Goal: Information Seeking & Learning: Learn about a topic

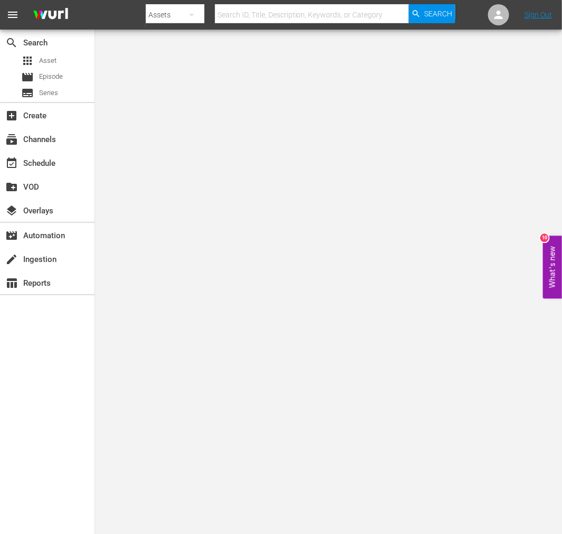
click at [325, 15] on input "text" at bounding box center [312, 14] width 194 height 25
type input "all between us"
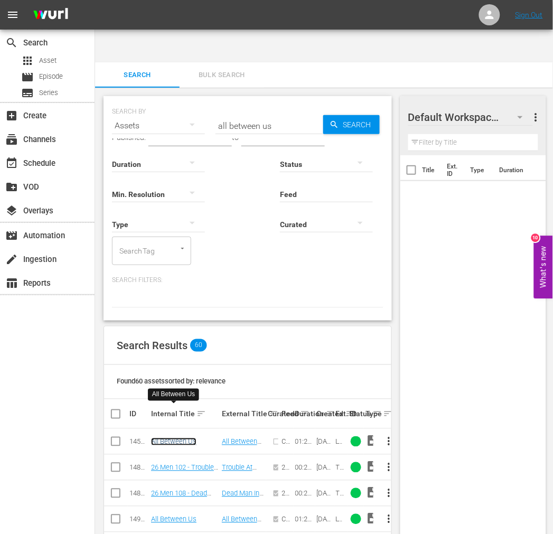
click at [166, 438] on link "All Between Us" at bounding box center [173, 442] width 45 height 8
click at [165, 481] on link "All Between Us" at bounding box center [173, 520] width 45 height 8
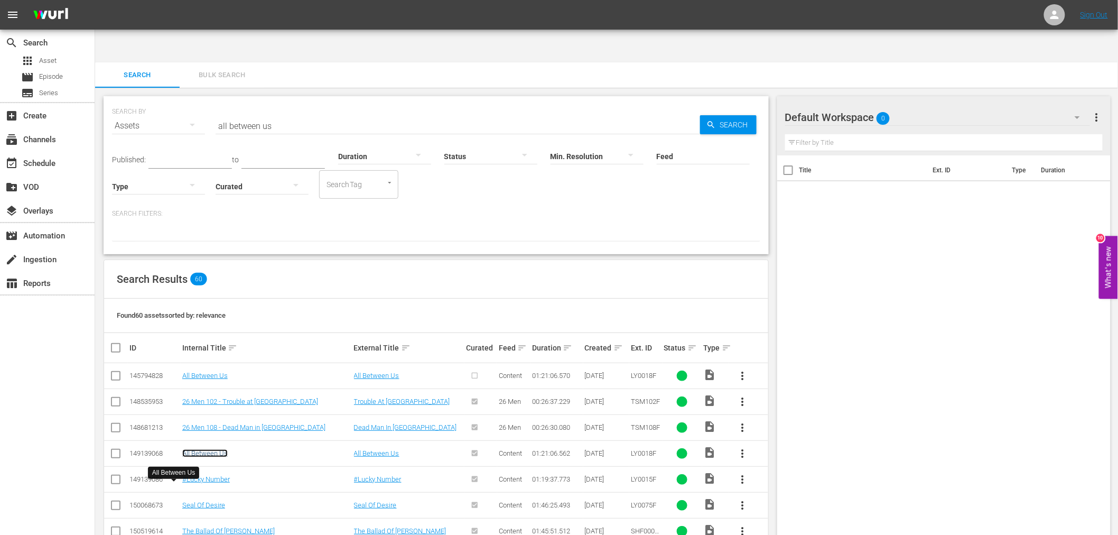
click at [201, 449] on link "All Between Us" at bounding box center [204, 453] width 45 height 8
click at [213, 371] on link "All Between Us" at bounding box center [204, 375] width 45 height 8
click at [118, 371] on input "checkbox" at bounding box center [115, 377] width 13 height 13
checkbox input "true"
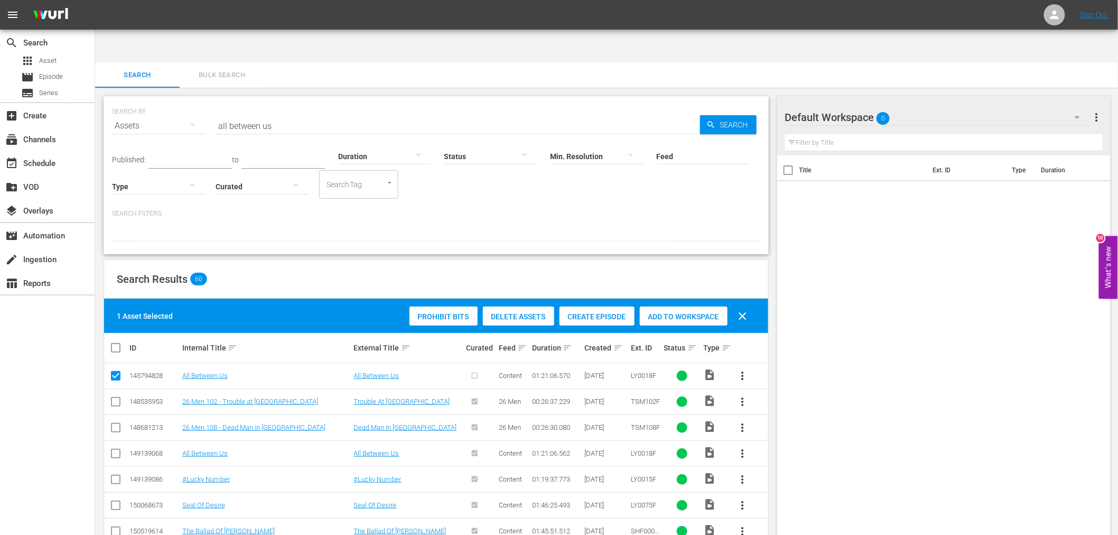
click at [526, 312] on span "Delete Assets" at bounding box center [518, 316] width 71 height 8
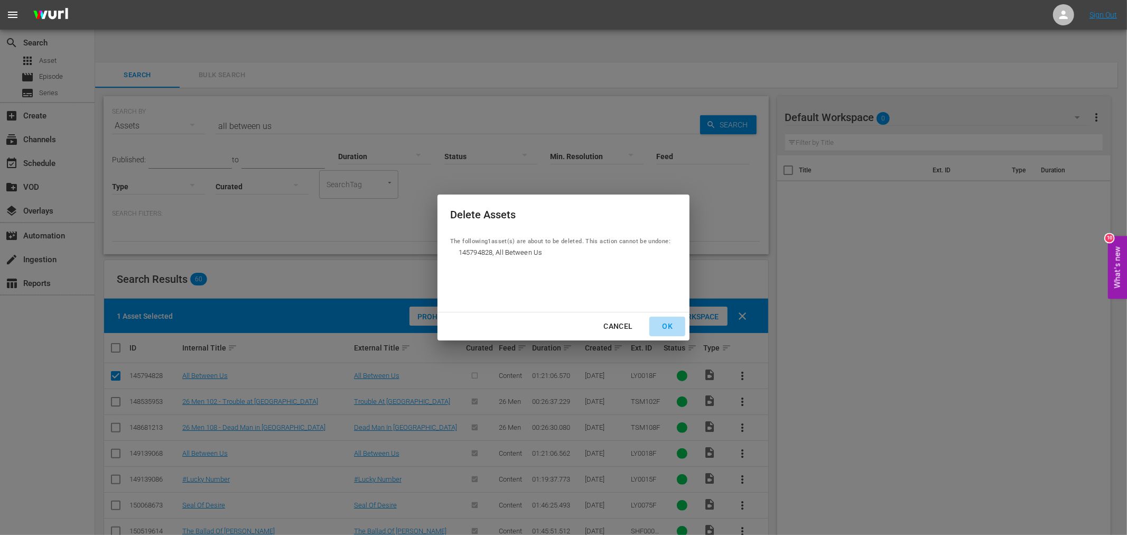
click at [664, 324] on div "OK" at bounding box center [666, 326] width 27 height 13
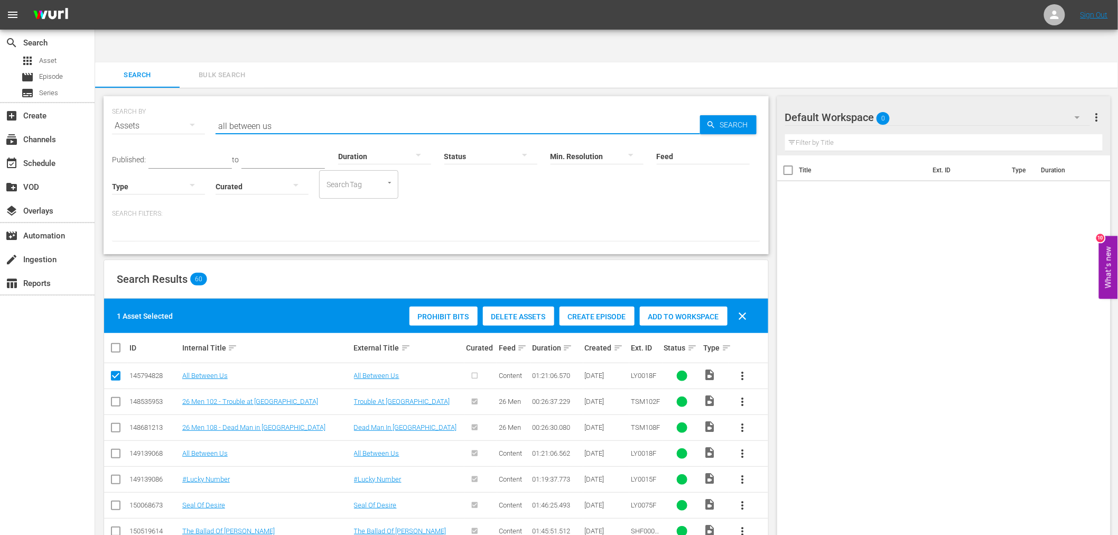
drag, startPoint x: 313, startPoint y: 87, endPoint x: 181, endPoint y: 99, distance: 132.7
click at [181, 100] on div "SEARCH BY Search By Assets Search ID, Title, Description, Keywords, or Category…" at bounding box center [436, 119] width 648 height 38
paste input "Big Bad Mama"
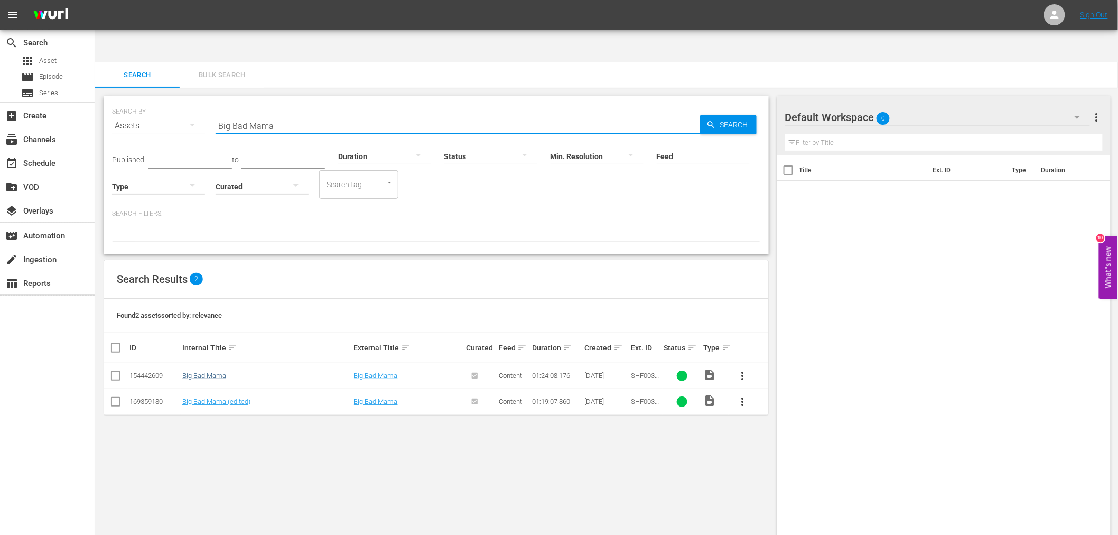
type input "Big Bad Mama"
click at [212, 371] on link "Big Bad Mama" at bounding box center [204, 375] width 44 height 8
click at [210, 397] on link "Big Bad Mama (edited)" at bounding box center [216, 401] width 68 height 8
drag, startPoint x: 273, startPoint y: 87, endPoint x: 205, endPoint y: 90, distance: 68.2
click at [208, 100] on div "SEARCH BY Search By Assets Search ID, Title, Description, Keywords, or Category…" at bounding box center [436, 119] width 648 height 38
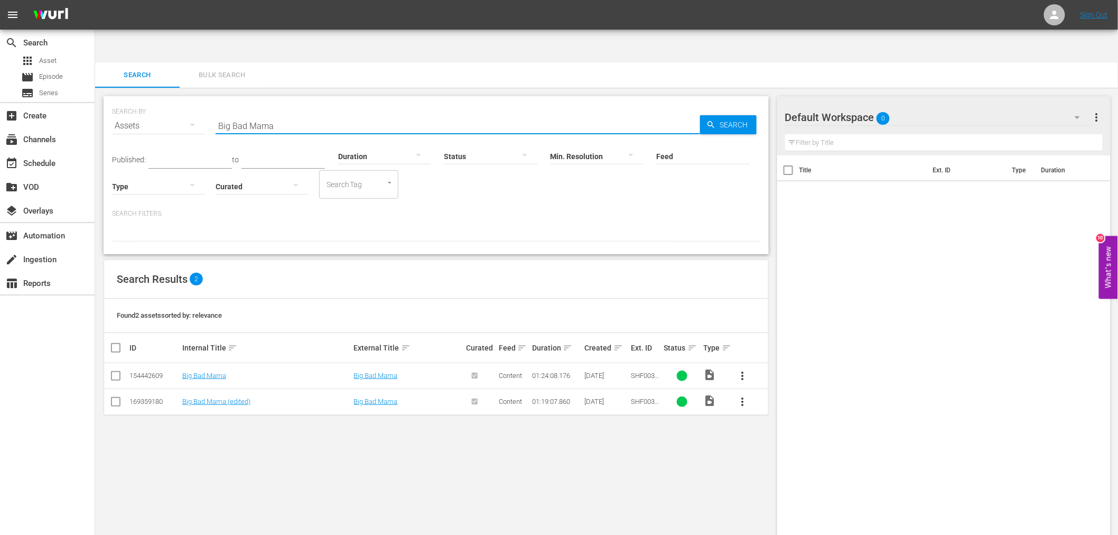
click at [208, 100] on div "SEARCH BY Search By Assets Search ID, Title, Description, Keywords, or Category…" at bounding box center [436, 119] width 648 height 38
click at [210, 371] on link "Big Bad Mama" at bounding box center [204, 375] width 44 height 8
click at [215, 397] on link "Big Bad Mama (edited)" at bounding box center [216, 401] width 68 height 8
click at [519, 460] on div "SEARCH BY Search By Assets Search ID, Title, Description, Keywords, or Category…" at bounding box center [436, 328] width 682 height 481
click at [207, 466] on div "SEARCH BY Search By Assets Search ID, Title, Description, Keywords, or Category…" at bounding box center [436, 328] width 682 height 481
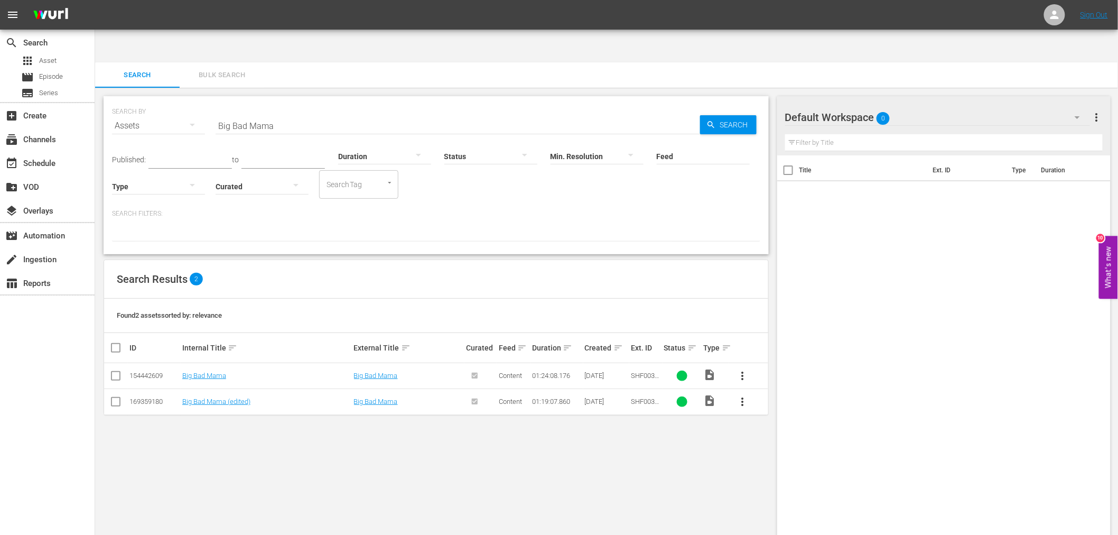
click at [278, 113] on input "Big Bad Mama" at bounding box center [458, 125] width 484 height 25
drag, startPoint x: 569, startPoint y: 428, endPoint x: 560, endPoint y: 425, distance: 10.2
click at [569, 428] on div "SEARCH BY Search By Assets Search ID, Title, Description, Keywords, or Category…" at bounding box center [436, 328] width 682 height 481
click at [211, 371] on link "Big Bad Mama" at bounding box center [204, 375] width 44 height 8
click at [208, 397] on link "Big Bad Mama (edited)" at bounding box center [216, 401] width 68 height 8
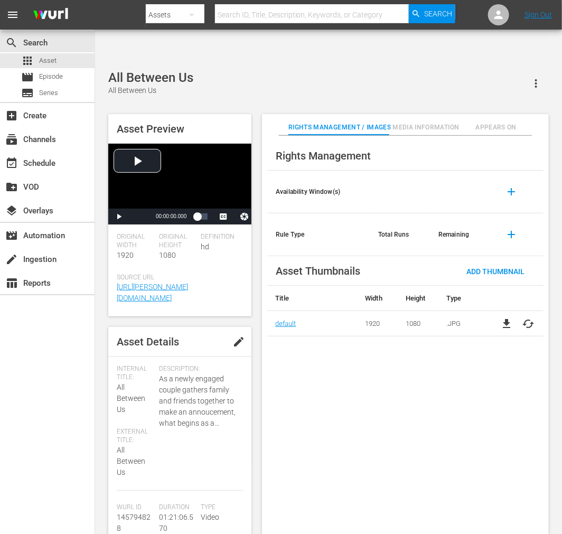
click at [526, 318] on span "cached" at bounding box center [528, 324] width 13 height 13
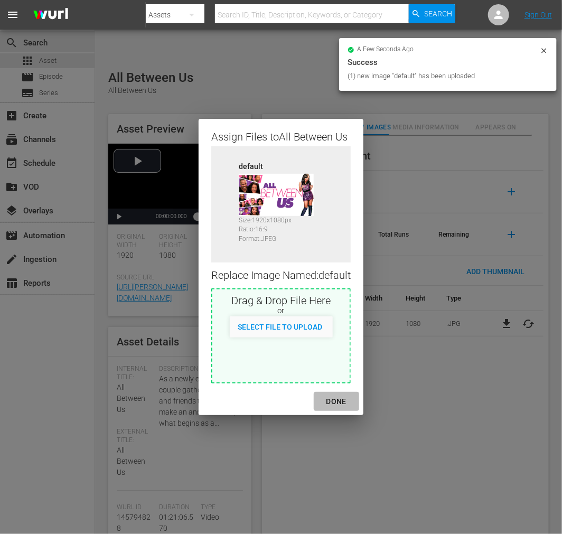
click at [337, 401] on div "DONE" at bounding box center [336, 401] width 37 height 13
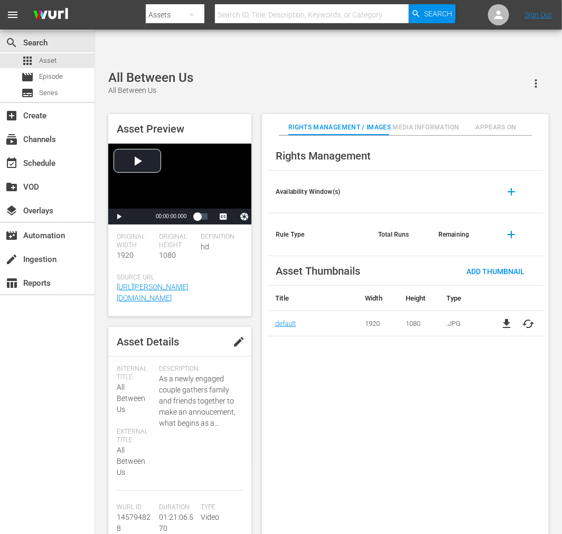
click at [445, 354] on div "Rights Management Availability Window(s) add Rule Type Total Runs Remaining add…" at bounding box center [405, 344] width 287 height 416
click at [482, 122] on span "Appears On" at bounding box center [496, 127] width 70 height 11
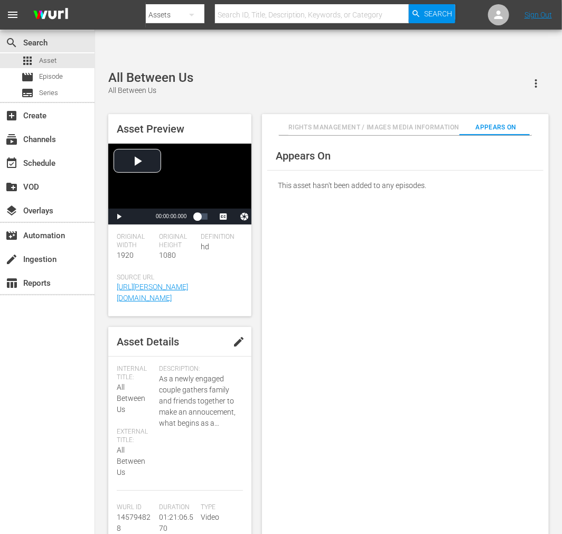
click at [494, 171] on div "This asset hasn't been added to any episodes." at bounding box center [405, 186] width 276 height 30
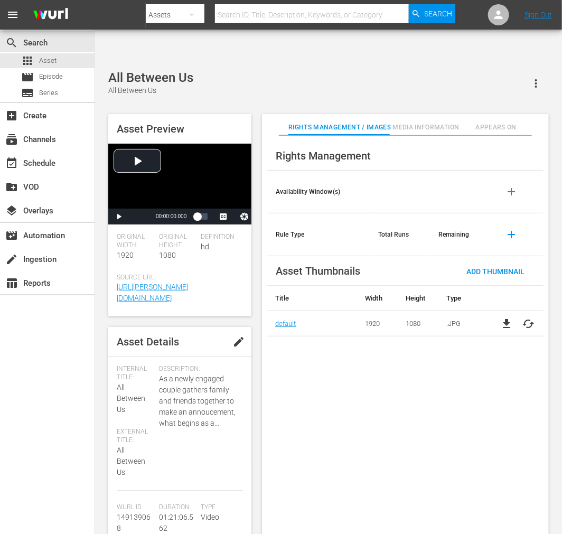
click at [506, 318] on span "cached" at bounding box center [528, 324] width 13 height 13
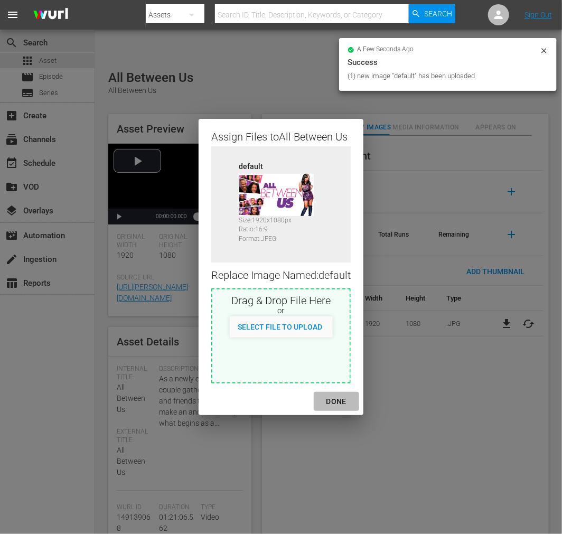
click at [343, 397] on div "DONE" at bounding box center [336, 401] width 37 height 13
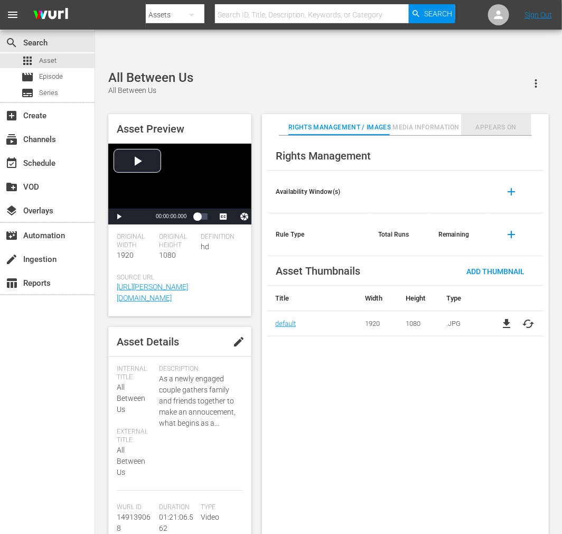
click at [500, 122] on span "Appears On" at bounding box center [496, 127] width 70 height 11
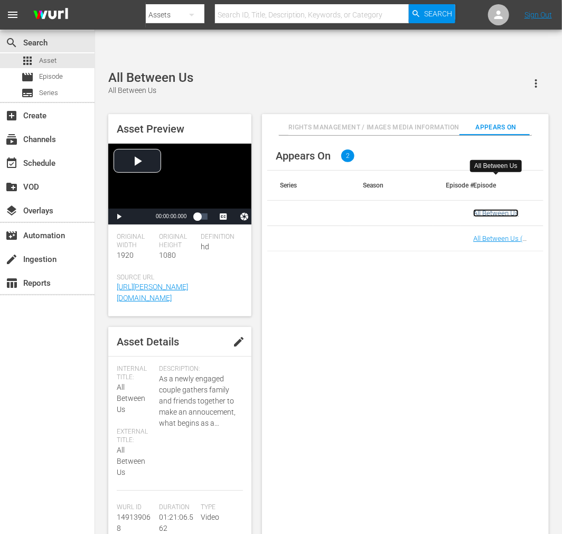
click at [497, 209] on link "All Between Us" at bounding box center [495, 213] width 45 height 8
click at [495, 235] on link "All Between Us (All Between Us (VARIANT))" at bounding box center [501, 247] width 57 height 24
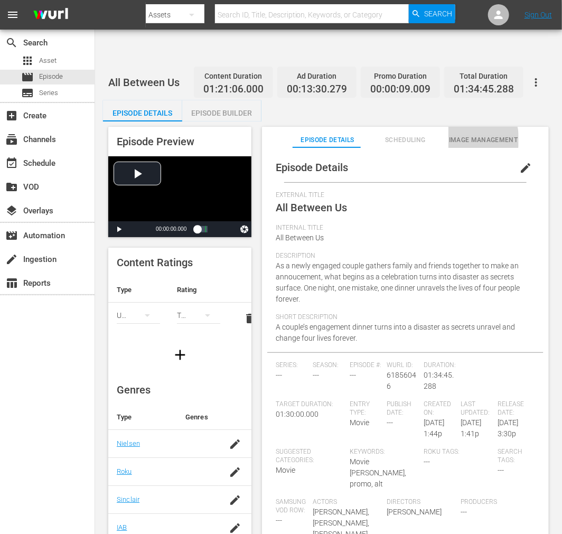
click at [464, 135] on span "Image Management" at bounding box center [484, 140] width 70 height 11
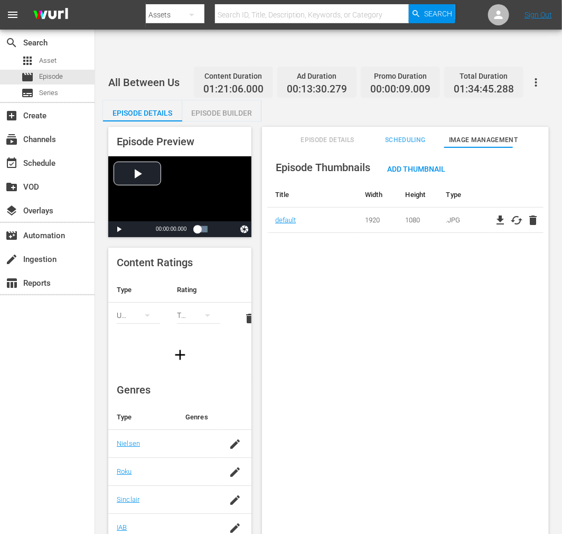
click at [532, 76] on icon "button" at bounding box center [536, 82] width 13 height 13
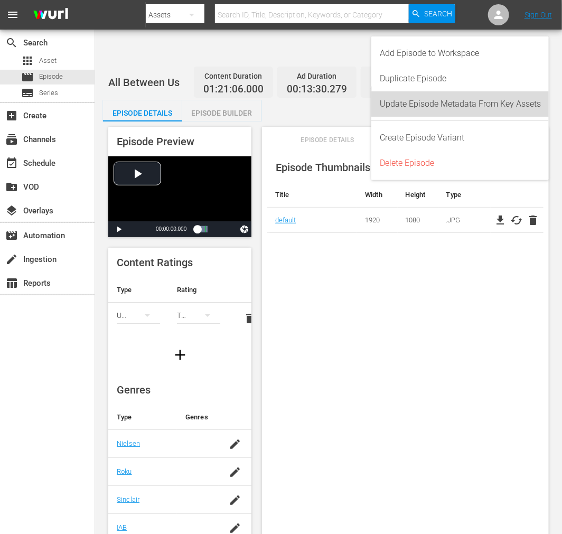
click at [534, 106] on div "Update Episode Metadata From Key Assets" at bounding box center [460, 103] width 161 height 25
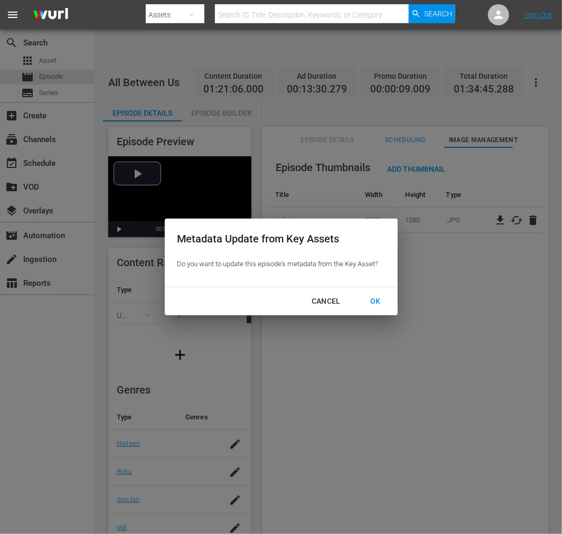
click at [372, 297] on div "OK" at bounding box center [375, 301] width 27 height 13
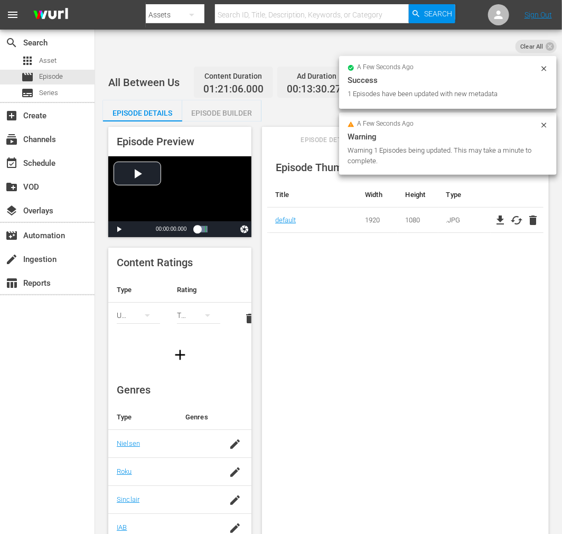
drag, startPoint x: 358, startPoint y: 239, endPoint x: 370, endPoint y: 241, distance: 12.3
click at [360, 240] on div "Episode Thumbnails Add Thumbnail Title Width Height Type default 1920 1080 .JPG…" at bounding box center [405, 353] width 287 height 413
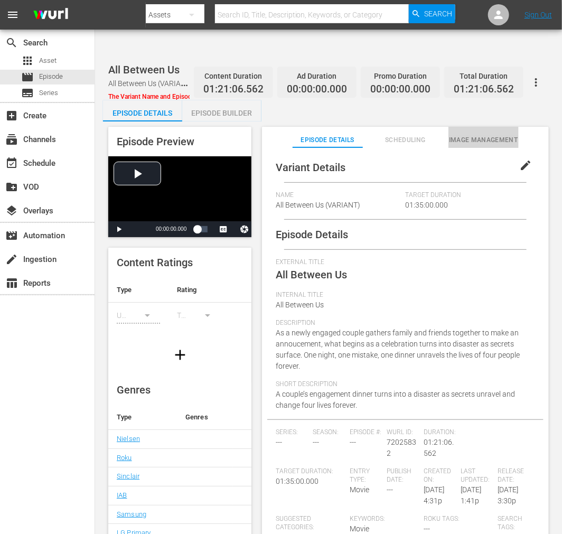
click at [483, 135] on span "Image Management" at bounding box center [484, 140] width 70 height 11
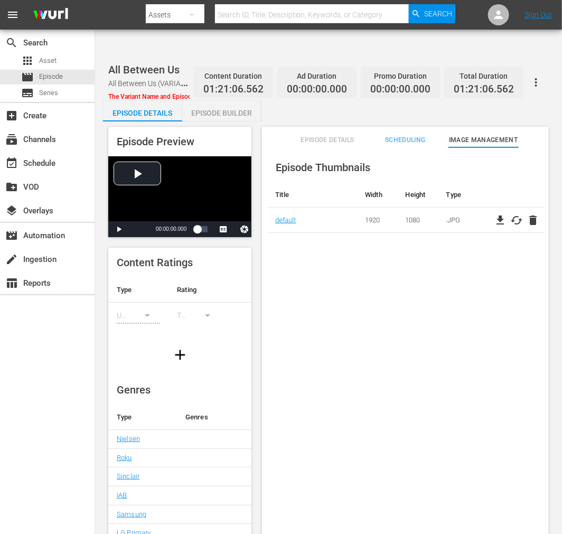
click at [376, 252] on div "Episode Thumbnails Title Width Height Type default 1920 1080 .JPG file_download…" at bounding box center [405, 353] width 287 height 413
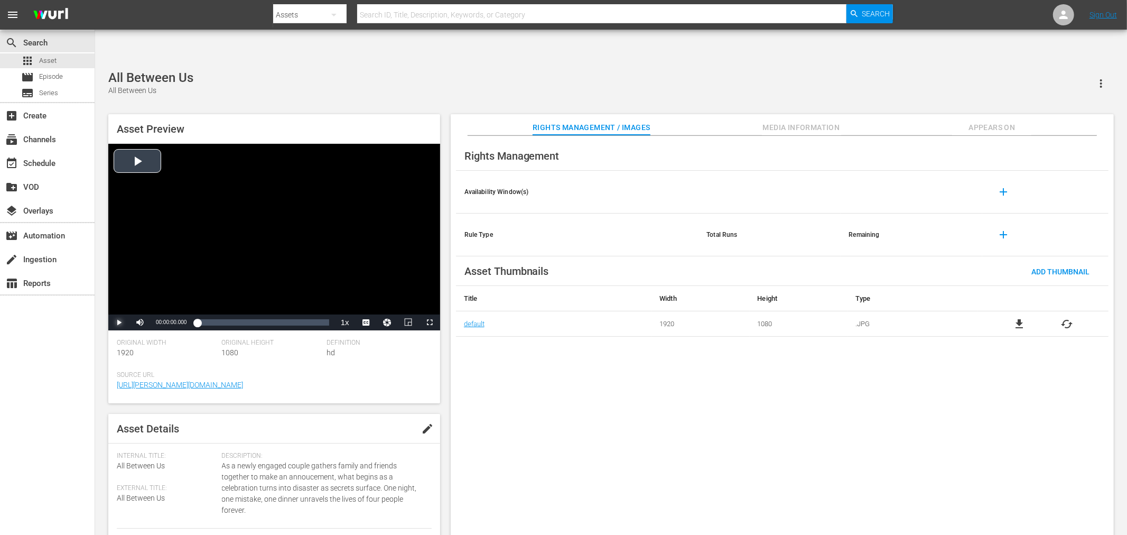
click at [119, 322] on span "Video Player" at bounding box center [119, 322] width 0 height 0
click at [998, 121] on span "Appears On" at bounding box center [991, 127] width 79 height 13
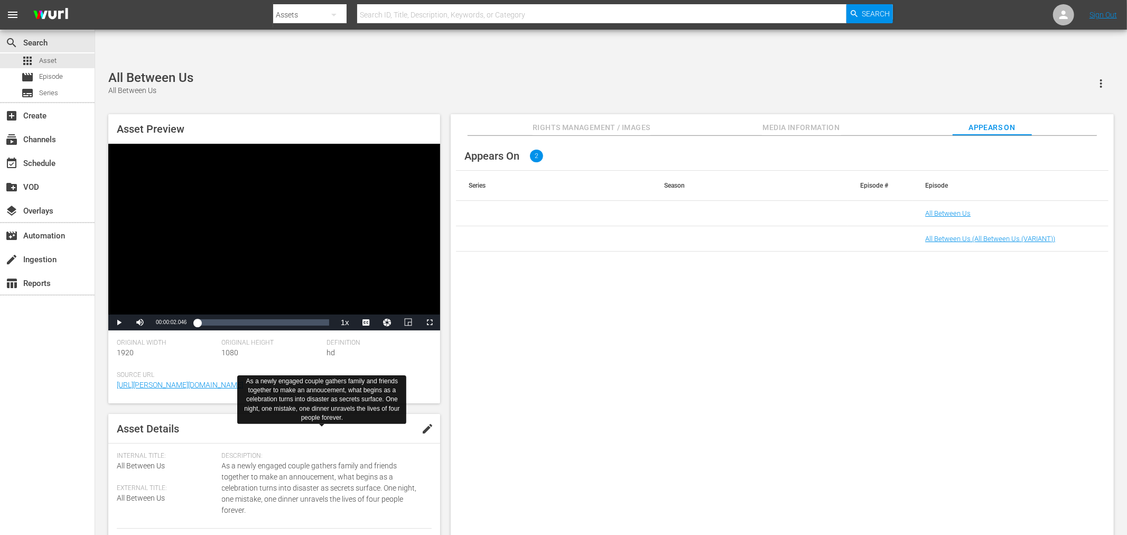
scroll to position [59, 0]
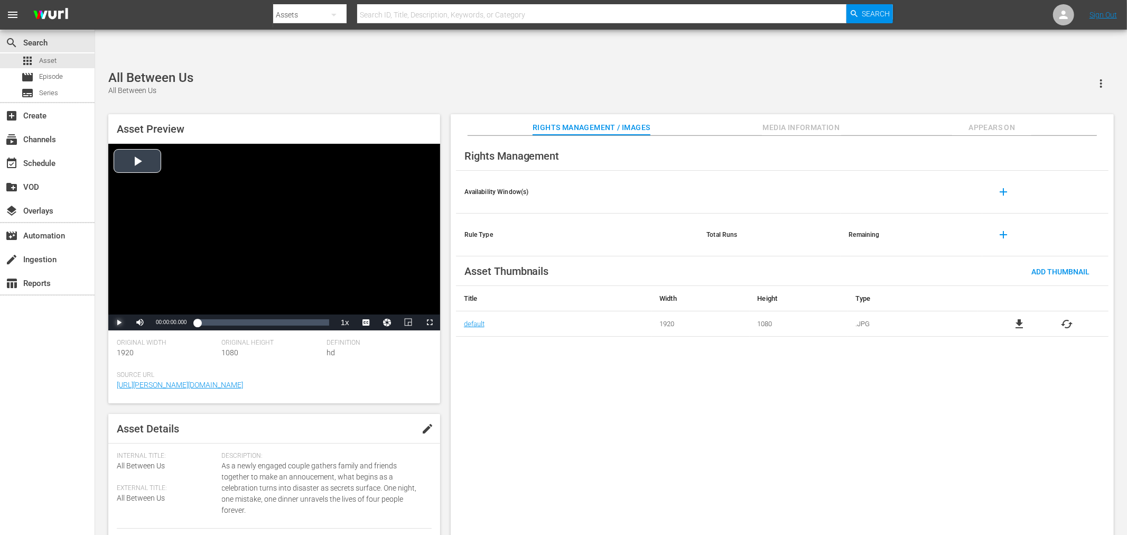
click at [119, 322] on span "Video Player" at bounding box center [119, 322] width 0 height 0
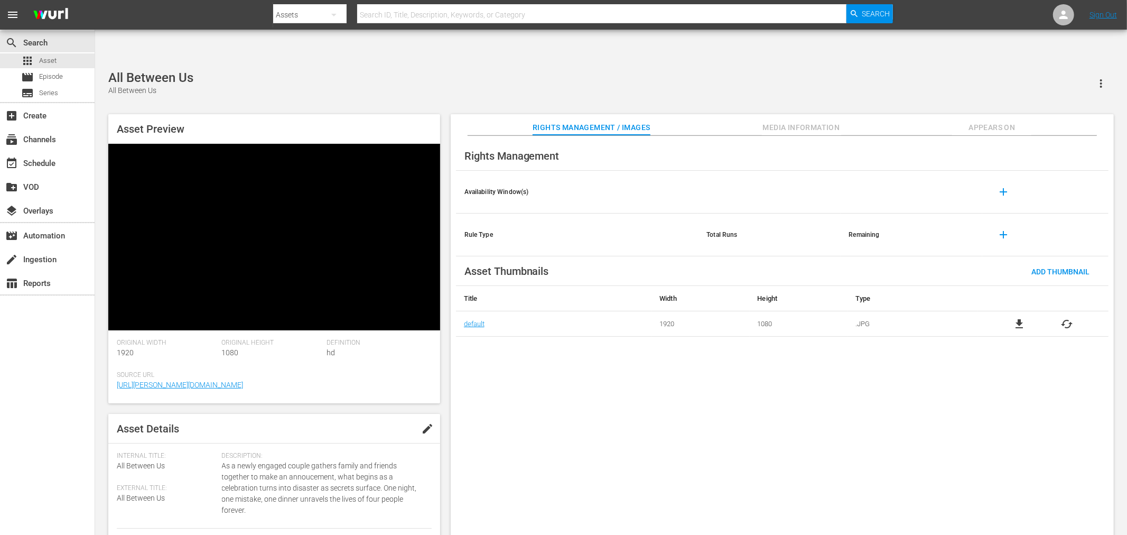
click at [119, 322] on span "Video Player" at bounding box center [119, 322] width 0 height 0
click at [517, 370] on div "Rights Management Availability Window(s) add Rule Type Total Runs Remaining add…" at bounding box center [782, 344] width 663 height 416
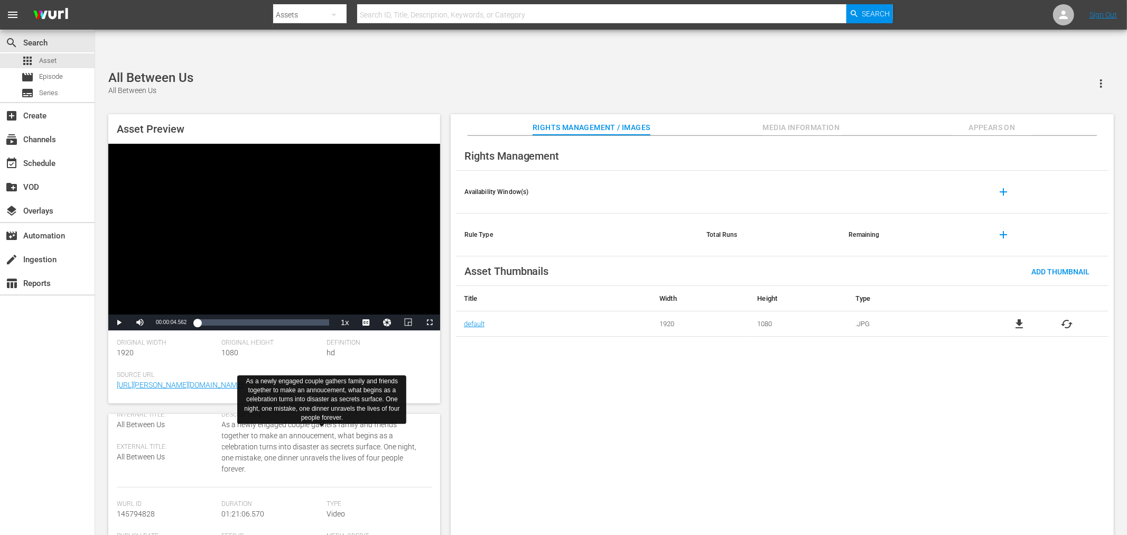
scroll to position [59, 0]
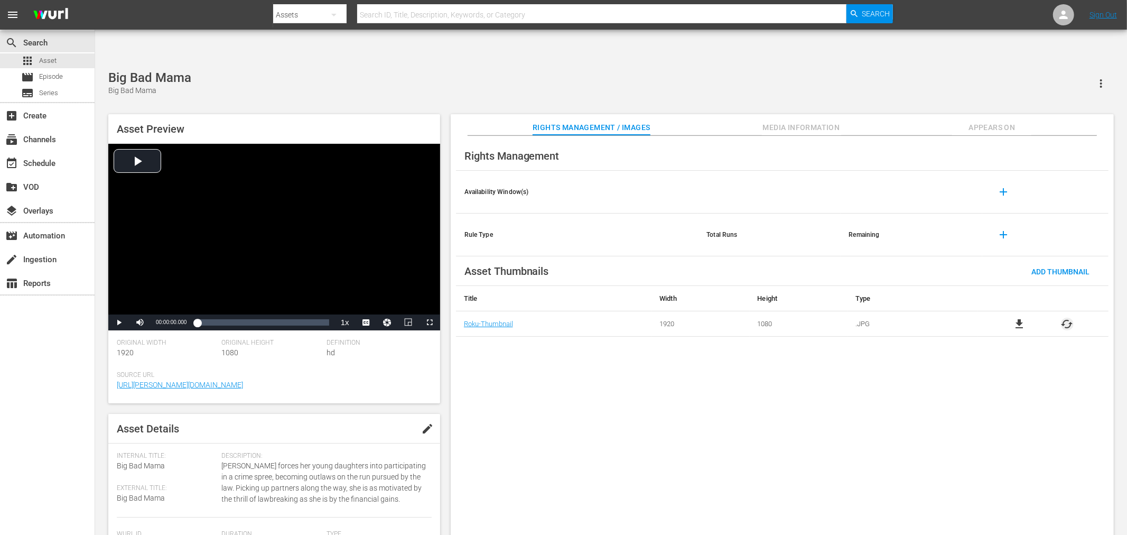
click at [1070, 318] on span "cached" at bounding box center [1067, 324] width 13 height 13
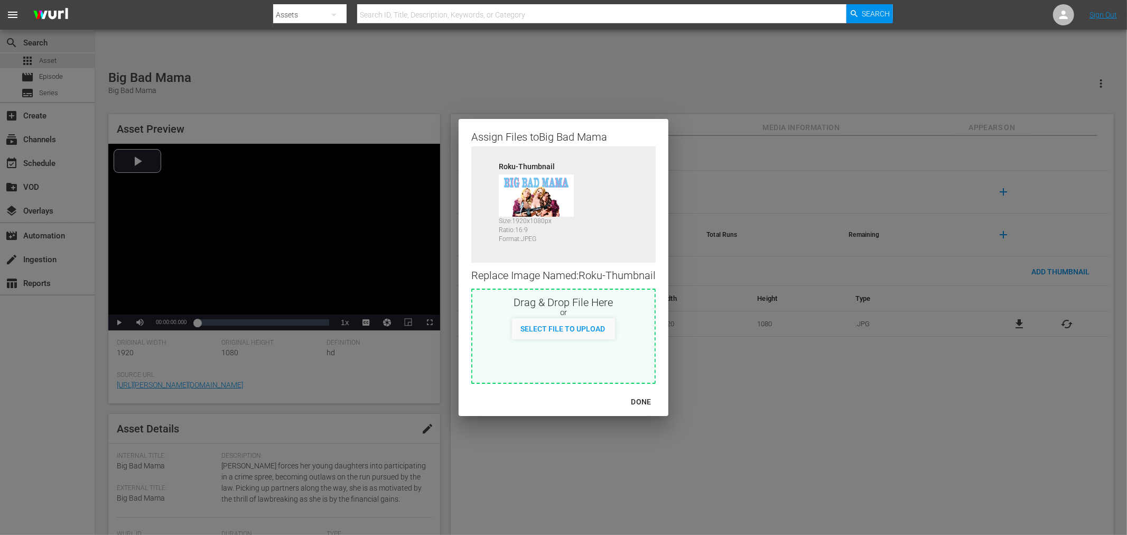
click at [783, 424] on div "Assign Files to Big Bad Mama Source Roku-Thumbnail Size: 1920 x 1080 px Ratio: …" at bounding box center [563, 267] width 1101 height 509
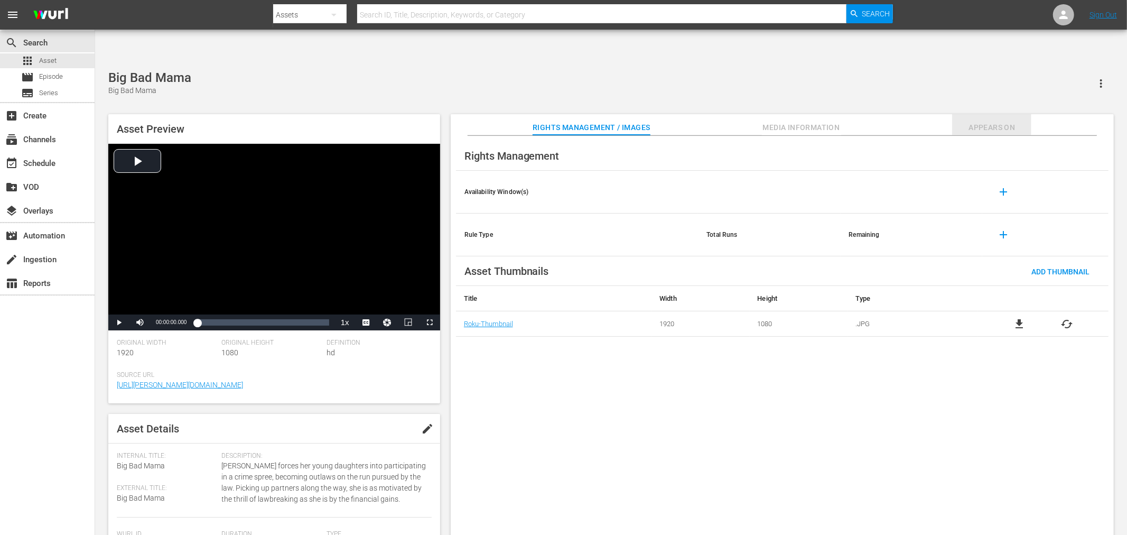
click at [999, 121] on span "Appears On" at bounding box center [991, 127] width 79 height 13
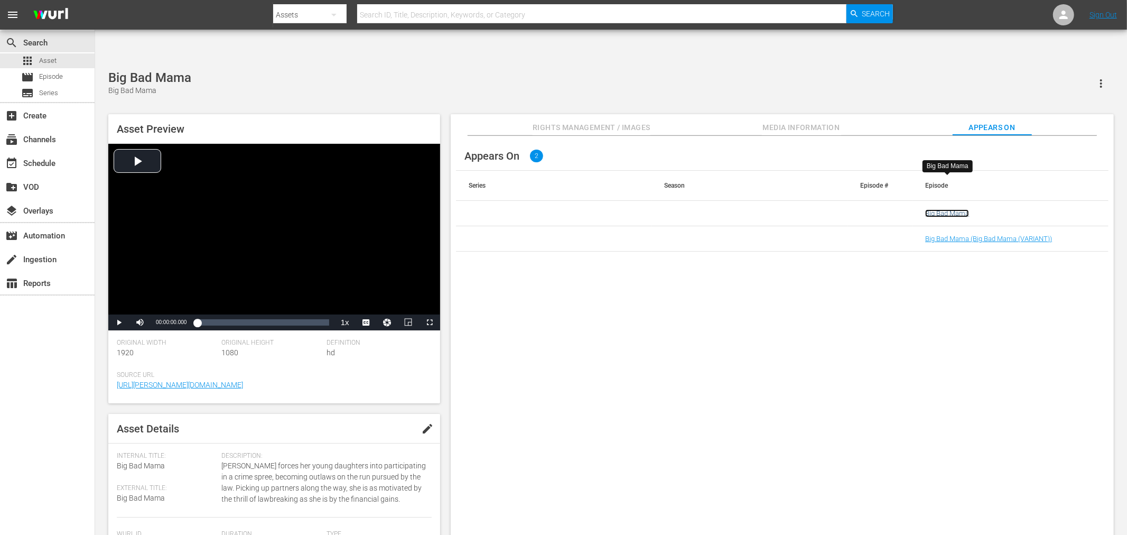
click at [961, 209] on link "Big Bad Mama" at bounding box center [947, 213] width 44 height 8
click at [965, 235] on link "Big Bad Mama (Big Bad Mama (VARIANT))" at bounding box center [988, 239] width 127 height 8
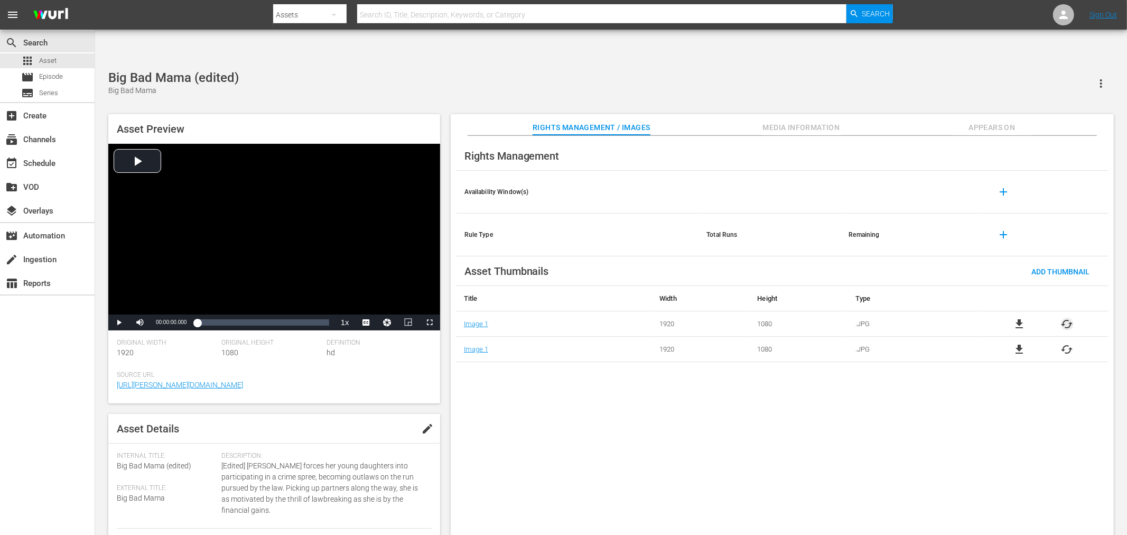
click at [1014, 318] on span "cached" at bounding box center [1067, 324] width 13 height 13
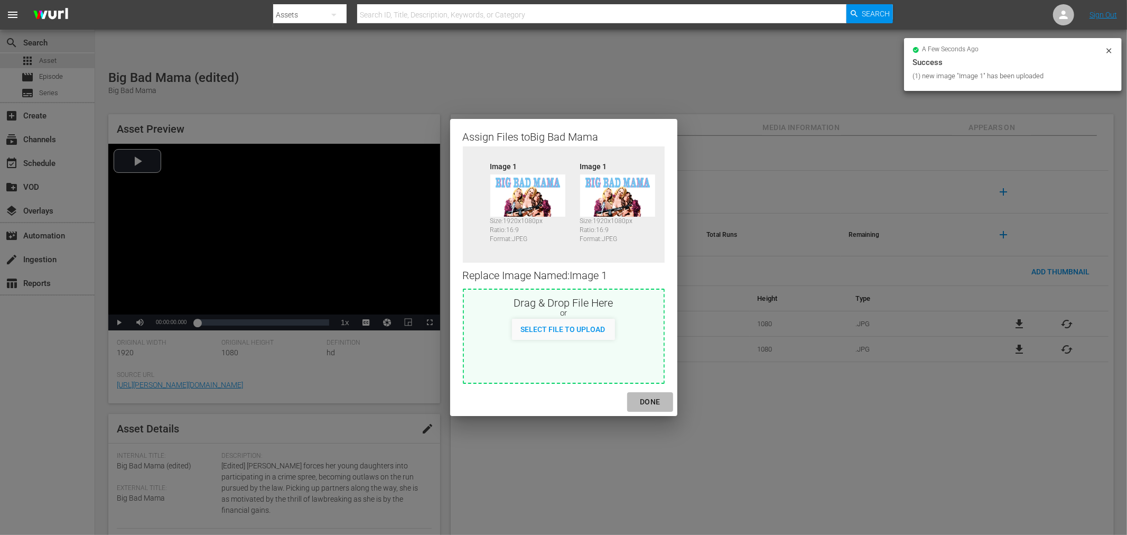
click at [658, 404] on div "DONE" at bounding box center [649, 401] width 37 height 13
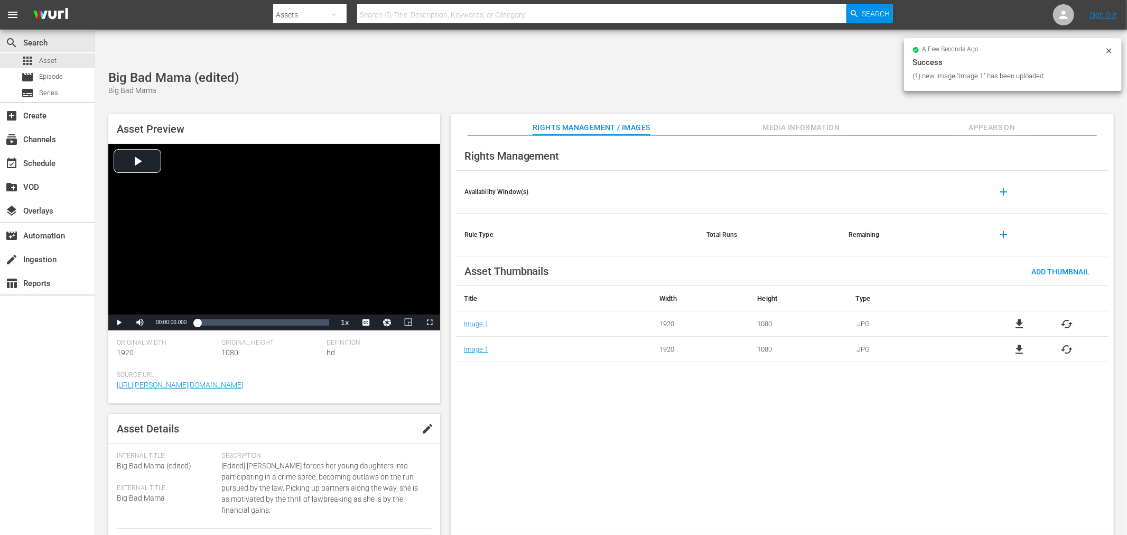
drag, startPoint x: 733, startPoint y: 414, endPoint x: 748, endPoint y: 404, distance: 17.6
click at [737, 413] on div "Rights Management Availability Window(s) add Rule Type Total Runs Remaining add…" at bounding box center [782, 344] width 663 height 416
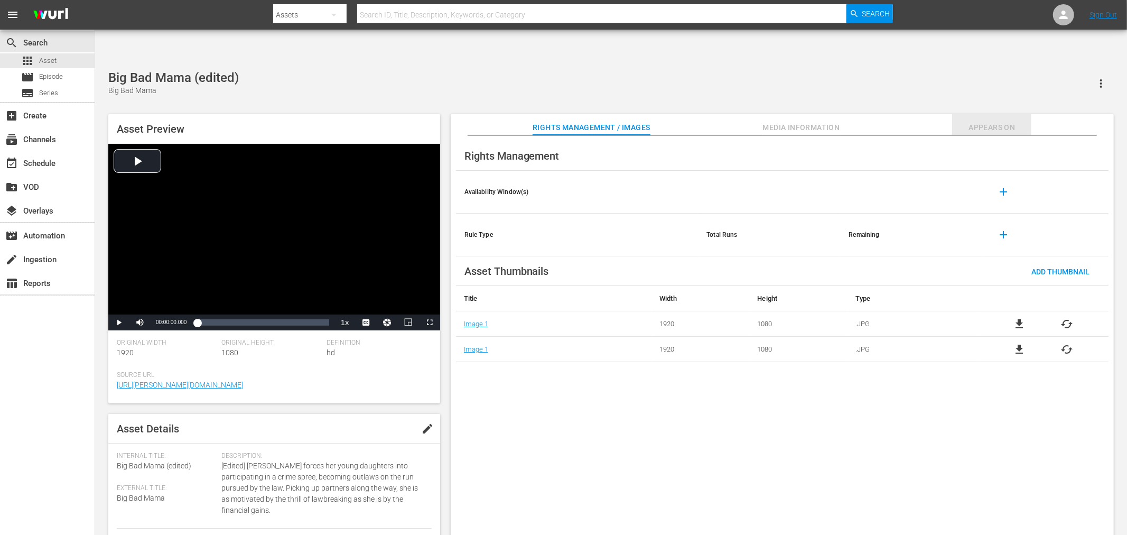
click at [976, 121] on span "Appears On" at bounding box center [991, 127] width 79 height 13
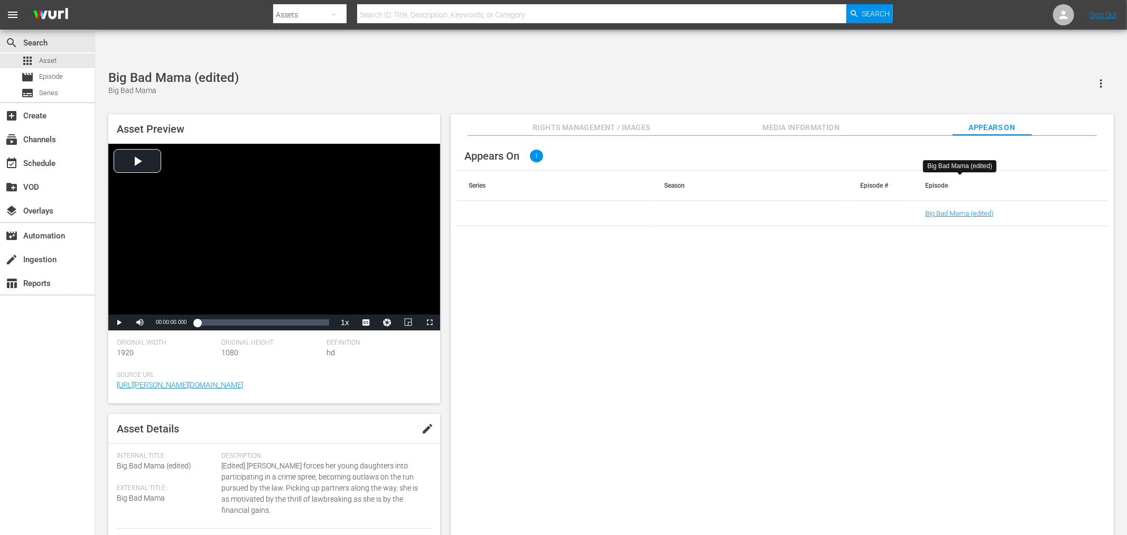
click at [573, 235] on div "Appears On 1 Series Season Episode # Episode Big Bad Mama (edited)" at bounding box center [782, 344] width 663 height 416
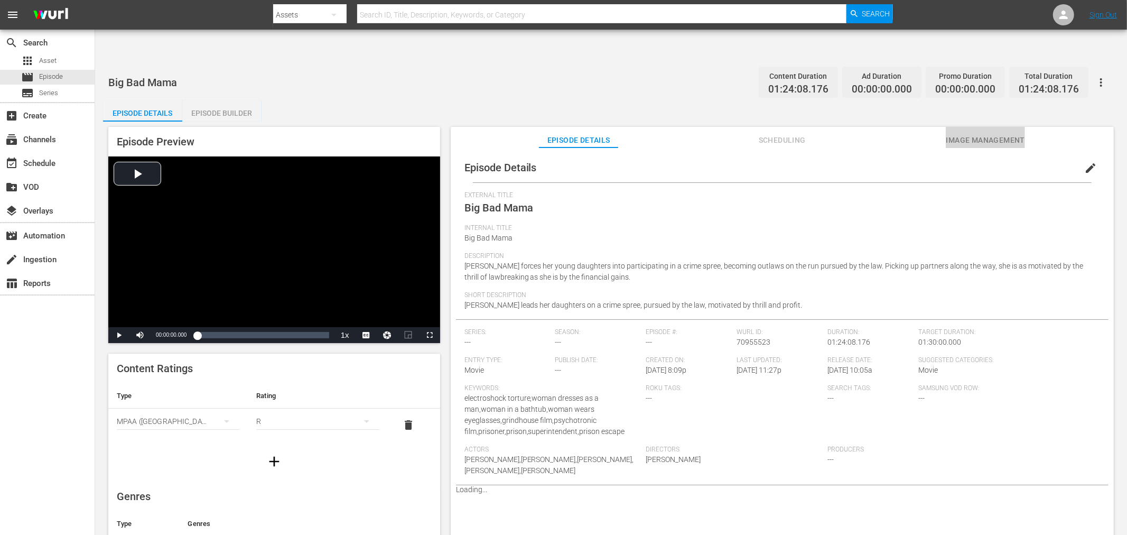
click at [1000, 134] on span "Image Management" at bounding box center [985, 140] width 79 height 13
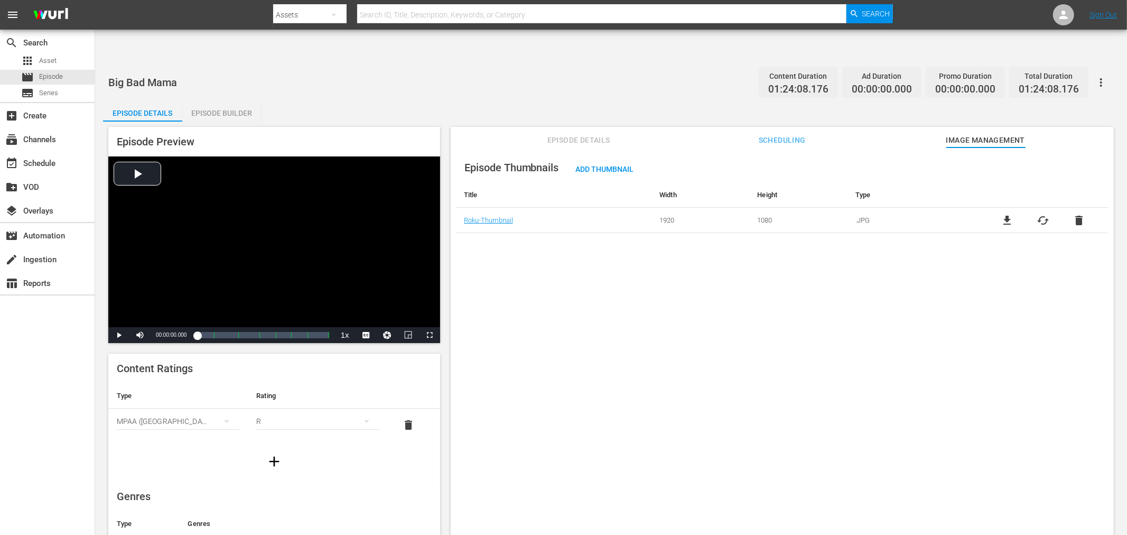
click at [1103, 76] on icon "button" at bounding box center [1101, 82] width 13 height 13
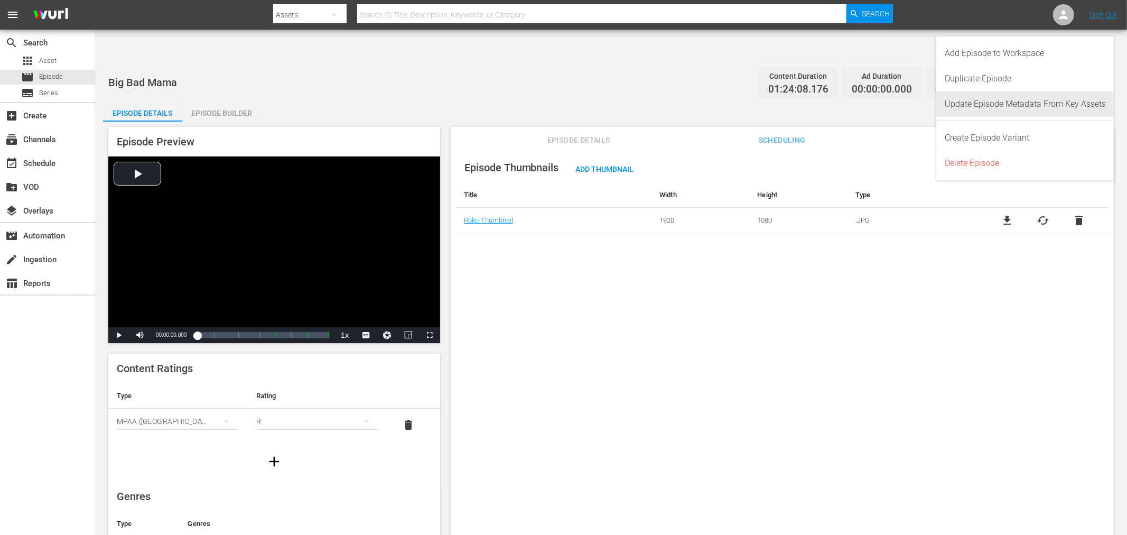
click at [1031, 102] on div "Update Episode Metadata From Key Assets" at bounding box center [1025, 103] width 161 height 25
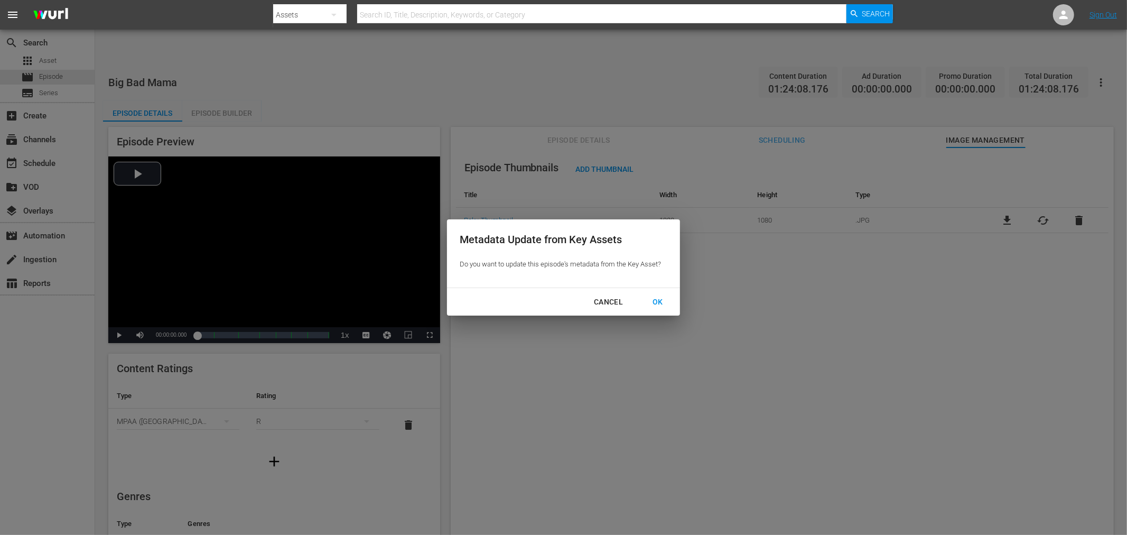
click at [651, 298] on div "OK" at bounding box center [657, 301] width 27 height 13
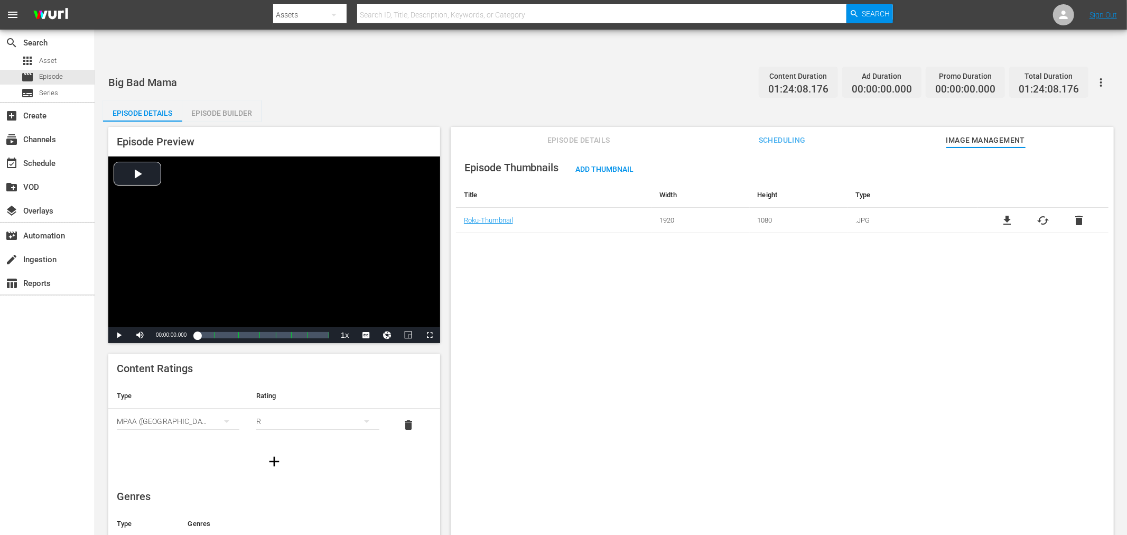
click at [623, 305] on div "Episode Thumbnails Add Thumbnail Title Width Height Type Roku-Thumbnail 1920 10…" at bounding box center [782, 353] width 663 height 413
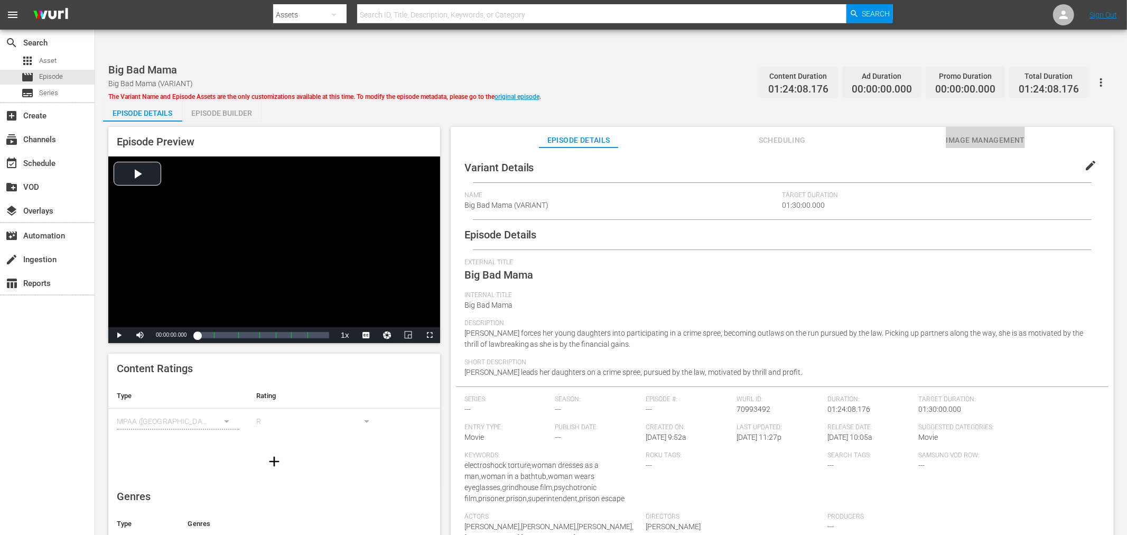
click at [993, 134] on span "Image Management" at bounding box center [985, 140] width 79 height 13
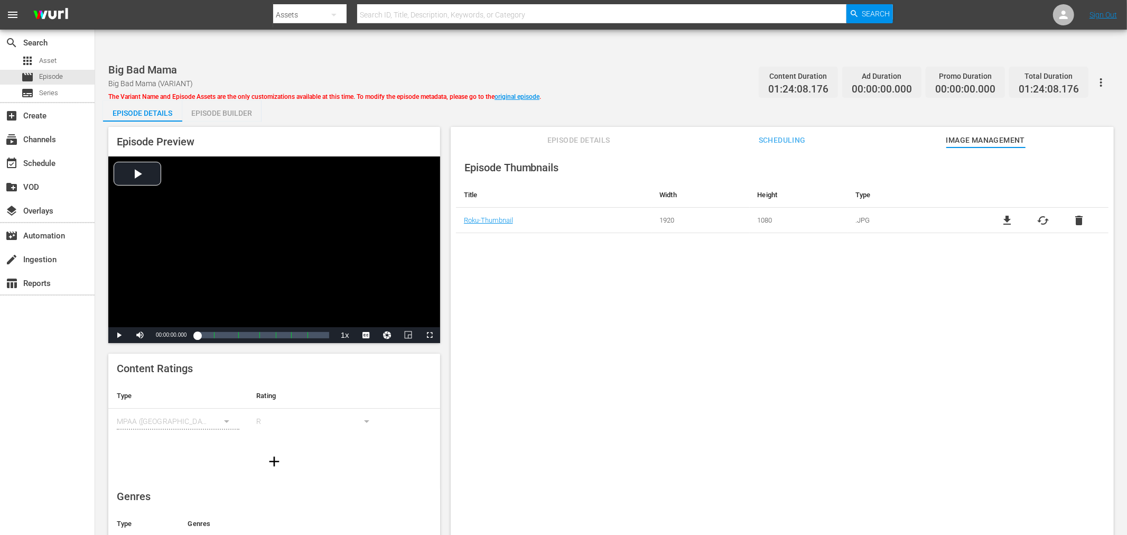
click at [633, 333] on div "Episode Thumbnails Title Width Height Type Roku-Thumbnail 1920 1080 .JPG file_d…" at bounding box center [782, 353] width 663 height 413
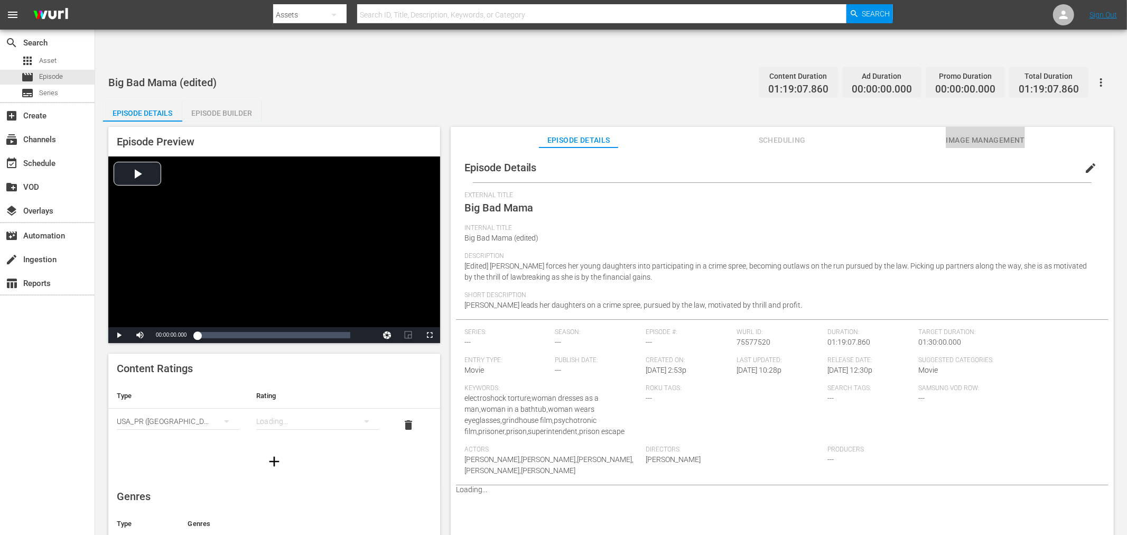
click at [963, 134] on span "Image Management" at bounding box center [985, 140] width 79 height 13
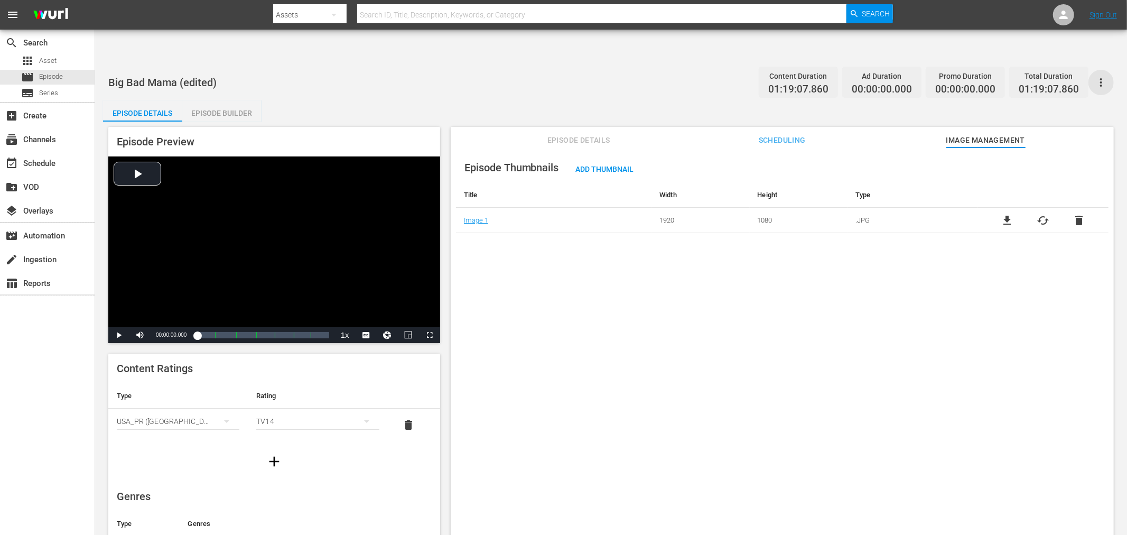
click at [1104, 76] on icon "button" at bounding box center [1101, 82] width 13 height 13
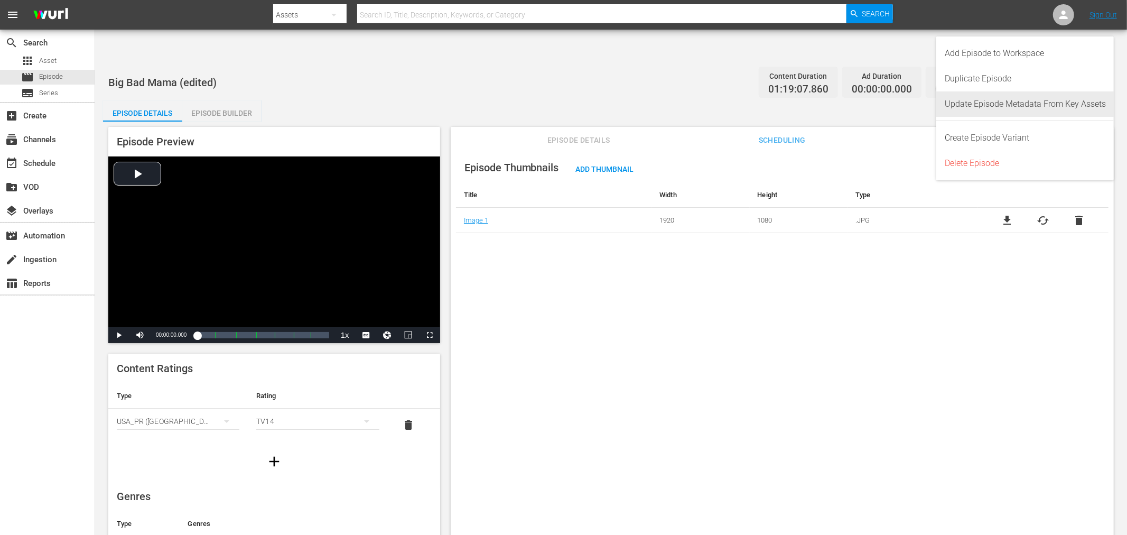
click at [1060, 101] on div "Update Episode Metadata From Key Assets" at bounding box center [1025, 103] width 161 height 25
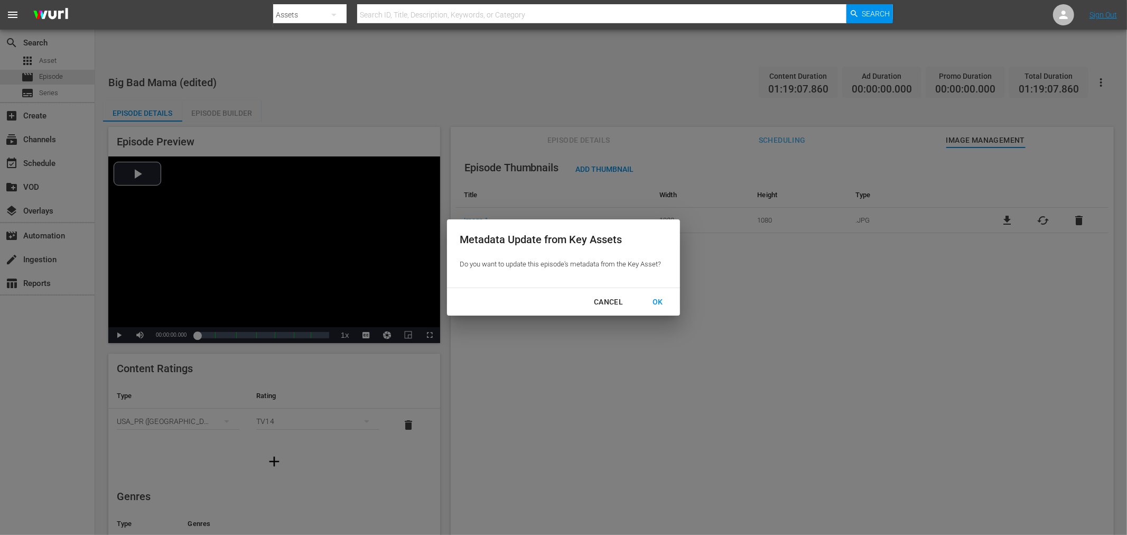
click at [658, 298] on div "OK" at bounding box center [657, 301] width 27 height 13
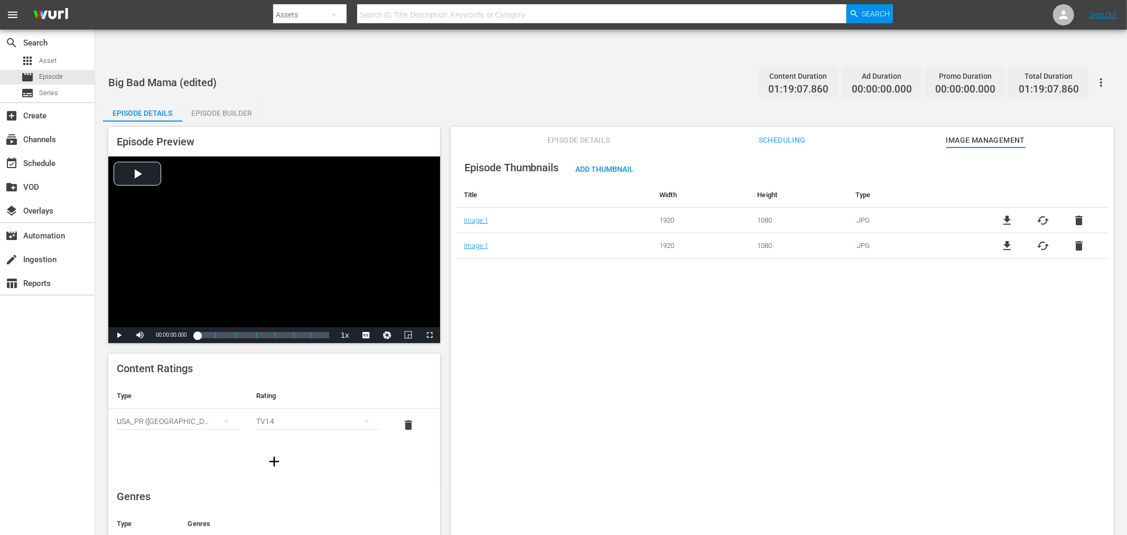
click at [1084, 214] on div "file_download cached delete" at bounding box center [1043, 220] width 130 height 13
click at [1079, 214] on span "delete" at bounding box center [1078, 220] width 13 height 13
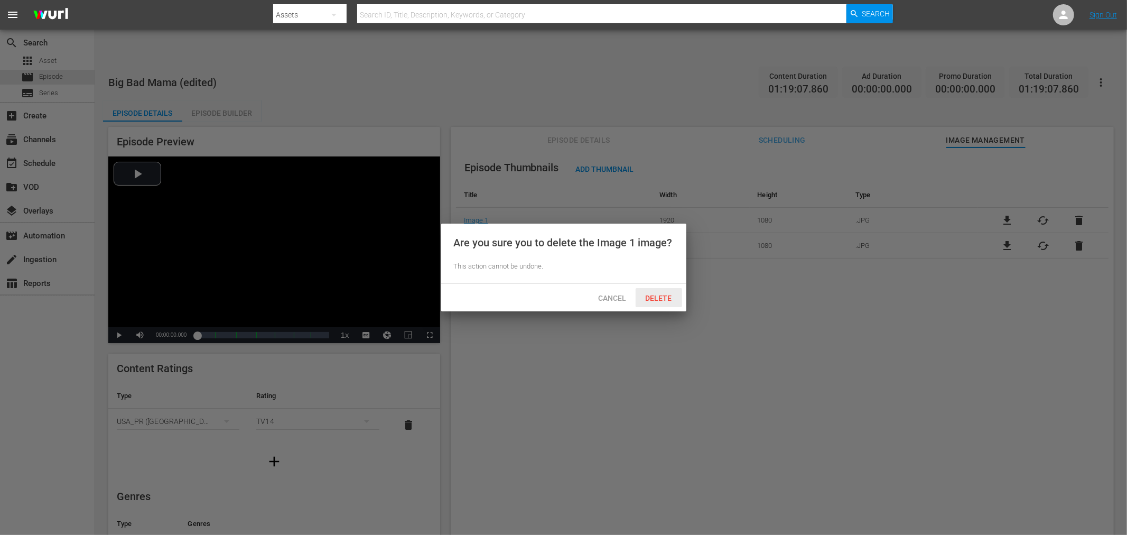
click at [667, 297] on span "Delete" at bounding box center [658, 298] width 43 height 8
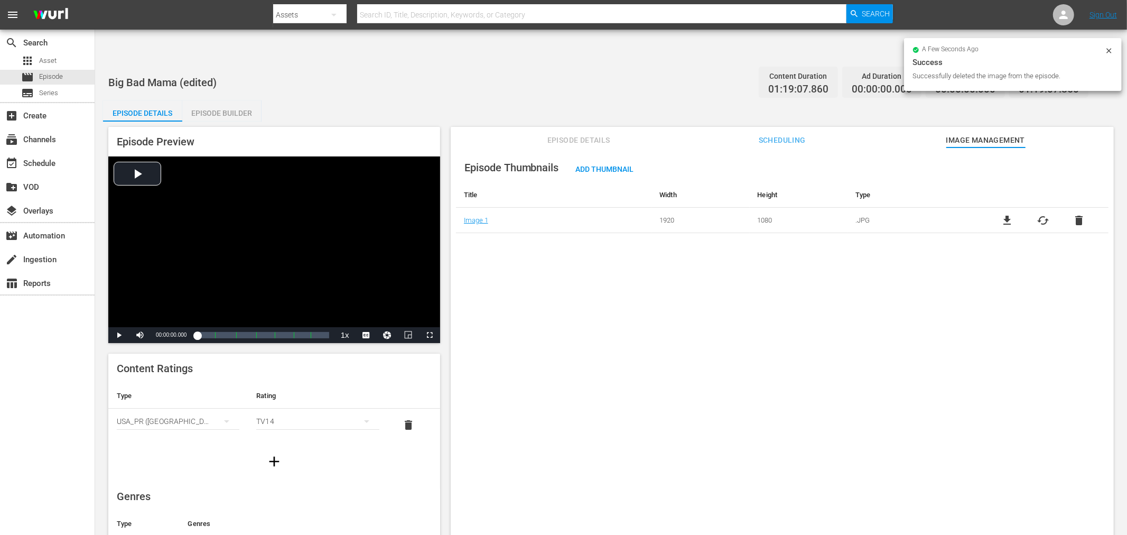
click at [593, 251] on div "Episode Thumbnails Add Thumbnail Title Width Height Type Image 1 1920 1080 .JPG…" at bounding box center [782, 353] width 663 height 413
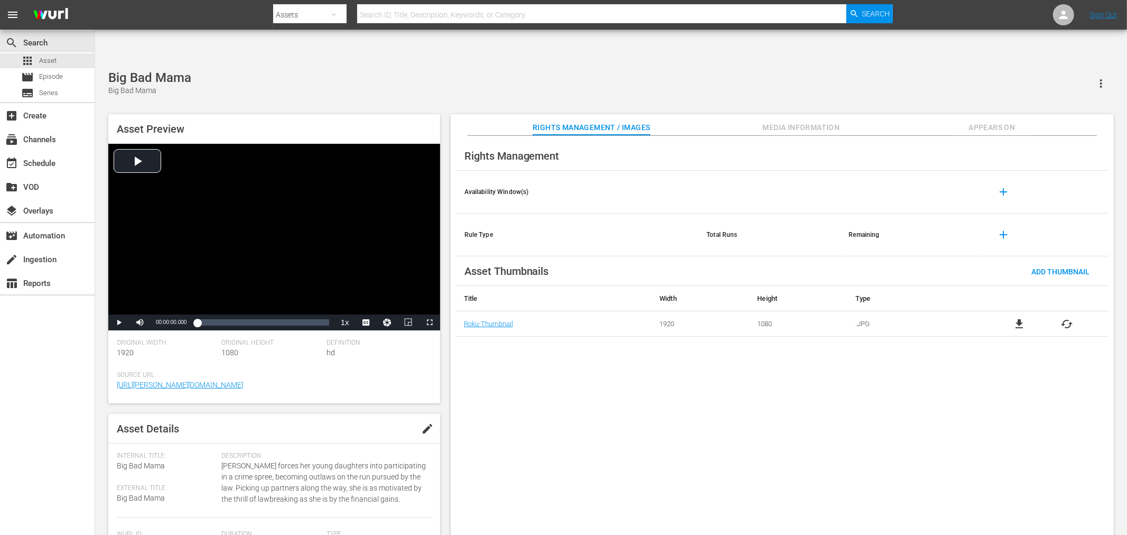
click at [531, 340] on div "Rights Management Availability Window(s) add Rule Type Total Runs Remaining add…" at bounding box center [782, 344] width 663 height 416
click at [536, 378] on div "Rights Management Availability Window(s) add Rule Type Total Runs Remaining add…" at bounding box center [782, 344] width 663 height 416
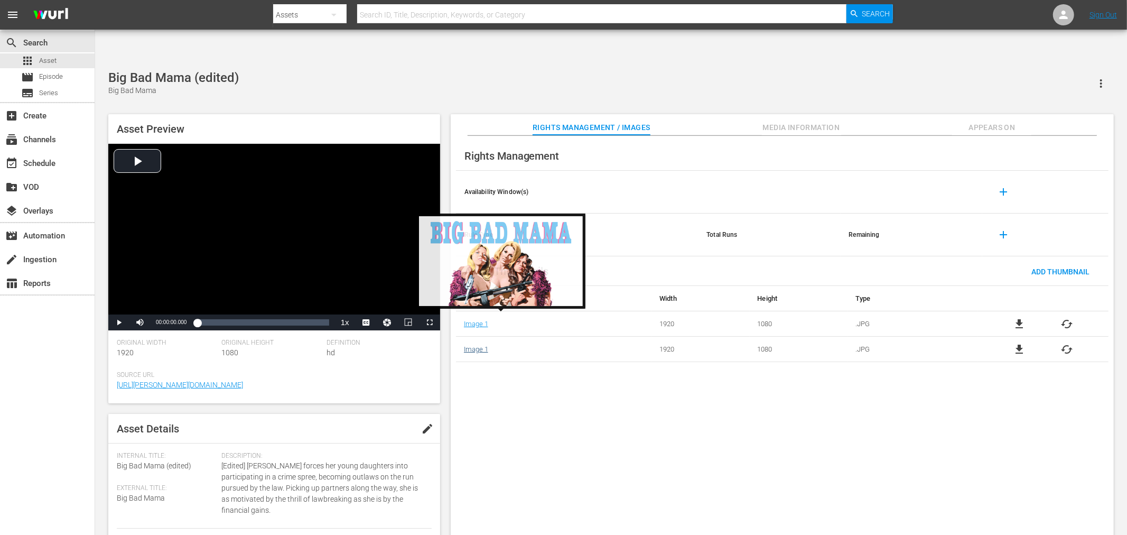
click at [468, 345] on link "Image 1" at bounding box center [476, 349] width 24 height 8
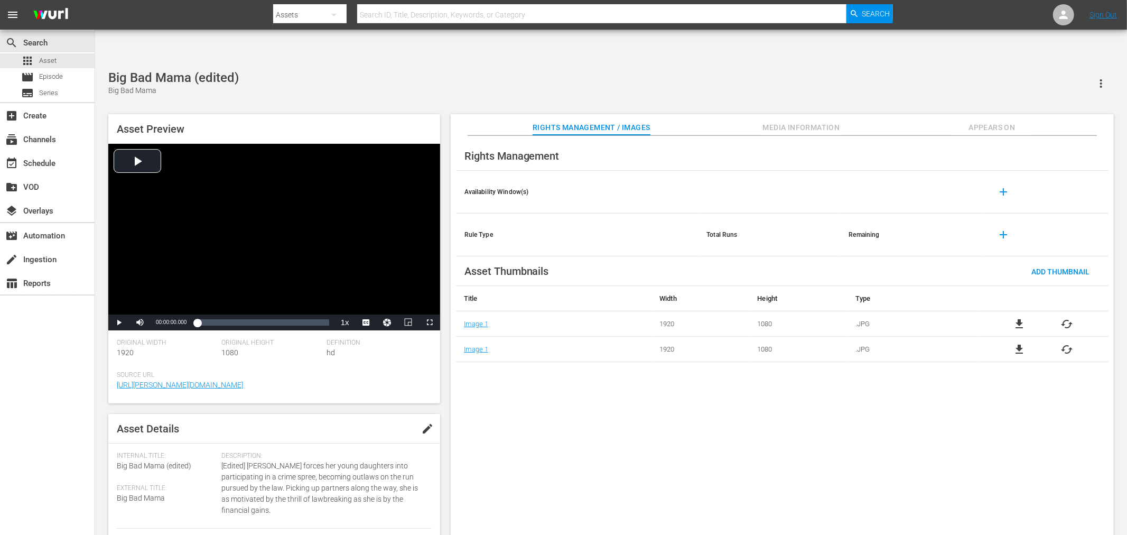
click at [1014, 343] on span "cached" at bounding box center [1067, 349] width 13 height 13
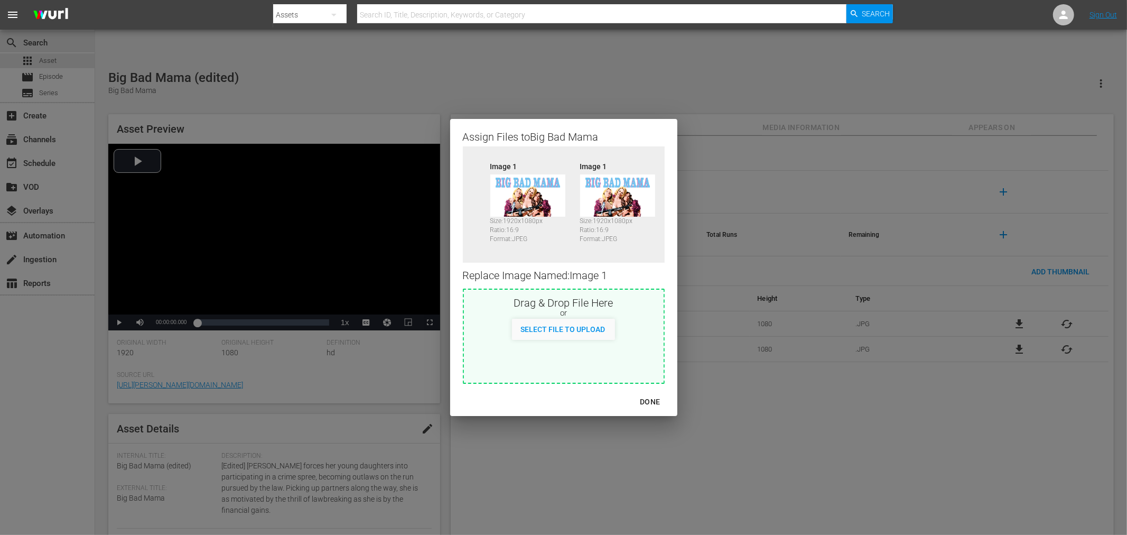
click at [988, 419] on div "Assign Files to Big Bad Mama Source Image 1 Size: 1920 x 1080 px Ratio: 16:9 Fo…" at bounding box center [563, 267] width 1101 height 509
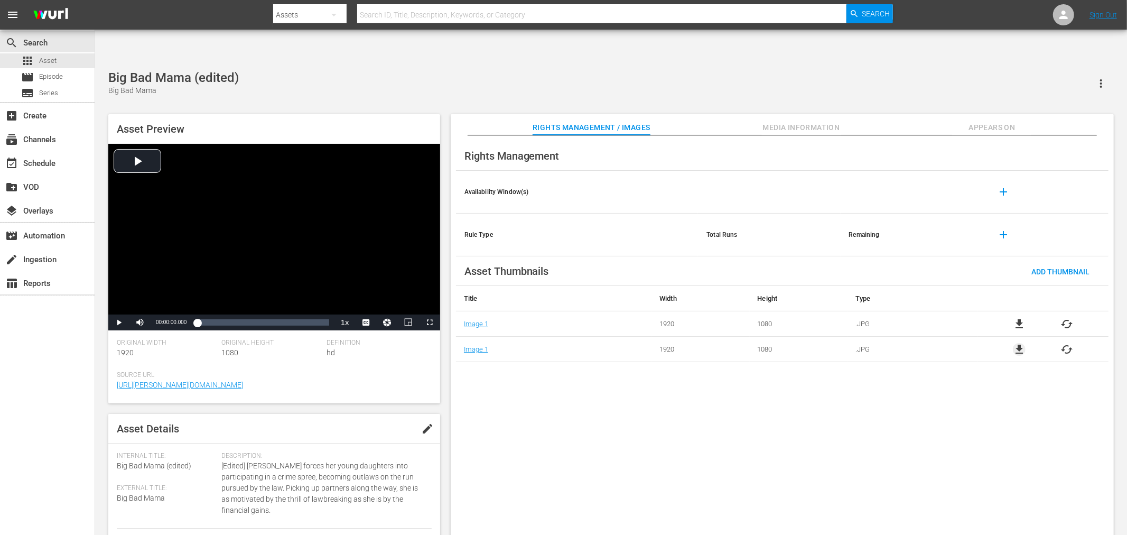
click at [1014, 343] on span "file_download" at bounding box center [1019, 349] width 13 height 13
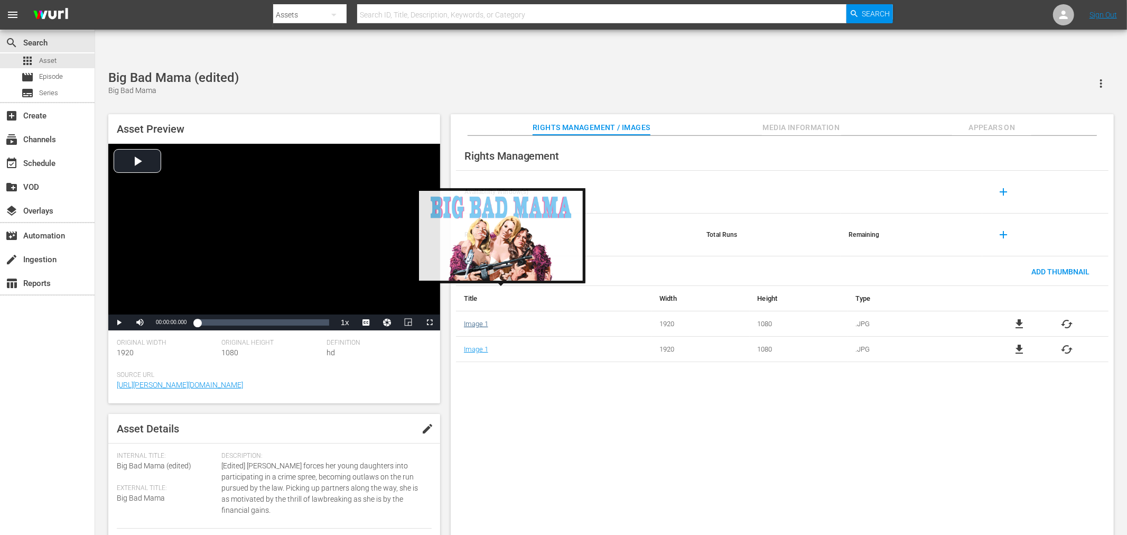
click at [469, 320] on link "Image 1" at bounding box center [476, 324] width 24 height 8
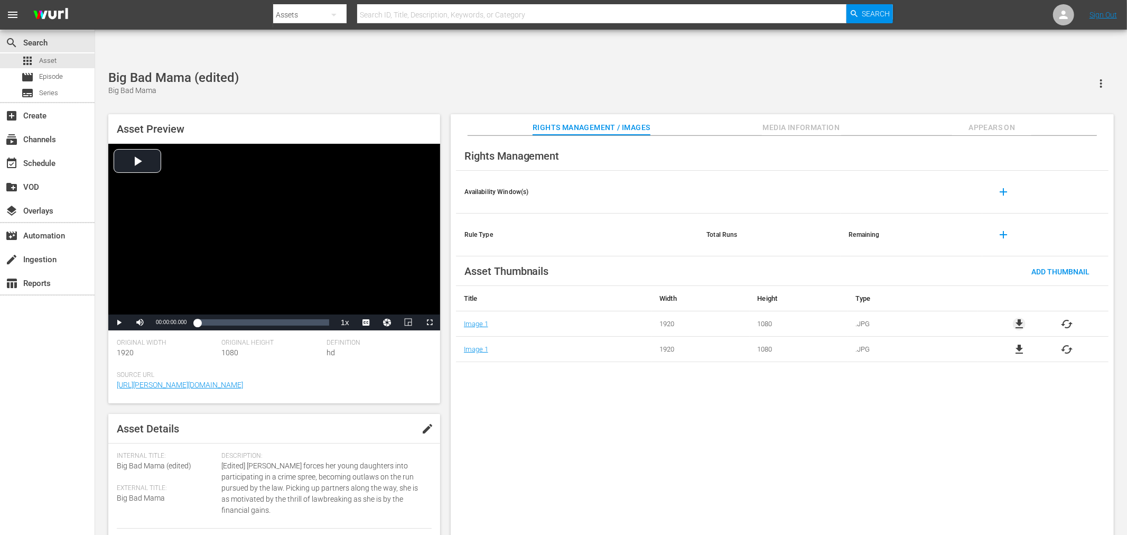
click at [1020, 318] on span "file_download" at bounding box center [1019, 324] width 13 height 13
click at [890, 370] on div "Rights Management Availability Window(s) add Rule Type Total Runs Remaining add…" at bounding box center [782, 344] width 663 height 416
click at [1014, 343] on span "cached" at bounding box center [1067, 349] width 13 height 13
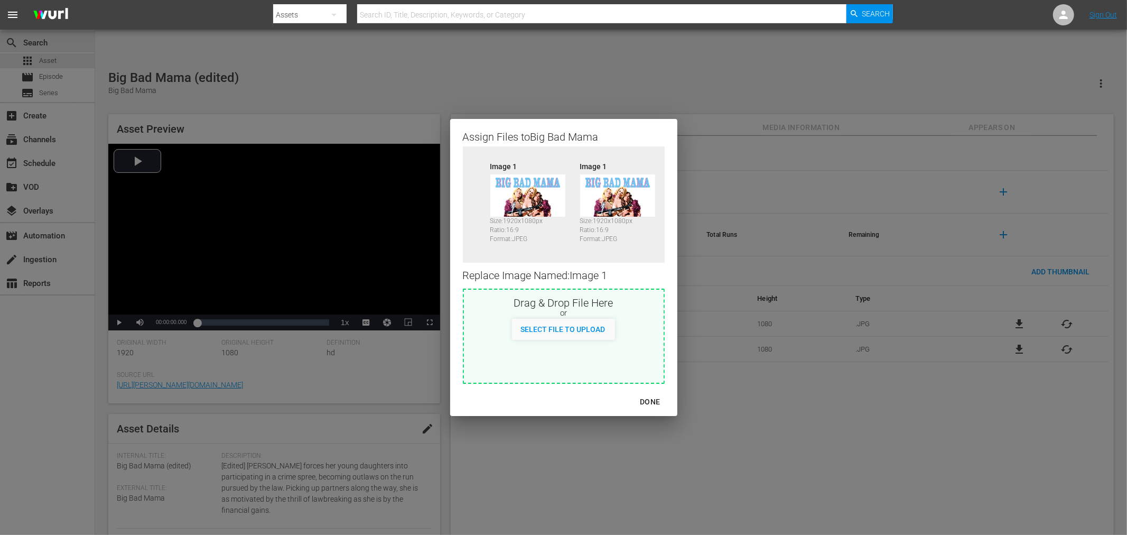
click at [647, 401] on div "DONE" at bounding box center [649, 401] width 37 height 13
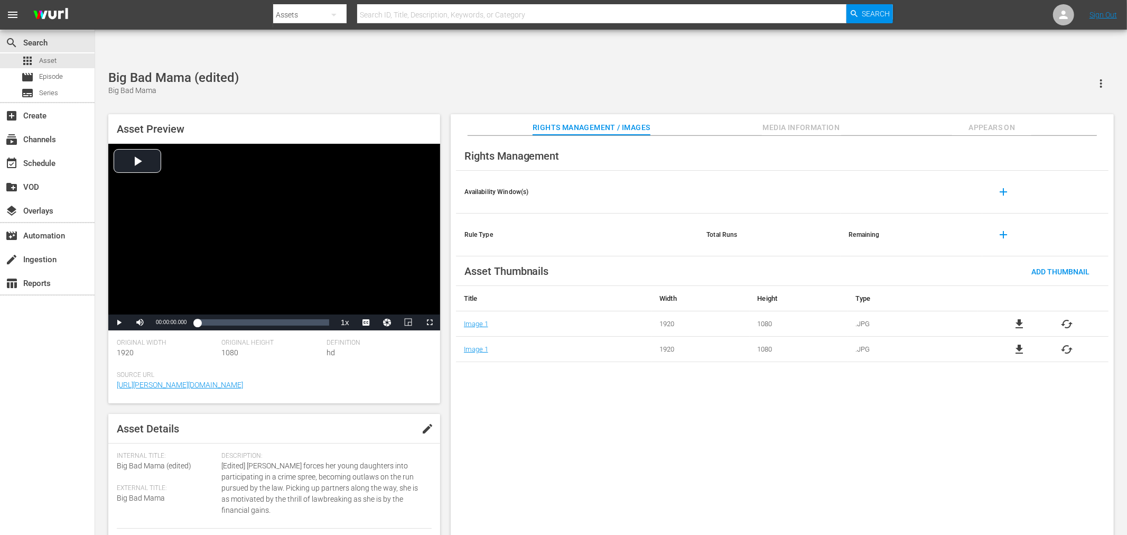
click at [1066, 318] on span "cached" at bounding box center [1067, 324] width 13 height 13
click at [1064, 318] on span "cached" at bounding box center [1067, 324] width 13 height 13
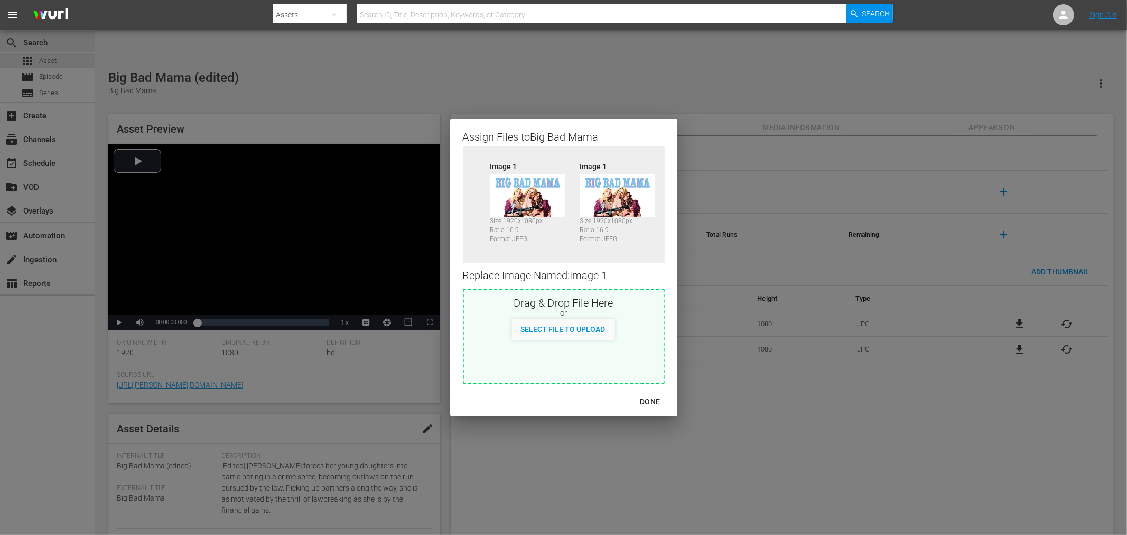
click at [605, 197] on img at bounding box center [617, 195] width 75 height 42
click at [556, 183] on img at bounding box center [527, 195] width 75 height 42
click at [537, 198] on img at bounding box center [527, 195] width 75 height 42
click at [606, 195] on img at bounding box center [617, 195] width 75 height 42
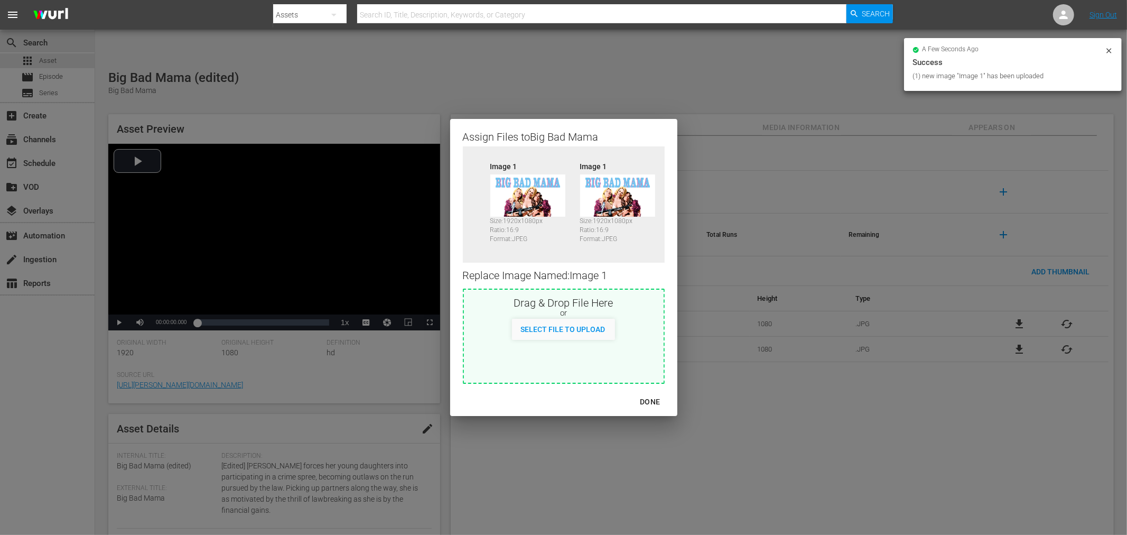
click at [643, 399] on div "DONE" at bounding box center [649, 401] width 37 height 13
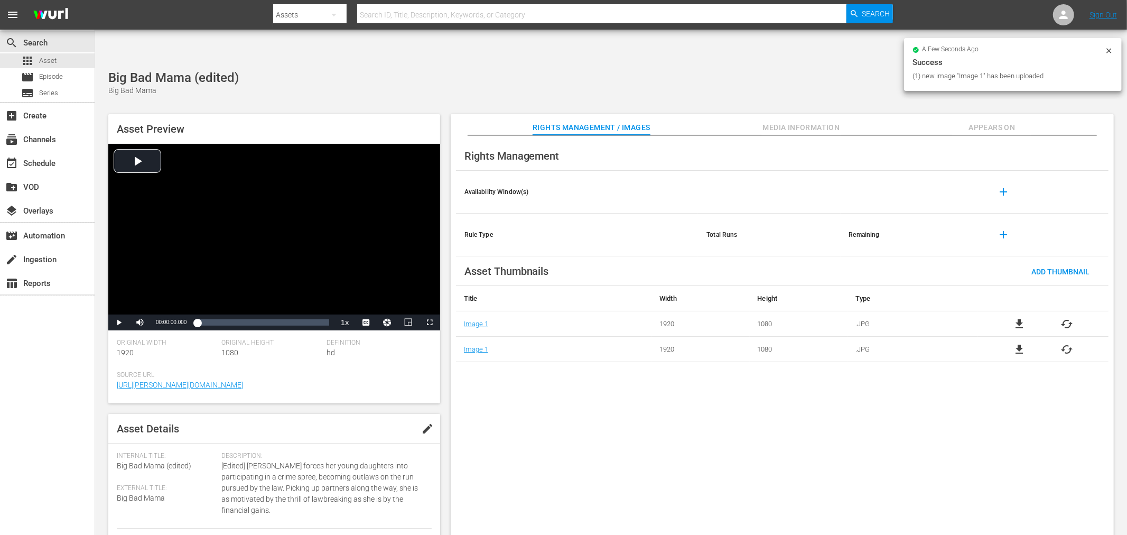
drag, startPoint x: 768, startPoint y: 413, endPoint x: 836, endPoint y: 409, distance: 67.7
click at [782, 413] on div "Rights Management Availability Window(s) add Rule Type Total Runs Remaining add…" at bounding box center [782, 344] width 663 height 416
click at [1070, 343] on span "cached" at bounding box center [1067, 349] width 13 height 13
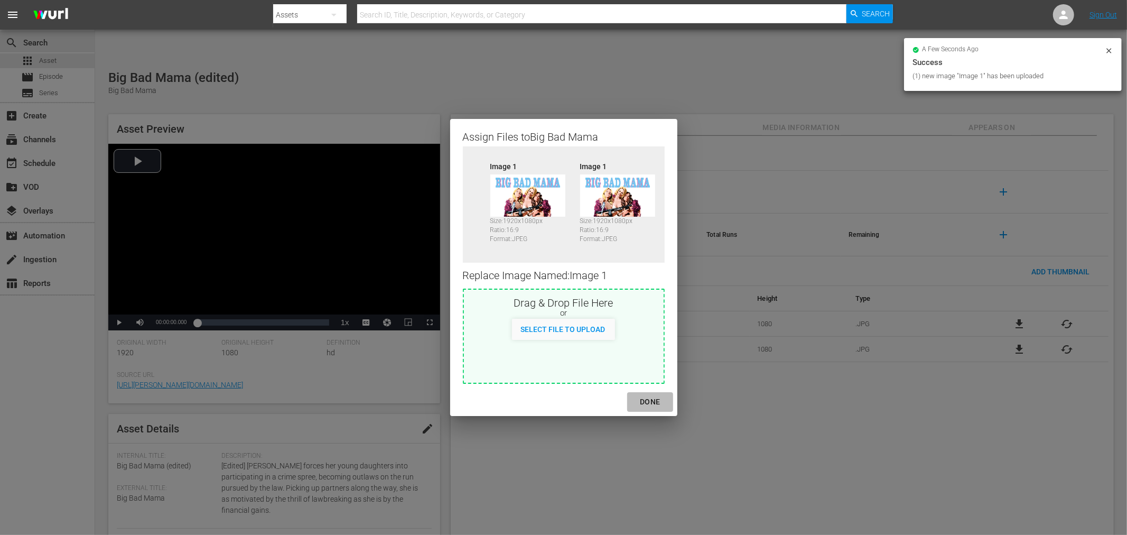
click at [654, 408] on div "DONE" at bounding box center [649, 401] width 37 height 13
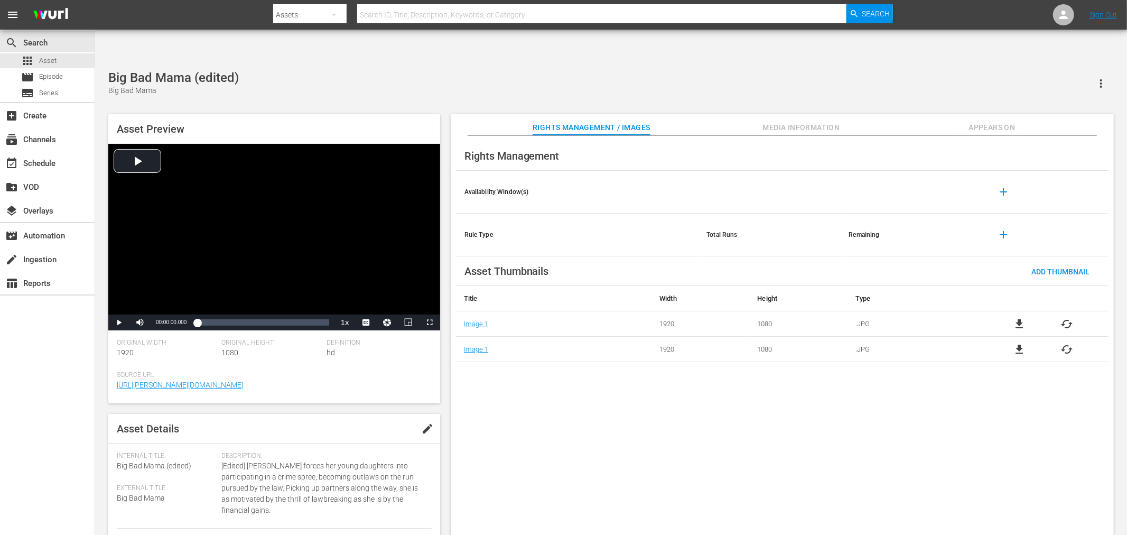
drag, startPoint x: 709, startPoint y: 409, endPoint x: 717, endPoint y: 403, distance: 9.4
click at [710, 408] on div "Rights Management Availability Window(s) add Rule Type Total Runs Remaining add…" at bounding box center [782, 344] width 663 height 416
click at [496, 17] on input "text" at bounding box center [601, 14] width 489 height 25
paste input "Black Belt [PERSON_NAME]"
type input "Black Belt [PERSON_NAME]"
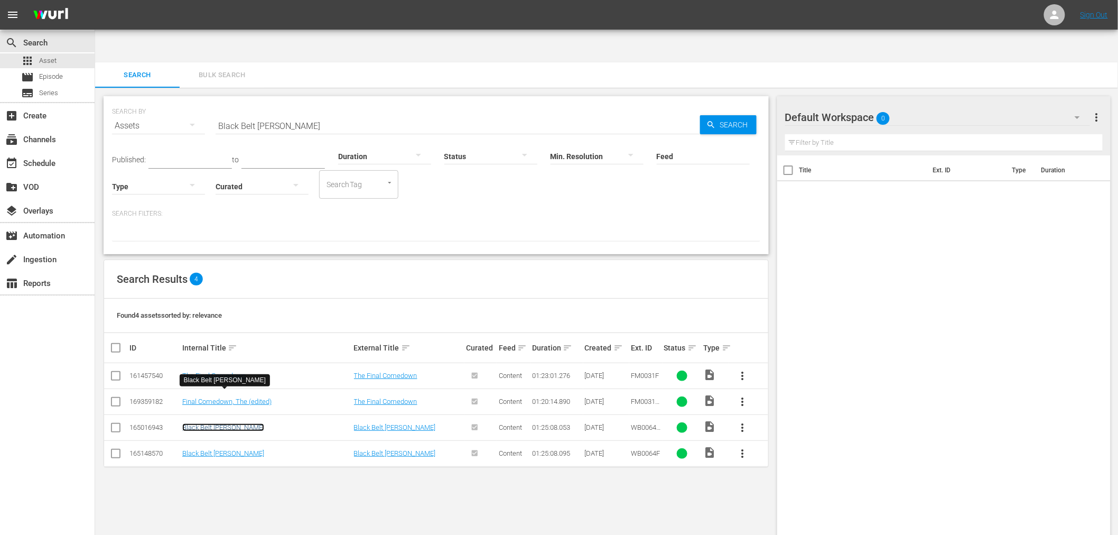
click at [198, 423] on link "Black Belt [PERSON_NAME]" at bounding box center [223, 427] width 82 height 8
click at [198, 449] on link "Black Belt [PERSON_NAME]" at bounding box center [223, 453] width 82 height 8
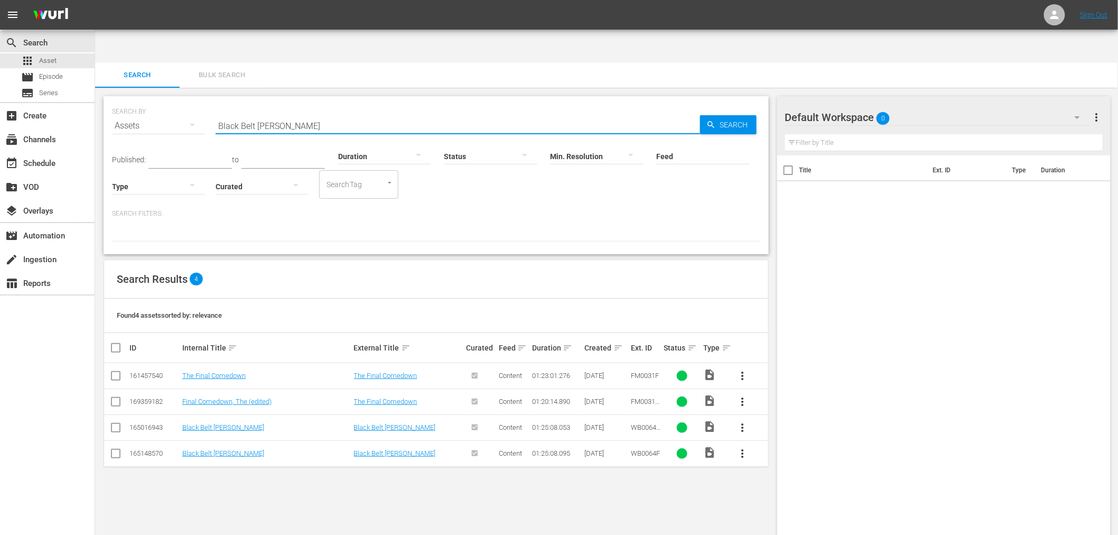
drag, startPoint x: 294, startPoint y: 93, endPoint x: 172, endPoint y: 102, distance: 121.8
click at [173, 100] on div "SEARCH BY Search By Assets Search ID, Title, Description, Keywords, or Category…" at bounding box center [436, 119] width 648 height 38
paste input "Fox"
type input "Black Fox"
click at [193, 371] on link "Black Fox" at bounding box center [196, 375] width 29 height 8
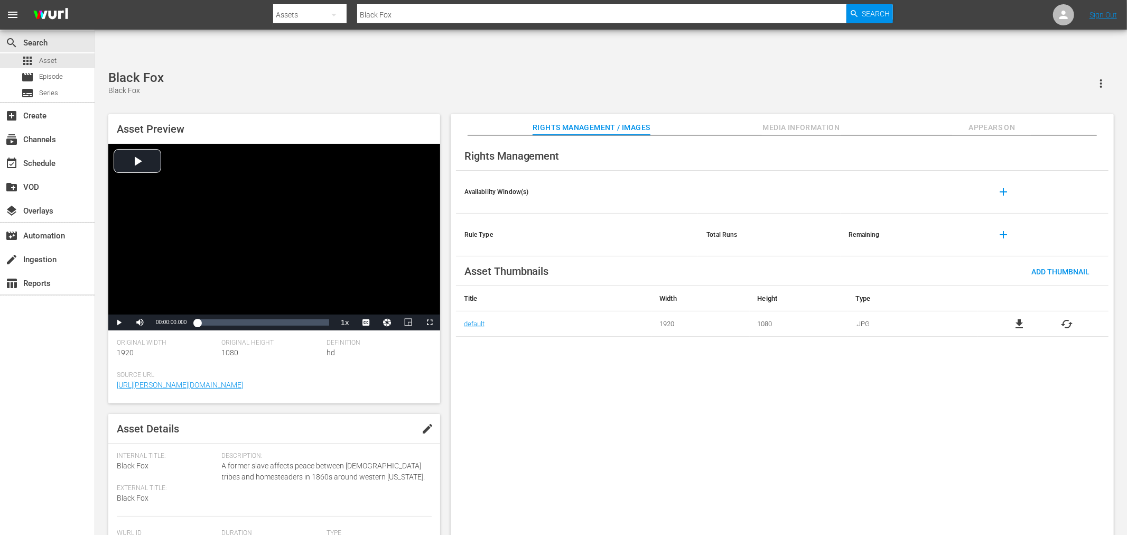
click at [1068, 318] on span "cached" at bounding box center [1067, 324] width 13 height 13
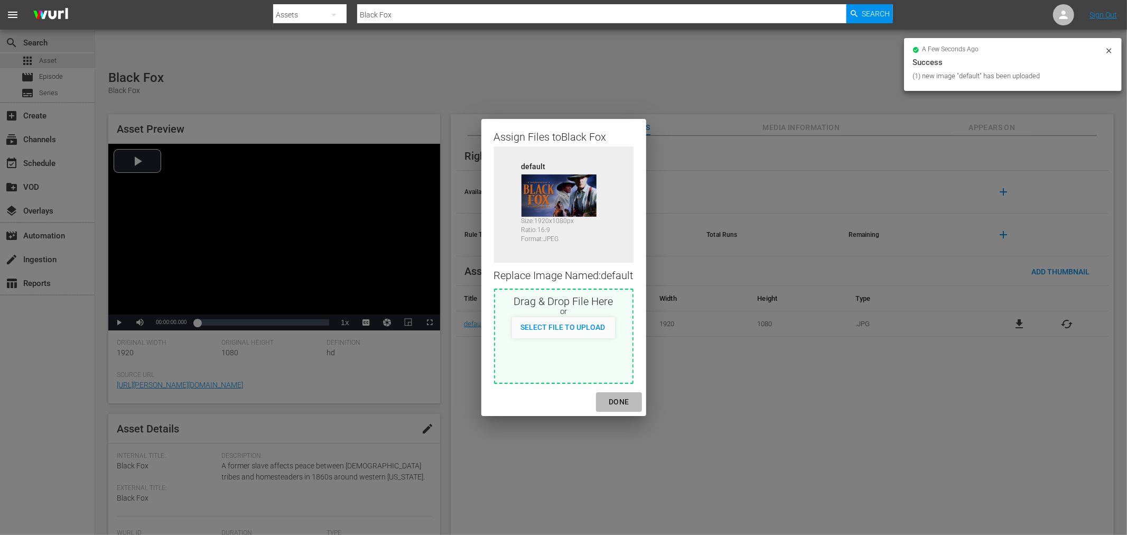
click at [616, 400] on div "DONE" at bounding box center [618, 401] width 37 height 13
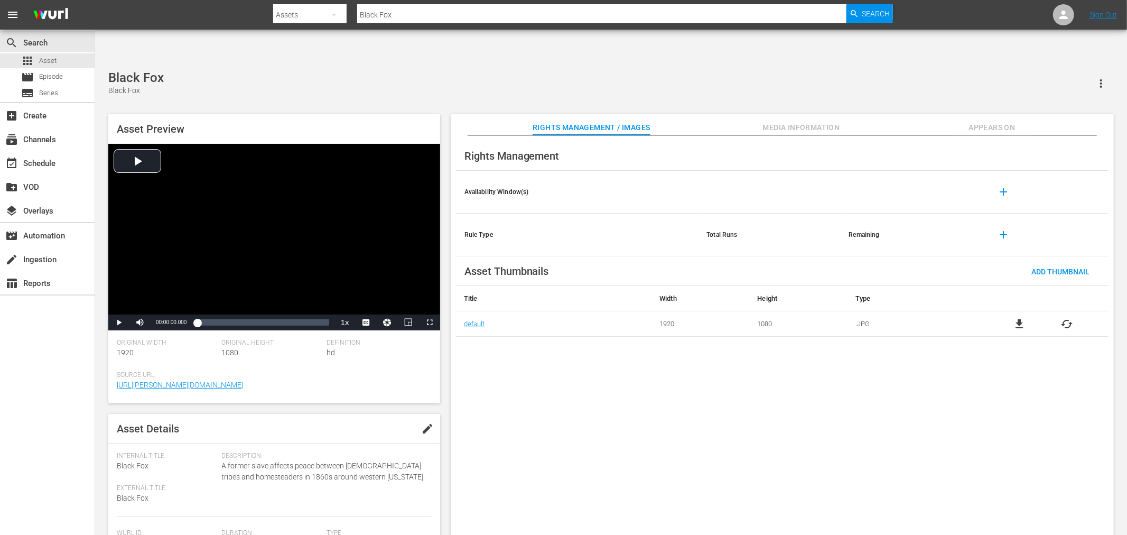
click at [989, 121] on span "Appears On" at bounding box center [991, 127] width 79 height 13
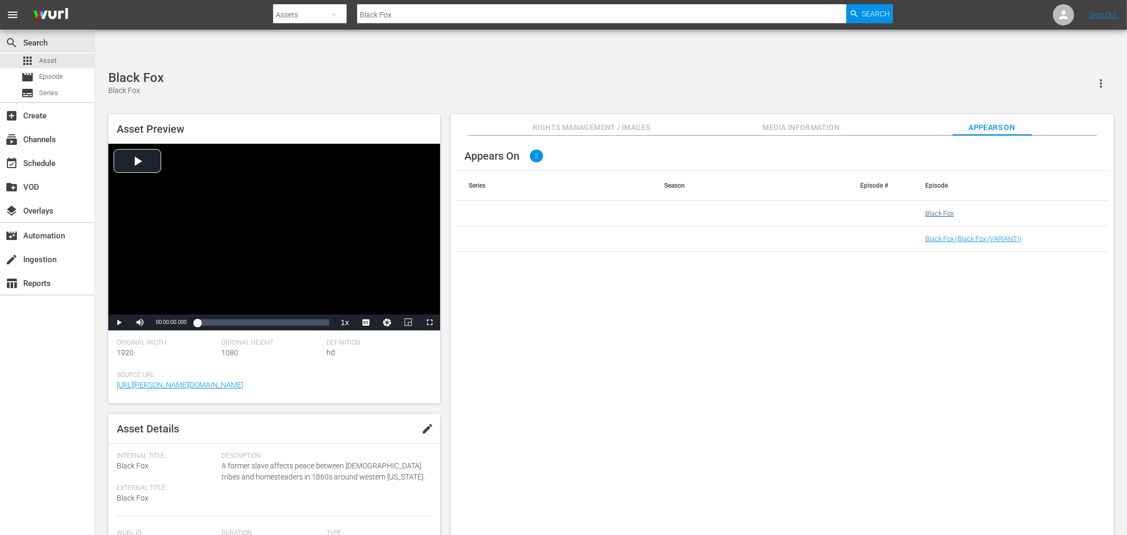
click at [935, 201] on td "Black Fox" at bounding box center [1010, 213] width 196 height 25
click at [933, 209] on link "Black Fox" at bounding box center [939, 213] width 29 height 8
click at [937, 235] on link "Black Fox (Black Fox (VARIANT))" at bounding box center [973, 239] width 96 height 8
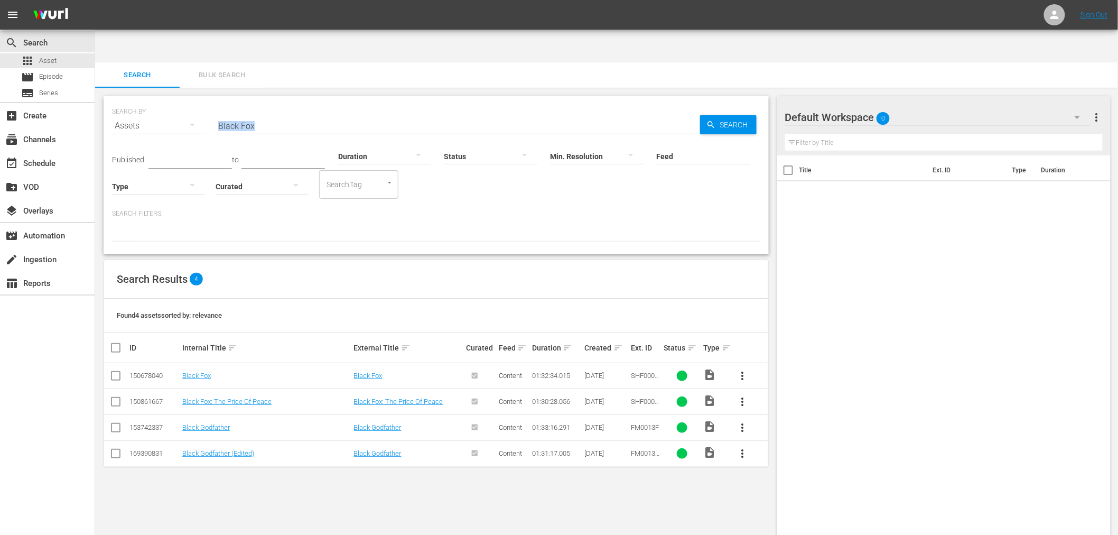
drag, startPoint x: 255, startPoint y: 88, endPoint x: 210, endPoint y: 92, distance: 45.1
click at [202, 100] on div "SEARCH BY Search By Assets Search ID, Title, Description, Keywords, or Category…" at bounding box center [436, 119] width 648 height 38
click at [283, 113] on input "Black Fox" at bounding box center [458, 125] width 484 height 25
drag, startPoint x: 244, startPoint y: 89, endPoint x: 197, endPoint y: 89, distance: 47.0
click at [197, 100] on div "SEARCH BY Search By Assets Search ID, Title, Description, Keywords, or Category…" at bounding box center [436, 119] width 648 height 38
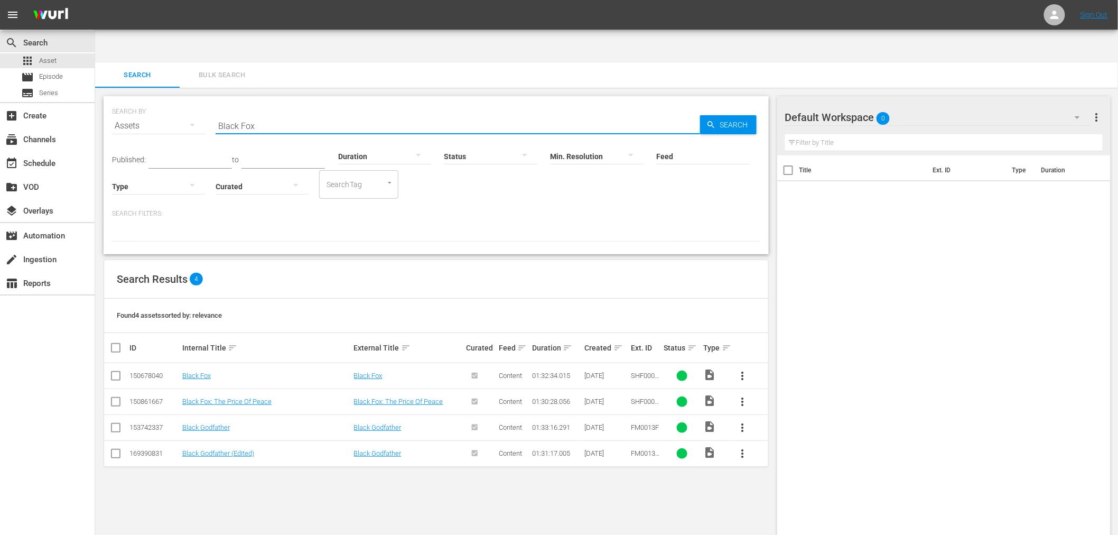
paste input "ood And Oil"
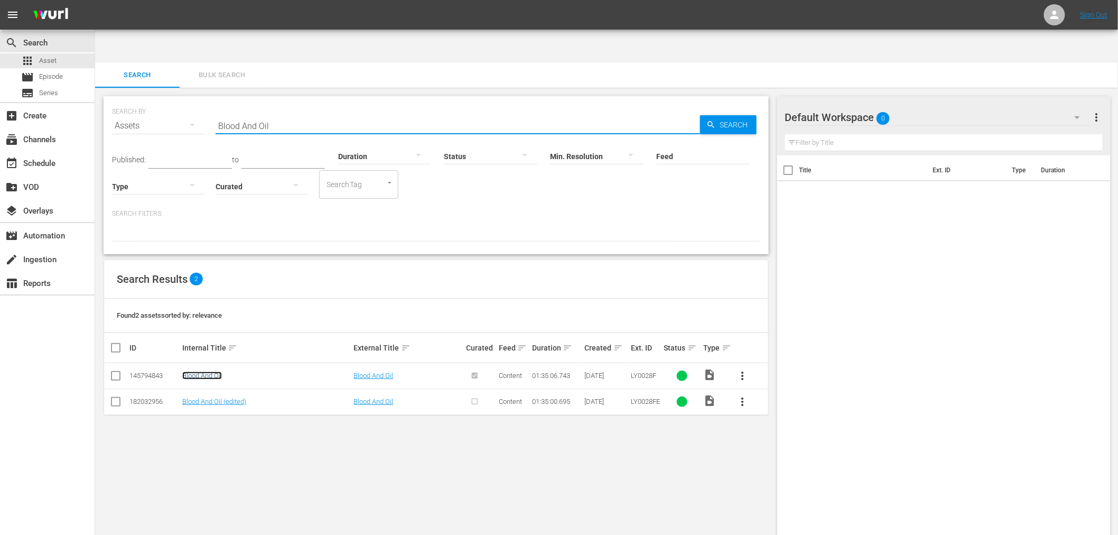
click at [201, 371] on link "Blood And Oil" at bounding box center [202, 375] width 40 height 8
click at [203, 397] on link "Blood And Oil (edited)" at bounding box center [214, 401] width 64 height 8
drag, startPoint x: 273, startPoint y: 93, endPoint x: 177, endPoint y: 100, distance: 95.9
click at [177, 100] on div "SEARCH BY Search By Assets Search ID, Title, Description, Keywords, or Category…" at bounding box center [436, 119] width 648 height 38
paste input "Emanuelle, Queen Of The Desert"
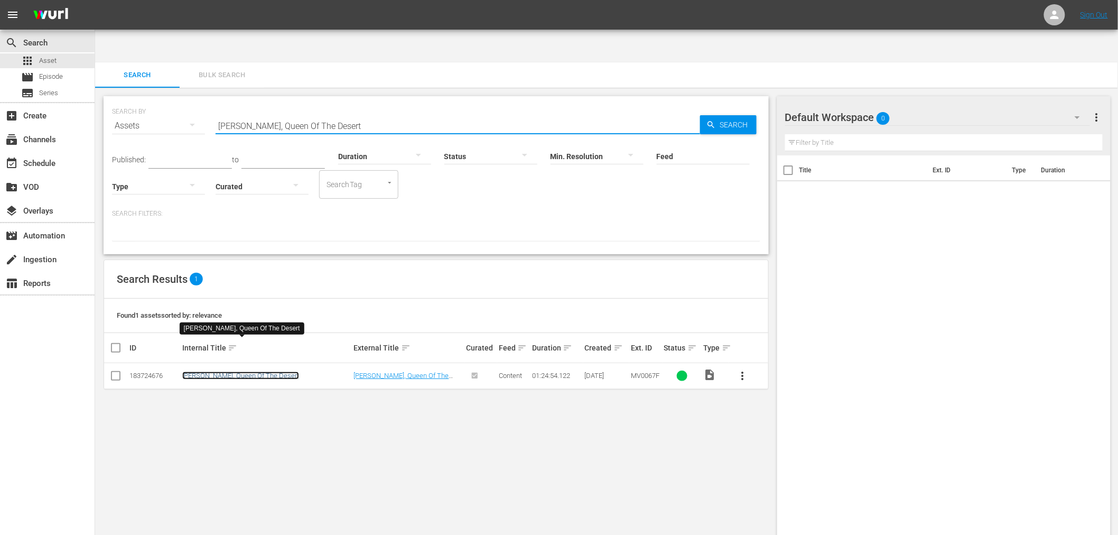
click at [258, 371] on link "Emanuelle, Queen Of The Desert" at bounding box center [240, 375] width 117 height 8
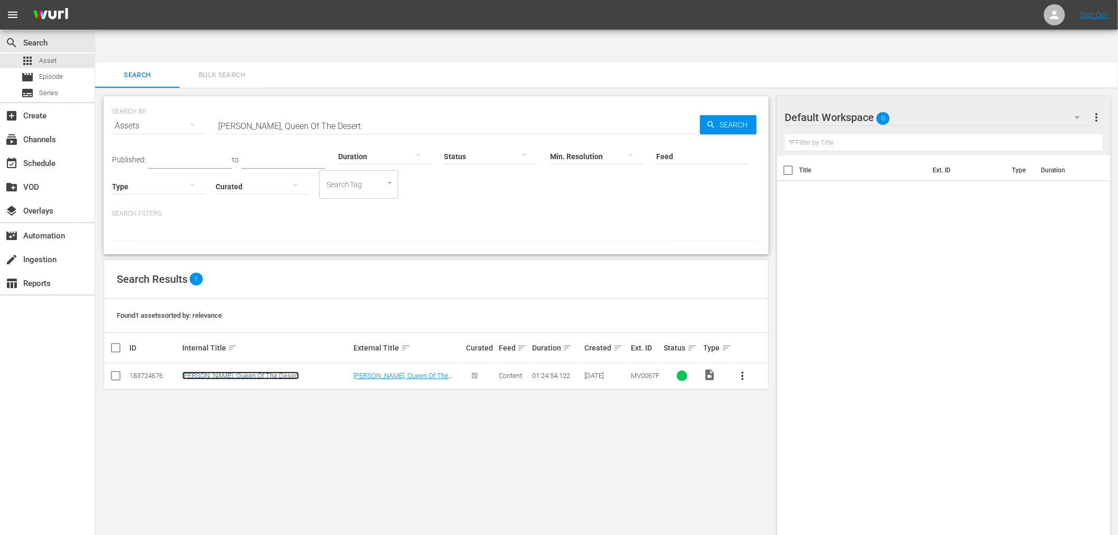
click at [262, 371] on link "Emanuelle, Queen Of The Desert" at bounding box center [240, 375] width 117 height 8
drag, startPoint x: 239, startPoint y: 487, endPoint x: 247, endPoint y: 492, distance: 9.5
click at [242, 489] on div "SEARCH BY Search By Assets Search ID, Title, Description, Keywords, or Category…" at bounding box center [436, 328] width 682 height 481
drag, startPoint x: 349, startPoint y: 92, endPoint x: 148, endPoint y: 101, distance: 201.5
click at [148, 102] on div "SEARCH BY Search By Assets Search ID, Title, Description, Keywords, or Category…" at bounding box center [436, 119] width 648 height 38
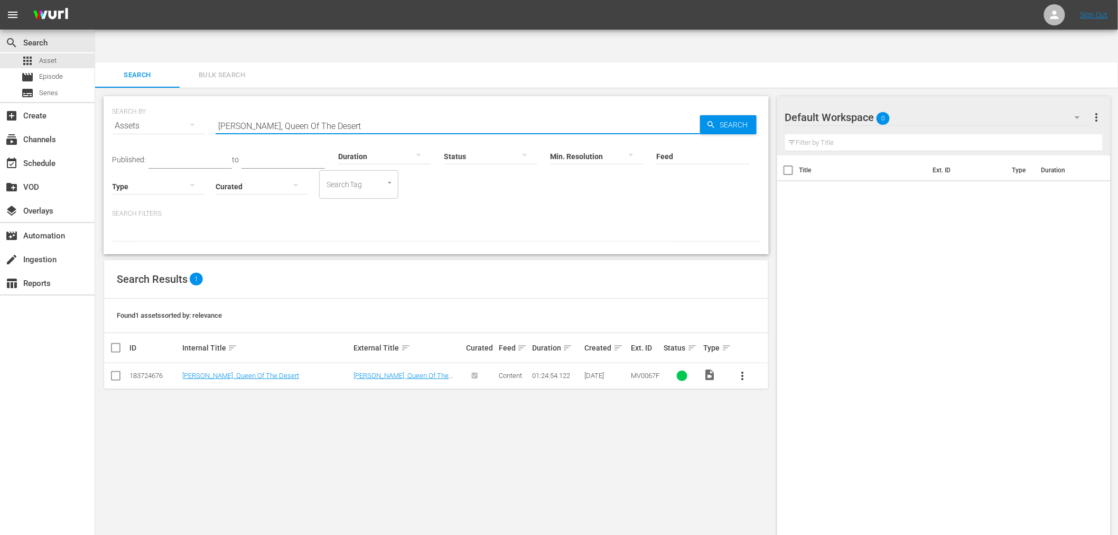
paste input "Black Cobra"
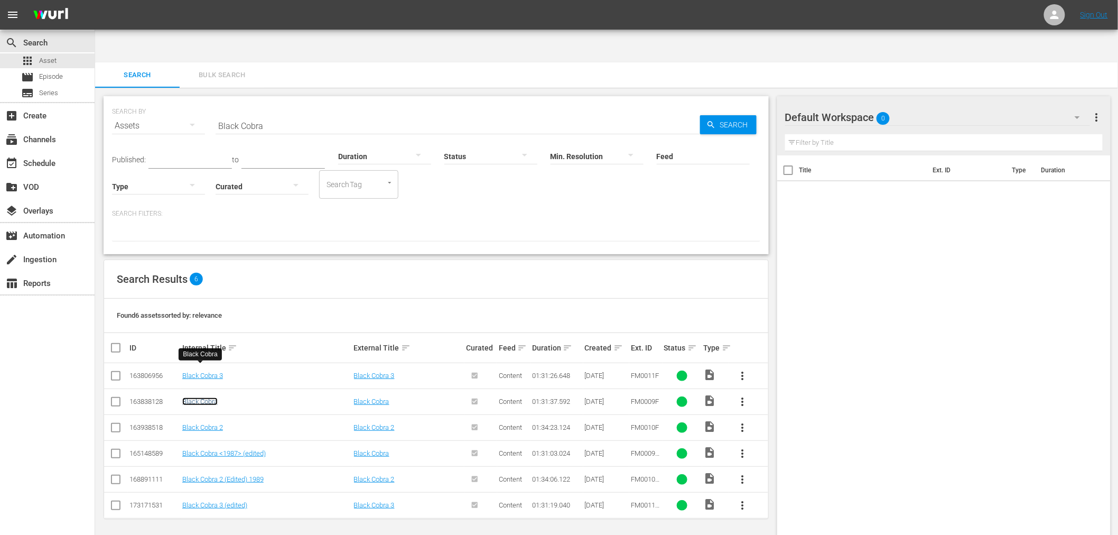
click at [201, 397] on link "Black Cobra" at bounding box center [199, 401] width 35 height 8
click at [210, 449] on link "Black Cobra <1987> (edited)" at bounding box center [223, 453] width 83 height 8
drag, startPoint x: 272, startPoint y: 91, endPoint x: 205, endPoint y: 89, distance: 66.6
click at [205, 100] on div "SEARCH BY Search By Assets Search ID, Title, Description, Keywords, or Category…" at bounding box center [436, 119] width 648 height 38
paste input "Fish That Saved Pittsburgh, The"
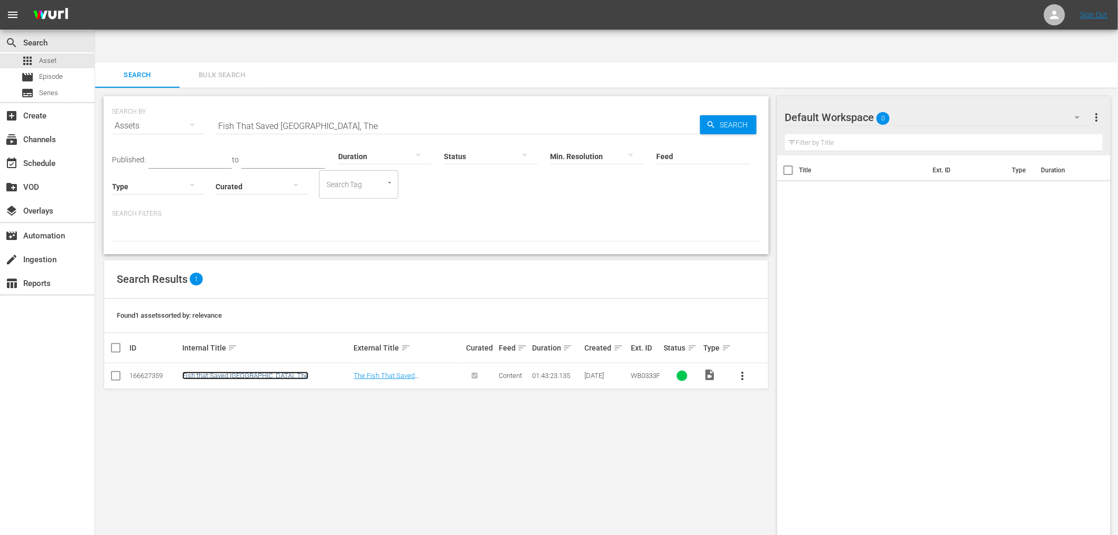
click at [250, 371] on link "Fish that Saved Pittsburgh, The" at bounding box center [245, 375] width 126 height 8
drag, startPoint x: 371, startPoint y: 79, endPoint x: 214, endPoint y: 77, distance: 156.9
click at [214, 100] on div "SEARCH BY Search By Assets Search ID, Title, Description, Keywords, or Category…" at bounding box center [436, 119] width 648 height 38
click at [216, 113] on input "Fish That Saved Pittsburgh, The" at bounding box center [458, 125] width 484 height 25
click at [361, 113] on input "Fish That Saved Pittsburgh, The" at bounding box center [458, 125] width 484 height 25
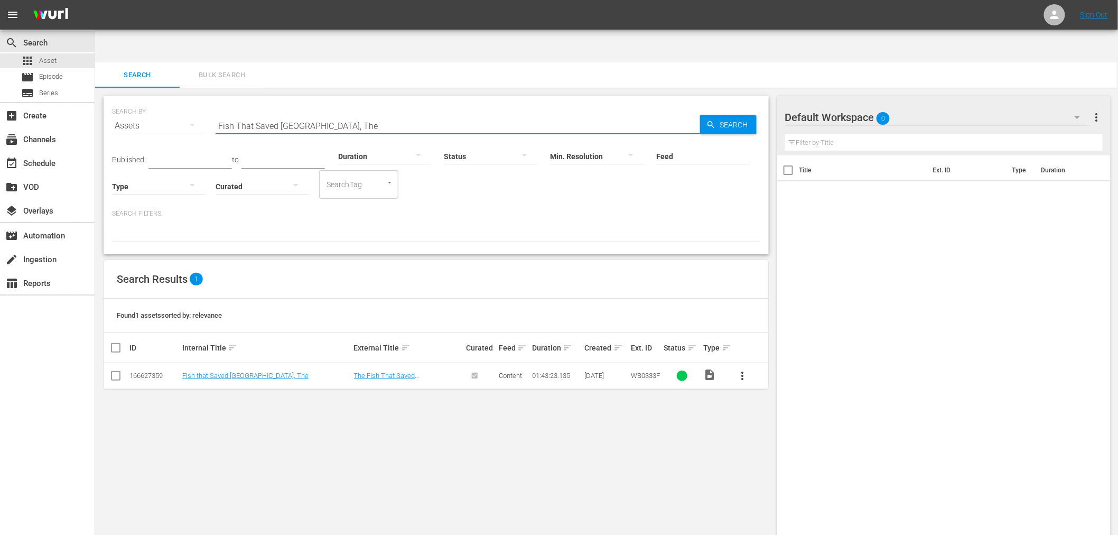
paste input "Hangin' With The Homeboys"
click at [228, 363] on td "Hangin' With The Homeboys" at bounding box center [267, 376] width 172 height 26
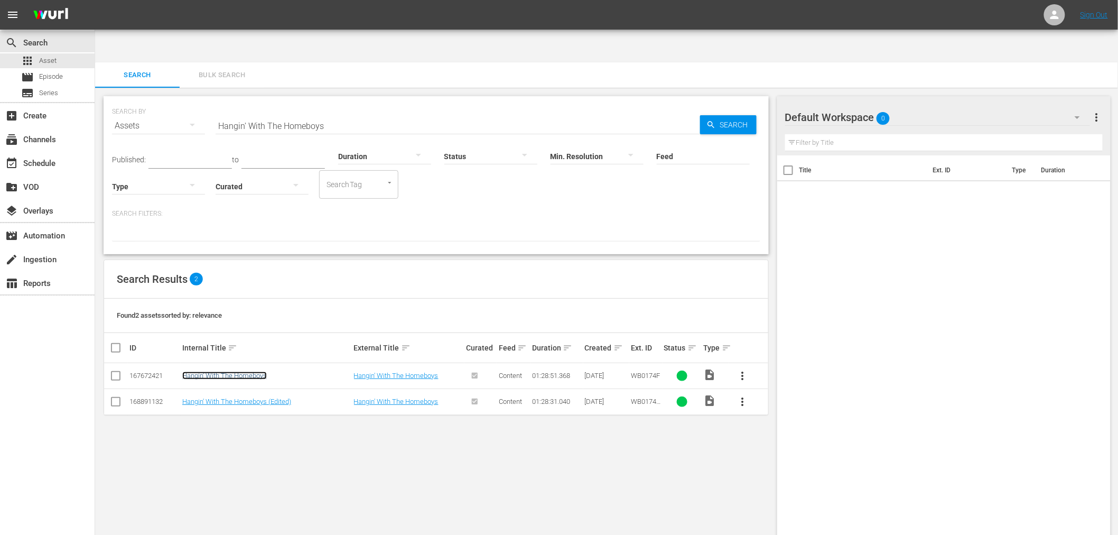
click at [229, 371] on link "Hangin' With The Homeboys" at bounding box center [224, 375] width 85 height 8
click at [230, 397] on link "Hangin' With The Homeboys (Edited)" at bounding box center [236, 401] width 109 height 8
drag, startPoint x: 340, startPoint y: 93, endPoint x: 169, endPoint y: 80, distance: 171.1
click at [174, 100] on div "SEARCH BY Search By Assets Search ID, Title, Description, Keywords, or Category…" at bounding box center [436, 119] width 648 height 38
paste input "Kenner"
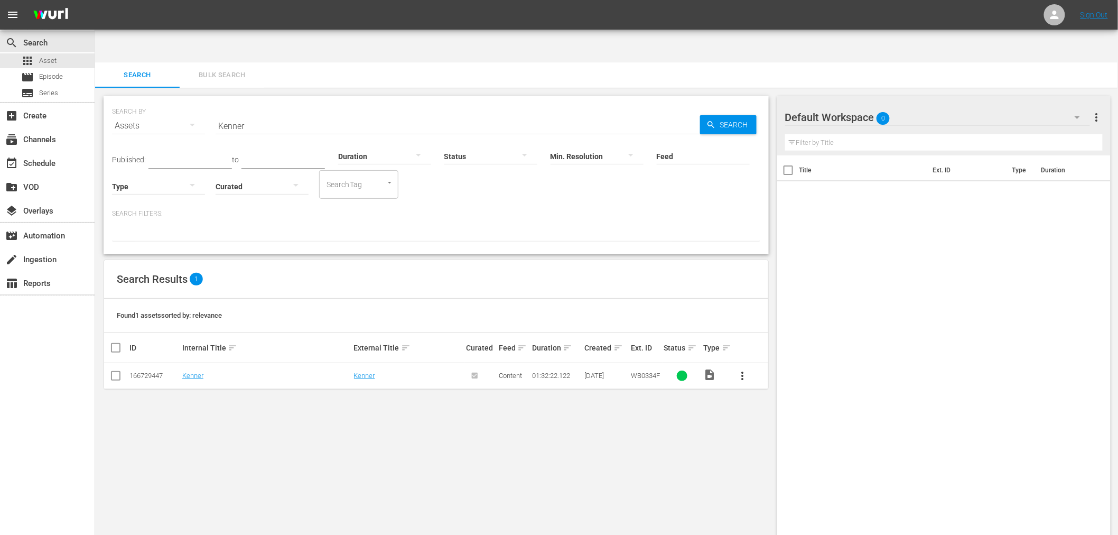
click at [182, 363] on td "Kenner" at bounding box center [267, 376] width 172 height 26
click at [191, 371] on link "Kenner" at bounding box center [192, 375] width 21 height 8
click at [194, 371] on link "Kenner" at bounding box center [192, 375] width 21 height 8
drag, startPoint x: 251, startPoint y: 92, endPoint x: 196, endPoint y: 93, distance: 55.5
click at [197, 100] on div "SEARCH BY Search By Assets Search ID, Title, Description, Keywords, or Category…" at bounding box center [436, 119] width 648 height 38
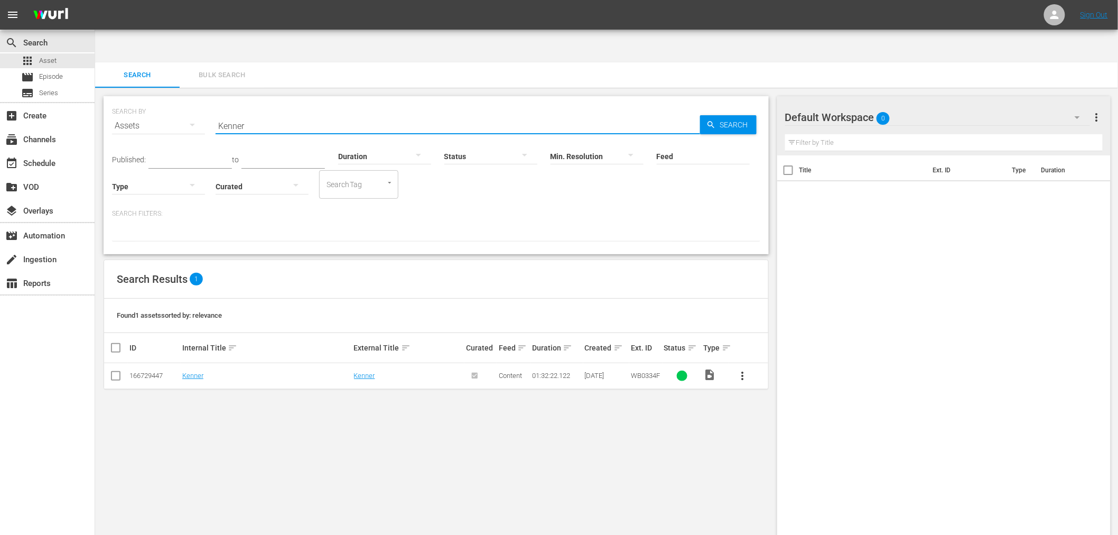
paste input "id Vengeance"
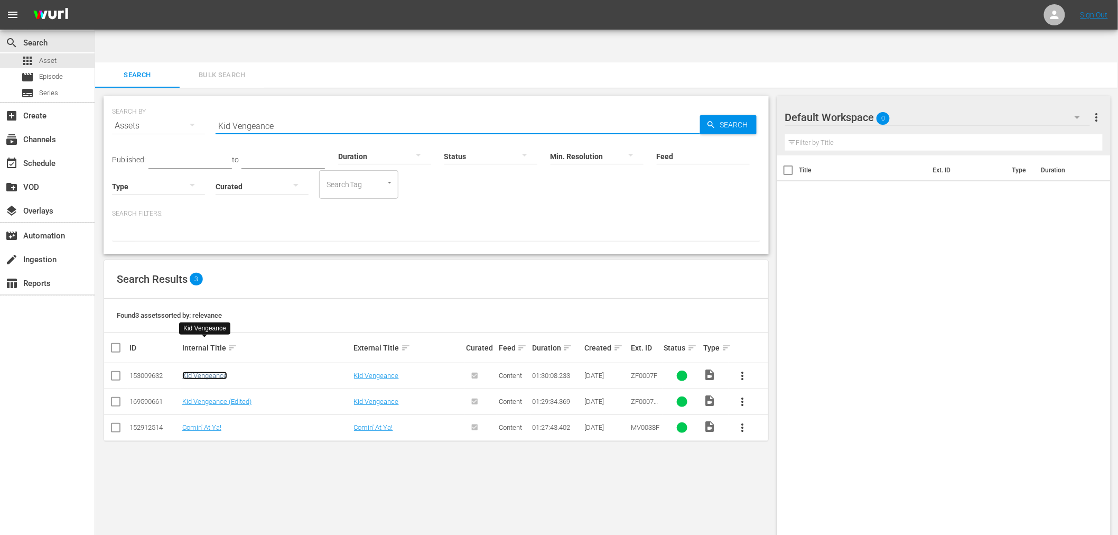
click at [195, 371] on link "Kid Vengeance" at bounding box center [204, 375] width 45 height 8
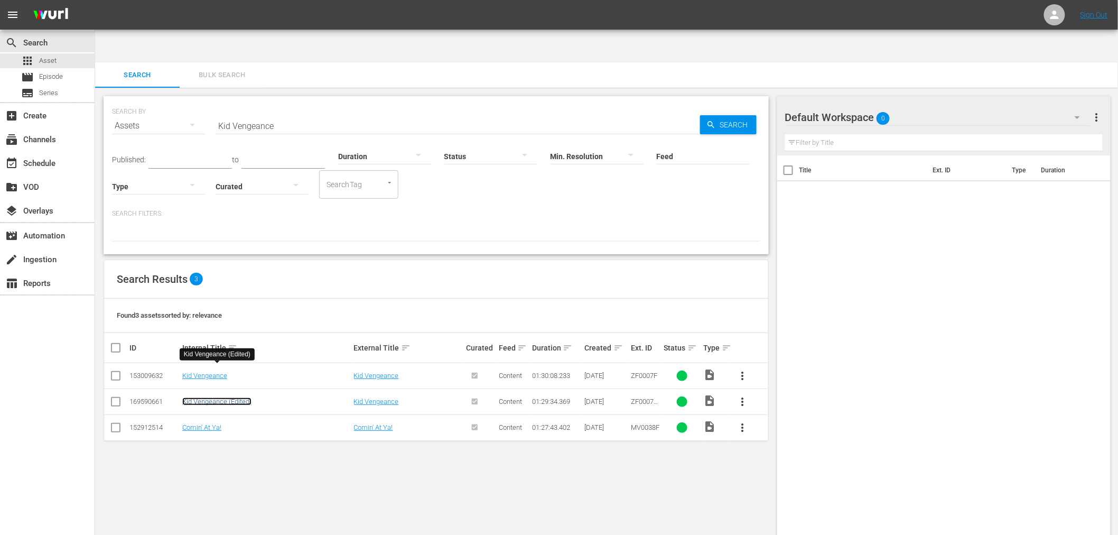
click at [193, 397] on link "Kid Vengeance (Edited)" at bounding box center [216, 401] width 69 height 8
click at [219, 371] on link "Kid Vengeance" at bounding box center [204, 375] width 45 height 8
click at [205, 397] on link "Kid Vengeance (Edited)" at bounding box center [216, 401] width 69 height 8
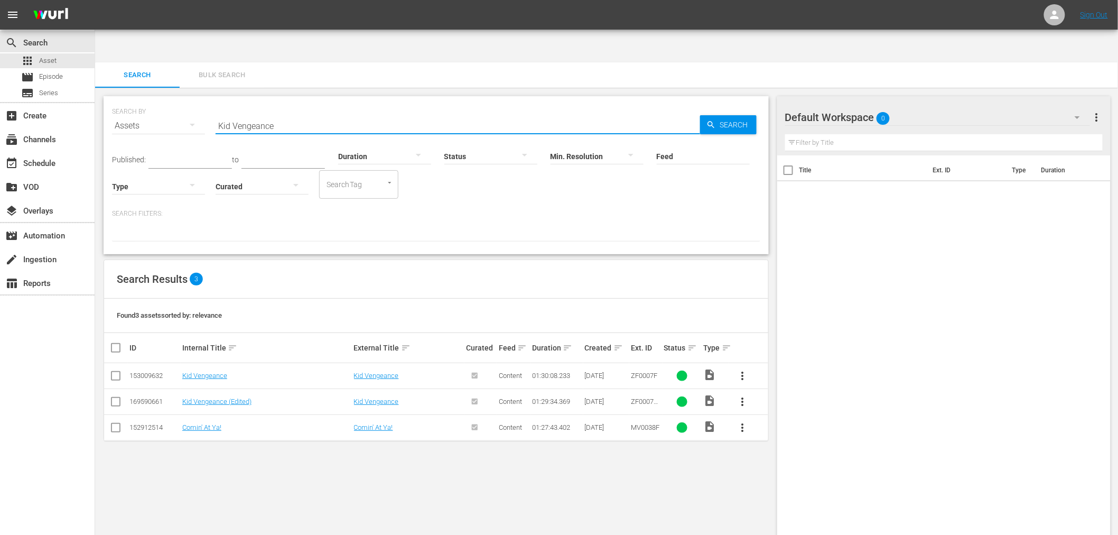
drag, startPoint x: 290, startPoint y: 104, endPoint x: 167, endPoint y: 87, distance: 123.1
click at [167, 100] on div "SEARCH BY Search By Assets Search ID, Title, Description, Keywords, or Category…" at bounding box center [436, 119] width 648 height 38
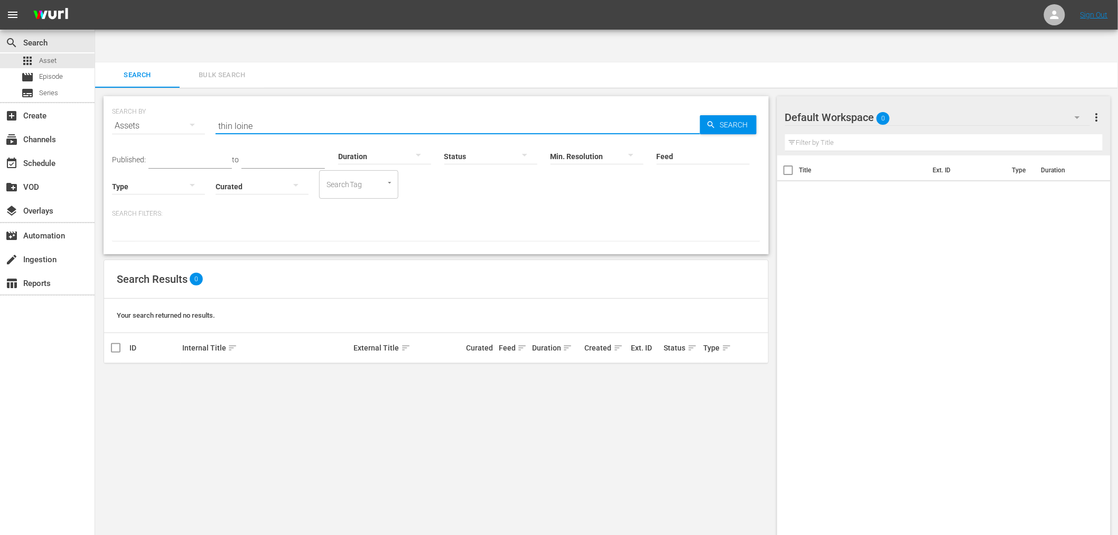
click at [293, 113] on input "thin loine" at bounding box center [458, 125] width 484 height 25
type input "thin line between"
click at [255, 371] on link "Thin Line Between Love And Hate" at bounding box center [232, 375] width 100 height 8
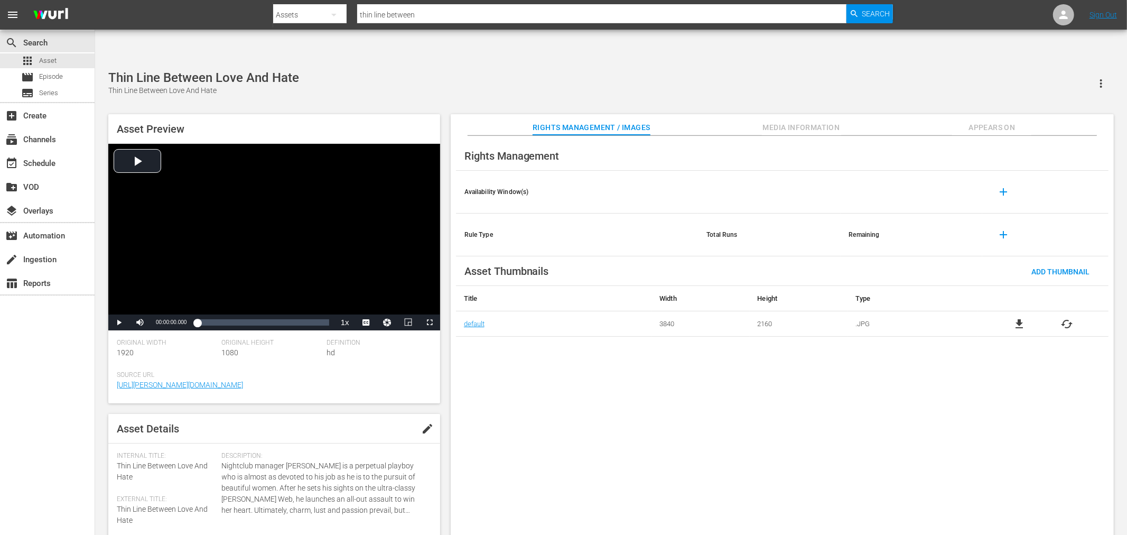
click at [1069, 318] on span "cached" at bounding box center [1067, 324] width 13 height 13
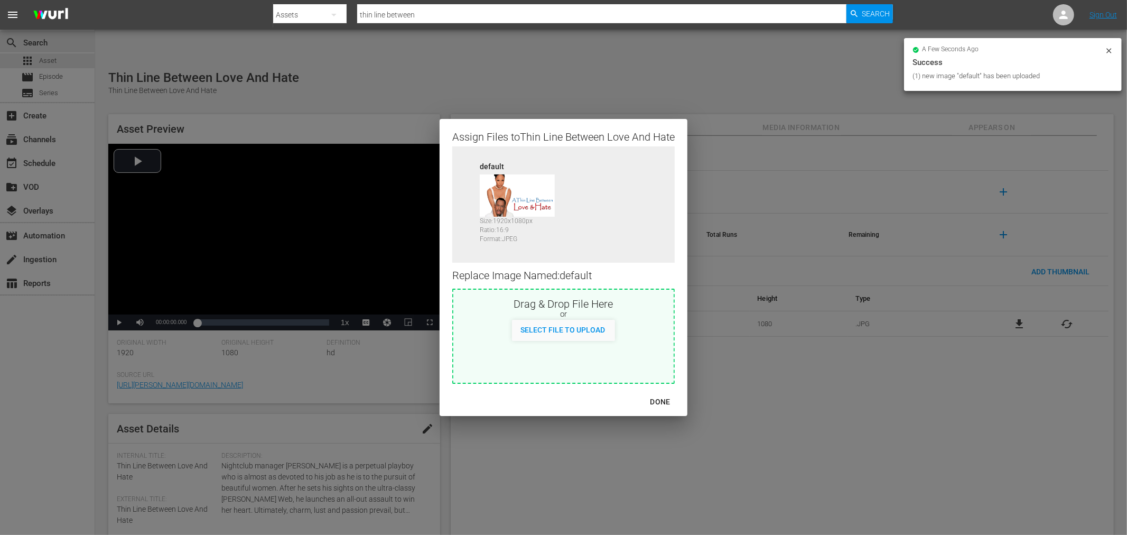
click at [659, 400] on div "DONE" at bounding box center [660, 401] width 37 height 13
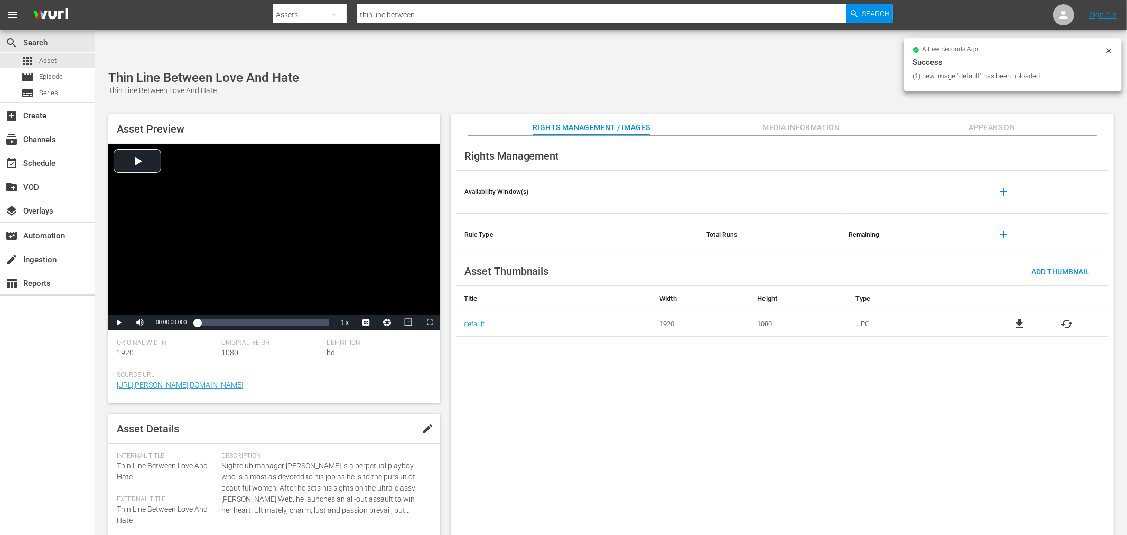
click at [673, 412] on div "Rights Management Availability Window(s) add Rule Type Total Runs Remaining add…" at bounding box center [782, 344] width 663 height 416
click at [981, 121] on span "Appears On" at bounding box center [991, 127] width 79 height 13
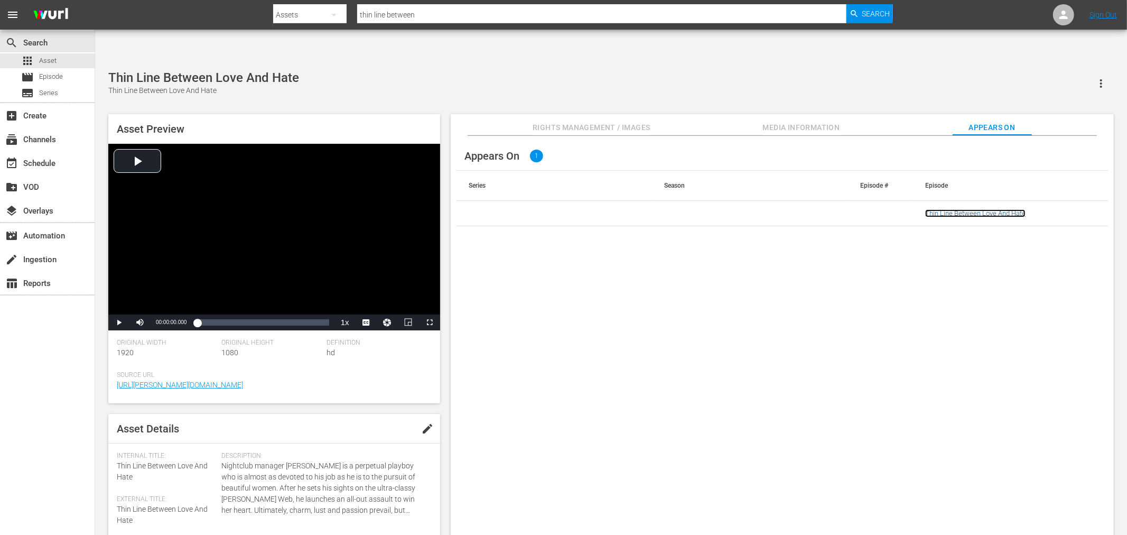
click at [947, 209] on link "Thin Line Between Love And Hate" at bounding box center [975, 213] width 100 height 8
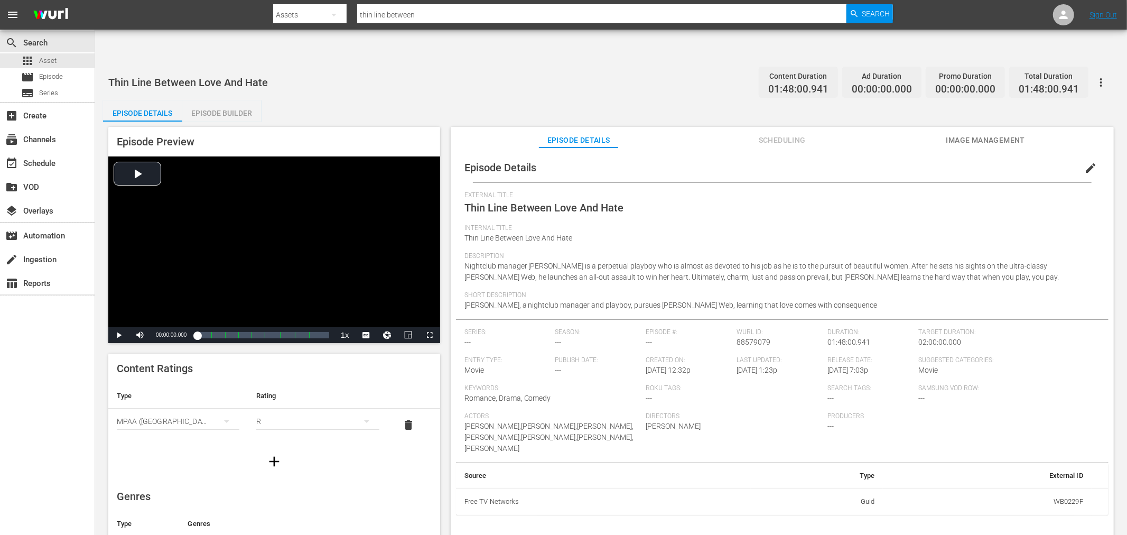
click at [968, 134] on span "Image Management" at bounding box center [985, 140] width 79 height 13
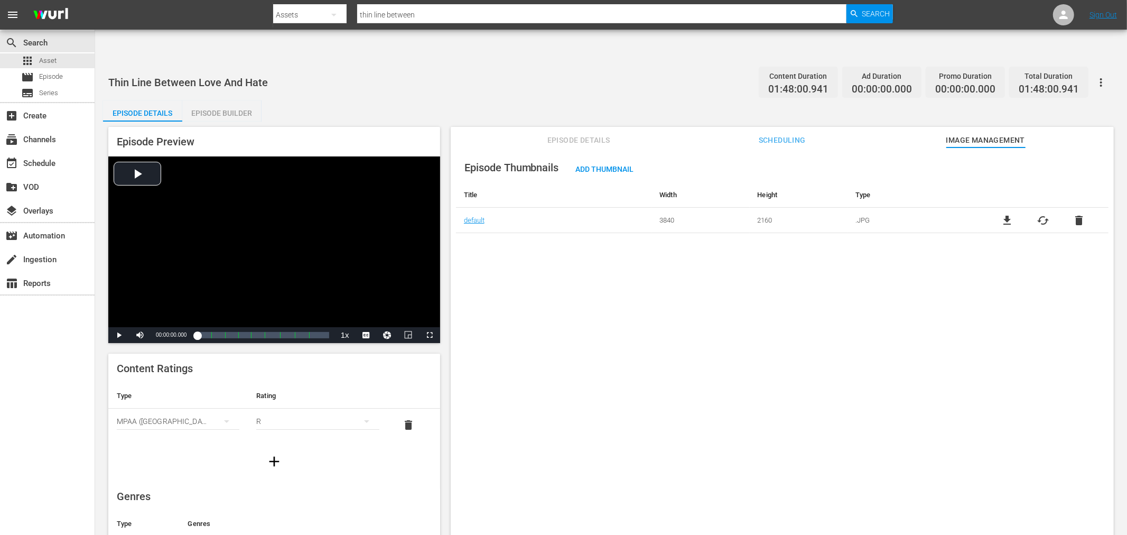
click at [1100, 76] on icon "button" at bounding box center [1101, 82] width 13 height 13
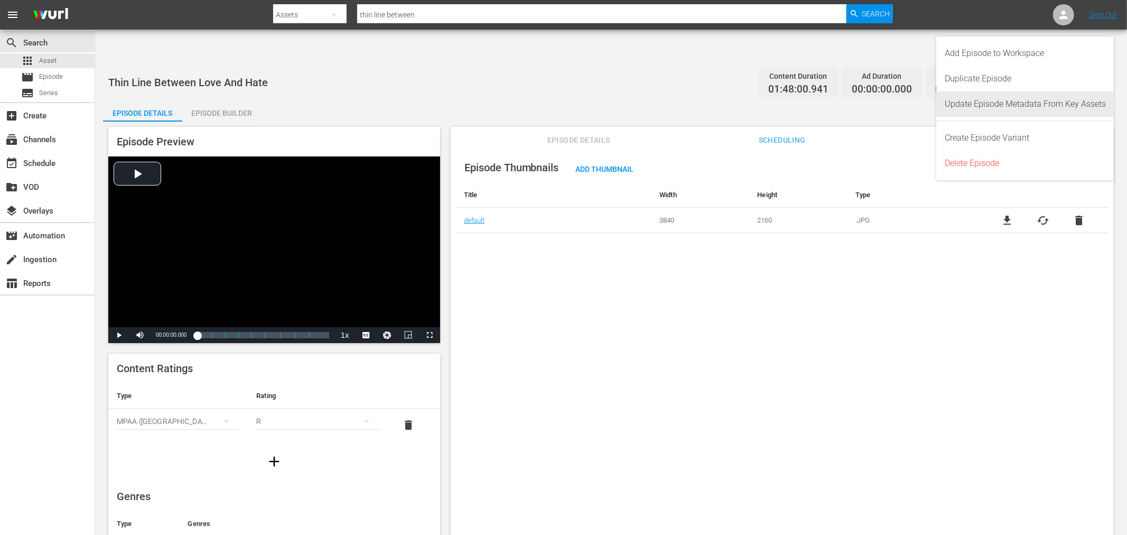
click at [1043, 108] on div "Update Episode Metadata From Key Assets" at bounding box center [1025, 103] width 161 height 25
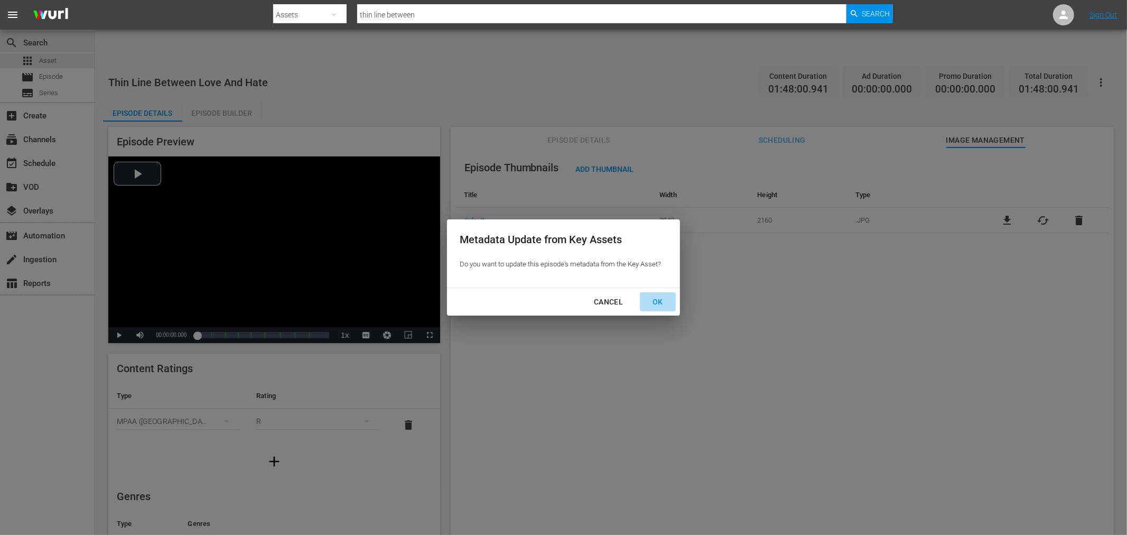
click at [661, 302] on div "OK" at bounding box center [657, 301] width 27 height 13
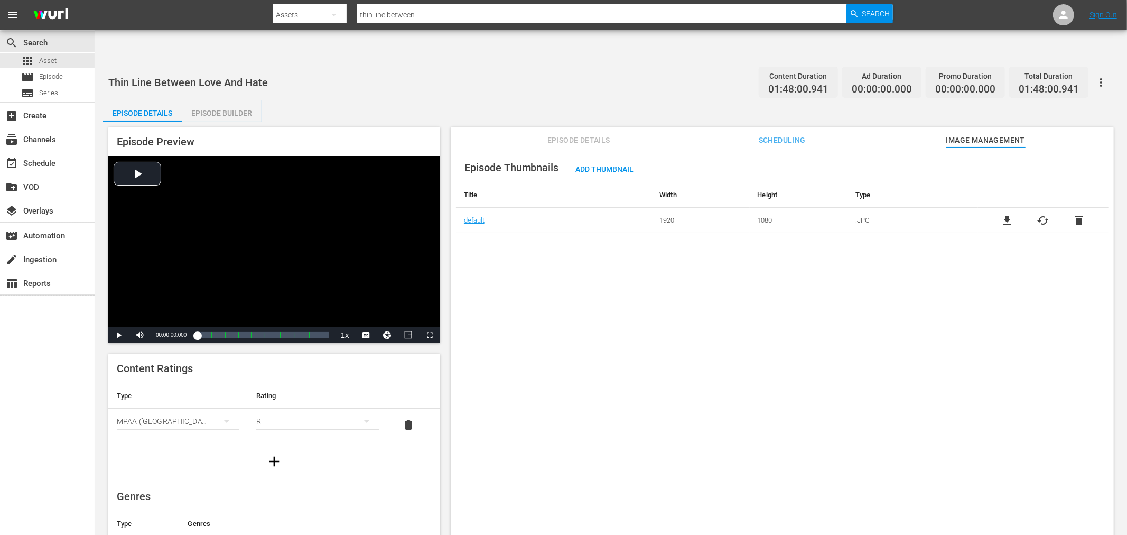
click at [950, 251] on div "Episode Thumbnails Add Thumbnail Title Width Height Type default 1920 1080 .JPG…" at bounding box center [782, 353] width 663 height 413
click at [793, 352] on div "Episode Thumbnails Add Thumbnail Title Width Height Type default 1920 1080 .JPG…" at bounding box center [782, 353] width 663 height 413
drag, startPoint x: 414, startPoint y: 17, endPoint x: 314, endPoint y: 22, distance: 100.5
click at [313, 21] on div "Search By Assets Search ID, Title, Description, Keywords, or Category thin line…" at bounding box center [583, 14] width 620 height 25
type input "trapt"
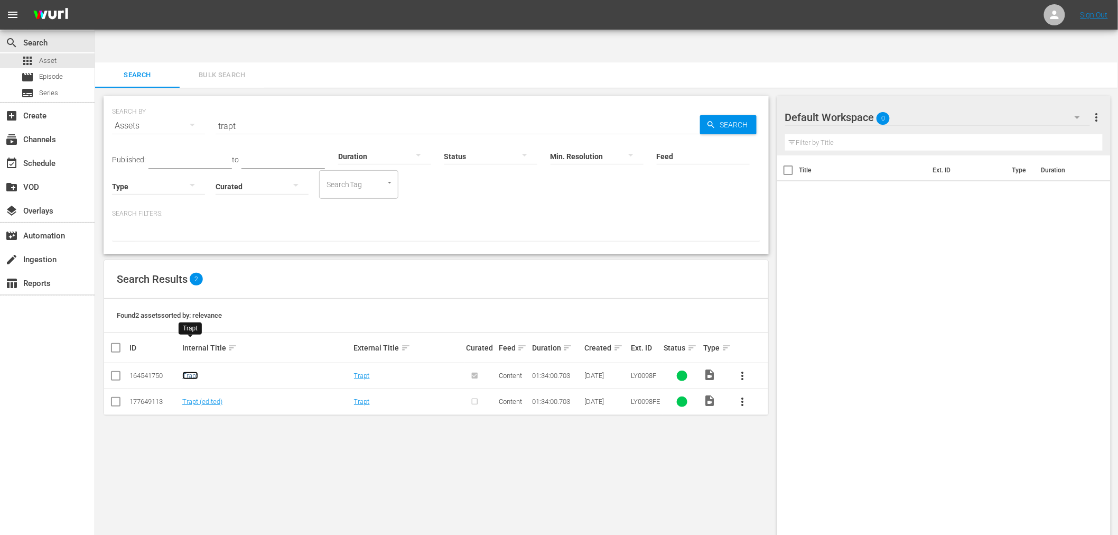
click at [190, 371] on link "Trapt" at bounding box center [190, 375] width 16 height 8
click at [194, 397] on link "Trapt (edited)" at bounding box center [202, 401] width 40 height 8
click at [231, 113] on input "trapt" at bounding box center [458, 125] width 484 height 25
paste input "when tae"
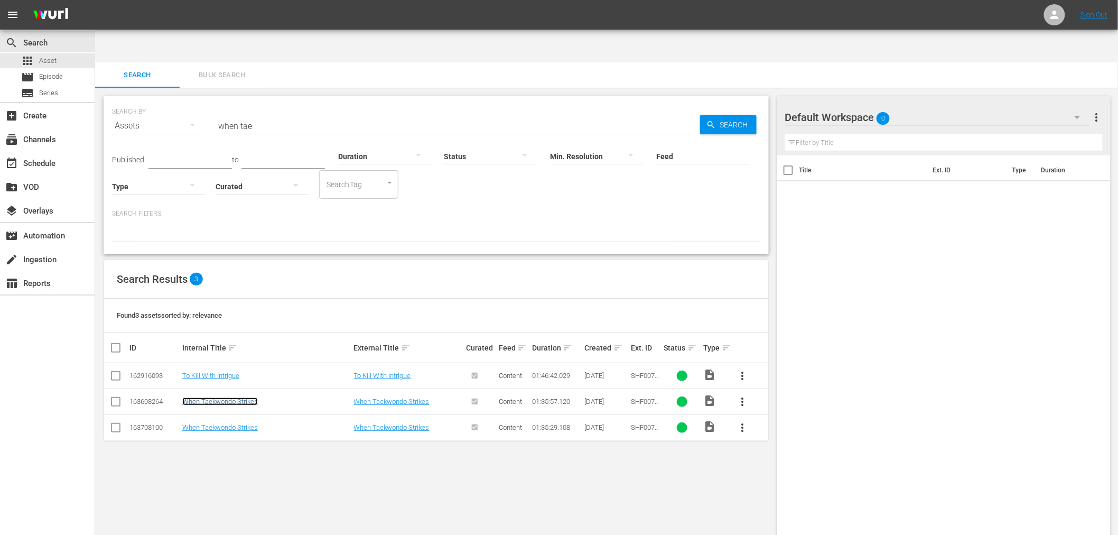
click at [234, 397] on link "When Taekwondo Strikes" at bounding box center [220, 401] width 76 height 8
click at [227, 423] on link "When Taekwondo Strikes" at bounding box center [220, 427] width 76 height 8
drag, startPoint x: 410, startPoint y: 457, endPoint x: 436, endPoint y: 453, distance: 26.3
click at [426, 450] on div "SEARCH BY Search By Assets Search ID, Title, Description, Keywords, or Category…" at bounding box center [436, 328] width 682 height 481
click at [337, 455] on div "SEARCH BY Search By Assets Search ID, Title, Description, Keywords, or Category…" at bounding box center [436, 328] width 682 height 481
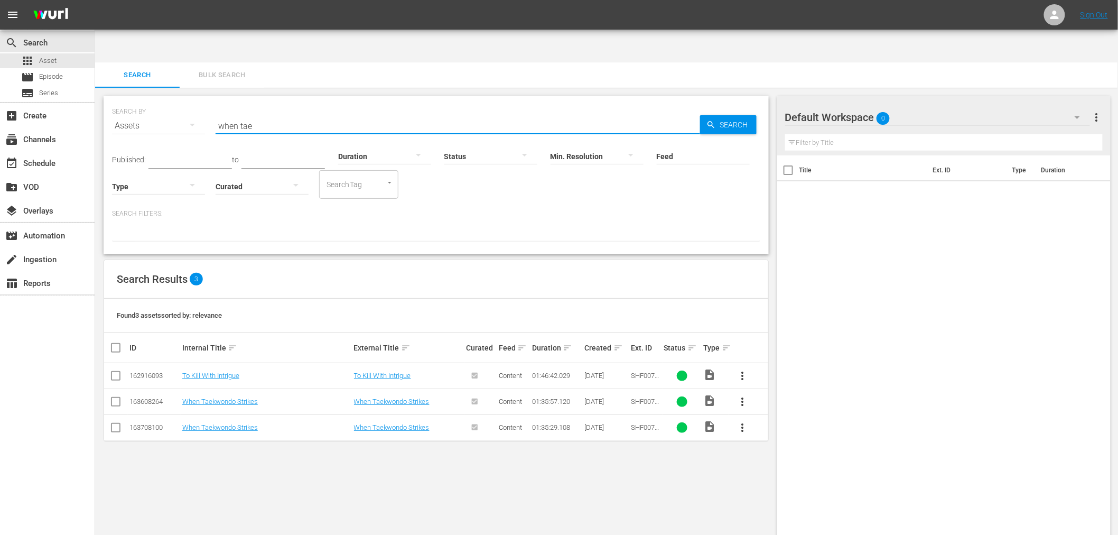
drag, startPoint x: 262, startPoint y: 88, endPoint x: 143, endPoint y: 74, distance: 119.7
click at [143, 100] on div "SEARCH BY Search By Assets Search ID, Title, Description, Keywords, or Category…" at bounding box center [436, 119] width 648 height 38
paste input "Final Comedown, Th"
click at [203, 371] on link "The Final Comedown" at bounding box center [213, 375] width 63 height 8
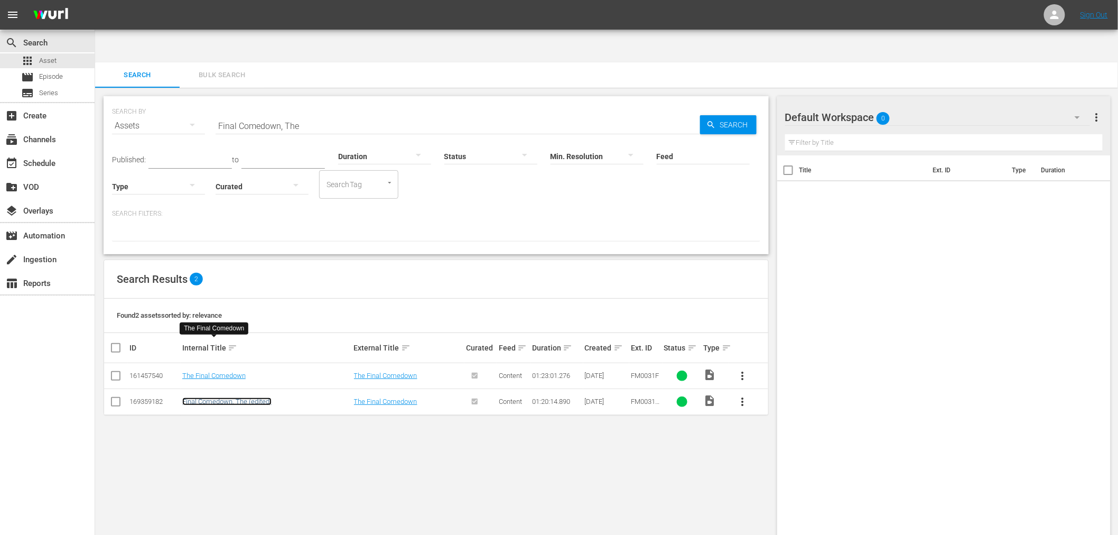
click at [199, 397] on link "Final Comedown, The (edited)" at bounding box center [226, 401] width 89 height 8
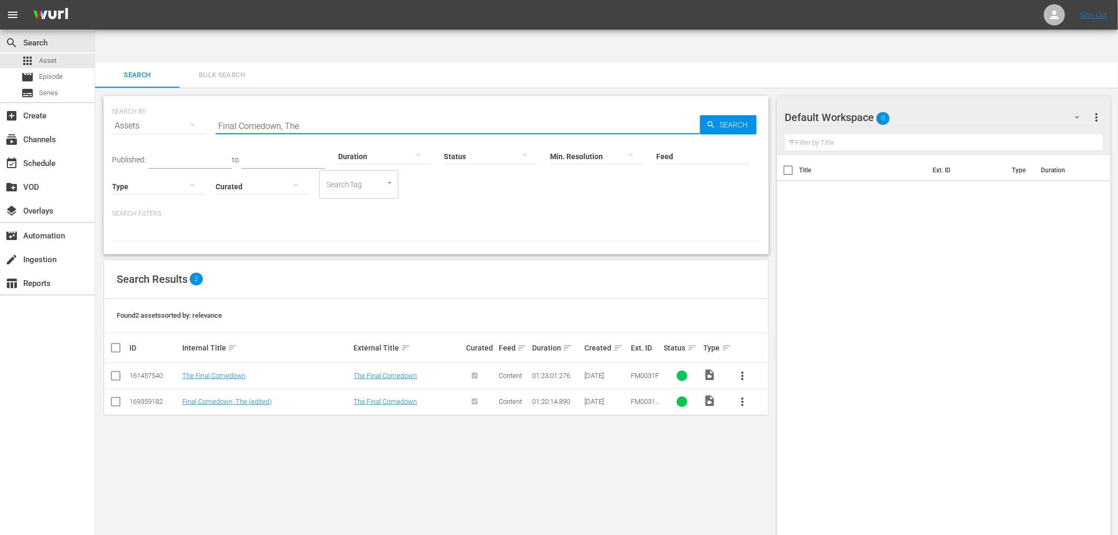
drag, startPoint x: 334, startPoint y: 88, endPoint x: 205, endPoint y: 90, distance: 128.9
click at [205, 100] on div "SEARCH BY Search By Assets Search ID, Title, Description, Keywords, or Category…" at bounding box center [436, 119] width 648 height 38
paste input "Lady Cocoa"
click at [198, 371] on link "Lady Cocoa" at bounding box center [227, 375] width 90 height 8
click at [197, 397] on link "Lady Cocoa (EDITED)" at bounding box center [257, 401] width 151 height 8
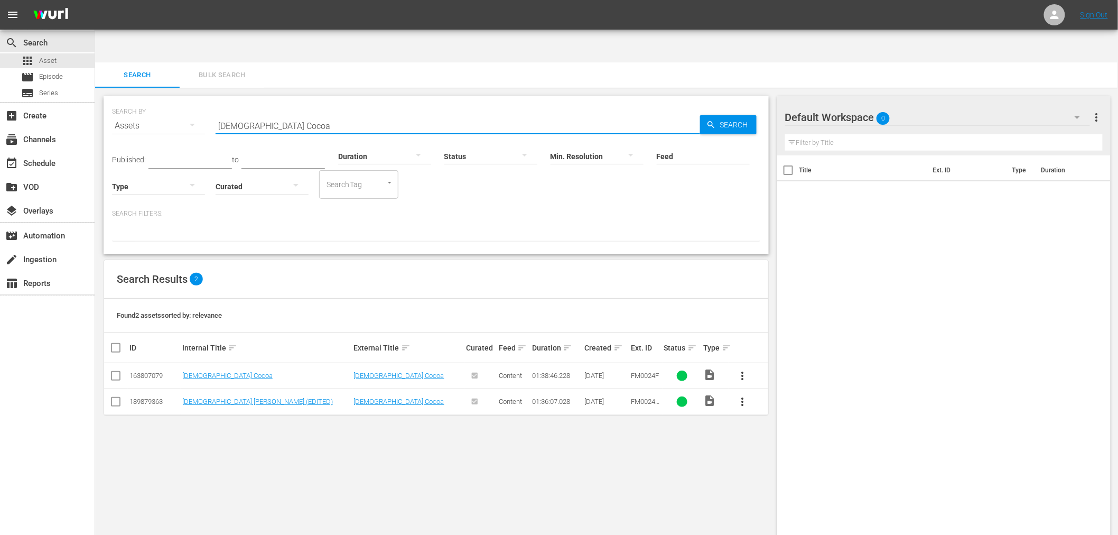
drag, startPoint x: 275, startPoint y: 95, endPoint x: 173, endPoint y: 96, distance: 102.0
click at [173, 100] on div "SEARCH BY Search By Assets Search ID, Title, Description, Keywords, or Category…" at bounding box center [436, 119] width 648 height 38
paste input "Women In Cages"
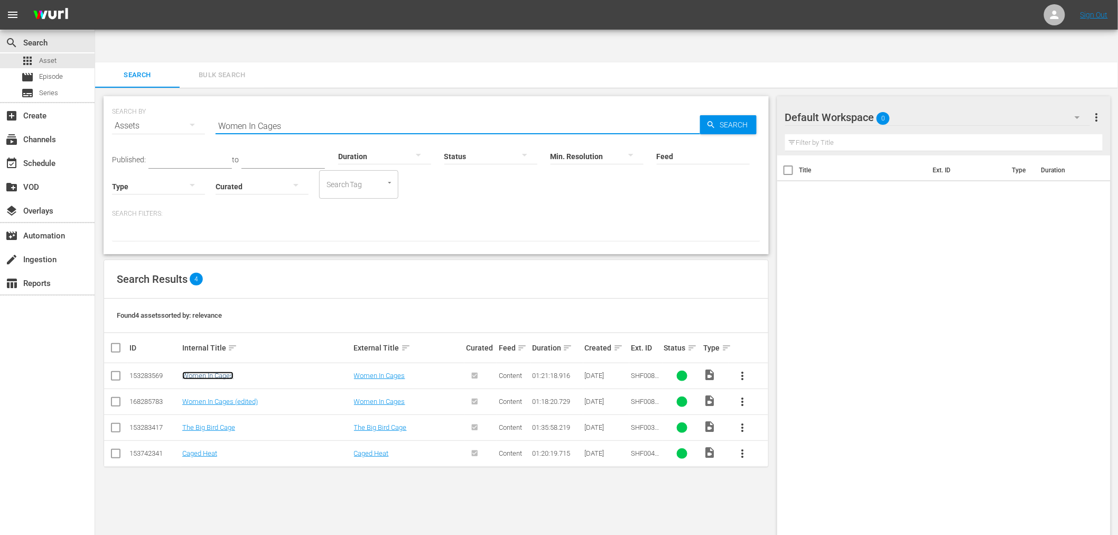
click at [217, 371] on link "Women In Cages" at bounding box center [207, 375] width 51 height 8
click at [217, 397] on link "Women In Cages (edited)" at bounding box center [220, 401] width 76 height 8
drag, startPoint x: 288, startPoint y: 93, endPoint x: 192, endPoint y: 87, distance: 95.8
click at [196, 100] on div "SEARCH BY Search By Assets Search ID, Title, Description, Keywords, or Category…" at bounding box center [436, 119] width 648 height 38
paste input "Assault On Precinct 13"
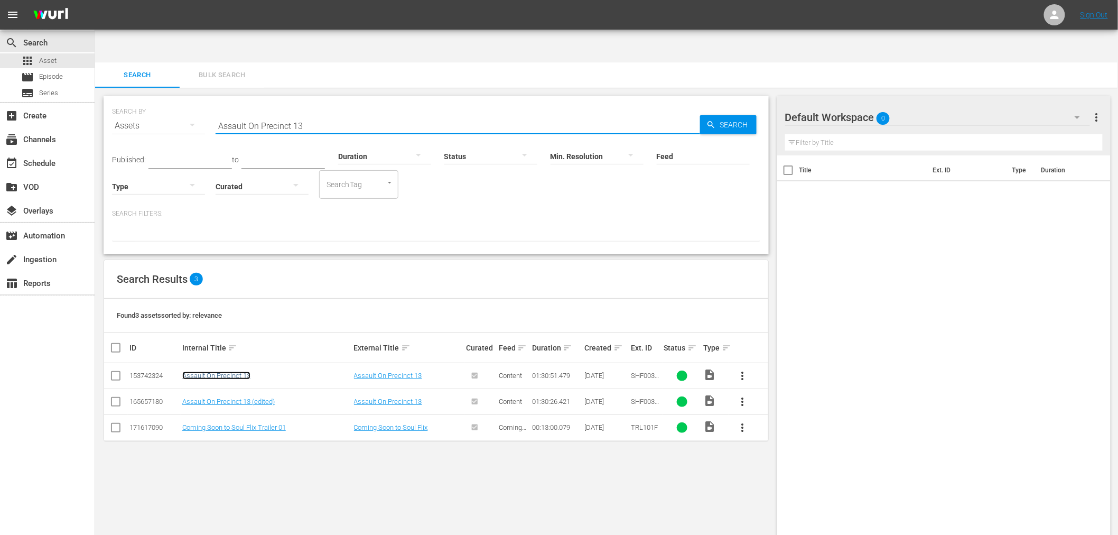
click at [239, 371] on link "Assault On Precinct 13" at bounding box center [216, 375] width 68 height 8
click at [239, 397] on link "Assault On Precinct 13 (edited)" at bounding box center [228, 401] width 92 height 8
drag, startPoint x: 304, startPoint y: 90, endPoint x: 191, endPoint y: 97, distance: 113.3
click at [194, 100] on div "SEARCH BY Search By Assets Search ID, Title, Description, Keywords, or Category…" at bounding box center [436, 119] width 648 height 38
paste input "bar: Black Superman"
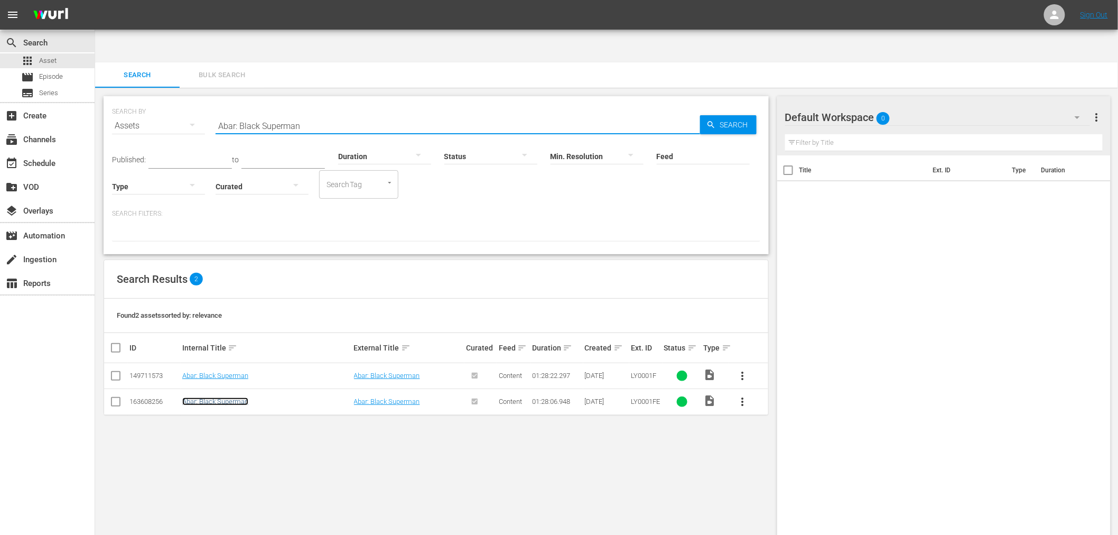
click at [230, 397] on link "Abar: Black Superman" at bounding box center [215, 401] width 66 height 8
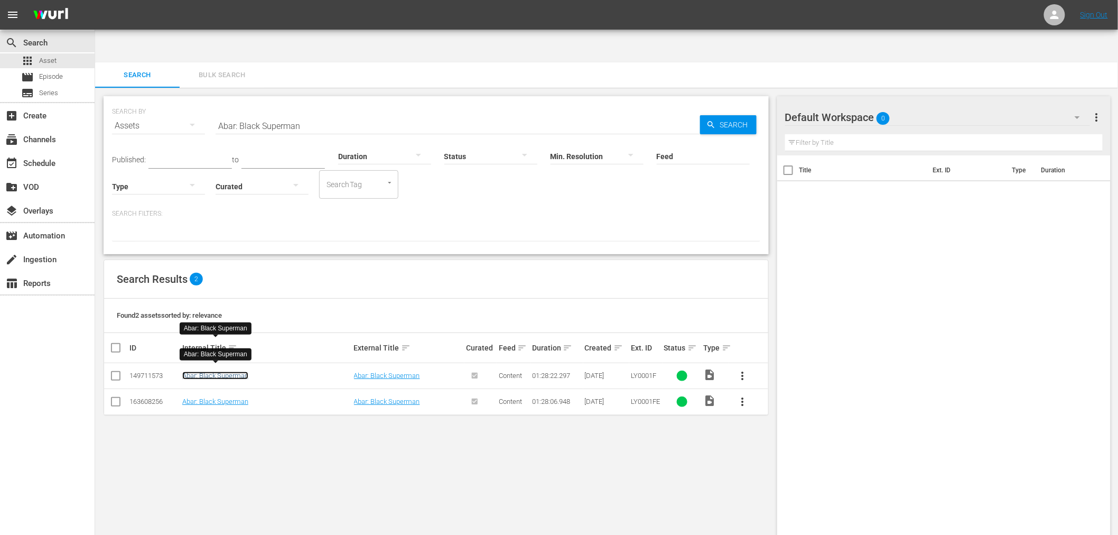
click at [207, 371] on link "Abar: Black Superman" at bounding box center [215, 375] width 66 height 8
click at [207, 397] on link "Abar: Black Superman" at bounding box center [215, 401] width 66 height 8
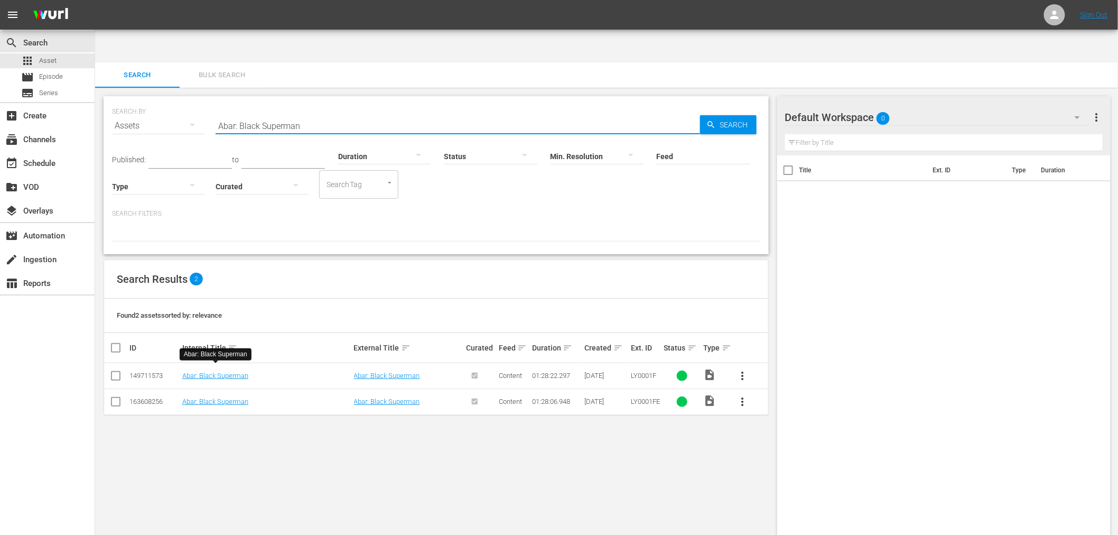
drag, startPoint x: 182, startPoint y: 96, endPoint x: 244, endPoint y: 6, distance: 109.5
click at [157, 100] on div "SEARCH BY Search By Assets Search ID, Title, Description, Keywords, or Category…" at bounding box center [436, 119] width 648 height 38
paste input "utobiography Of Miss Jane Pittman, The"
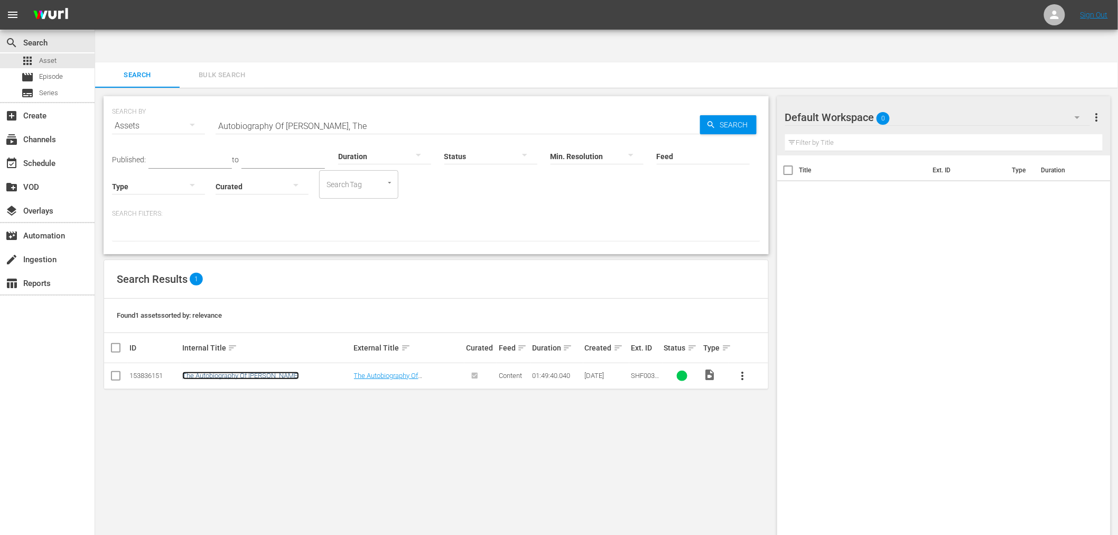
click at [229, 371] on link "The Autobiography Of Miss Jane Pittman" at bounding box center [240, 375] width 117 height 8
drag, startPoint x: 371, startPoint y: 83, endPoint x: 125, endPoint y: 101, distance: 246.9
click at [125, 101] on div "SEARCH BY Search By Assets Search ID, Title, Description, Keywords, or Category…" at bounding box center [436, 119] width 648 height 38
paste input "Black Brigad"
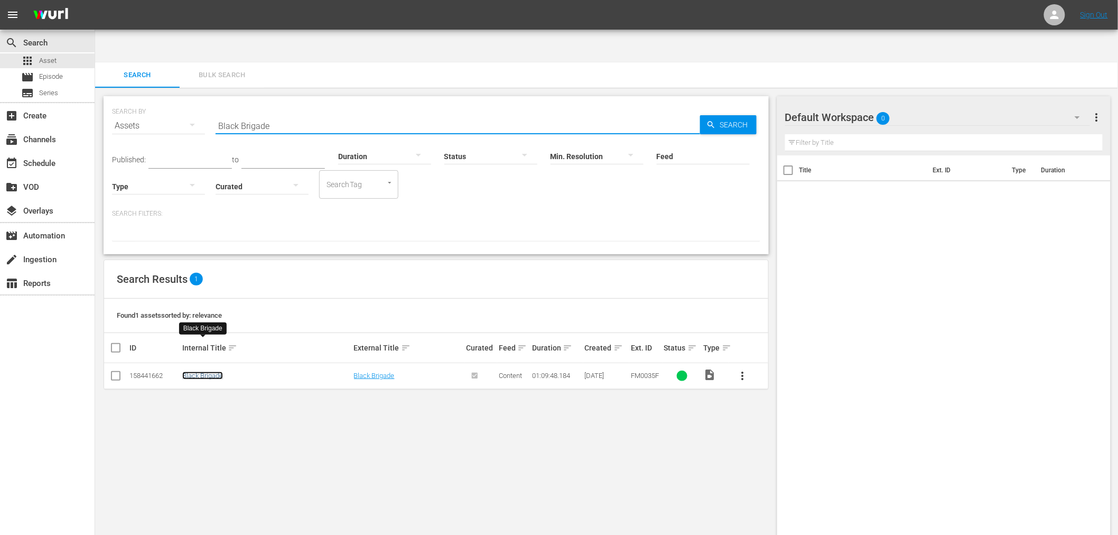
click at [202, 371] on link "Black Brigade" at bounding box center [202, 375] width 41 height 8
drag, startPoint x: 320, startPoint y: 98, endPoint x: 209, endPoint y: 92, distance: 111.1
click at [203, 100] on div "SEARCH BY Search By Assets Search ID, Title, Description, Keywords, or Category…" at bounding box center [436, 119] width 648 height 38
click at [329, 113] on input "Black Brigade" at bounding box center [458, 125] width 484 height 25
drag, startPoint x: 368, startPoint y: 429, endPoint x: 357, endPoint y: 349, distance: 81.1
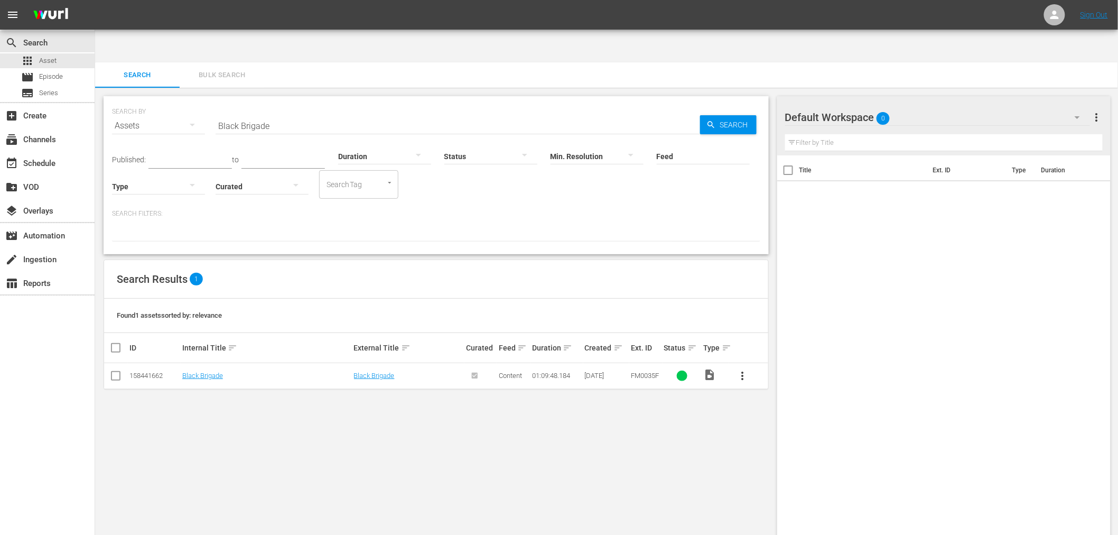
click at [368, 428] on div "SEARCH BY Search By Assets Search ID, Title, Description, Keywords, or Category…" at bounding box center [436, 328] width 682 height 481
drag, startPoint x: 281, startPoint y: 91, endPoint x: 201, endPoint y: 90, distance: 79.8
click at [201, 100] on div "SEARCH BY Search By Assets Search ID, Title, Description, Keywords, or Category…" at bounding box center [436, 119] width 648 height 38
paste input "Foxtrap"
click at [201, 397] on link "Foxtrap" at bounding box center [193, 401] width 22 height 8
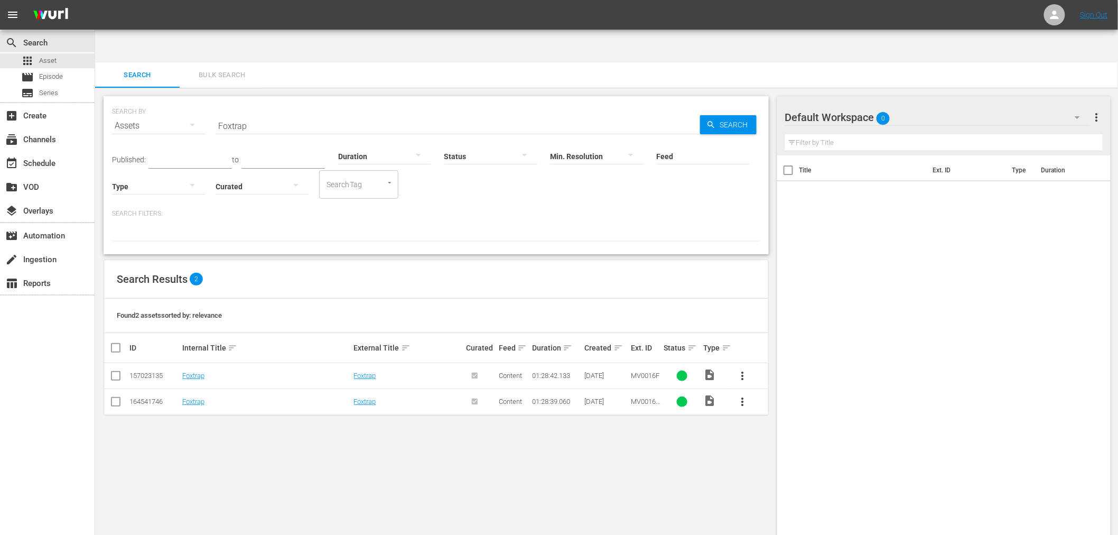
drag, startPoint x: 597, startPoint y: 465, endPoint x: 587, endPoint y: 464, distance: 10.1
click at [595, 464] on div "SEARCH BY Search By Assets Search ID, Title, Description, Keywords, or Category…" at bounding box center [436, 328] width 682 height 481
click at [188, 371] on link "Foxtrap" at bounding box center [193, 375] width 22 height 8
click at [191, 397] on link "Foxtrap" at bounding box center [193, 401] width 22 height 8
click at [228, 113] on input "Foxtrap" at bounding box center [458, 125] width 484 height 25
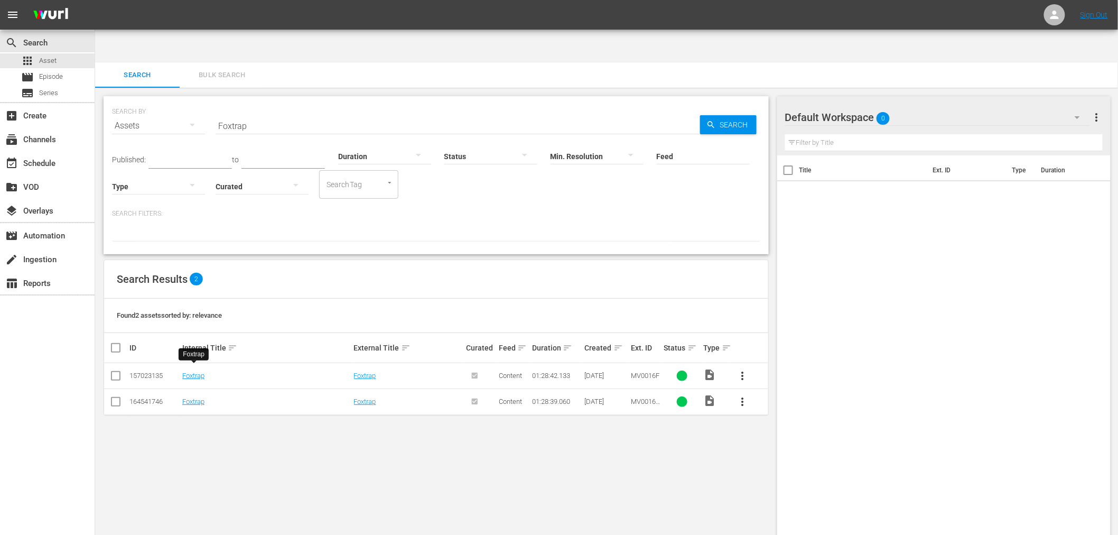
click at [228, 113] on input "Foxtrap" at bounding box center [458, 125] width 484 height 25
paste input "Bone: A Bad Day In Beverly Hills"
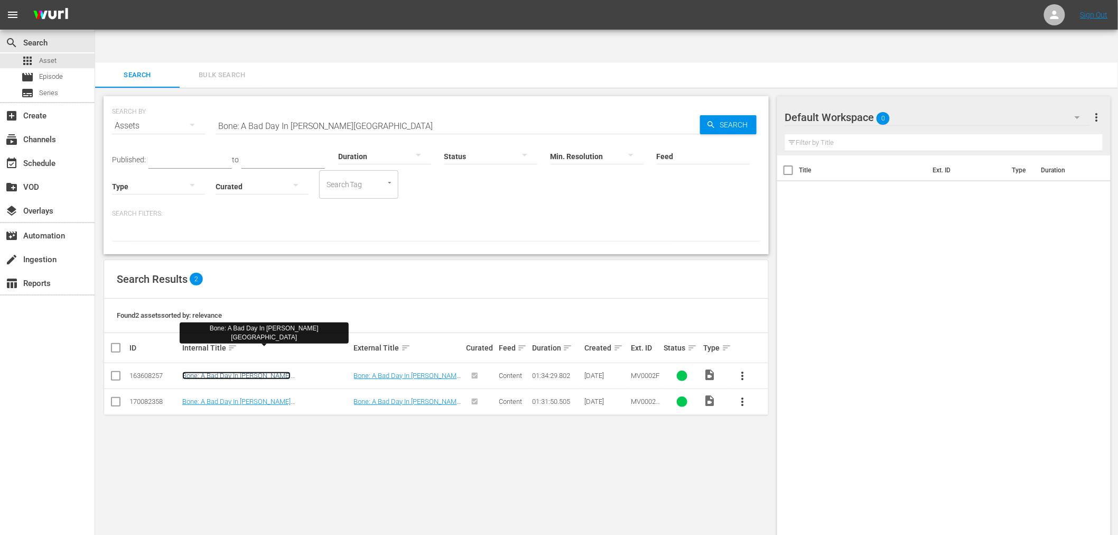
click at [259, 371] on link "Bone: A Bad Day In Beverly Hills" at bounding box center [236, 379] width 108 height 16
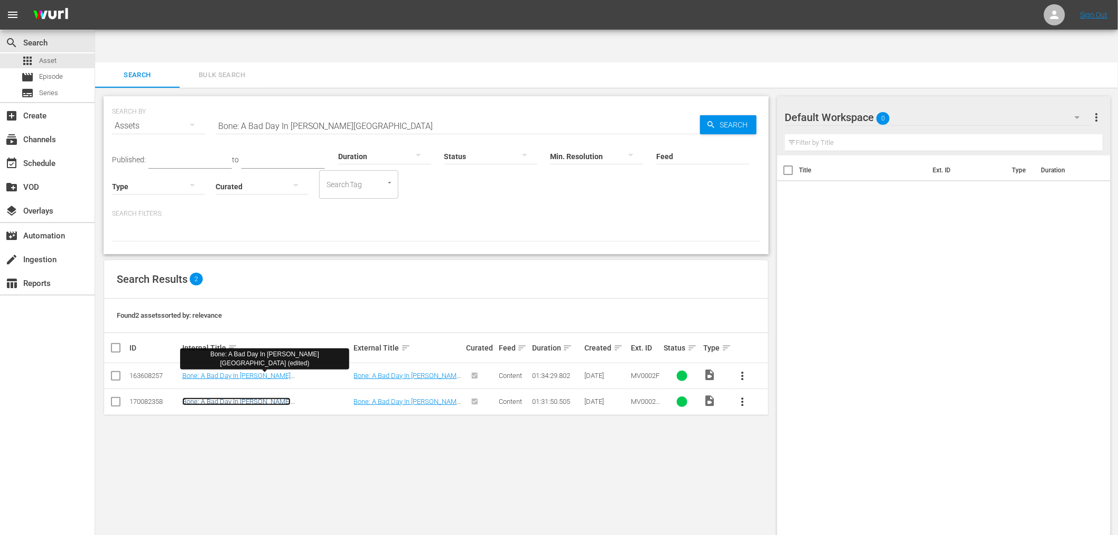
click at [252, 397] on link "Bone: A Bad Day In Beverly Hills (edited)" at bounding box center [236, 405] width 108 height 16
drag, startPoint x: 324, startPoint y: 451, endPoint x: 319, endPoint y: 445, distance: 7.5
click at [315, 437] on div "SEARCH BY Search By Assets Search ID, Title, Description, Keywords, or Category…" at bounding box center [436, 328] width 682 height 481
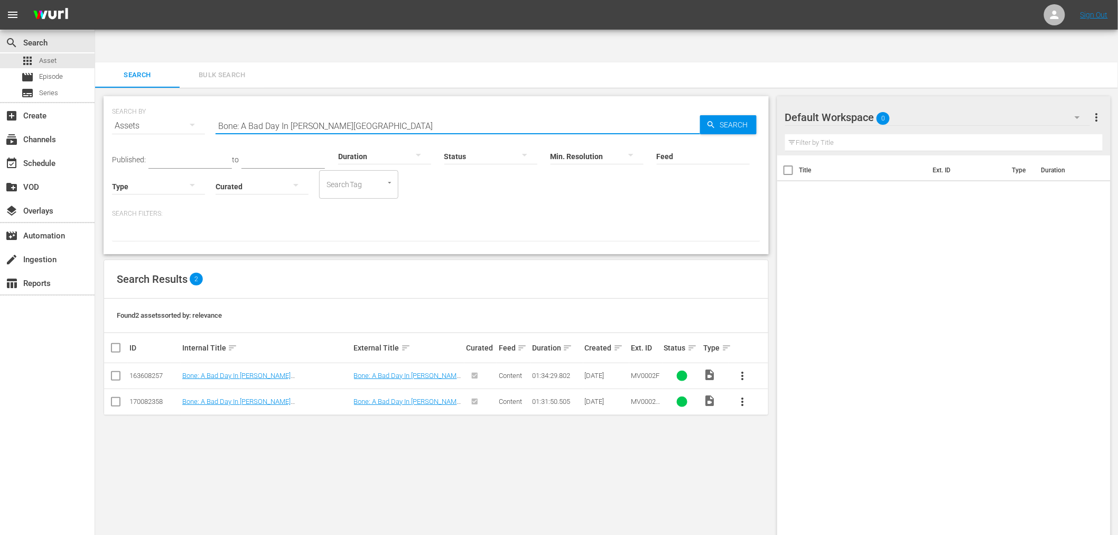
drag, startPoint x: 342, startPoint y: 80, endPoint x: 352, endPoint y: 85, distance: 11.8
click at [342, 113] on input "Bone: A Bad Day In Beverly Hills" at bounding box center [458, 125] width 484 height 25
click at [334, 113] on input "Bone: A Bad Day In Beverly Hills" at bounding box center [458, 125] width 484 height 25
drag, startPoint x: 347, startPoint y: 90, endPoint x: 216, endPoint y: 86, distance: 131.6
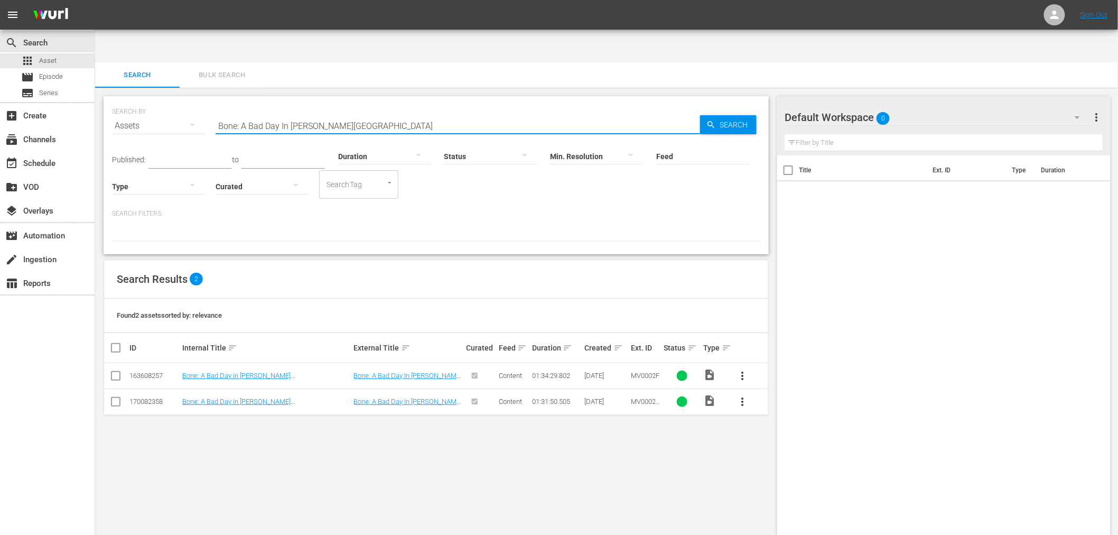
click at [216, 113] on input "Bone: A Bad Day In Beverly Hills" at bounding box center [458, 125] width 484 height 25
paste input "Assault On Precinct 13"
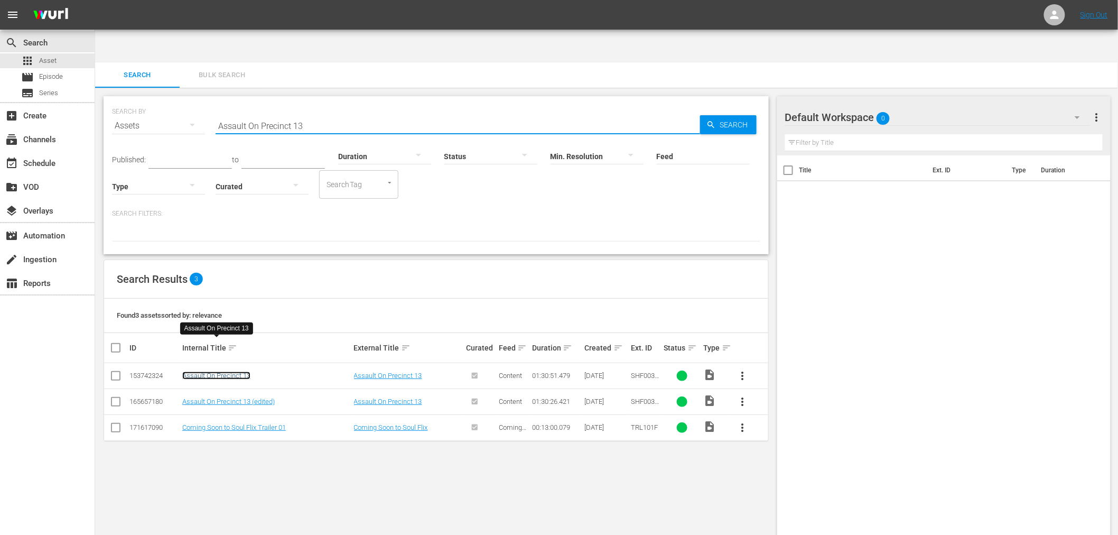
click at [232, 371] on link "Assault On Precinct 13" at bounding box center [216, 375] width 68 height 8
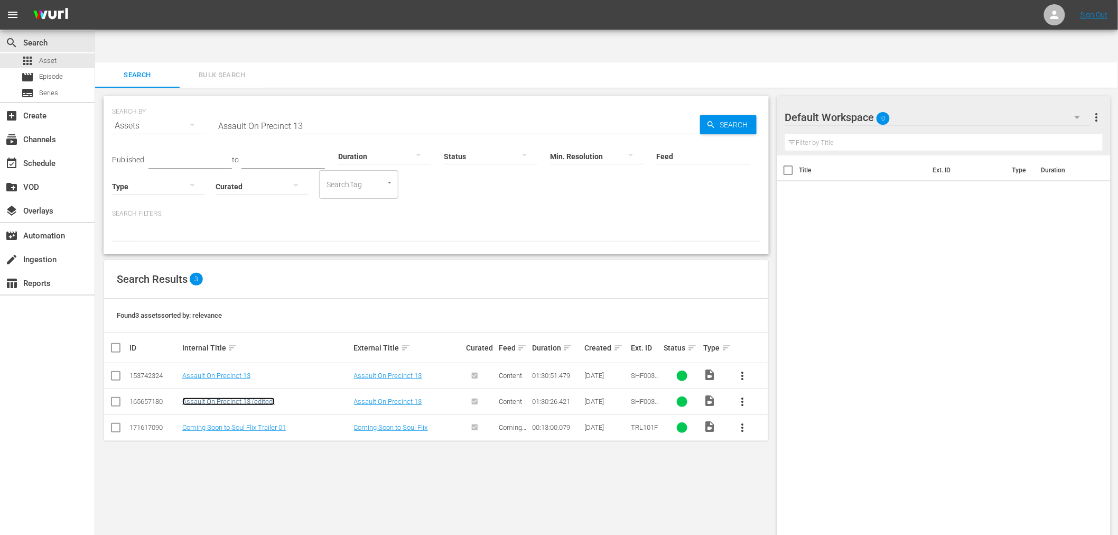
click at [229, 397] on link "Assault On Precinct 13 (edited)" at bounding box center [228, 401] width 92 height 8
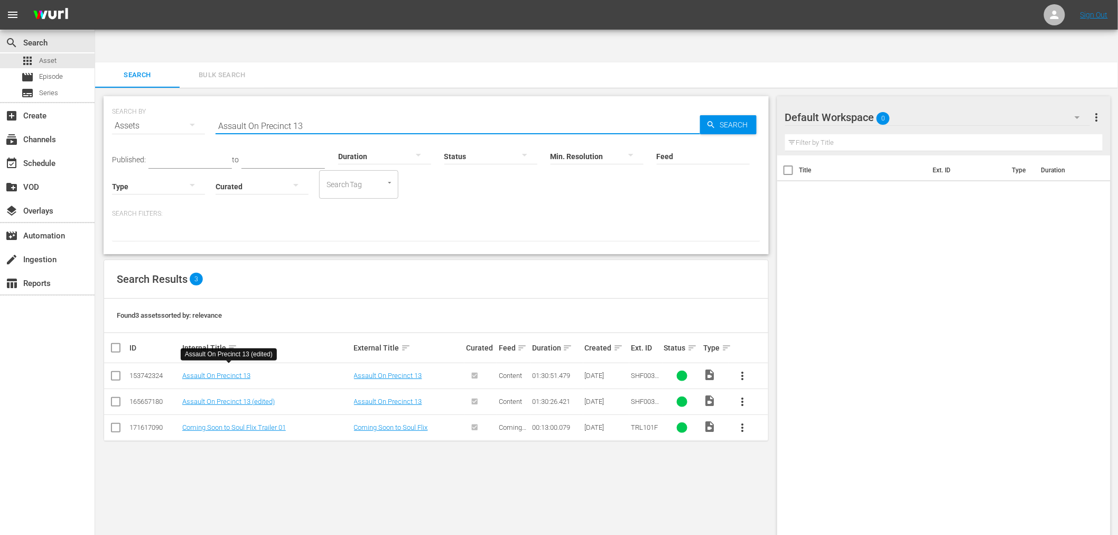
drag, startPoint x: 314, startPoint y: 89, endPoint x: 208, endPoint y: 90, distance: 106.2
click at [209, 100] on div "SEARCH BY Search By Assets Search ID, Title, Description, Keywords, or Category…" at bounding box center [436, 119] width 648 height 38
paste input "bar: Black Superman"
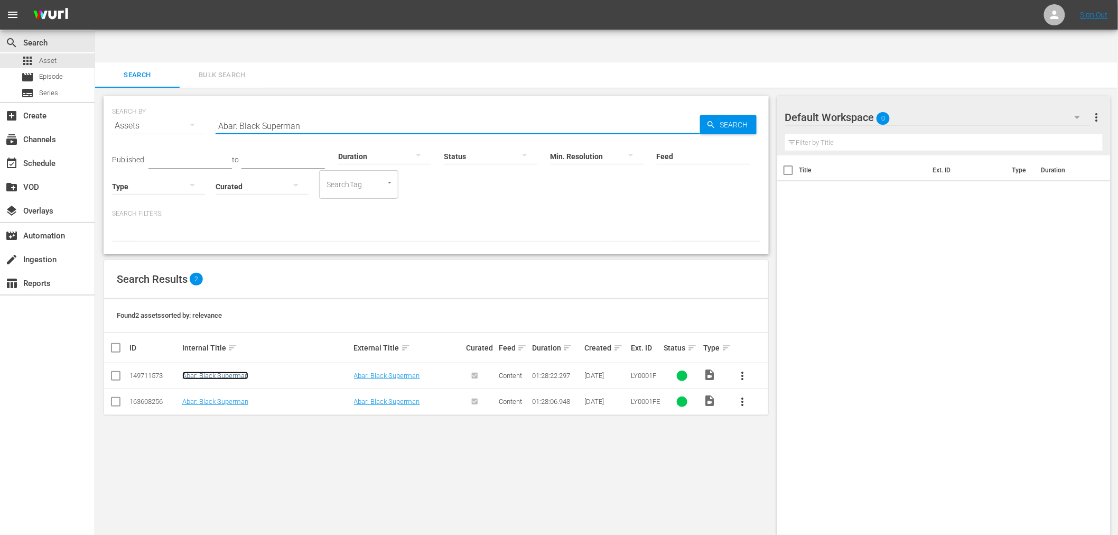
click at [215, 371] on link "Abar: Black Superman" at bounding box center [215, 375] width 66 height 8
click at [213, 397] on link "Abar: Black Superman" at bounding box center [215, 401] width 66 height 8
drag, startPoint x: 287, startPoint y: 91, endPoint x: 202, endPoint y: 98, distance: 85.4
click at [202, 100] on div "SEARCH BY Search By Assets Search ID, Title, Description, Keywords, or Category…" at bounding box center [436, 119] width 648 height 38
paste input "utobiography Of Miss Jane Pittman, The"
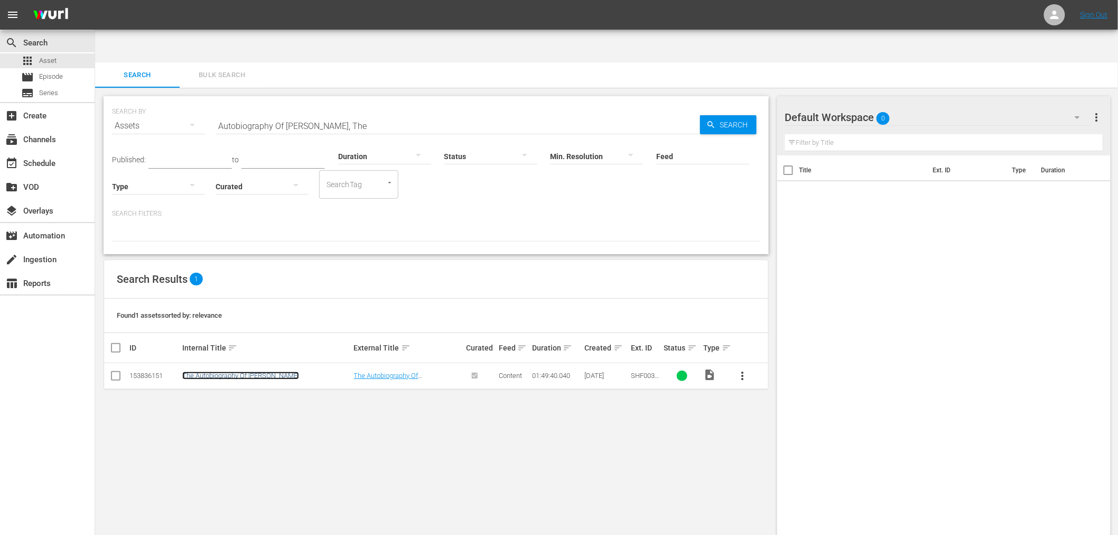
click at [241, 371] on link "The Autobiography Of Miss Jane Pittman" at bounding box center [240, 375] width 117 height 8
click at [409, 493] on div "SEARCH BY Search By Assets Search ID, Title, Description, Keywords, or Category…" at bounding box center [436, 328] width 682 height 481
drag, startPoint x: 388, startPoint y: 86, endPoint x: 169, endPoint y: 92, distance: 219.3
click at [169, 100] on div "SEARCH BY Search By Assets Search ID, Title, Description, Keywords, or Category…" at bounding box center [436, 119] width 648 height 38
paste input "Bone: A Bad Day In Beverly Hills"
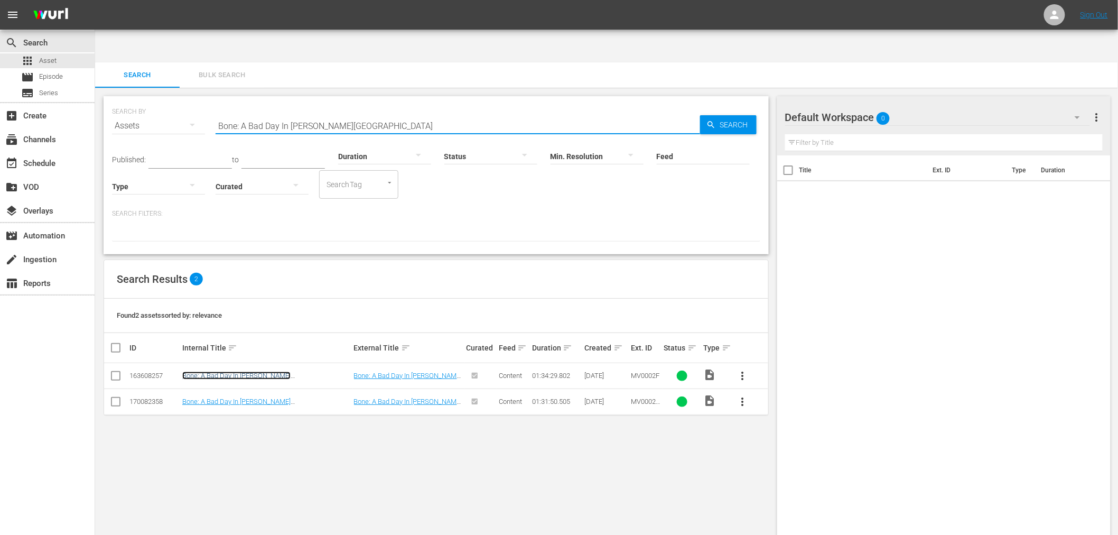
click at [209, 371] on link "Bone: A Bad Day In Beverly Hills" at bounding box center [236, 379] width 108 height 16
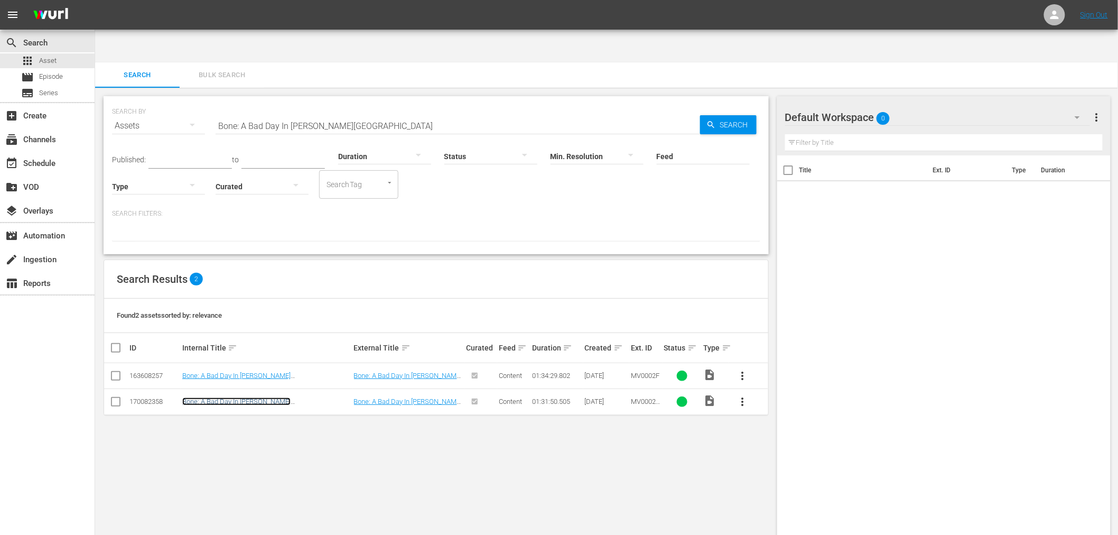
click at [202, 397] on link "Bone: A Bad Day In Beverly Hills (edited)" at bounding box center [236, 405] width 108 height 16
click at [231, 397] on link "Bone: A Bad Day In Beverly Hills (edited)" at bounding box center [236, 405] width 108 height 16
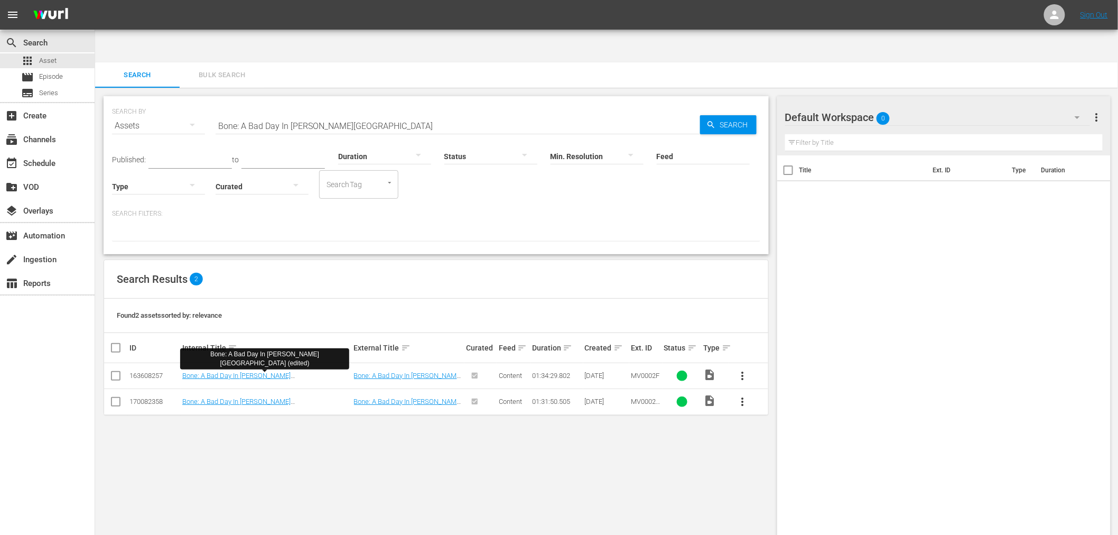
click at [348, 113] on input "Bone: A Bad Day In Beverly Hills" at bounding box center [458, 125] width 484 height 25
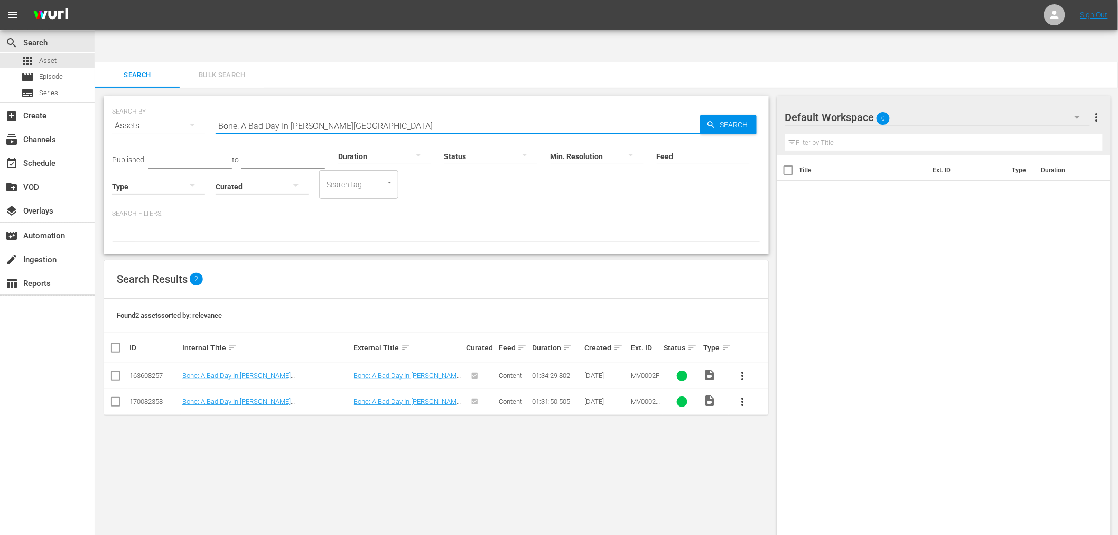
paste input "Queen Boxer"
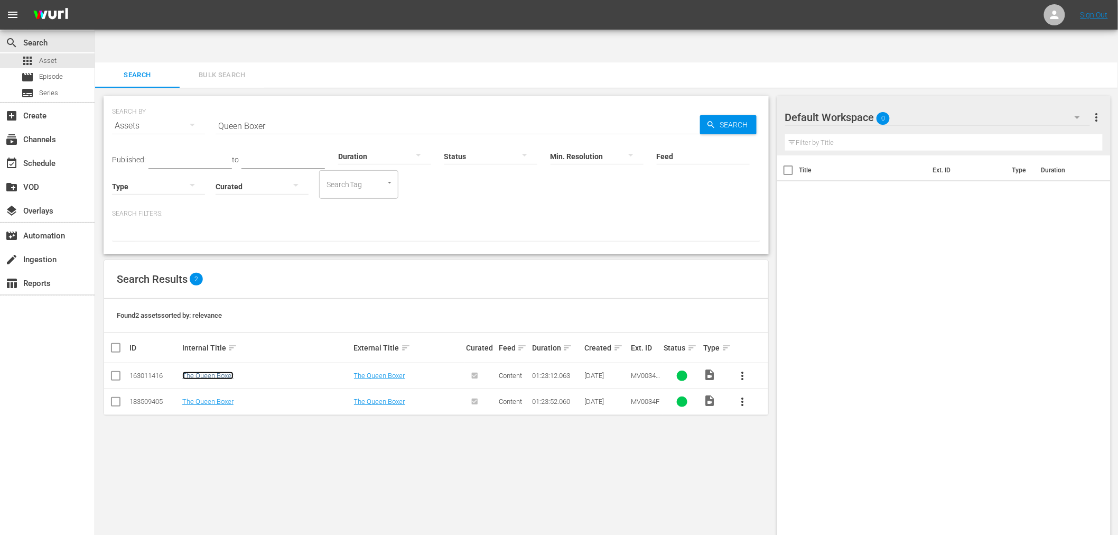
click at [217, 371] on link "The Queen Boxer" at bounding box center [207, 375] width 51 height 8
click at [213, 397] on link "The Queen Boxer" at bounding box center [207, 401] width 51 height 8
drag, startPoint x: 291, startPoint y: 90, endPoint x: 299, endPoint y: 91, distance: 8.0
click at [291, 113] on input "Queen Boxer" at bounding box center [458, 125] width 484 height 25
drag, startPoint x: 297, startPoint y: 90, endPoint x: 99, endPoint y: 118, distance: 200.6
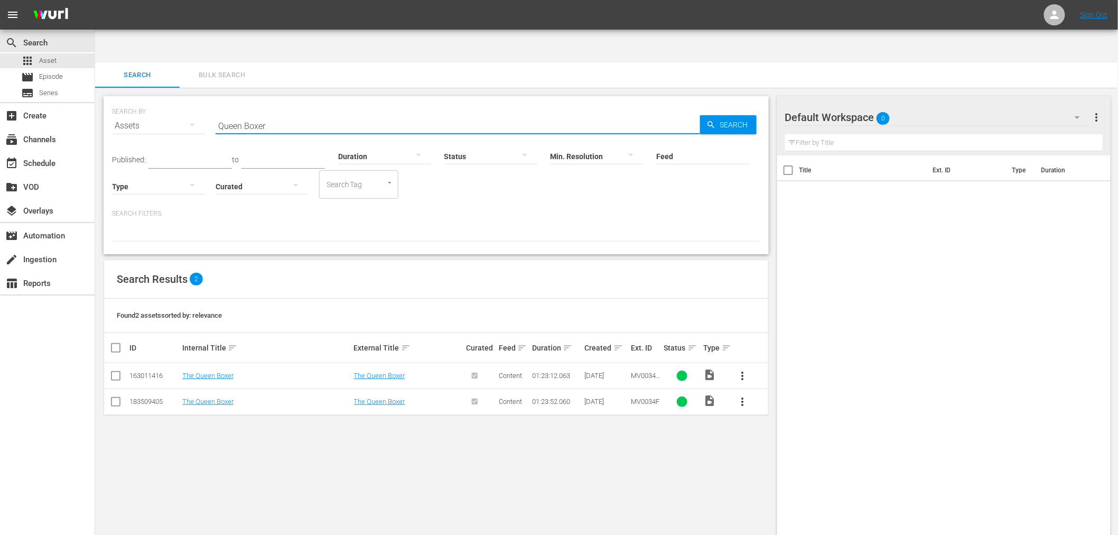
click at [98, 118] on div "SEARCH BY Search By Assets Search ID, Title, Description, Keywords, or Category…" at bounding box center [436, 328] width 682 height 481
paste input "End Of The Road"
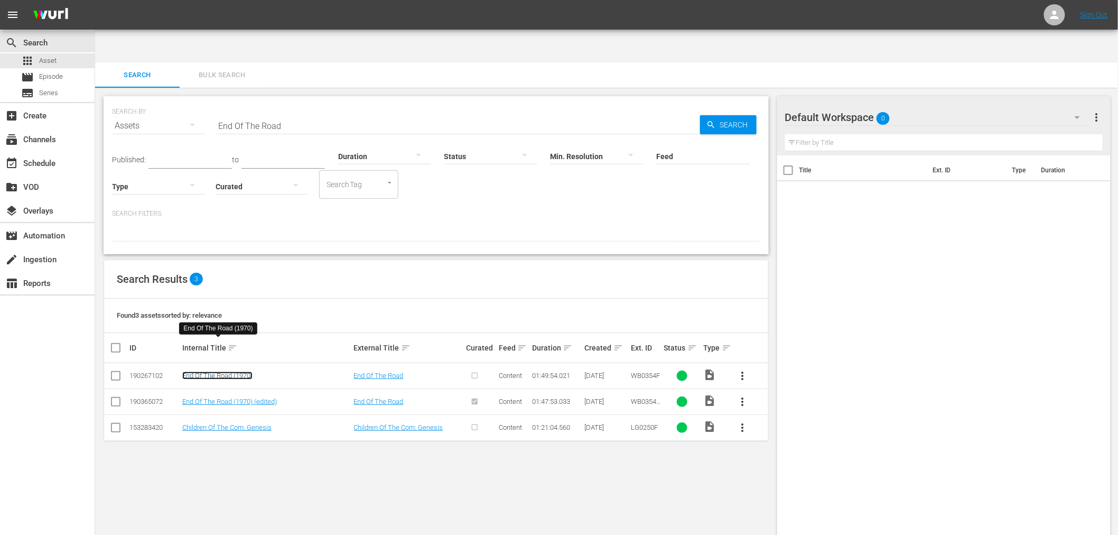
click at [230, 371] on link "End Of The Road (1970)" at bounding box center [217, 375] width 70 height 8
click at [221, 397] on link "End Of The Road (1970) (edited)" at bounding box center [229, 401] width 95 height 8
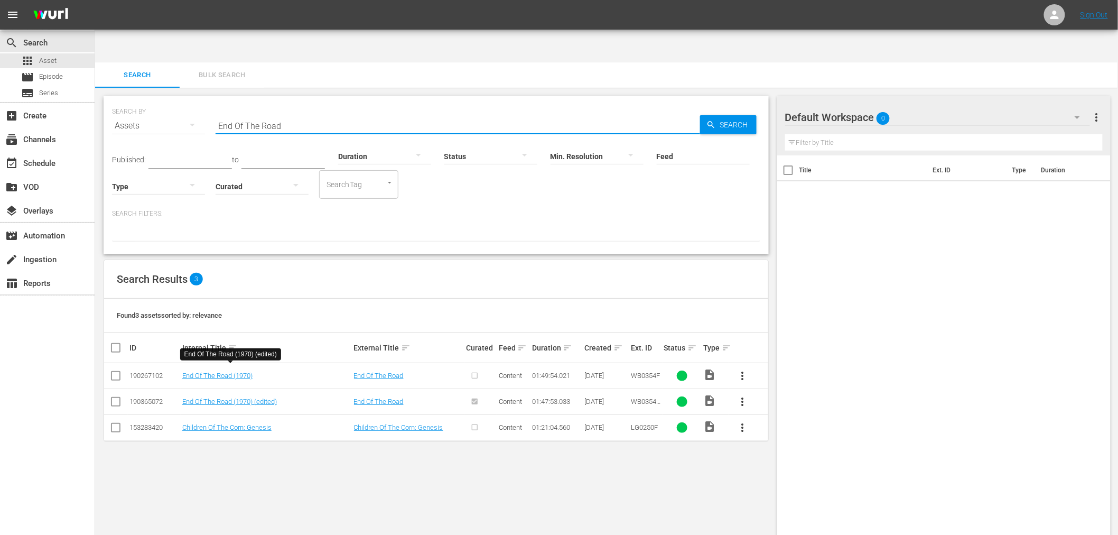
drag, startPoint x: 294, startPoint y: 86, endPoint x: 175, endPoint y: 102, distance: 120.1
click at [183, 101] on div "SEARCH BY Search By Assets Search ID, Title, Description, Keywords, or Category…" at bounding box center [436, 119] width 648 height 38
paste input "Human Tornado"
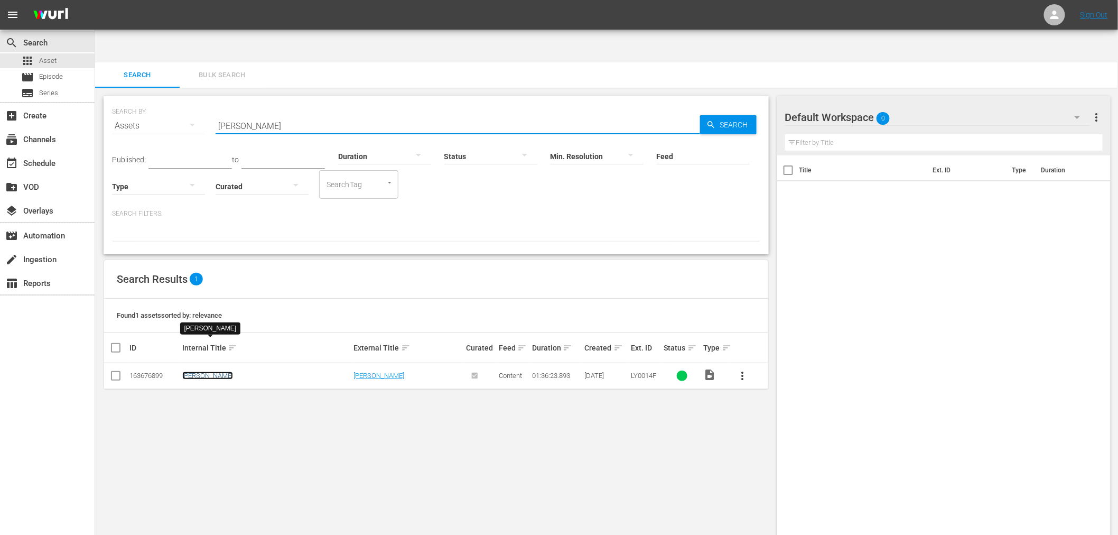
click at [194, 371] on link "Human Tornado" at bounding box center [207, 375] width 51 height 8
drag, startPoint x: 287, startPoint y: 104, endPoint x: 214, endPoint y: 95, distance: 74.0
click at [209, 100] on div "SEARCH BY Search By Assets Search ID, Title, Description, Keywords, or Category…" at bounding box center [436, 119] width 648 height 38
paste input "Big Mo (aka Maurie)"
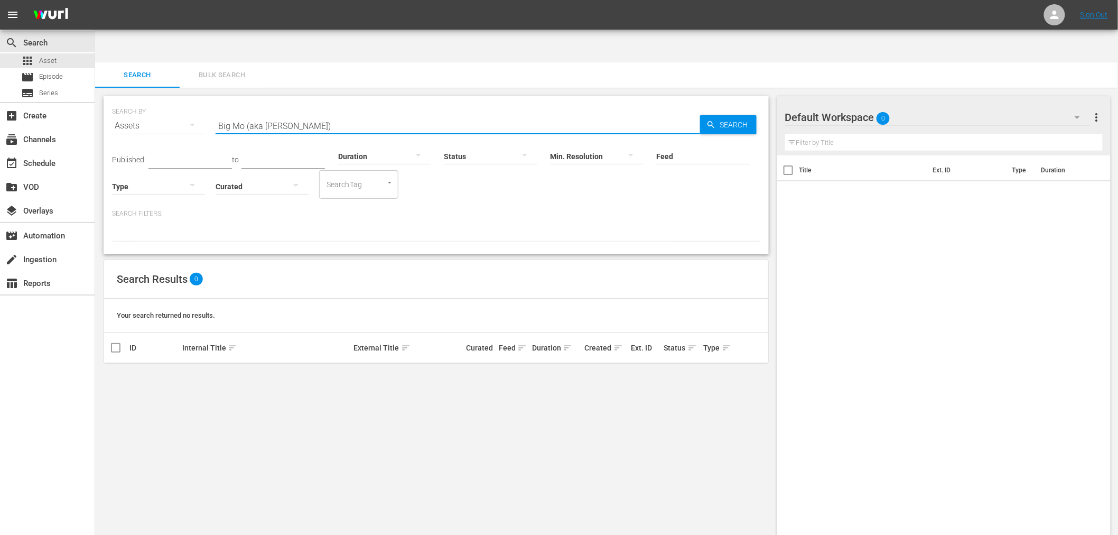
drag, startPoint x: 246, startPoint y: 96, endPoint x: 391, endPoint y: 114, distance: 146.8
click at [388, 111] on div "SEARCH BY Search By Assets Search ID, Title, Description, Keywords, or Category…" at bounding box center [436, 175] width 665 height 158
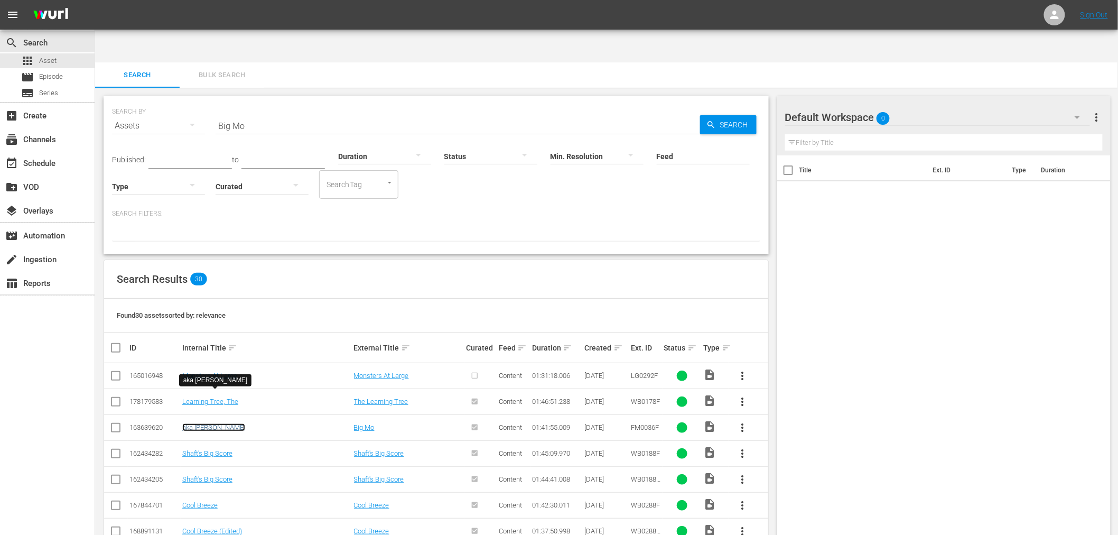
click at [211, 423] on link "aka Maurie" at bounding box center [213, 427] width 63 height 8
drag, startPoint x: 206, startPoint y: 87, endPoint x: 190, endPoint y: 90, distance: 16.3
click at [197, 100] on div "SEARCH BY Search By Assets Search ID, Title, Description, Keywords, or Category…" at bounding box center [436, 119] width 648 height 38
paste input "Dolemite"
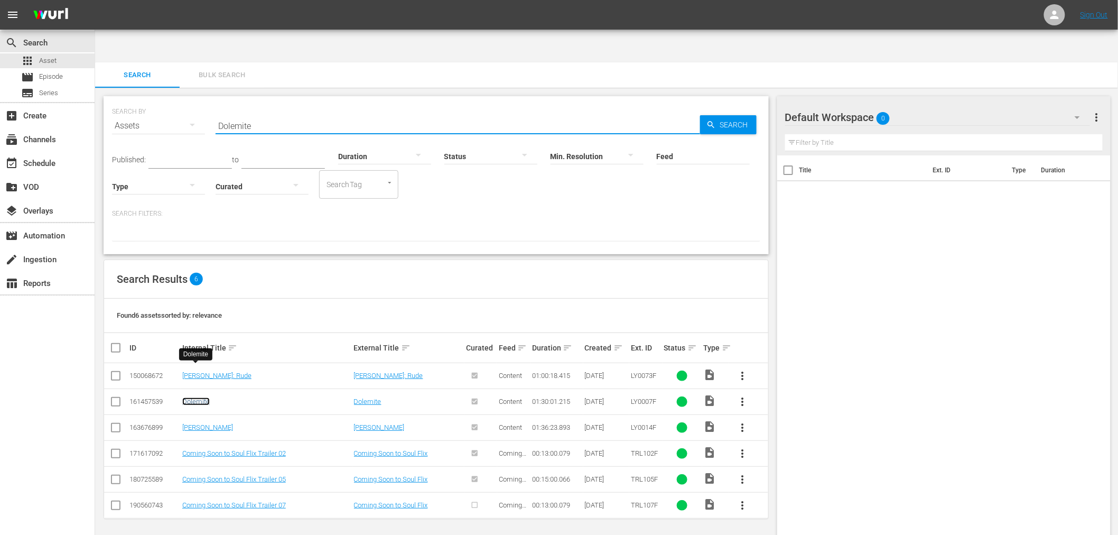
click at [202, 397] on link "Dolemite" at bounding box center [195, 401] width 27 height 8
drag, startPoint x: 275, startPoint y: 86, endPoint x: 201, endPoint y: 96, distance: 74.0
click at [201, 100] on div "SEARCH BY Search By Assets Search ID, Title, Description, Keywords, or Category…" at bounding box center [436, 119] width 648 height 38
paste input "Lucky Number"
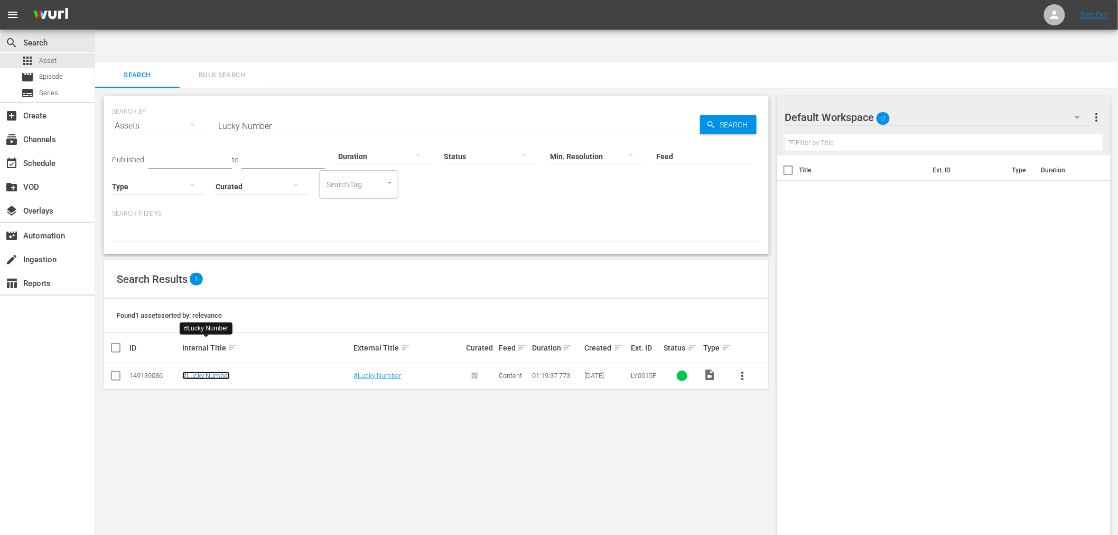
click at [201, 371] on link "#Lucky Number" at bounding box center [206, 375] width 48 height 8
click at [194, 100] on div "SEARCH BY Search By Assets Search ID, Title, Description, Keywords, or Category…" at bounding box center [436, 119] width 648 height 38
paste input "Shaolin Boxers, The"
click at [217, 371] on link "The Shaolin Boxers" at bounding box center [211, 375] width 58 height 8
click at [212, 397] on link "The Shaolin Boxers" at bounding box center [211, 401] width 58 height 8
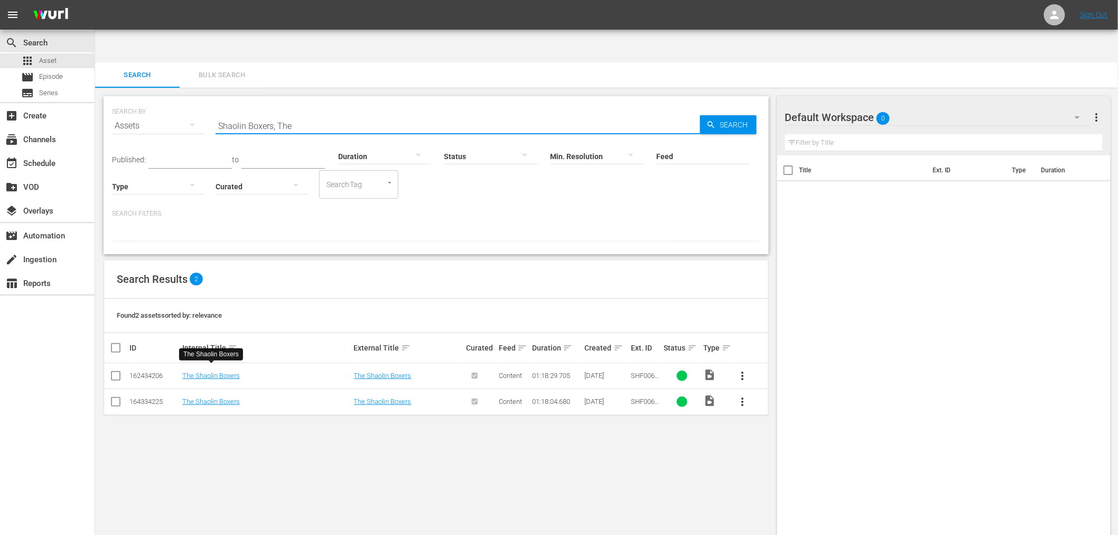
drag, startPoint x: 194, startPoint y: 96, endPoint x: 177, endPoint y: 98, distance: 17.0
click at [182, 100] on div "SEARCH BY Search By Assets Search ID, Title, Description, Keywords, or Category…" at bounding box center [436, 119] width 648 height 38
paste input "traight Outta Oakland"
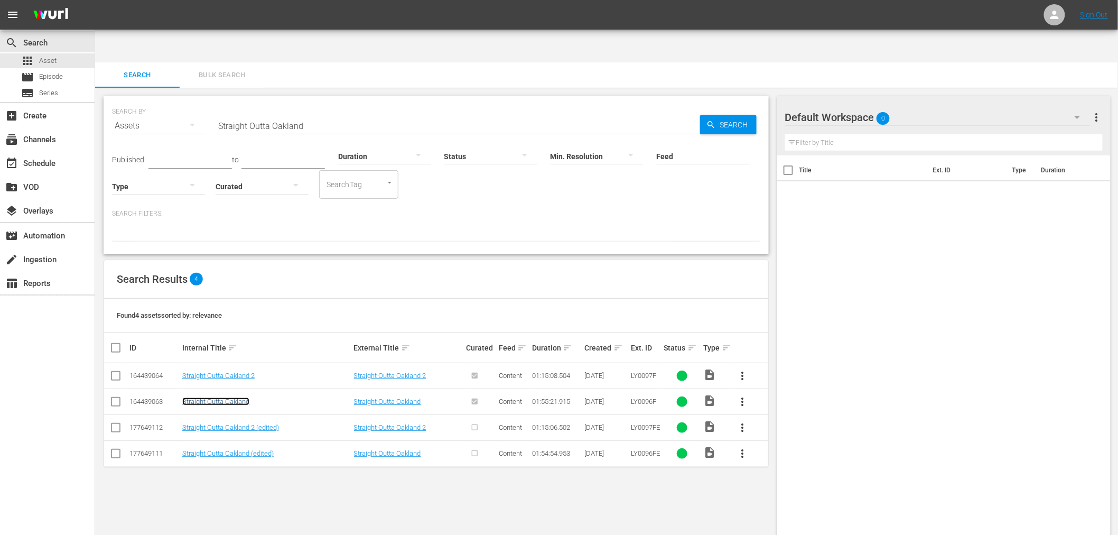
click at [217, 397] on link "Straight Outta Oakland" at bounding box center [215, 401] width 67 height 8
click at [222, 449] on link "Straight Outta Oakland (edited)" at bounding box center [227, 453] width 91 height 8
click at [222, 363] on td "Straight Outta Oakland 2" at bounding box center [267, 376] width 172 height 26
click at [222, 371] on link "Straight Outta Oakland 2" at bounding box center [218, 375] width 72 height 8
click at [231, 423] on link "Straight Outta Oakland 2 (edited)" at bounding box center [230, 427] width 97 height 8
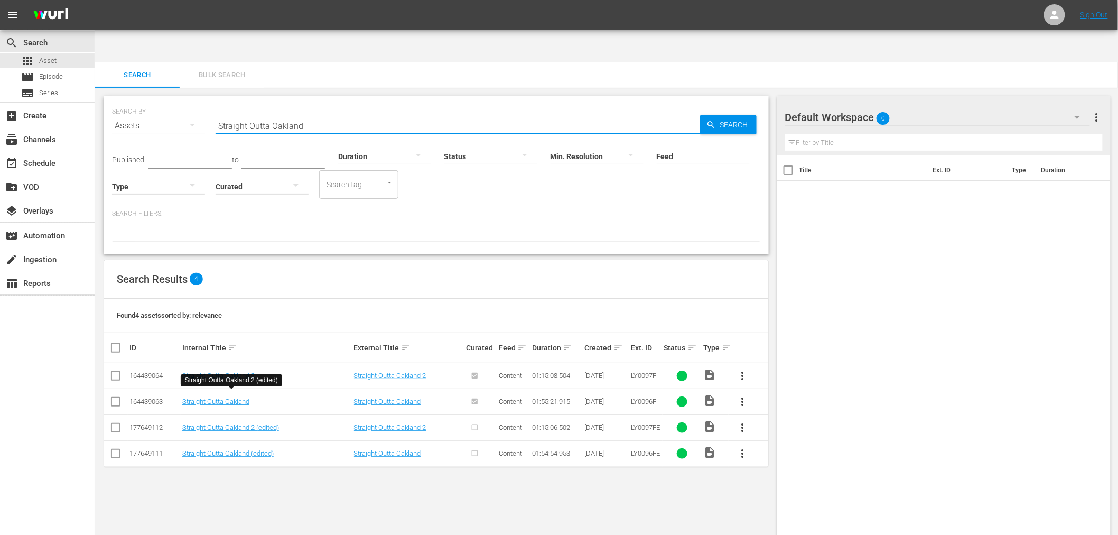
click at [190, 102] on div "SEARCH BY Search By Assets Search ID, Title, Description, Keywords, or Category…" at bounding box center [436, 119] width 648 height 38
paste input "kyhawk, The"
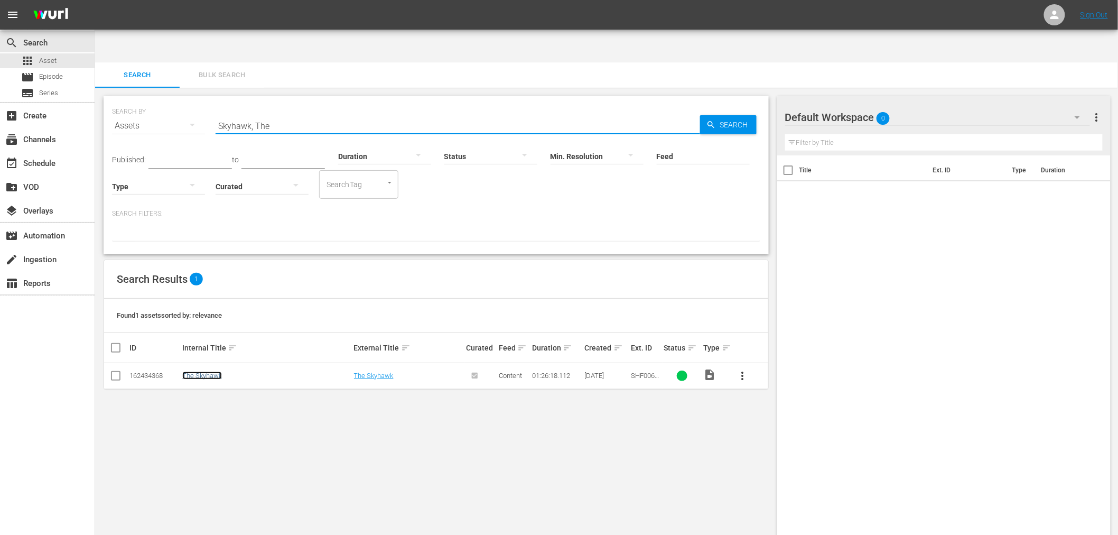
click at [204, 371] on link "The Skyhawk" at bounding box center [202, 375] width 40 height 8
drag, startPoint x: 363, startPoint y: 86, endPoint x: 166, endPoint y: 80, distance: 196.6
click at [178, 100] on div "SEARCH BY Search By Assets Search ID, Title, Description, Keywords, or Category…" at bounding box center [436, 119] width 648 height 38
paste input "Twilight People"
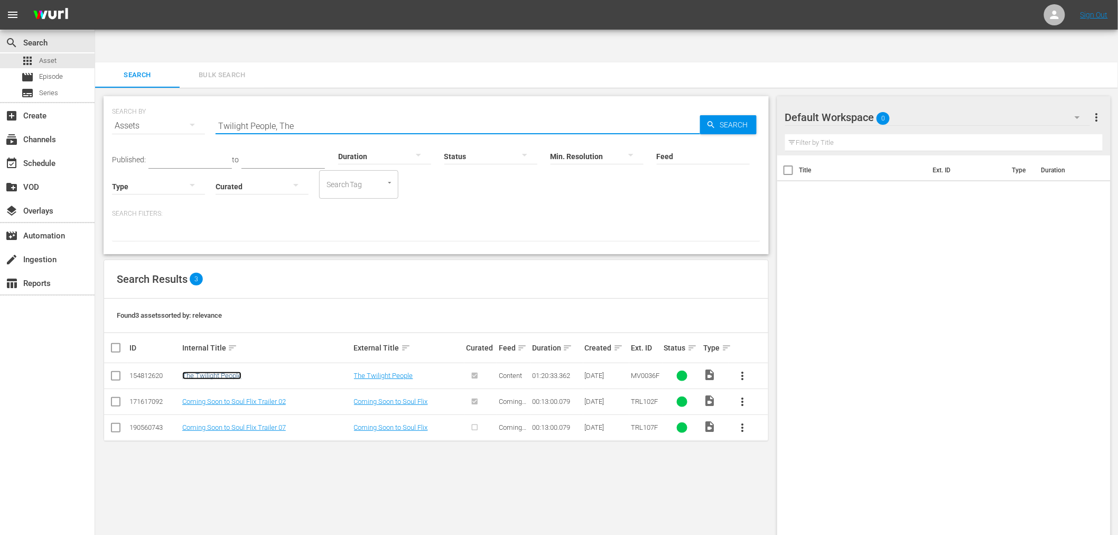
click at [231, 371] on link "The Twilight People" at bounding box center [211, 375] width 59 height 8
click at [325, 113] on input "Twilight People, The" at bounding box center [458, 125] width 484 height 25
paste input "Petey Wheatstraw: The Devil's Son-In-Law"
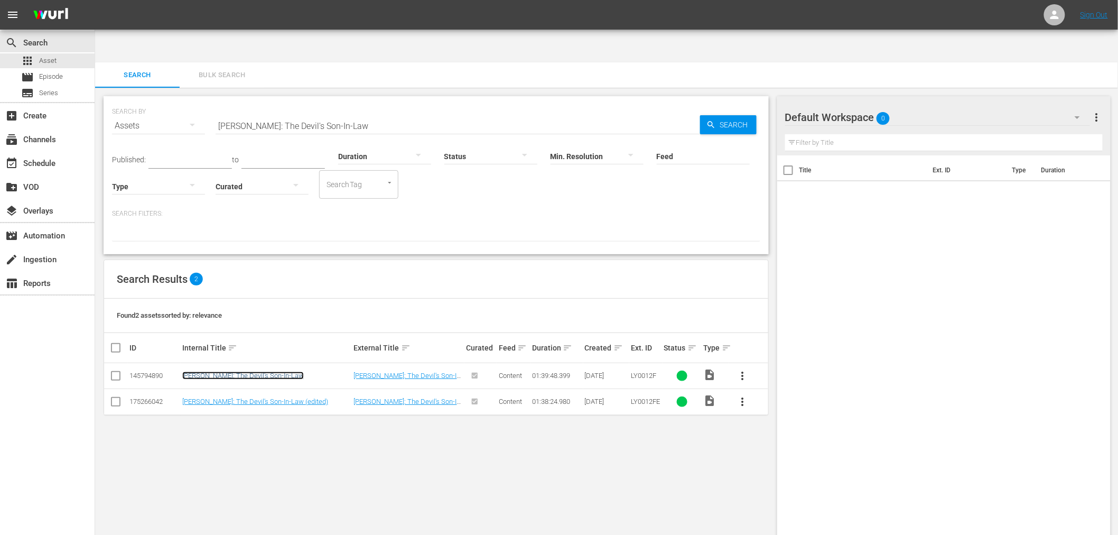
click at [274, 371] on link "Petey Wheatstraw: The Devil's Son-In-Law" at bounding box center [243, 375] width 122 height 8
click at [265, 397] on link "Petey Wheatstraw: The Devil's Son-In-Law (edited)" at bounding box center [255, 401] width 146 height 8
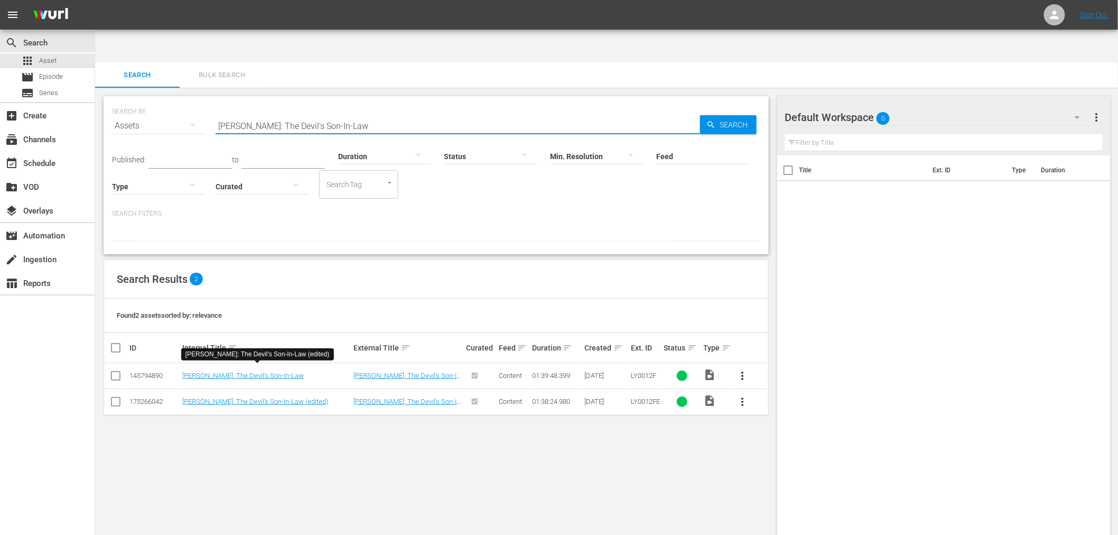
drag, startPoint x: 278, startPoint y: 87, endPoint x: 148, endPoint y: 80, distance: 130.1
click at [147, 100] on div "SEARCH BY Search By Assets Search ID, Title, Description, Keywords, or Category…" at bounding box center [436, 119] width 648 height 38
paste input "Werewolves On Wheels"
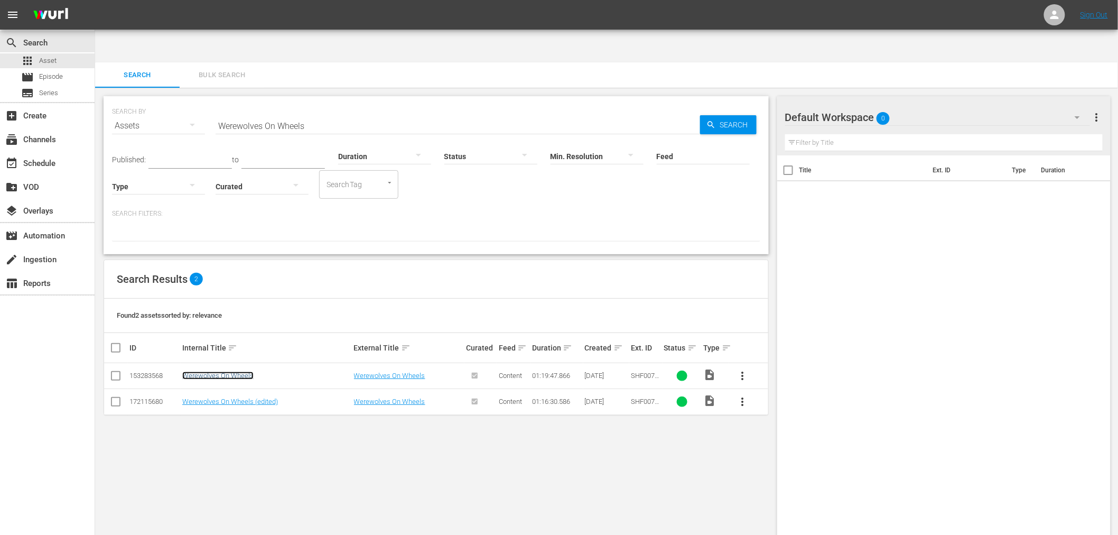
drag, startPoint x: 230, startPoint y: 340, endPoint x: 229, endPoint y: 351, distance: 11.7
click at [229, 371] on link "Werewolves On Wheels" at bounding box center [217, 375] width 71 height 8
click at [228, 397] on link "Werewolves On Wheels (edited)" at bounding box center [230, 401] width 96 height 8
drag, startPoint x: 215, startPoint y: 368, endPoint x: 220, endPoint y: 361, distance: 8.4
click at [214, 397] on link "Werewolves On Wheels (edited)" at bounding box center [230, 401] width 96 height 8
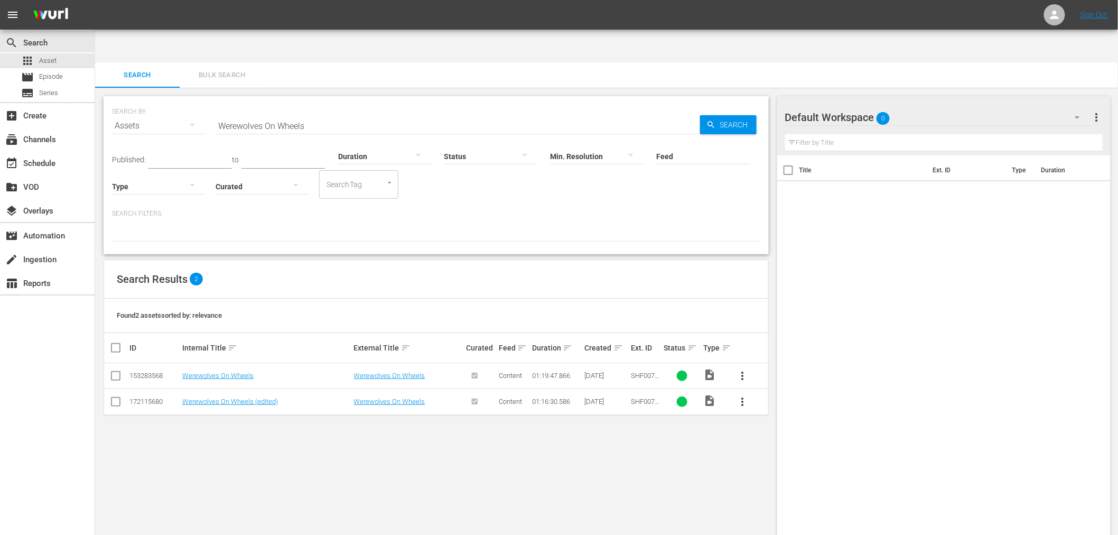
click at [345, 423] on div "SEARCH BY Search By Assets Search ID, Title, Description, Keywords, or Category…" at bounding box center [436, 328] width 682 height 481
drag, startPoint x: 339, startPoint y: 92, endPoint x: 162, endPoint y: 103, distance: 176.8
click at [169, 100] on div "SEARCH BY Search By Assets Search ID, Title, Description, Keywords, or Category…" at bounding box center [436, 119] width 648 height 38
paste input "Slaughter In San Francisco"
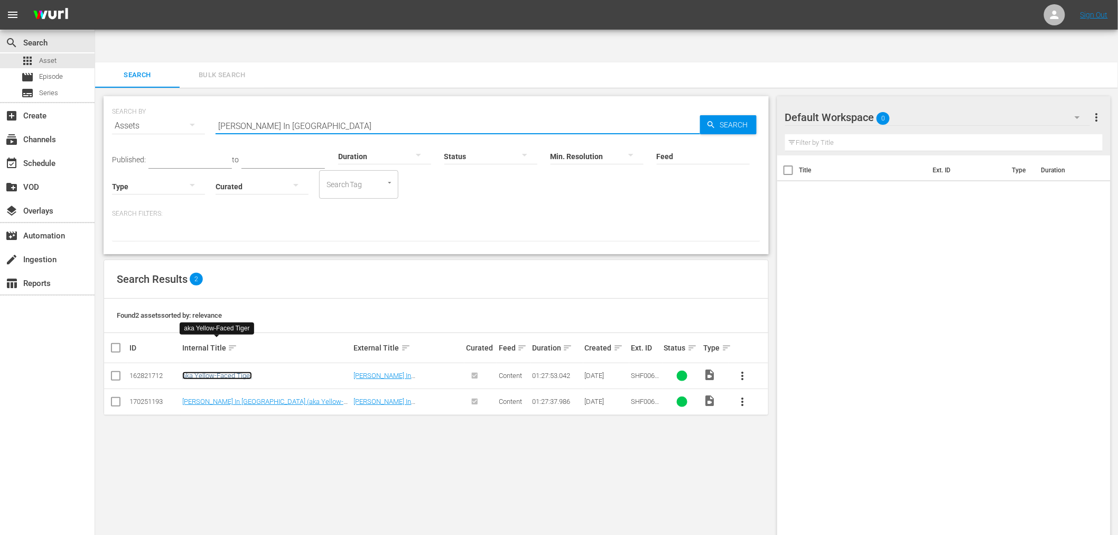
click at [225, 371] on link "aka Yellow-Faced Tiger" at bounding box center [217, 375] width 70 height 8
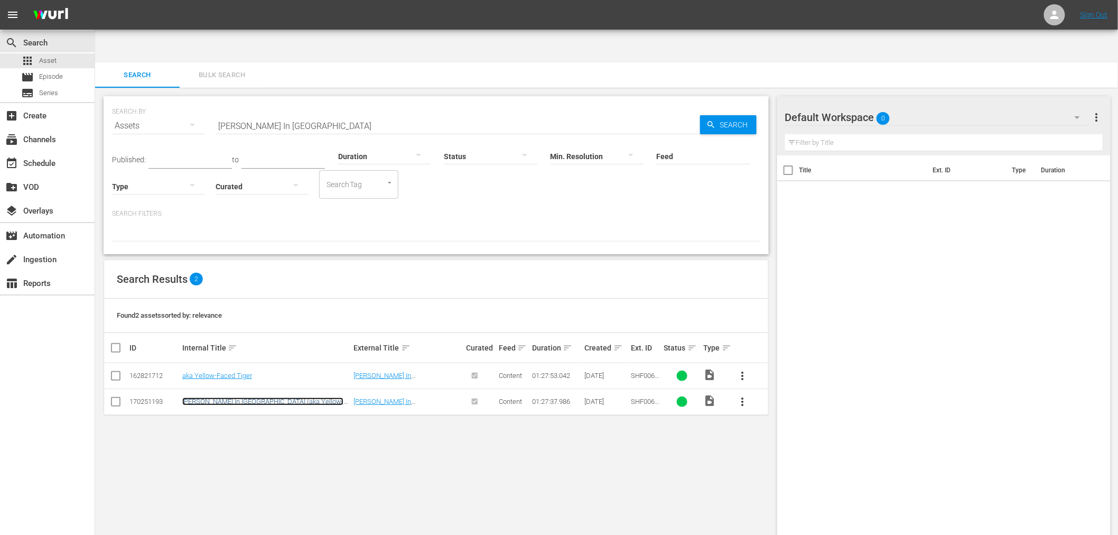
click at [225, 397] on link "Slaughter In San Francisco (aka Yellow-Faced Tiger) (edited)" at bounding box center [262, 405] width 161 height 16
drag, startPoint x: 324, startPoint y: 92, endPoint x: 151, endPoint y: 95, distance: 173.3
click at [151, 100] on div "SEARCH BY Search By Assets Search ID, Title, Description, Keywords, or Category…" at bounding box center [436, 119] width 648 height 38
paste input "Bruce's Deadly Fingers"
click at [219, 371] on link "aka Bruce's Fingers" at bounding box center [227, 375] width 91 height 8
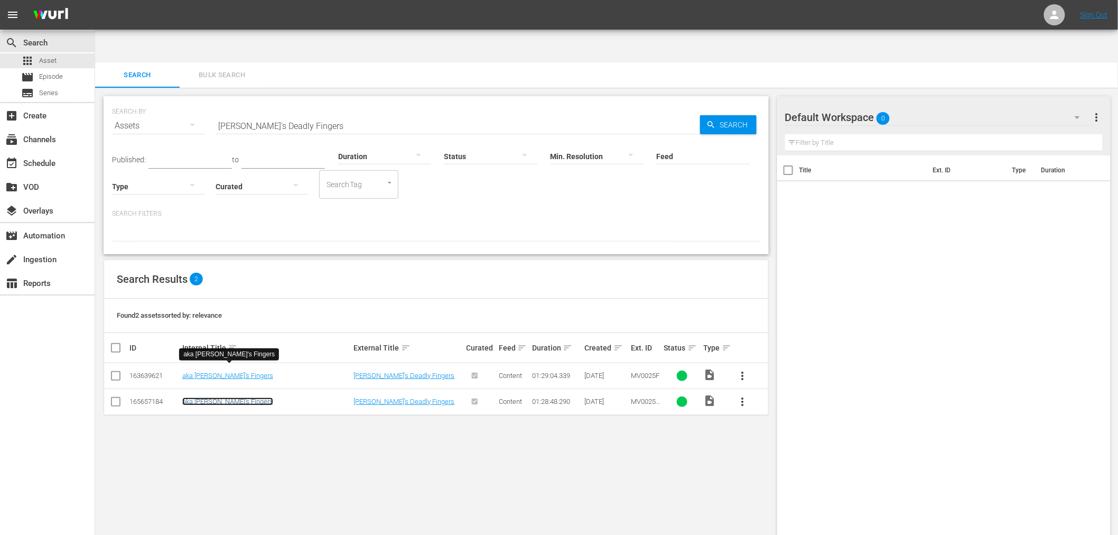
click at [216, 397] on link "aka Bruce's Fingers" at bounding box center [227, 401] width 91 height 8
drag, startPoint x: 346, startPoint y: 90, endPoint x: 196, endPoint y: 74, distance: 150.8
click at [196, 100] on div "SEARCH BY Search By Assets Search ID, Title, Description, Keywords, or Category…" at bounding box center [436, 119] width 648 height 38
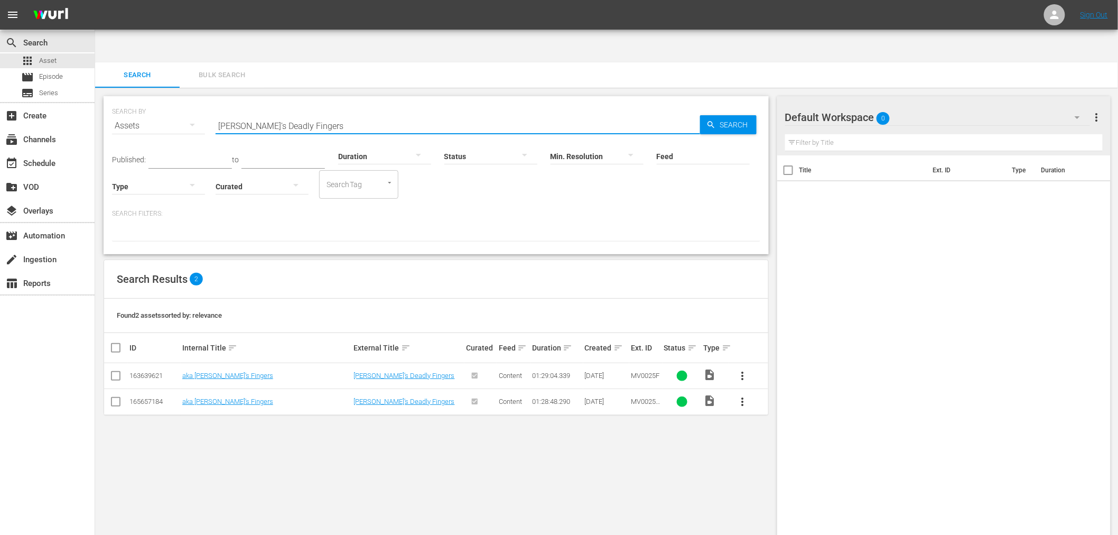
paste input "After Party Secrets"
click at [219, 371] on link "After Party Secrets" at bounding box center [210, 375] width 56 height 8
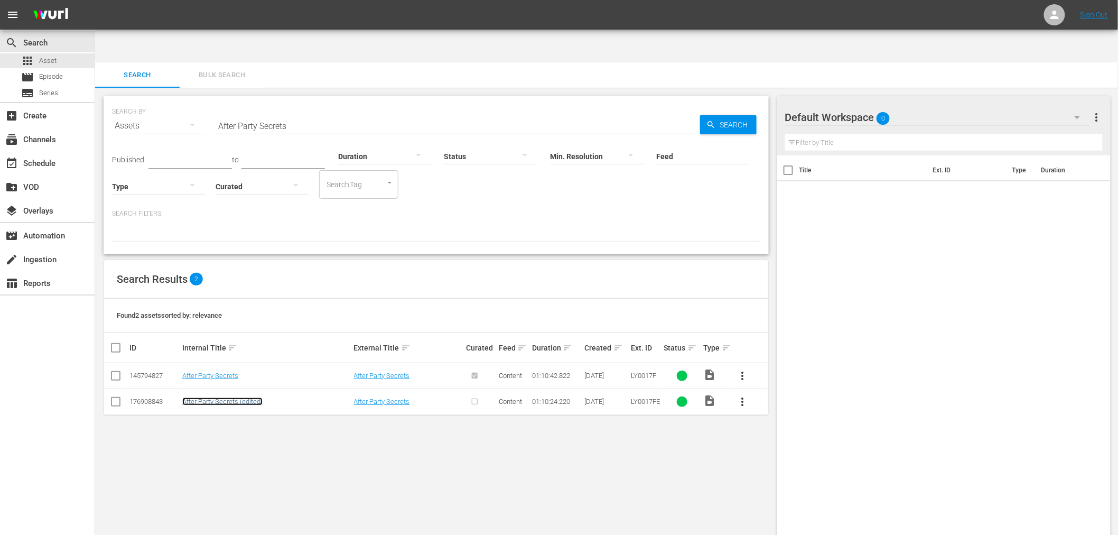
click at [218, 397] on link "After Party Secrets (edited)" at bounding box center [222, 401] width 80 height 8
drag, startPoint x: 300, startPoint y: 88, endPoint x: 283, endPoint y: 89, distance: 17.4
click at [300, 113] on input "After Party Secrets" at bounding box center [458, 125] width 484 height 25
drag, startPoint x: 283, startPoint y: 89, endPoint x: 196, endPoint y: 93, distance: 86.7
click at [196, 100] on div "SEARCH BY Search By Assets Search ID, Title, Description, Keywords, or Category…" at bounding box center [436, 119] width 648 height 38
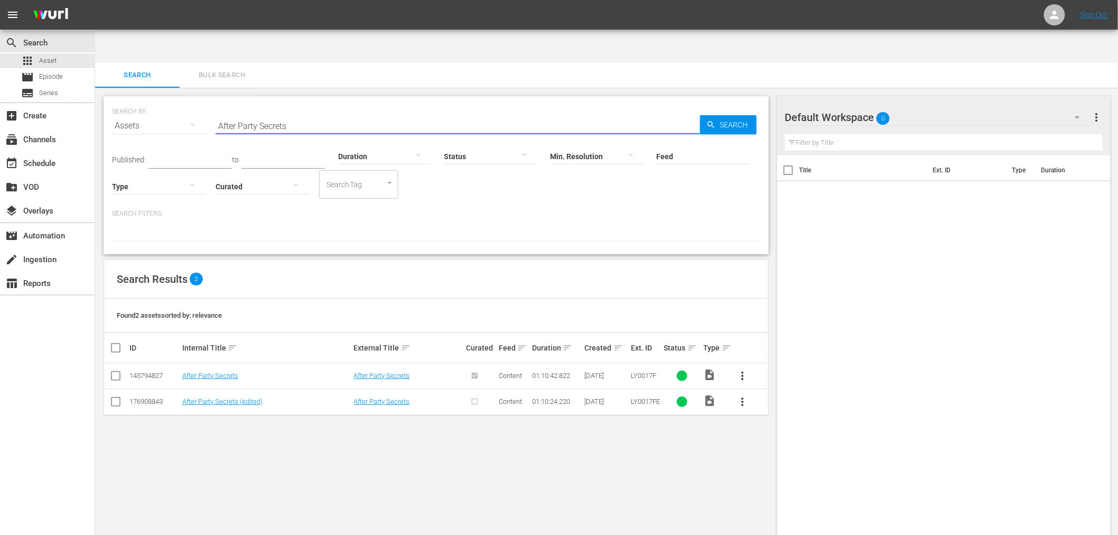
paste input "Black Shampoo"
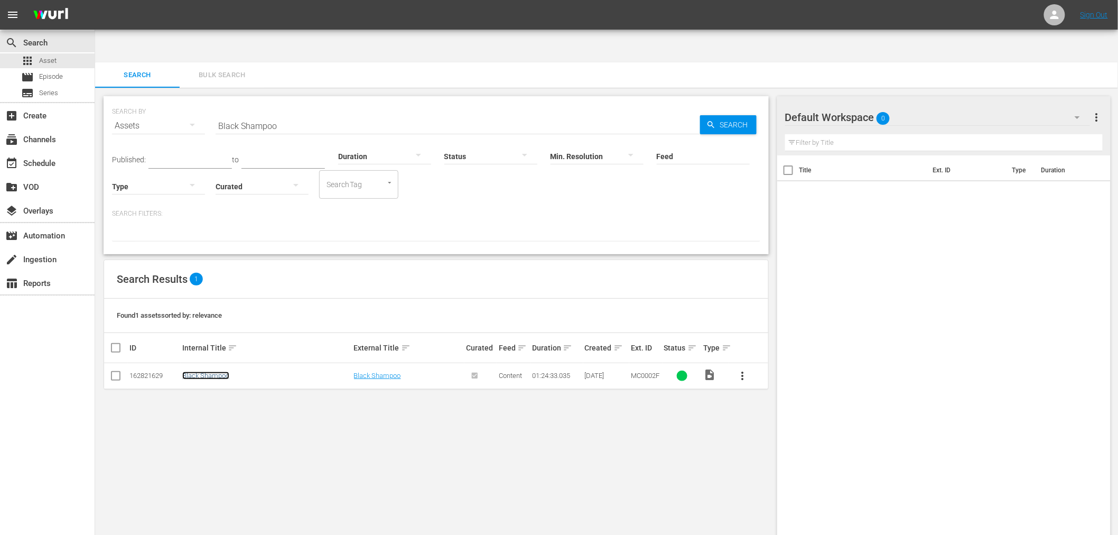
click at [219, 371] on link "Black Shampoo" at bounding box center [205, 375] width 47 height 8
drag, startPoint x: 252, startPoint y: 93, endPoint x: 209, endPoint y: 95, distance: 42.8
click at [209, 100] on div "SEARCH BY Search By Assets Search ID, Title, Description, Keywords, or Category…" at bounding box center [436, 119] width 648 height 38
paste input "Hero Ain't Nothin' But A Sandwich"
click at [273, 371] on link "Hero Ain't Nothin' But A Sandwich, A" at bounding box center [235, 375] width 106 height 8
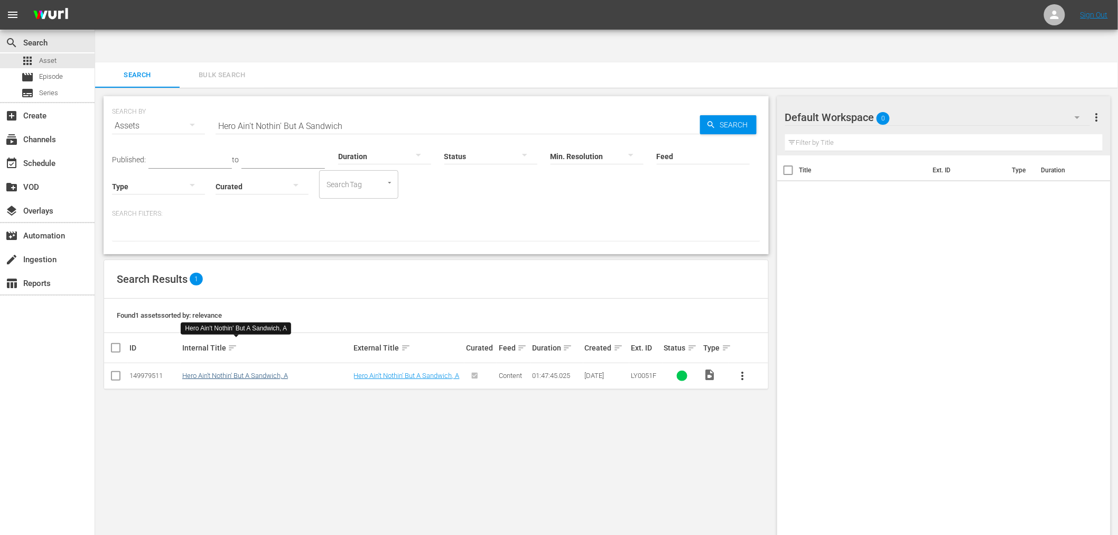
click at [225, 363] on td "Hero Ain't Nothin' But A Sandwich, A" at bounding box center [267, 376] width 172 height 26
click at [205, 371] on link "Hero Ain't Nothin' But A Sandwich, A" at bounding box center [235, 375] width 106 height 8
drag, startPoint x: 208, startPoint y: 102, endPoint x: 183, endPoint y: 106, distance: 25.0
click at [183, 103] on div "SEARCH BY Search By Assets Search ID, Title, Description, Keywords, or Category…" at bounding box center [436, 119] width 648 height 38
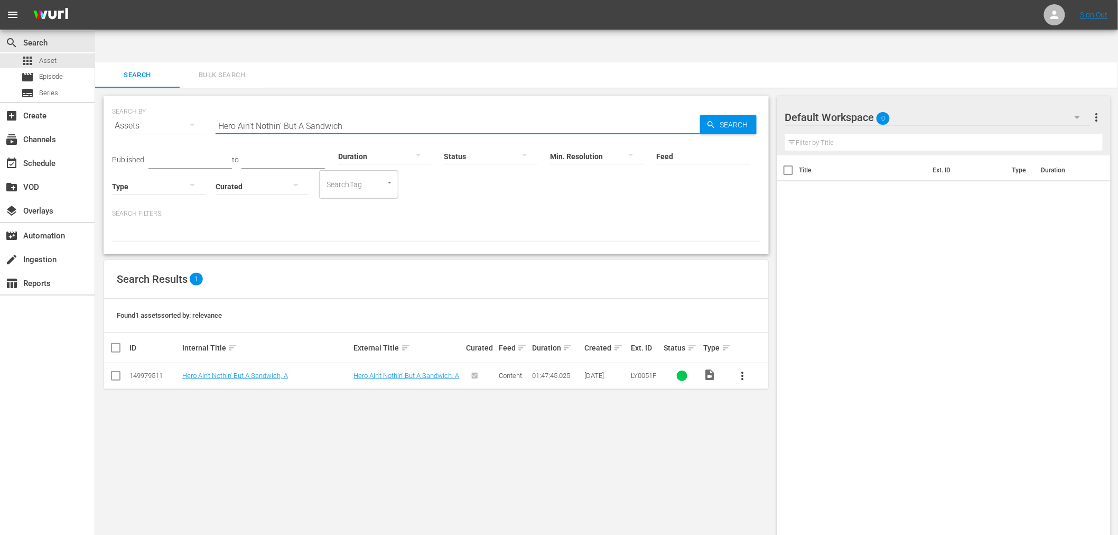
paste input "James Brown: Mr. Dynamite Unauthorized"
type input "James Brown: Mr. Dynamite Unauthorized"
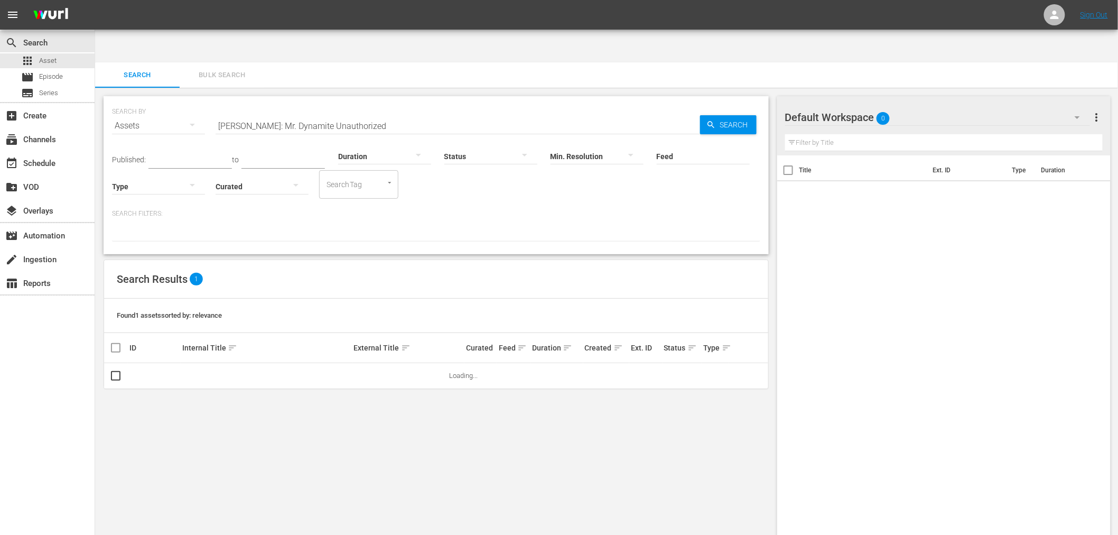
click at [708, 130] on div "Feed Feed Title" at bounding box center [703, 149] width 93 height 38
click at [712, 121] on icon "button" at bounding box center [710, 124] width 7 height 7
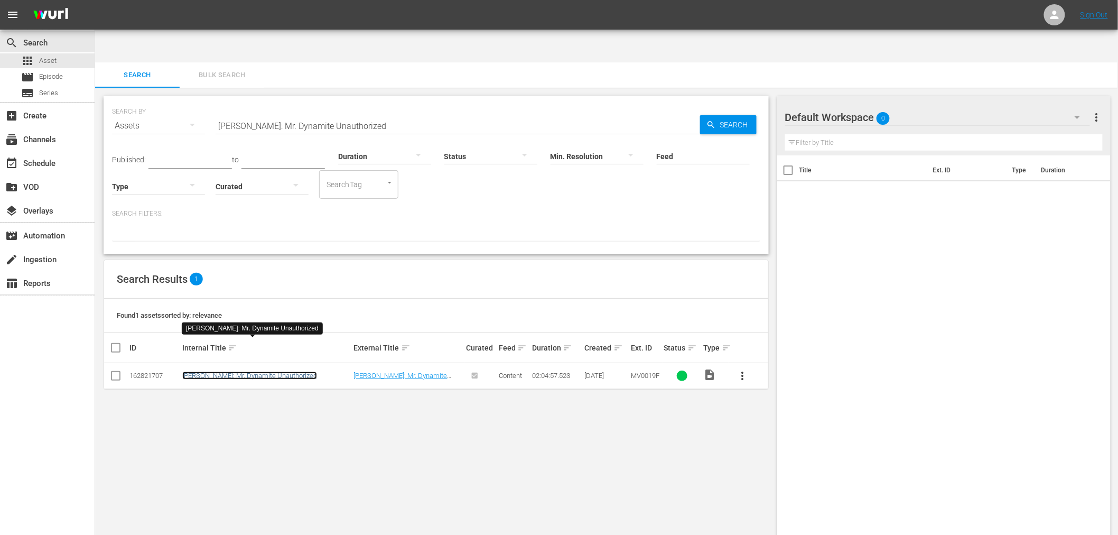
click at [256, 371] on link "James Brown: Mr. Dynamite Unauthorized" at bounding box center [249, 375] width 135 height 8
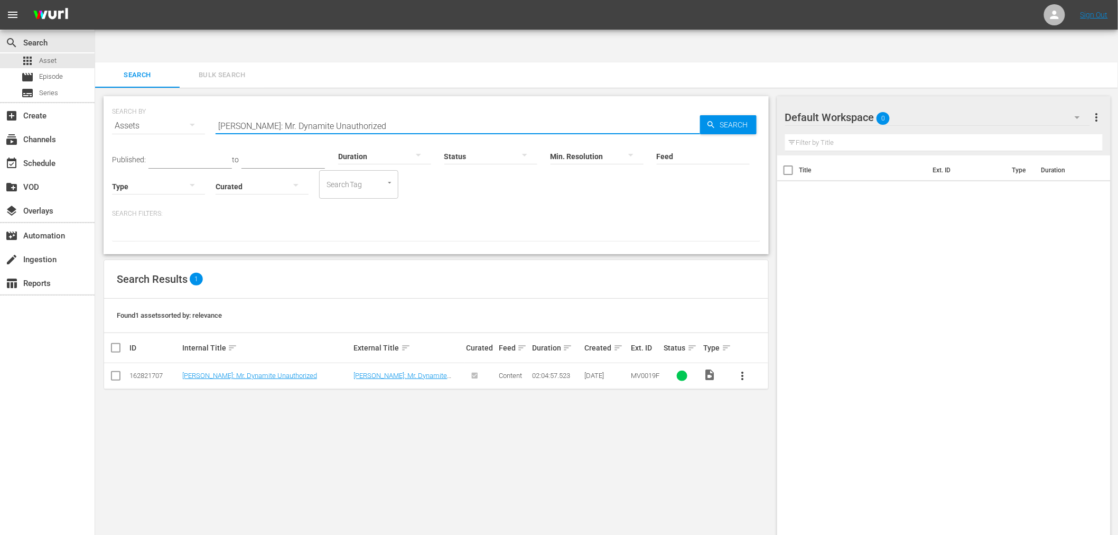
drag, startPoint x: 409, startPoint y: 88, endPoint x: 197, endPoint y: 87, distance: 212.9
click at [197, 100] on div "SEARCH BY Search By Assets Search ID, Title, Description, Keywords, or Category…" at bounding box center [436, 119] width 648 height 38
paste input "Players Club, The"
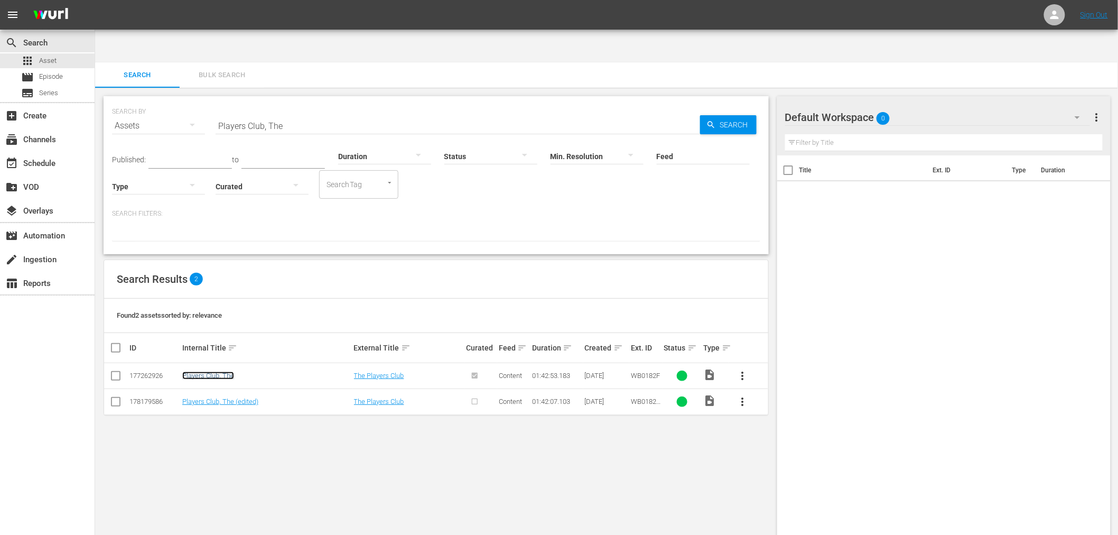
click at [202, 371] on link "Players Club, The" at bounding box center [208, 375] width 52 height 8
click at [201, 397] on link "Players Club, The (edited)" at bounding box center [220, 401] width 76 height 8
drag, startPoint x: 284, startPoint y: 98, endPoint x: 173, endPoint y: 98, distance: 110.9
click at [173, 100] on div "SEARCH BY Search By Assets Search ID, Title, Description, Keywords, or Category…" at bounding box center [436, 119] width 648 height 38
paste input "astor Shirley"
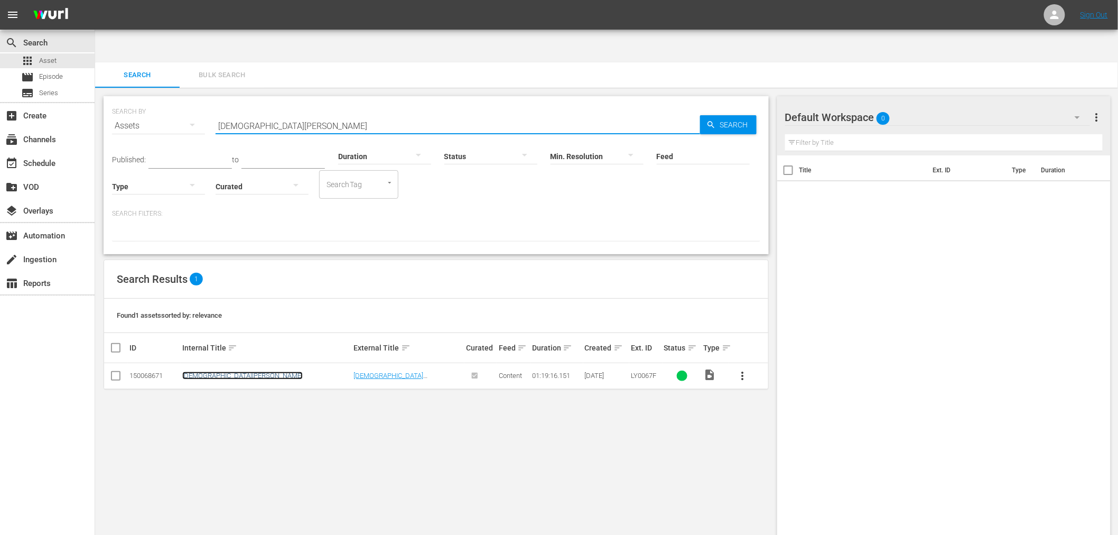
click at [194, 371] on link "Pastor Shirley" at bounding box center [242, 375] width 120 height 8
drag, startPoint x: 277, startPoint y: 92, endPoint x: 180, endPoint y: 94, distance: 97.2
click at [180, 100] on div "SEARCH BY Search By Assets Search ID, Title, Description, Keywords, or Category…" at bounding box center [436, 119] width 648 height 38
paste input "Coonskin"
type input "Coonskin"
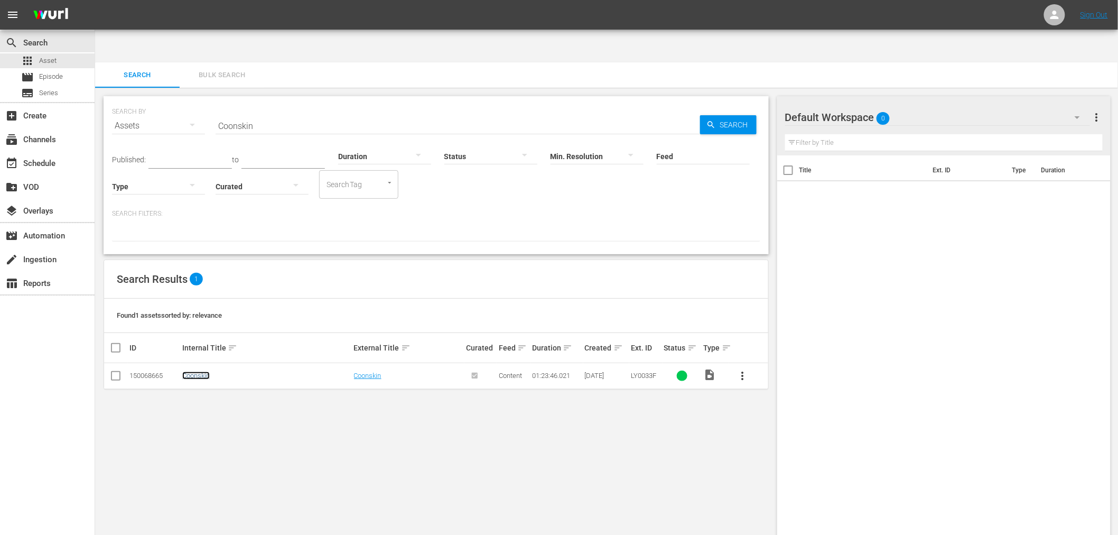
click at [198, 371] on link "Coonskin" at bounding box center [195, 375] width 27 height 8
click at [518, 406] on div "SEARCH BY Search By Assets Search ID, Title, Description, Keywords, or Category…" at bounding box center [436, 328] width 682 height 481
click at [194, 371] on link "Coonskin" at bounding box center [195, 375] width 27 height 8
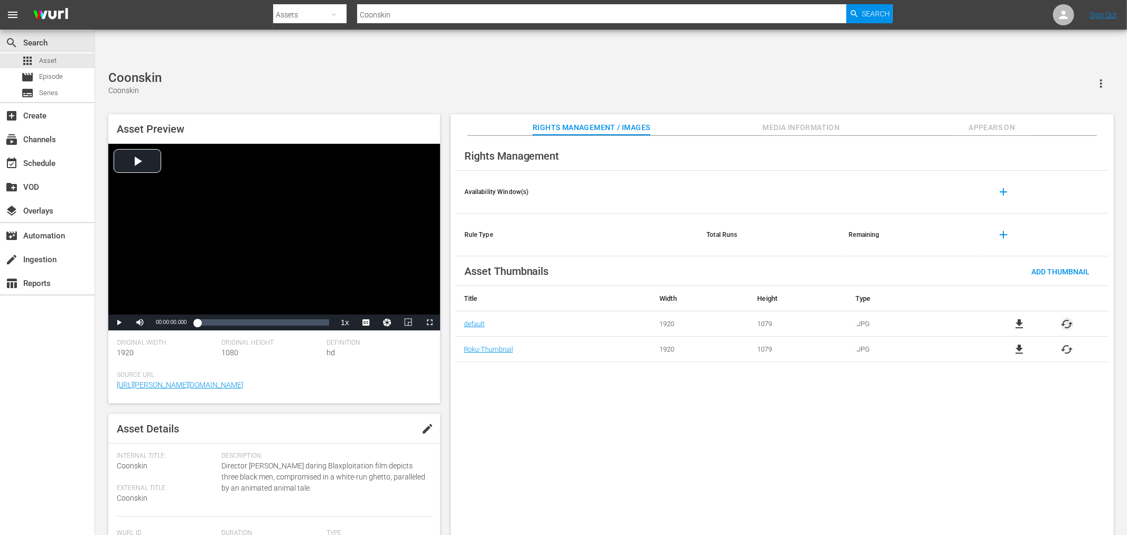
click at [1069, 318] on span "cached" at bounding box center [1067, 324] width 13 height 13
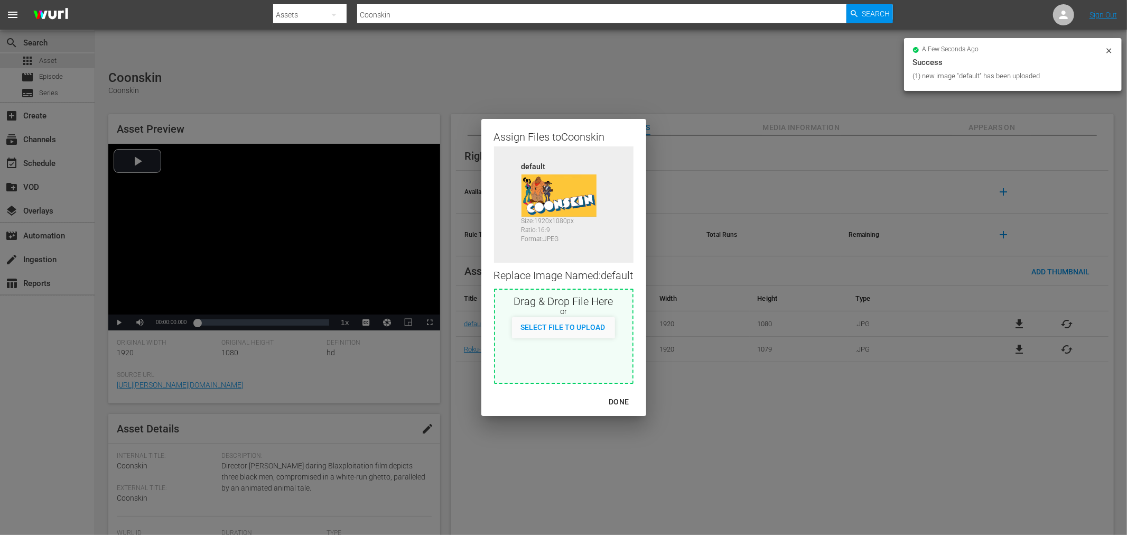
click at [629, 399] on div "DONE" at bounding box center [618, 401] width 37 height 13
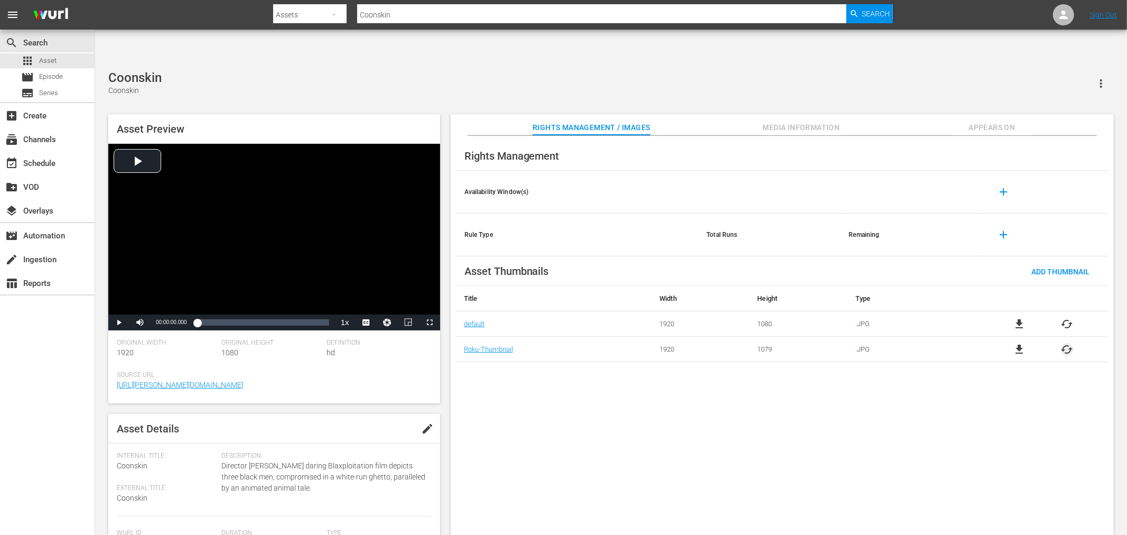
click at [1063, 343] on span "cached" at bounding box center [1067, 349] width 13 height 13
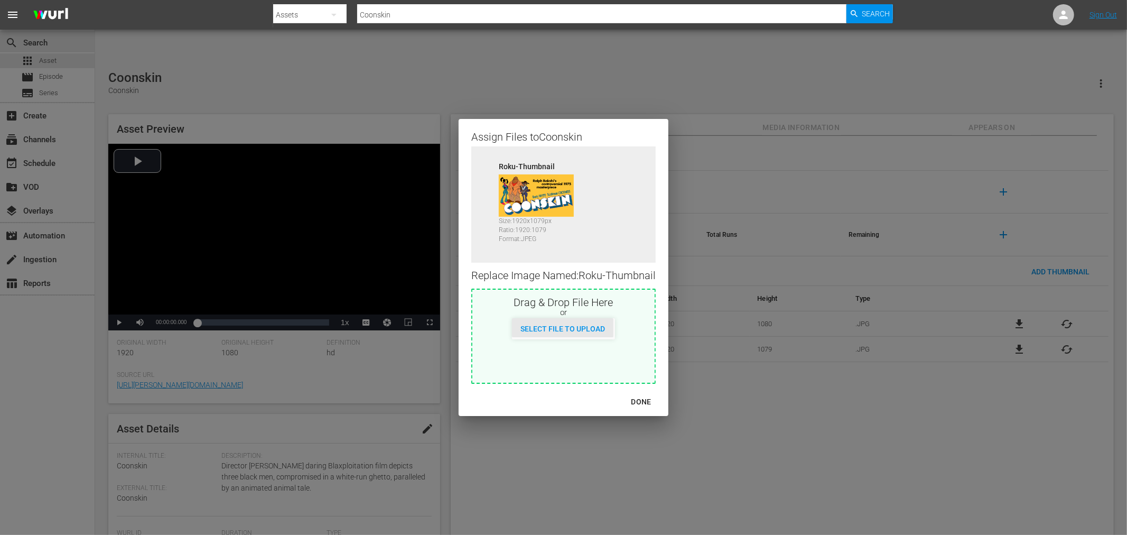
click at [592, 324] on span "Select File to Upload" at bounding box center [562, 328] width 101 height 8
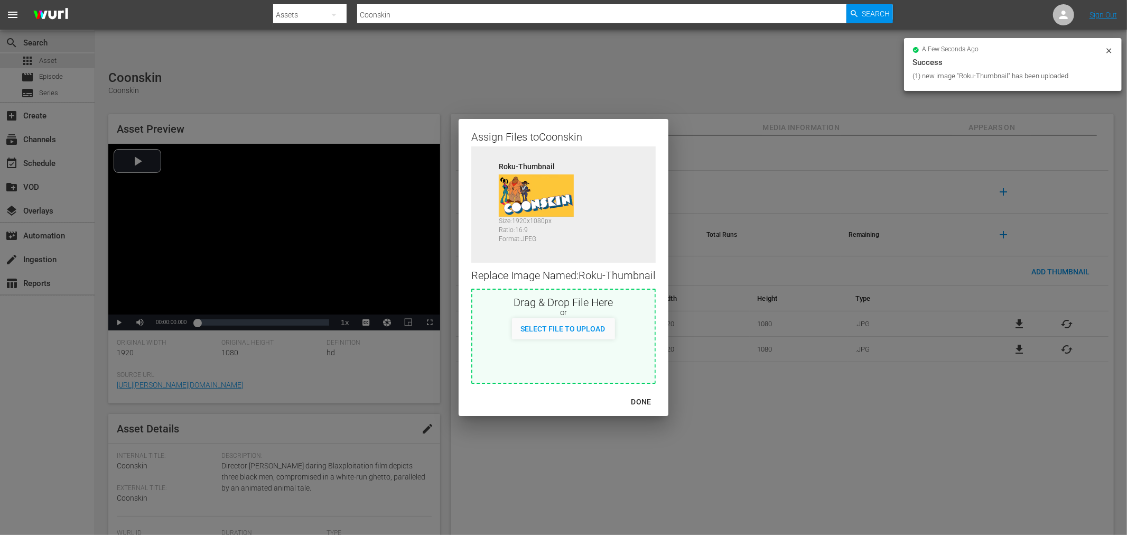
click at [641, 398] on div "DONE" at bounding box center [641, 401] width 37 height 13
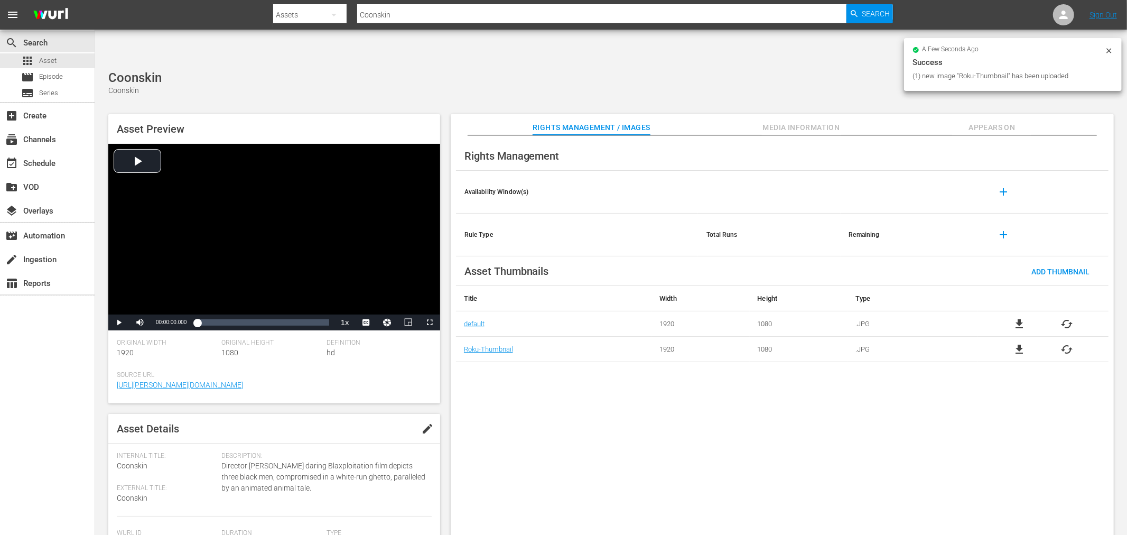
click at [668, 421] on div "Rights Management Availability Window(s) add Rule Type Total Runs Remaining add…" at bounding box center [782, 344] width 663 height 416
click at [984, 121] on span "Appears On" at bounding box center [991, 127] width 79 height 13
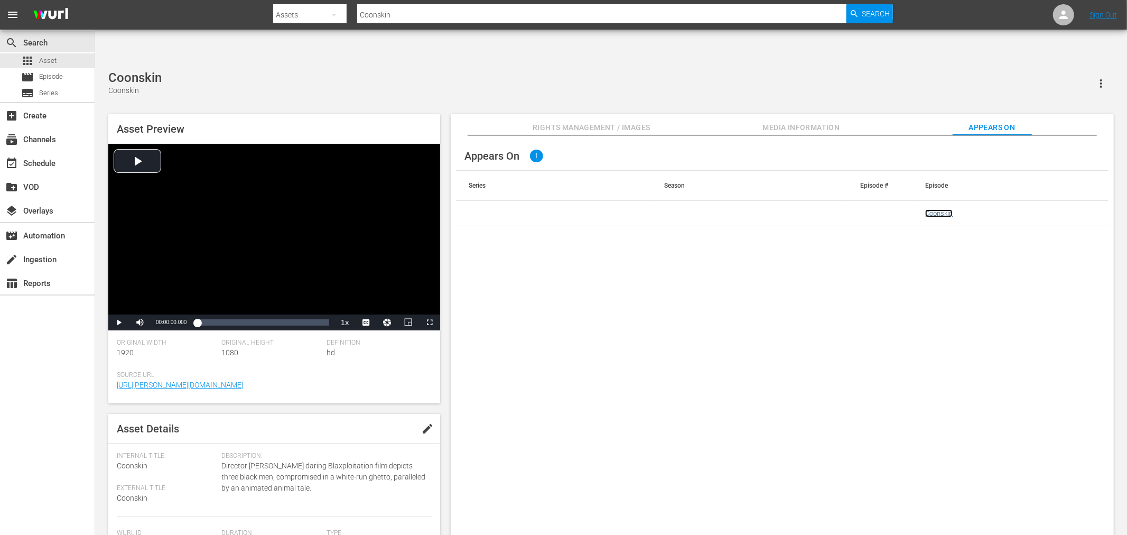
click at [941, 209] on link "Coonskin" at bounding box center [938, 213] width 27 height 8
drag, startPoint x: 406, startPoint y: 20, endPoint x: 343, endPoint y: 17, distance: 62.4
click at [343, 17] on div "Search By Assets Search ID, Title, Description, Keywords, or Category Coonskin …" at bounding box center [583, 14] width 620 height 25
paste input "reepin' With The Deaco"
type input "Creepin' With The Deacon"
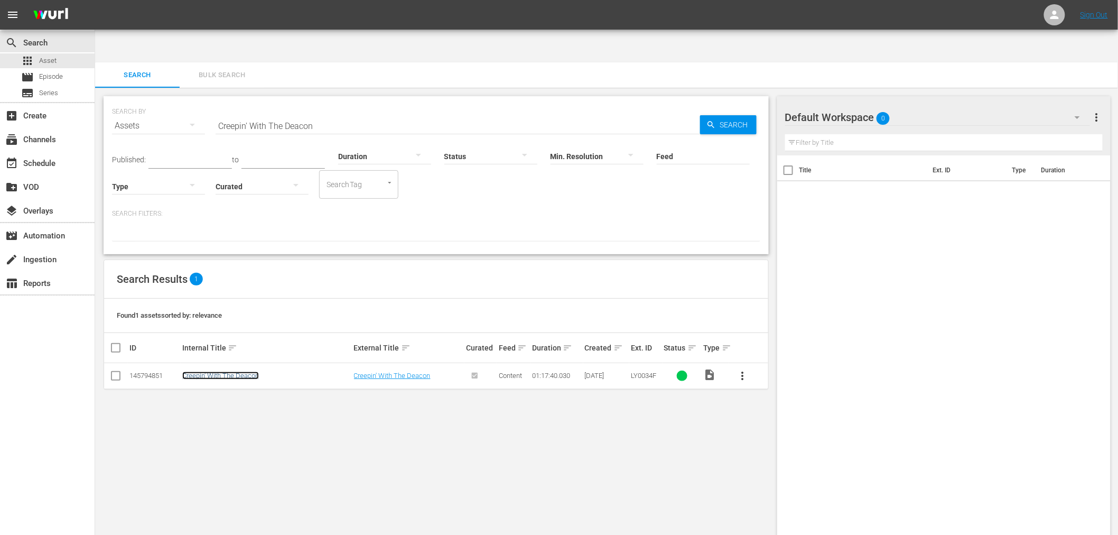
click at [193, 371] on link "Creepin' With The Deacon" at bounding box center [220, 375] width 77 height 8
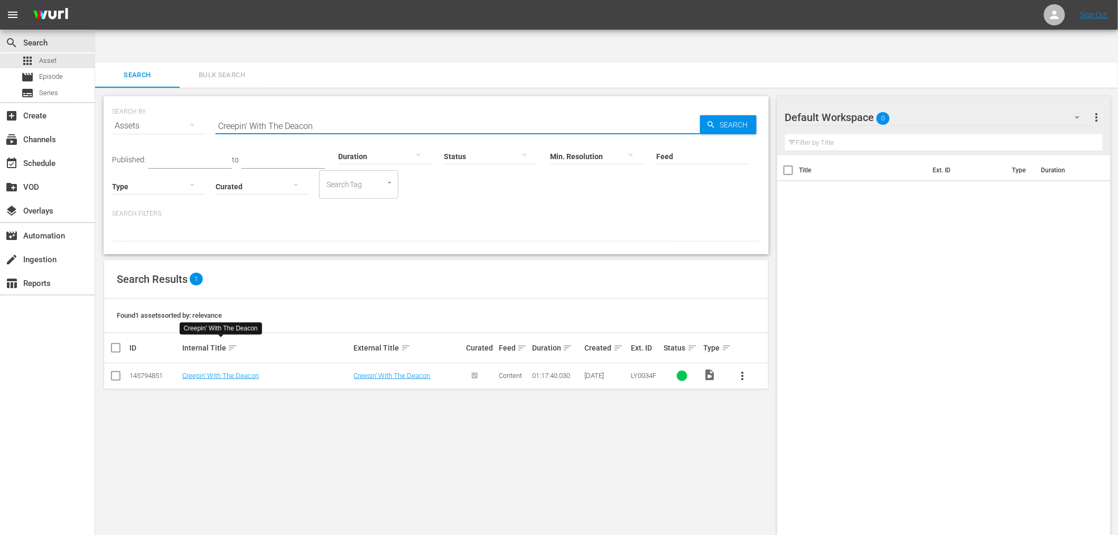
drag, startPoint x: 210, startPoint y: 91, endPoint x: 196, endPoint y: 95, distance: 14.7
click at [201, 100] on div "SEARCH BY Search By Assets Search ID, Title, Description, Keywords, or Category…" at bounding box center [436, 119] width 648 height 38
paste input "Measure Of Faith, A"
click at [230, 371] on link "Measure Of Faith, A" at bounding box center [211, 375] width 59 height 8
drag, startPoint x: 303, startPoint y: 93, endPoint x: 199, endPoint y: 86, distance: 104.8
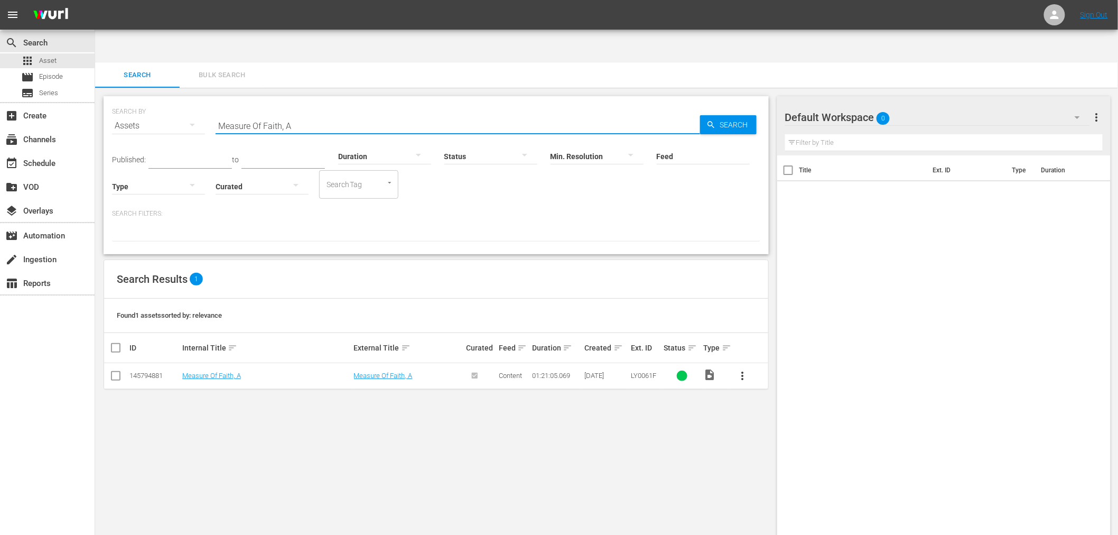
click at [199, 100] on div "SEARCH BY Search By Assets Search ID, Title, Description, Keywords, or Category…" at bounding box center [436, 119] width 648 height 38
paste input "Black Cobra 3"
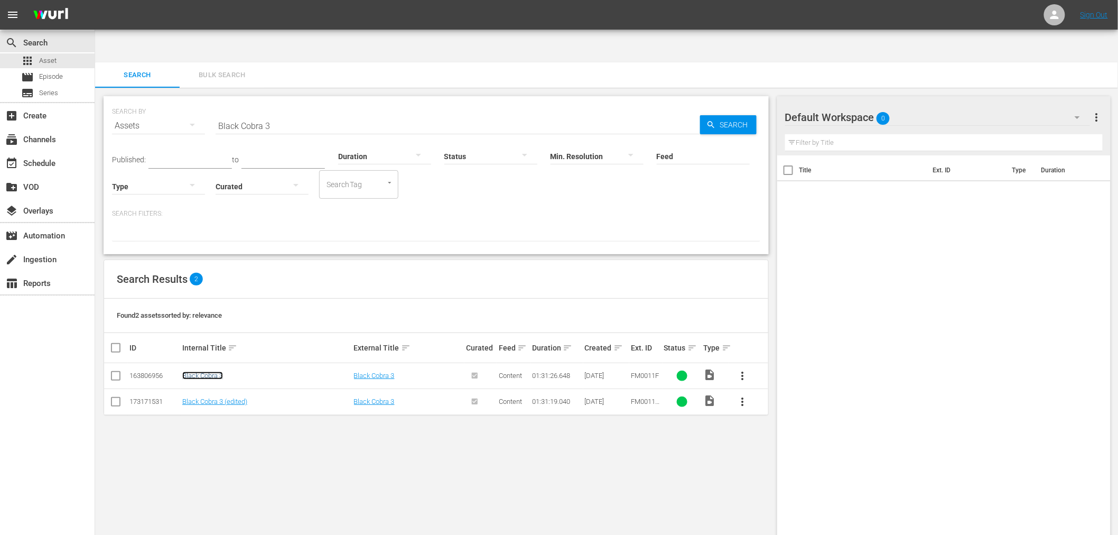
click at [210, 371] on link "Black Cobra 3" at bounding box center [202, 375] width 41 height 8
click at [204, 397] on link "Black Cobra 3 (edited)" at bounding box center [214, 401] width 65 height 8
drag, startPoint x: 296, startPoint y: 95, endPoint x: 285, endPoint y: 94, distance: 11.1
click at [240, 99] on div "SEARCH BY Search By Assets Search ID, Title, Description, Keywords, or Category…" at bounding box center [436, 175] width 665 height 158
click at [284, 113] on input "Black Cobra 3" at bounding box center [458, 125] width 484 height 25
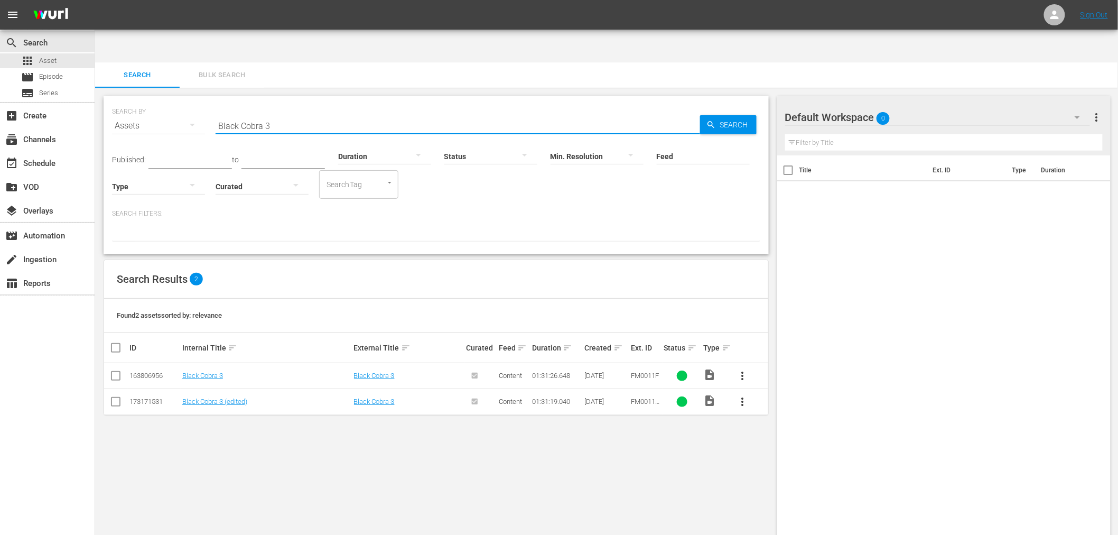
drag, startPoint x: 291, startPoint y: 94, endPoint x: 181, endPoint y: 110, distance: 110.5
click at [181, 110] on div "SEARCH BY Search By Assets Search ID, Title, Description, Keywords, or Category…" at bounding box center [436, 119] width 648 height 38
paste input "Panic In Echo Park"
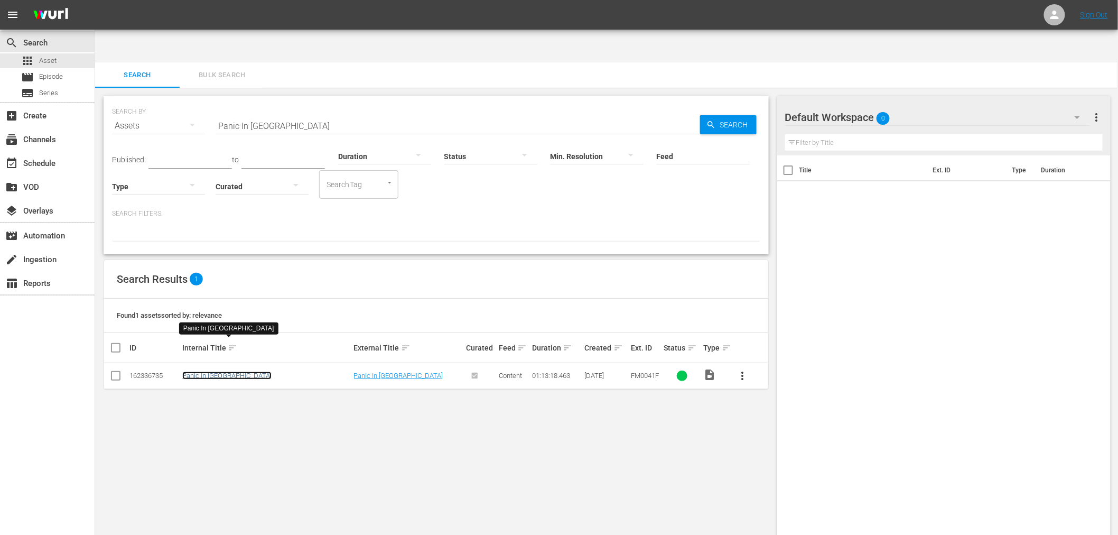
click at [223, 371] on link "Panic In Echo Park" at bounding box center [226, 375] width 89 height 8
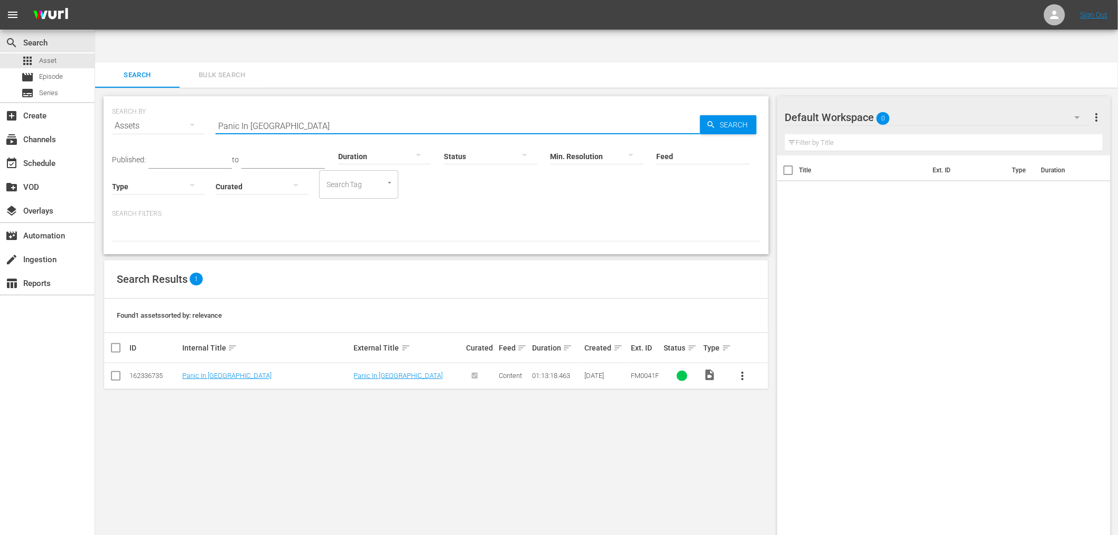
drag, startPoint x: 361, startPoint y: 97, endPoint x: 202, endPoint y: 78, distance: 160.1
click at [202, 100] on div "SEARCH BY Search By Assets Search ID, Title, Description, Keywords, or Category…" at bounding box center [436, 119] width 648 height 38
paste input "Velvet Smooth"
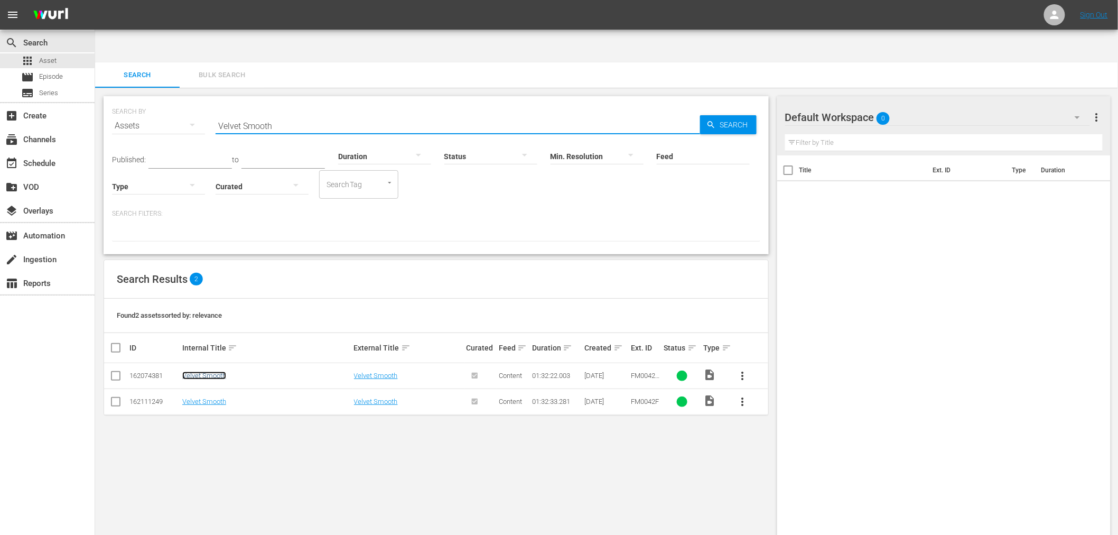
click at [198, 371] on link "Velvet Smooth" at bounding box center [204, 375] width 44 height 8
click at [197, 397] on link "Velvet Smooth" at bounding box center [204, 401] width 44 height 8
click at [203, 100] on div "SEARCH BY Search By Assets Search ID, Title, Description, Keywords, or Category…" at bounding box center [436, 119] width 648 height 38
paste input "Protector, The"
click at [197, 363] on td "The Protector" at bounding box center [267, 376] width 172 height 26
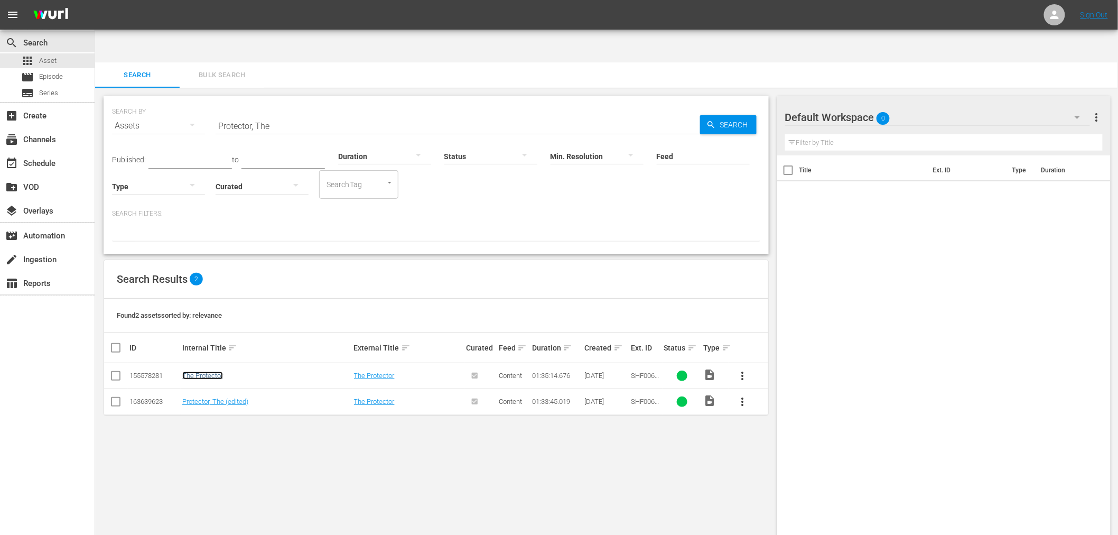
click at [197, 371] on link "The Protector" at bounding box center [202, 375] width 41 height 8
click at [193, 397] on link "Protector, The (edited)" at bounding box center [215, 401] width 66 height 8
drag, startPoint x: 276, startPoint y: 90, endPoint x: 186, endPoint y: 92, distance: 89.8
click at [186, 100] on div "SEARCH BY Search By Assets Search ID, Title, Description, Keywords, or Category…" at bounding box center [436, 119] width 648 height 38
paste input "Mean Johnny Barrows"
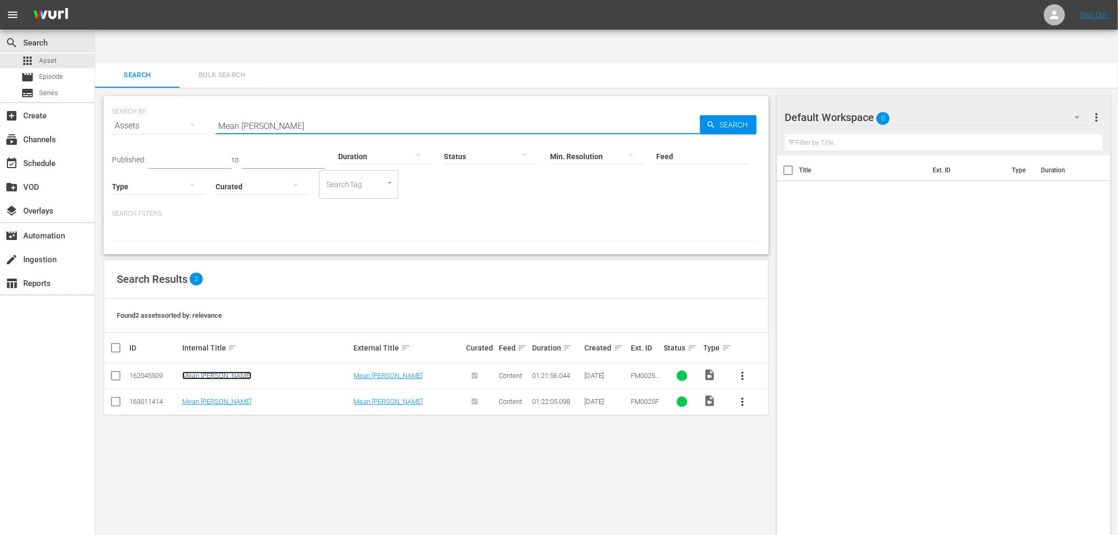
click at [239, 371] on link "Mean Johnny Barrows" at bounding box center [216, 375] width 69 height 8
click at [228, 397] on link "Mean Johnny Barrows" at bounding box center [216, 401] width 69 height 8
drag, startPoint x: 318, startPoint y: 90, endPoint x: 178, endPoint y: 96, distance: 140.1
click at [185, 100] on div "SEARCH BY Search By Assets Search ID, Title, Description, Keywords, or Category…" at bounding box center [436, 119] width 648 height 38
paste input "Pride & Prejudice: Atlanta"
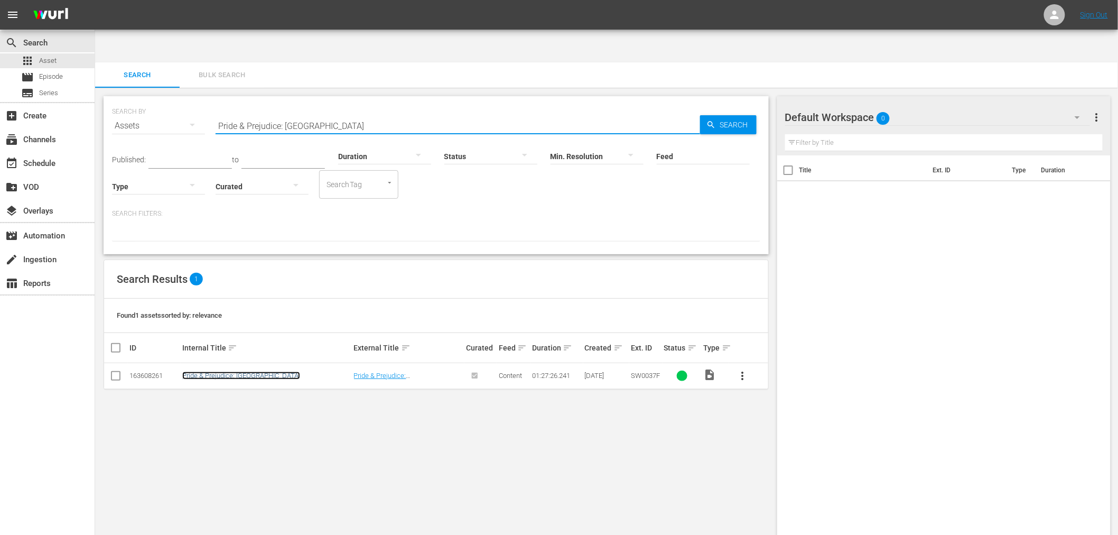
click at [225, 371] on link "Pride & Prejudice: Atlanta" at bounding box center [241, 375] width 118 height 8
drag, startPoint x: 319, startPoint y: 94, endPoint x: 217, endPoint y: 66, distance: 105.1
click at [217, 96] on div "SEARCH BY Search By Assets Search ID, Title, Description, Keywords, or Category…" at bounding box center [436, 175] width 665 height 158
paste input "Black Hollywood: Blaxploitation And Advancing A"
drag, startPoint x: 278, startPoint y: 96, endPoint x: 546, endPoint y: 104, distance: 268.0
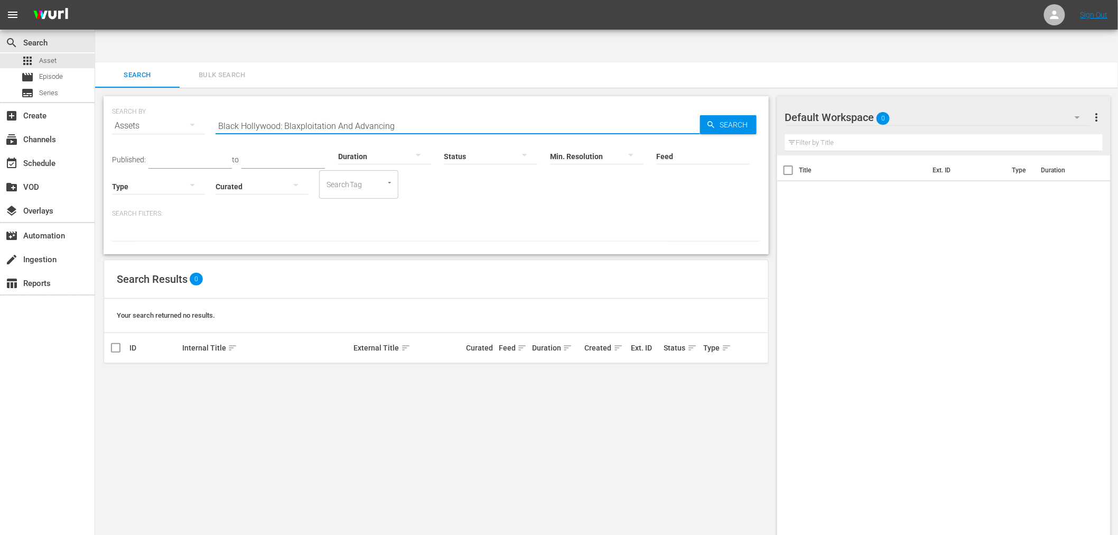
click at [547, 112] on div "SEARCH BY Search By Assets Search ID, Title, Description, Keywords, or Category…" at bounding box center [436, 175] width 665 height 158
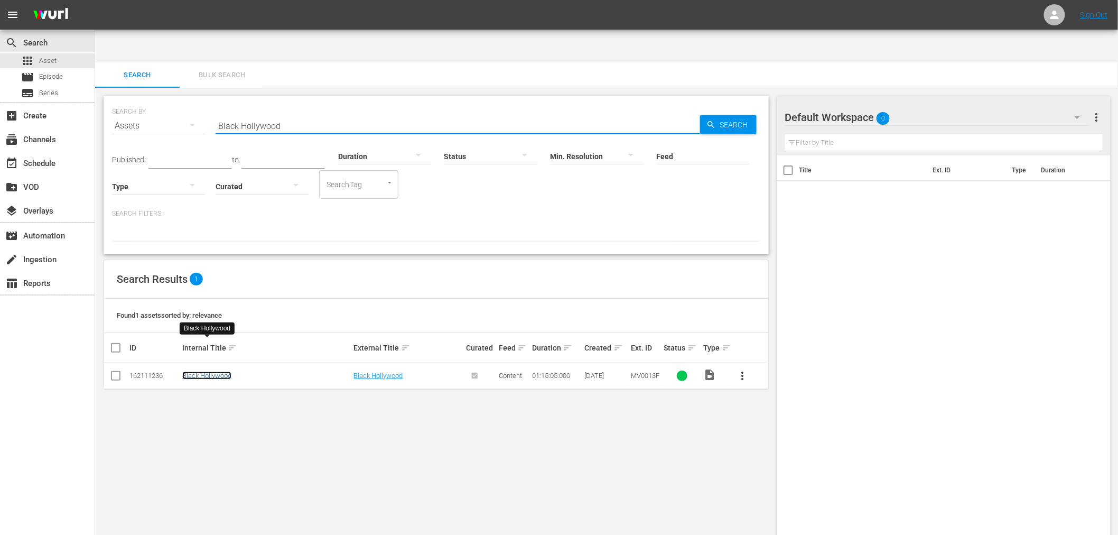
click at [221, 371] on link "Black Hollywood" at bounding box center [206, 375] width 49 height 8
drag, startPoint x: 326, startPoint y: 89, endPoint x: 117, endPoint y: 111, distance: 209.9
click at [117, 111] on div "SEARCH BY Search By Assets Search ID, Title, Description, Keywords, or Category…" at bounding box center [436, 119] width 648 height 38
paste input "Caged Heat"
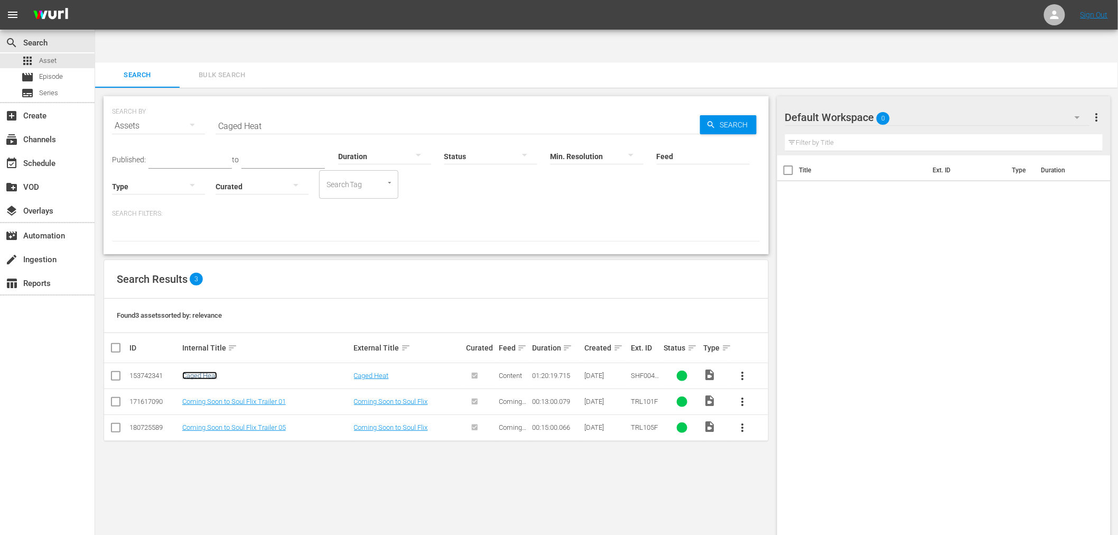
click at [202, 371] on link "Caged Heat" at bounding box center [199, 375] width 35 height 8
click at [212, 371] on link "Caged Heat" at bounding box center [199, 375] width 35 height 8
click at [181, 100] on div "SEARCH BY Search By Assets Search ID, Title, Description, Keywords, or Category…" at bounding box center [436, 119] width 648 height 38
paste input "One Down, Two To Go"
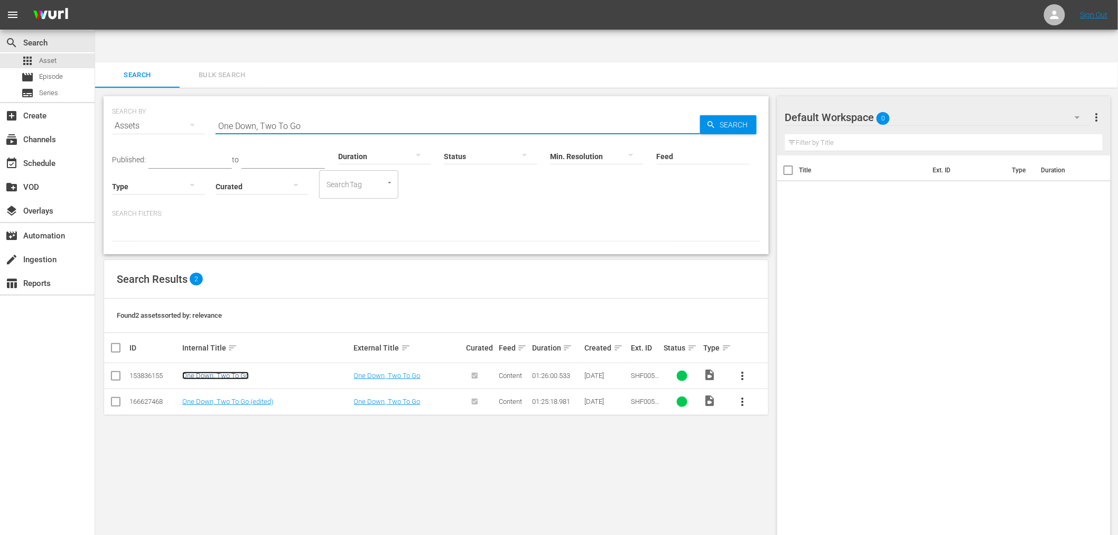
click at [232, 371] on link "One Down, Two To Go" at bounding box center [215, 375] width 67 height 8
click at [226, 397] on link "One Down, Two To Go (edited)" at bounding box center [227, 401] width 91 height 8
drag, startPoint x: 302, startPoint y: 83, endPoint x: 167, endPoint y: 92, distance: 135.0
click at [165, 100] on div "SEARCH BY Search By Assets Search ID, Title, Description, Keywords, or Category…" at bounding box center [436, 119] width 648 height 38
paste input "Tight Spot"
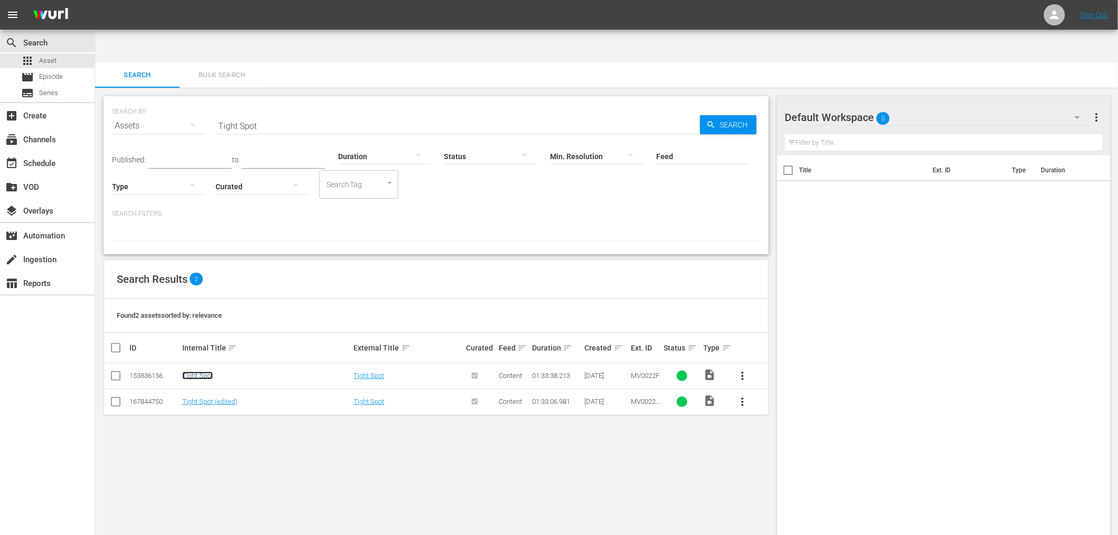
click at [198, 371] on link "Tight Spot" at bounding box center [197, 375] width 31 height 8
click at [195, 397] on link "Tight Spot (edited)" at bounding box center [209, 401] width 55 height 8
click at [225, 397] on link "Tight Spot (edited)" at bounding box center [209, 401] width 55 height 8
drag, startPoint x: 293, startPoint y: 88, endPoint x: 178, endPoint y: 90, distance: 114.7
click at [179, 100] on div "SEARCH BY Search By Assets Search ID, Title, Description, Keywords, or Category…" at bounding box center [436, 119] width 648 height 38
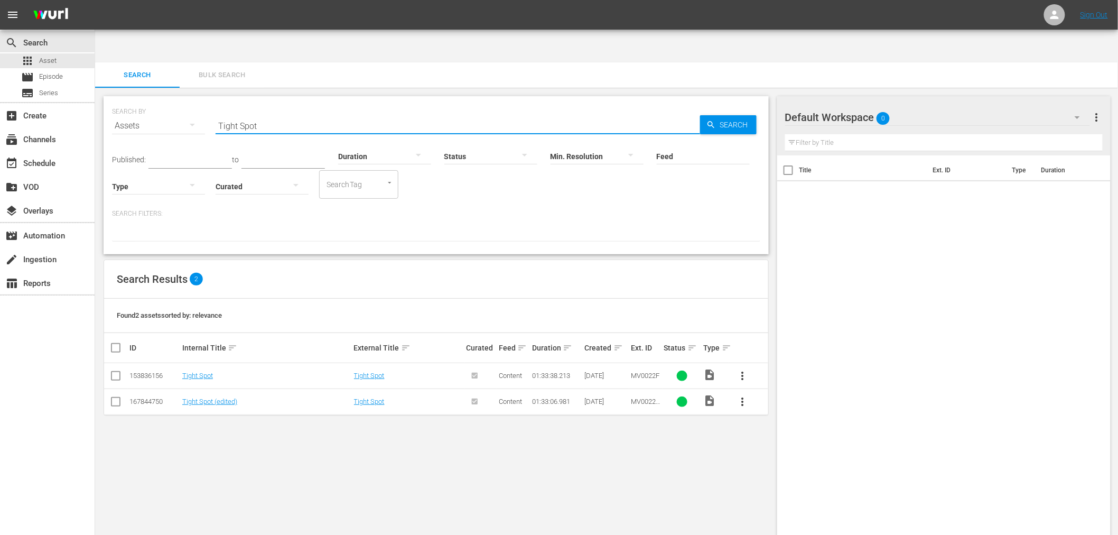
paste input "Black Fis"
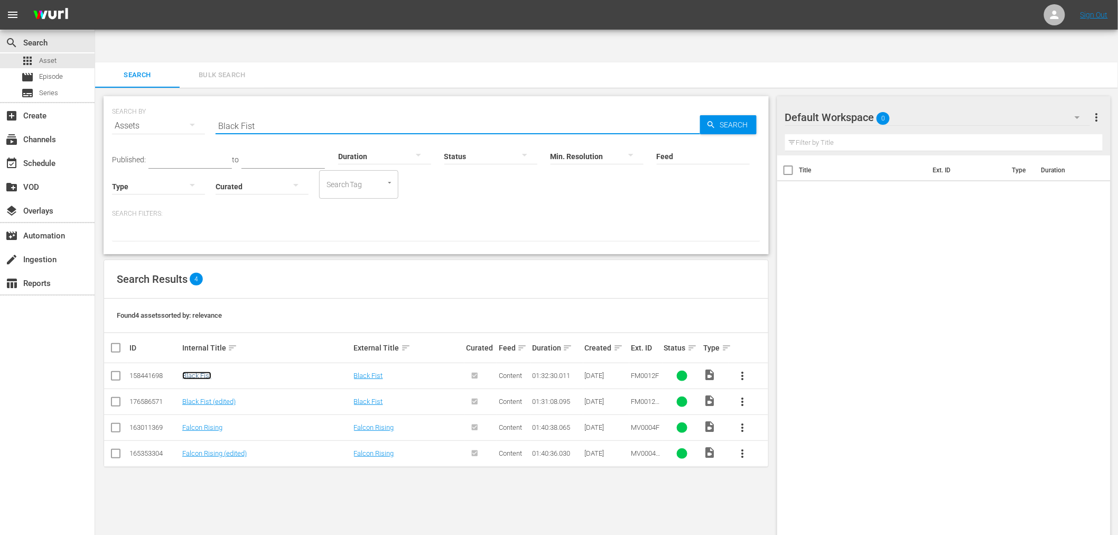
click at [199, 371] on link "Black Fist" at bounding box center [196, 375] width 29 height 8
click at [192, 397] on link "Black Fist (edited)" at bounding box center [208, 401] width 53 height 8
drag, startPoint x: 232, startPoint y: 97, endPoint x: 173, endPoint y: 89, distance: 60.2
click at [173, 100] on div "SEARCH BY Search By Assets Search ID, Title, Description, Keywords, or Category…" at bounding box center [436, 119] width 648 height 38
paste input "Killer Meteors, The"
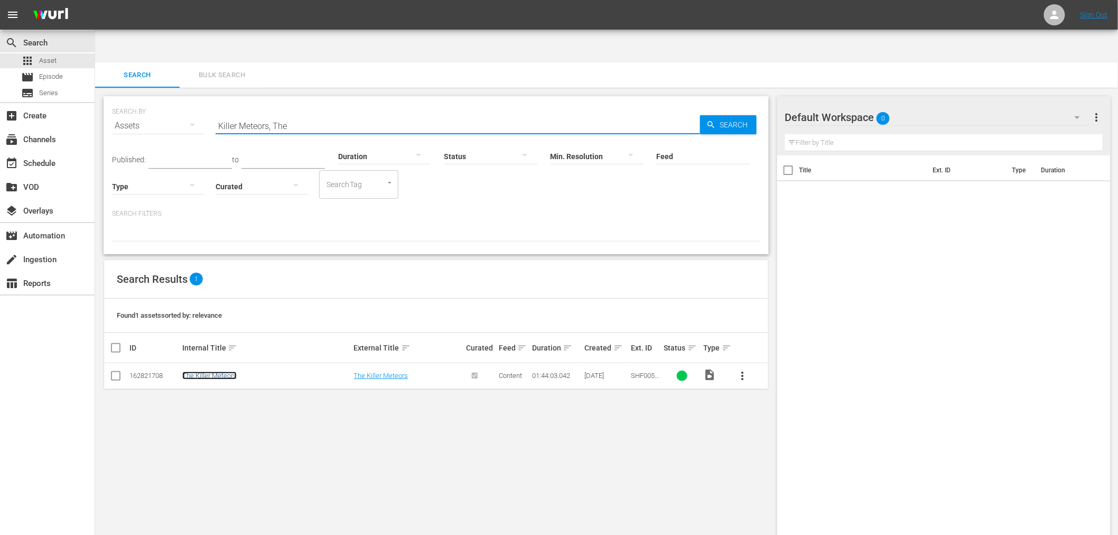
click at [203, 371] on link "The Killer Meteors" at bounding box center [209, 375] width 54 height 8
click at [314, 113] on input "Killer Meteors, The" at bounding box center [458, 125] width 484 height 25
drag, startPoint x: 304, startPoint y: 90, endPoint x: 145, endPoint y: 87, distance: 158.5
click at [145, 100] on div "SEARCH BY Search By Assets Search ID, Title, Description, Keywords, or Category…" at bounding box center [436, 119] width 648 height 38
paste input "Shaolin Wooden Men"
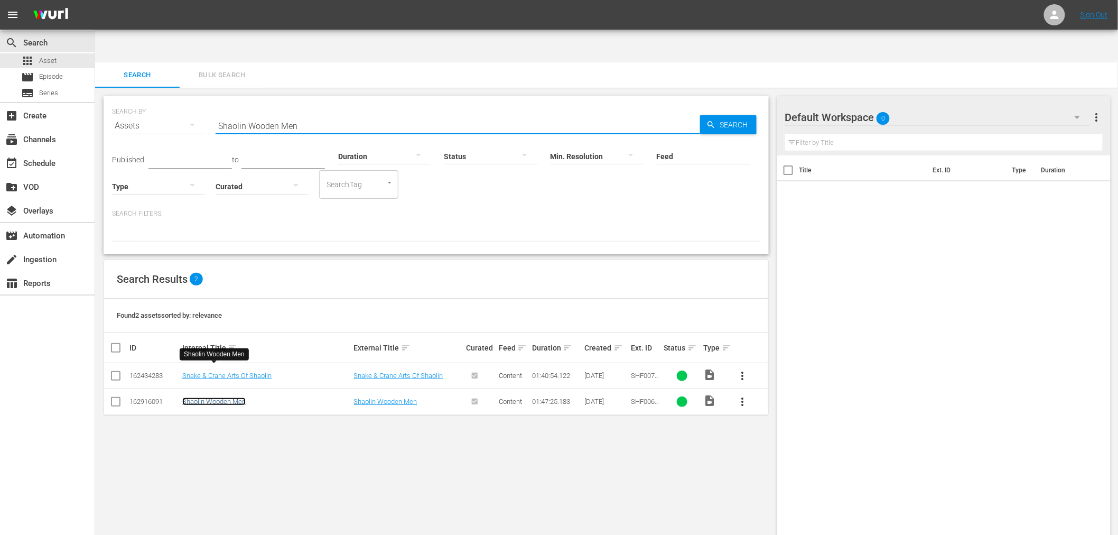
click at [208, 397] on link "Shaolin Wooden Men" at bounding box center [213, 401] width 63 height 8
click at [176, 100] on div "SEARCH BY Search By Assets Search ID, Title, Description, Keywords, or Category…" at bounding box center [436, 119] width 648 height 38
paste input "Knightriders"
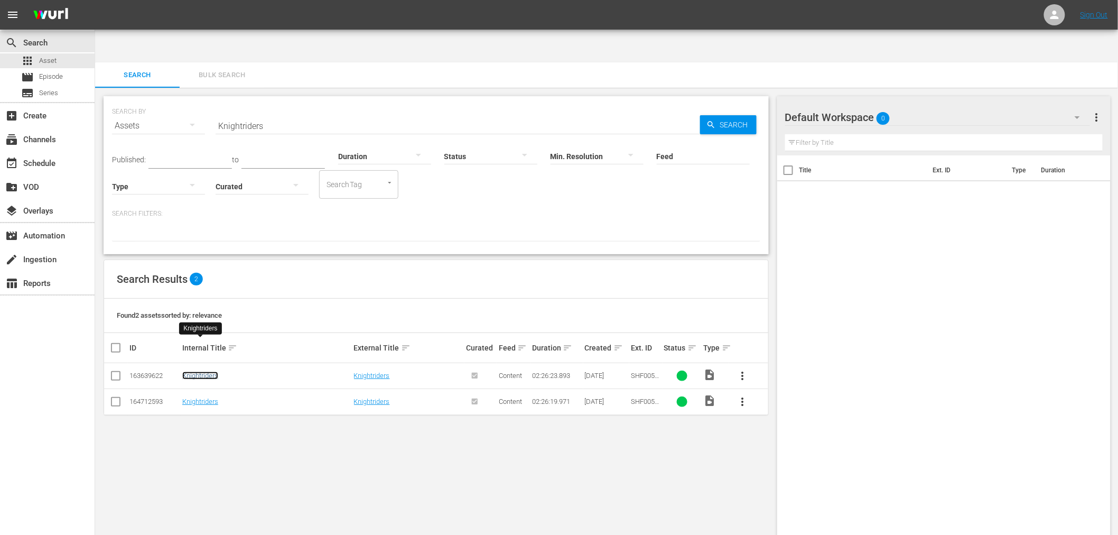
click at [207, 371] on link "Knightriders" at bounding box center [200, 375] width 36 height 8
click at [204, 397] on link "Knightriders" at bounding box center [200, 401] width 36 height 8
drag, startPoint x: 273, startPoint y: 96, endPoint x: 173, endPoint y: 82, distance: 100.9
click at [173, 100] on div "SEARCH BY Search By Assets Search ID, Title, Description, Keywords, or Category…" at bounding box center [436, 119] width 648 height 38
paste input "Bad Bunch"
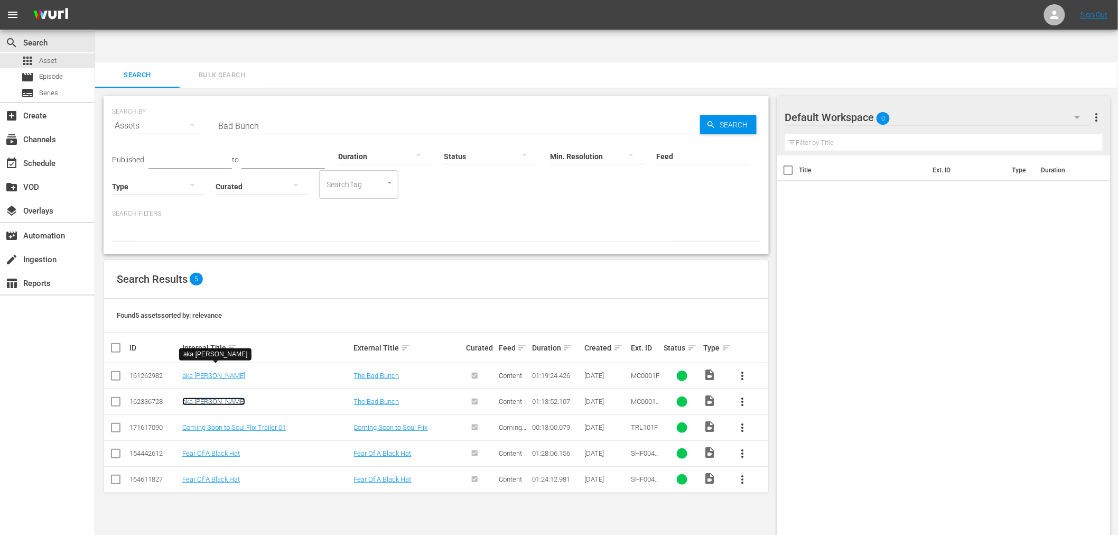
click at [192, 397] on link "aka Tom" at bounding box center [213, 401] width 63 height 8
click at [193, 371] on link "aka Tom" at bounding box center [213, 375] width 63 height 8
click at [184, 397] on link "aka Tom" at bounding box center [213, 401] width 63 height 8
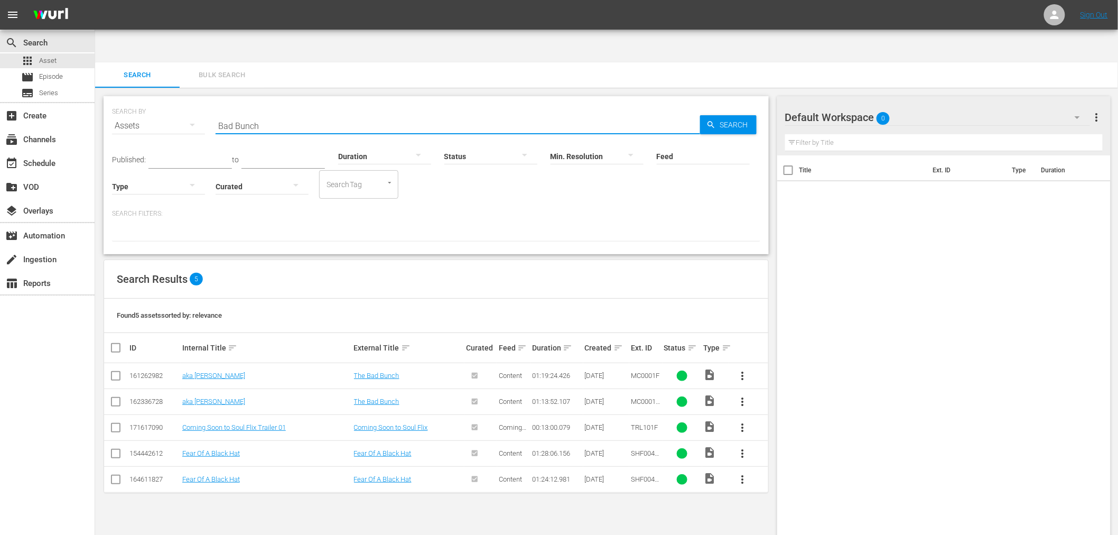
drag, startPoint x: 220, startPoint y: 85, endPoint x: 211, endPoint y: 83, distance: 9.1
click at [211, 100] on div "SEARCH BY Search By Assets Search ID, Title, Description, Keywords, or Category…" at bounding box center [436, 119] width 648 height 38
paste input "Jive Turkey"
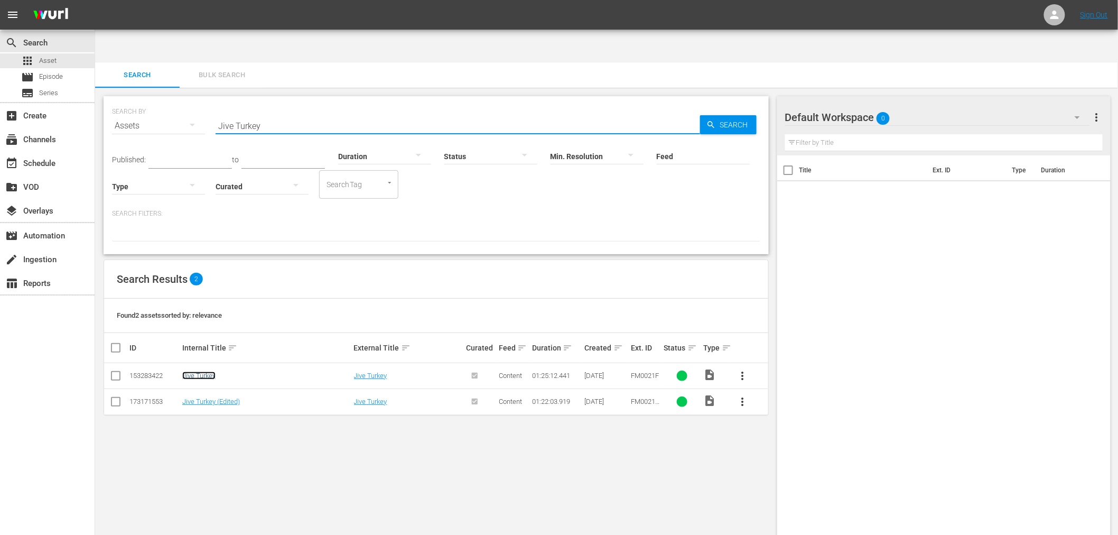
click at [198, 371] on link "Jive Turkey" at bounding box center [198, 375] width 33 height 8
click at [197, 397] on link "Jive Turkey (Edited)" at bounding box center [211, 401] width 58 height 8
drag, startPoint x: 276, startPoint y: 73, endPoint x: 270, endPoint y: 86, distance: 14.2
click at [270, 100] on div "SEARCH BY Search By Assets Search ID, Title, Description, Keywords, or Category…" at bounding box center [436, 119] width 648 height 38
drag, startPoint x: 281, startPoint y: 82, endPoint x: 165, endPoint y: 99, distance: 117.4
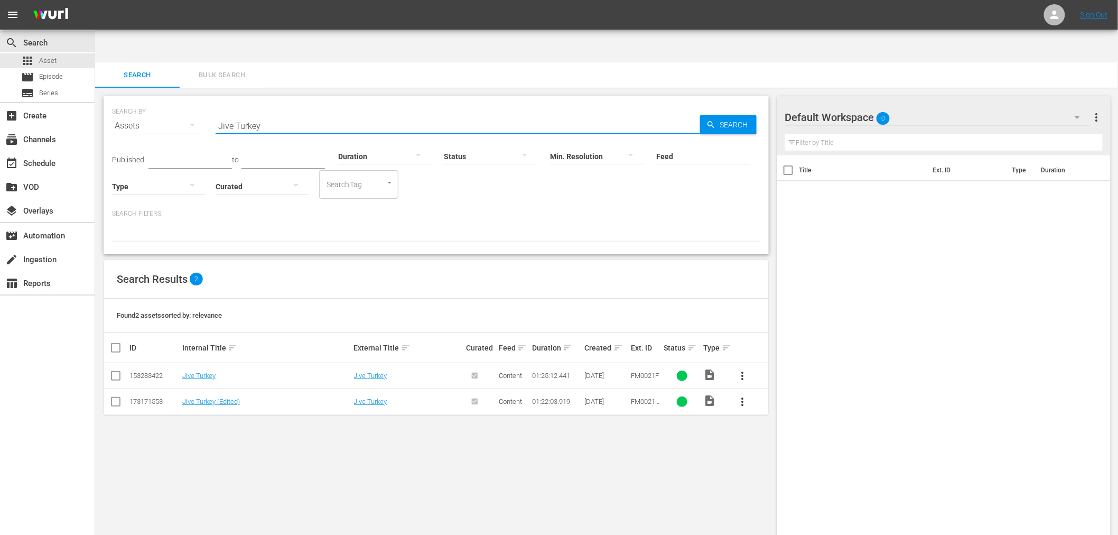
click at [165, 100] on div "SEARCH BY Search By Assets Search ID, Title, Description, Keywords, or Category…" at bounding box center [436, 119] width 648 height 38
paste input "b"
click at [203, 363] on td "Black Godfather" at bounding box center [267, 376] width 172 height 26
click at [203, 371] on link "Black Godfather" at bounding box center [206, 375] width 48 height 8
click at [203, 397] on link "Black Godfather (Edited)" at bounding box center [218, 401] width 72 height 8
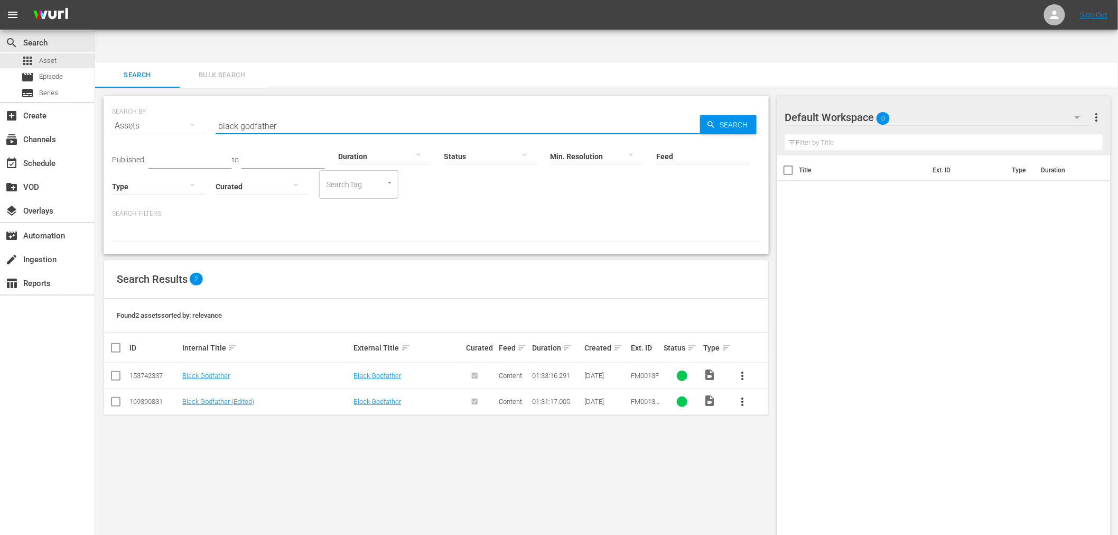
drag, startPoint x: 260, startPoint y: 91, endPoint x: 192, endPoint y: 90, distance: 68.7
click at [196, 100] on div "SEARCH BY Search By Assets Search ID, Title, Description, Keywords, or Category…" at bounding box center [436, 119] width 648 height 38
paste input "Clones Of Bruce Lee, The"
click at [232, 371] on link "Clones Of Bruce Lee, The" at bounding box center [230, 375] width 96 height 8
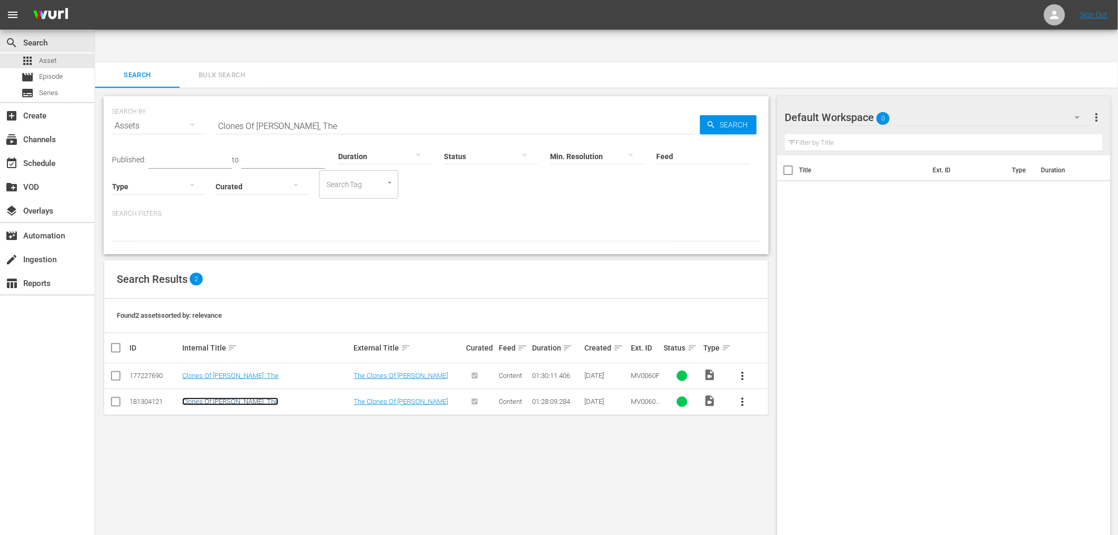
click at [224, 397] on link "Clones Of Bruce Lee, The" at bounding box center [230, 401] width 96 height 8
drag, startPoint x: 333, startPoint y: 88, endPoint x: 188, endPoint y: 81, distance: 146.0
click at [192, 100] on div "SEARCH BY Search By Assets Search ID, Title, Description, Keywords, or Category…" at bounding box center [436, 119] width 648 height 38
paste input "Bruce And The Iron Finger"
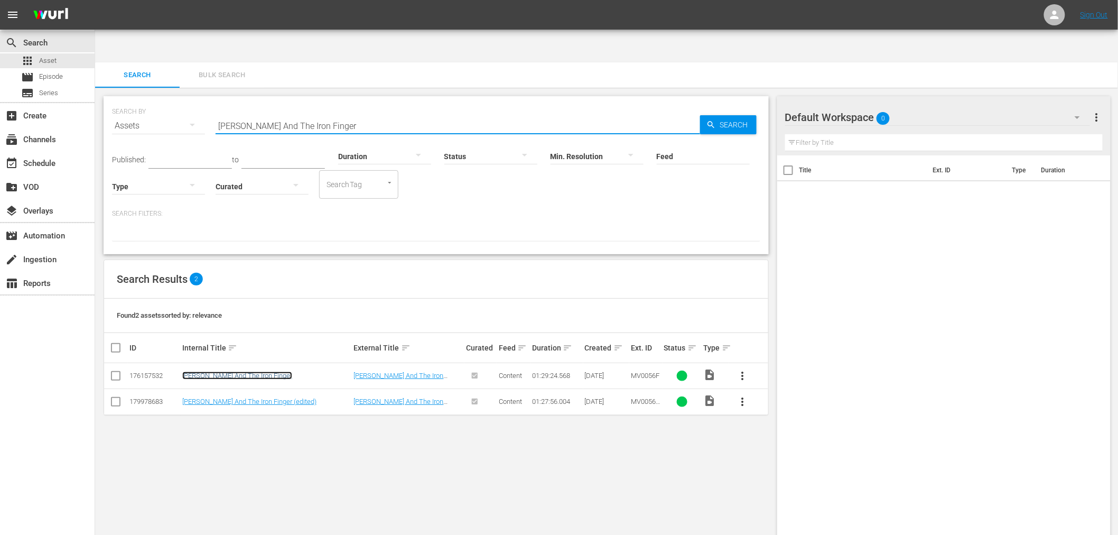
click at [218, 371] on link "Bruce And The Iron Finger" at bounding box center [237, 375] width 110 height 8
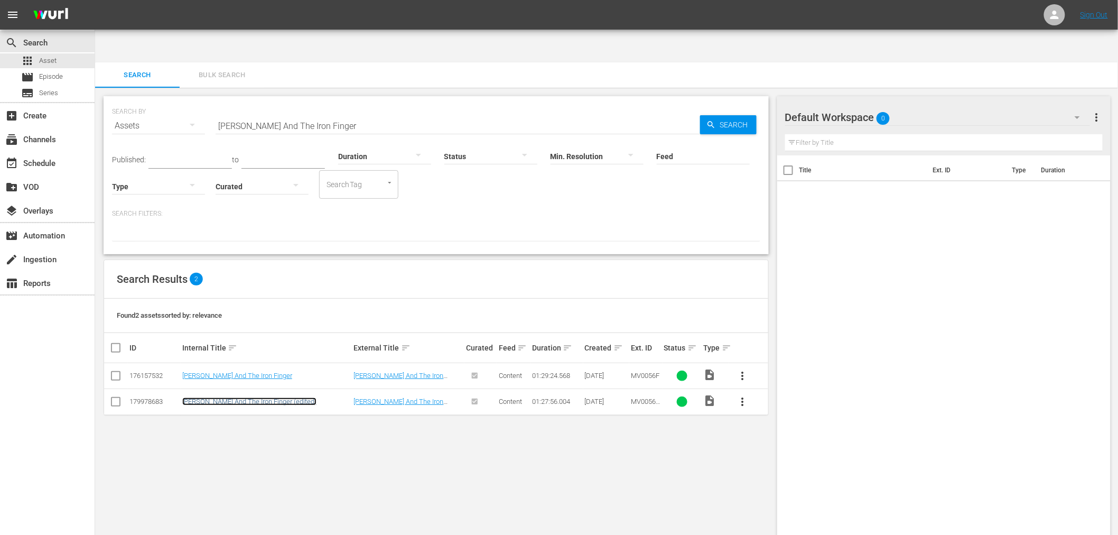
click at [214, 397] on link "Bruce And The Iron Finger (edited)" at bounding box center [249, 401] width 134 height 8
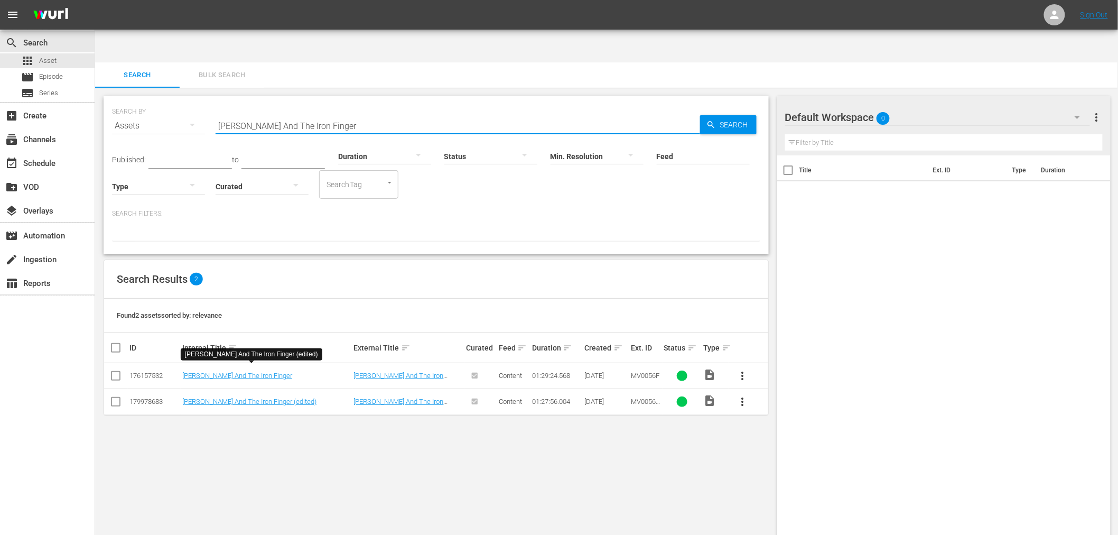
drag, startPoint x: 301, startPoint y: 86, endPoint x: 340, endPoint y: 104, distance: 42.5
click at [301, 113] on input "Bruce And The Iron Finger" at bounding box center [458, 125] width 484 height 25
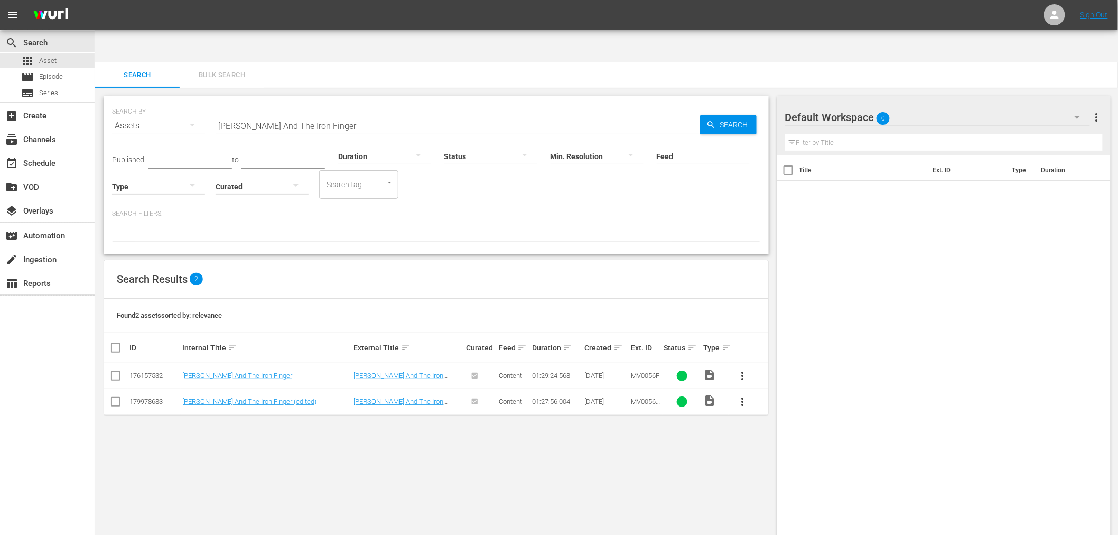
drag, startPoint x: 340, startPoint y: 104, endPoint x: 330, endPoint y: 96, distance: 12.5
click at [264, 138] on div "Published: to Duration Status Min. Resolution Feed Feed Title Type Curated Sear…" at bounding box center [436, 168] width 648 height 60
click at [329, 113] on input "Bruce And The Iron Finger" at bounding box center [458, 125] width 484 height 25
paste input "Walk By Faith"
click at [211, 397] on link "Walk By Faith" at bounding box center [202, 401] width 40 height 8
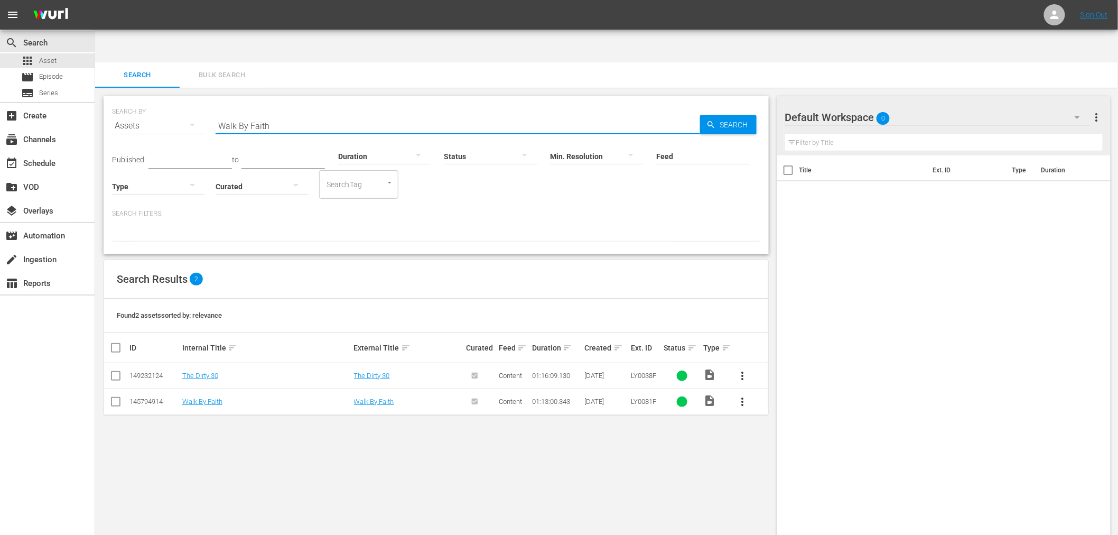
drag, startPoint x: 283, startPoint y: 88, endPoint x: 219, endPoint y: 83, distance: 63.6
click at [219, 113] on input "Walk By Faith" at bounding box center [458, 125] width 484 height 25
paste input "To Kill With Intrigue"
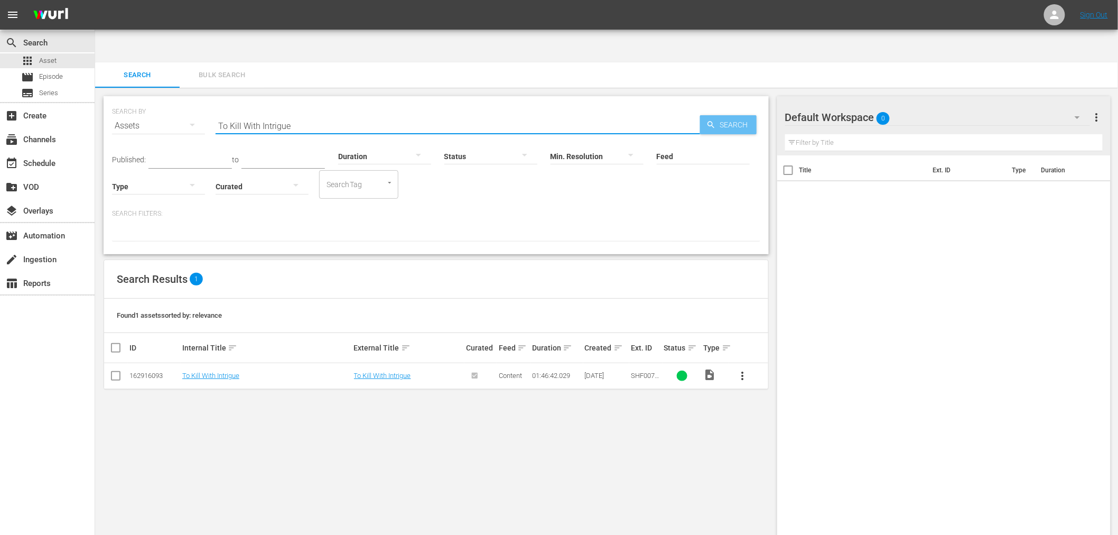
click at [742, 115] on span "Search" at bounding box center [736, 124] width 41 height 19
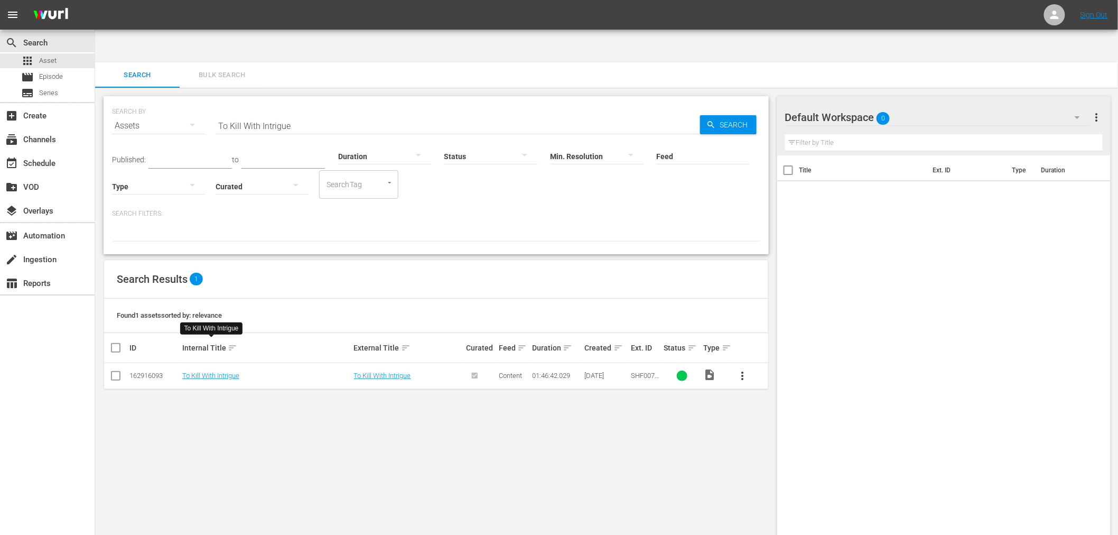
click at [395, 511] on div "SEARCH BY Search By Assets Search ID, Title, Description, Keywords, or Category…" at bounding box center [436, 328] width 682 height 481
click at [661, 425] on div "SEARCH BY Search By Assets Search ID, Title, Description, Keywords, or Category…" at bounding box center [436, 328] width 682 height 481
drag, startPoint x: 304, startPoint y: 92, endPoint x: 210, endPoint y: 91, distance: 94.6
click at [210, 100] on div "SEARCH BY Search By Assets Search ID, Title, Description, Keywords, or Category…" at bounding box center [436, 119] width 648 height 38
paste input "Starcrash"
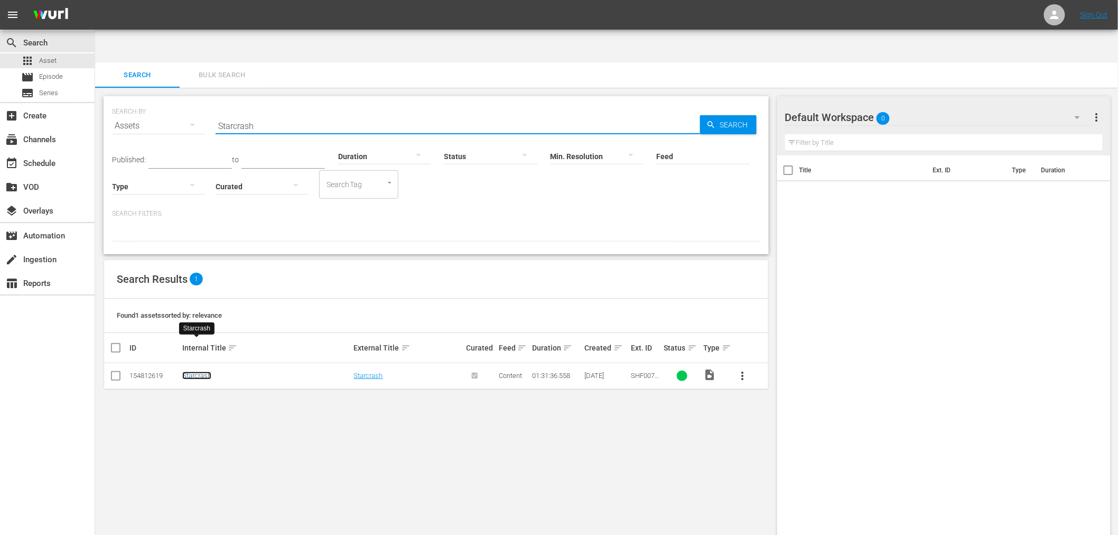
click at [191, 371] on link "Starcrash" at bounding box center [196, 375] width 29 height 8
drag, startPoint x: 265, startPoint y: 96, endPoint x: 200, endPoint y: 97, distance: 65.0
click at [183, 100] on div "SEARCH BY Search By Assets Search ID, Title, Description, Keywords, or Category…" at bounding box center [436, 119] width 648 height 38
paste input "hocking Dark"
click at [217, 371] on link "aka Terminator II" at bounding box center [207, 375] width 50 height 8
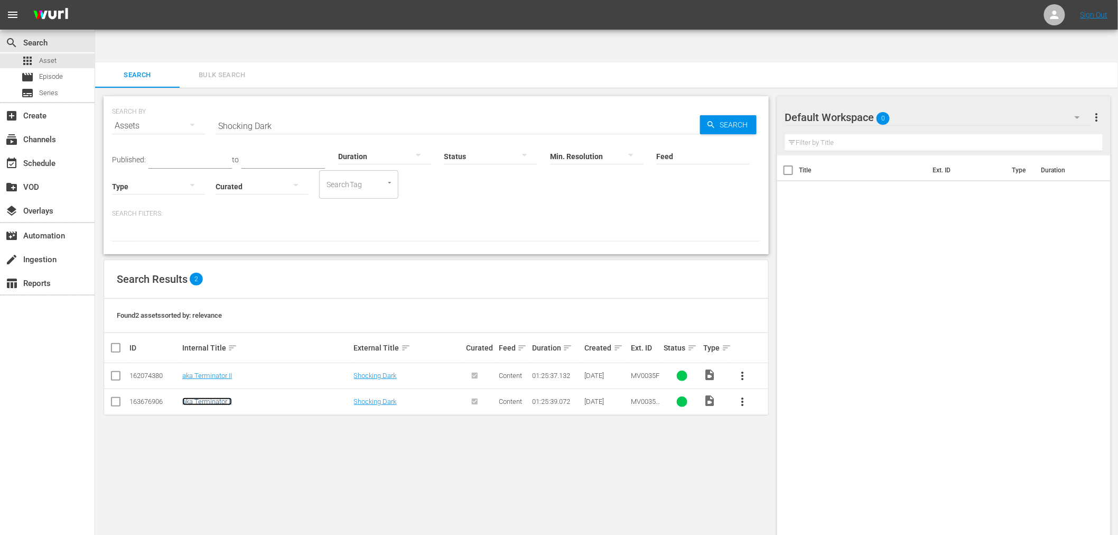
click at [214, 397] on link "aka Terminator II" at bounding box center [207, 401] width 50 height 8
click at [313, 447] on div "SEARCH BY Search By Assets Search ID, Title, Description, Keywords, or Category…" at bounding box center [436, 328] width 682 height 481
click at [219, 397] on link "aka Terminator II" at bounding box center [207, 401] width 50 height 8
drag, startPoint x: 281, startPoint y: 90, endPoint x: 213, endPoint y: 83, distance: 68.5
click at [213, 100] on div "SEARCH BY Search By Assets Search ID, Title, Description, Keywords, or Category…" at bounding box center [436, 119] width 648 height 38
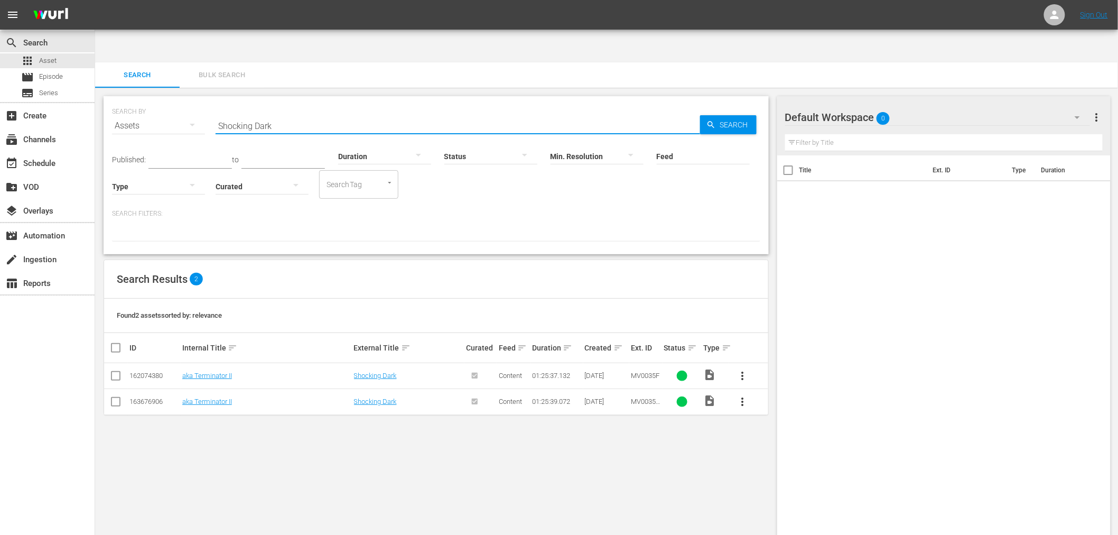
paste input "Piranha"
click at [187, 371] on link "Piranha" at bounding box center [193, 375] width 23 height 8
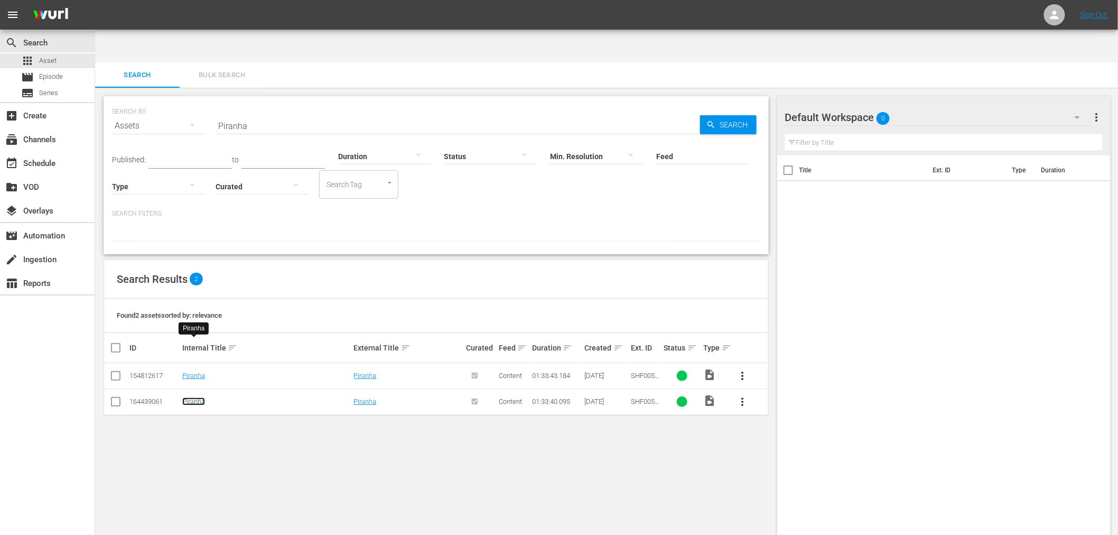
click at [186, 397] on link "Piranha" at bounding box center [193, 401] width 23 height 8
click at [442, 446] on div "SEARCH BY Search By Assets Search ID, Title, Description, Keywords, or Category…" at bounding box center [436, 328] width 682 height 481
drag, startPoint x: 280, startPoint y: 83, endPoint x: 262, endPoint y: 94, distance: 21.1
click at [280, 113] on input "Piranha" at bounding box center [458, 125] width 484 height 25
drag, startPoint x: 250, startPoint y: 98, endPoint x: 189, endPoint y: 98, distance: 61.8
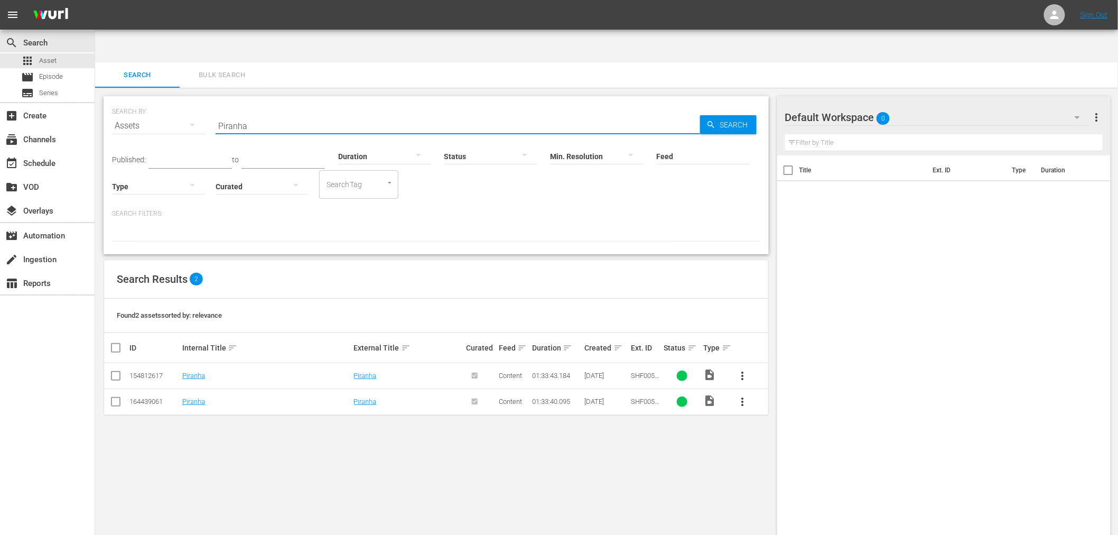
click at [187, 100] on div "SEARCH BY Search By Assets Search ID, Title, Description, Keywords, or Category…" at bounding box center [436, 119] width 648 height 38
paste input "Deathsport"
click at [204, 371] on link "Deathsport" at bounding box center [198, 375] width 33 height 8
click at [198, 397] on link "Deathsport" at bounding box center [198, 401] width 33 height 8
click at [545, 397] on div "01:18:19.072" at bounding box center [557, 401] width 50 height 8
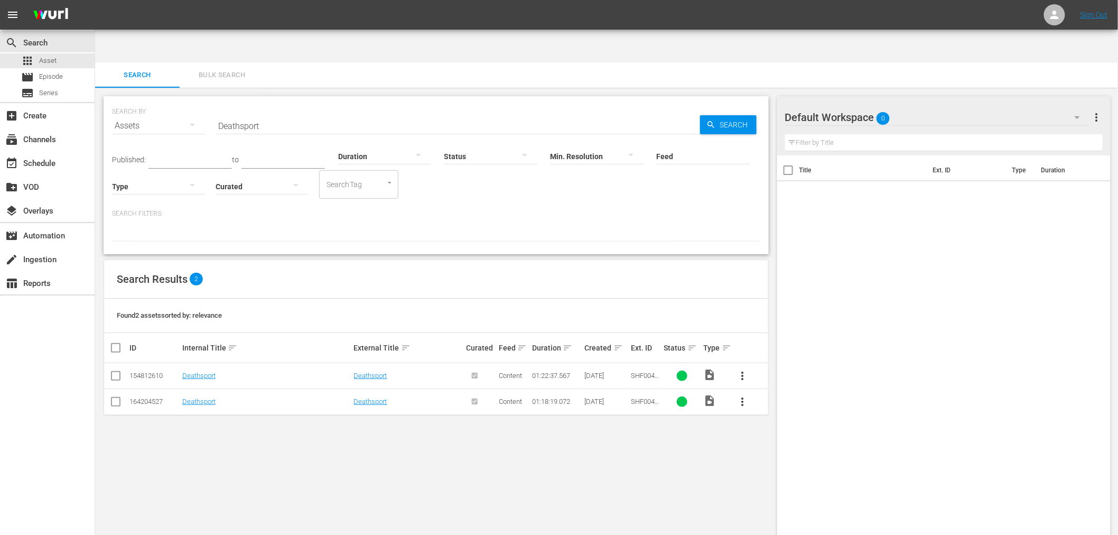
drag, startPoint x: 291, startPoint y: 90, endPoint x: 278, endPoint y: 96, distance: 14.2
click at [285, 113] on input "Deathsport" at bounding box center [458, 125] width 484 height 25
paste input "isco Godfather"
click at [210, 397] on link "Disco Godfather" at bounding box center [206, 401] width 49 height 8
click at [206, 371] on link "Disco Godfather" at bounding box center [206, 375] width 49 height 8
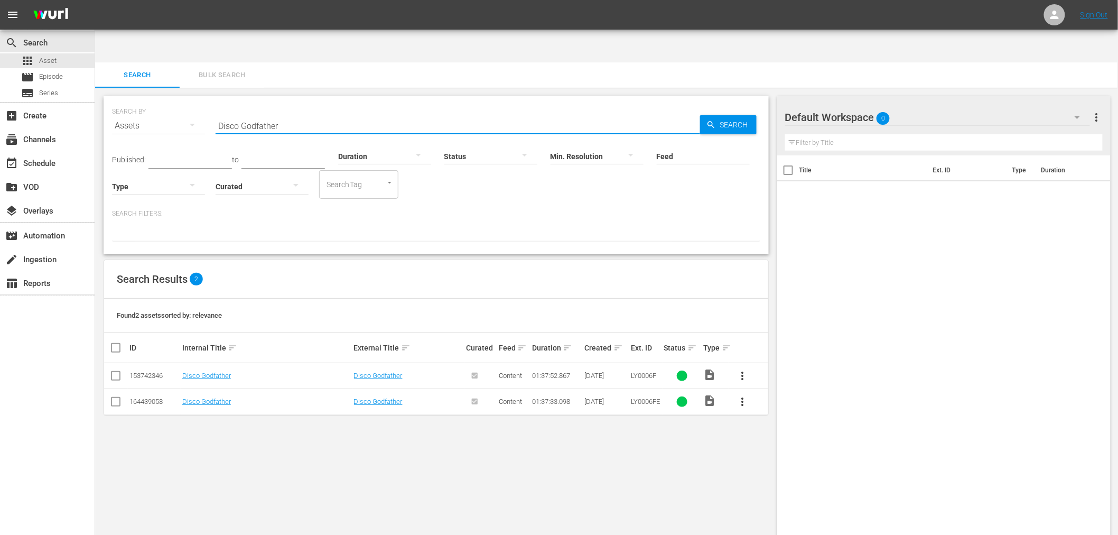
drag, startPoint x: 278, startPoint y: 98, endPoint x: 197, endPoint y: 104, distance: 81.6
click at [174, 102] on div "SEARCH BY Search By Assets Search ID, Title, Description, Keywords, or Category…" at bounding box center [436, 119] width 648 height 38
paste input "Freedom Road"
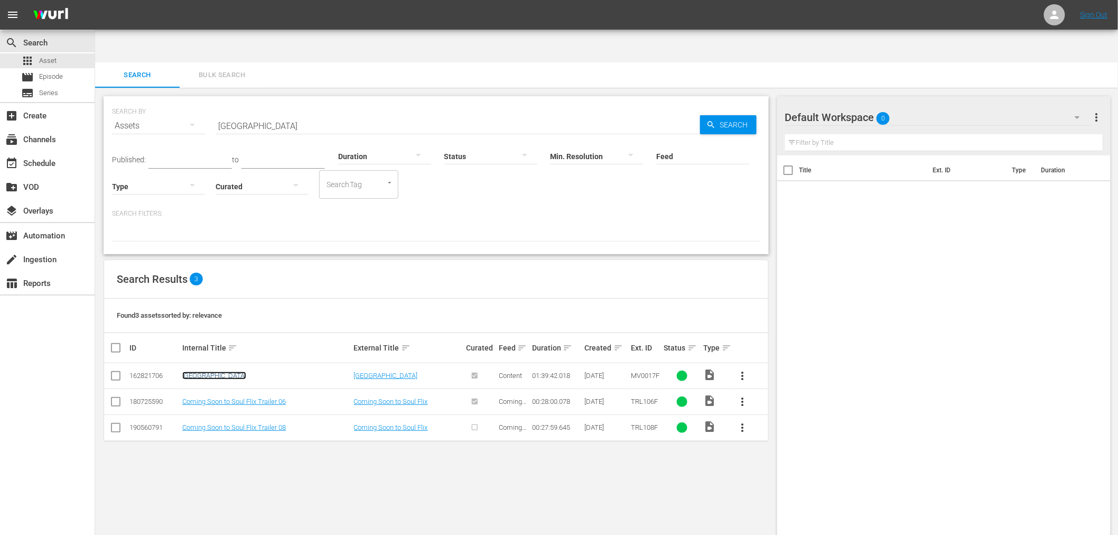
click at [202, 371] on link "Freedom Road" at bounding box center [214, 375] width 64 height 8
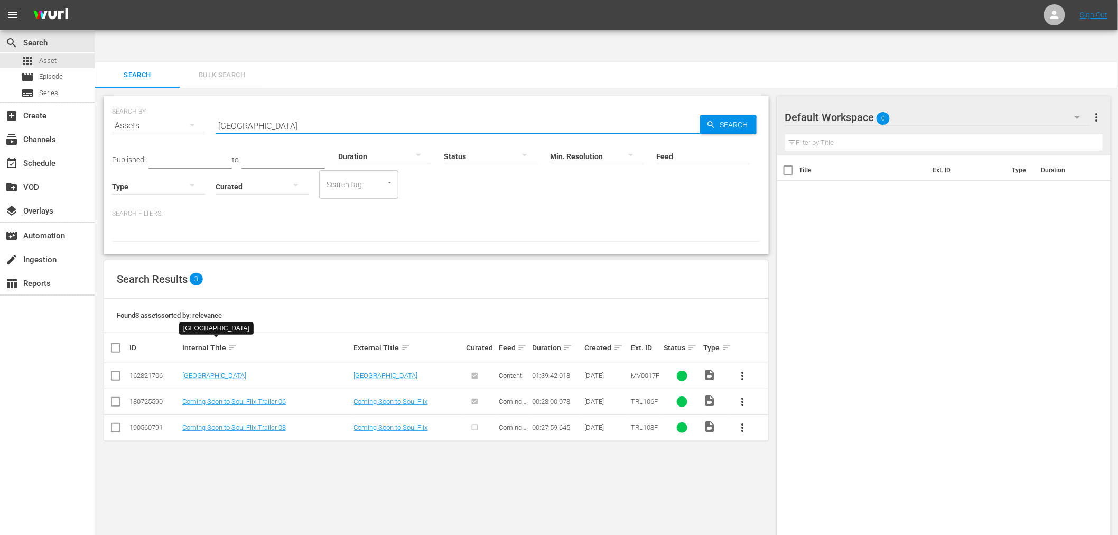
drag, startPoint x: 286, startPoint y: 92, endPoint x: 193, endPoint y: 97, distance: 93.1
click at [194, 100] on div "SEARCH BY Search By Assets Search ID, Title, Description, Keywords, or Category…" at bounding box center [436, 119] width 648 height 38
paste input "Zulu Dawn"
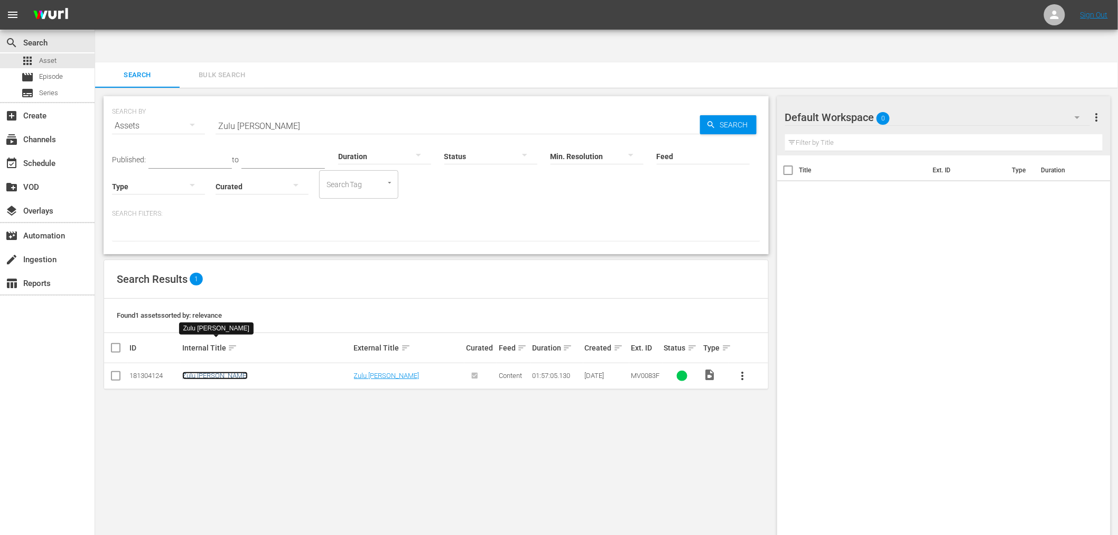
click at [210, 371] on link "Zulu Dawn" at bounding box center [215, 375] width 66 height 8
drag, startPoint x: 292, startPoint y: 82, endPoint x: 285, endPoint y: 86, distance: 7.6
click at [291, 113] on input "Zulu Dawn" at bounding box center [458, 125] width 484 height 25
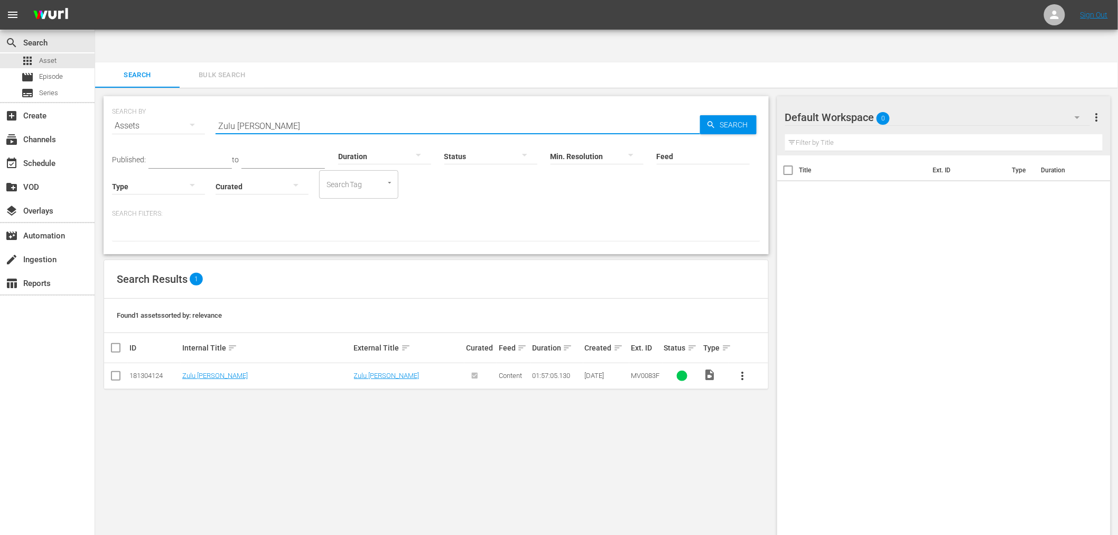
paste input "Dragon, The Hero, The"
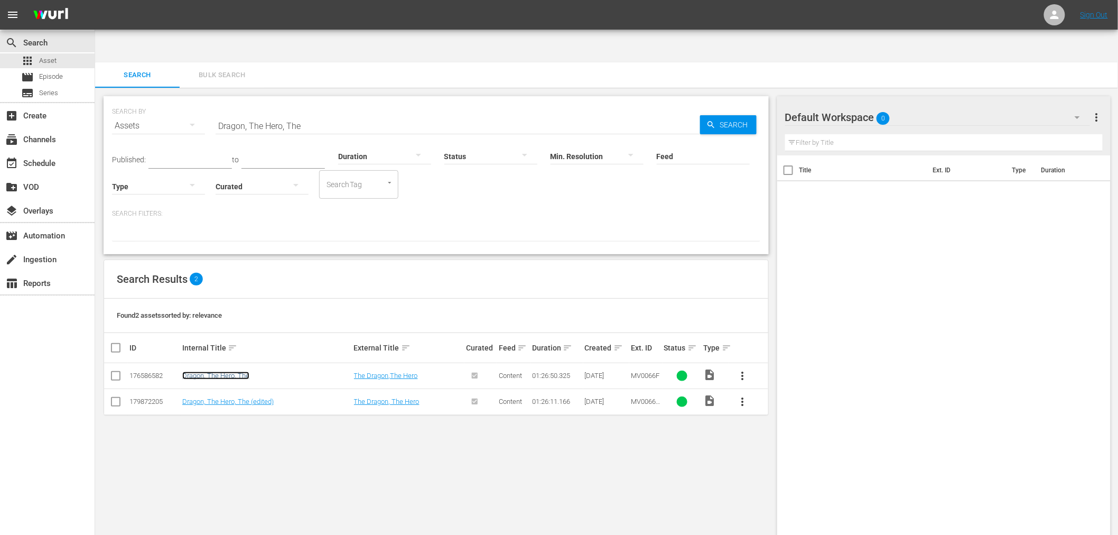
click at [222, 371] on link "Dragon, The Hero, The" at bounding box center [215, 375] width 67 height 8
click at [223, 397] on link "Dragon, The Hero, The (edited)" at bounding box center [227, 401] width 91 height 8
click at [291, 113] on input "Dragon, The Hero, The" at bounding box center [458, 125] width 484 height 25
paste input "American King"
click at [189, 371] on link "The American King" at bounding box center [210, 375] width 57 height 8
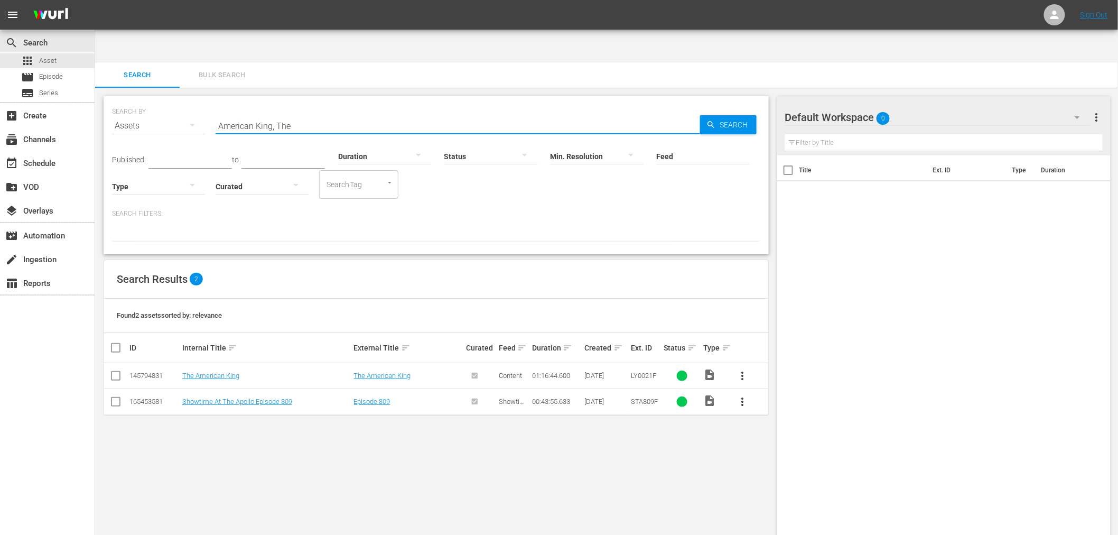
drag, startPoint x: 309, startPoint y: 92, endPoint x: 210, endPoint y: 90, distance: 98.8
click at [210, 100] on div "SEARCH BY Search By Assets Search ID, Title, Description, Keywords, or Category…" at bounding box center [436, 119] width 648 height 38
paste input "Should've Put A Ring On It"
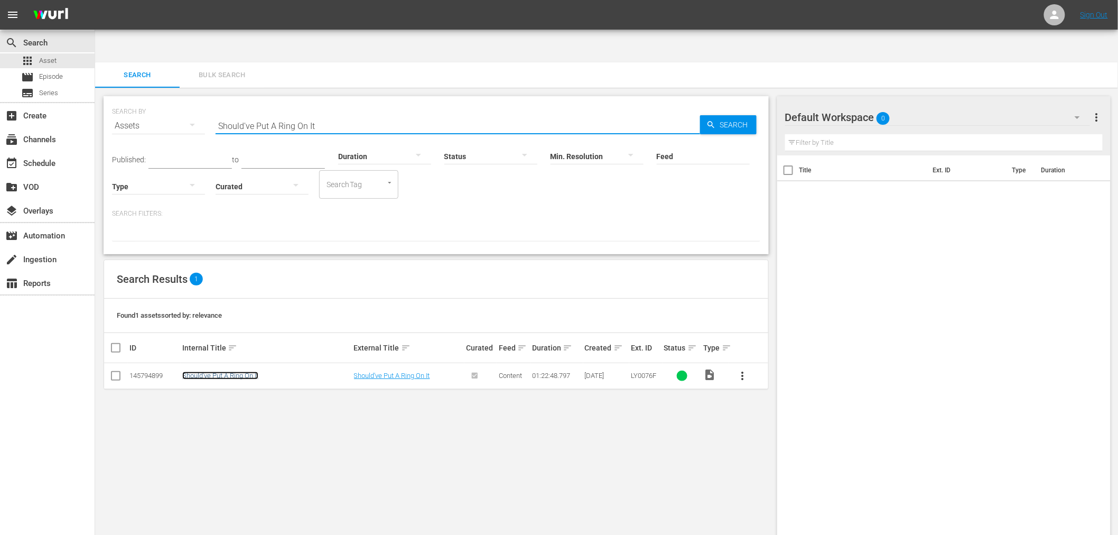
click at [214, 371] on link "Should've Put A Ring On It" at bounding box center [220, 375] width 76 height 8
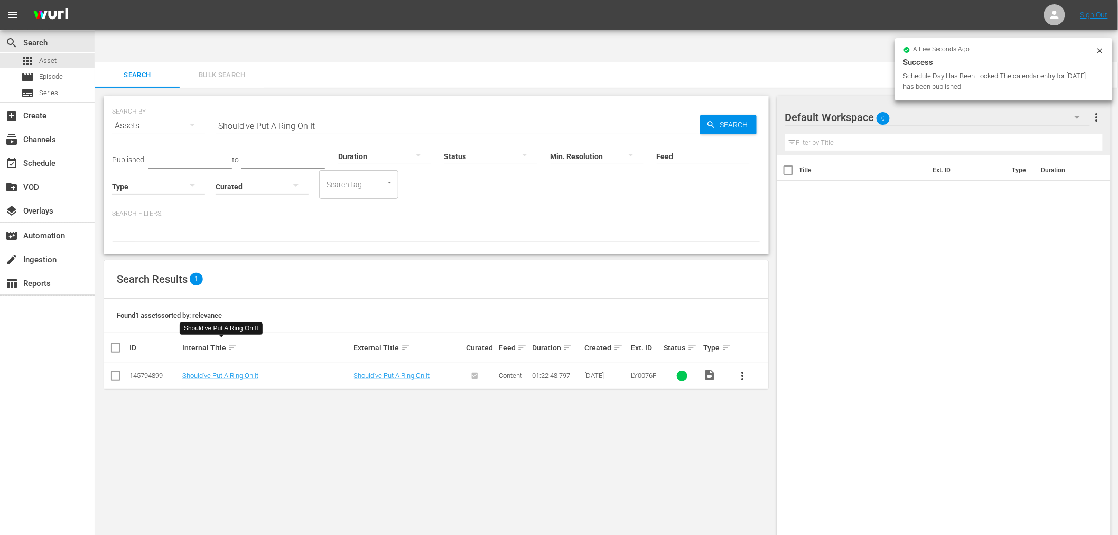
click at [343, 113] on input "Should've Put A Ring On It" at bounding box center [458, 125] width 484 height 25
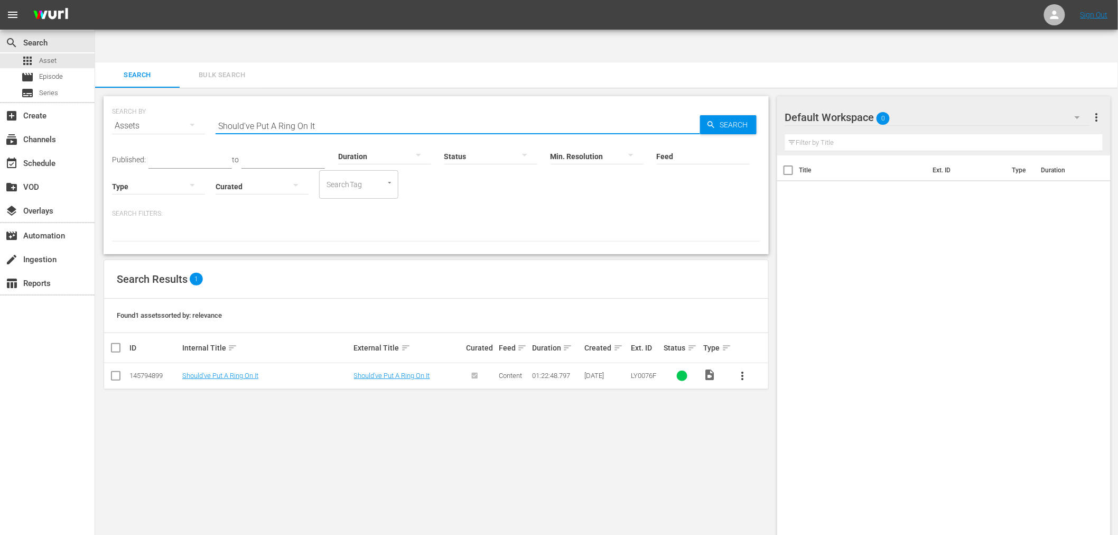
drag, startPoint x: 190, startPoint y: 80, endPoint x: 182, endPoint y: 72, distance: 10.8
click at [178, 100] on div "SEARCH BY Search By Assets Search ID, Title, Description, Keywords, or Category…" at bounding box center [436, 119] width 648 height 38
paste input "Day of Trouble, A"
click at [225, 371] on link "Day of Trouble, A" at bounding box center [207, 375] width 51 height 8
drag, startPoint x: 166, startPoint y: 102, endPoint x: 173, endPoint y: 108, distance: 8.7
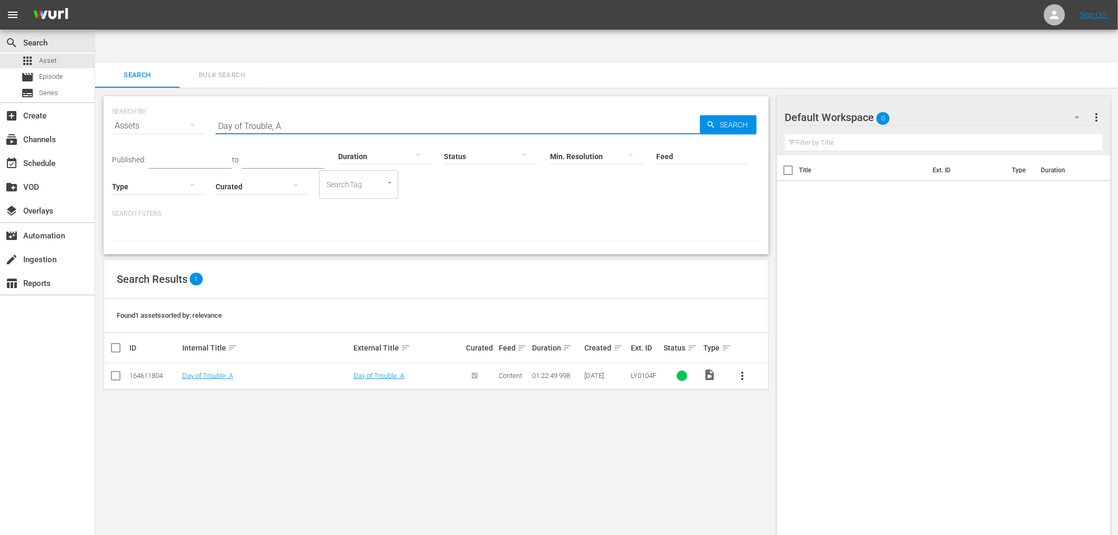
click at [166, 104] on div "SEARCH BY Search By Assets Search ID, Title, Description, Keywords, or Category…" at bounding box center [436, 119] width 648 height 38
paste input "Worst Roommate Ever"
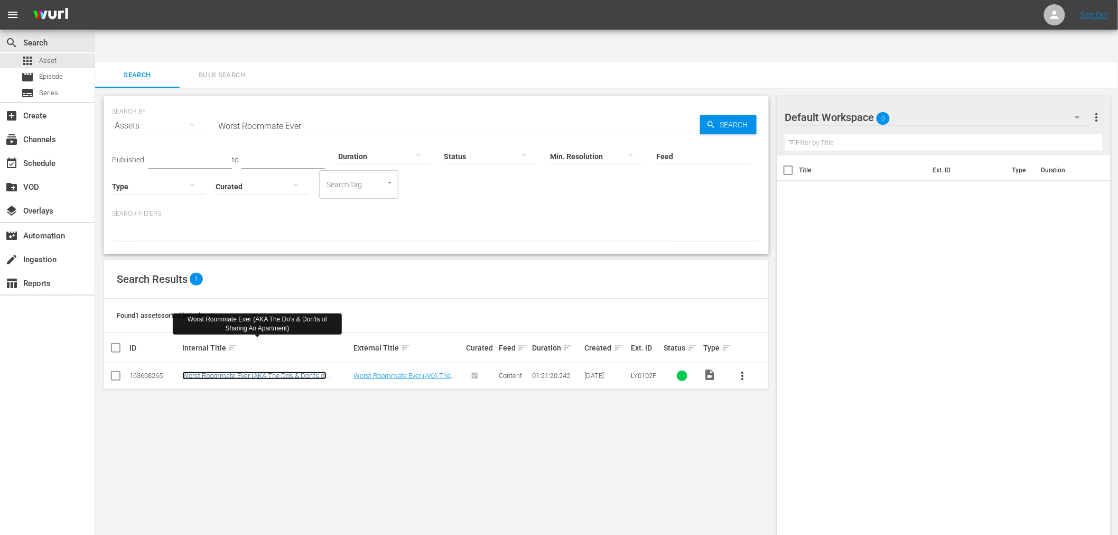
click at [216, 371] on link "Worst Roommate Ever (AKA The Do's & Don'ts of Sharing An Apartment)" at bounding box center [254, 379] width 144 height 16
drag, startPoint x: 288, startPoint y: 86, endPoint x: 320, endPoint y: 78, distance: 32.5
click at [303, 113] on input "Worst Roommate Ever" at bounding box center [458, 125] width 484 height 25
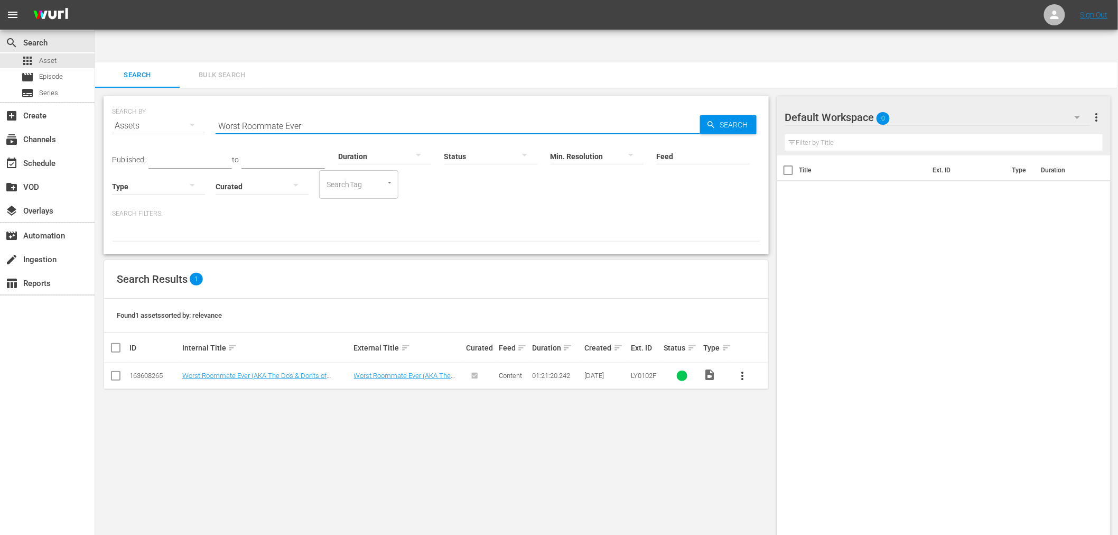
paste input "Bad, Black And Beautiful"
type input "Bad, Black And Beautiful"
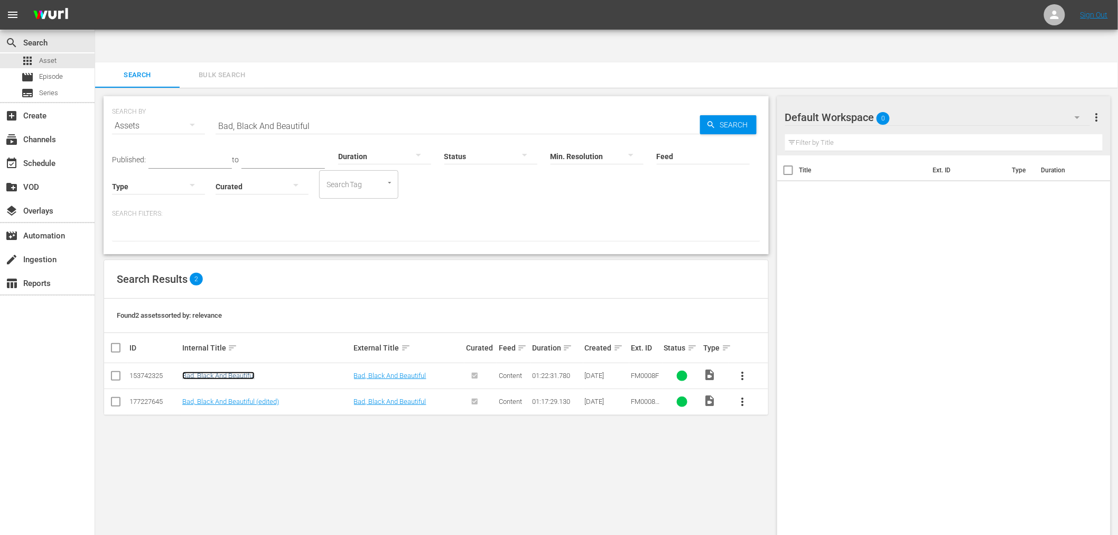
click at [229, 371] on link "Bad, Black And Beautiful" at bounding box center [218, 375] width 72 height 8
click at [224, 397] on link "Bad, Black And Beautiful (edited)" at bounding box center [230, 401] width 97 height 8
click at [229, 397] on link "Bad, Black And Beautiful (edited)" at bounding box center [230, 401] width 97 height 8
drag, startPoint x: 352, startPoint y: 83, endPoint x: 194, endPoint y: 95, distance: 158.4
click at [194, 100] on div "SEARCH BY Search By Assets Search ID, Title, Description, Keywords, or Category…" at bounding box center [436, 119] width 648 height 38
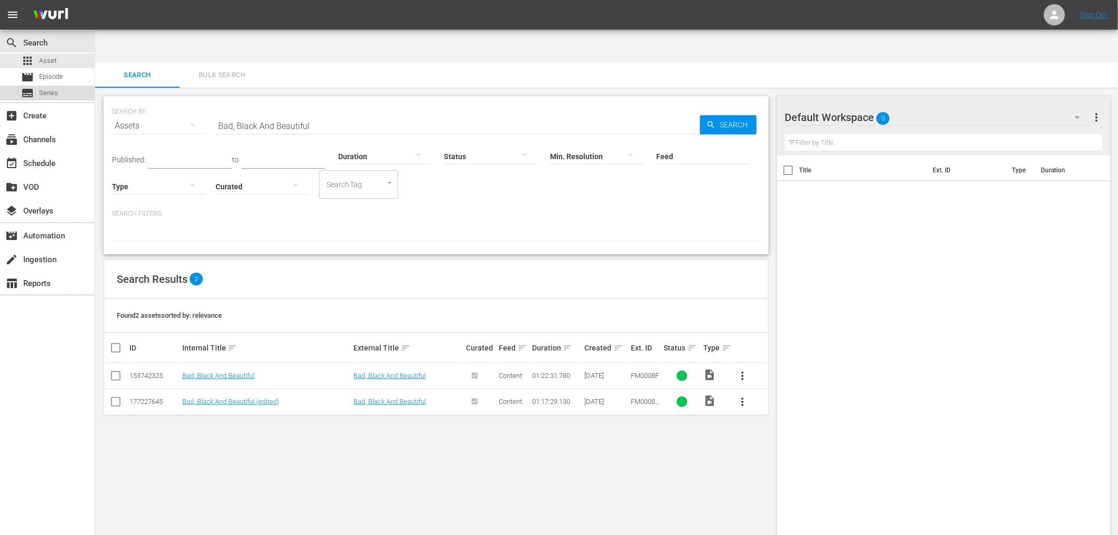
click at [53, 90] on span "Series" at bounding box center [48, 93] width 19 height 11
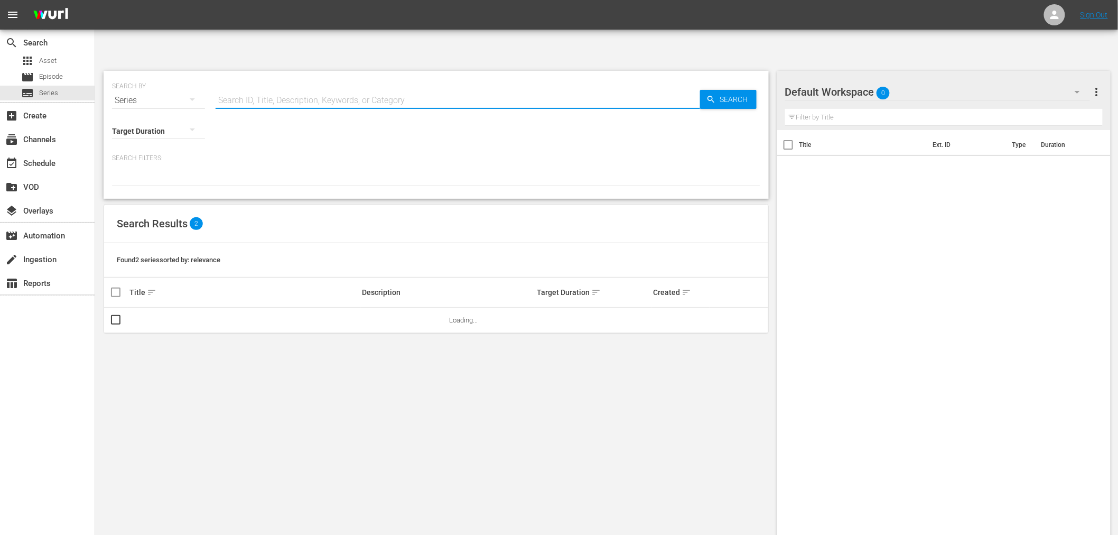
click at [309, 88] on input "text" at bounding box center [458, 100] width 484 height 25
type input "waynehead"
click at [149, 316] on link "Waynehead" at bounding box center [146, 320] width 35 height 8
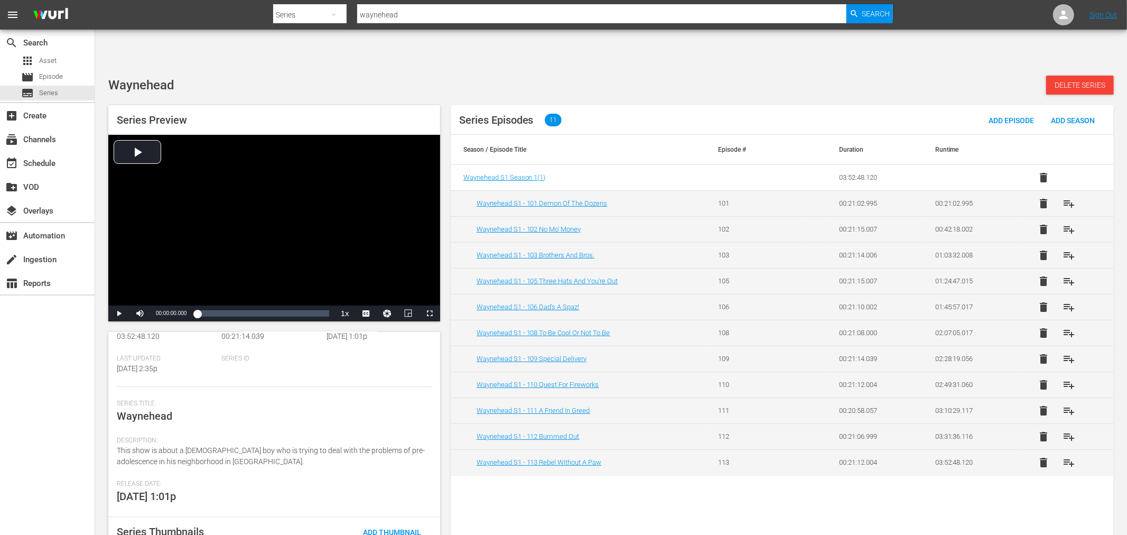
scroll to position [128, 0]
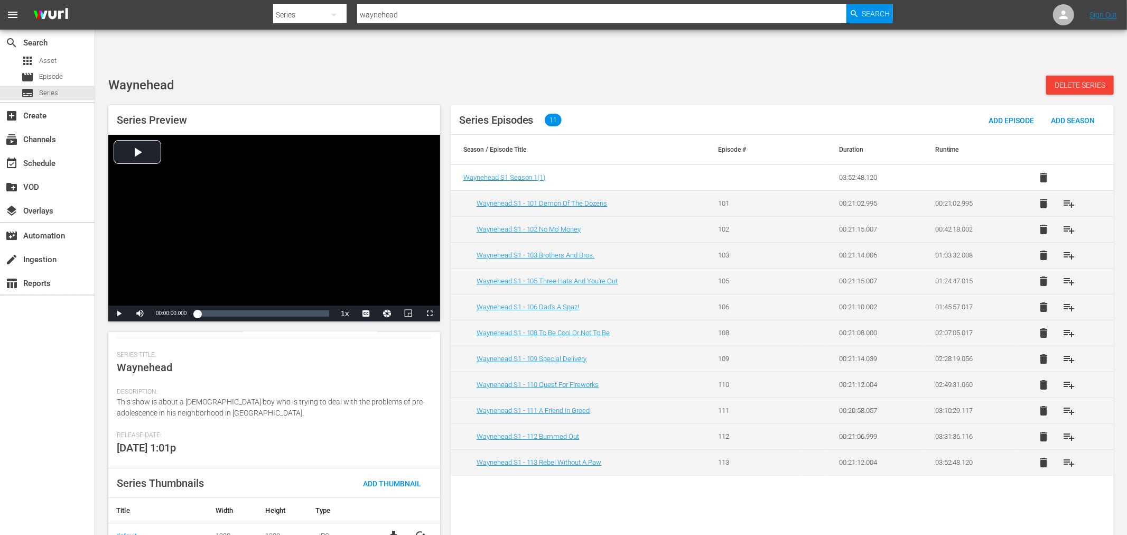
drag, startPoint x: 296, startPoint y: 34, endPoint x: 329, endPoint y: 27, distance: 33.6
click at [296, 68] on div "Waynehead Delete Series Series Preview Video Player is loading. Play Video Play…" at bounding box center [611, 309] width 1032 height 483
click at [365, 13] on input "waynehead" at bounding box center [601, 14] width 489 height 25
paste input "56795669"
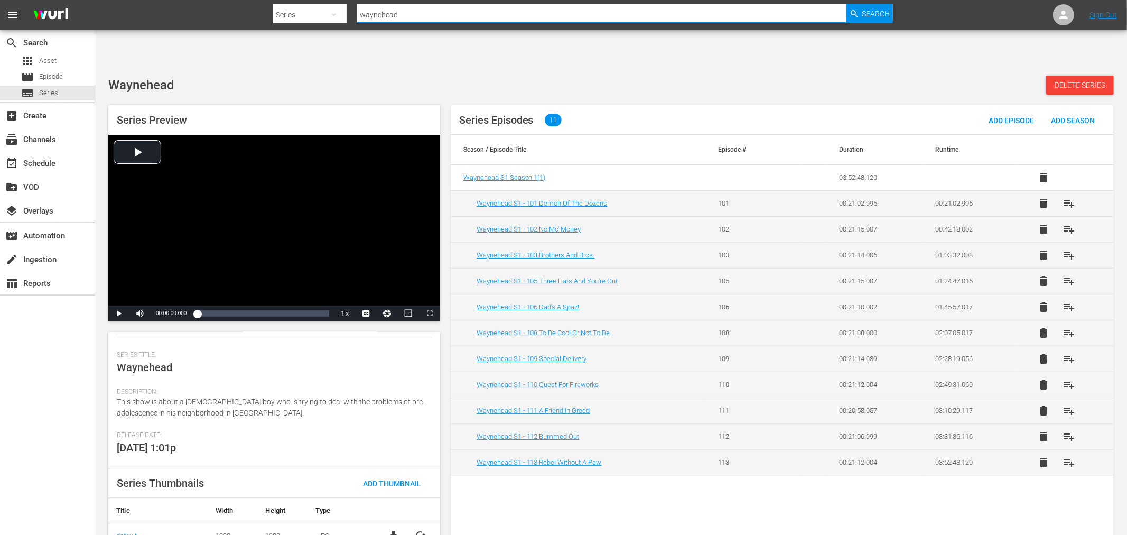
type input "56795669"
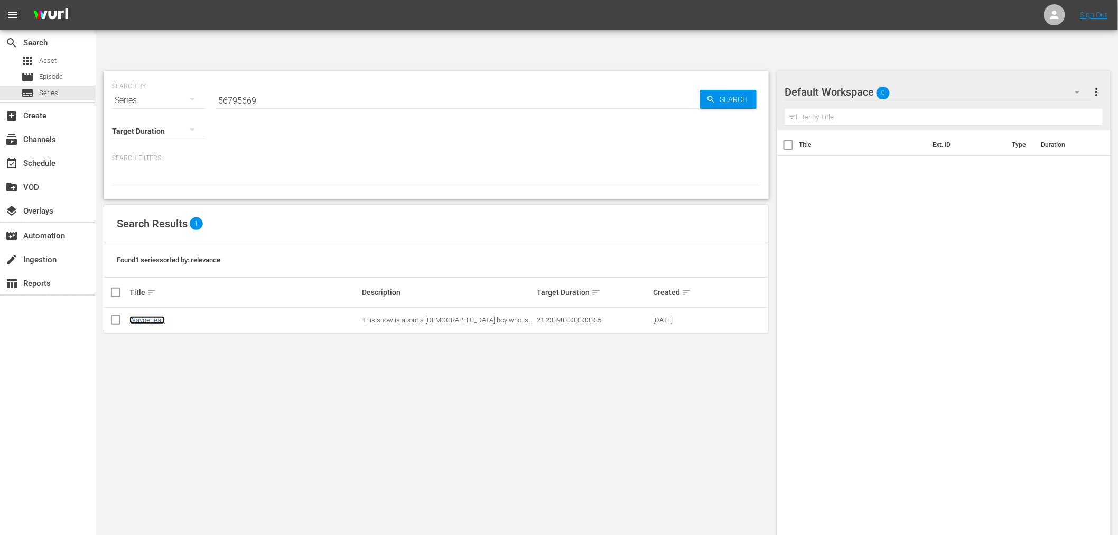
click at [155, 316] on link "Waynehead" at bounding box center [146, 320] width 35 height 8
click at [549, 395] on div "SEARCH BY Search By Series Search ID, Title, Description, Keywords, or Category…" at bounding box center [436, 315] width 682 height 506
click at [52, 90] on span "Series" at bounding box center [48, 93] width 19 height 11
drag, startPoint x: 261, startPoint y: 66, endPoint x: 201, endPoint y: 69, distance: 59.8
click at [193, 75] on div "SEARCH BY Search By Series Search ID, Title, Description, Keywords, or Category…" at bounding box center [436, 94] width 648 height 38
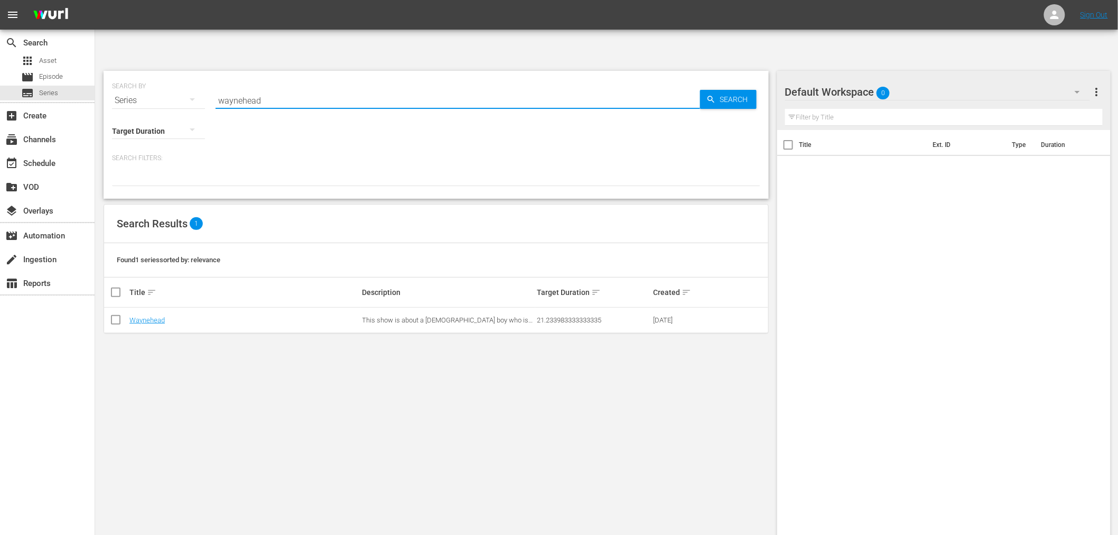
type input "waynehead"
click at [269, 472] on div "SEARCH BY Search By Series Search ID, Title, Description, Keywords, or Category…" at bounding box center [436, 315] width 682 height 506
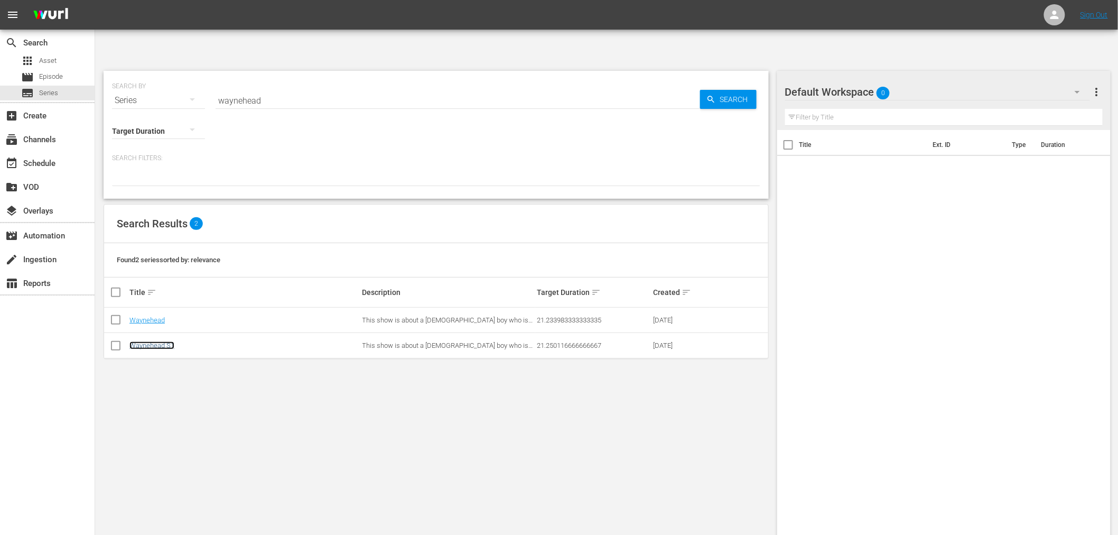
click at [155, 341] on link "Waynehead S1" at bounding box center [151, 345] width 45 height 8
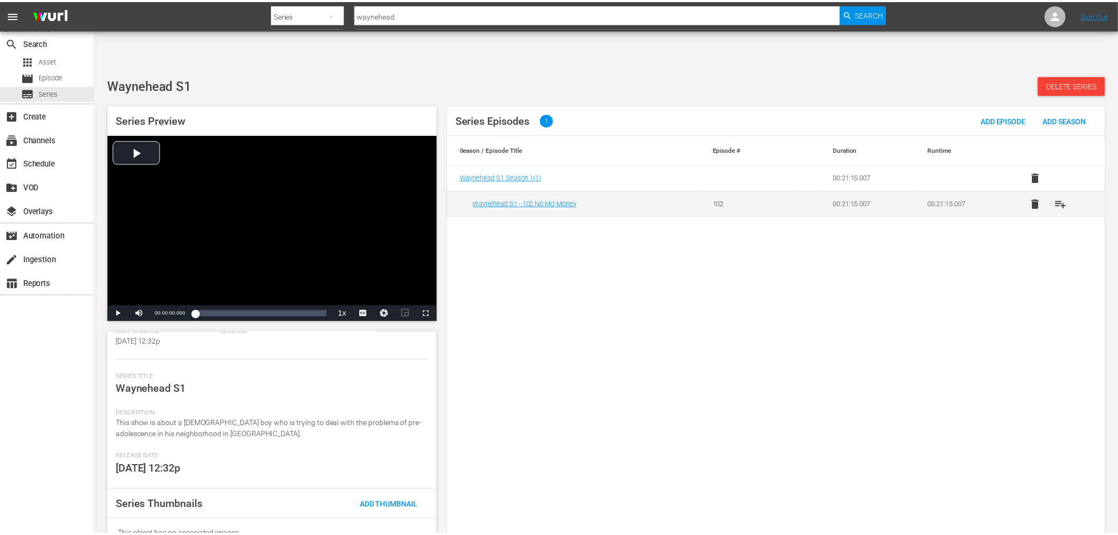
scroll to position [107, 0]
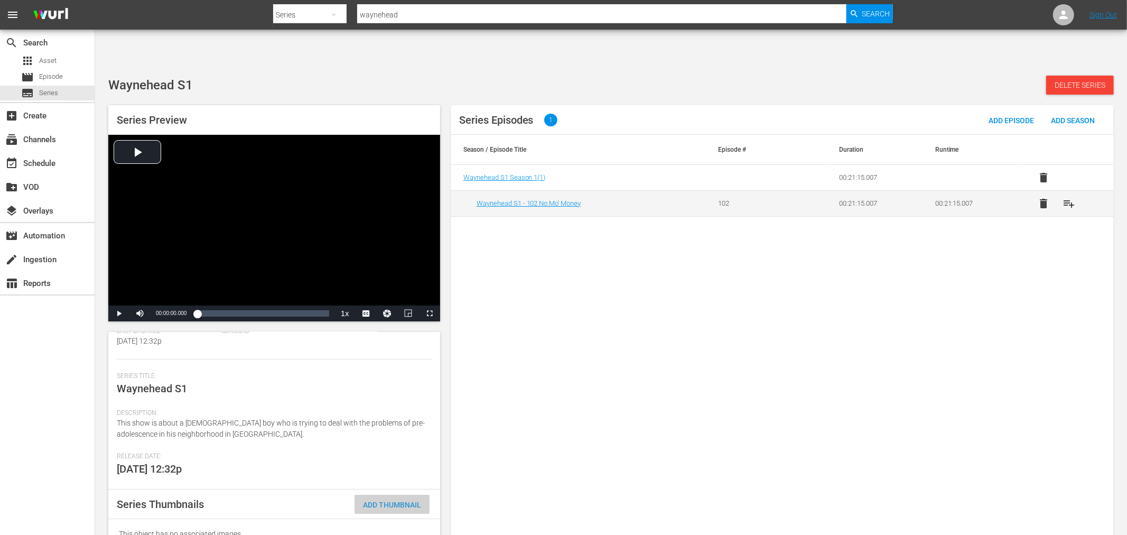
click at [367, 500] on span "Add Thumbnail" at bounding box center [391, 504] width 75 height 8
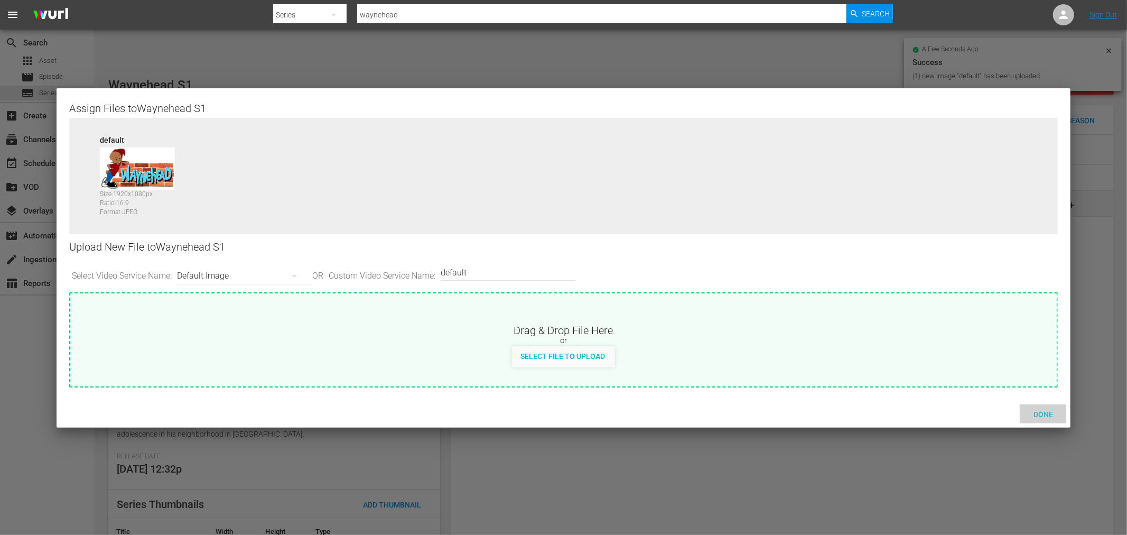
click at [1047, 415] on span "Done" at bounding box center [1043, 414] width 36 height 8
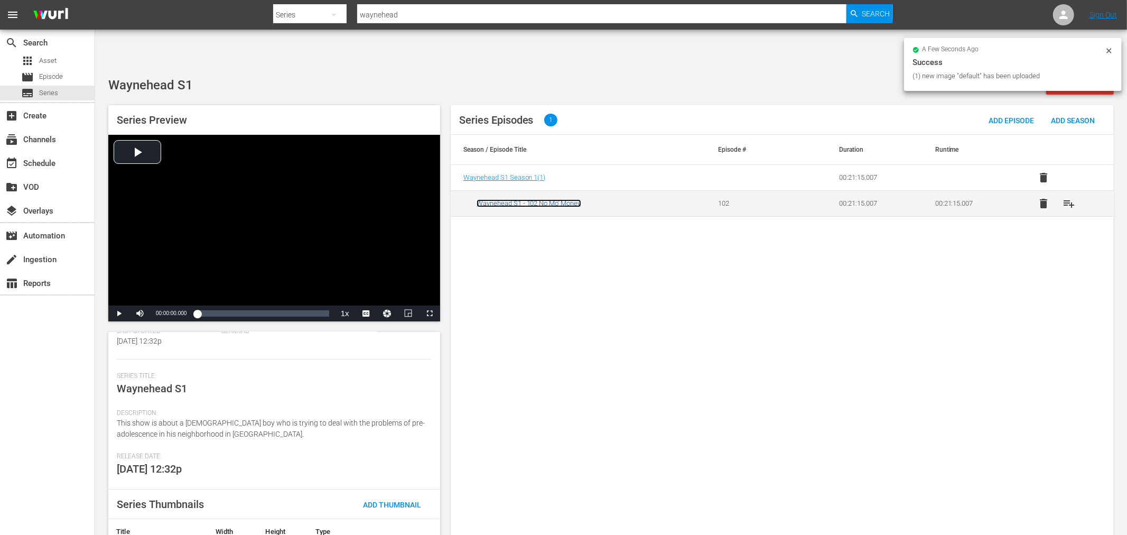
click at [546, 199] on link "Waynehead S1 - 102 No Mo' Money" at bounding box center [529, 203] width 105 height 8
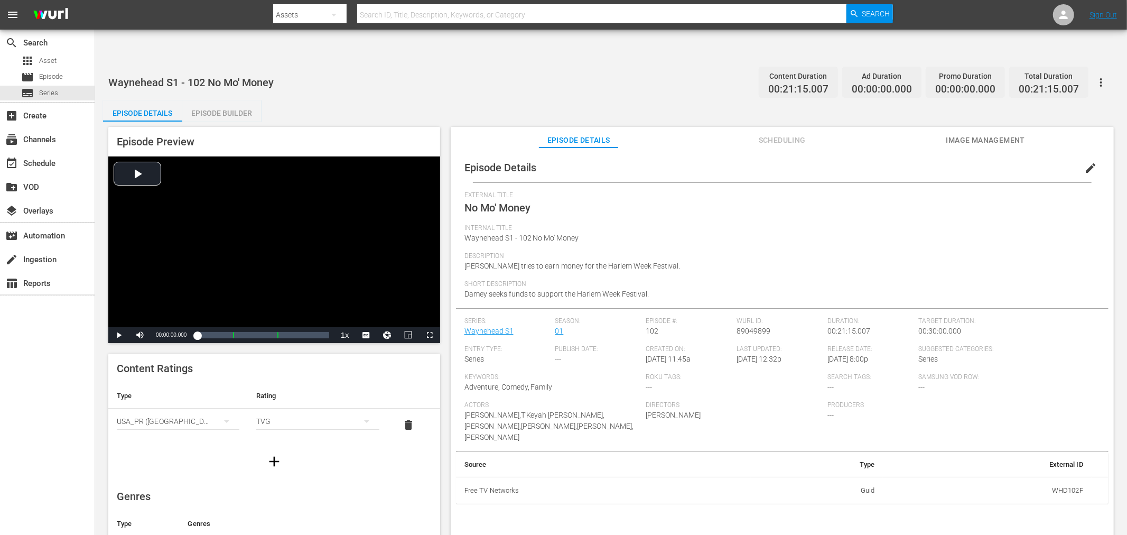
click at [959, 134] on span "Image Management" at bounding box center [985, 140] width 79 height 13
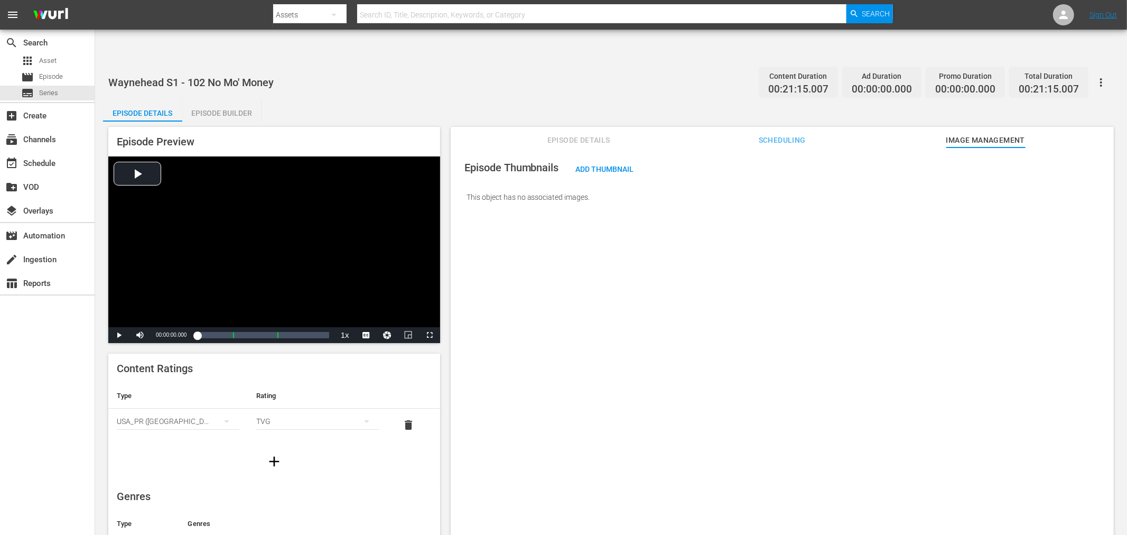
drag, startPoint x: 585, startPoint y: 115, endPoint x: 568, endPoint y: 114, distance: 16.9
click at [584, 147] on div "Episode Thumbnails Add Thumbnail This object has no associated images." at bounding box center [782, 353] width 663 height 413
click at [788, 245] on div "Episode Thumbnails Add Thumbnail This object has no associated images." at bounding box center [782, 353] width 663 height 413
click at [965, 340] on div "Episode Thumbnails Add Thumbnail This object has no associated images." at bounding box center [782, 353] width 663 height 413
click at [751, 268] on div "Episode Thumbnails Add Thumbnail This object has no associated images." at bounding box center [782, 353] width 663 height 413
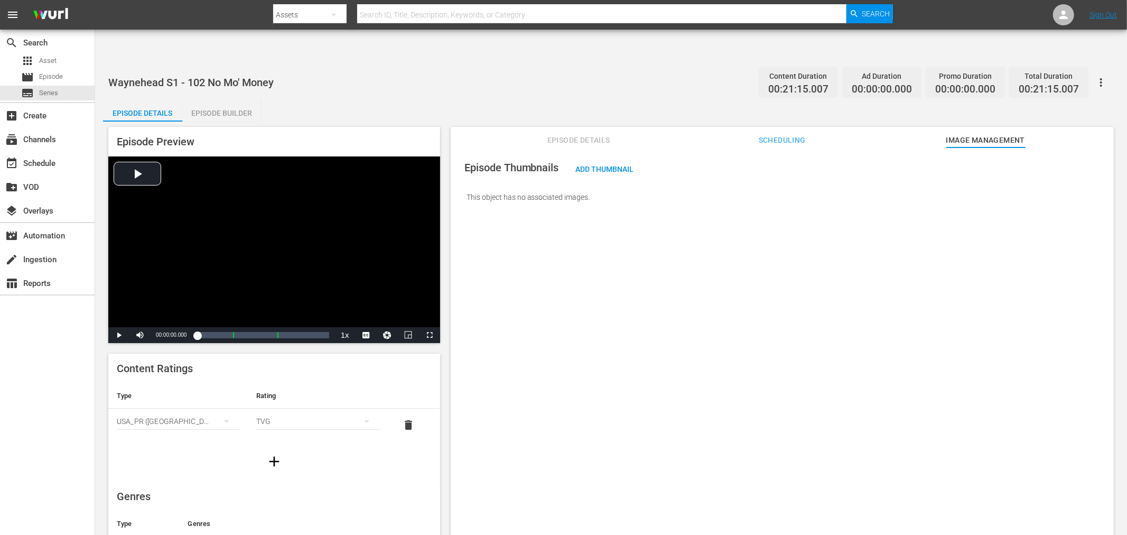
click at [721, 222] on div "Episode Thumbnails Add Thumbnail This object has no associated images." at bounding box center [782, 353] width 663 height 413
click at [38, 94] on div "subtitles Series" at bounding box center [39, 93] width 37 height 15
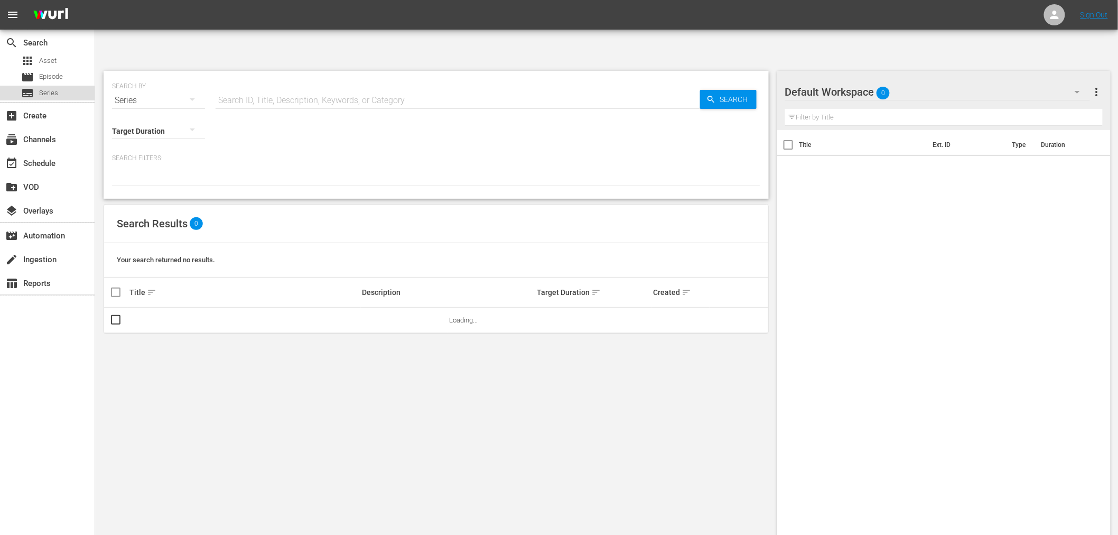
click at [49, 89] on span "Series" at bounding box center [48, 93] width 19 height 11
click at [236, 88] on input "text" at bounding box center [458, 100] width 484 height 25
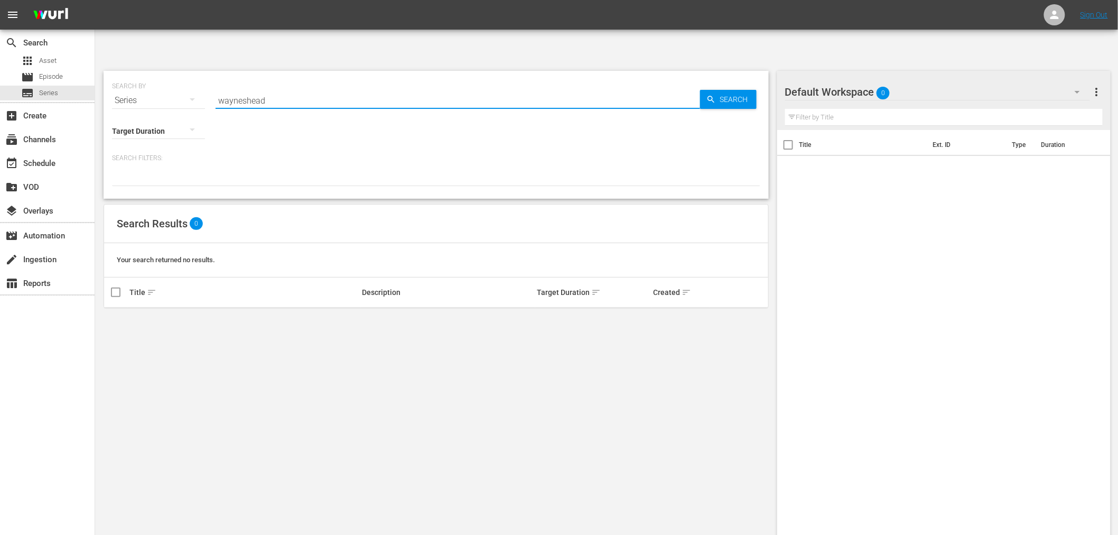
click at [246, 88] on input "wayneshead" at bounding box center [458, 100] width 484 height 25
type input "waynehead"
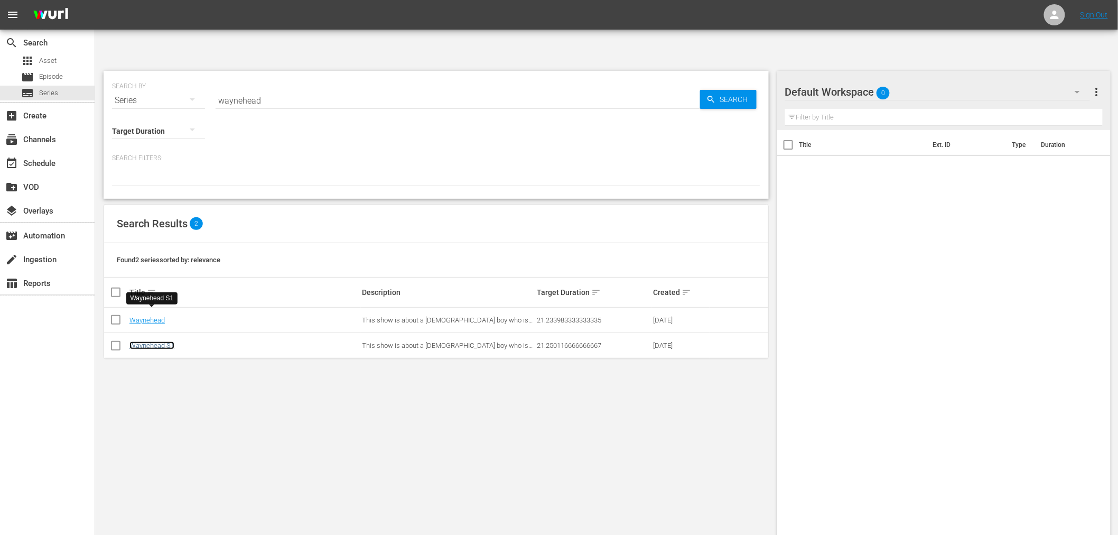
click at [153, 341] on link "Waynehead S1" at bounding box center [151, 345] width 45 height 8
click at [421, 399] on div "SEARCH BY Search By Series Search ID, Title, Description, Keywords, or Category…" at bounding box center [436, 315] width 682 height 506
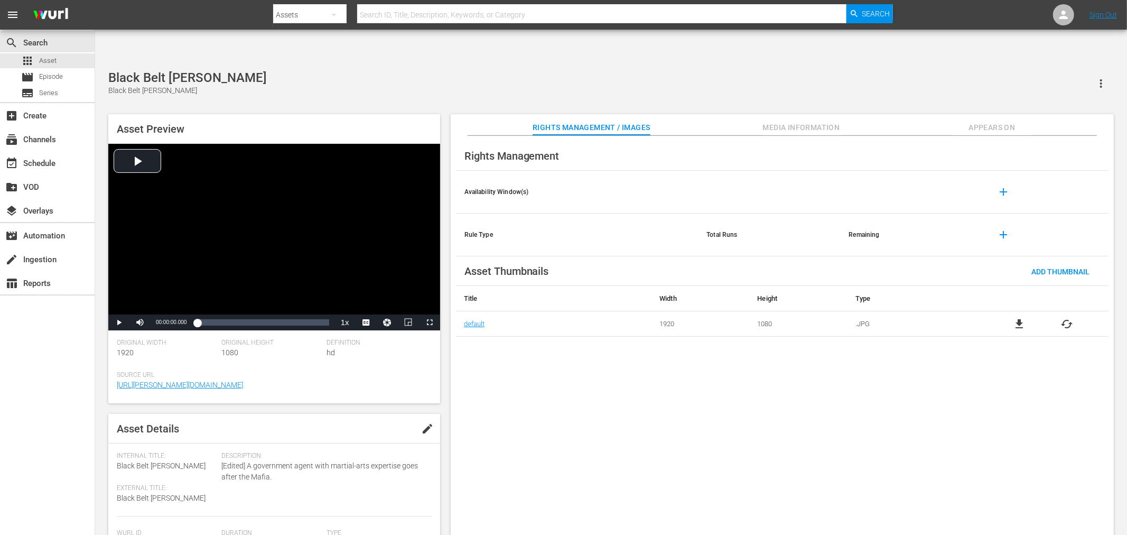
click at [1065, 318] on span "cached" at bounding box center [1067, 324] width 13 height 13
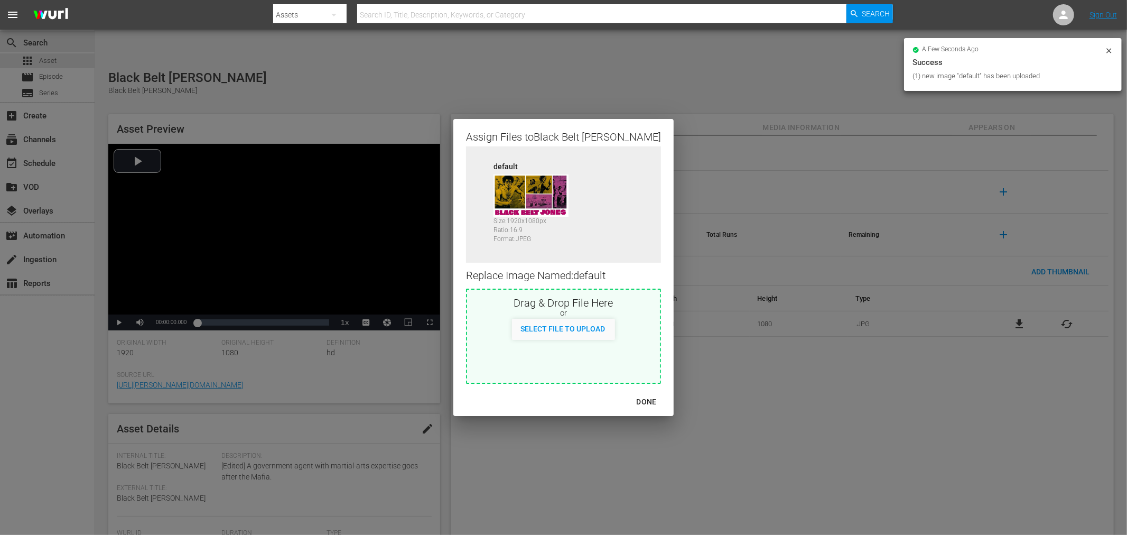
click at [628, 396] on div "DONE" at bounding box center [646, 401] width 37 height 13
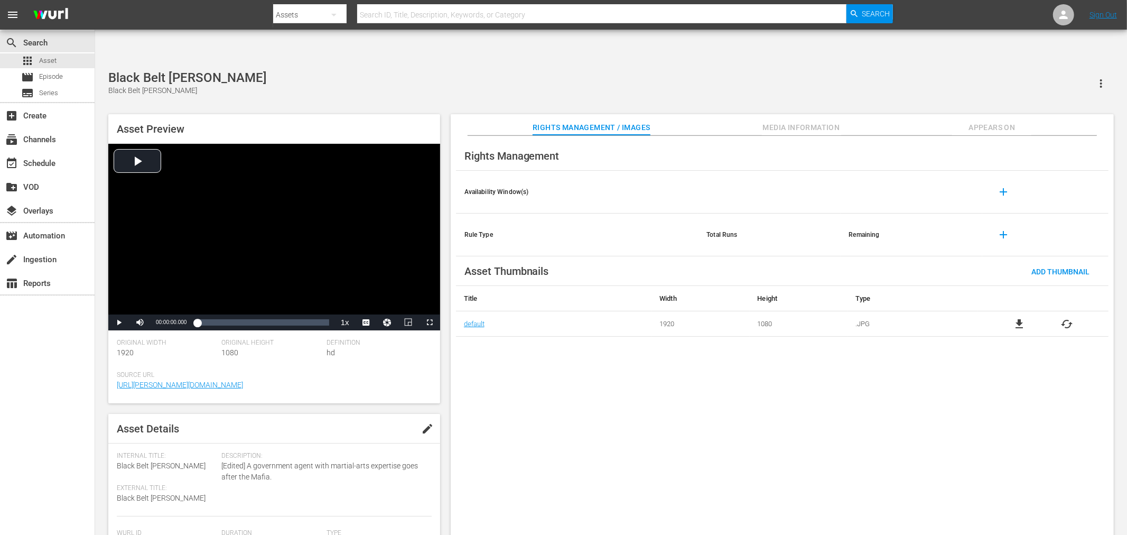
click at [593, 305] on div "Rights Management Availability Window(s) add Rule Type Total Runs Remaining add…" at bounding box center [782, 344] width 663 height 416
click at [998, 121] on span "Appears On" at bounding box center [991, 127] width 79 height 13
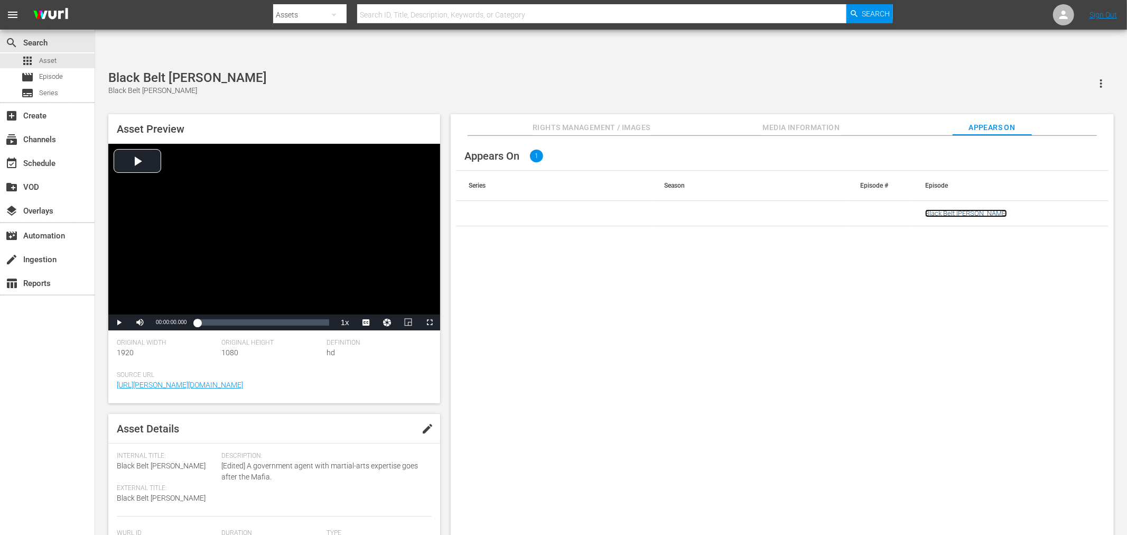
click at [959, 209] on link "Black Belt [PERSON_NAME]" at bounding box center [966, 213] width 82 height 8
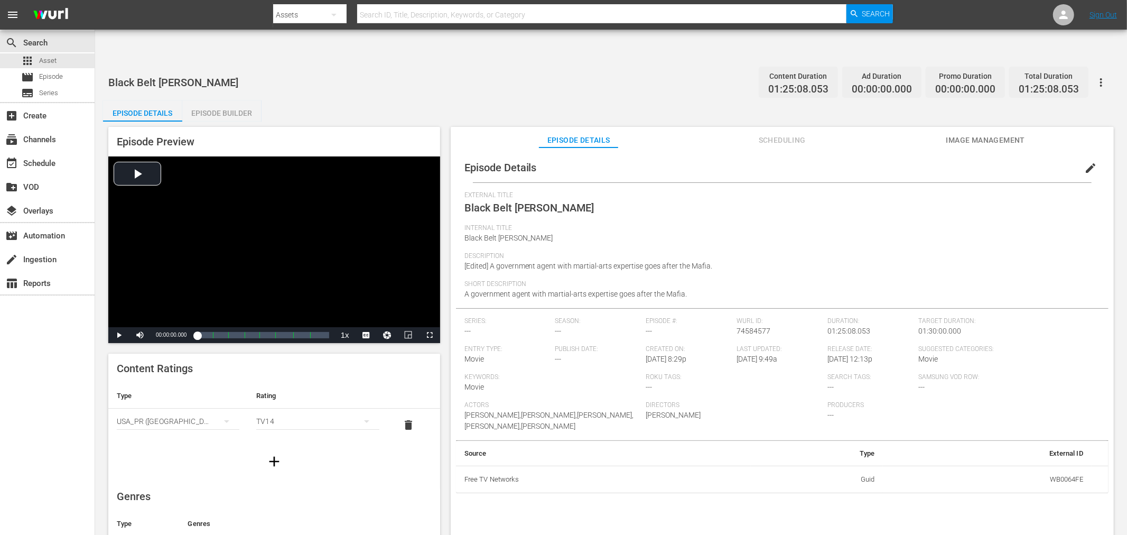
click at [1017, 134] on span "Image Management" at bounding box center [985, 140] width 79 height 13
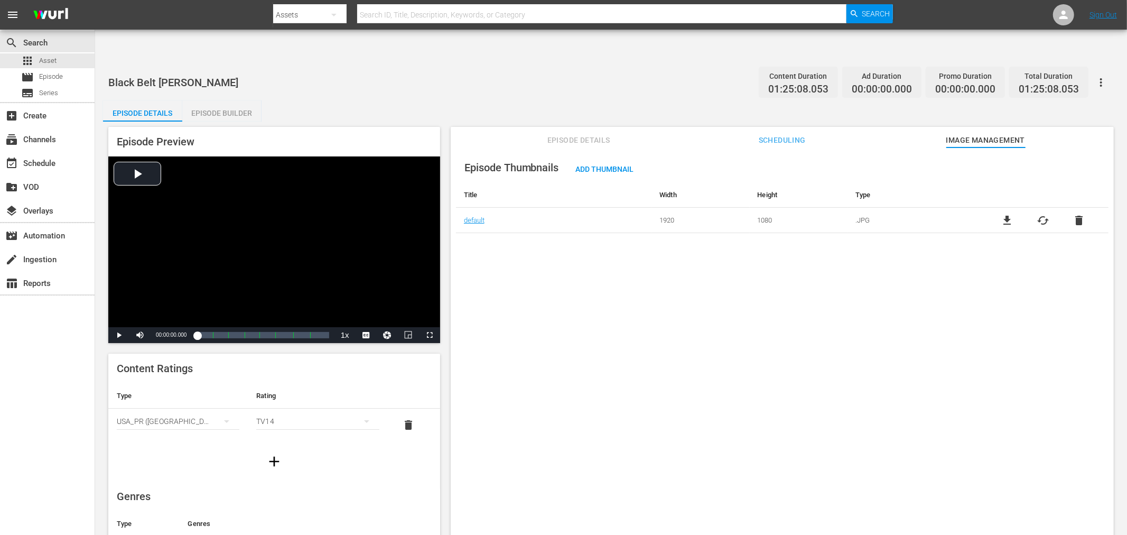
click at [1103, 76] on icon "button" at bounding box center [1101, 82] width 13 height 13
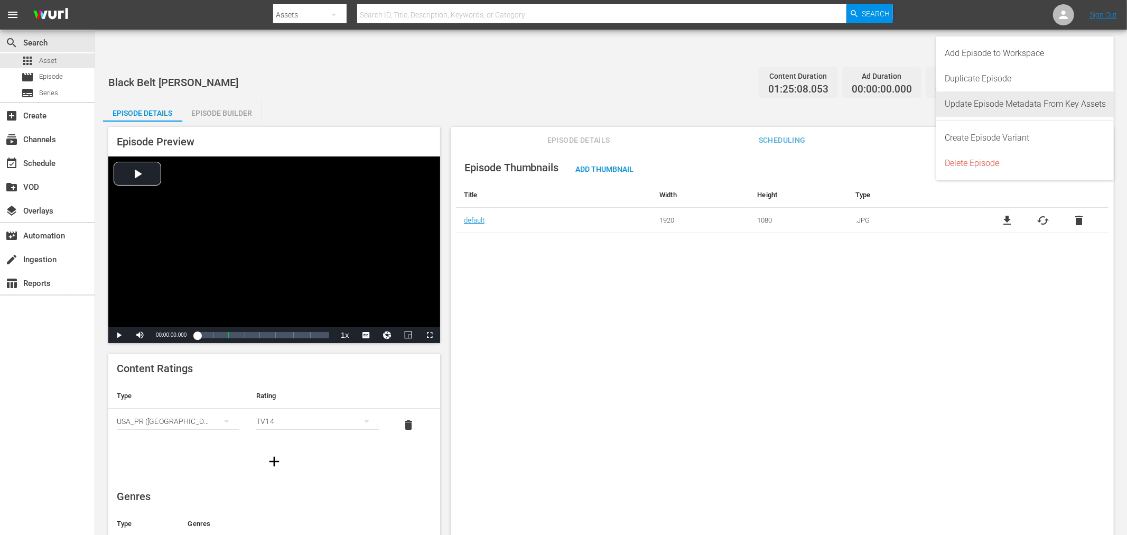
click at [1034, 105] on div "Update Episode Metadata From Key Assets" at bounding box center [1025, 103] width 161 height 25
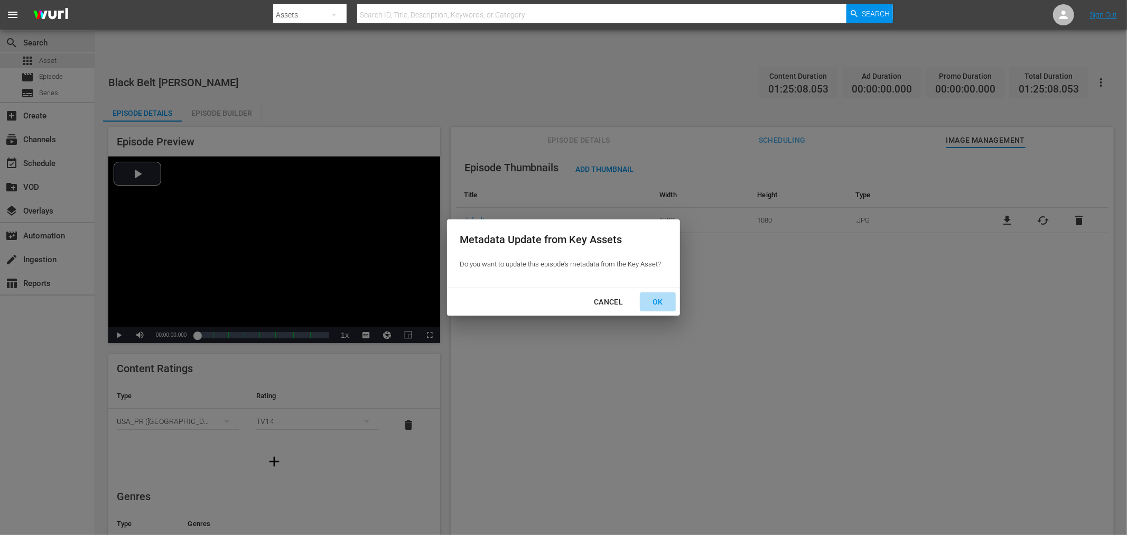
click at [653, 301] on div "OK" at bounding box center [657, 301] width 27 height 13
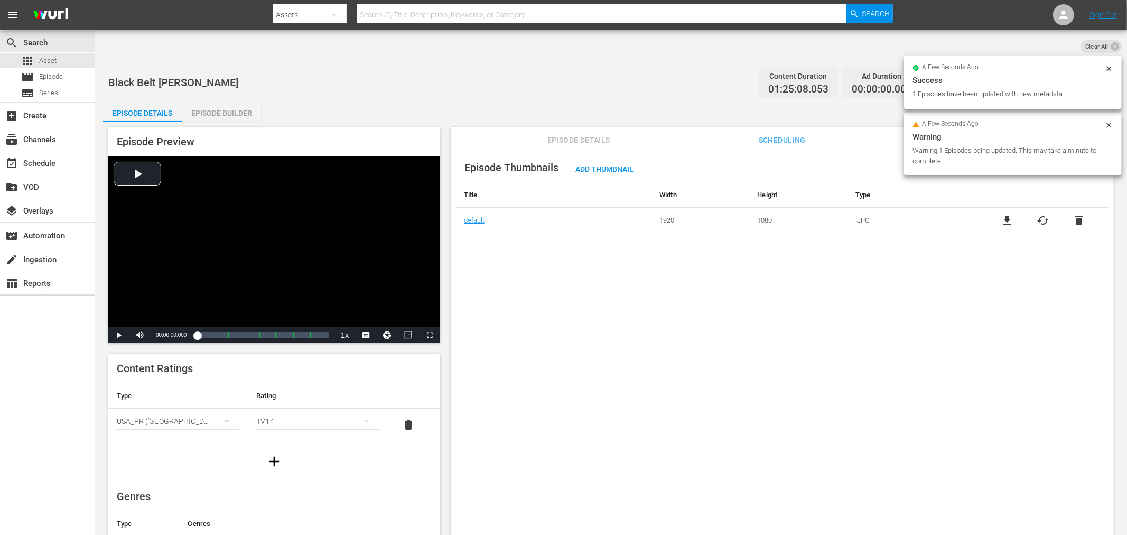
drag, startPoint x: 613, startPoint y: 315, endPoint x: 620, endPoint y: 318, distance: 7.2
click at [612, 315] on div "Episode Thumbnails Add Thumbnail Title Width Height Type default 1920 1080 .JPG…" at bounding box center [782, 353] width 663 height 413
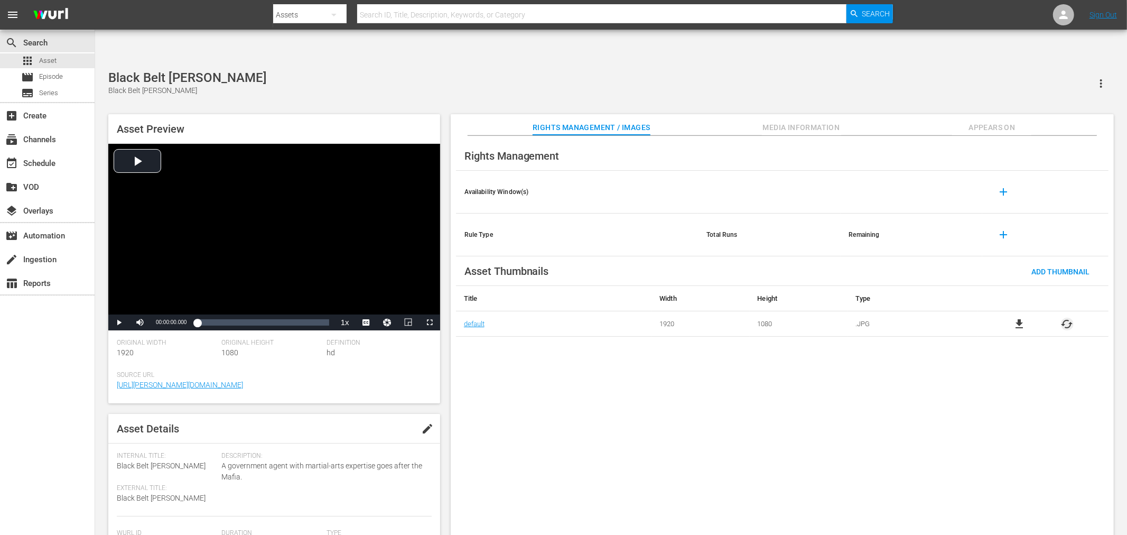
click at [1014, 318] on span "cached" at bounding box center [1067, 324] width 13 height 13
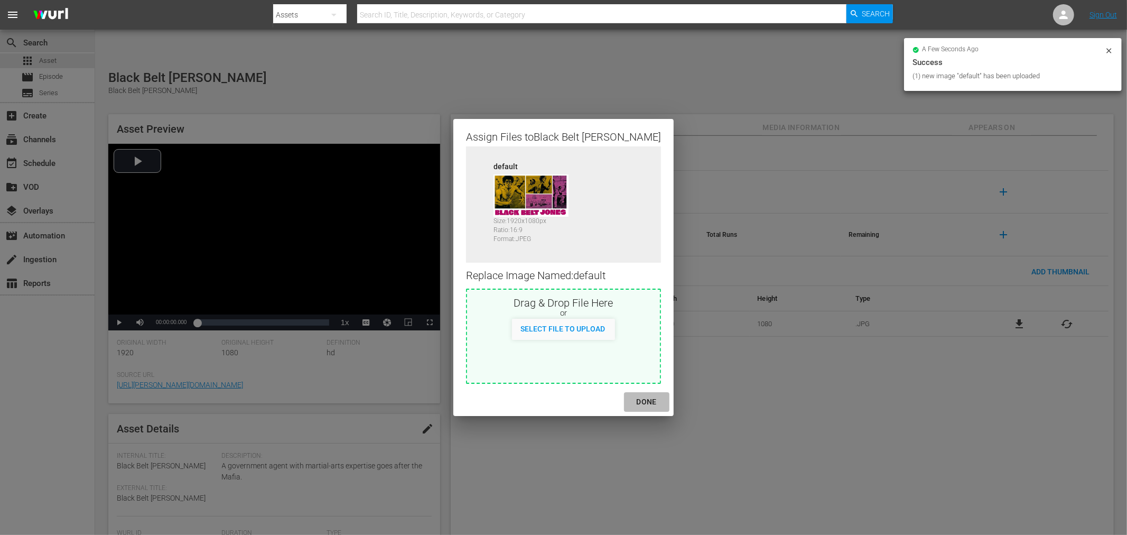
click at [628, 401] on div "DONE" at bounding box center [646, 401] width 37 height 13
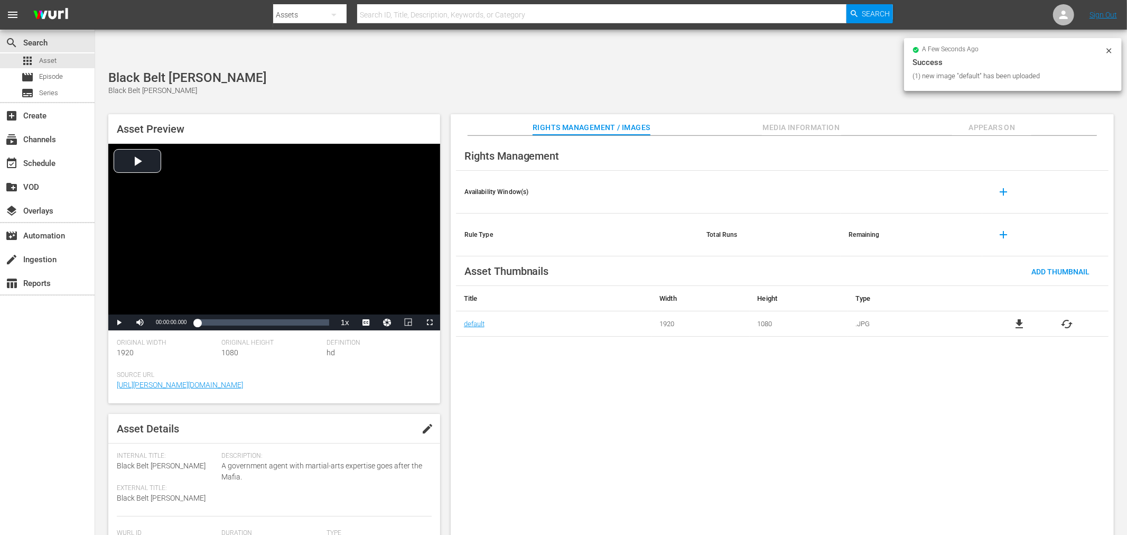
click at [937, 326] on div "Rights Management Availability Window(s) add Rule Type Total Runs Remaining add…" at bounding box center [782, 344] width 663 height 416
click at [975, 121] on span "Appears On" at bounding box center [991, 127] width 79 height 13
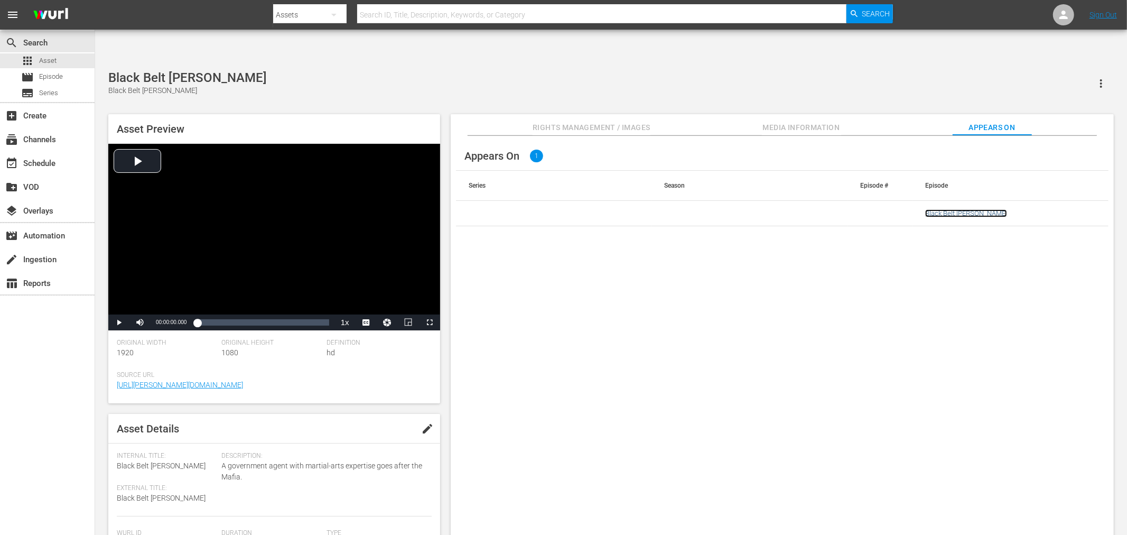
click at [959, 209] on link "Black Belt [PERSON_NAME]" at bounding box center [966, 213] width 82 height 8
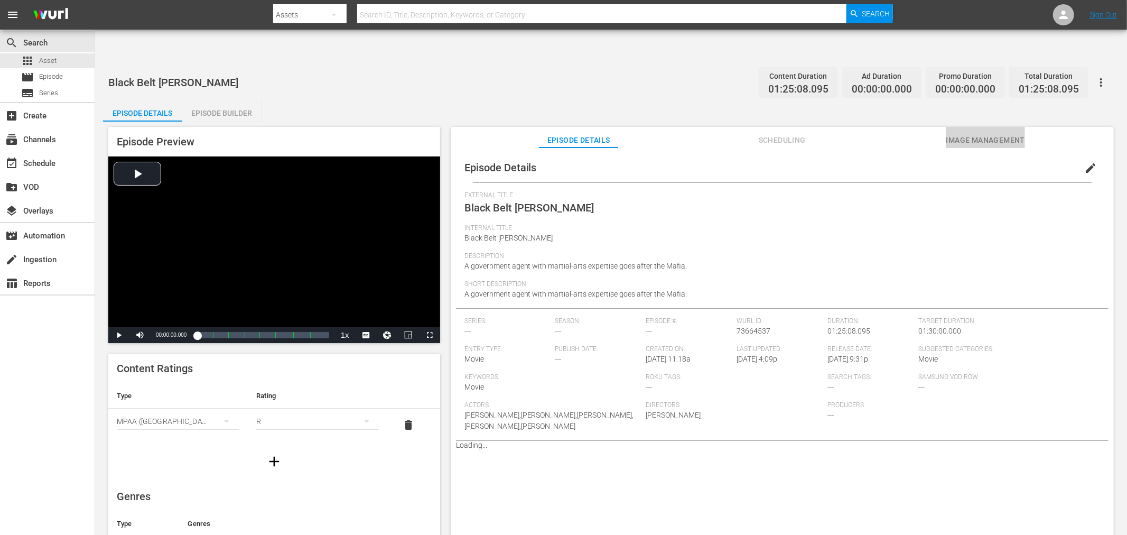
click at [966, 134] on span "Image Management" at bounding box center [985, 140] width 79 height 13
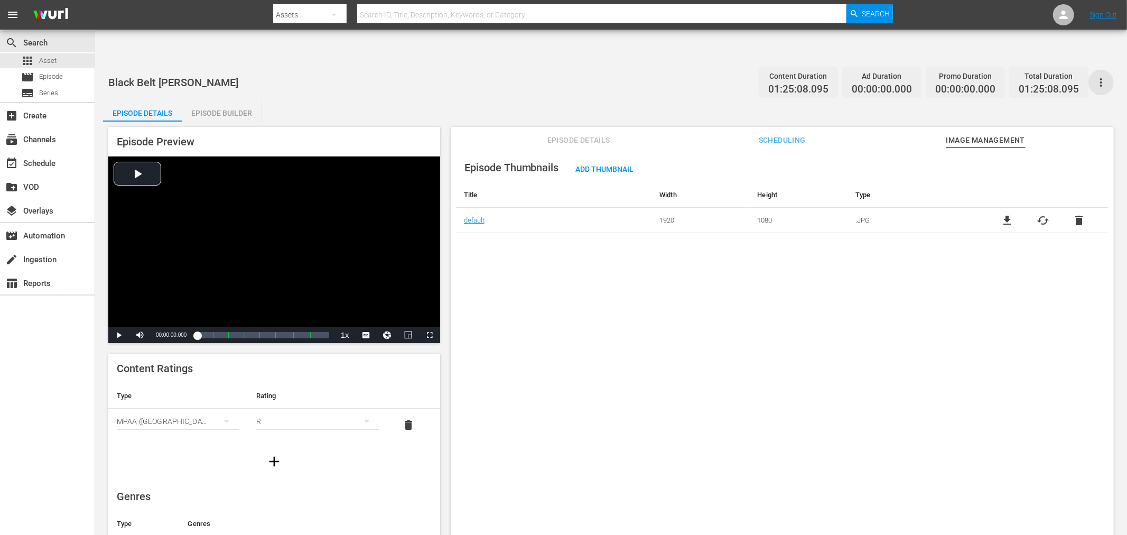
click at [1014, 76] on icon "button" at bounding box center [1101, 82] width 13 height 13
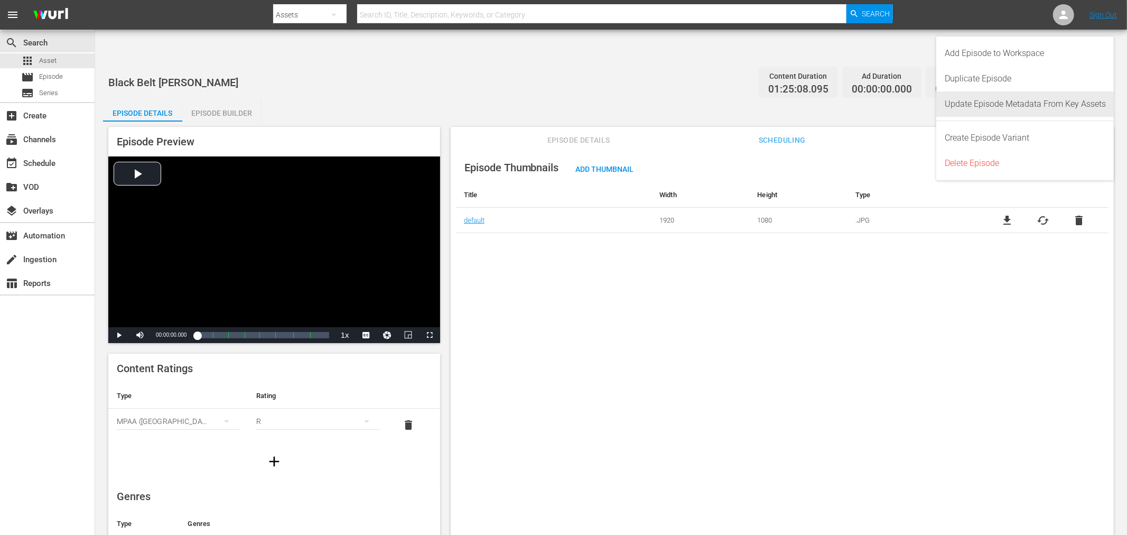
click at [1014, 108] on div "Update Episode Metadata From Key Assets" at bounding box center [1025, 103] width 161 height 25
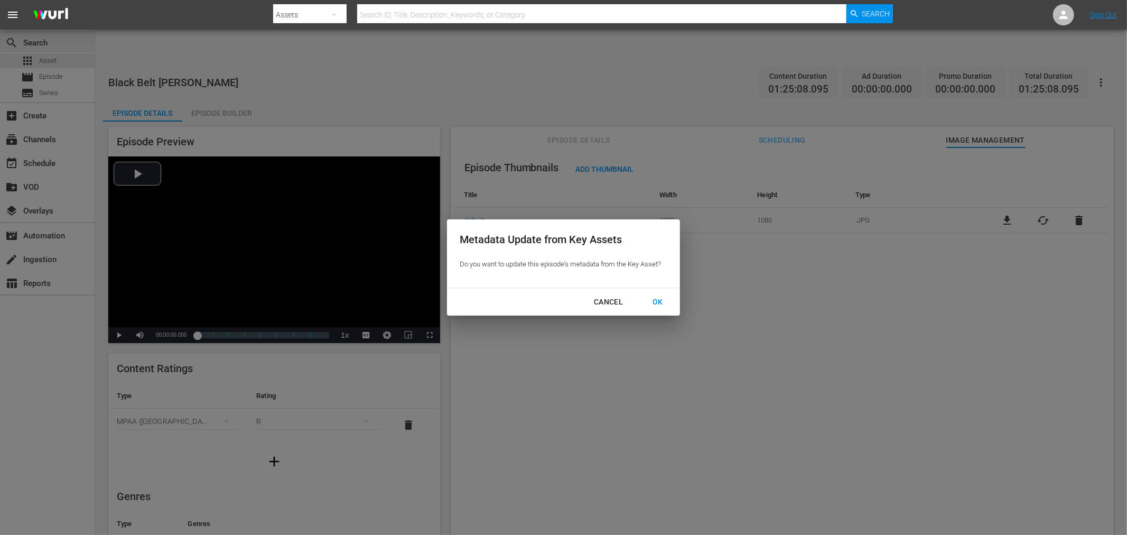
click at [653, 306] on div "OK" at bounding box center [657, 301] width 27 height 13
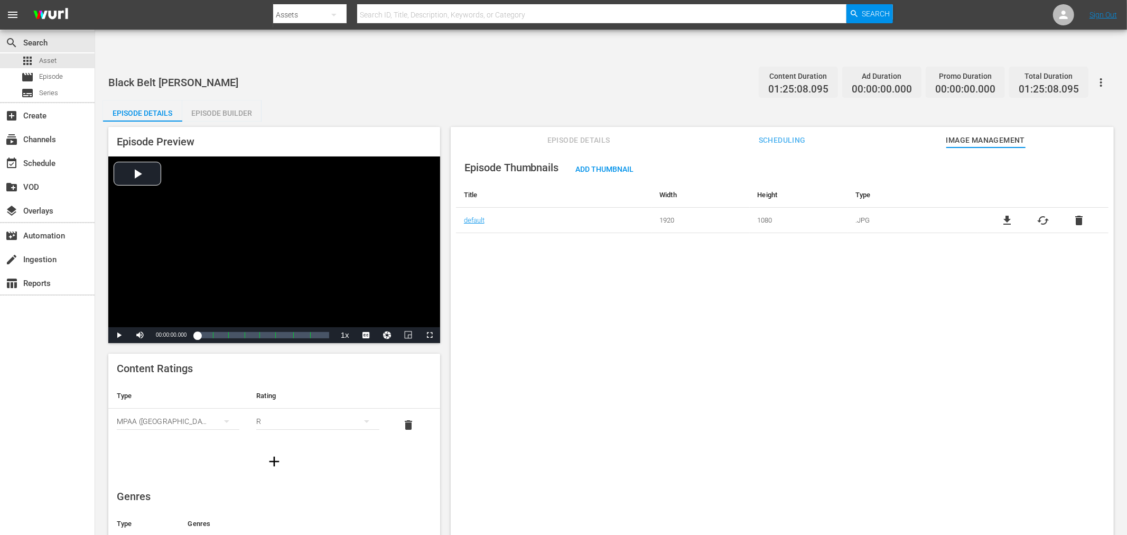
click at [868, 337] on div "Episode Thumbnails Add Thumbnail Title Width Height Type default 1920 1080 .JPG…" at bounding box center [782, 353] width 663 height 413
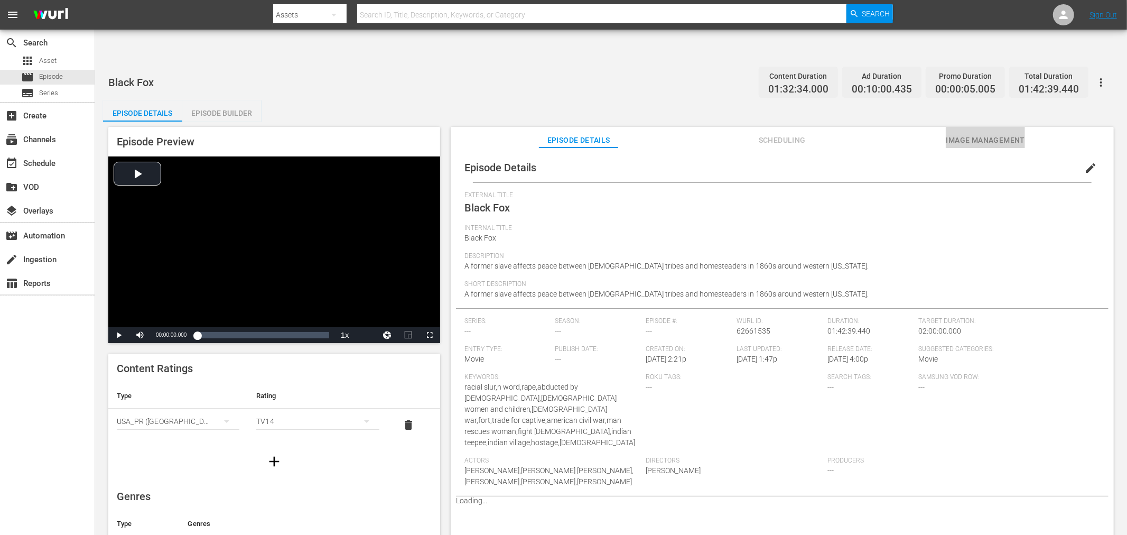
click at [1015, 134] on span "Image Management" at bounding box center [985, 140] width 79 height 13
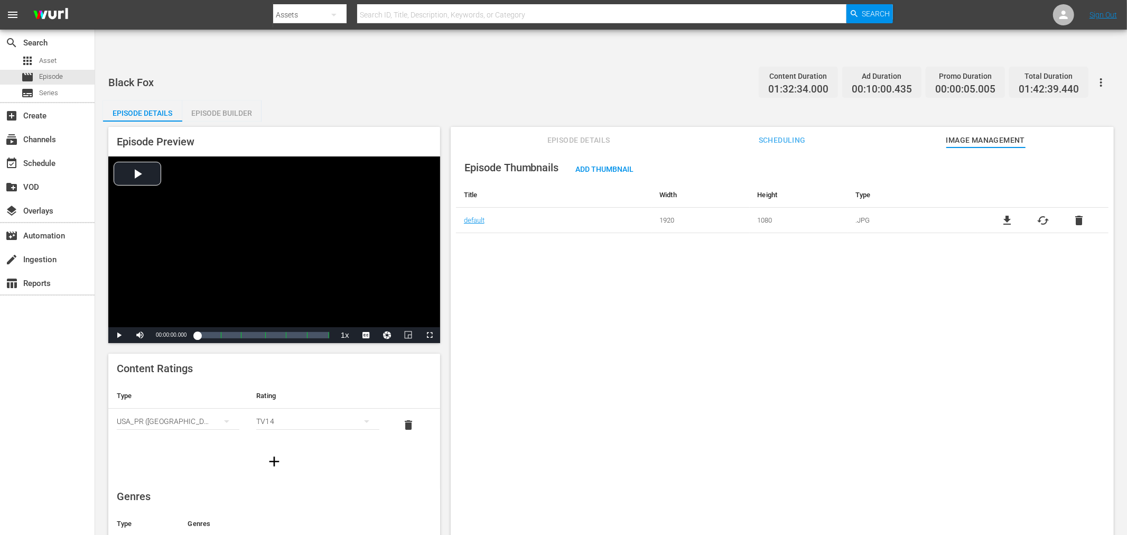
click at [1095, 76] on icon "button" at bounding box center [1101, 82] width 13 height 13
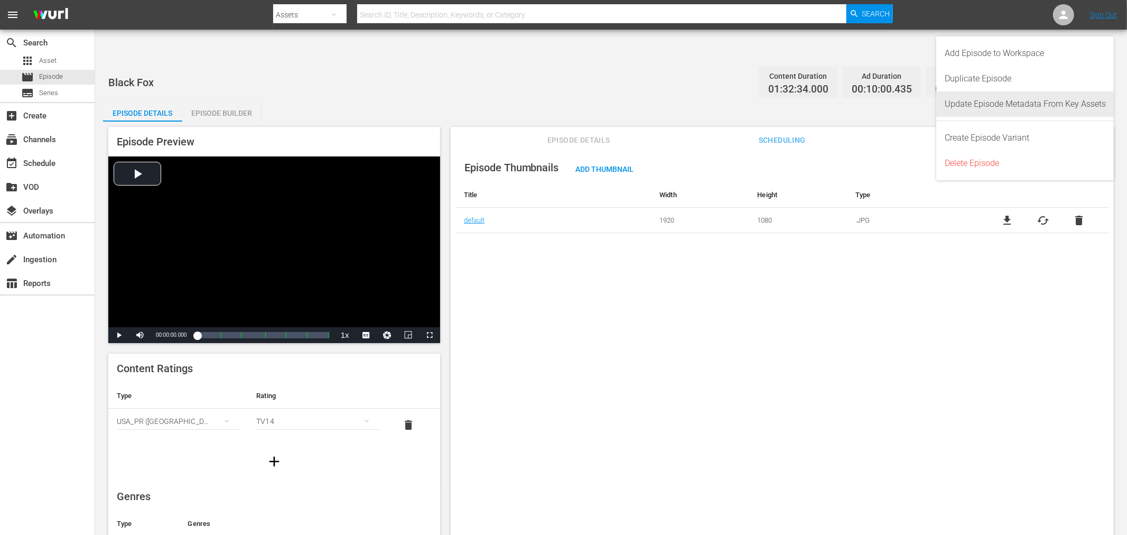
click at [1049, 105] on div "Update Episode Metadata From Key Assets" at bounding box center [1025, 103] width 161 height 25
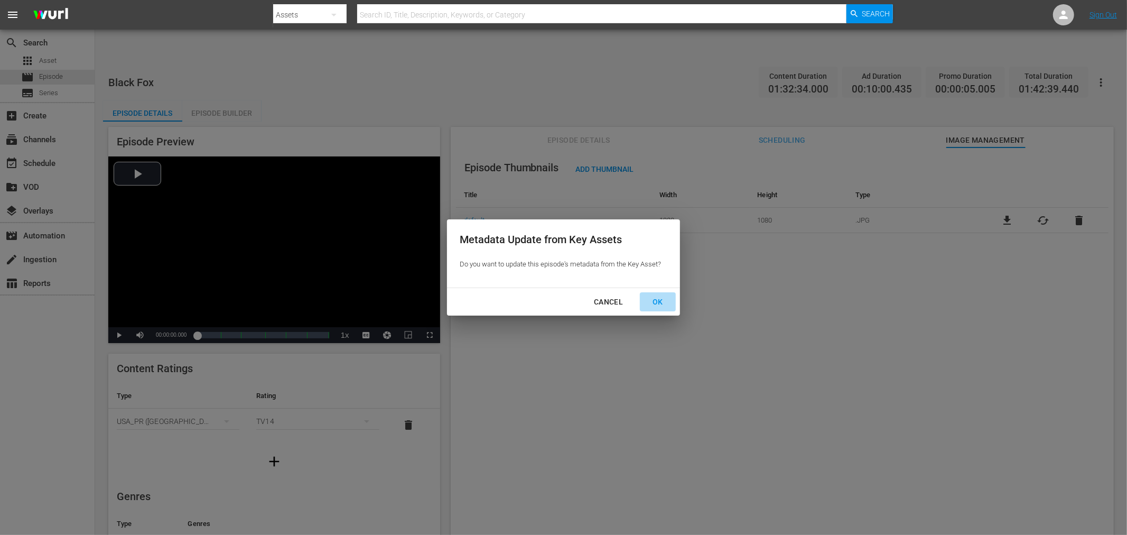
click at [662, 296] on div "OK" at bounding box center [657, 301] width 27 height 13
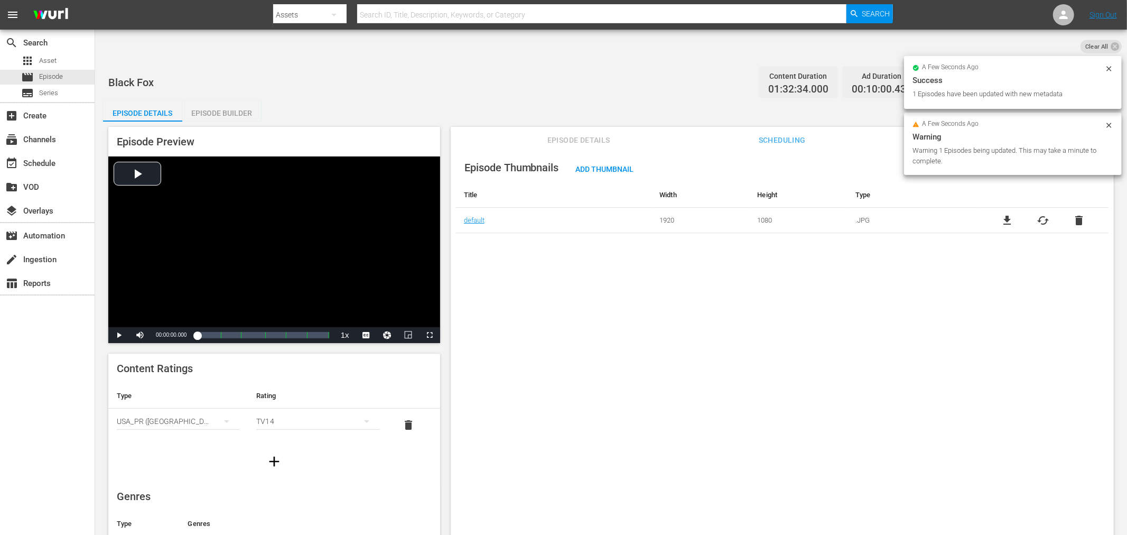
click at [647, 283] on div "Episode Thumbnails Add Thumbnail Title Width Height Type default 1920 1080 .JPG…" at bounding box center [782, 353] width 663 height 413
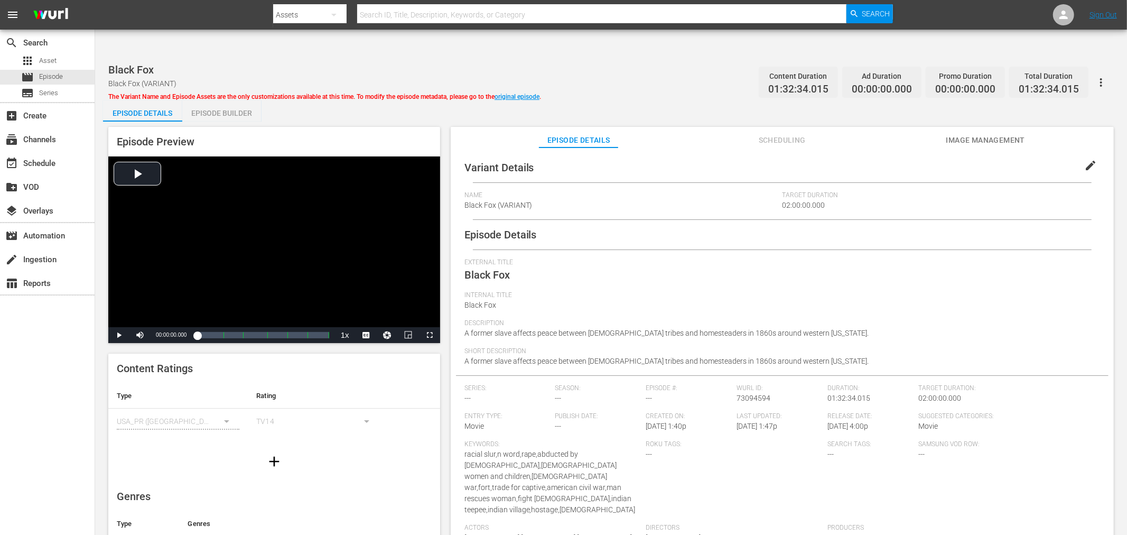
click at [1001, 127] on button "Image Management" at bounding box center [985, 137] width 79 height 21
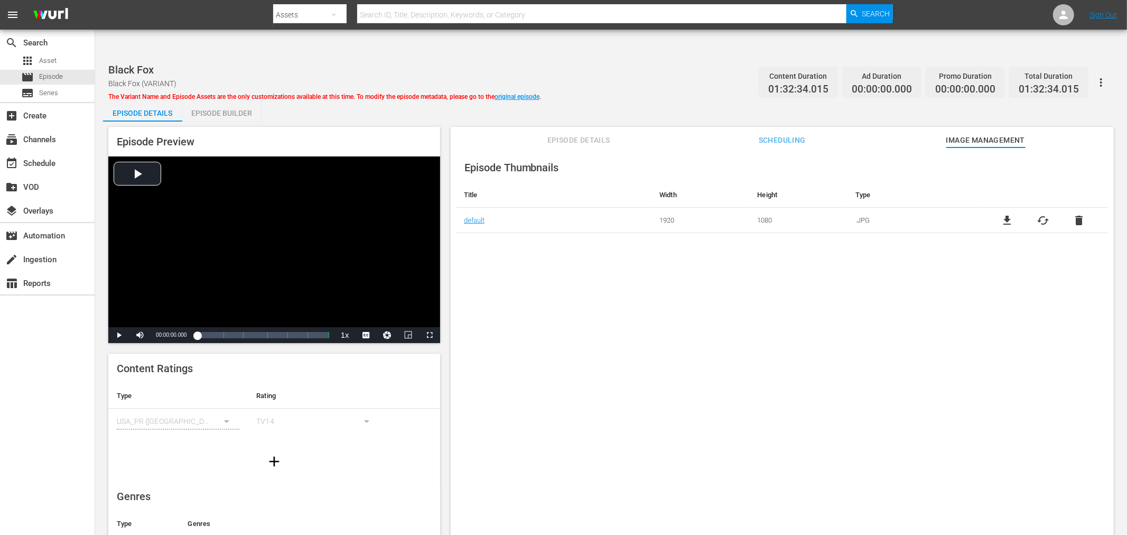
click at [794, 288] on div "Episode Thumbnails Title Width Height Type default 1920 1080 .JPG file_download…" at bounding box center [782, 353] width 663 height 413
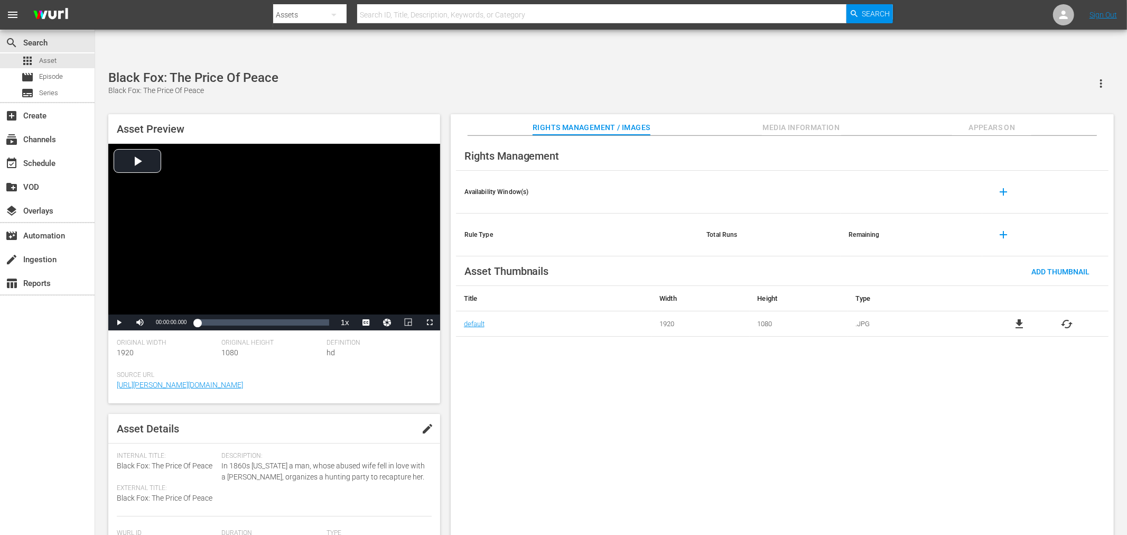
click at [1056, 311] on td "file_download cached" at bounding box center [1043, 323] width 130 height 25
click at [1066, 318] on span "cached" at bounding box center [1067, 324] width 13 height 13
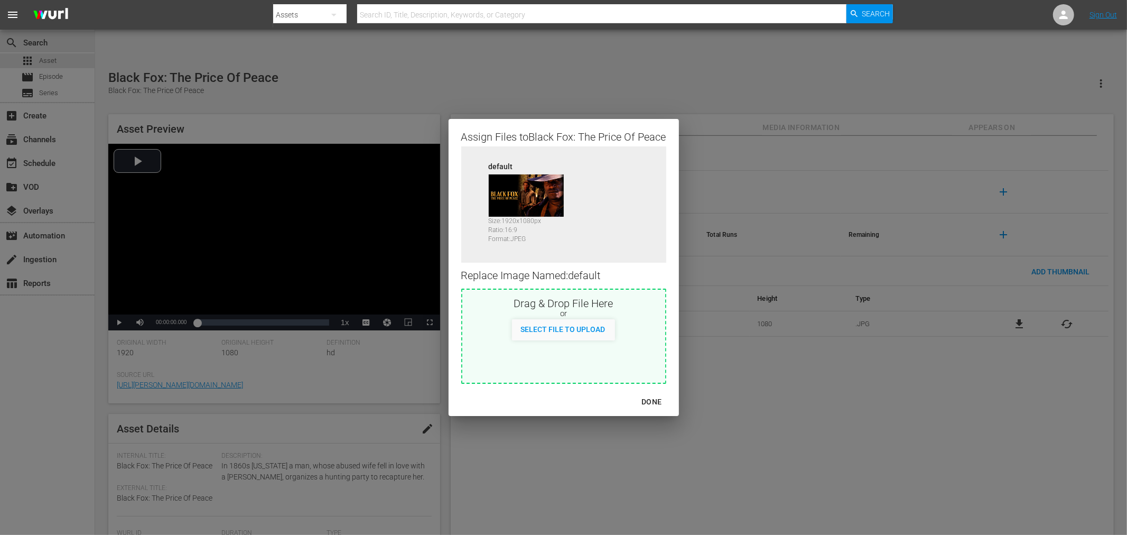
click at [655, 398] on div "DONE" at bounding box center [651, 401] width 37 height 13
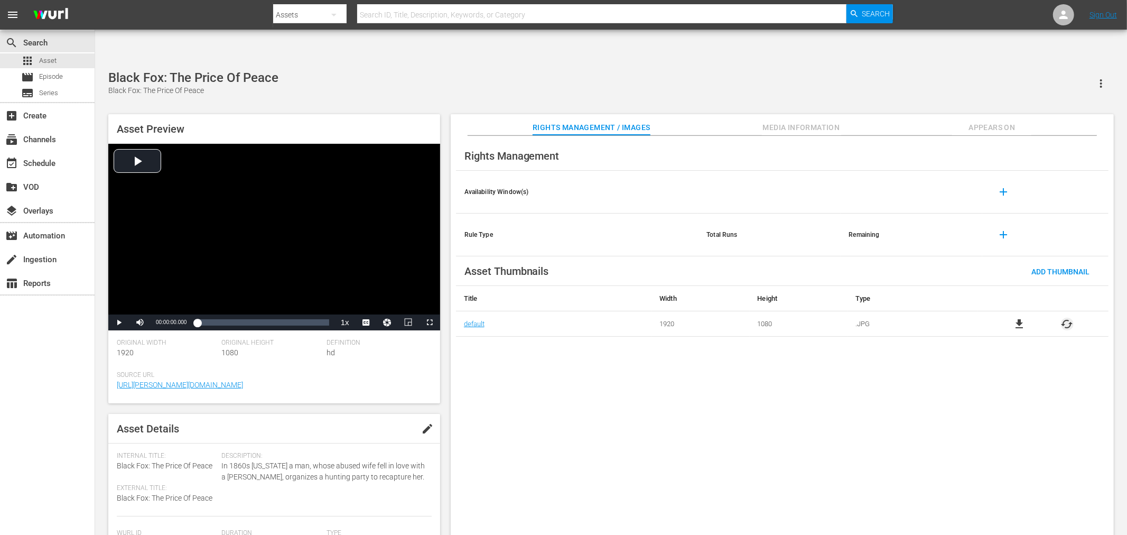
click at [1065, 318] on span "cached" at bounding box center [1067, 324] width 13 height 13
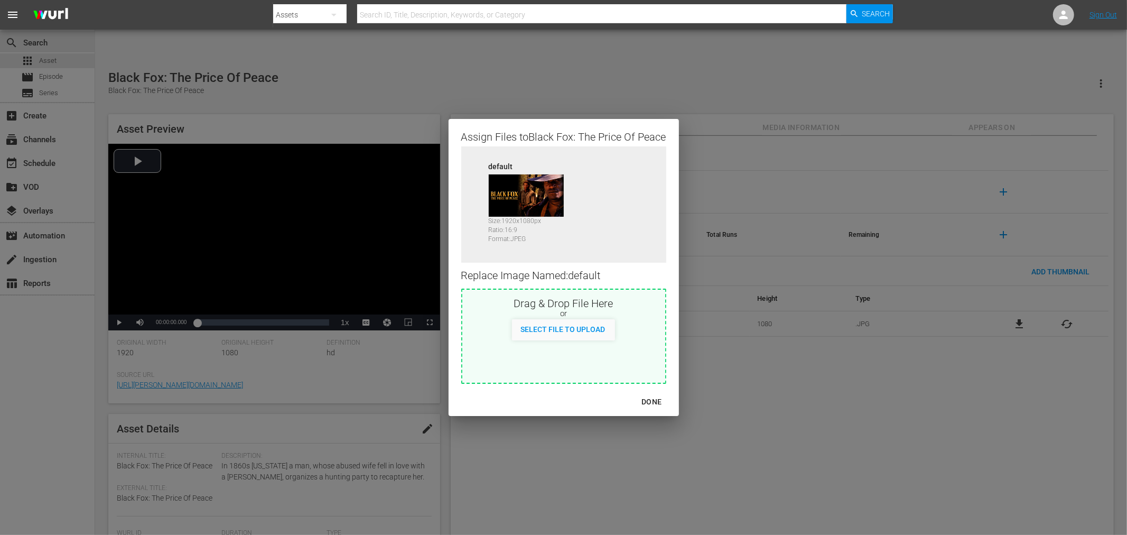
click at [509, 202] on img at bounding box center [526, 195] width 75 height 42
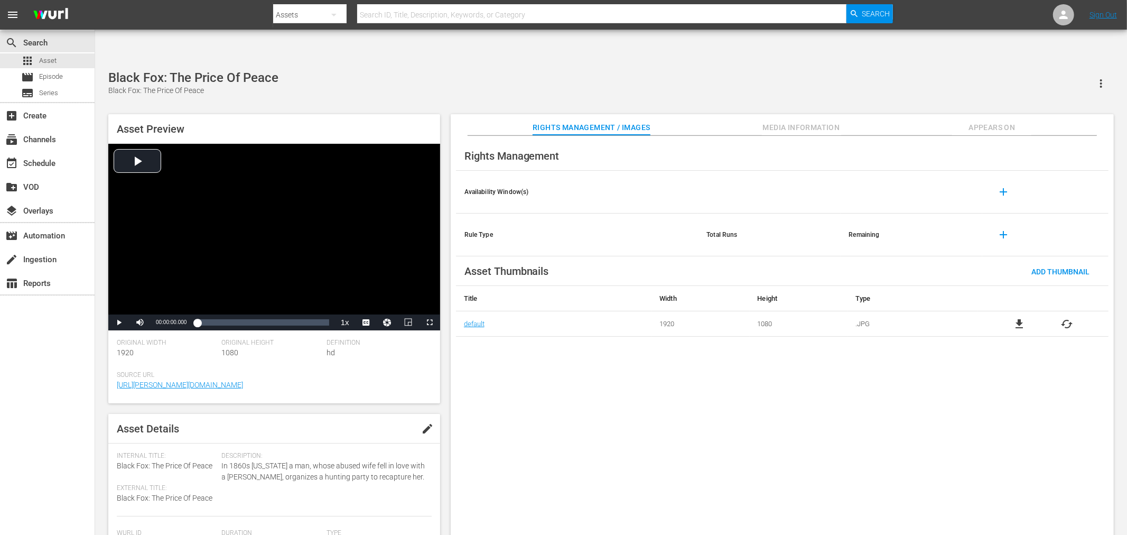
click at [1017, 318] on span "file_download" at bounding box center [1019, 324] width 13 height 13
click at [938, 444] on div "Rights Management Availability Window(s) add Rule Type Total Runs Remaining add…" at bounding box center [782, 344] width 663 height 416
click at [996, 121] on span "Appears On" at bounding box center [991, 127] width 79 height 13
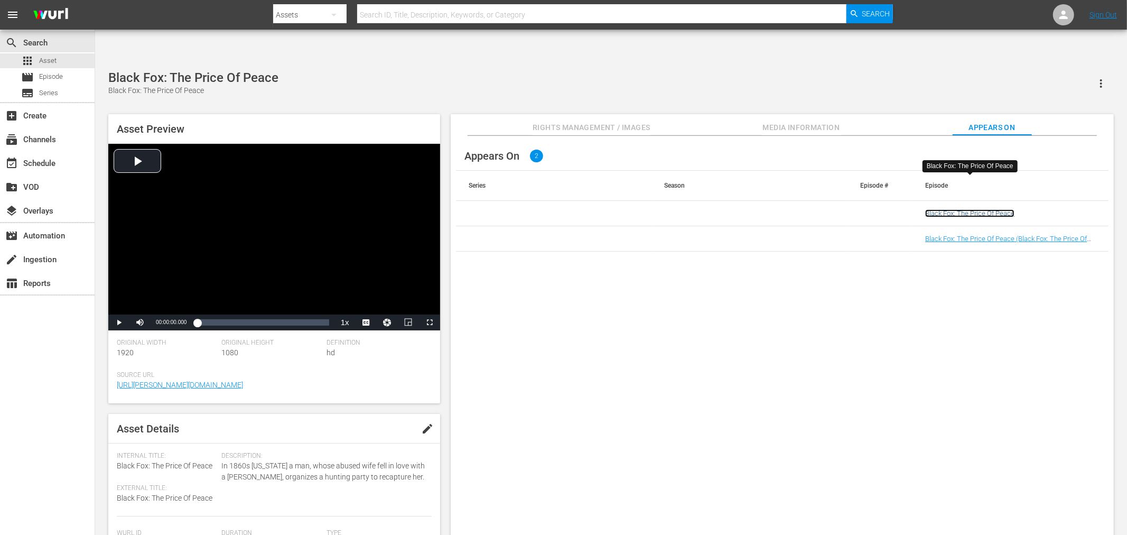
click at [957, 209] on link "Black Fox: The Price Of Peace" at bounding box center [969, 213] width 89 height 8
click at [956, 226] on td "Black Fox: The Price Of Peace (Black Fox: The Price Of Peace (VARIANT))" at bounding box center [1010, 238] width 196 height 25
click at [956, 235] on link "Black Fox: The Price Of Peace (Black Fox: The Price Of Peace (VARIANT))" at bounding box center [1006, 243] width 162 height 16
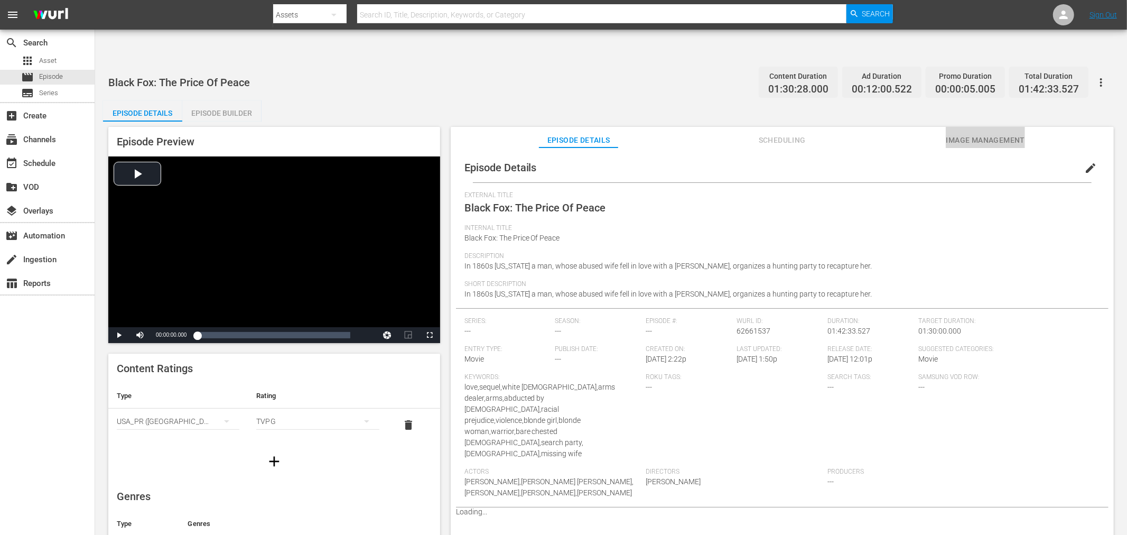
drag, startPoint x: 980, startPoint y: 107, endPoint x: 969, endPoint y: 109, distance: 10.8
click at [975, 134] on span "Image Management" at bounding box center [985, 140] width 79 height 13
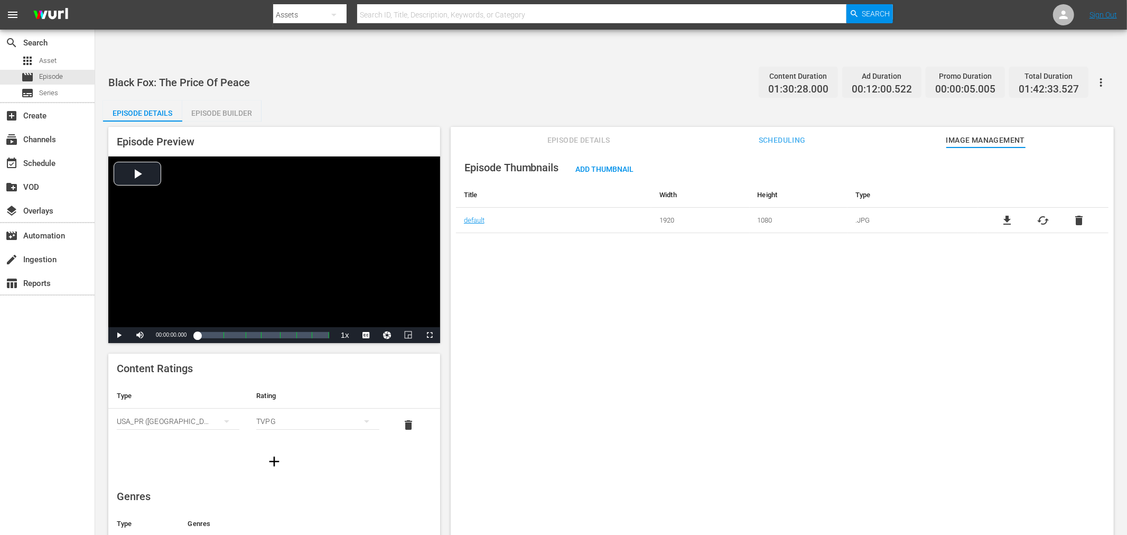
click at [1106, 70] on button "button" at bounding box center [1100, 82] width 25 height 25
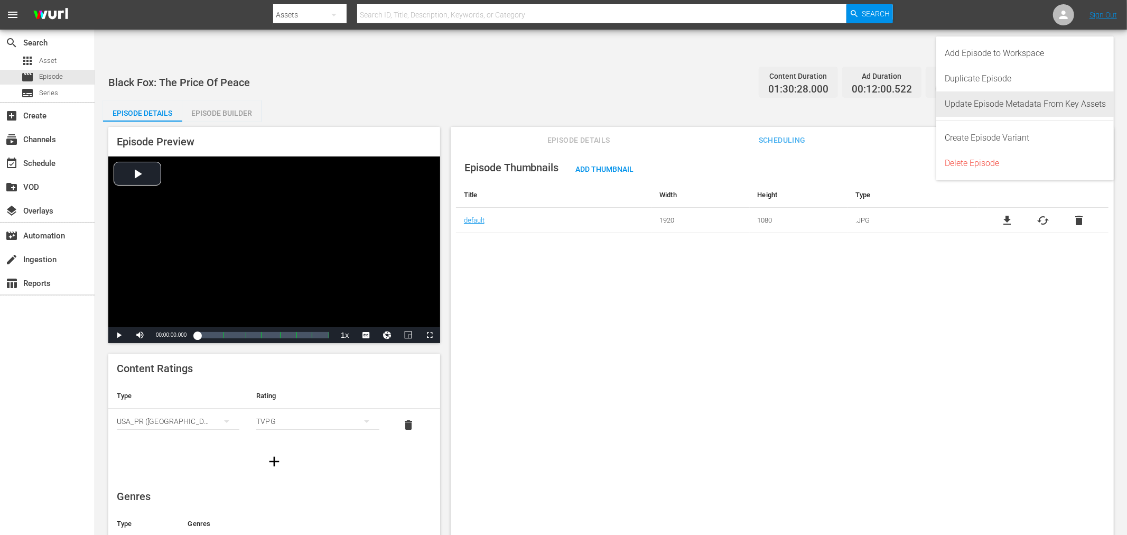
click at [1034, 104] on div "Update Episode Metadata From Key Assets" at bounding box center [1025, 103] width 161 height 25
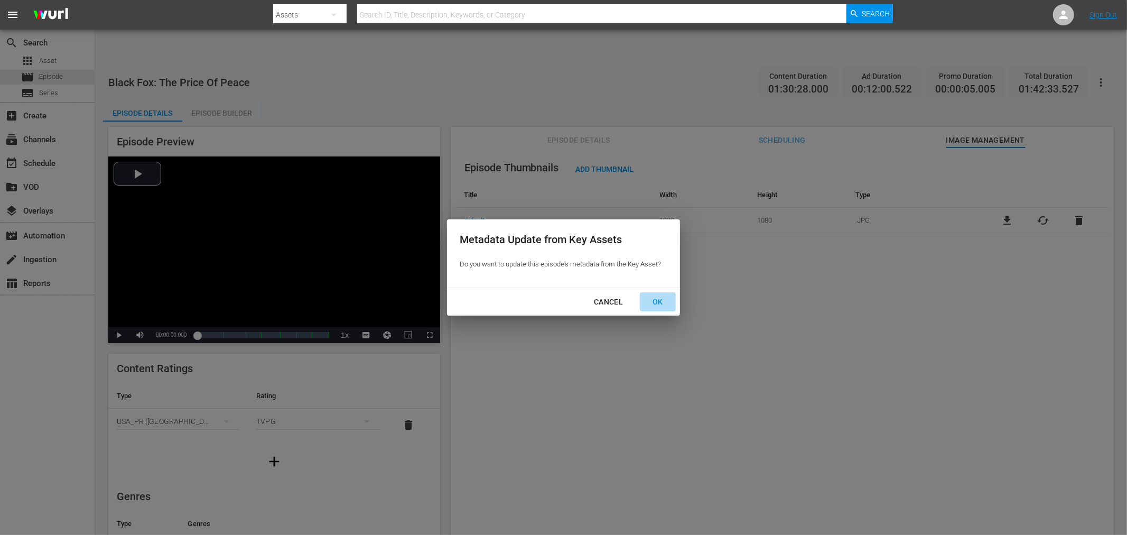
click at [653, 300] on div "OK" at bounding box center [657, 301] width 27 height 13
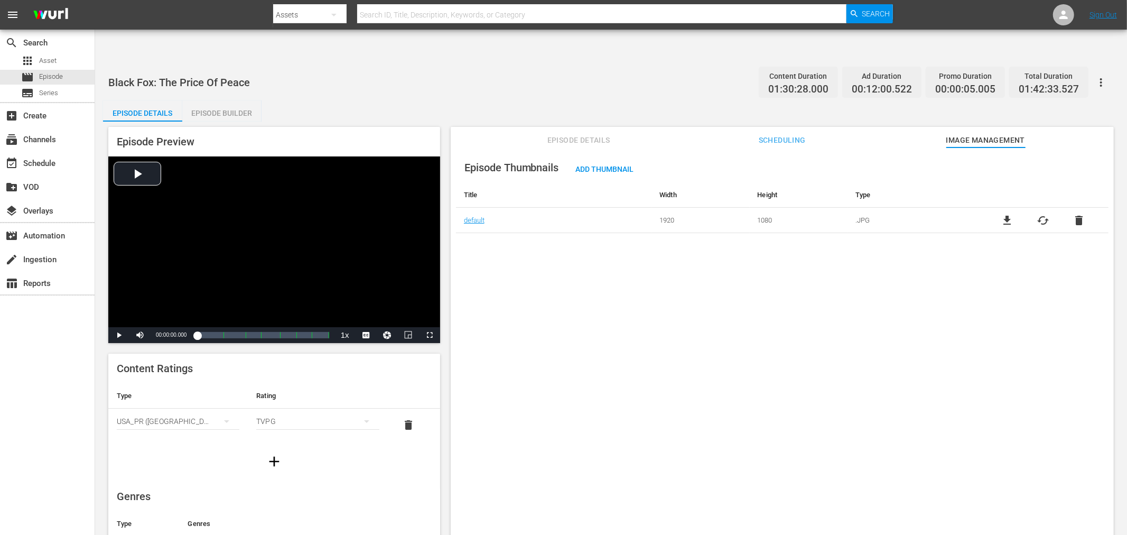
click at [785, 324] on div "Episode Thumbnails Add Thumbnail Title Width Height Type default 1920 1080 .JPG…" at bounding box center [782, 353] width 663 height 413
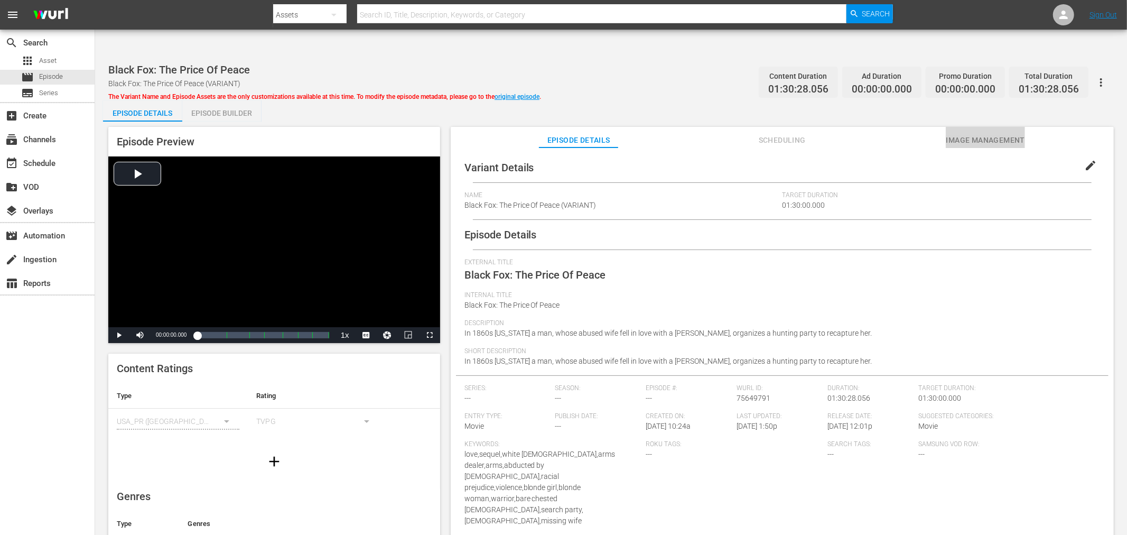
click at [985, 134] on span "Image Management" at bounding box center [985, 140] width 79 height 13
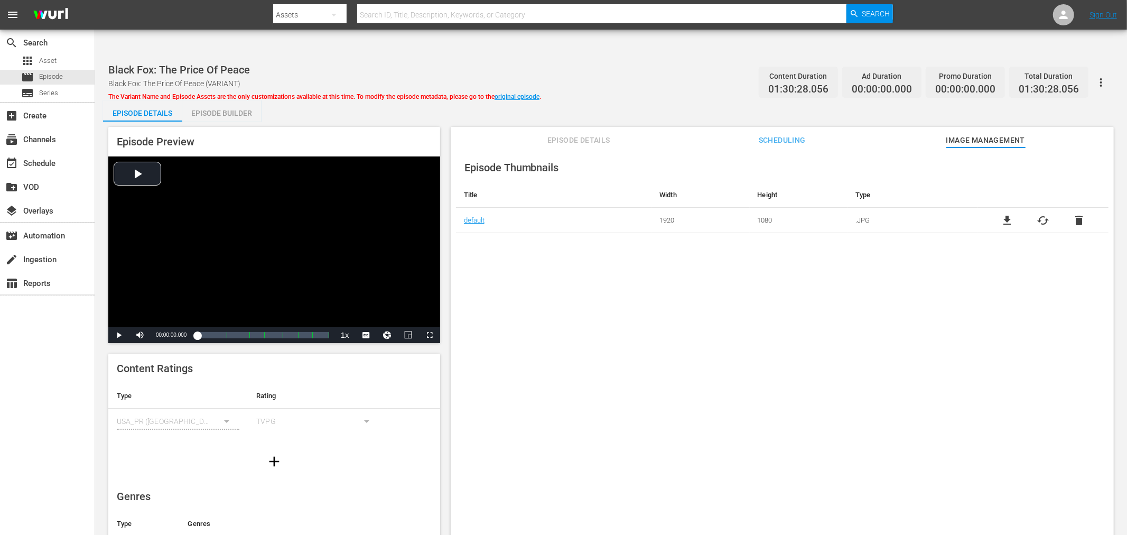
click at [633, 299] on div "Episode Thumbnails Title Width Height Type default 1920 1080 .JPG file_download…" at bounding box center [782, 353] width 663 height 413
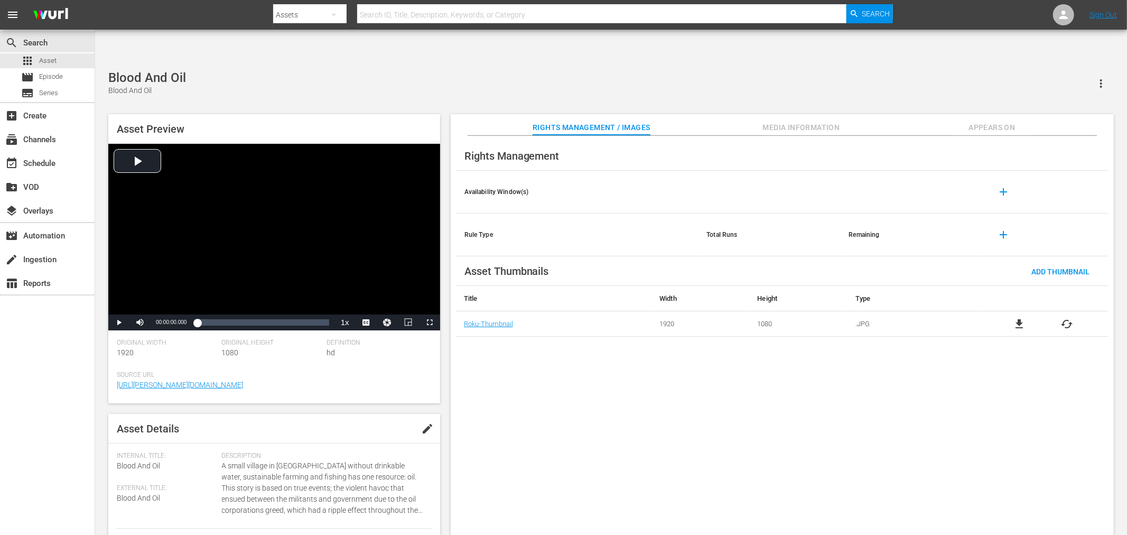
click at [1069, 318] on span "cached" at bounding box center [1067, 324] width 13 height 13
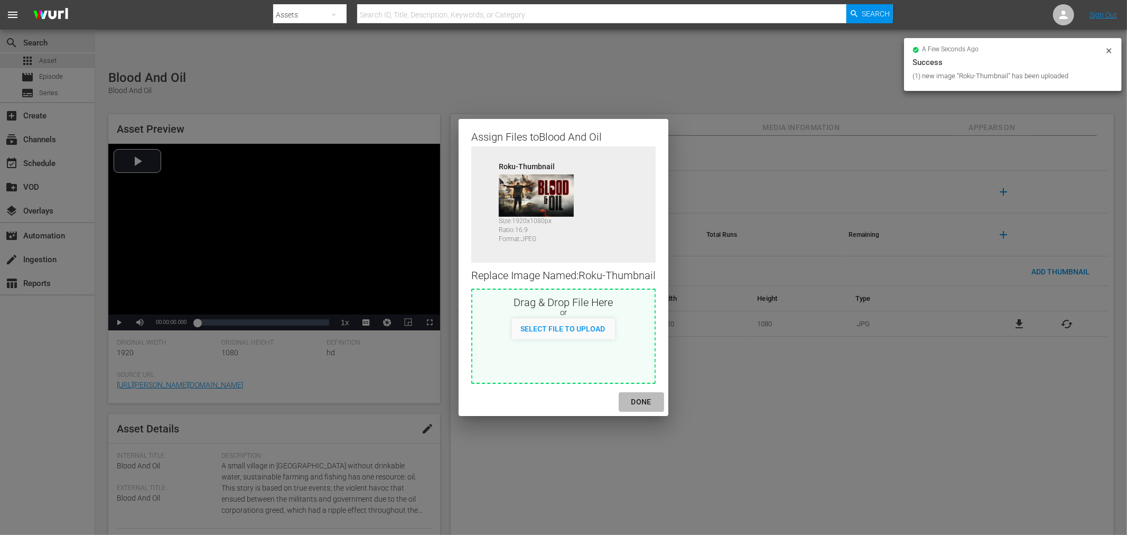
click at [639, 395] on div "DONE" at bounding box center [641, 401] width 37 height 13
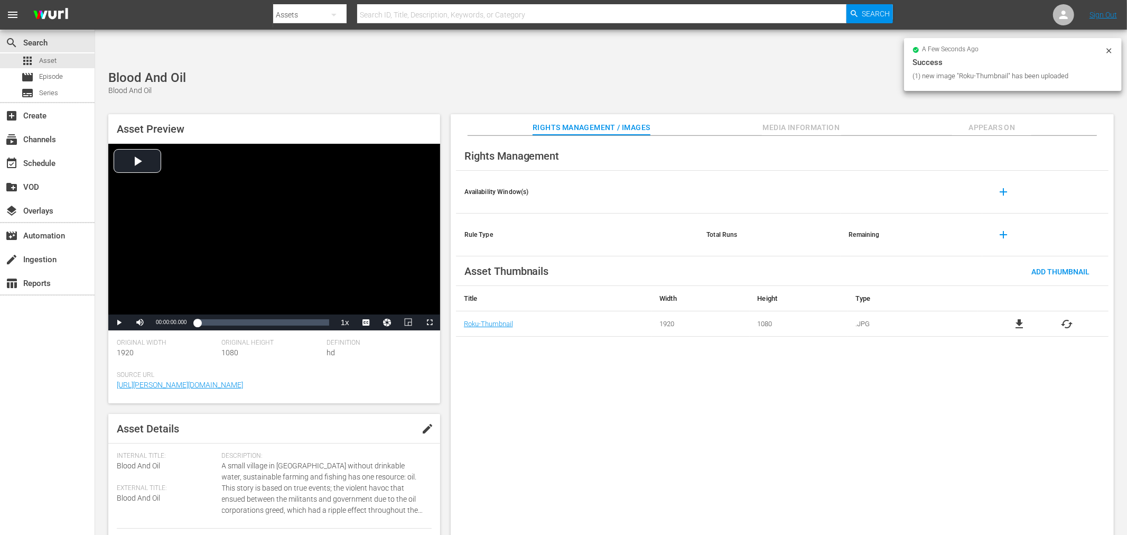
click at [656, 415] on div "Rights Management Availability Window(s) add Rule Type Total Runs Remaining add…" at bounding box center [782, 344] width 663 height 416
click at [1000, 121] on span "Appears On" at bounding box center [991, 127] width 79 height 13
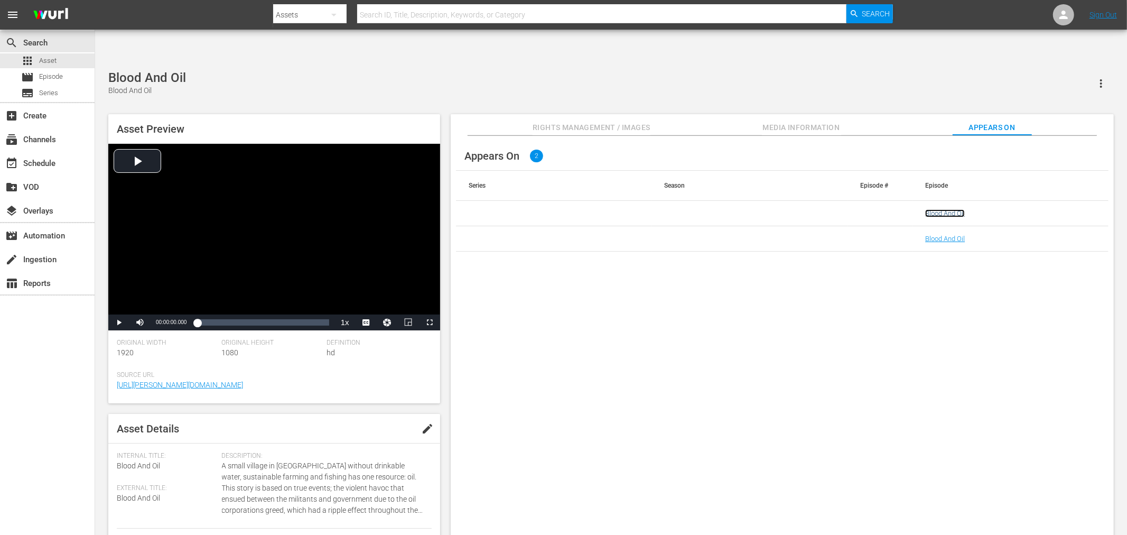
click at [952, 209] on link "Blood And Oil" at bounding box center [945, 213] width 40 height 8
click at [947, 235] on link "Blood And Oil" at bounding box center [945, 239] width 40 height 8
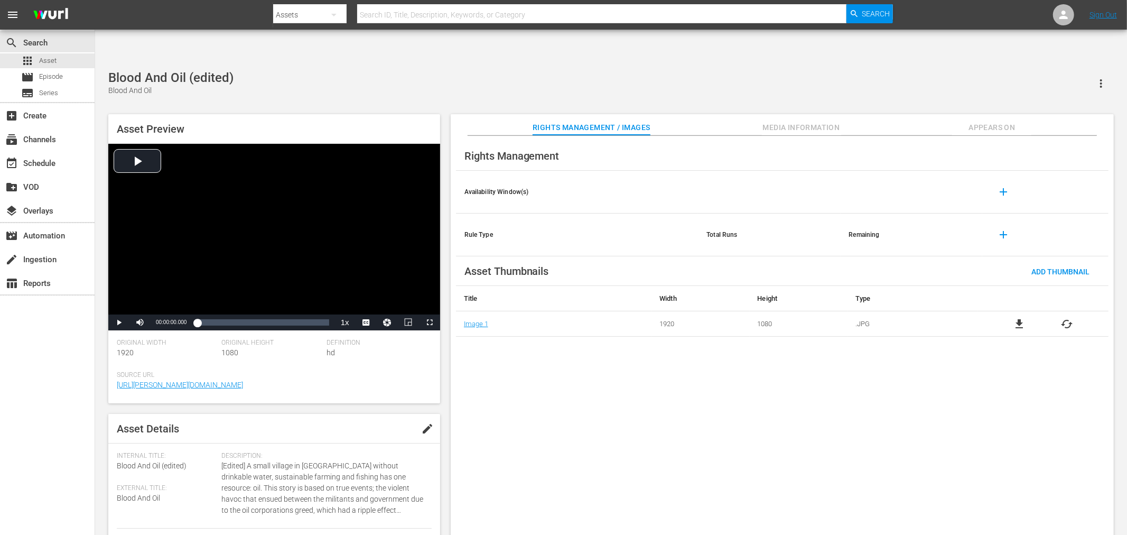
click at [1014, 318] on span "cached" at bounding box center [1067, 324] width 13 height 13
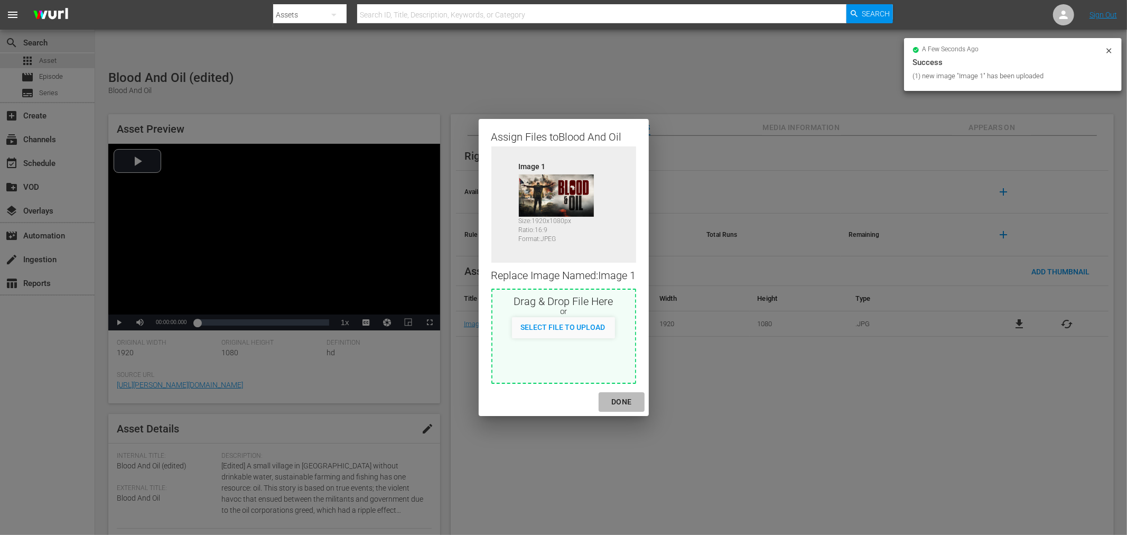
click at [619, 400] on div "DONE" at bounding box center [621, 401] width 37 height 13
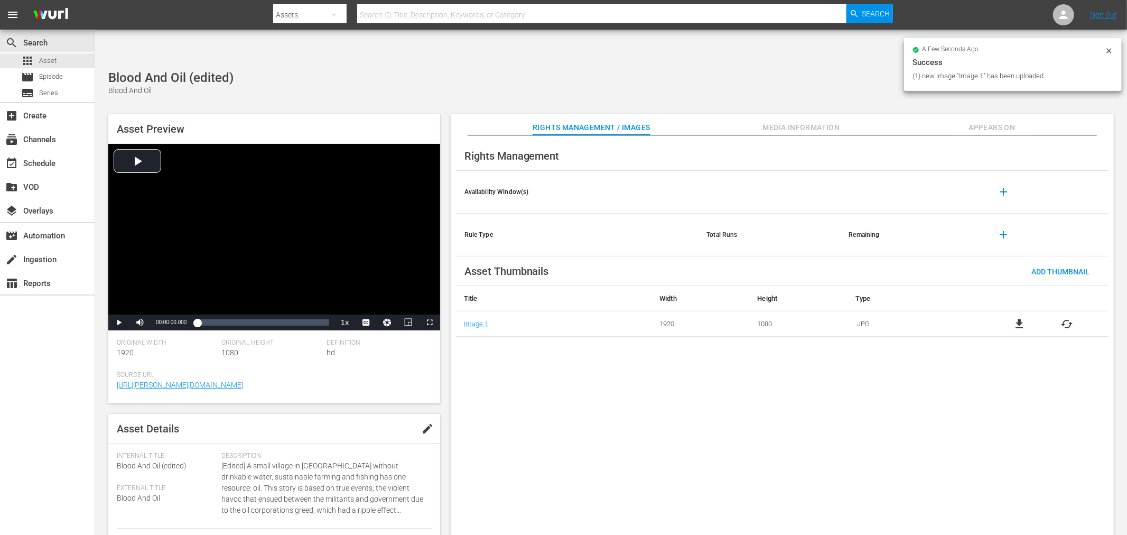
drag, startPoint x: 706, startPoint y: 413, endPoint x: 699, endPoint y: 413, distance: 6.4
click at [702, 415] on div "Rights Management Availability Window(s) add Rule Type Total Runs Remaining add…" at bounding box center [782, 344] width 663 height 416
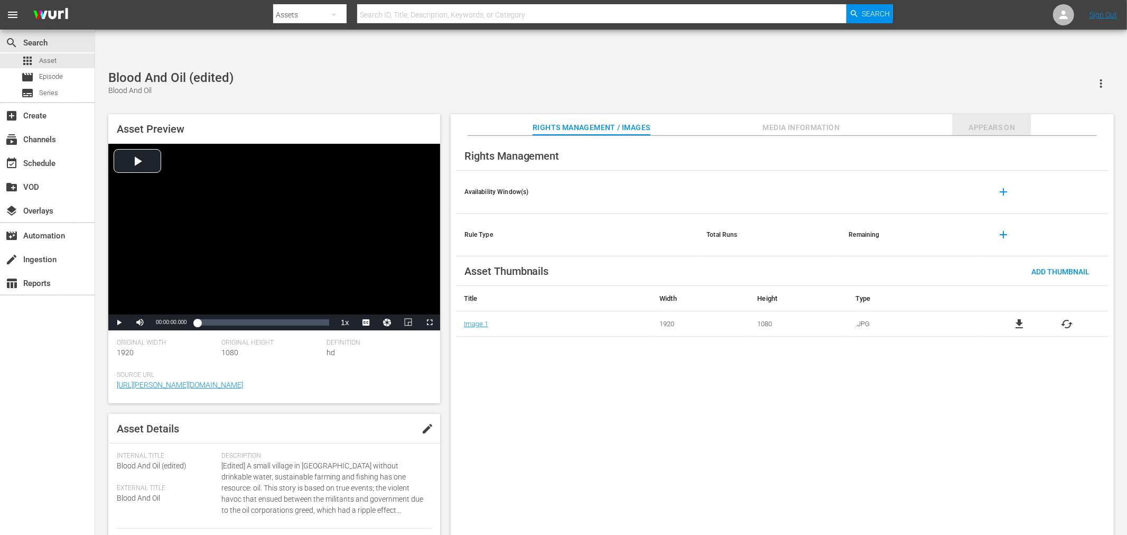
click at [985, 121] on span "Appears On" at bounding box center [991, 127] width 79 height 13
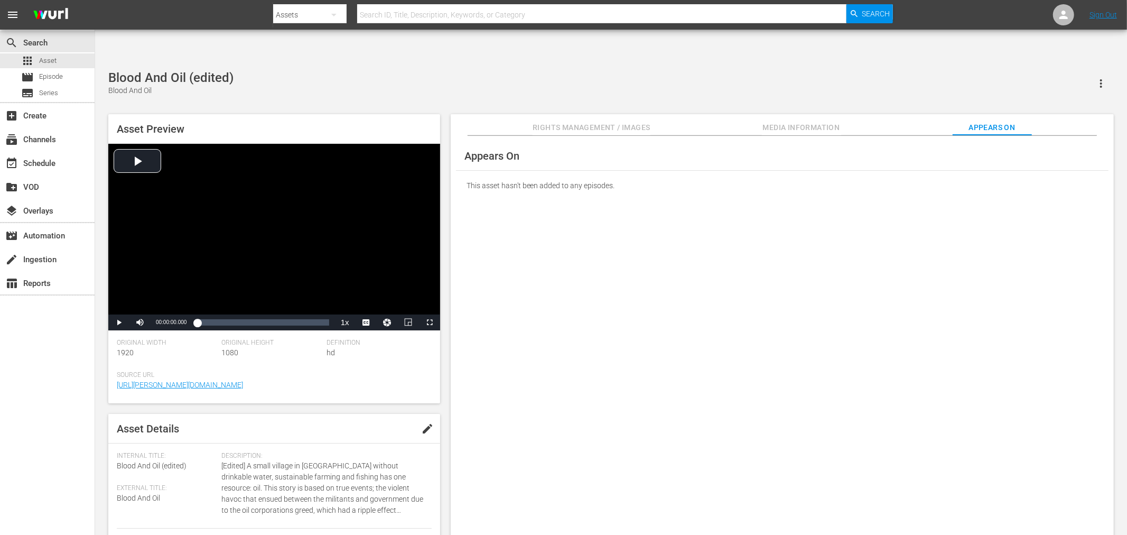
click at [652, 227] on div "Appears On This asset hasn't been added to any episodes." at bounding box center [782, 344] width 663 height 416
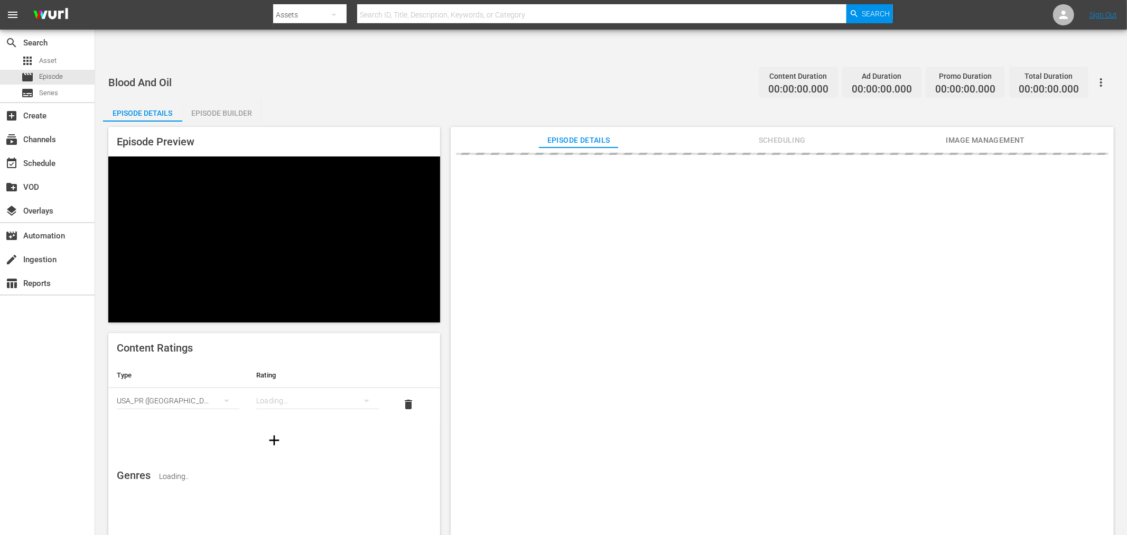
click at [963, 134] on span "Image Management" at bounding box center [985, 140] width 79 height 13
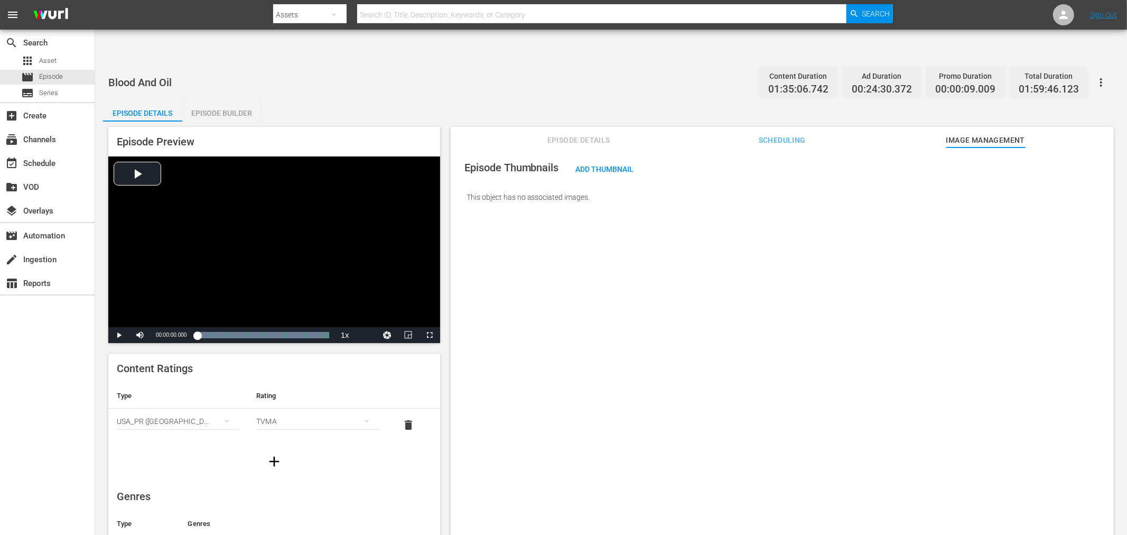
click at [1092, 70] on button "button" at bounding box center [1100, 82] width 25 height 25
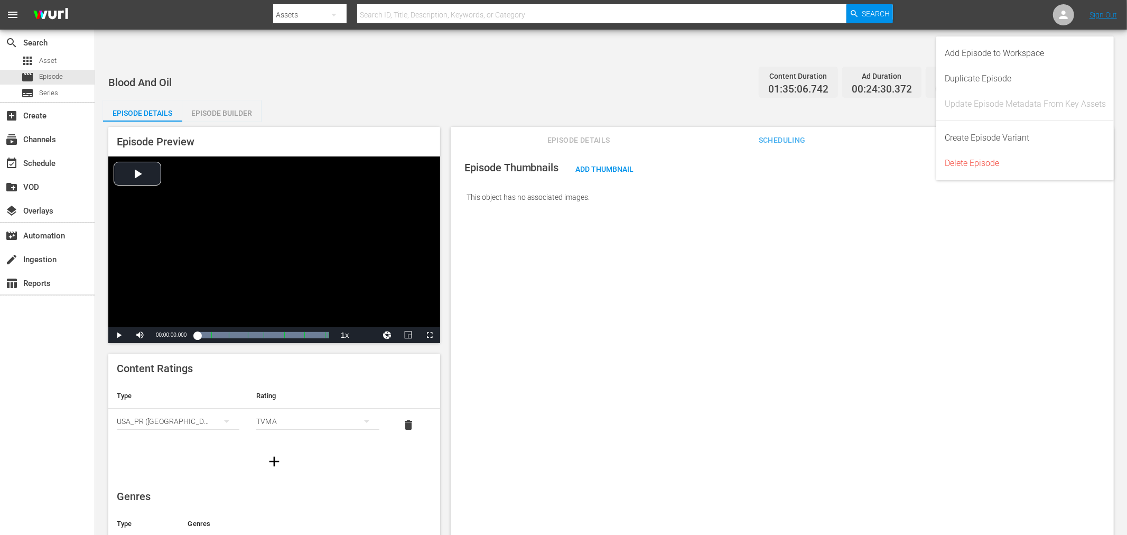
click at [942, 386] on div "Episode Thumbnails Add Thumbnail This object has no associated images." at bounding box center [782, 353] width 663 height 413
click at [604, 159] on div "Add Thumbnail" at bounding box center [604, 169] width 75 height 20
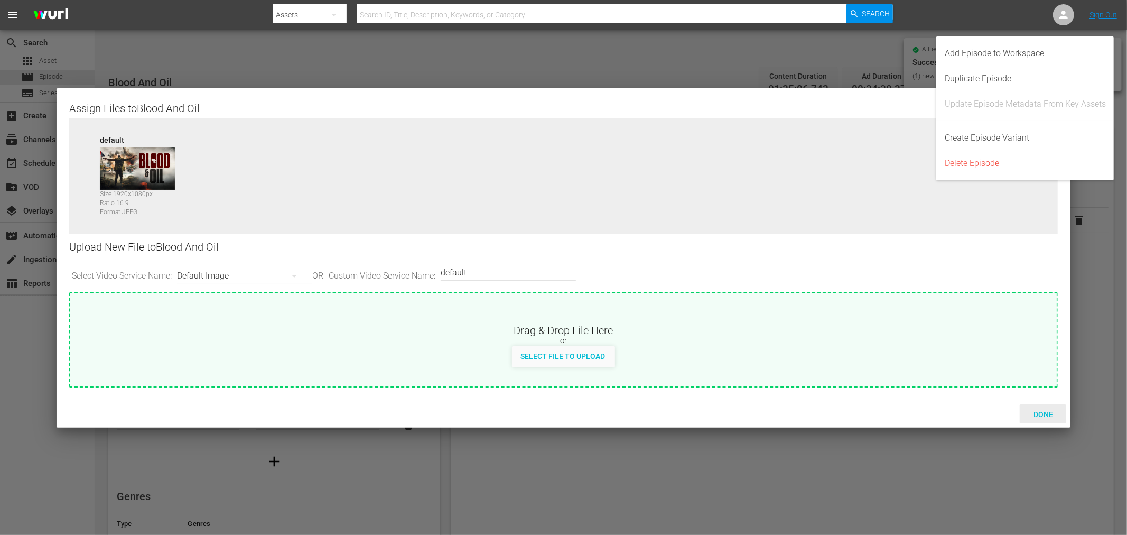
click at [1037, 413] on span "Done" at bounding box center [1043, 414] width 36 height 8
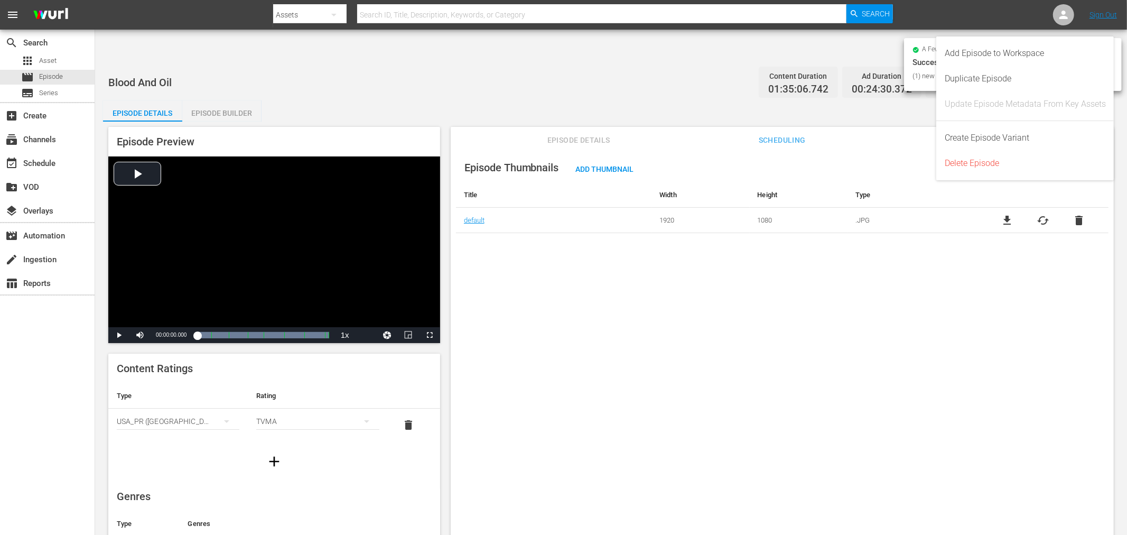
click at [958, 410] on div "Episode Thumbnails Add Thumbnail Title Width Height Type default 1920 1080 .JPG…" at bounding box center [782, 353] width 663 height 413
click at [949, 381] on div "Episode Thumbnails Add Thumbnail Title Width Height Type default 1920 1080 .JPG…" at bounding box center [782, 353] width 663 height 413
click at [526, 245] on div "Episode Thumbnails Add Thumbnail Title Width Height Type default 1920 1080 .JPG…" at bounding box center [782, 353] width 663 height 413
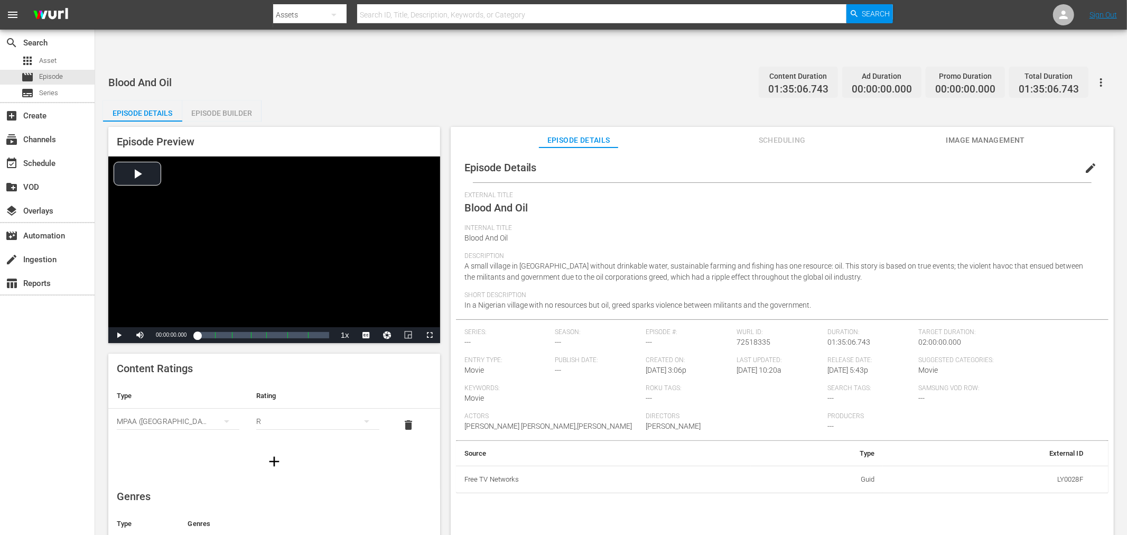
click at [974, 134] on span "Image Management" at bounding box center [985, 140] width 79 height 13
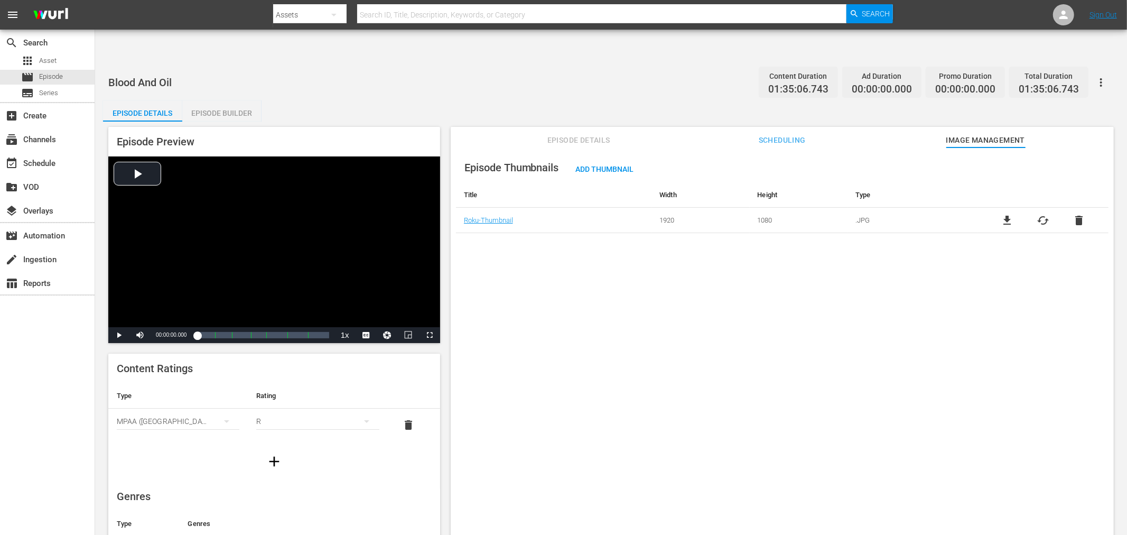
click at [1014, 70] on button "button" at bounding box center [1100, 82] width 25 height 25
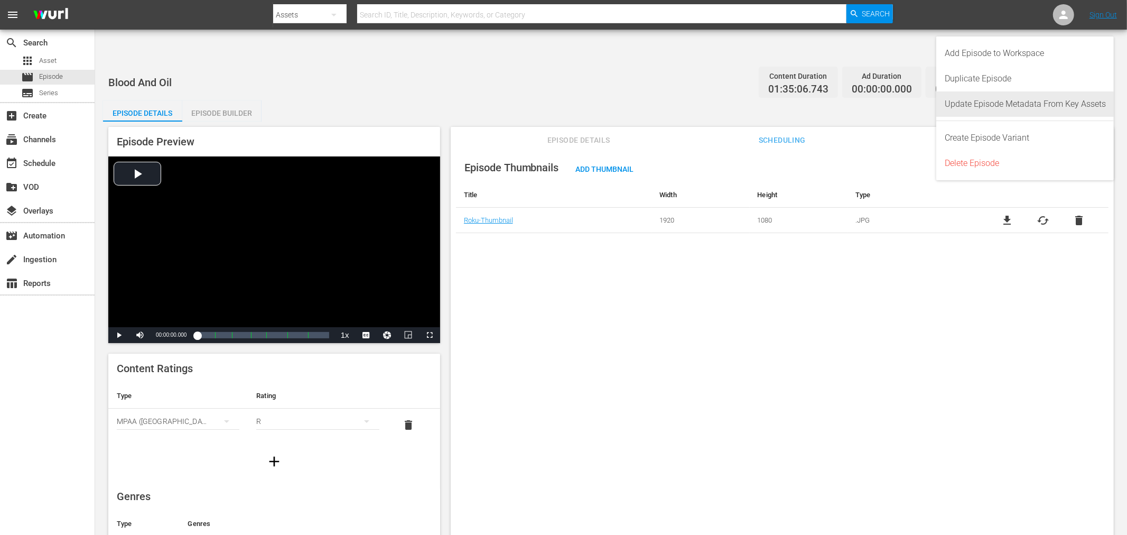
click at [1014, 106] on div "Update Episode Metadata From Key Assets" at bounding box center [1025, 103] width 161 height 25
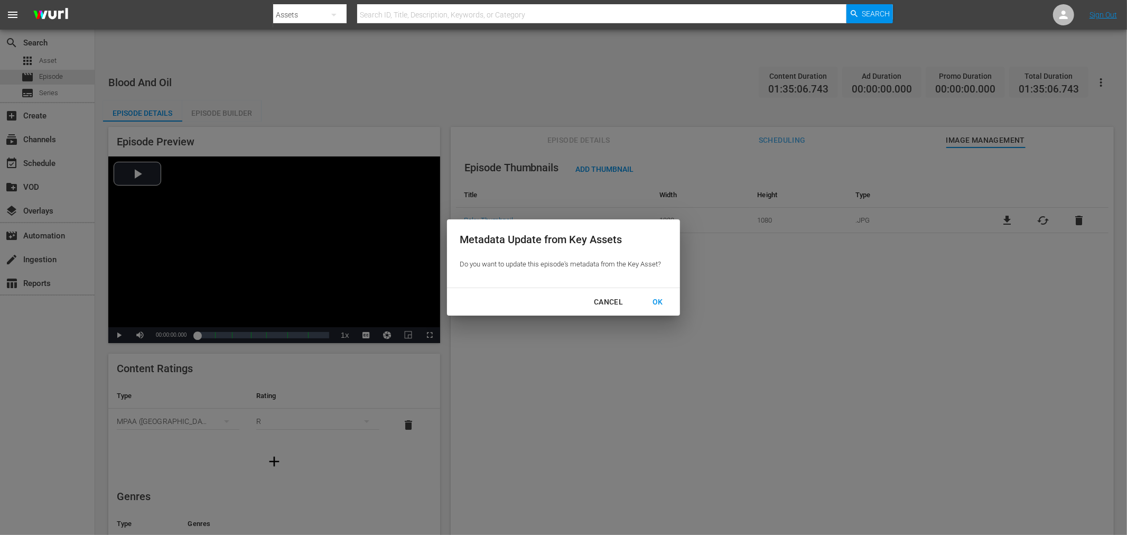
click at [664, 299] on div "OK" at bounding box center [657, 301] width 27 height 13
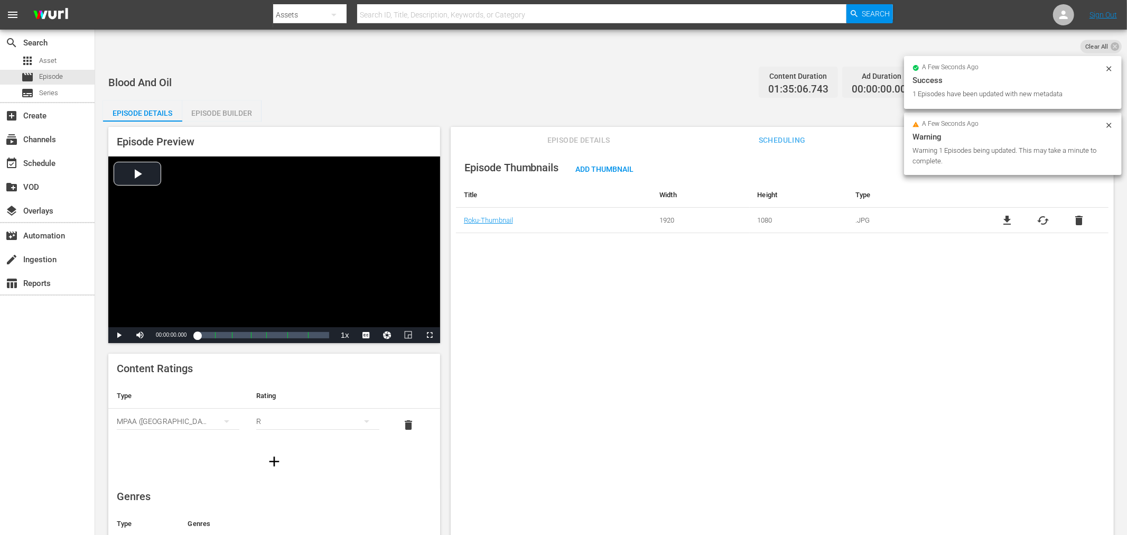
click at [648, 286] on div "Episode Thumbnails Add Thumbnail Title Width Height Type Roku-Thumbnail 1920 10…" at bounding box center [782, 353] width 663 height 413
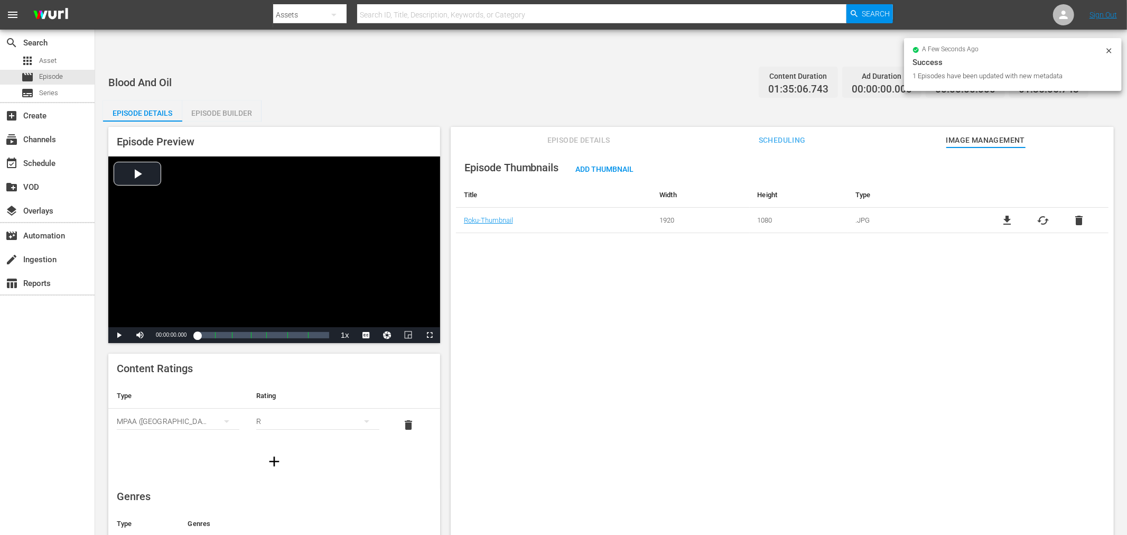
click at [648, 286] on div "Episode Thumbnails Add Thumbnail Title Width Height Type Roku-Thumbnail 1920 10…" at bounding box center [782, 353] width 663 height 413
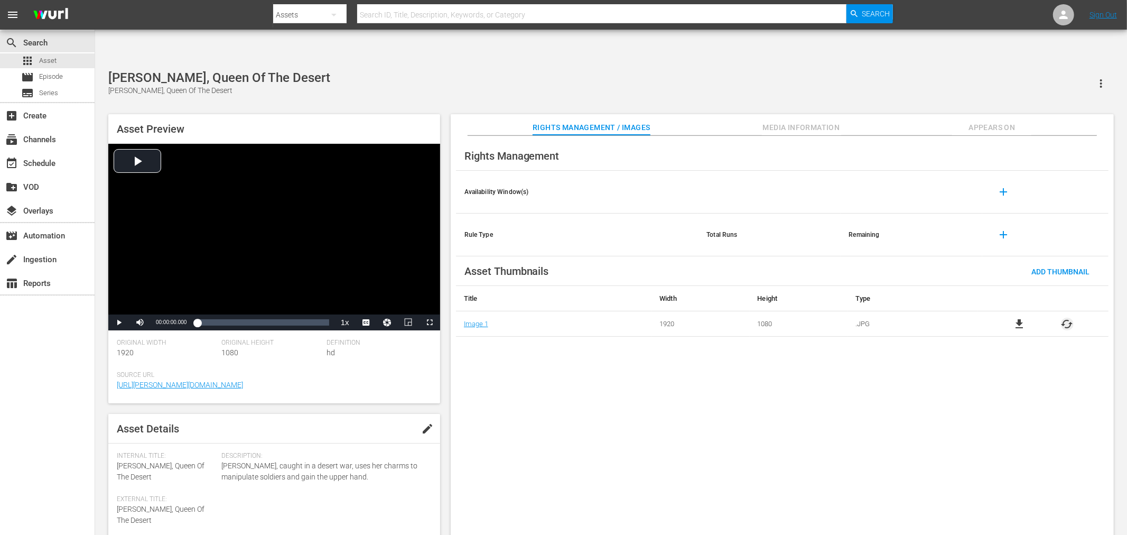
click at [1069, 318] on span "cached" at bounding box center [1067, 324] width 13 height 13
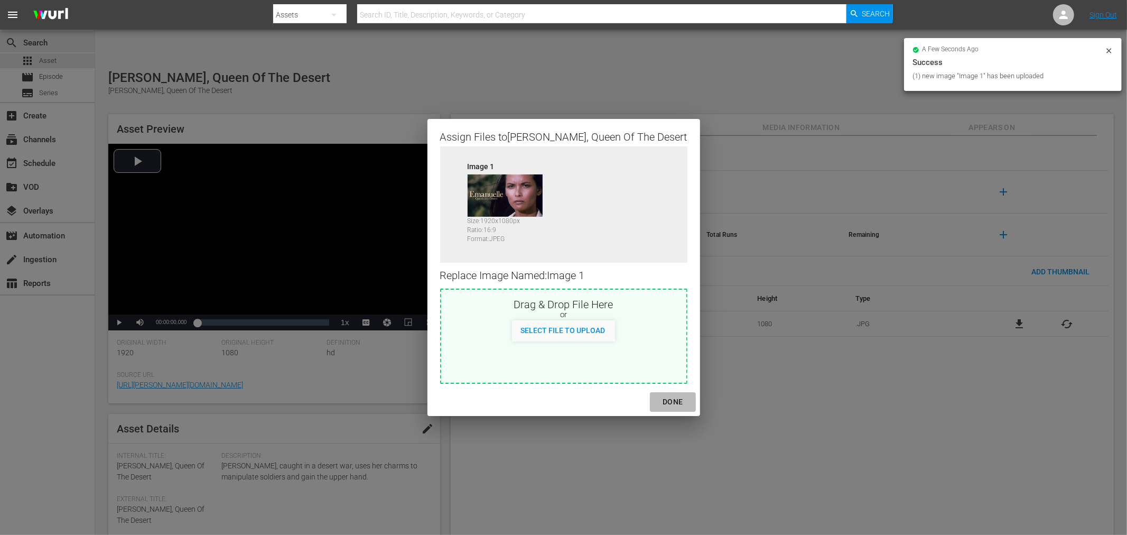
click at [656, 397] on div "DONE" at bounding box center [672, 401] width 37 height 13
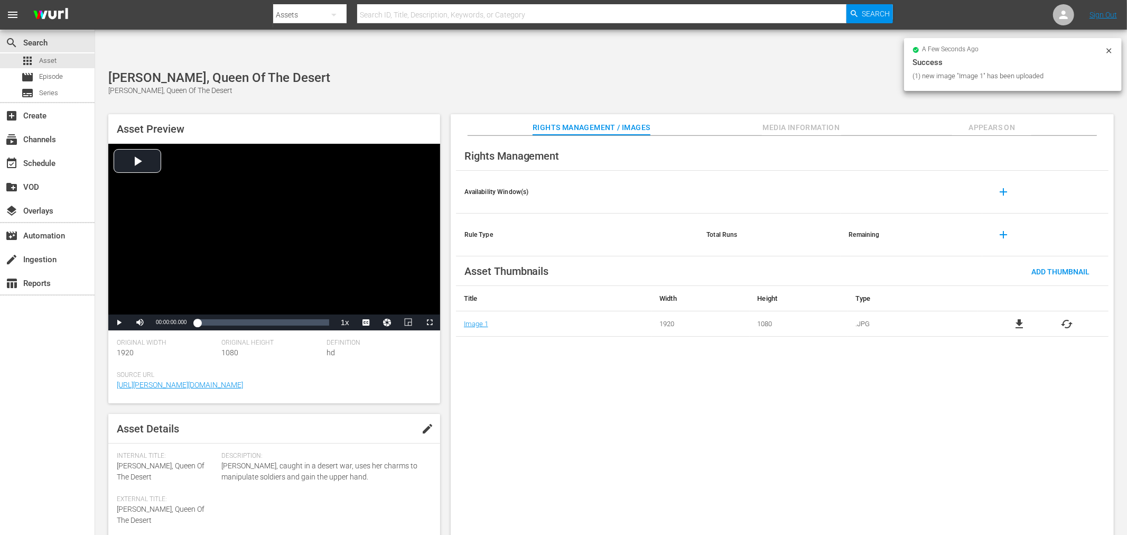
drag, startPoint x: 722, startPoint y: 420, endPoint x: 730, endPoint y: 421, distance: 7.9
click at [727, 421] on div "Rights Management Availability Window(s) add Rule Type Total Runs Remaining add…" at bounding box center [782, 344] width 663 height 416
click at [981, 121] on span "Appears On" at bounding box center [991, 127] width 79 height 13
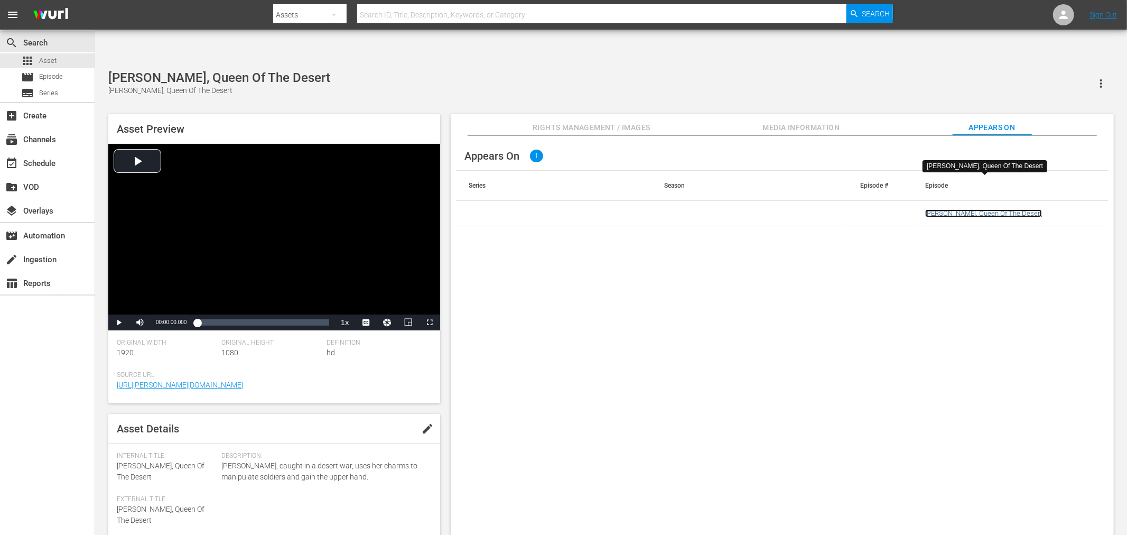
click at [971, 209] on link "[PERSON_NAME], Queen Of The Desert" at bounding box center [983, 213] width 117 height 8
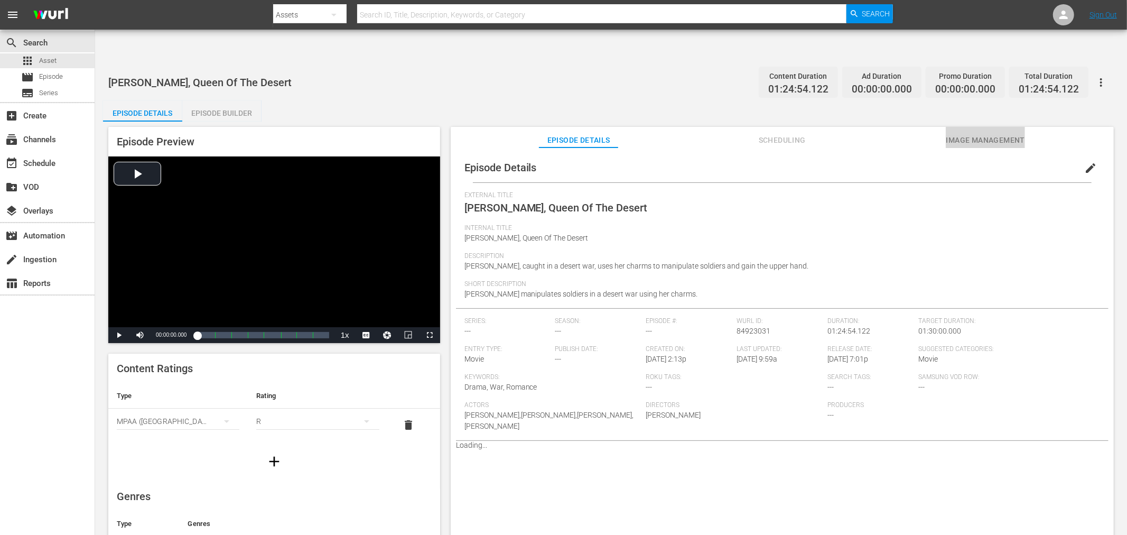
click at [976, 134] on span "Image Management" at bounding box center [985, 140] width 79 height 13
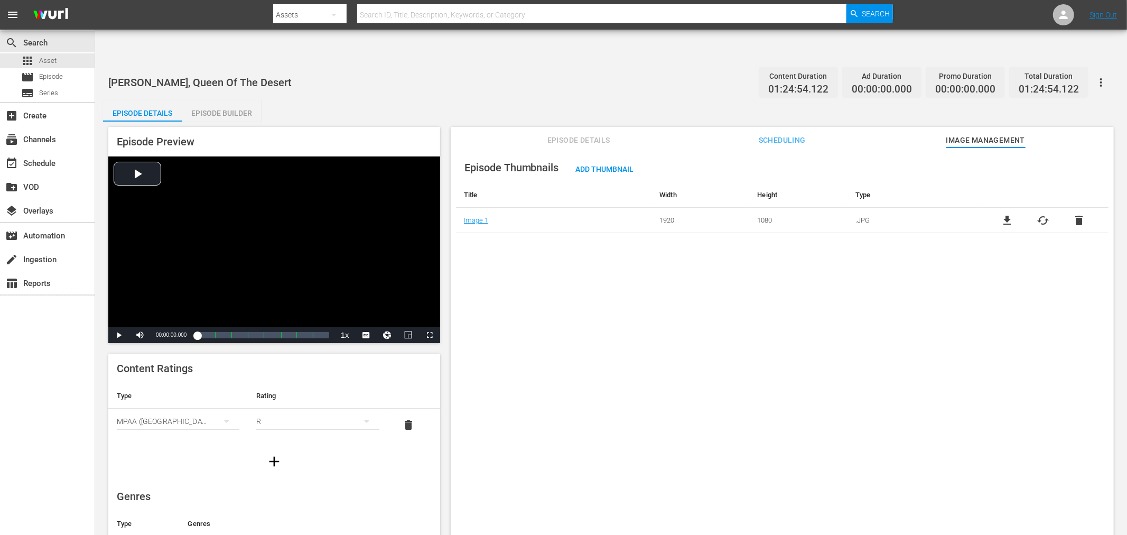
click at [1096, 76] on icon "button" at bounding box center [1101, 82] width 13 height 13
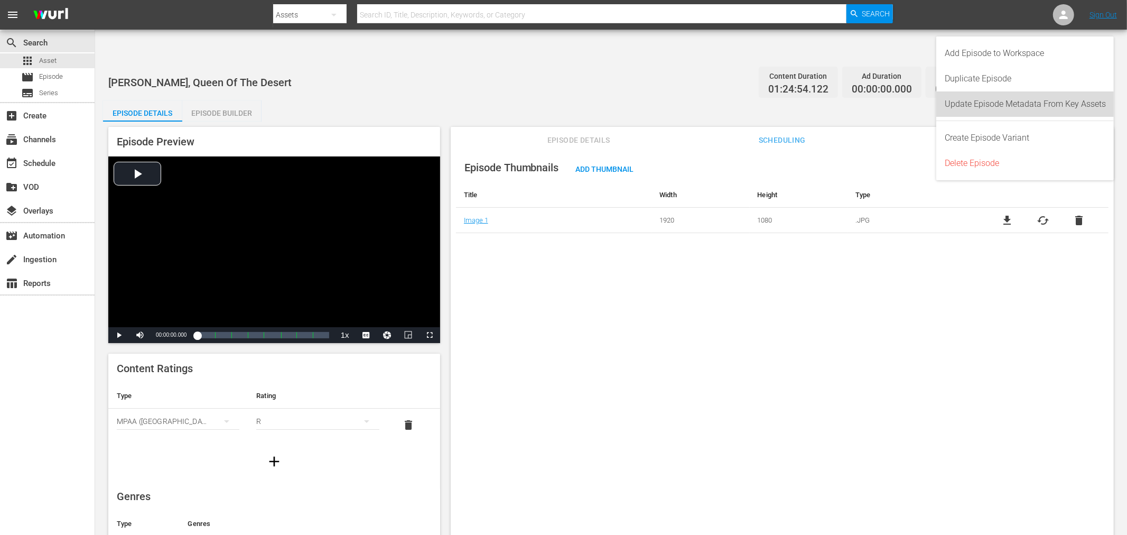
click at [1052, 101] on div "Update Episode Metadata From Key Assets" at bounding box center [1025, 103] width 161 height 25
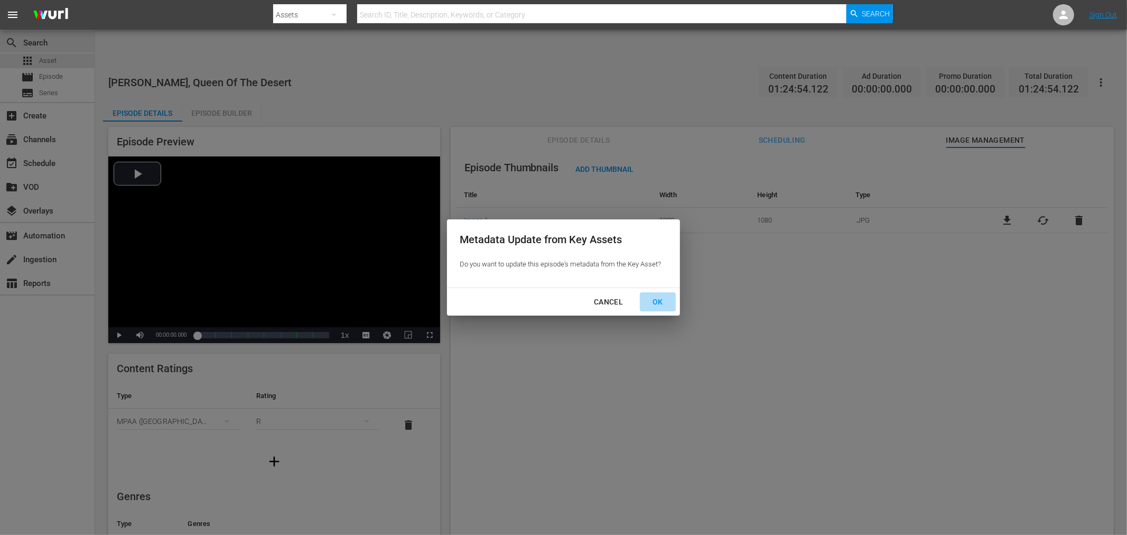
click at [651, 303] on div "OK" at bounding box center [657, 301] width 27 height 13
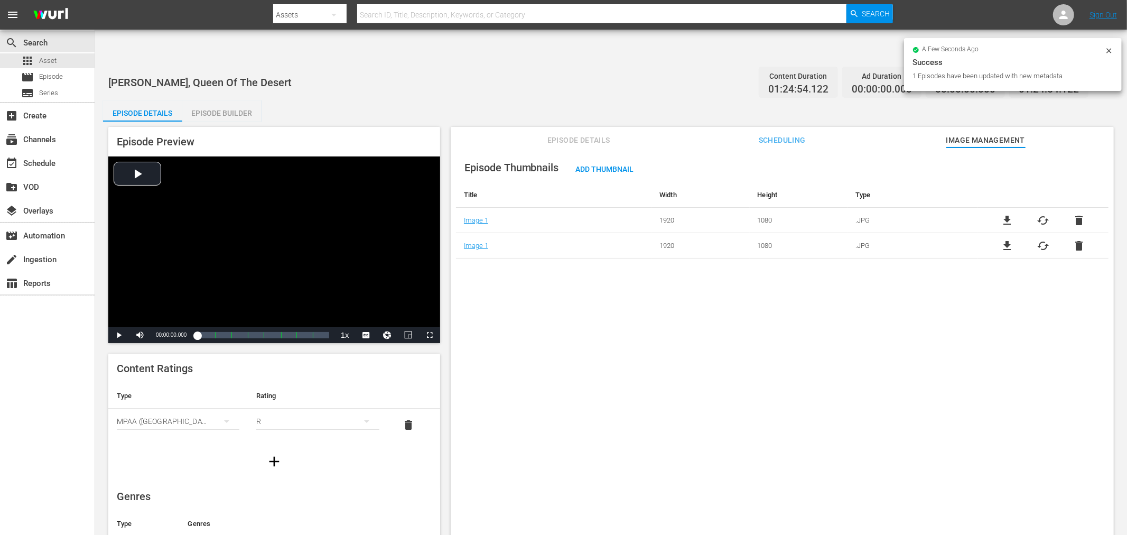
click at [770, 343] on div "Episode Thumbnails Add Thumbnail Title Width Height Type Image 1 1920 1080 .JPG…" at bounding box center [782, 353] width 663 height 413
click at [1075, 214] on span "delete" at bounding box center [1078, 220] width 13 height 13
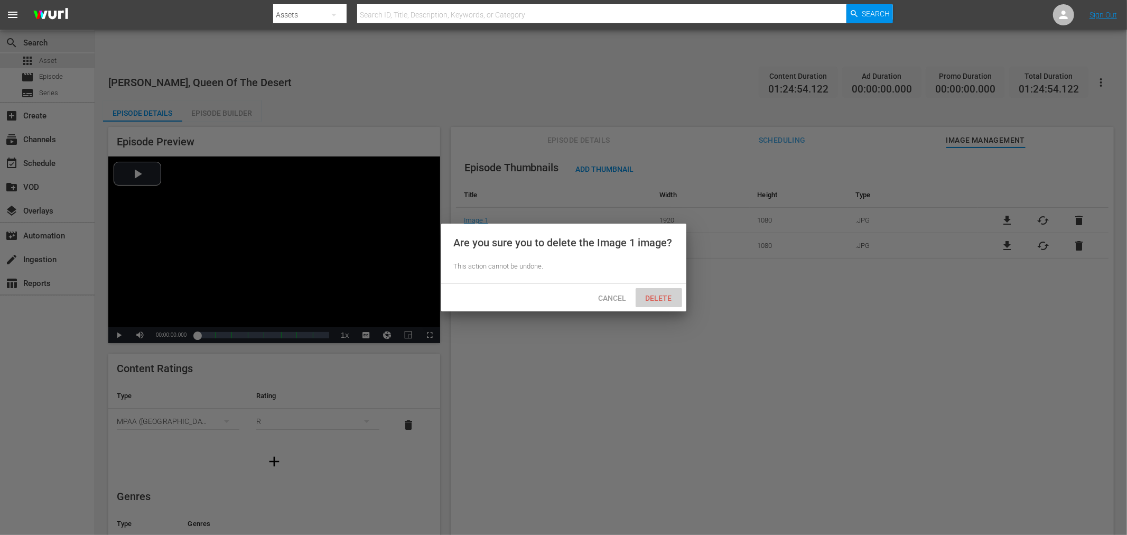
click at [667, 295] on span "Delete" at bounding box center [658, 298] width 43 height 8
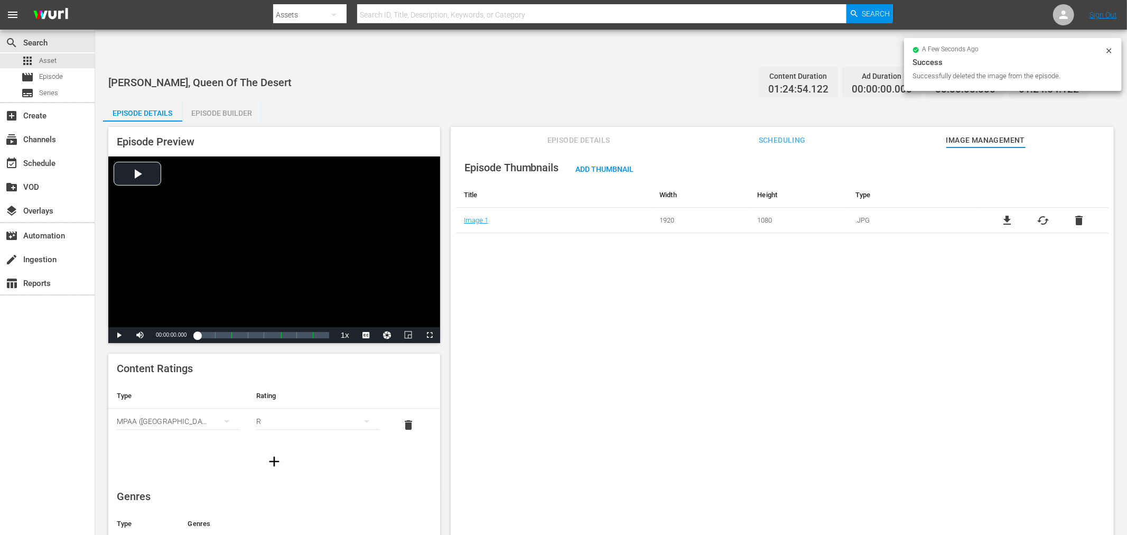
click at [541, 314] on div "Episode Thumbnails Add Thumbnail Title Width Height Type Image 1 1920 1080 .JPG…" at bounding box center [782, 353] width 663 height 413
click at [824, 418] on div "Episode Thumbnails Add Thumbnail Title Width Height Type Image 1 1920 1080 .JPG…" at bounding box center [782, 353] width 663 height 413
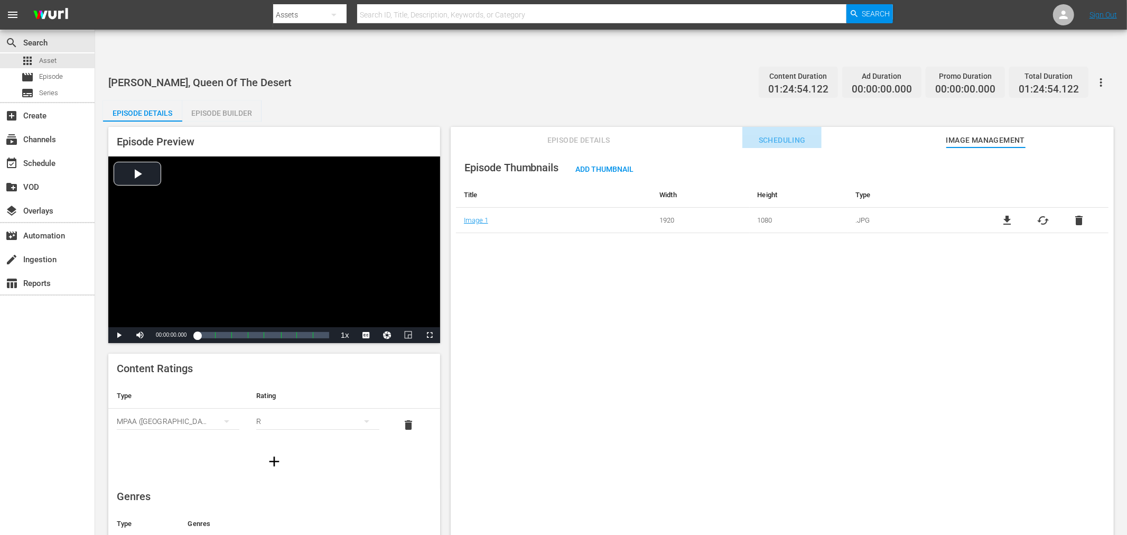
click at [772, 134] on span "Scheduling" at bounding box center [781, 140] width 79 height 13
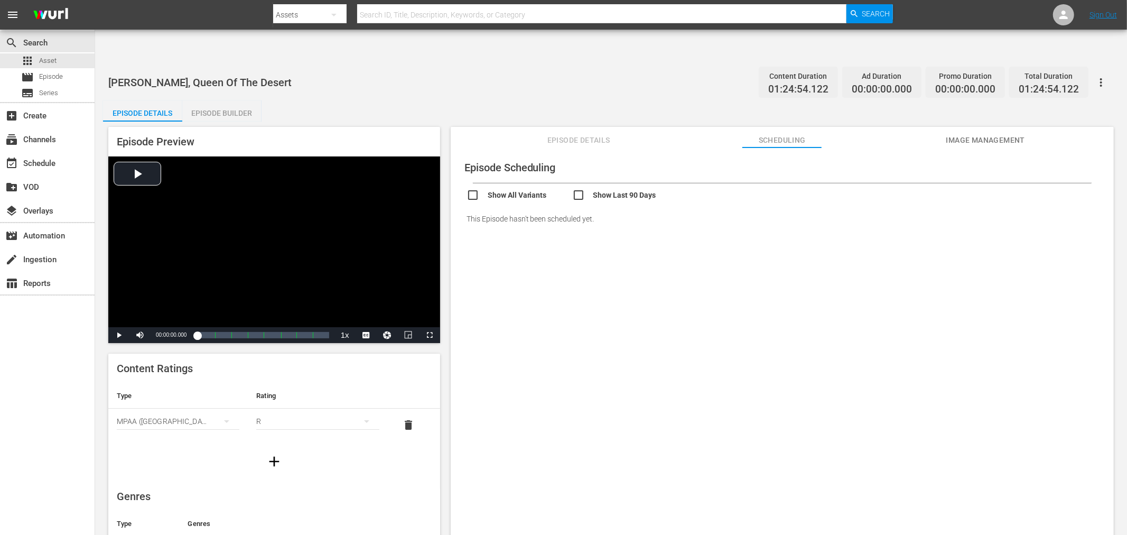
click at [494, 189] on input "checkbox" at bounding box center [519, 196] width 106 height 15
checkbox input "true"
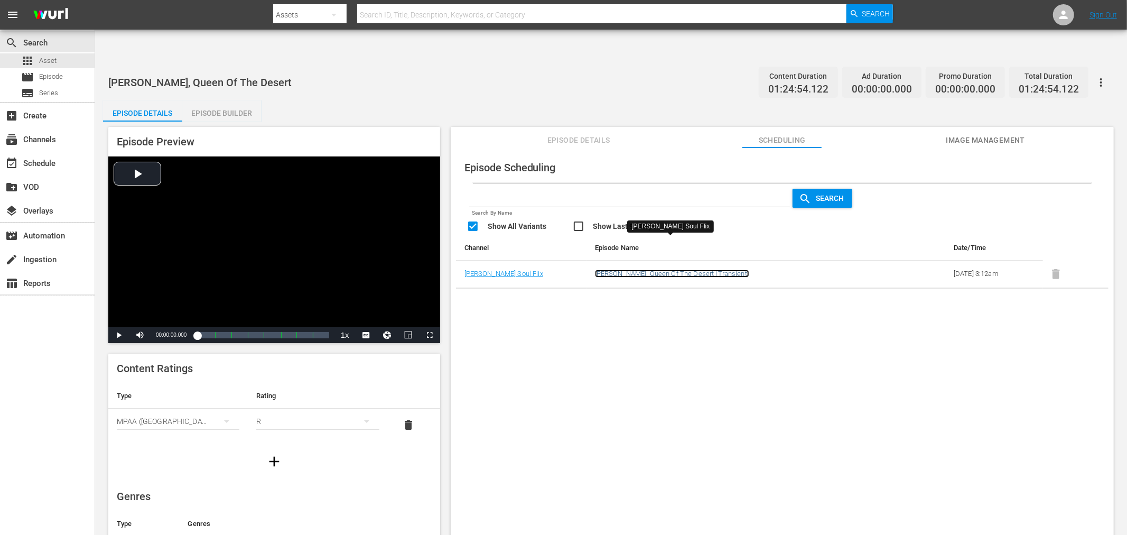
click at [630, 269] on link "Emanuelle, Queen Of The Desert (Transient)" at bounding box center [672, 273] width 154 height 8
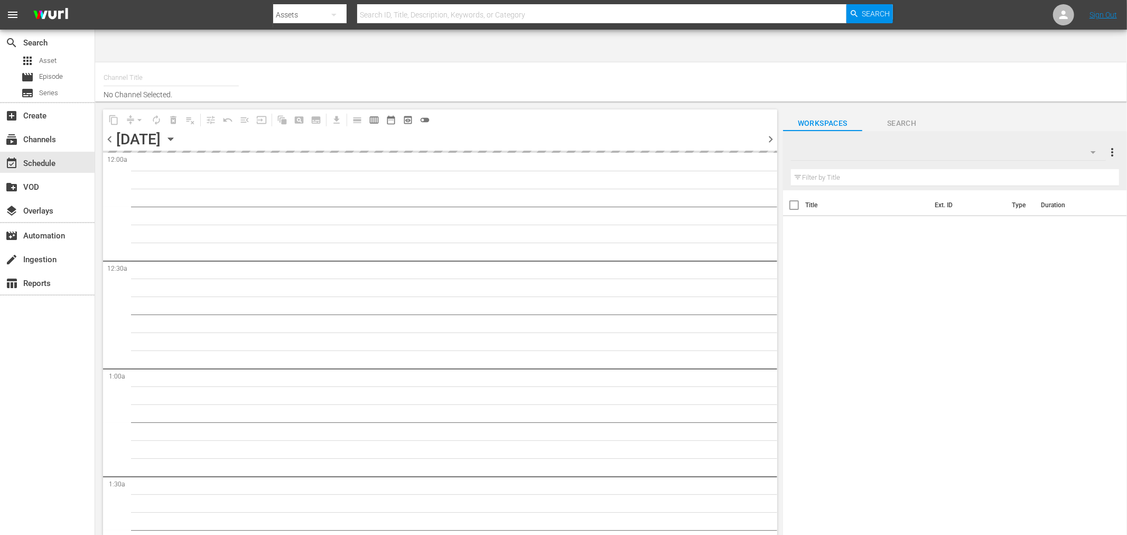
type input "Soul Flix (1949)"
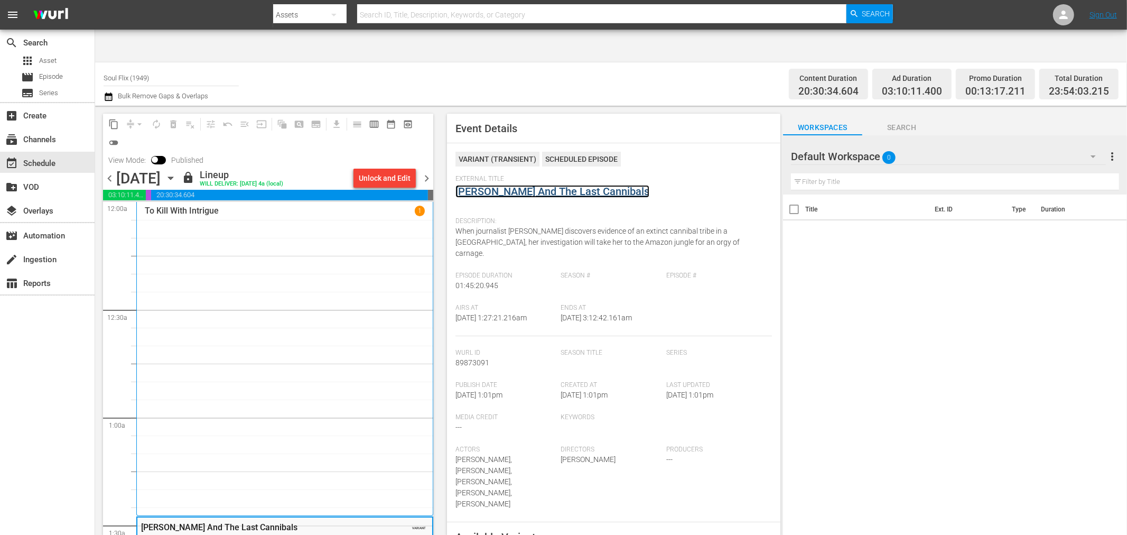
click at [592, 185] on link "[PERSON_NAME] And The Last Cannibals" at bounding box center [552, 191] width 194 height 13
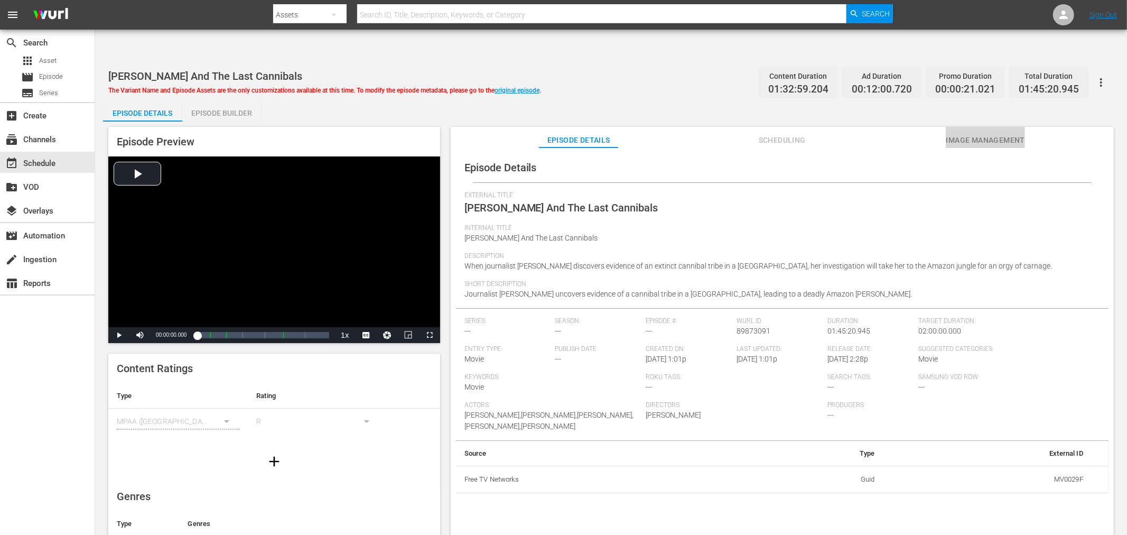
click at [981, 134] on span "Image Management" at bounding box center [985, 140] width 79 height 13
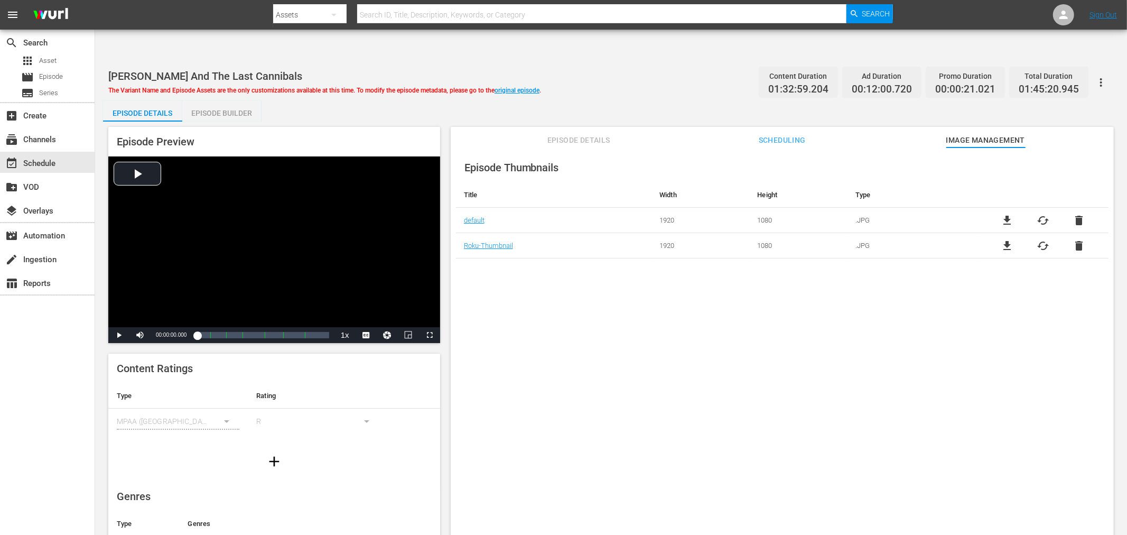
click at [572, 346] on div "Episode Thumbnails Title Width Height Type default 1920 1080 .JPG file_download…" at bounding box center [782, 353] width 663 height 413
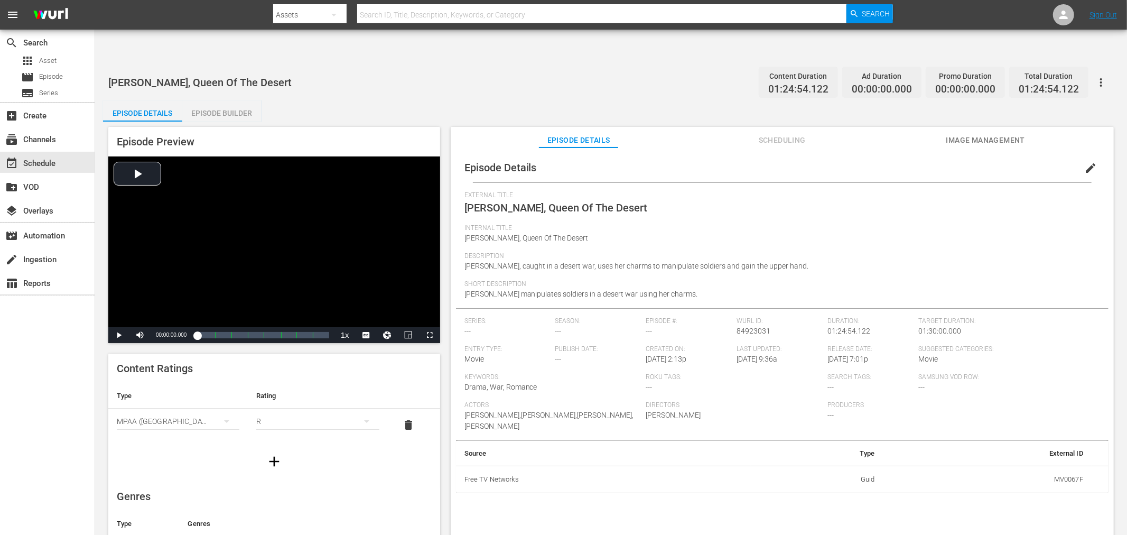
click at [990, 134] on span "Image Management" at bounding box center [985, 140] width 79 height 13
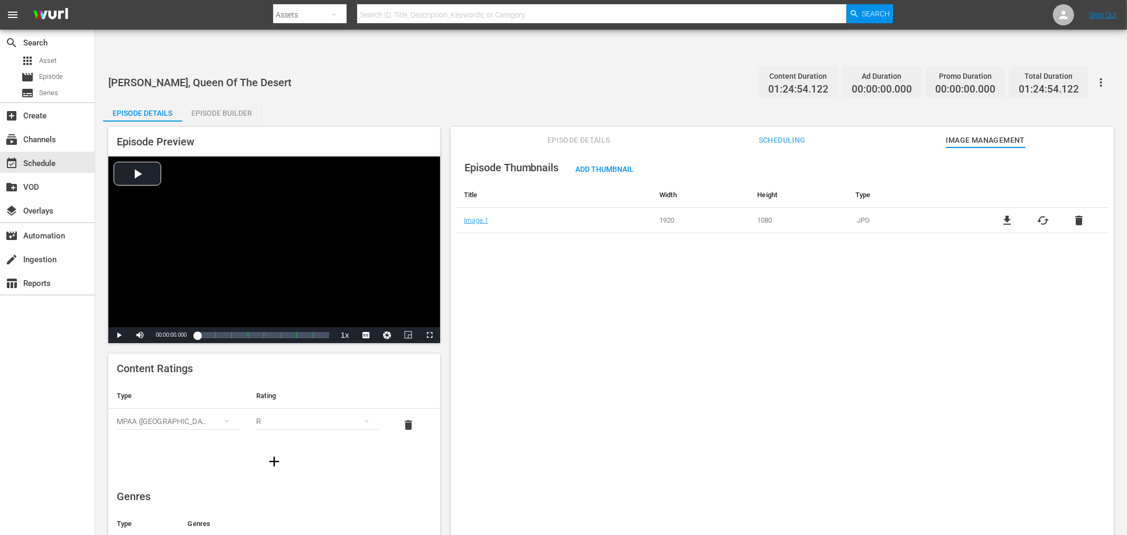
click at [754, 389] on div "Episode Thumbnails Add Thumbnail Title Width Height Type Image 1 1920 1080 .JPG…" at bounding box center [782, 353] width 663 height 413
click at [775, 134] on span "Scheduling" at bounding box center [781, 140] width 79 height 13
click at [471, 189] on input "checkbox" at bounding box center [519, 196] width 106 height 15
checkbox input "true"
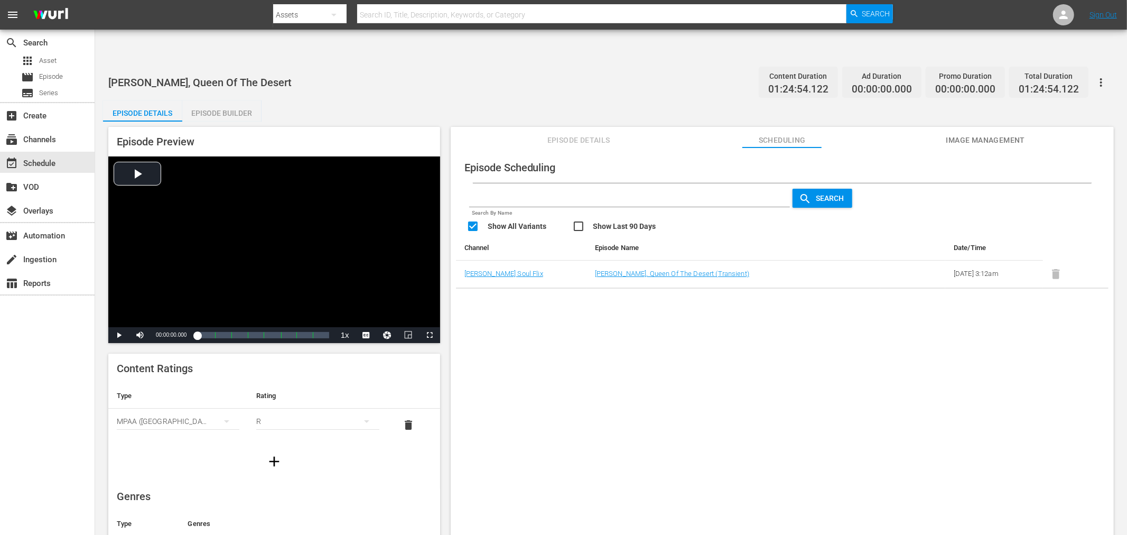
click at [627, 400] on div "Episode Scheduling Search By Name Search Show All Variants Show Last 90 Days Ch…" at bounding box center [782, 353] width 663 height 413
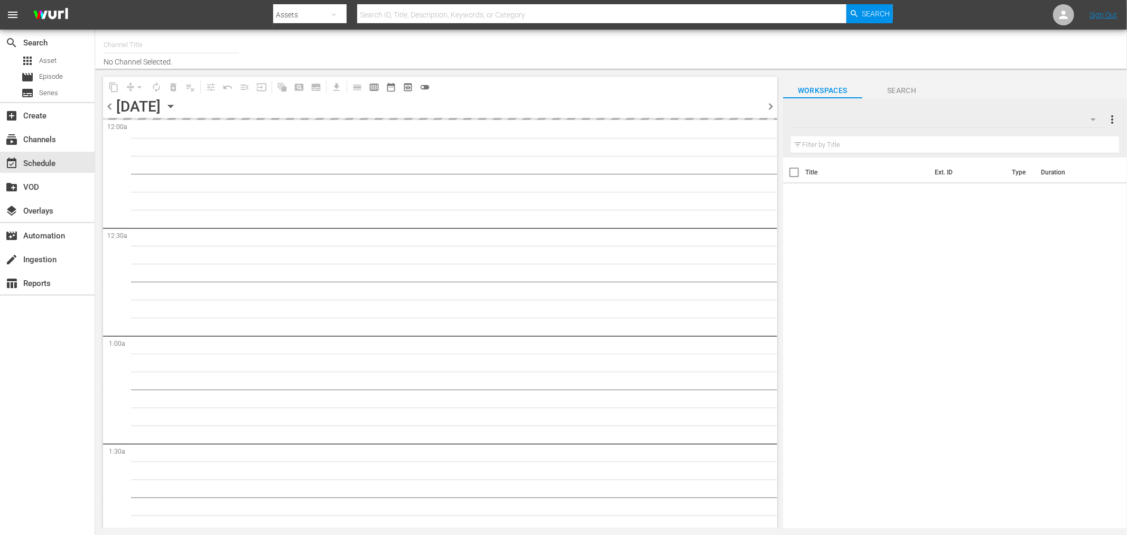
type input "Soul Flix (1949)"
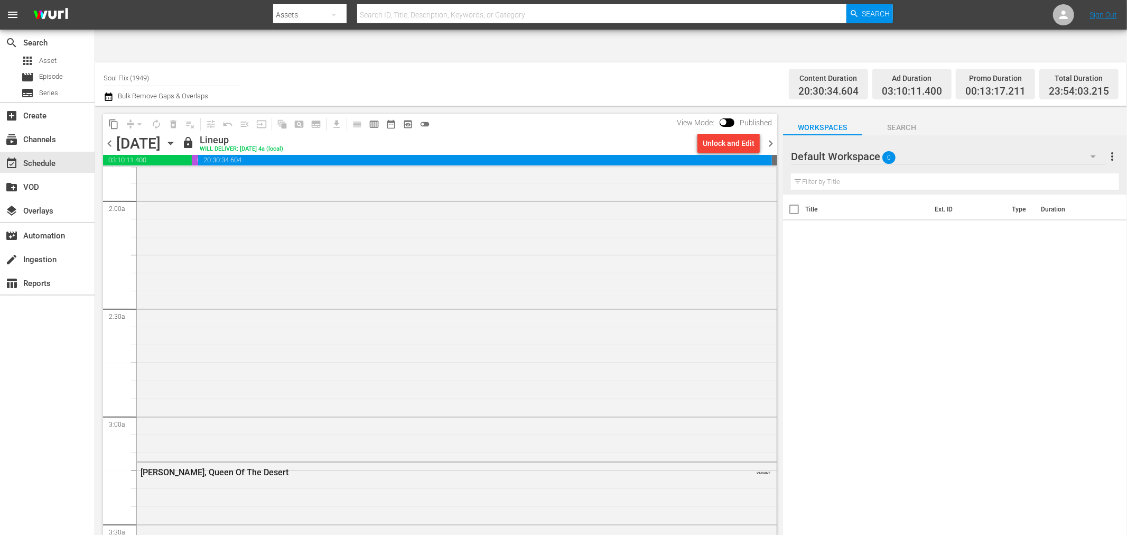
scroll to position [469, 0]
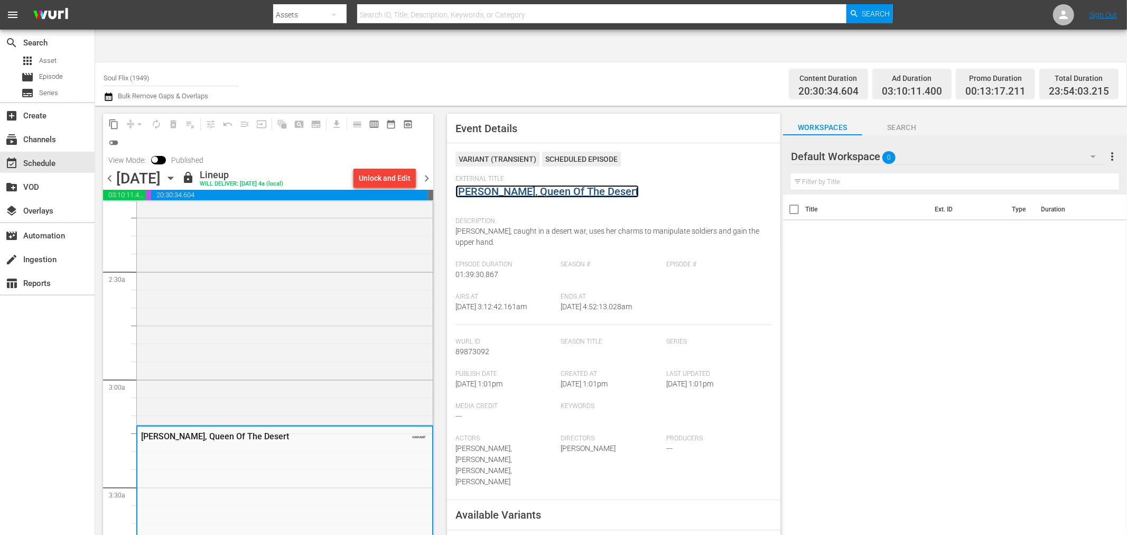
click at [565, 185] on link "[PERSON_NAME], Queen Of The Desert" at bounding box center [546, 191] width 183 height 13
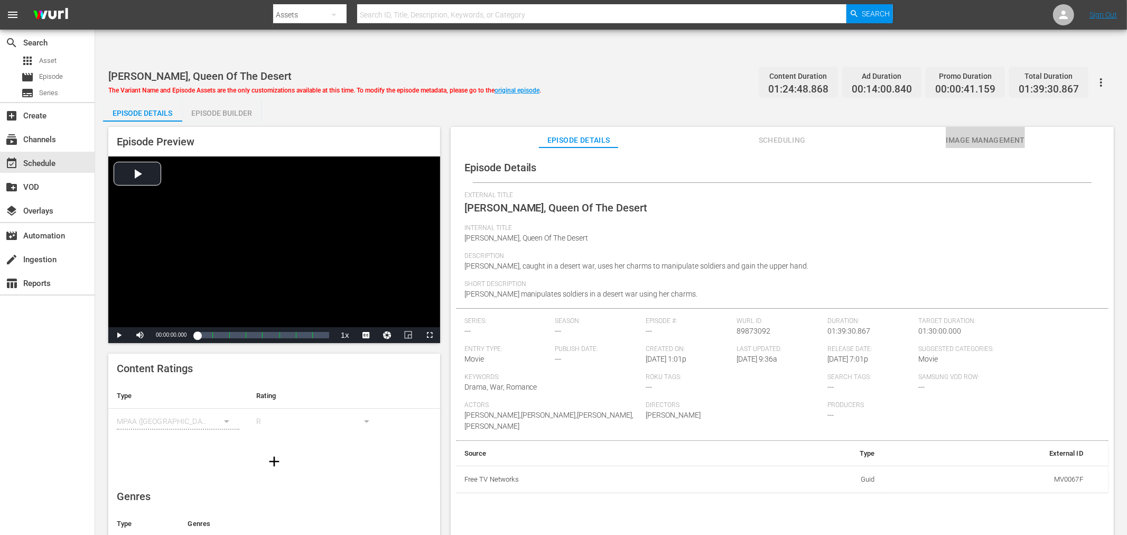
click at [975, 134] on span "Image Management" at bounding box center [985, 140] width 79 height 13
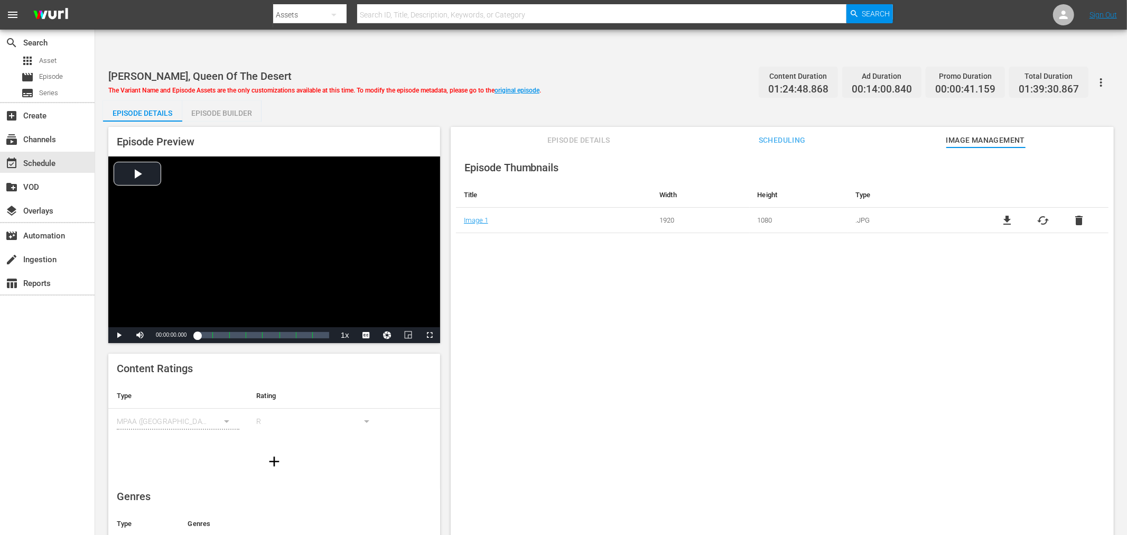
click at [591, 289] on div "Episode Thumbnails Title Width Height Type Image 1 1920 1080 .JPG file_download…" at bounding box center [782, 353] width 663 height 413
click at [594, 323] on div "Episode Thumbnails Title Width Height Type Image 1 1920 1080 .JPG file_download…" at bounding box center [782, 353] width 663 height 413
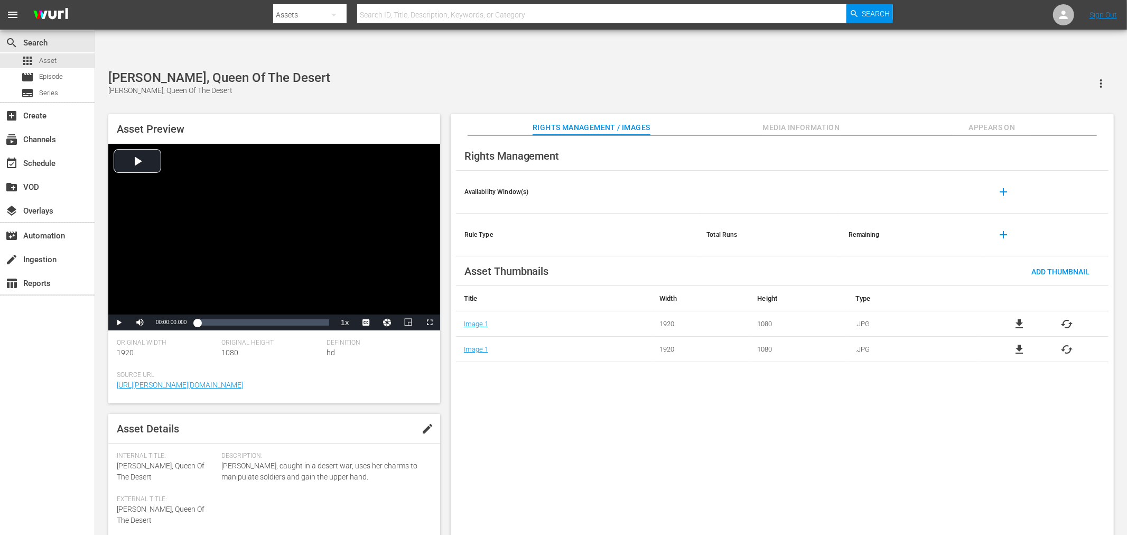
click at [1070, 343] on span "cached" at bounding box center [1067, 349] width 13 height 13
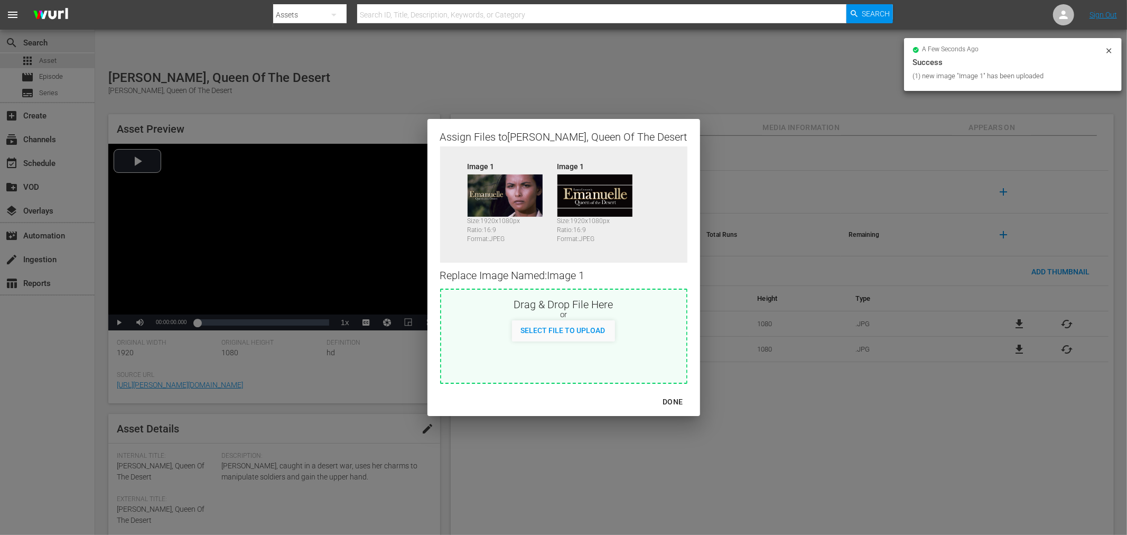
click at [658, 400] on div "DONE" at bounding box center [672, 401] width 37 height 13
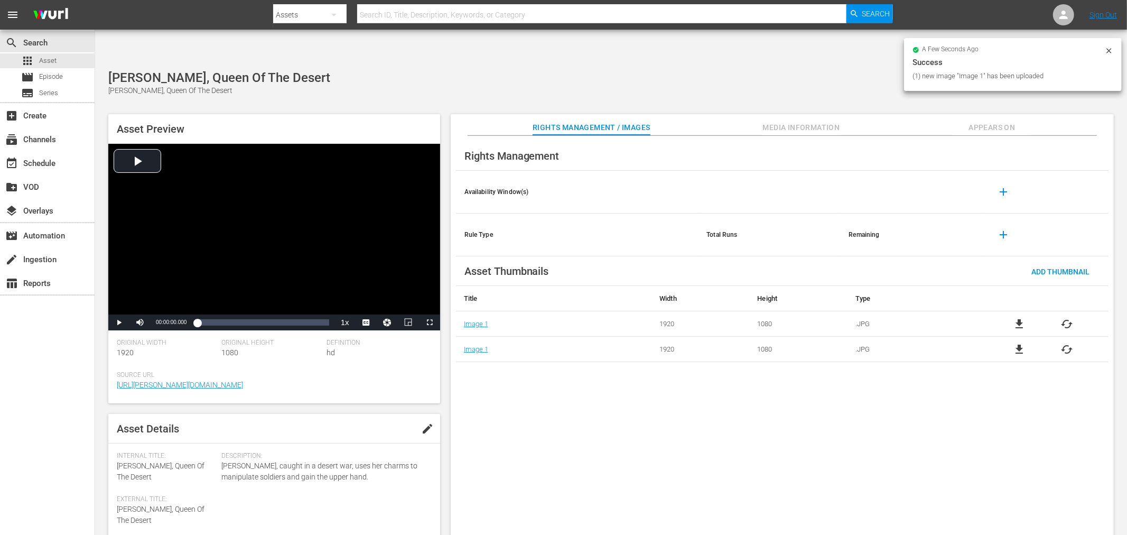
click at [689, 426] on div "Rights Management Availability Window(s) add Rule Type Total Runs Remaining add…" at bounding box center [782, 344] width 663 height 416
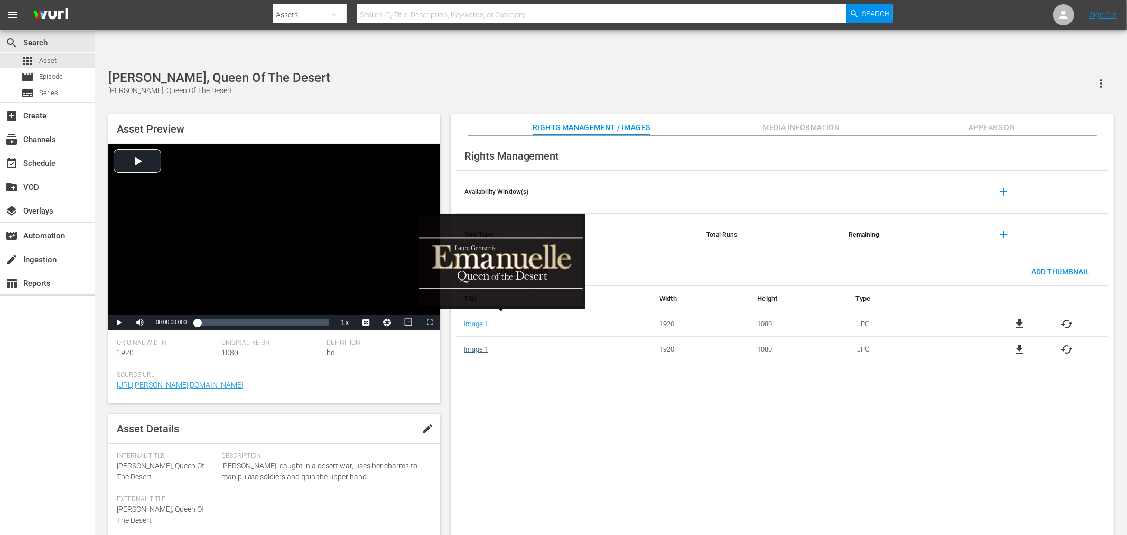
click at [476, 345] on link "Image 1" at bounding box center [476, 349] width 24 height 8
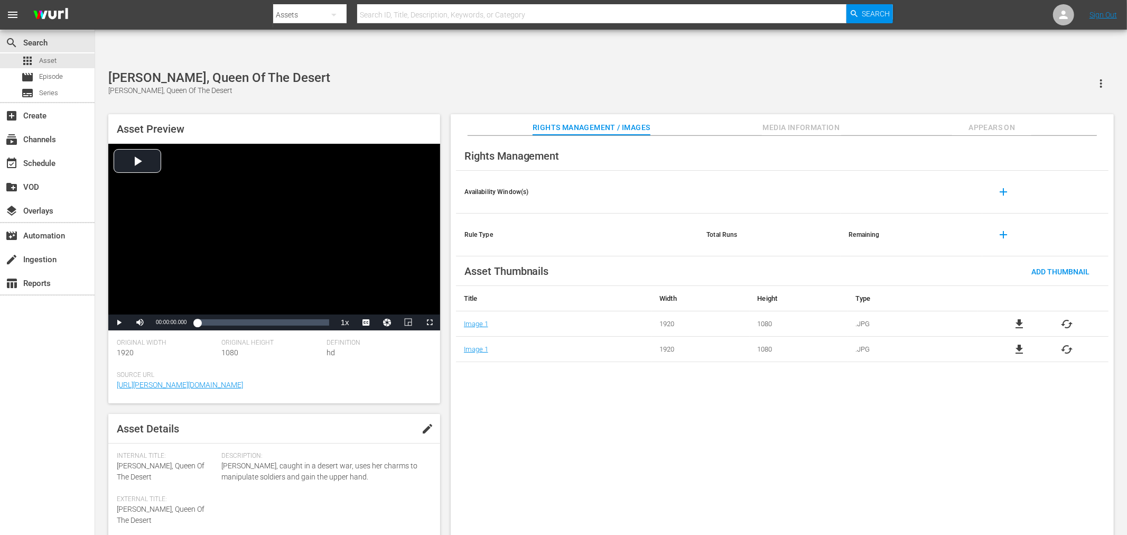
click at [552, 409] on div "Rights Management Availability Window(s) add Rule Type Total Runs Remaining add…" at bounding box center [782, 344] width 663 height 416
click at [997, 121] on span "Appears On" at bounding box center [991, 127] width 79 height 13
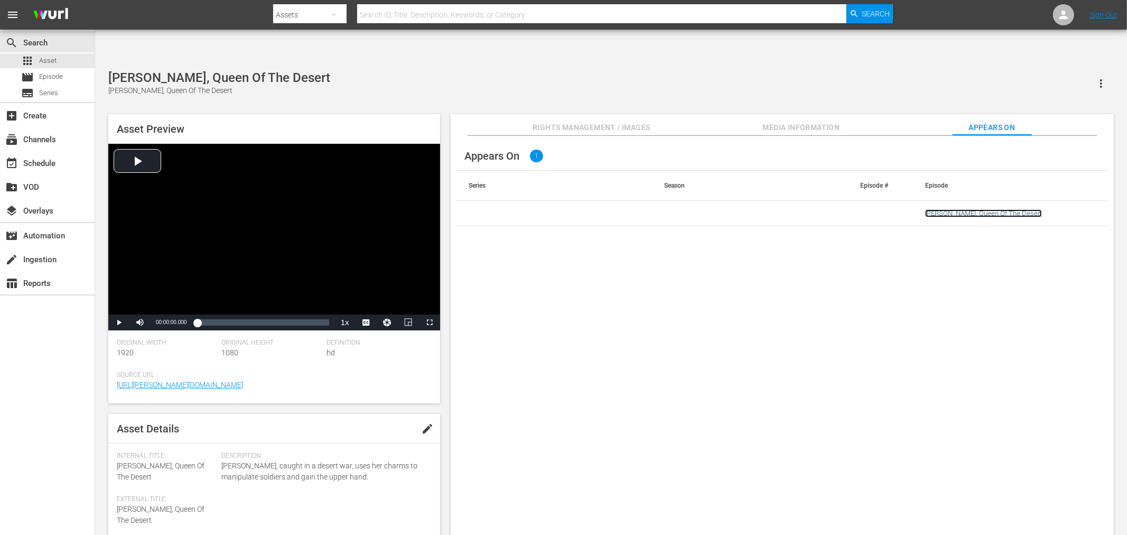
click at [936, 209] on link "[PERSON_NAME], Queen Of The Desert" at bounding box center [983, 213] width 117 height 8
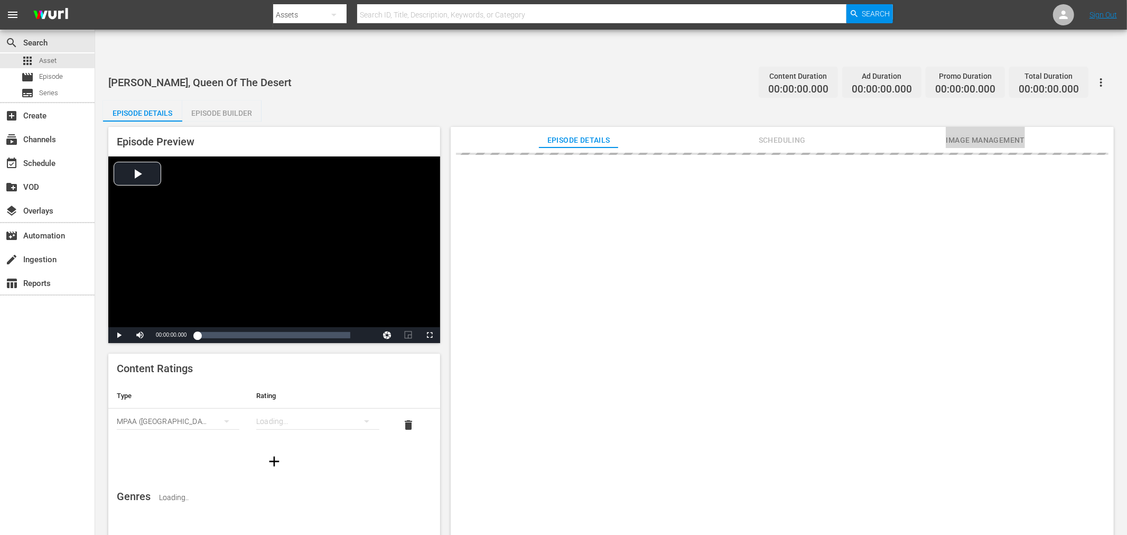
click at [977, 134] on span "Image Management" at bounding box center [985, 140] width 79 height 13
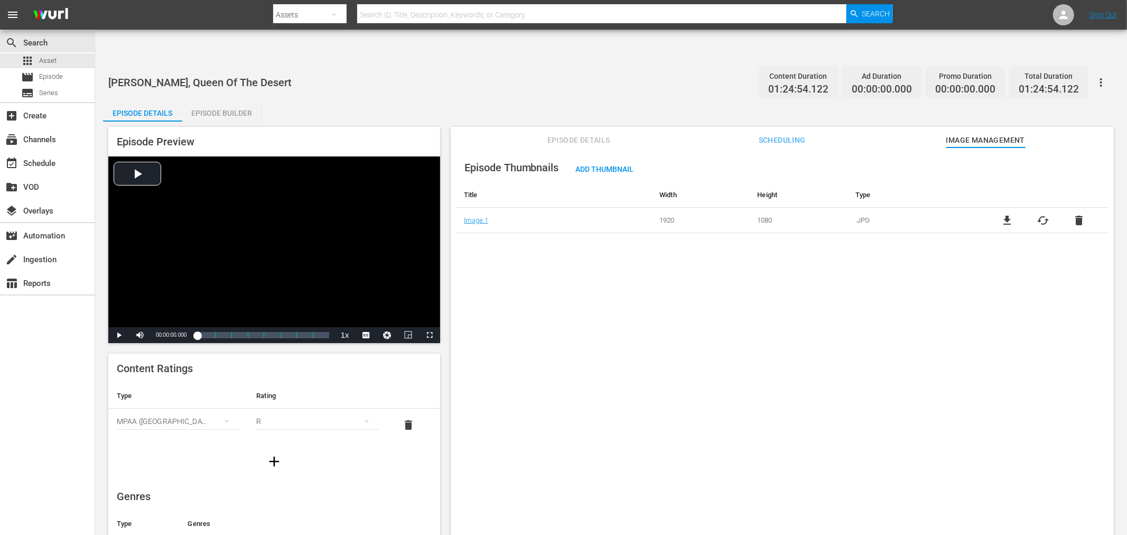
click at [578, 281] on div "Episode Thumbnails Add Thumbnail Title Width Height Type Image 1 1920 1080 .JPG…" at bounding box center [782, 353] width 663 height 413
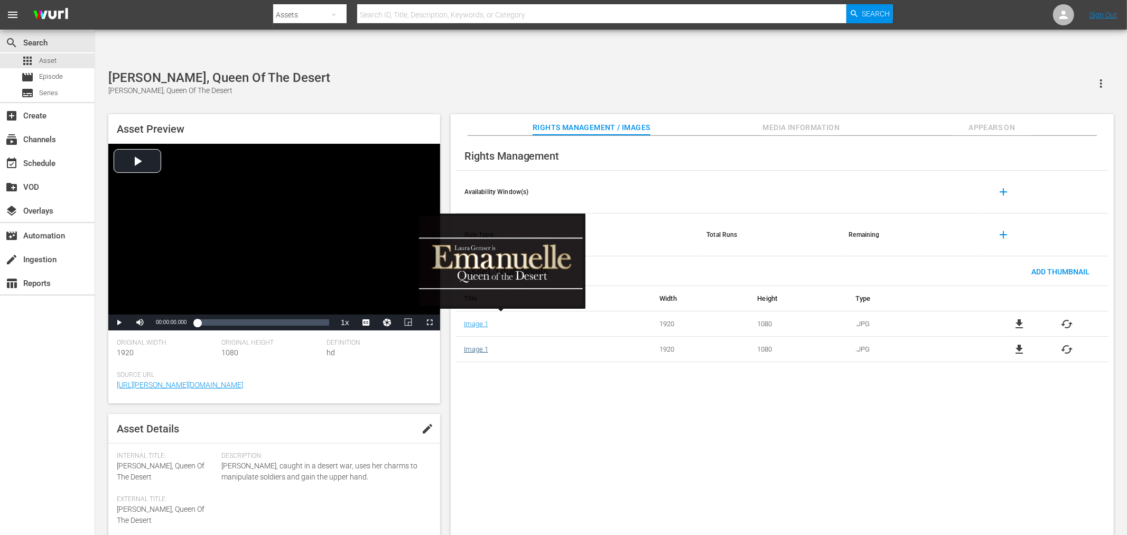
click at [468, 345] on link "Image 1" at bounding box center [476, 349] width 24 height 8
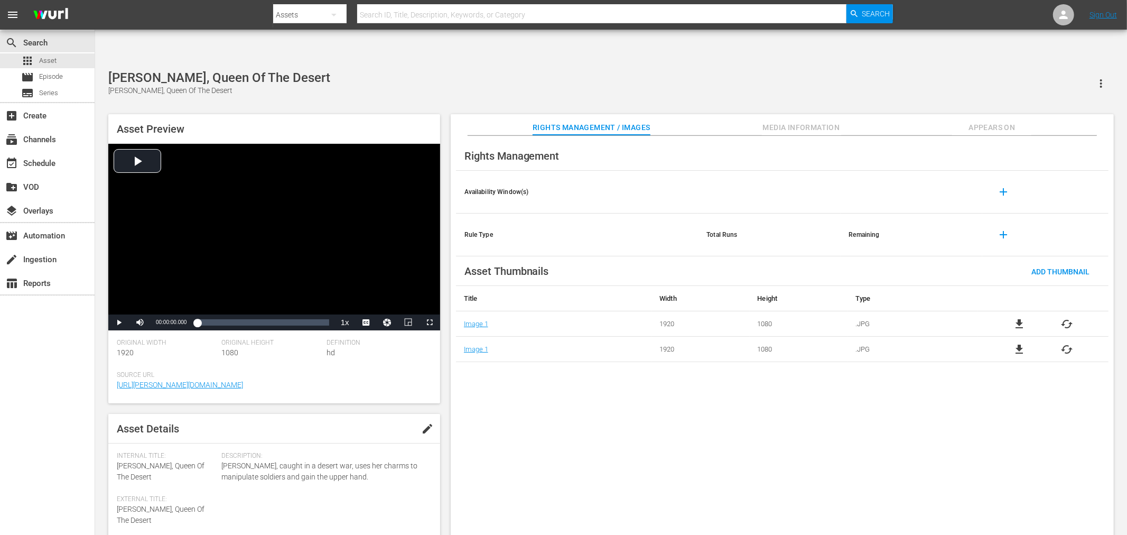
click at [1071, 343] on span "cached" at bounding box center [1067, 349] width 13 height 13
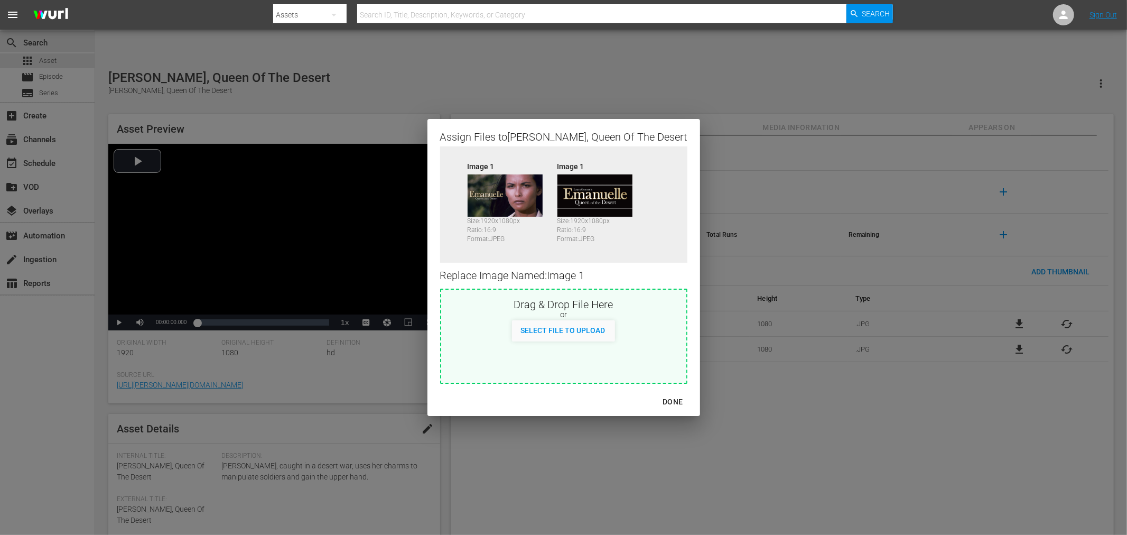
drag, startPoint x: 662, startPoint y: 400, endPoint x: 667, endPoint y: 405, distance: 6.7
click at [662, 400] on div "DONE" at bounding box center [672, 401] width 37 height 13
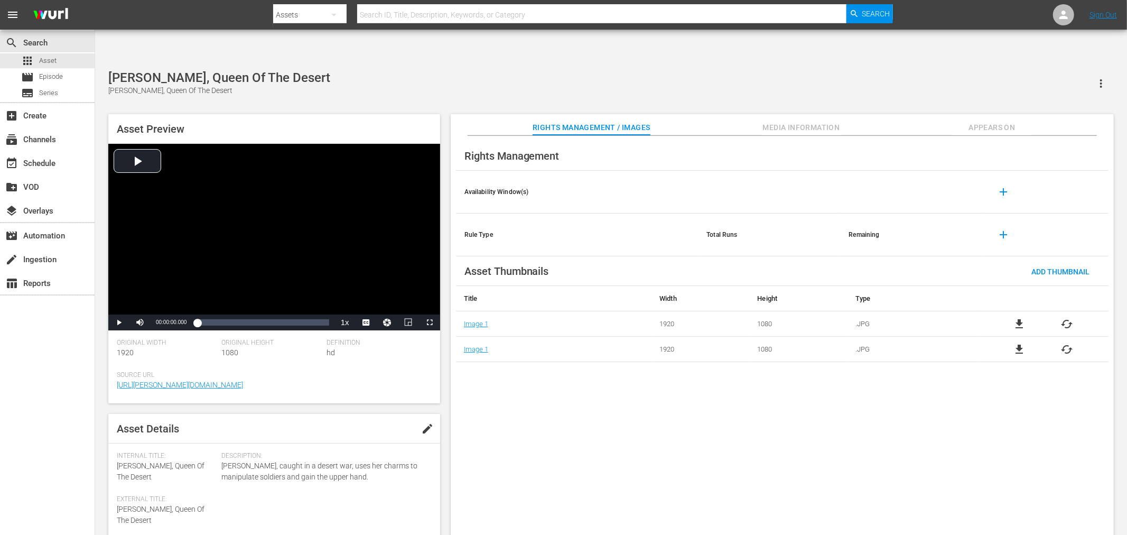
click at [1070, 343] on span "cached" at bounding box center [1067, 349] width 13 height 13
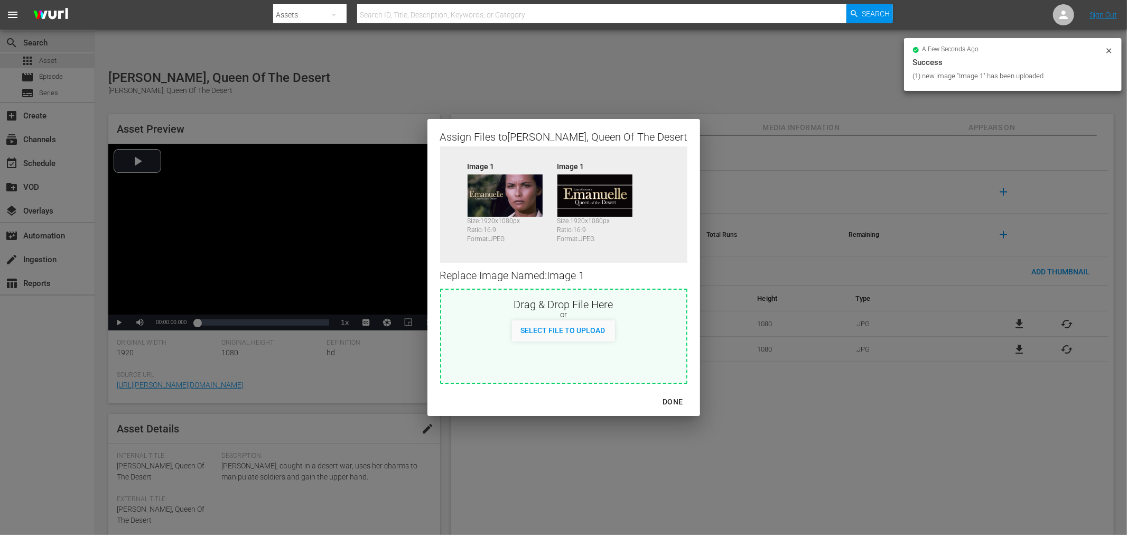
click at [608, 193] on img at bounding box center [594, 195] width 75 height 42
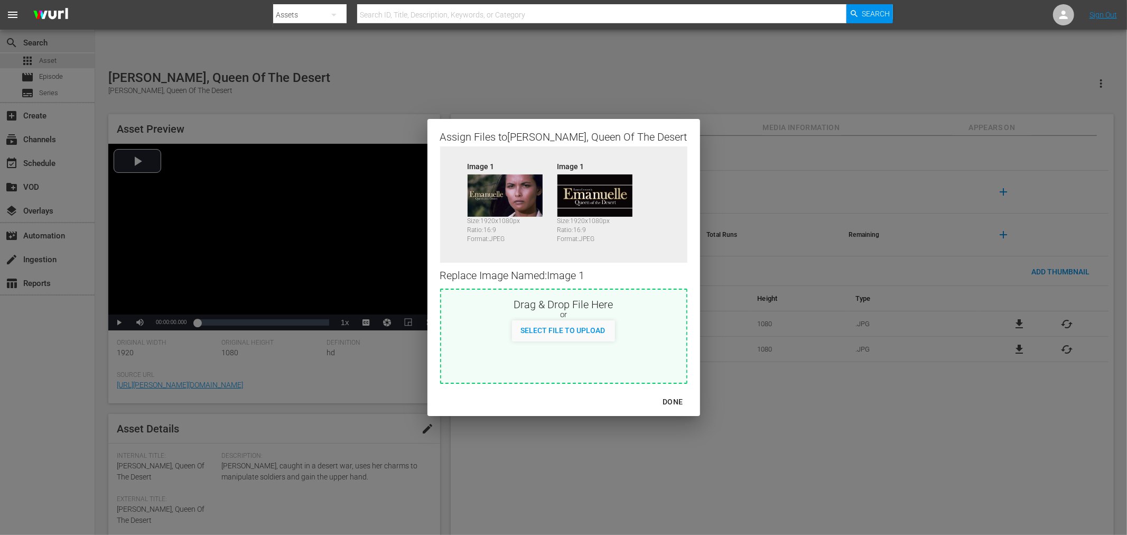
drag, startPoint x: 901, startPoint y: 431, endPoint x: 894, endPoint y: 421, distance: 12.2
click at [894, 424] on div "Assign Files to Emanuelle, Queen Of The Desert Source Image 1 Size: 1920 x 1080…" at bounding box center [563, 267] width 1101 height 509
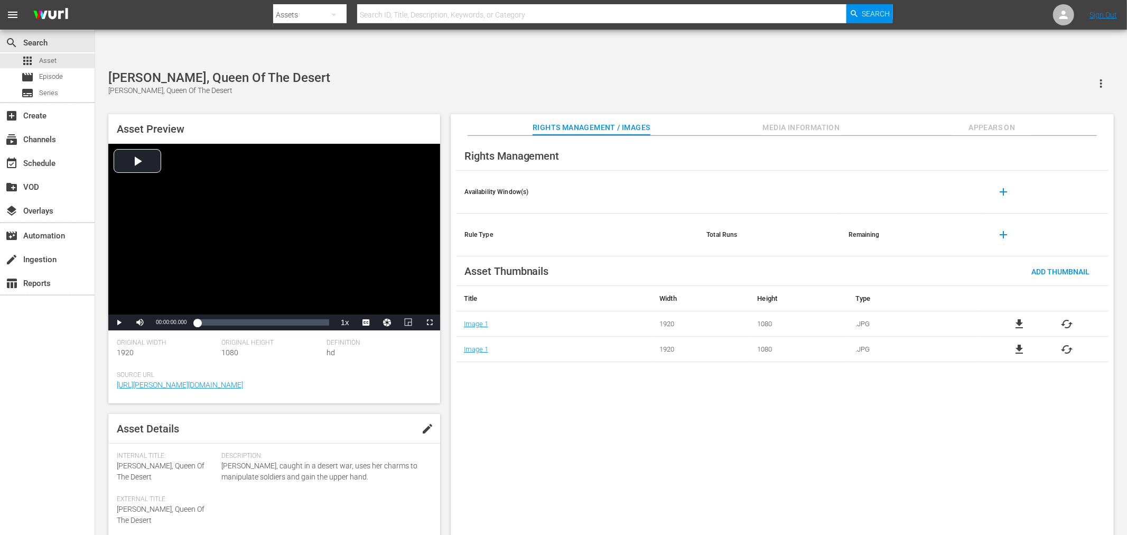
click at [894, 415] on div "Rights Management Availability Window(s) add Rule Type Total Runs Remaining add…" at bounding box center [782, 344] width 663 height 416
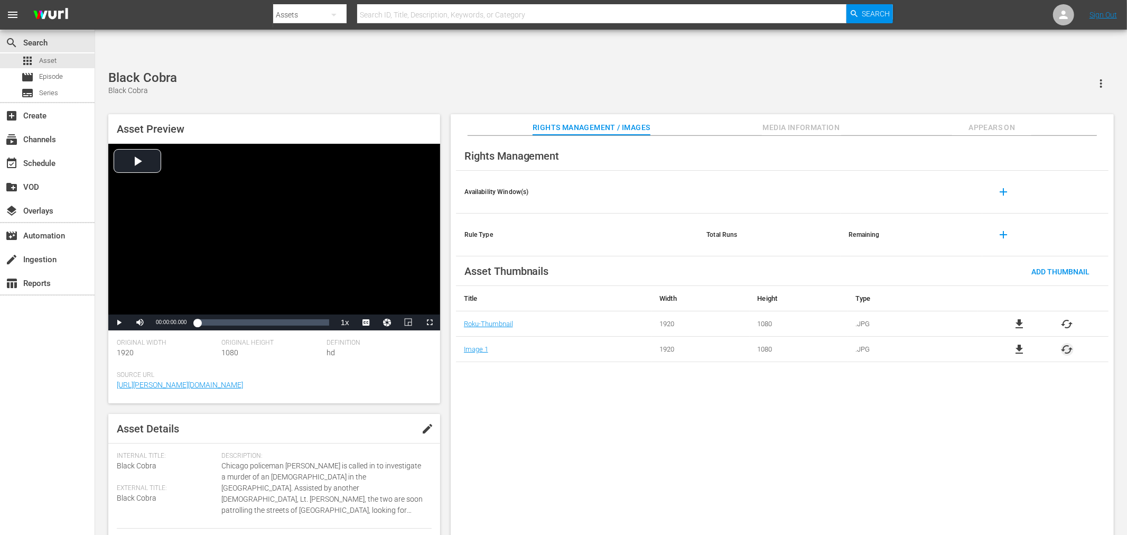
click at [1014, 343] on span "cached" at bounding box center [1067, 349] width 13 height 13
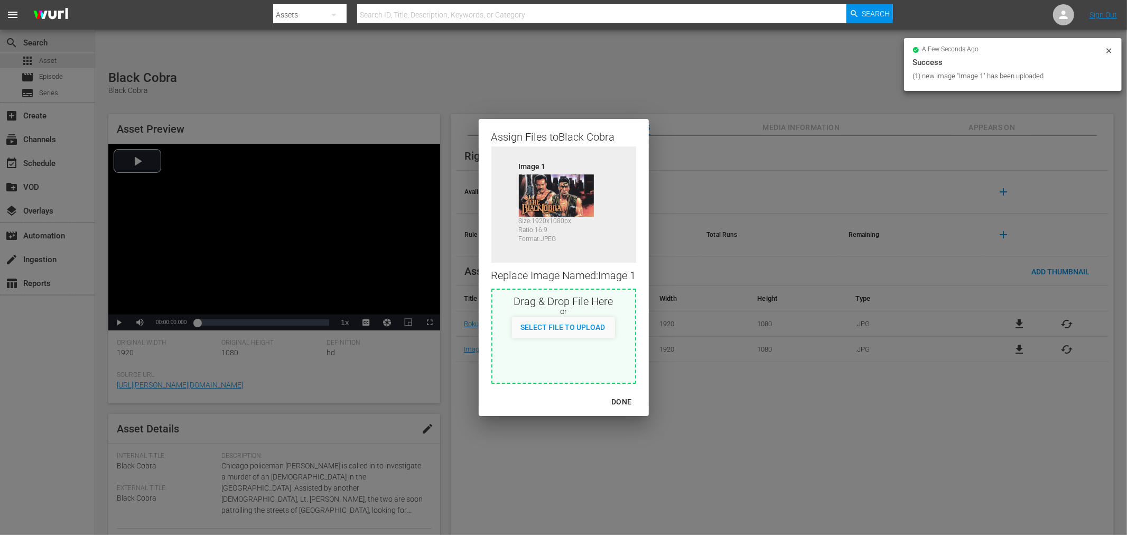
click at [615, 400] on div "DONE" at bounding box center [621, 401] width 37 height 13
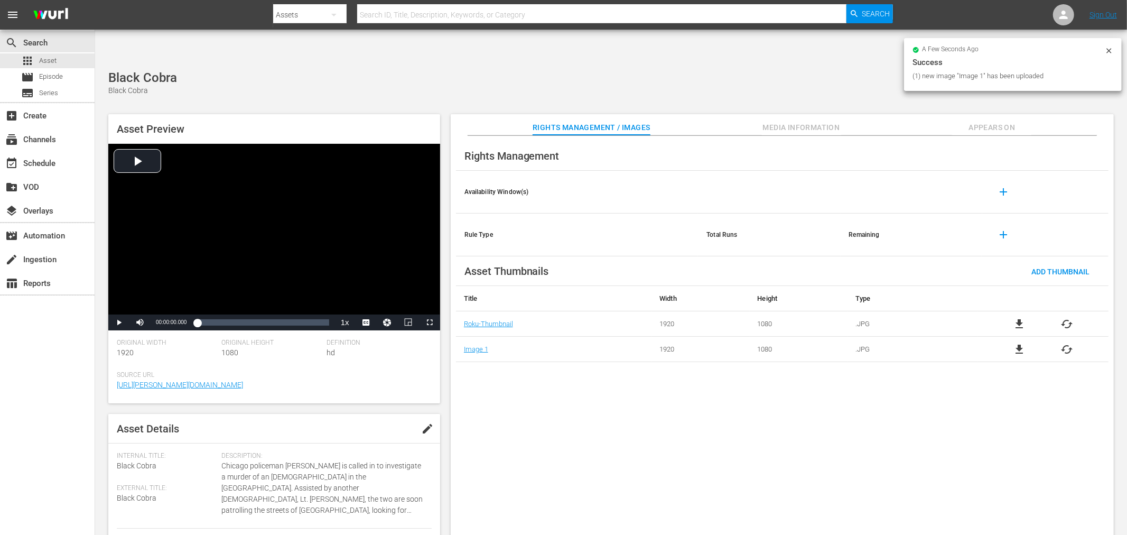
click at [1014, 343] on span "cached" at bounding box center [1067, 349] width 13 height 13
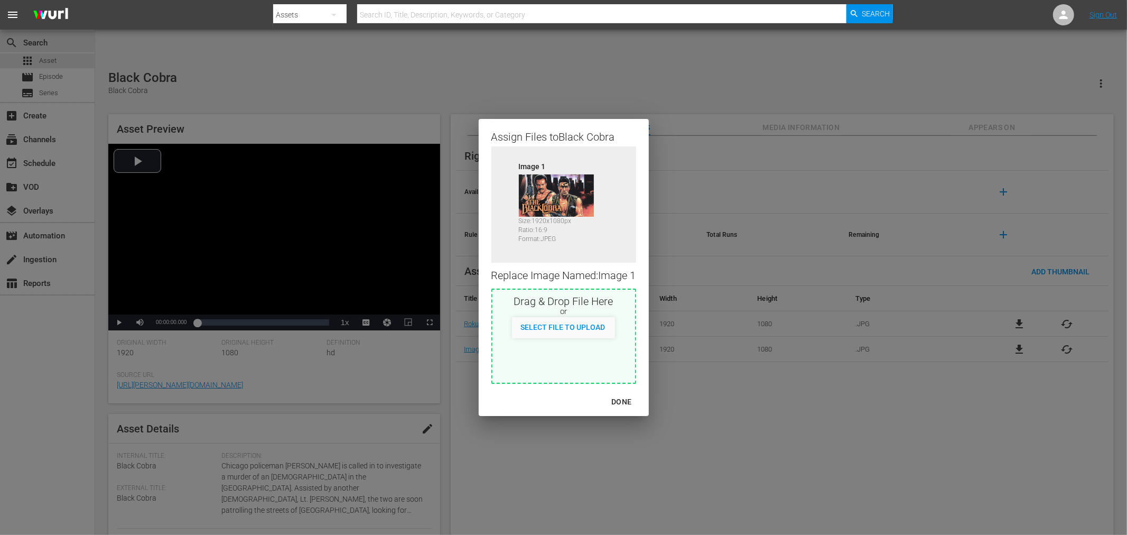
click at [1014, 292] on div "Assign Files to Black Cobra Source Image 1 Size: 1920 x 1080 px Ratio: 16:9 For…" at bounding box center [563, 267] width 1101 height 509
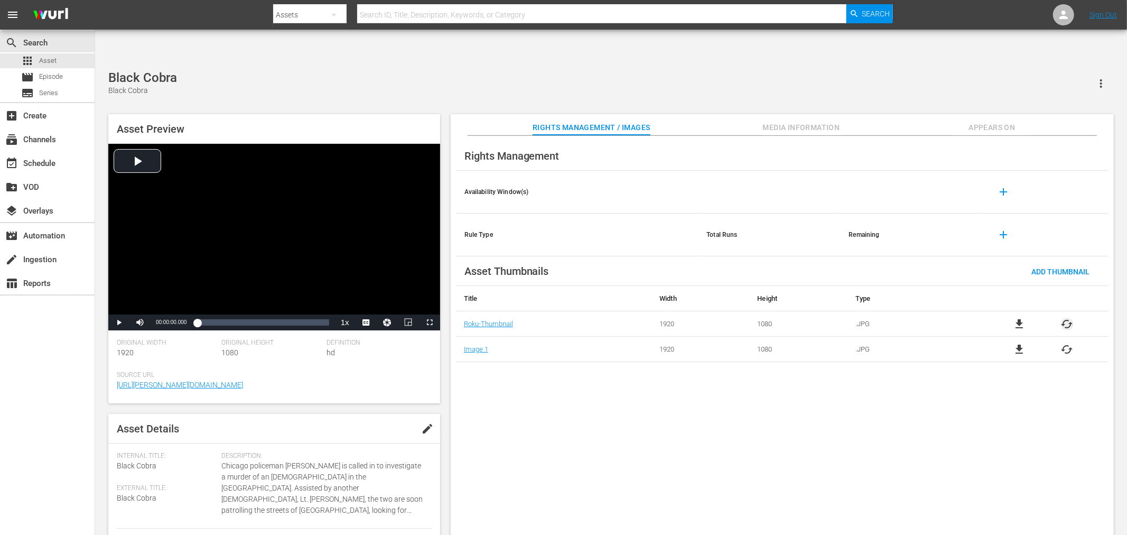
click at [1014, 318] on span "cached" at bounding box center [1067, 324] width 13 height 13
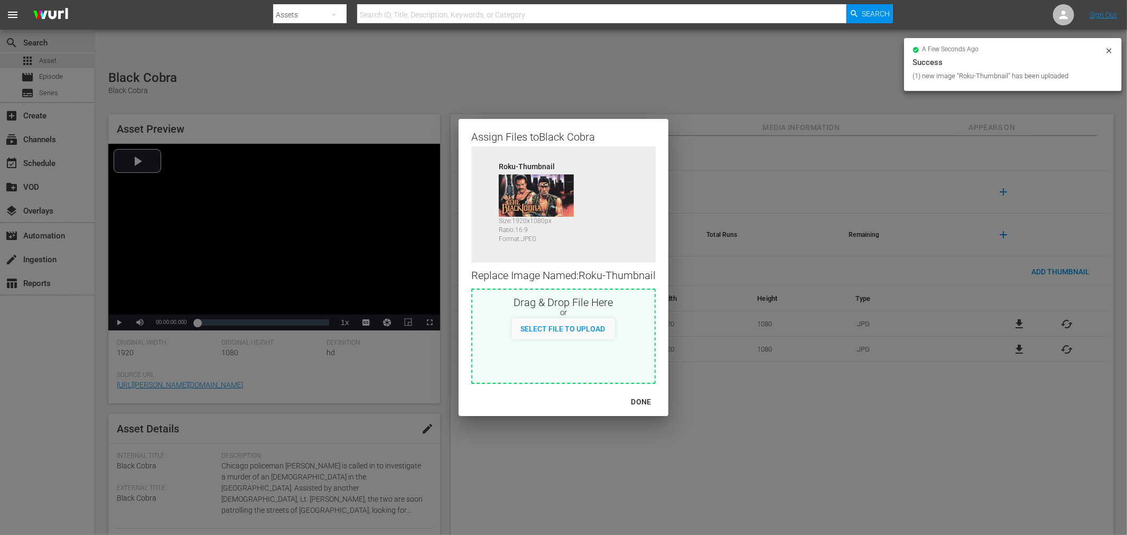
click at [635, 403] on div "DONE" at bounding box center [641, 401] width 37 height 13
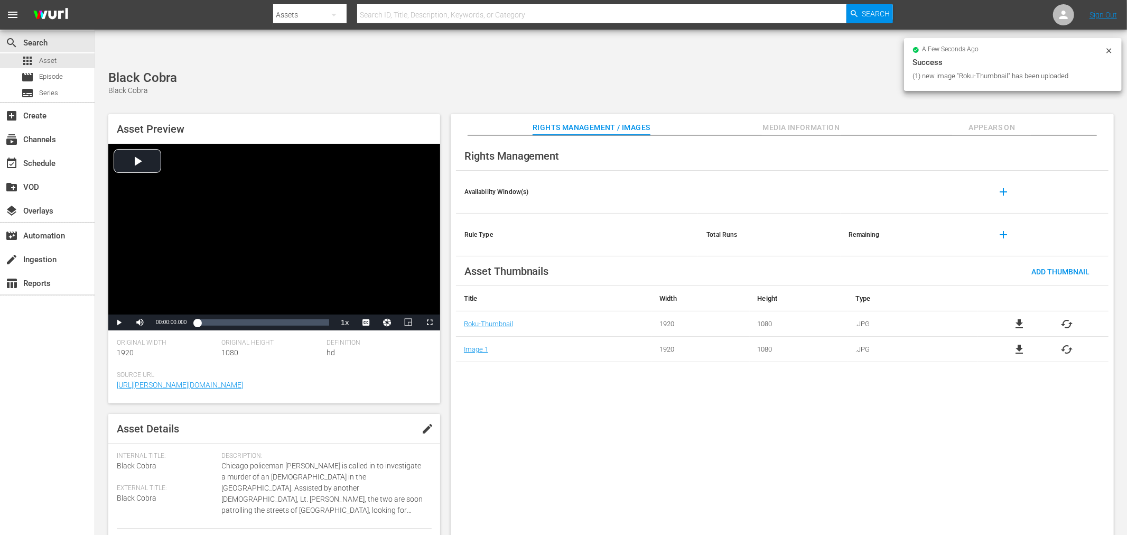
click at [645, 428] on div "Rights Management Availability Window(s) add Rule Type Total Runs Remaining add…" at bounding box center [782, 344] width 663 height 416
click at [978, 121] on span "Appears On" at bounding box center [991, 127] width 79 height 13
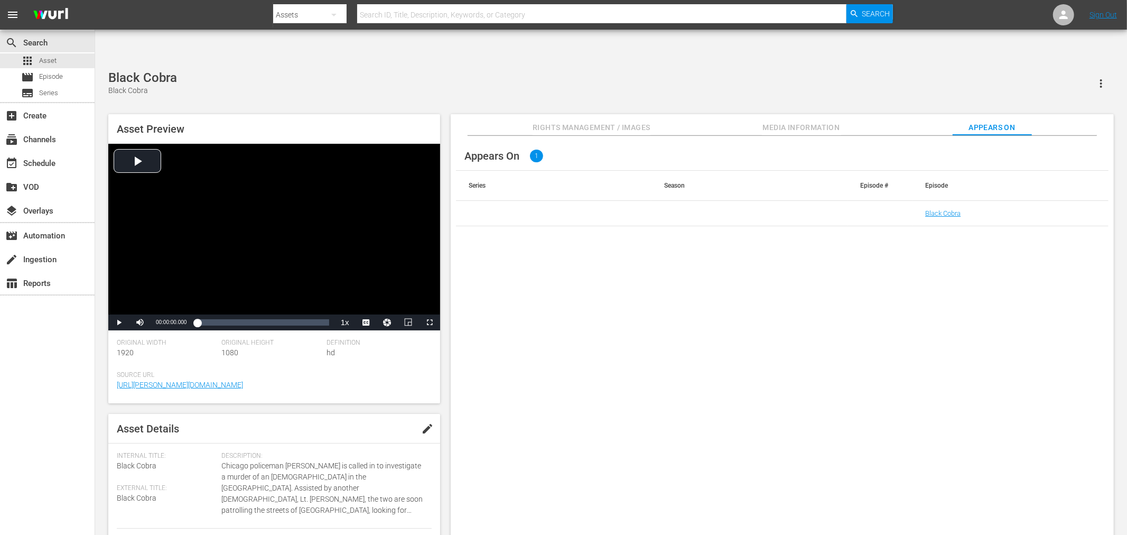
click at [575, 121] on span "Rights Management / Images" at bounding box center [591, 127] width 117 height 13
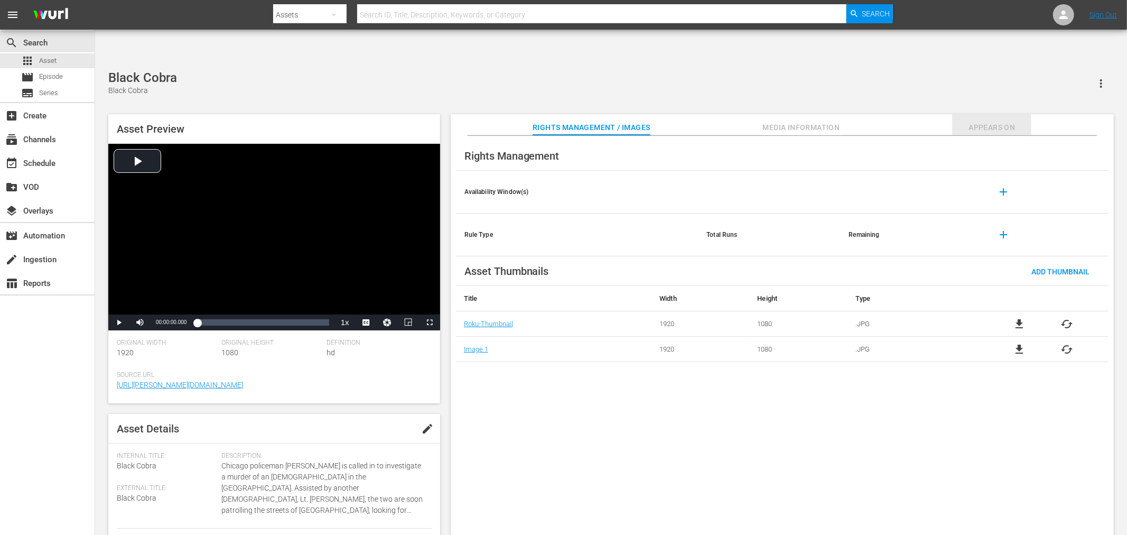
click at [976, 121] on span "Appears On" at bounding box center [991, 127] width 79 height 13
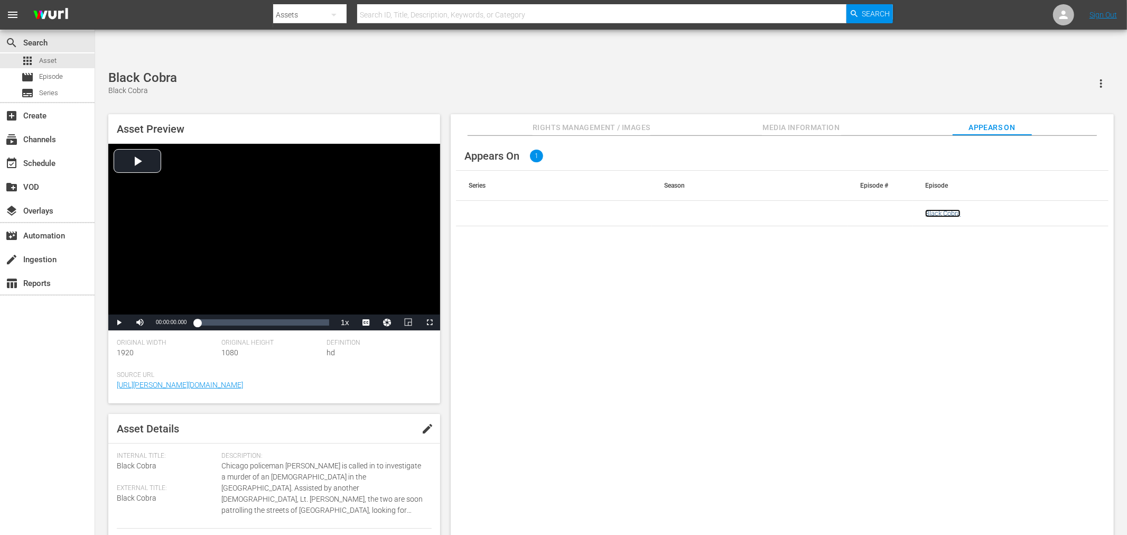
click at [949, 209] on link "Black Cobra" at bounding box center [942, 213] width 35 height 8
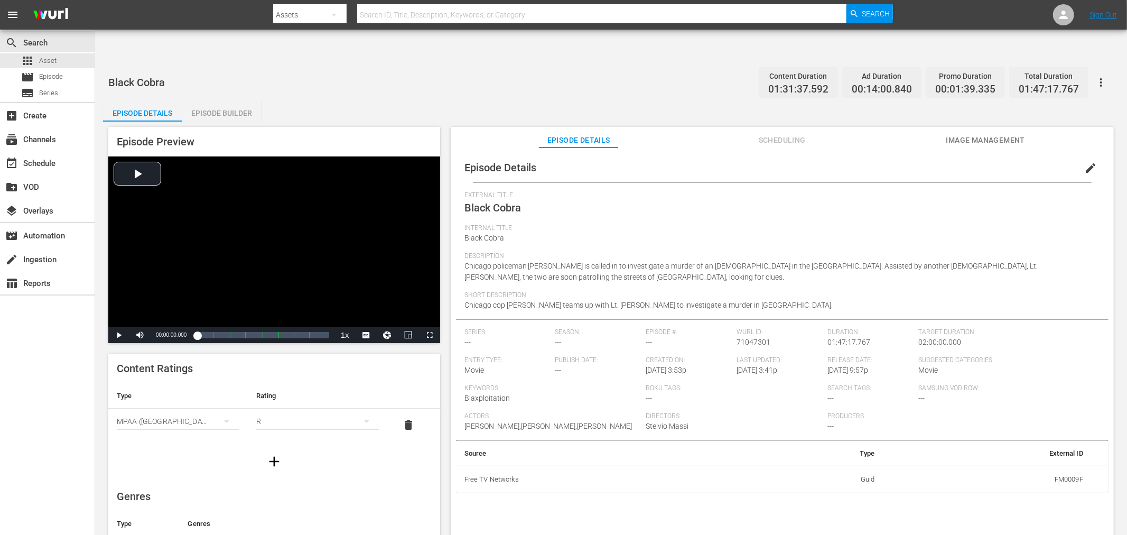
click at [979, 147] on div "Episode Details edit External Title Black Cobra Internal Title Black Cobra Desc…" at bounding box center [782, 353] width 663 height 413
click at [972, 134] on span "Image Management" at bounding box center [985, 140] width 79 height 13
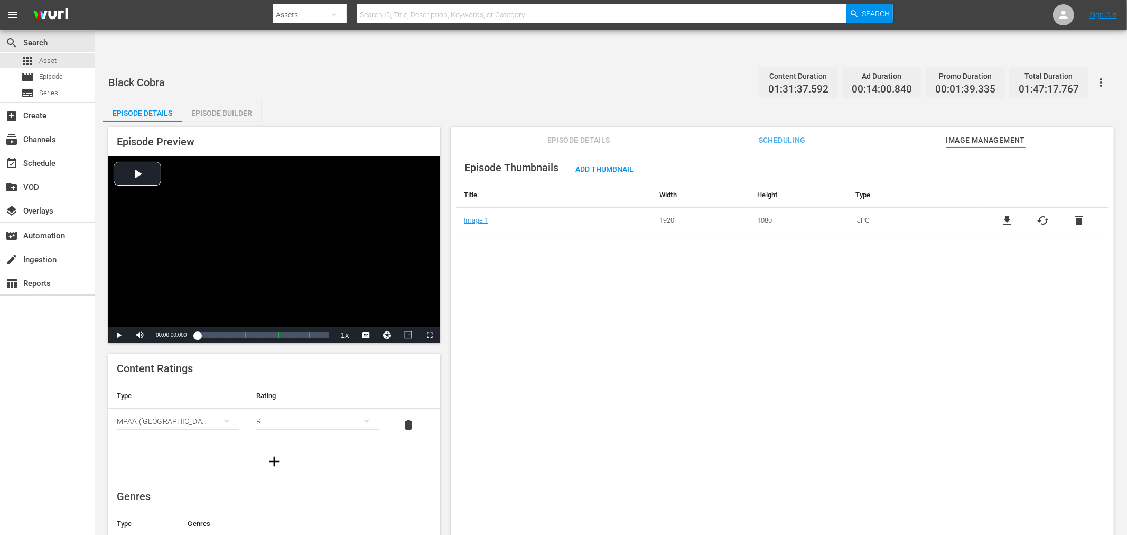
click at [1014, 70] on button "button" at bounding box center [1100, 82] width 25 height 25
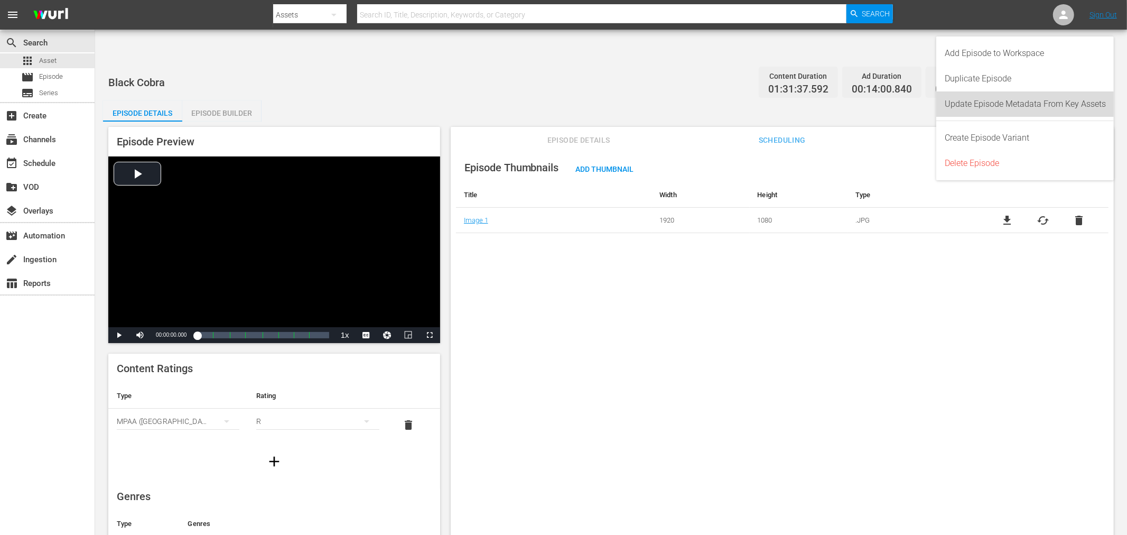
click at [1014, 98] on div "Update Episode Metadata From Key Assets" at bounding box center [1025, 103] width 161 height 25
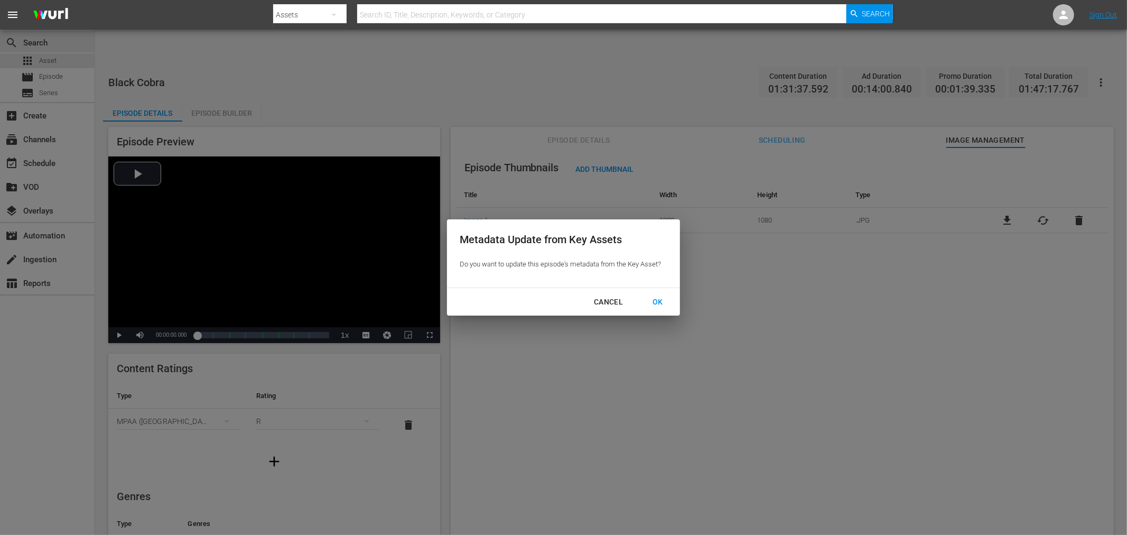
click at [657, 301] on div "OK" at bounding box center [657, 301] width 27 height 13
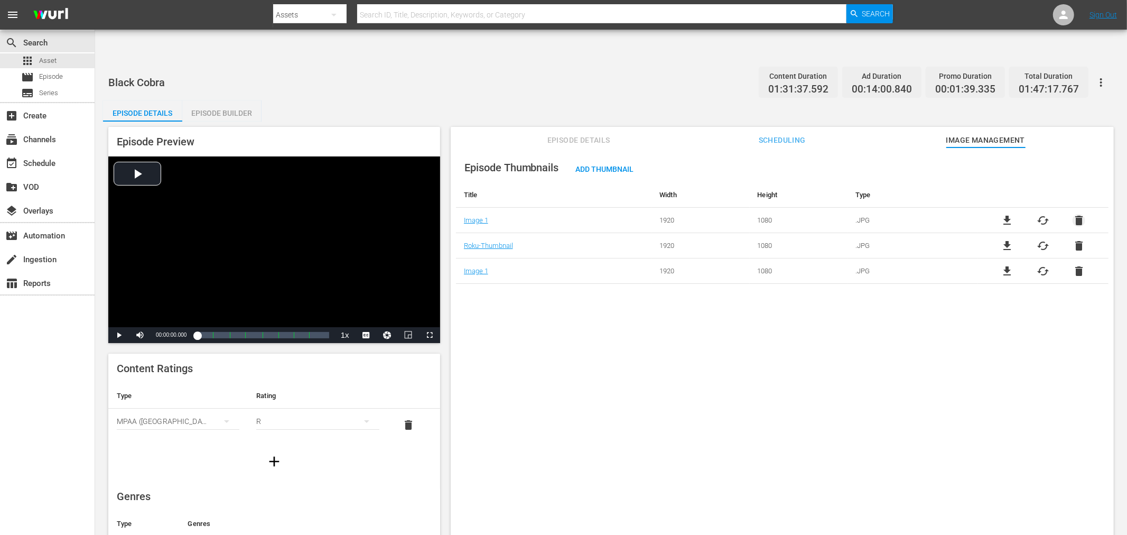
click at [1014, 214] on span "delete" at bounding box center [1078, 220] width 13 height 13
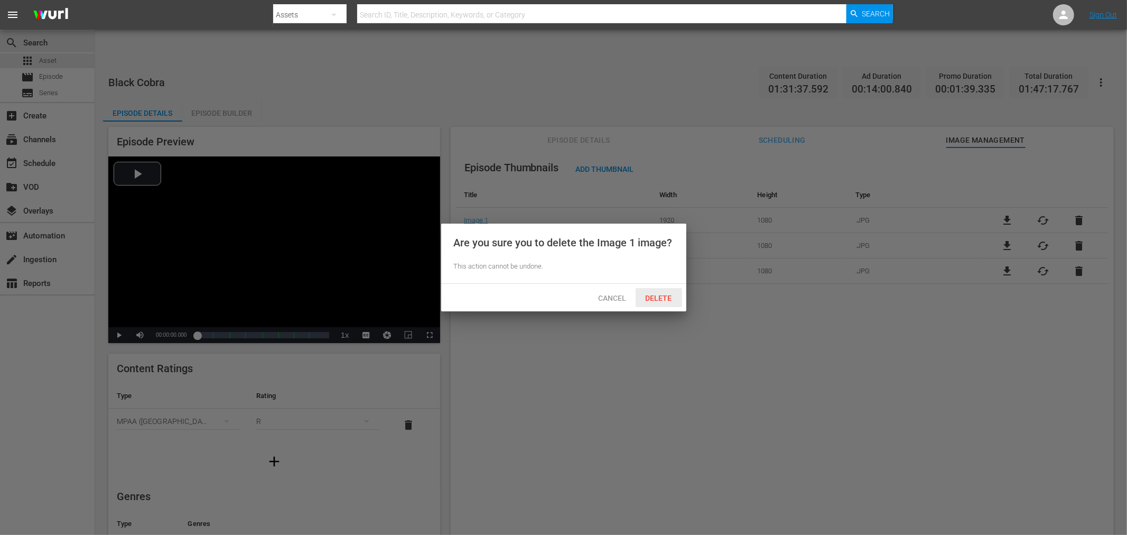
click at [658, 298] on span "Delete" at bounding box center [658, 298] width 43 height 8
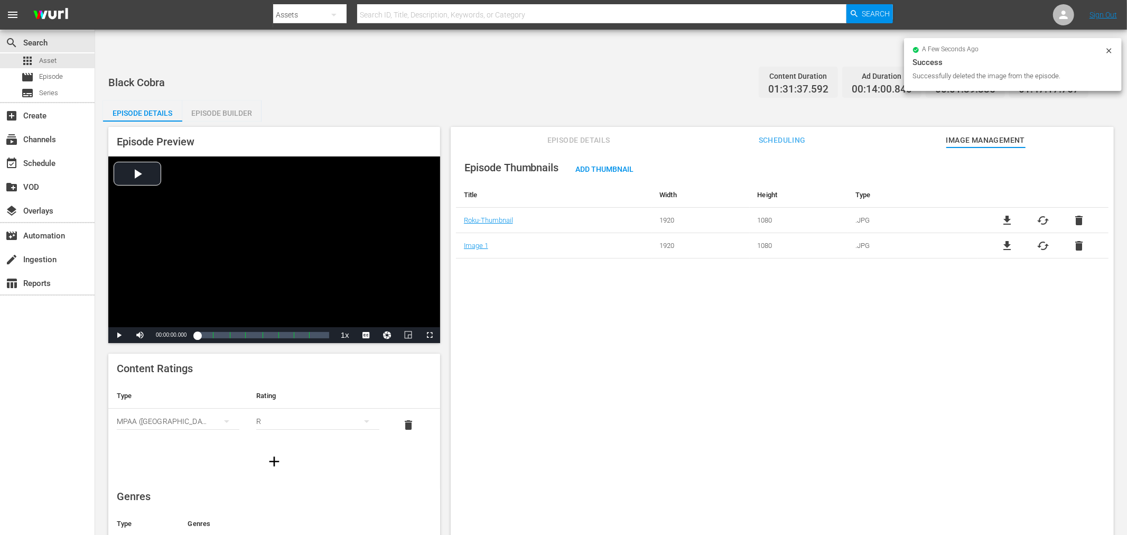
click at [680, 378] on div "Episode Thumbnails Add Thumbnail Title Width Height Type Roku-Thumbnail 1920 10…" at bounding box center [782, 353] width 663 height 413
click at [469, 367] on div "Episode Thumbnails Add Thumbnail Title Width Height Type Roku-Thumbnail 1920 10…" at bounding box center [782, 353] width 663 height 413
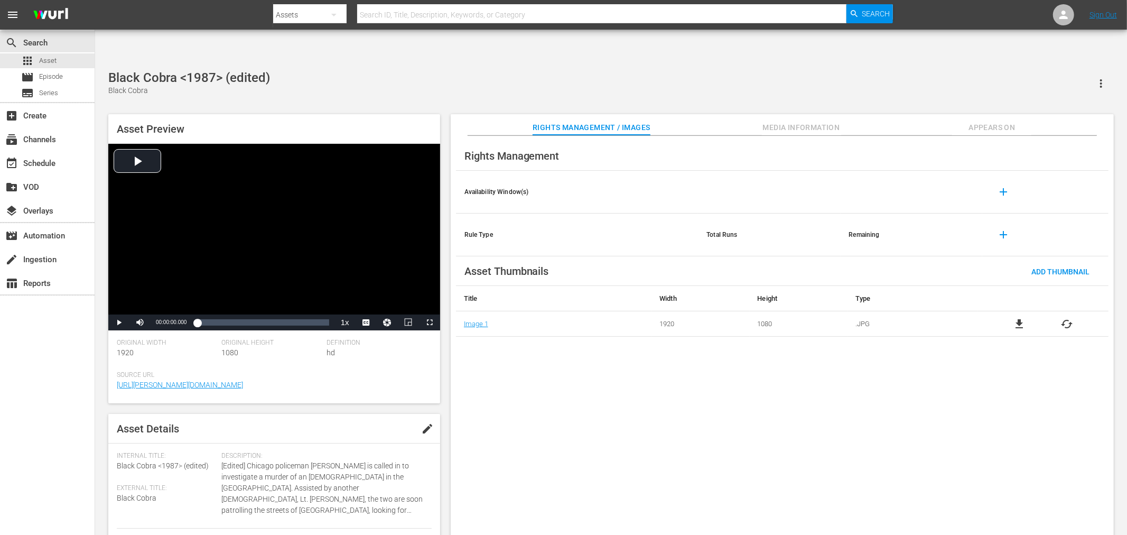
click at [1014, 318] on div "file_download cached" at bounding box center [1043, 324] width 130 height 13
click at [1014, 318] on span "cached" at bounding box center [1067, 324] width 13 height 13
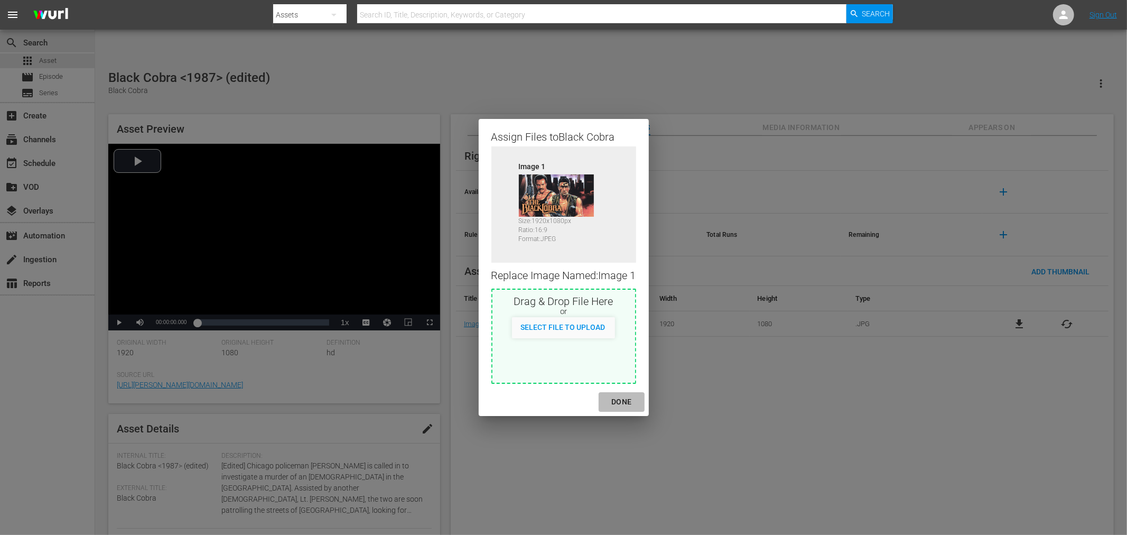
click at [617, 397] on div "DONE" at bounding box center [621, 401] width 37 height 13
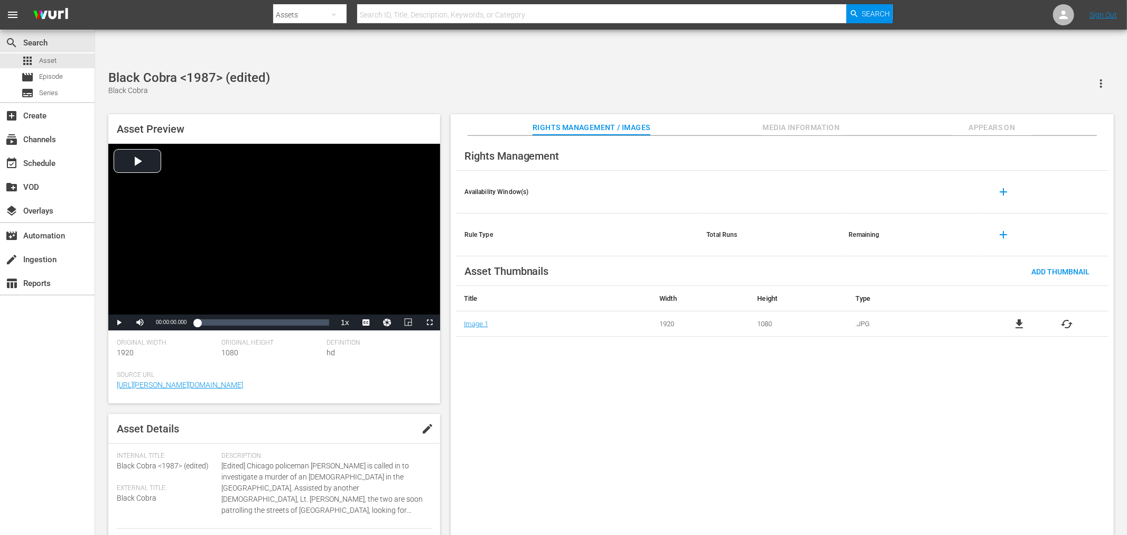
click at [709, 431] on div "Rights Management Availability Window(s) add Rule Type Total Runs Remaining add…" at bounding box center [782, 344] width 663 height 416
drag, startPoint x: 546, startPoint y: 374, endPoint x: 555, endPoint y: 385, distance: 14.6
click at [547, 375] on div "Rights Management Availability Window(s) add Rule Type Total Runs Remaining add…" at bounding box center [782, 344] width 663 height 416
drag, startPoint x: 474, startPoint y: 332, endPoint x: 480, endPoint y: 312, distance: 20.8
click at [477, 333] on div "Rights Management Availability Window(s) add Rule Type Total Runs Remaining add…" at bounding box center [782, 344] width 663 height 416
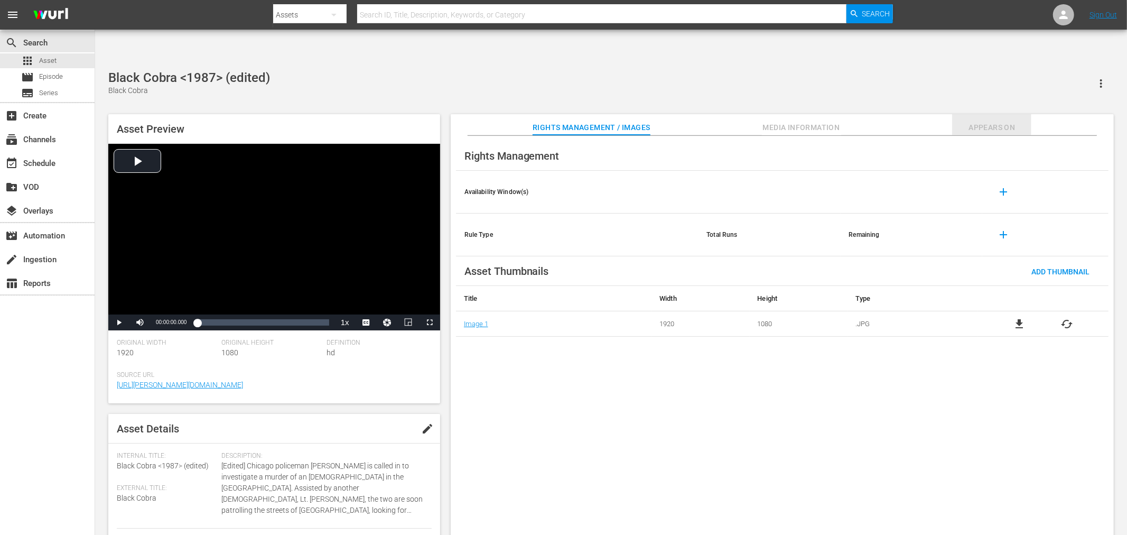
click at [1000, 121] on span "Appears On" at bounding box center [991, 127] width 79 height 13
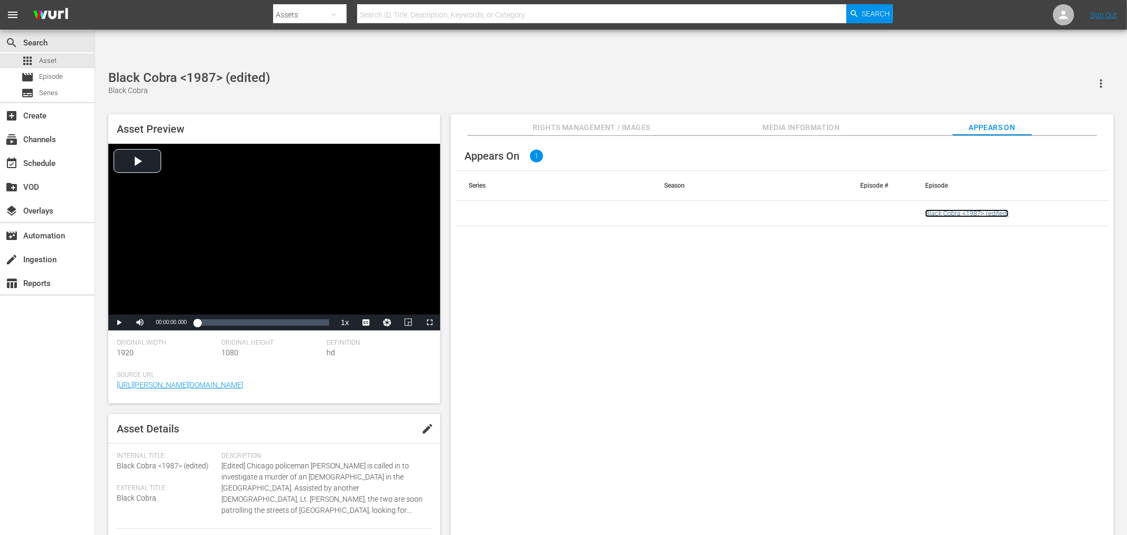
click at [962, 209] on link "Black Cobra <1987> (edited)" at bounding box center [966, 213] width 83 height 8
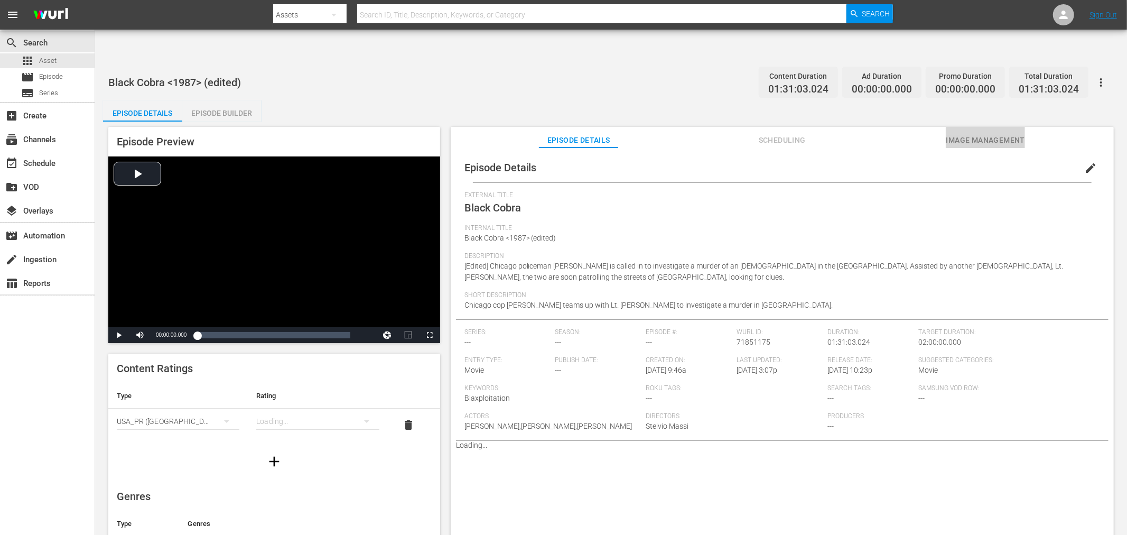
click at [980, 134] on span "Image Management" at bounding box center [985, 140] width 79 height 13
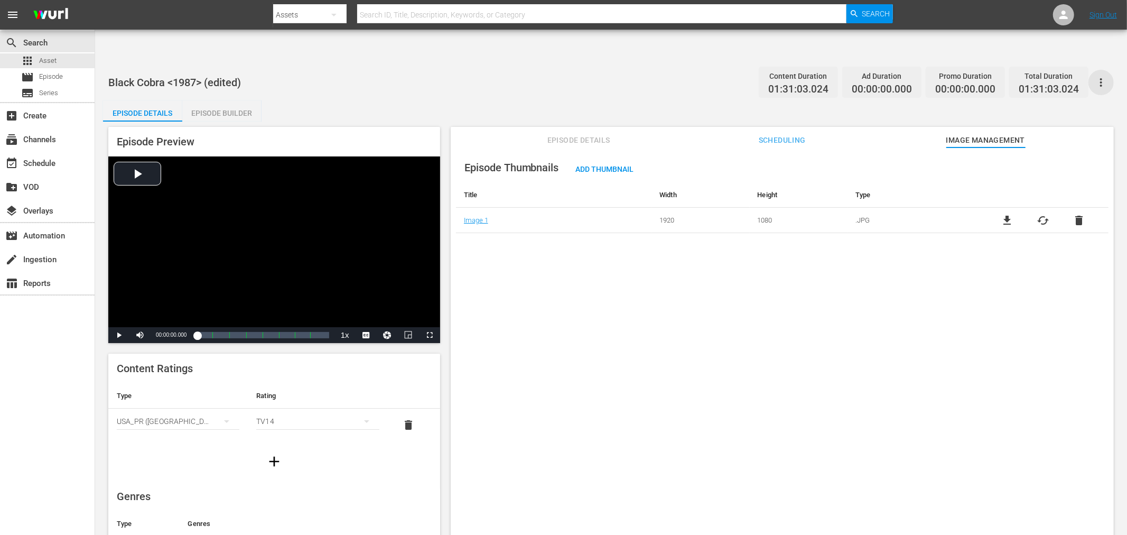
click at [1014, 76] on icon "button" at bounding box center [1101, 82] width 13 height 13
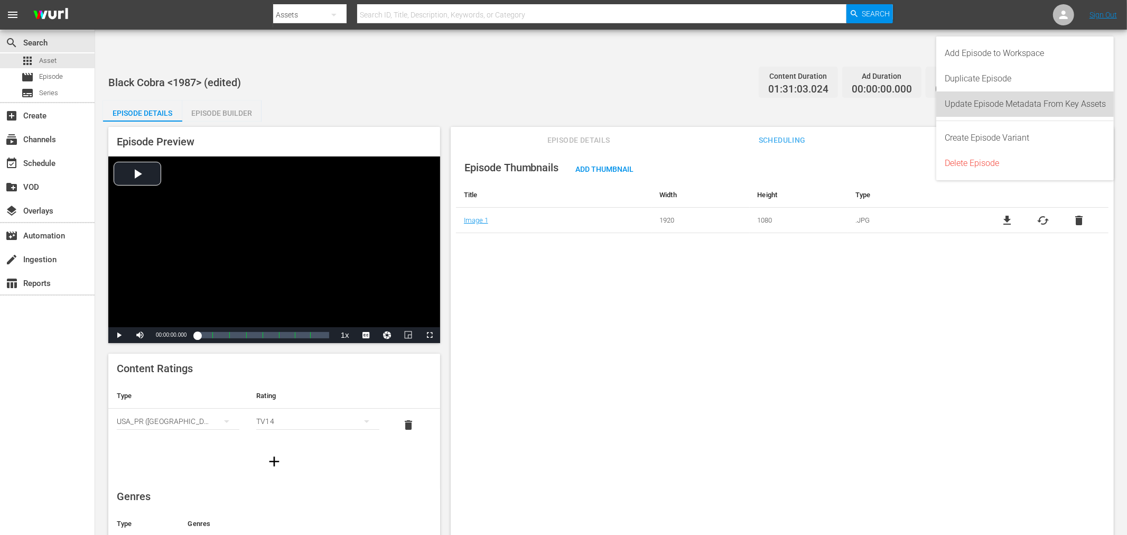
click at [1014, 106] on div "Update Episode Metadata From Key Assets" at bounding box center [1025, 103] width 161 height 25
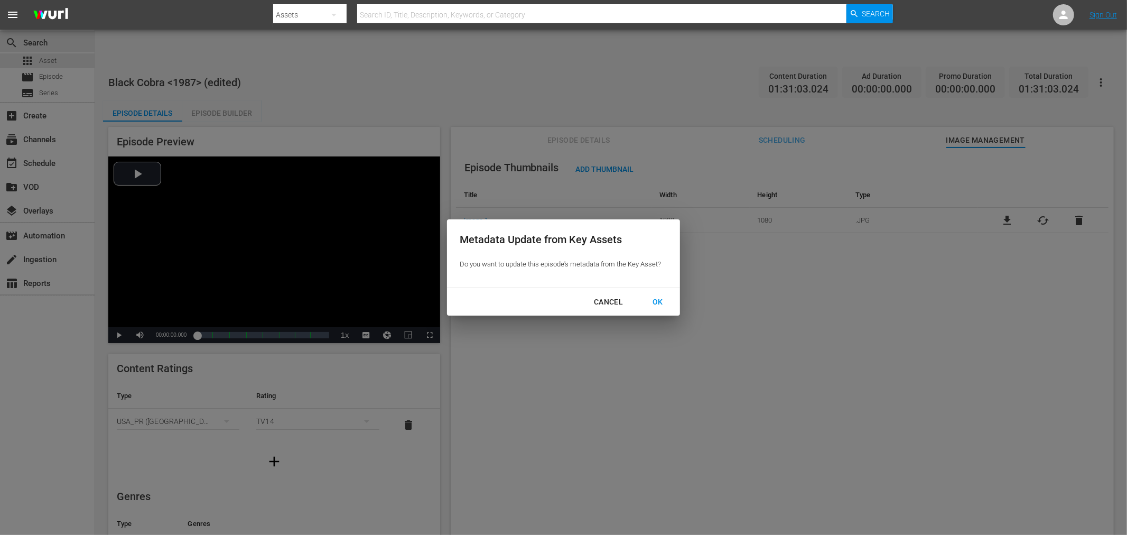
click at [661, 300] on div "OK" at bounding box center [657, 301] width 27 height 13
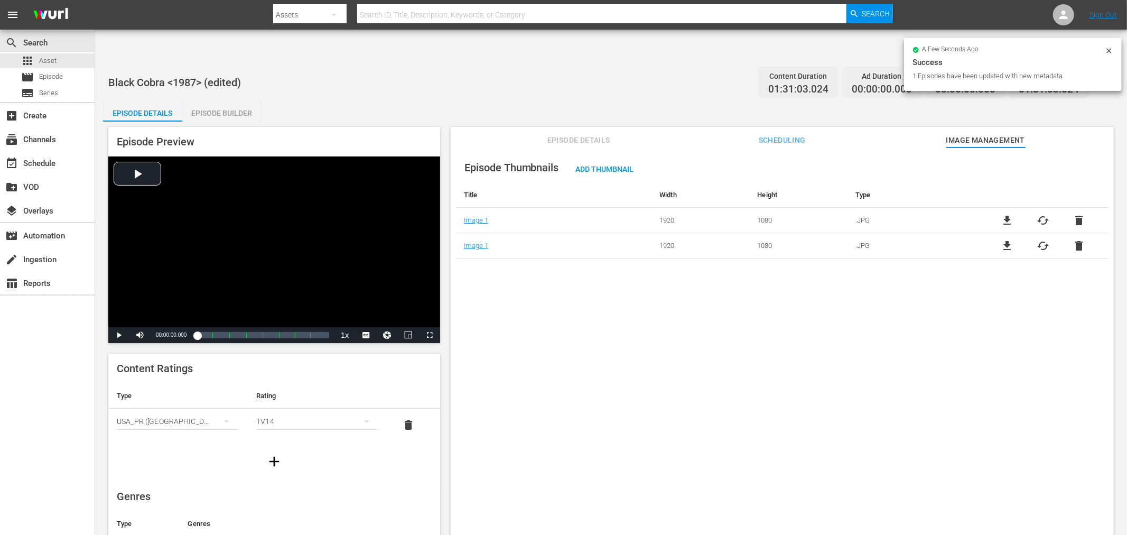
click at [690, 310] on div "Episode Thumbnails Add Thumbnail Title Width Height Type Image 1 1920 1080 .JPG…" at bounding box center [782, 353] width 663 height 413
click at [1014, 214] on span "delete" at bounding box center [1078, 220] width 13 height 13
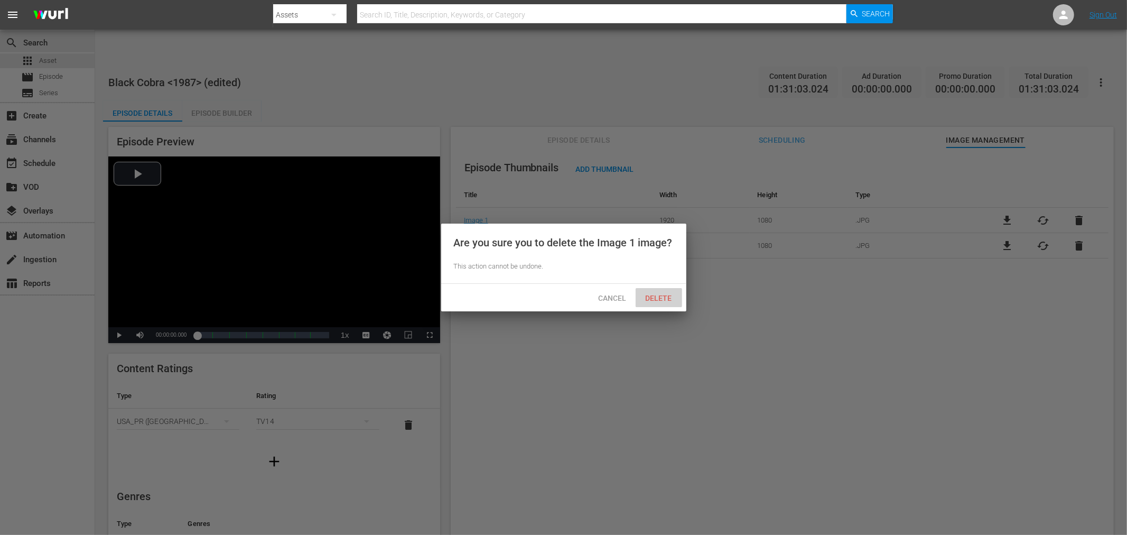
click at [669, 296] on span "Delete" at bounding box center [658, 298] width 43 height 8
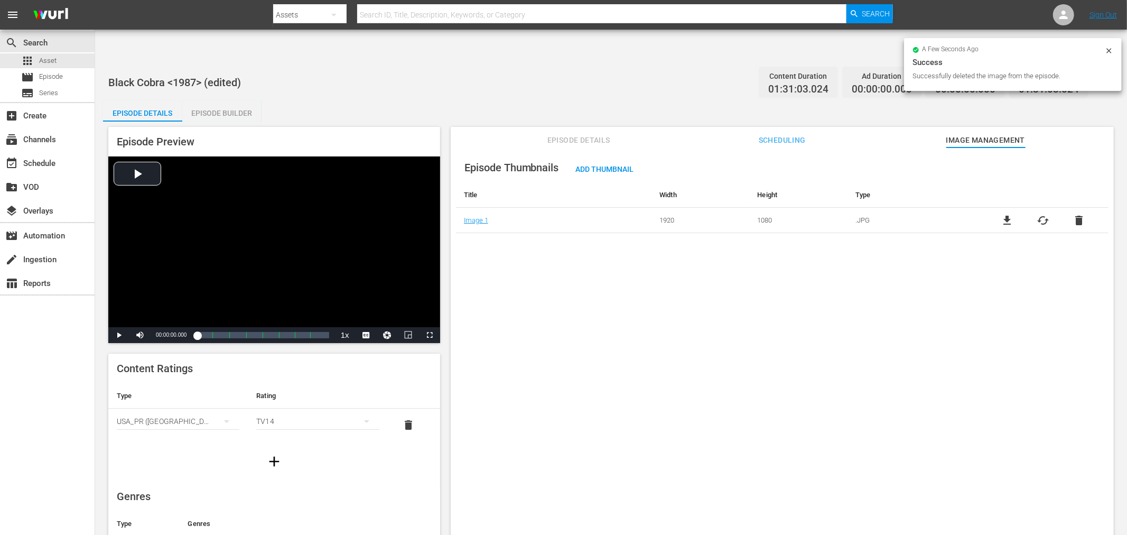
click at [574, 292] on div "Episode Thumbnails Add Thumbnail Title Width Height Type Image 1 1920 1080 .JPG…" at bounding box center [782, 353] width 663 height 413
click at [911, 458] on div "Episode Thumbnails Add Thumbnail Title Width Height Type Image 1 1920 1080 .JPG…" at bounding box center [782, 353] width 663 height 413
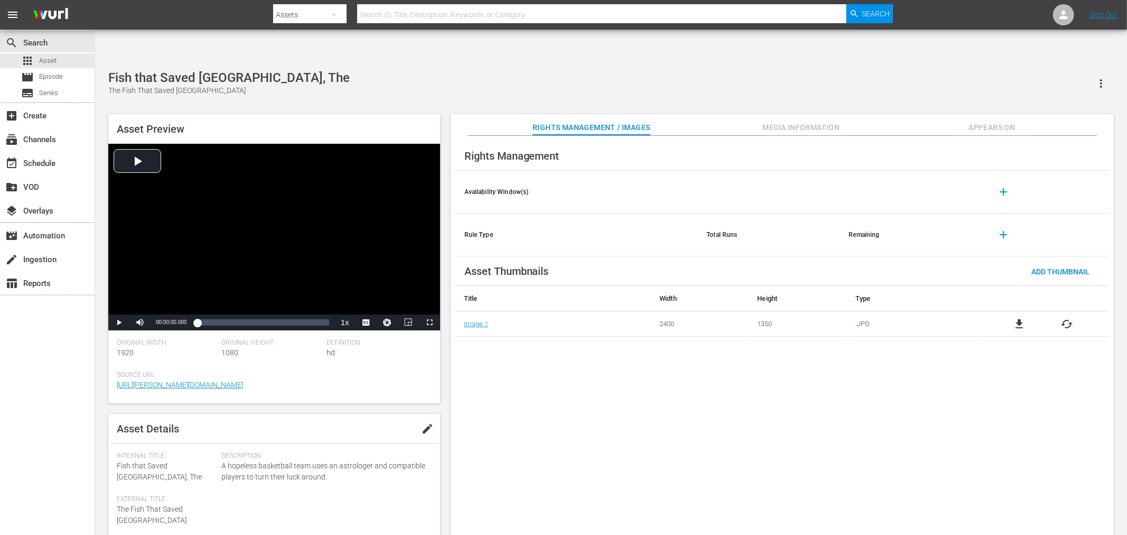
click at [1069, 318] on span "cached" at bounding box center [1067, 324] width 13 height 13
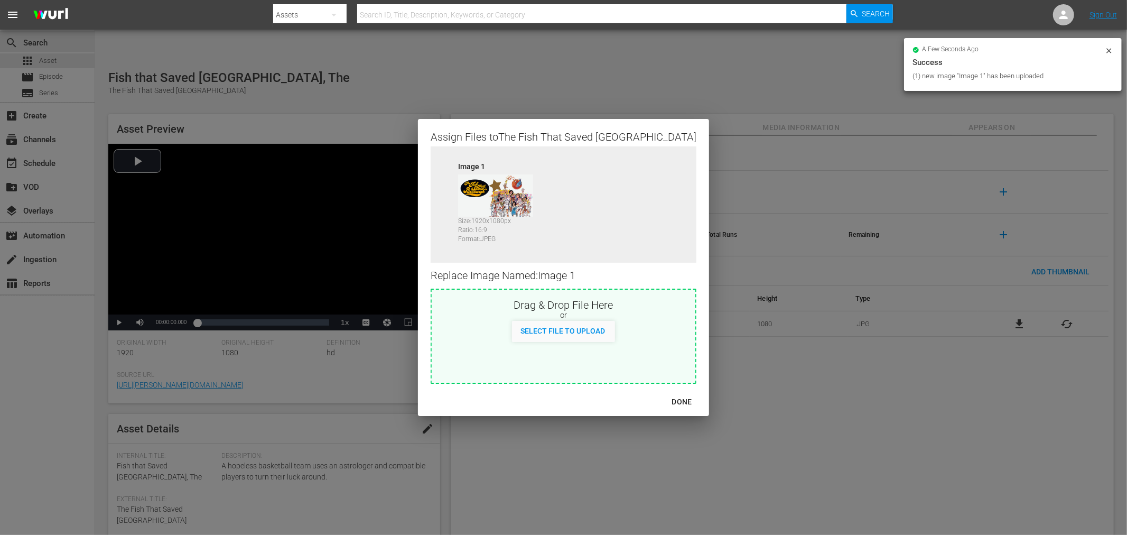
click at [664, 402] on div "DONE" at bounding box center [682, 401] width 37 height 13
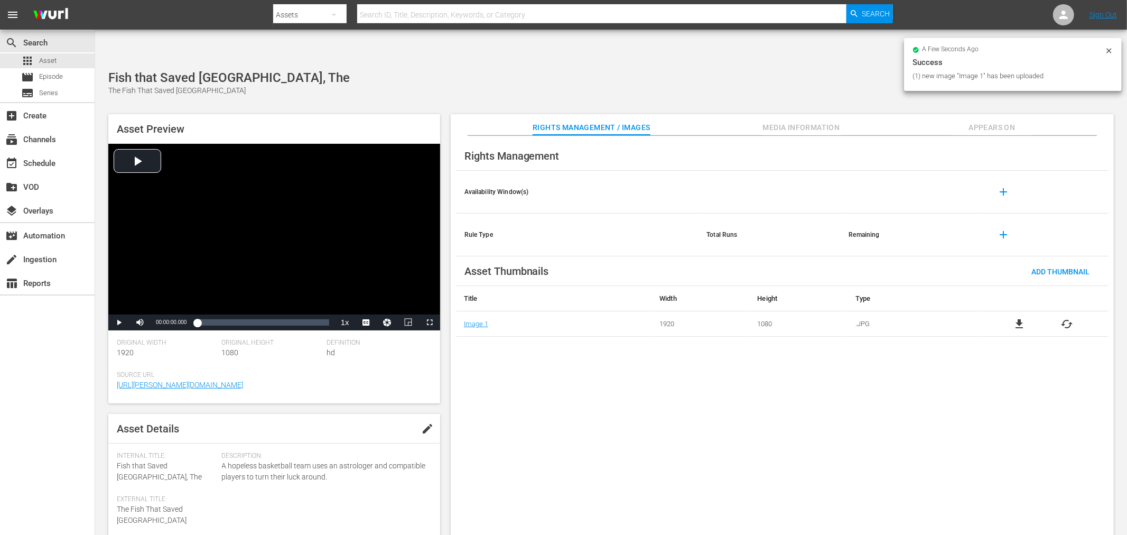
drag, startPoint x: 689, startPoint y: 402, endPoint x: 689, endPoint y: 395, distance: 7.4
click at [687, 397] on div "Rights Management Availability Window(s) add Rule Type Total Runs Remaining add…" at bounding box center [782, 344] width 663 height 416
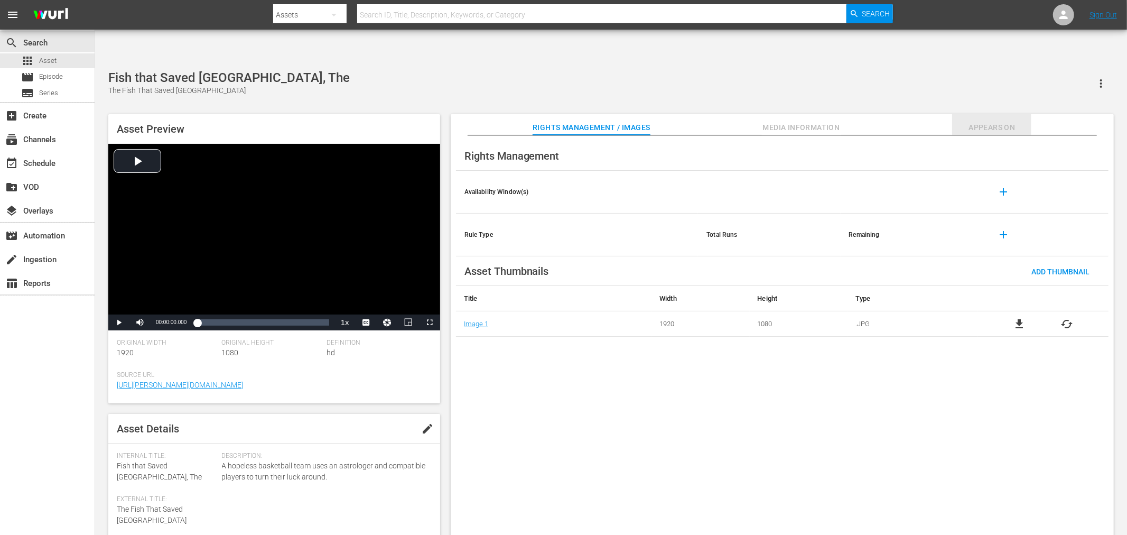
click at [1006, 121] on span "Appears On" at bounding box center [991, 127] width 79 height 13
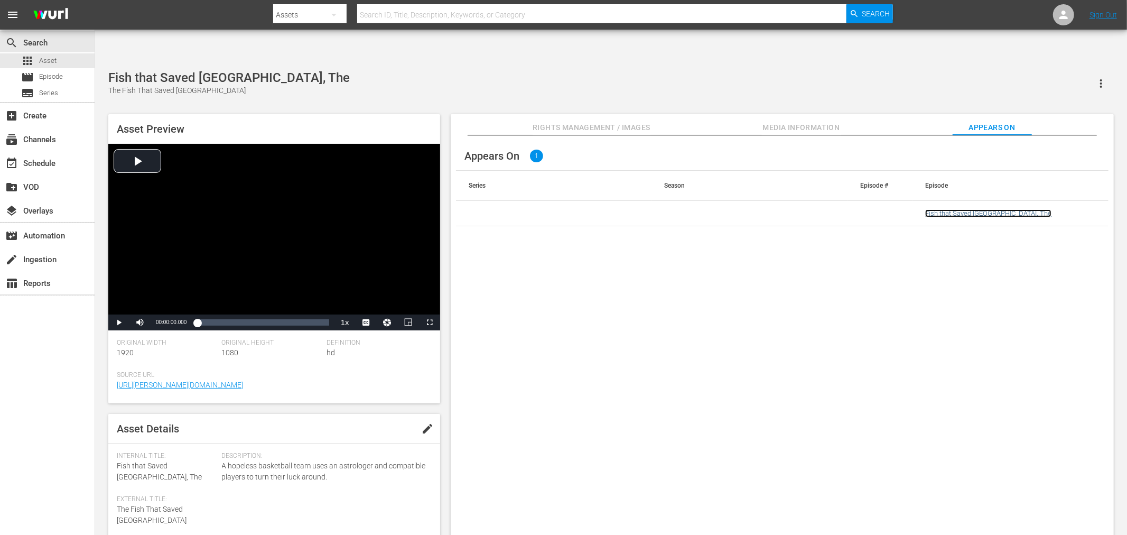
click at [967, 209] on link "Fish that Saved Pittsburgh, The" at bounding box center [988, 213] width 126 height 8
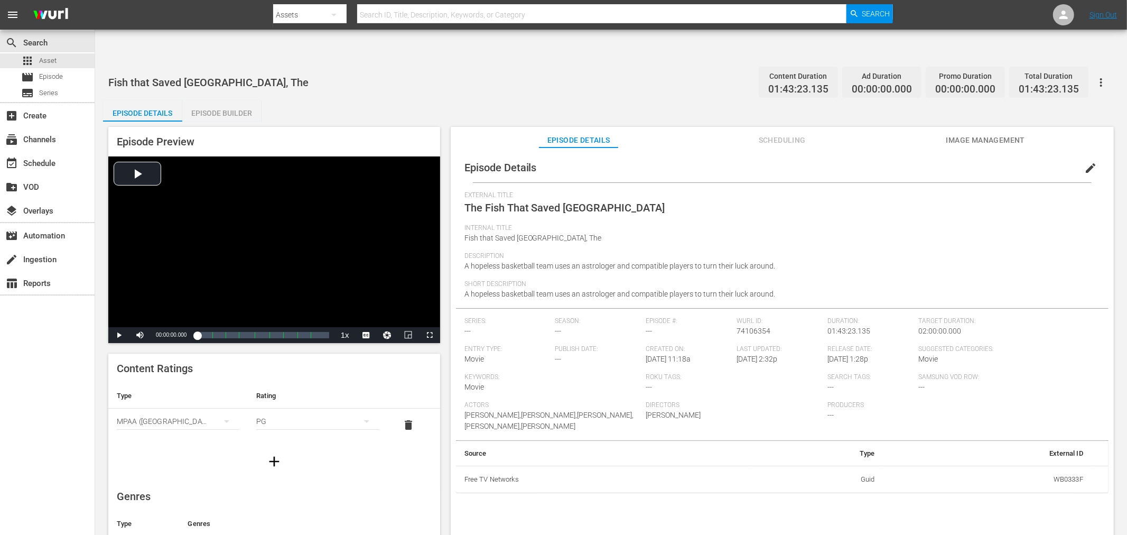
click at [965, 134] on span "Image Management" at bounding box center [985, 140] width 79 height 13
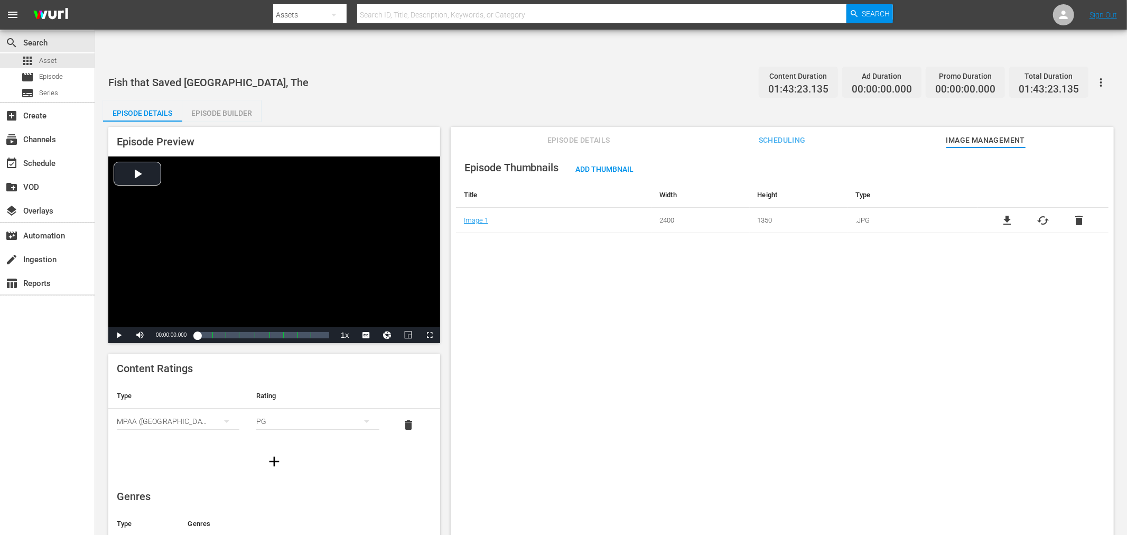
click at [1102, 76] on icon "button" at bounding box center [1101, 82] width 13 height 13
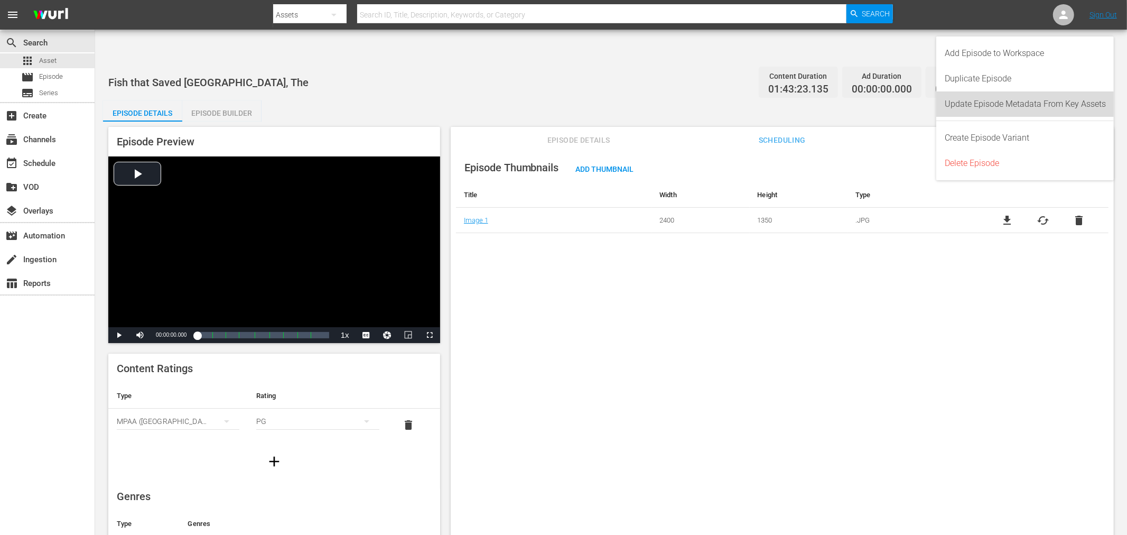
click at [1066, 99] on div "Update Episode Metadata From Key Assets" at bounding box center [1025, 103] width 161 height 25
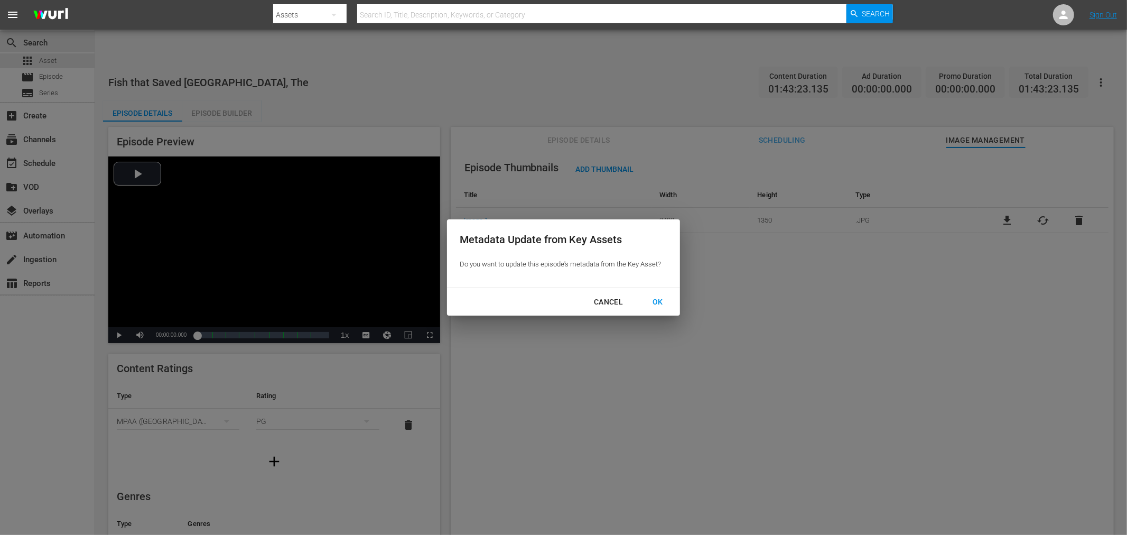
click at [658, 297] on div "OK" at bounding box center [657, 301] width 27 height 13
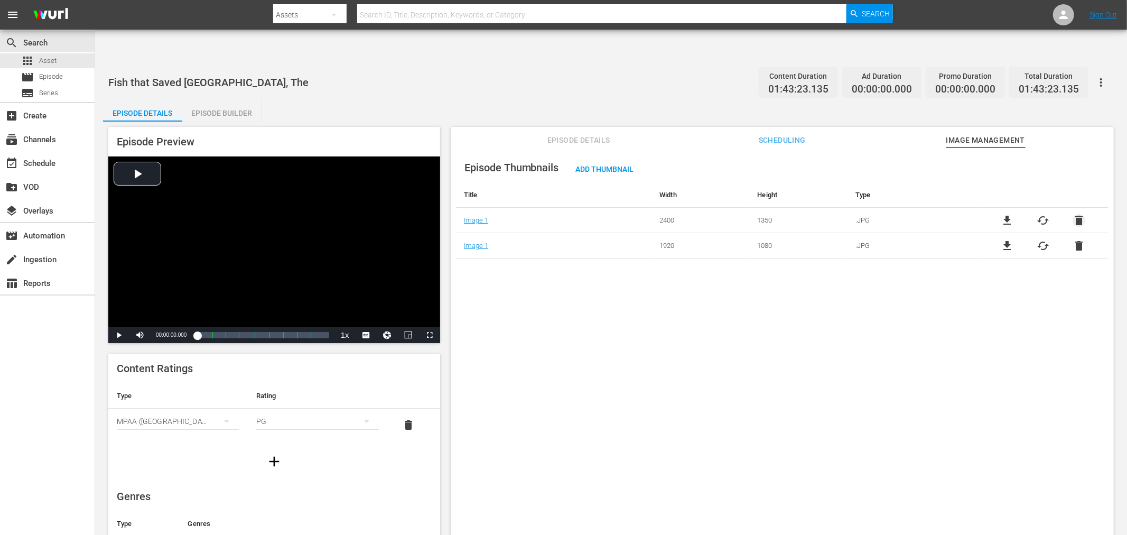
click at [1072, 214] on span "delete" at bounding box center [1078, 220] width 13 height 13
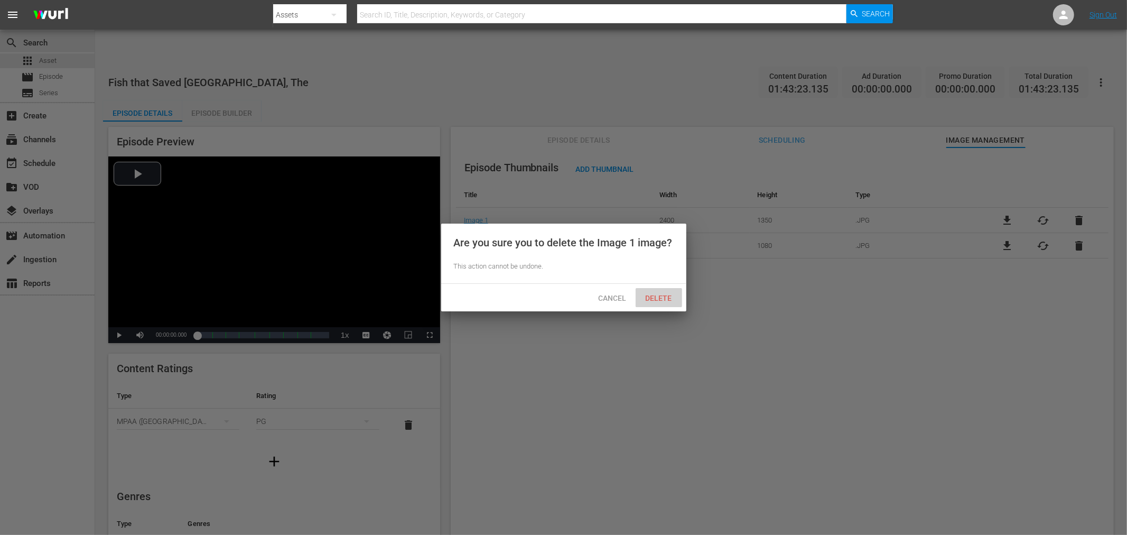
click at [659, 302] on span "Delete" at bounding box center [658, 298] width 43 height 8
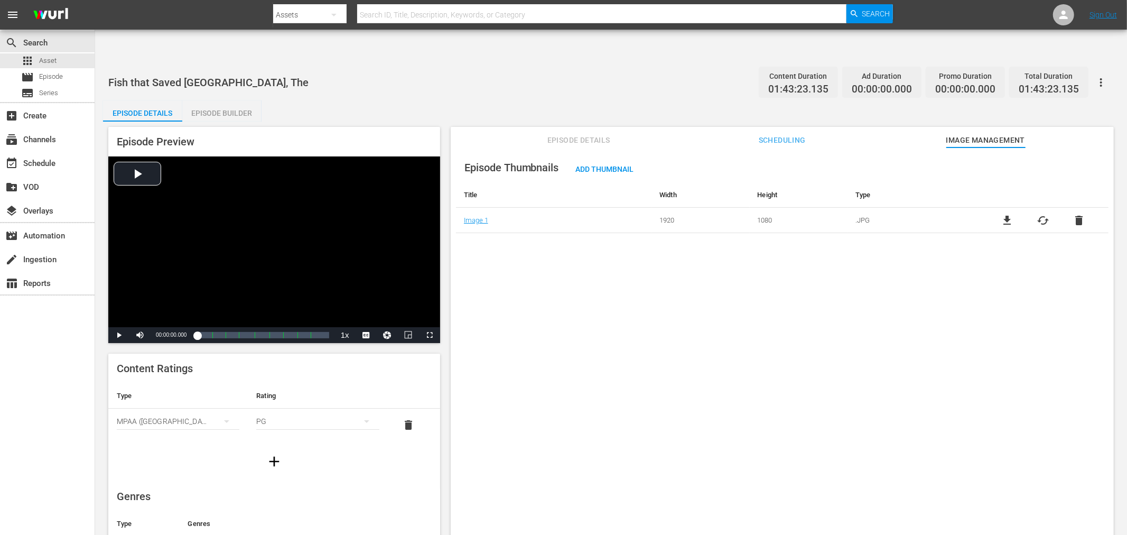
click at [624, 330] on div "Episode Thumbnails Add Thumbnail Title Width Height Type Image 1 1920 1080 .JPG…" at bounding box center [782, 353] width 663 height 413
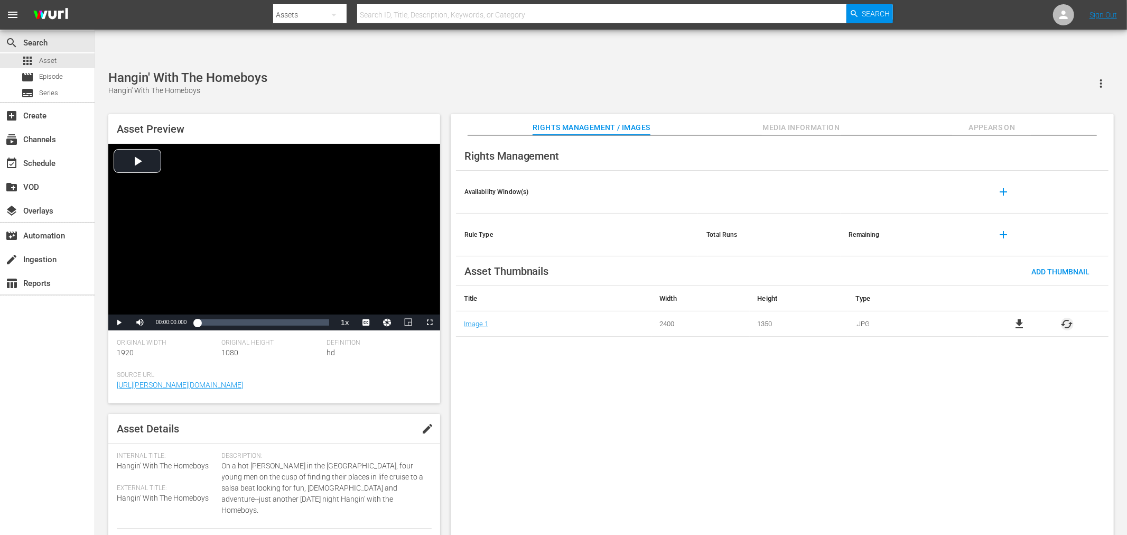
click at [1071, 318] on span "cached" at bounding box center [1067, 324] width 13 height 13
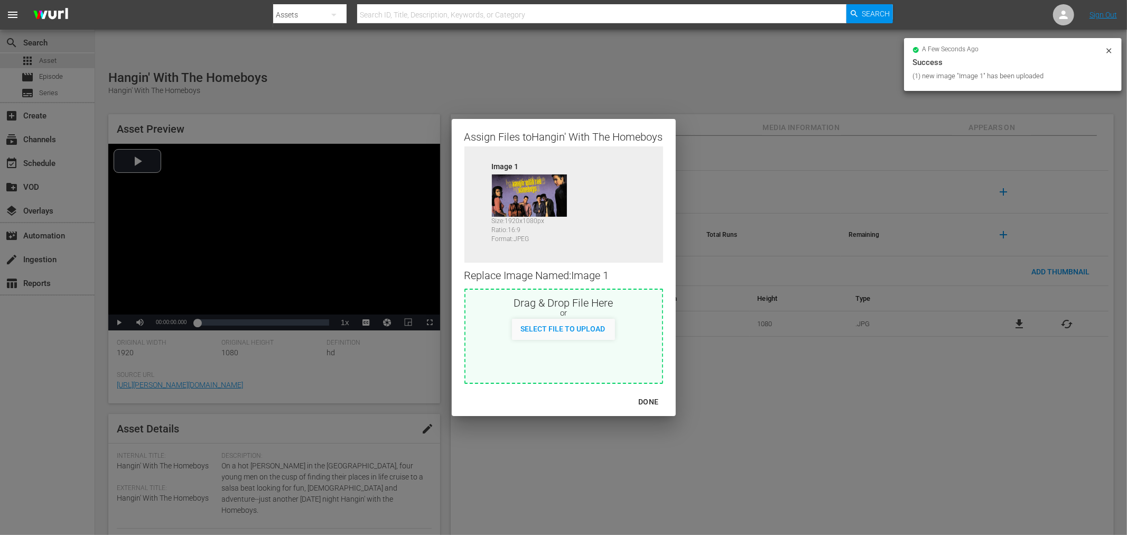
click at [647, 401] on div "DONE" at bounding box center [648, 401] width 37 height 13
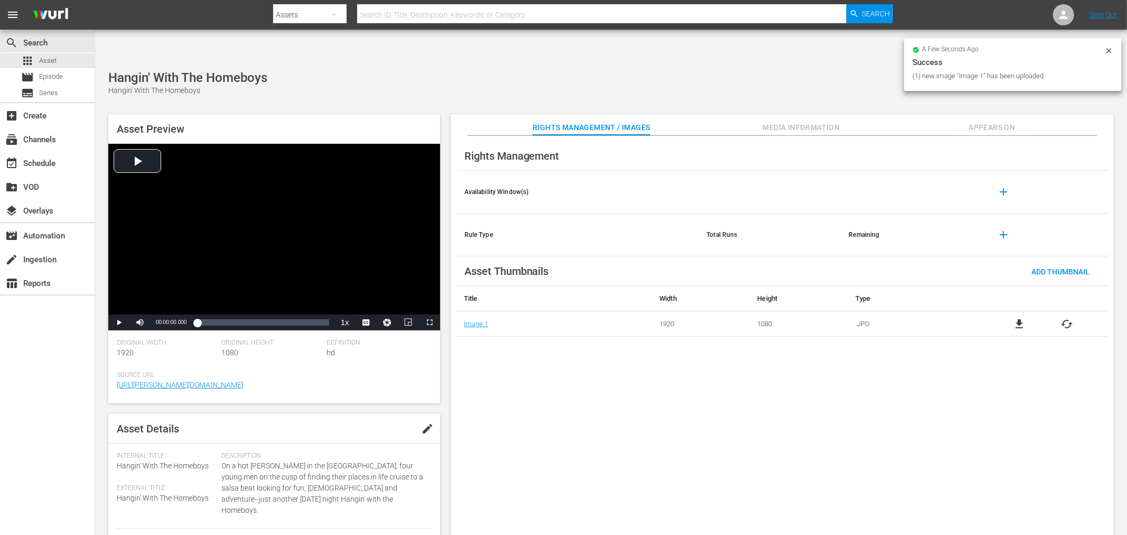
click at [694, 428] on div "Rights Management Availability Window(s) add Rule Type Total Runs Remaining add…" at bounding box center [782, 344] width 663 height 416
click at [983, 121] on span "Appears On" at bounding box center [991, 127] width 79 height 13
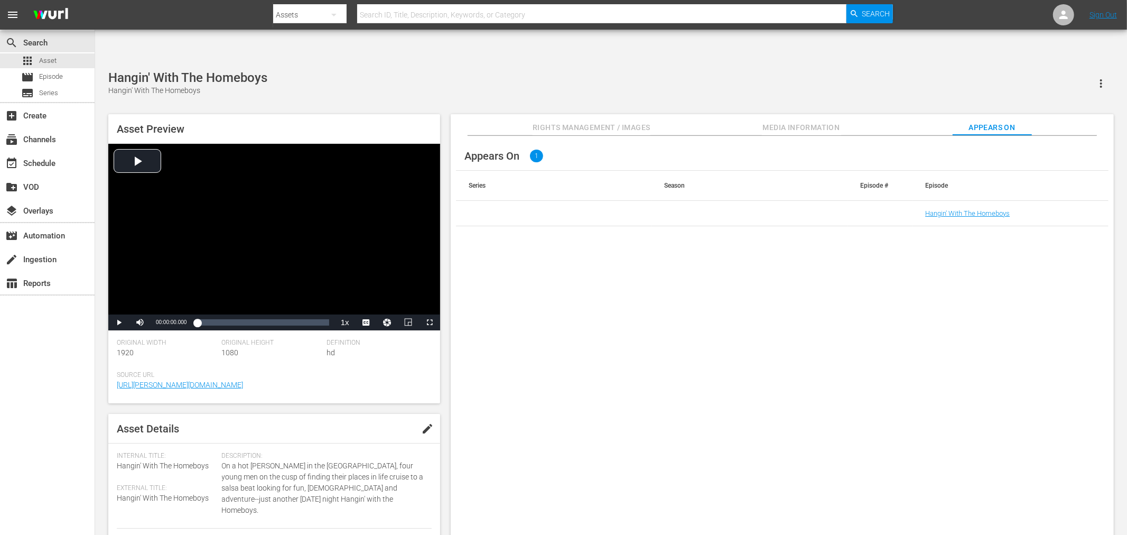
click at [973, 201] on td "Hangin' With The Homeboys" at bounding box center [1010, 213] width 196 height 25
click at [971, 209] on link "Hangin' With The Homeboys" at bounding box center [967, 213] width 85 height 8
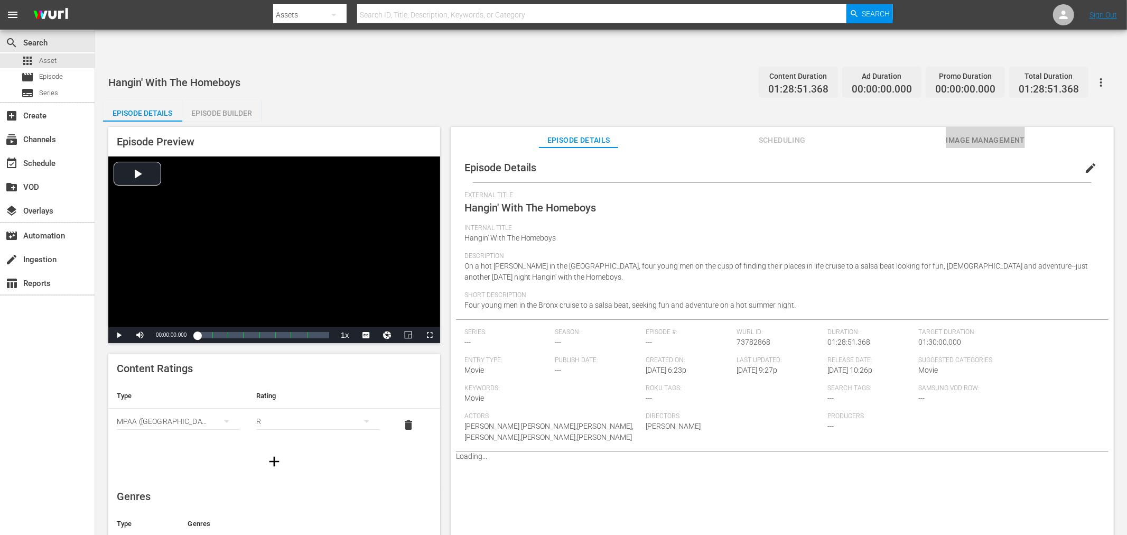
click at [964, 134] on span "Image Management" at bounding box center [985, 140] width 79 height 13
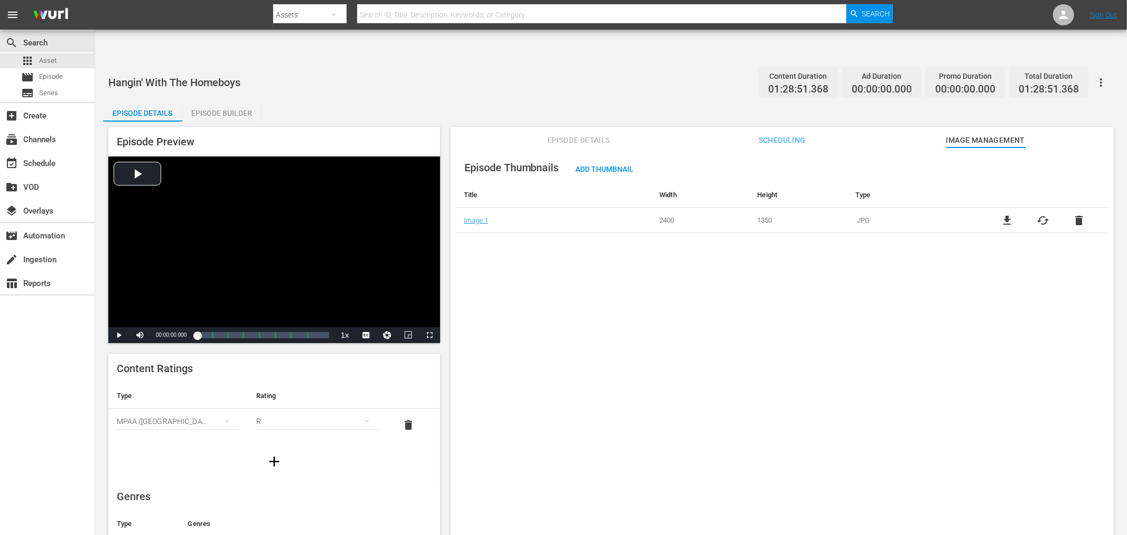
click at [1106, 76] on icon "button" at bounding box center [1101, 82] width 13 height 13
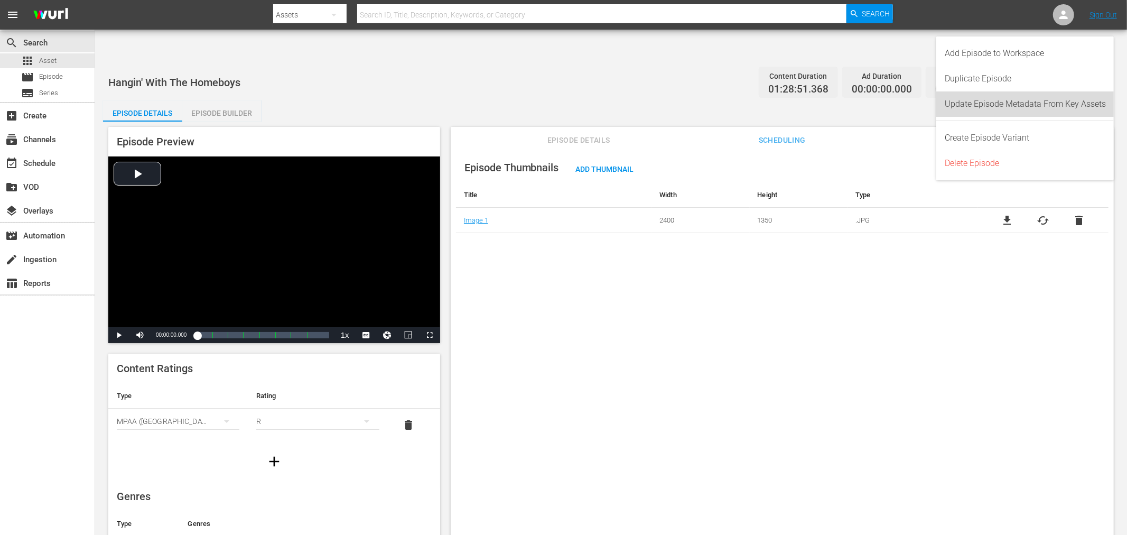
click at [1029, 104] on div "Update Episode Metadata From Key Assets" at bounding box center [1025, 103] width 161 height 25
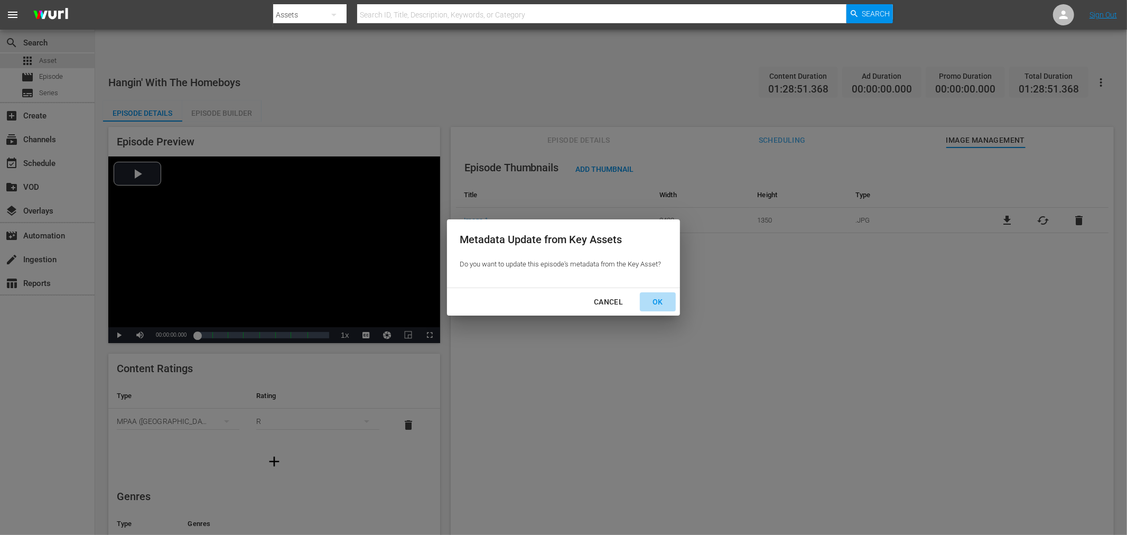
click at [657, 298] on div "OK" at bounding box center [657, 301] width 27 height 13
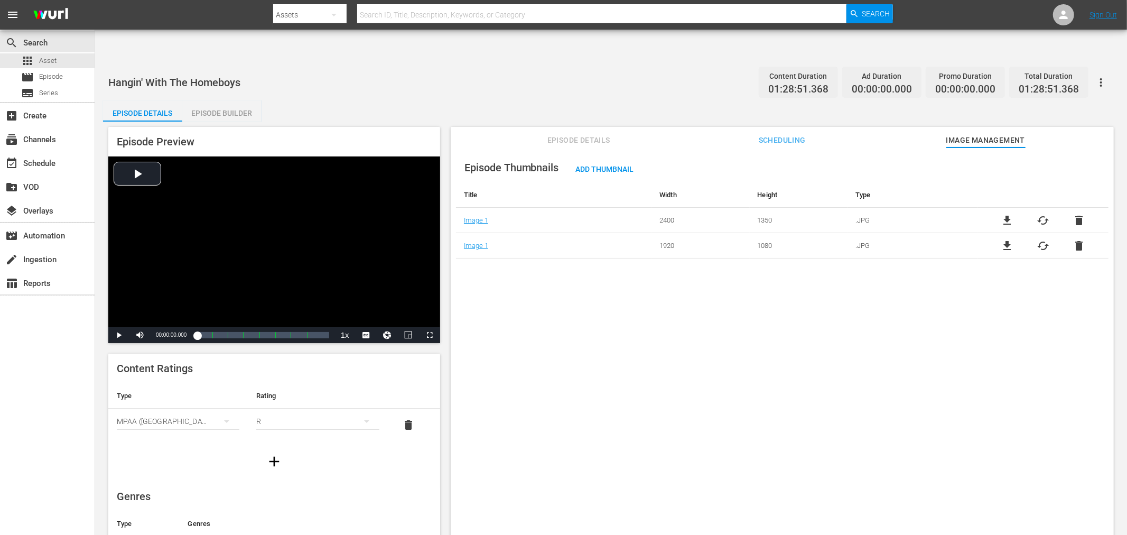
click at [1072, 214] on span "delete" at bounding box center [1078, 220] width 13 height 13
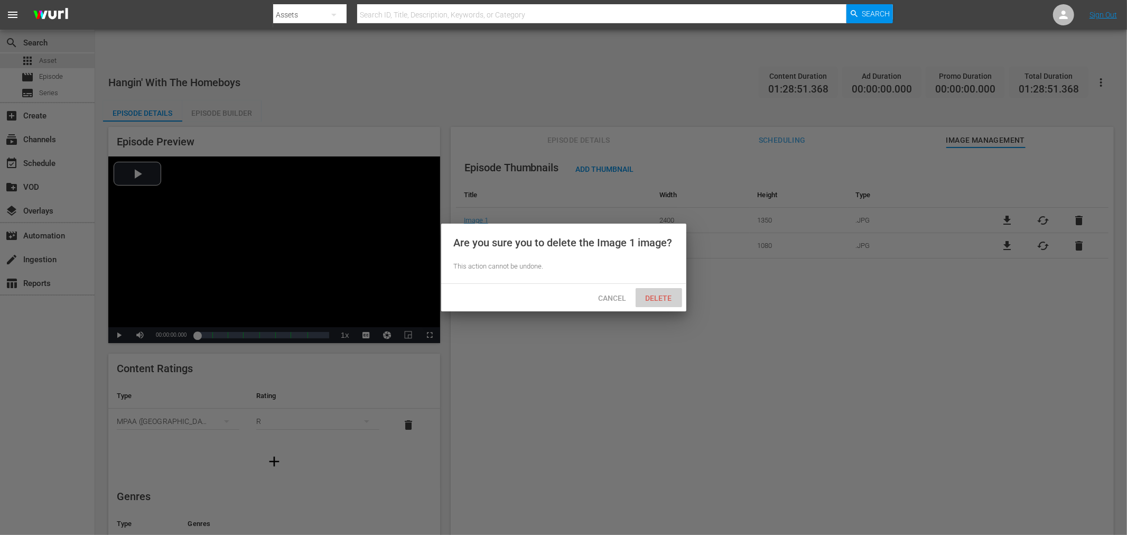
click at [655, 299] on span "Delete" at bounding box center [658, 298] width 43 height 8
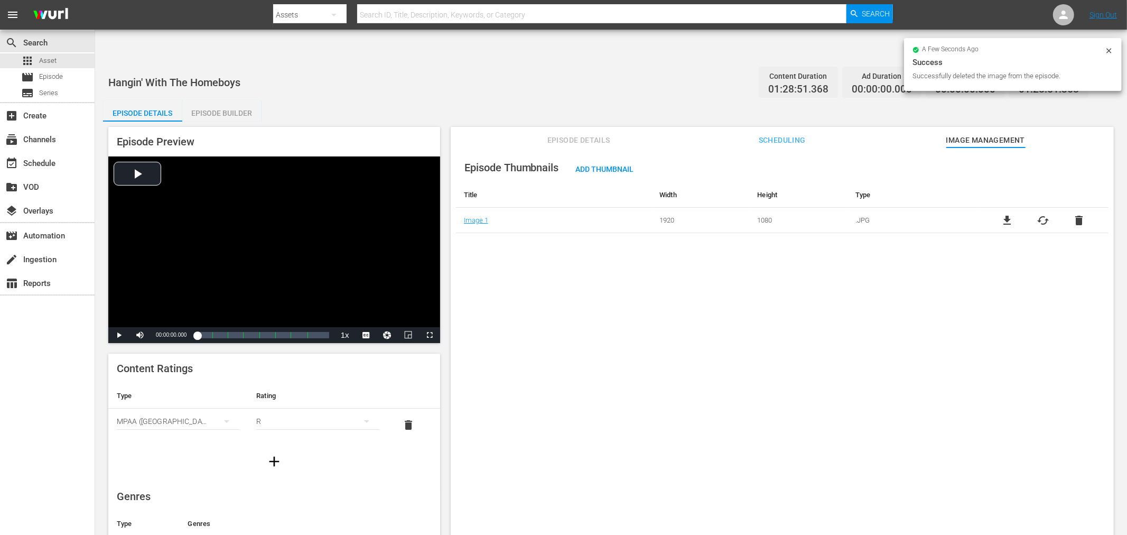
click at [564, 352] on div "Episode Thumbnails Add Thumbnail Title Width Height Type Image 1 1920 1080 .JPG…" at bounding box center [782, 353] width 663 height 413
click at [952, 299] on div "Episode Thumbnails Add Thumbnail Title Width Height Type Image 1 1920 1080 .JPG…" at bounding box center [782, 353] width 663 height 413
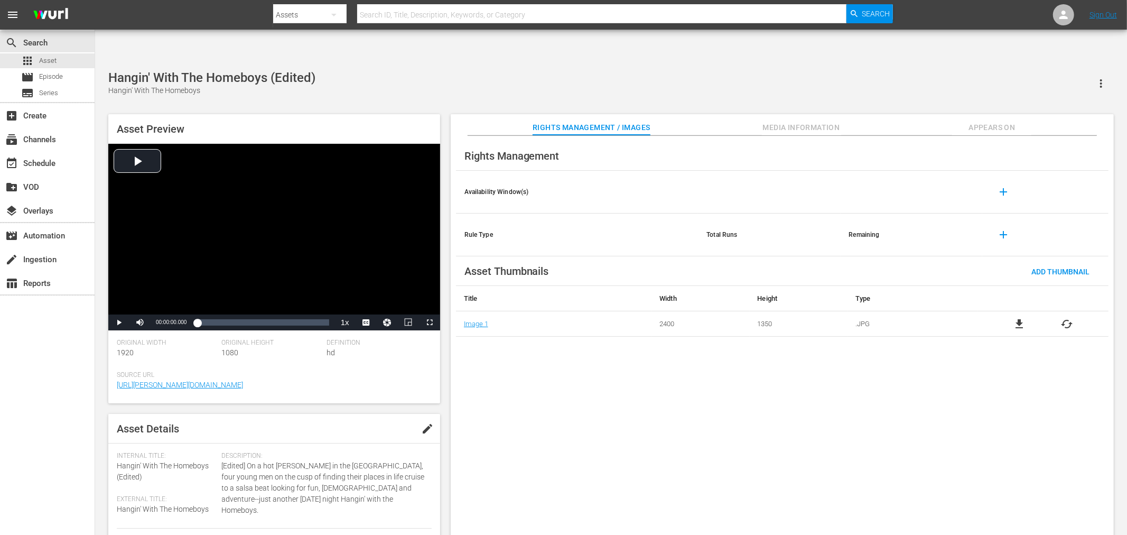
click at [1014, 77] on icon "button" at bounding box center [1101, 83] width 13 height 13
click at [941, 398] on div "Rights Management Availability Window(s) add Rule Type Total Runs Remaining add…" at bounding box center [782, 344] width 663 height 416
click at [1014, 318] on span "cached" at bounding box center [1067, 324] width 13 height 13
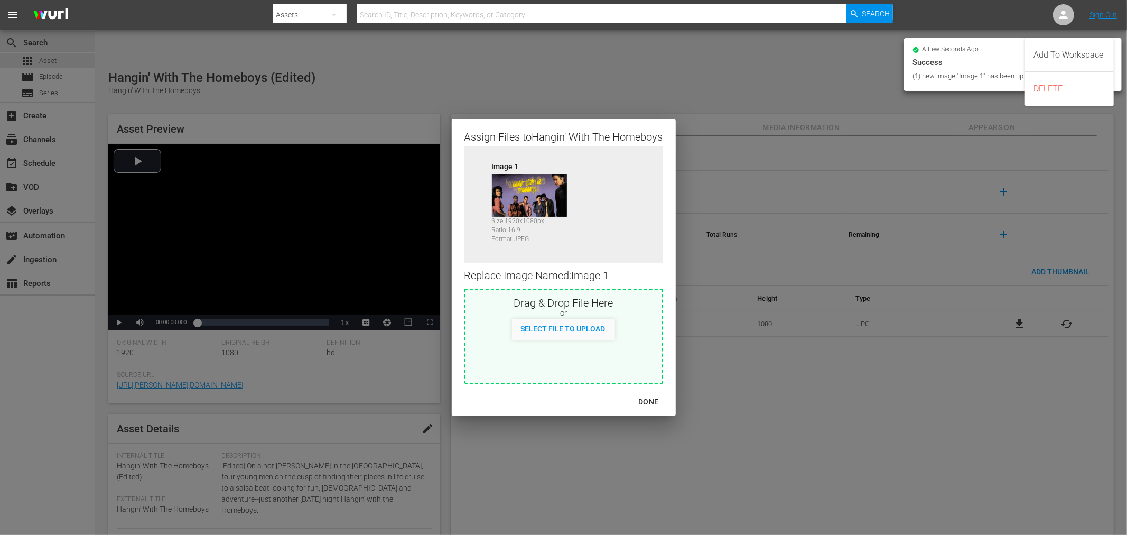
click at [651, 404] on div "DONE" at bounding box center [648, 401] width 37 height 13
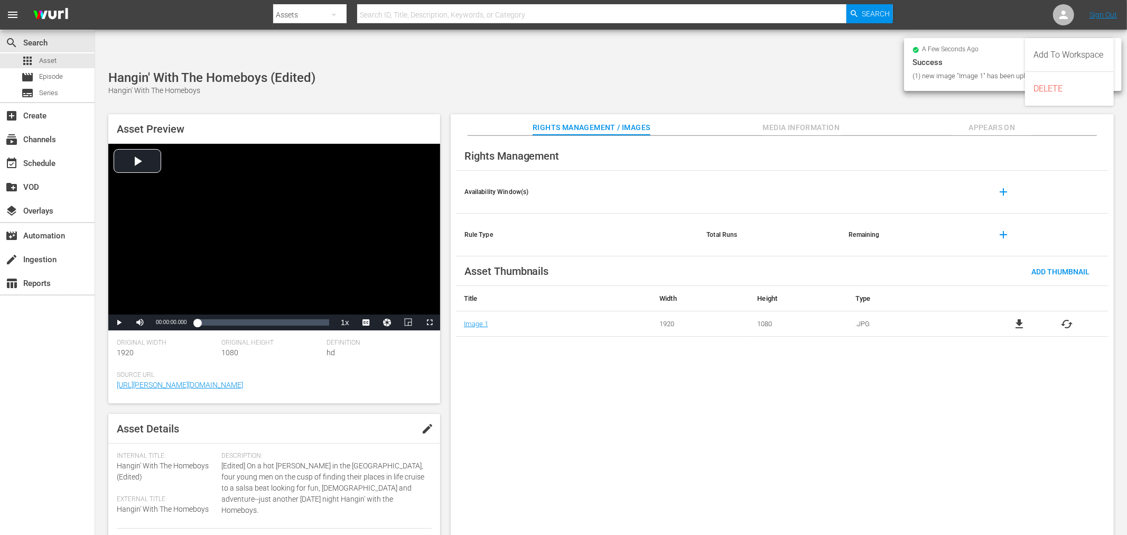
click at [693, 426] on div "Rights Management Availability Window(s) add Rule Type Total Runs Remaining add…" at bounding box center [782, 344] width 663 height 416
click at [986, 121] on span "Appears On" at bounding box center [991, 127] width 79 height 13
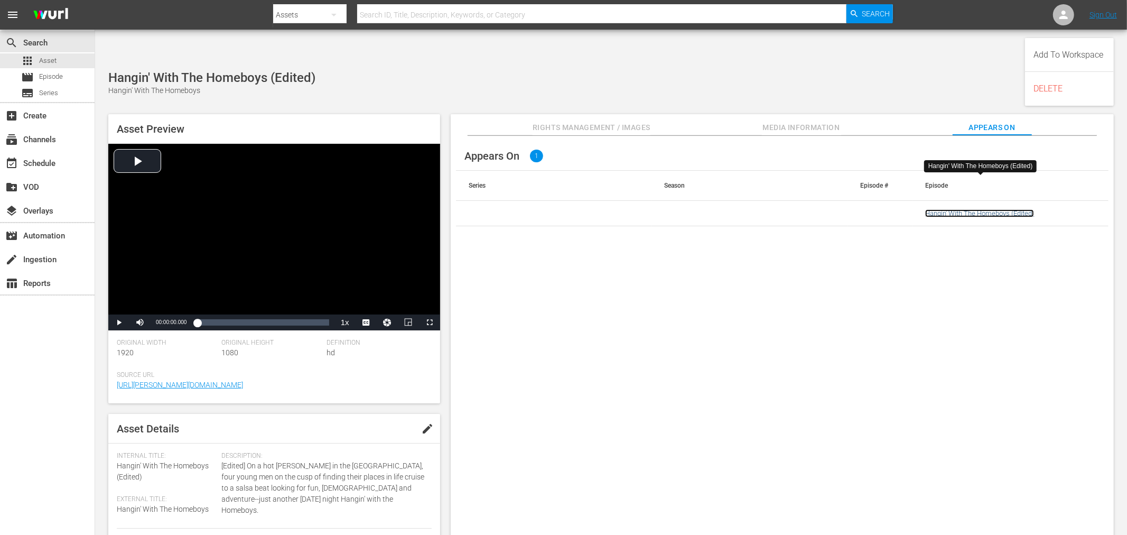
click at [953, 209] on link "Hangin' With The Homeboys (Edited)" at bounding box center [979, 213] width 109 height 8
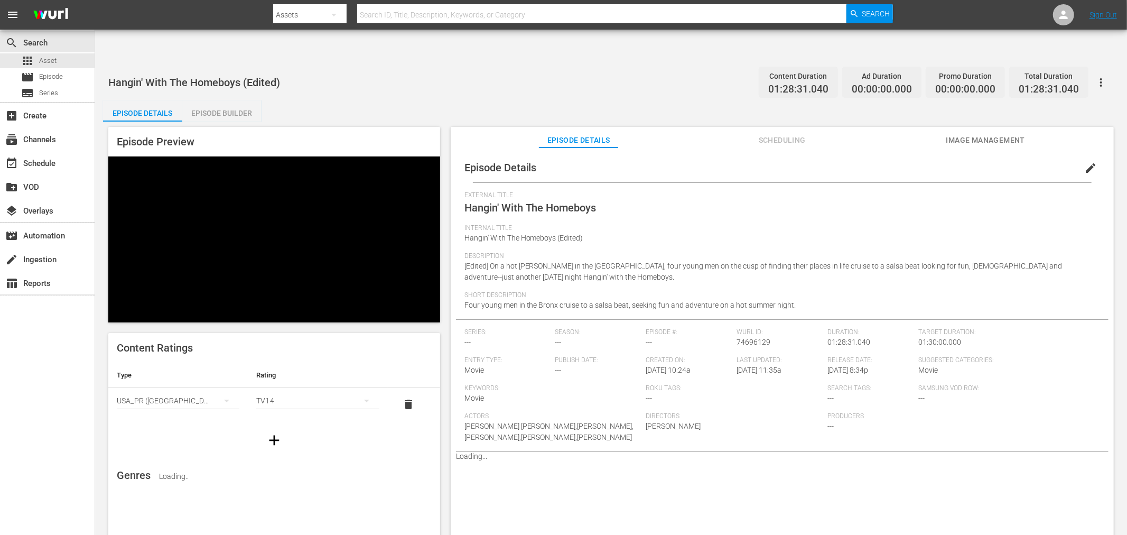
click at [975, 134] on span "Image Management" at bounding box center [985, 140] width 79 height 13
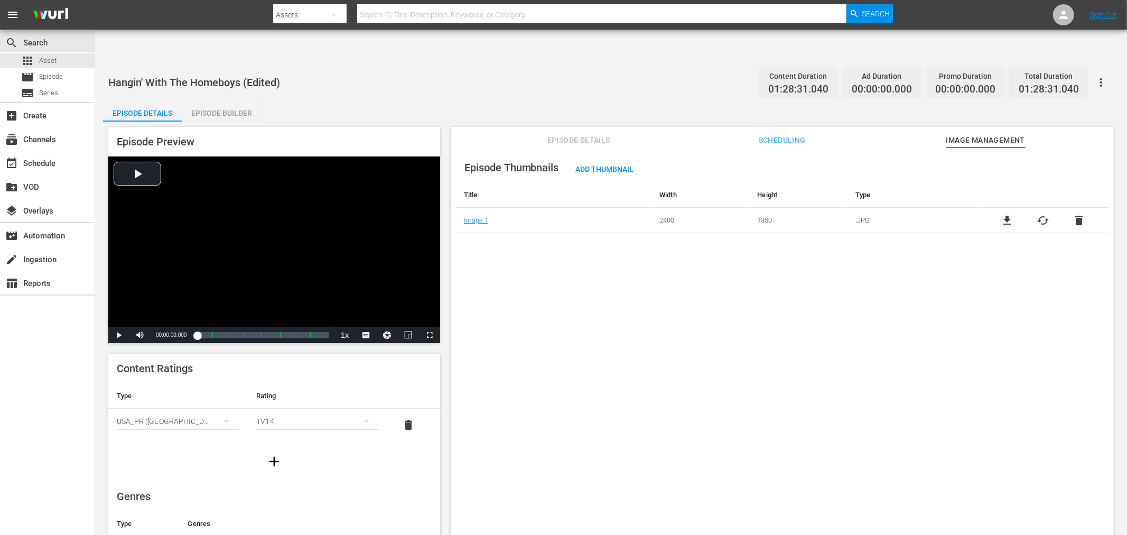
click at [1014, 76] on icon "button" at bounding box center [1101, 82] width 13 height 13
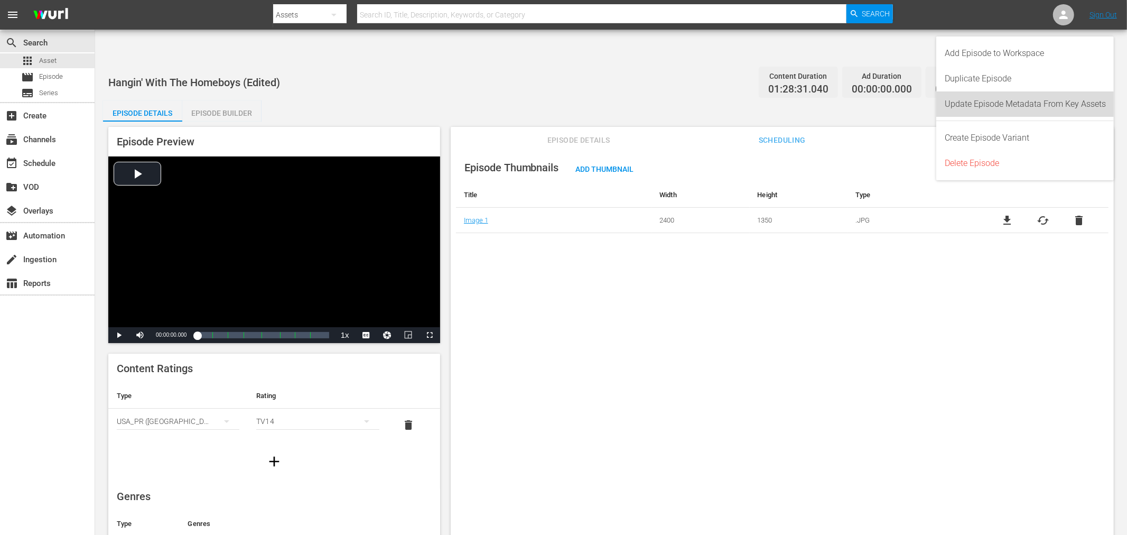
click at [1014, 106] on div "Update Episode Metadata From Key Assets" at bounding box center [1025, 103] width 161 height 25
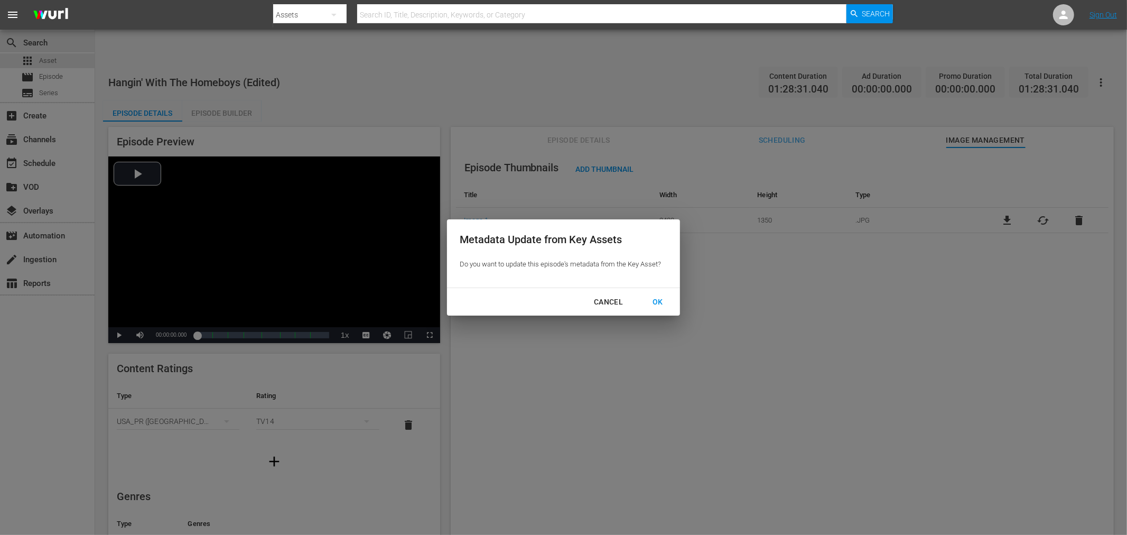
click at [660, 309] on button "OK" at bounding box center [658, 302] width 36 height 20
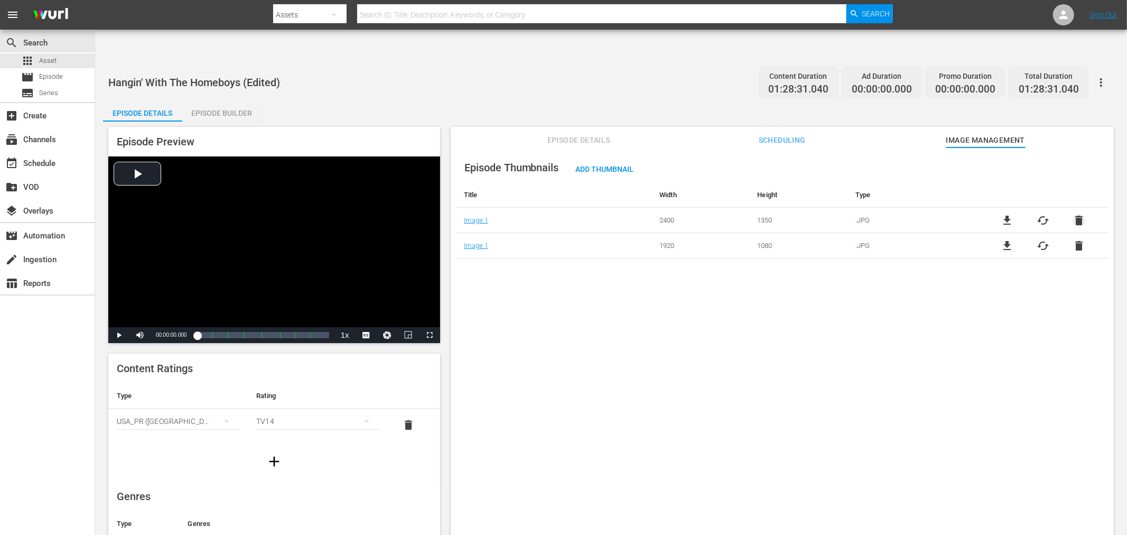
click at [1014, 214] on span "delete" at bounding box center [1078, 220] width 13 height 13
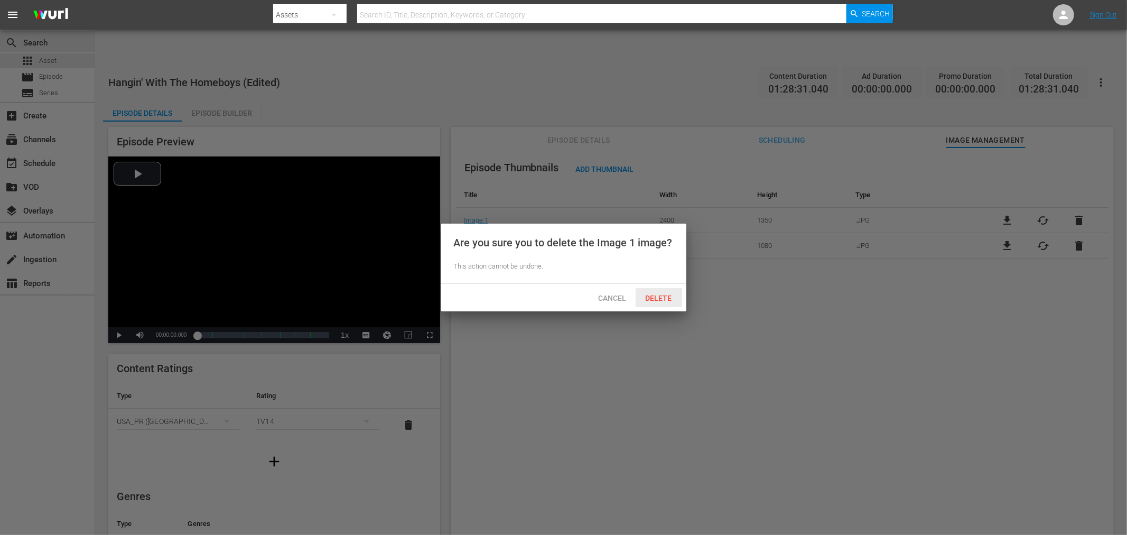
click at [651, 298] on span "Delete" at bounding box center [658, 298] width 43 height 8
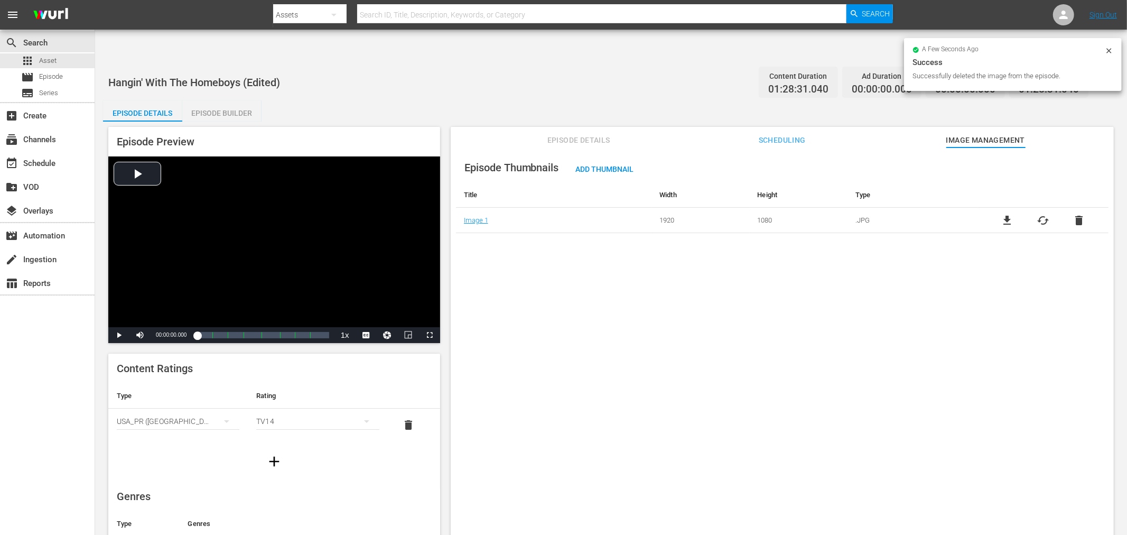
click at [867, 325] on div "Episode Thumbnails Add Thumbnail Title Width Height Type Image 1 1920 1080 .JPG…" at bounding box center [782, 353] width 663 height 413
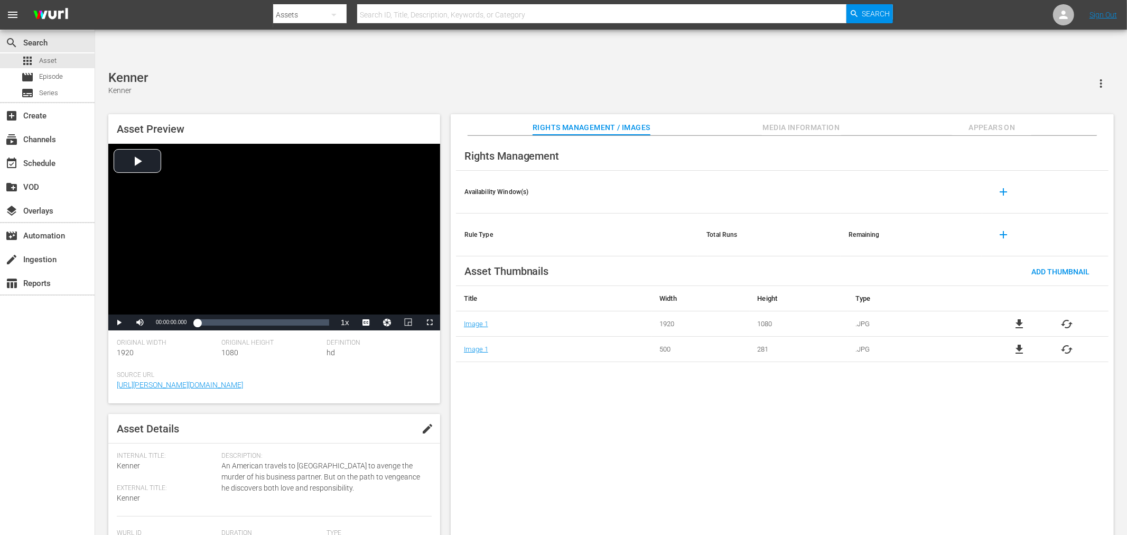
click at [1065, 318] on span "cached" at bounding box center [1067, 324] width 13 height 13
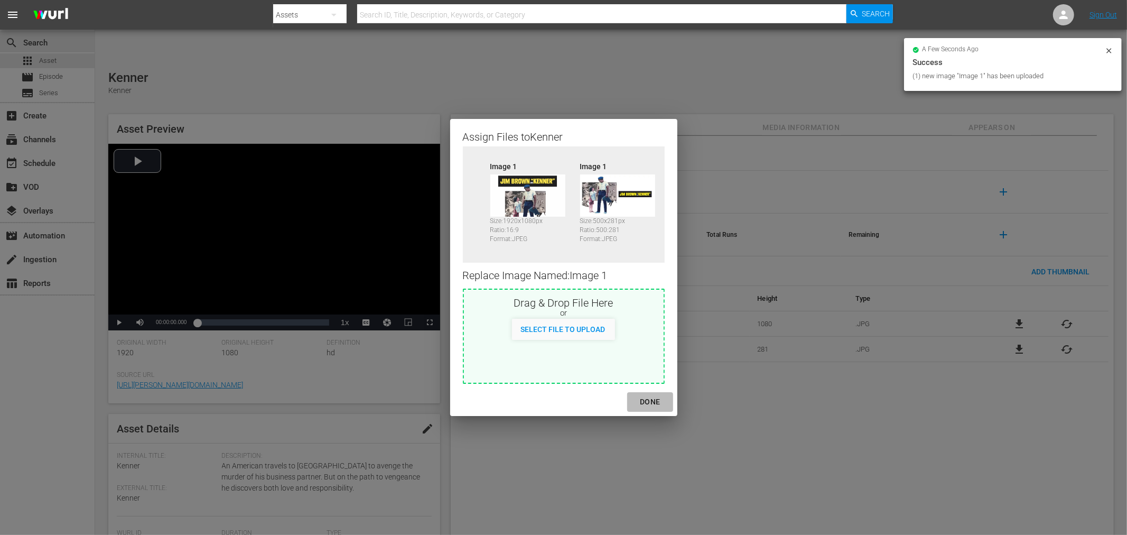
click at [659, 400] on div "DONE" at bounding box center [649, 401] width 37 height 13
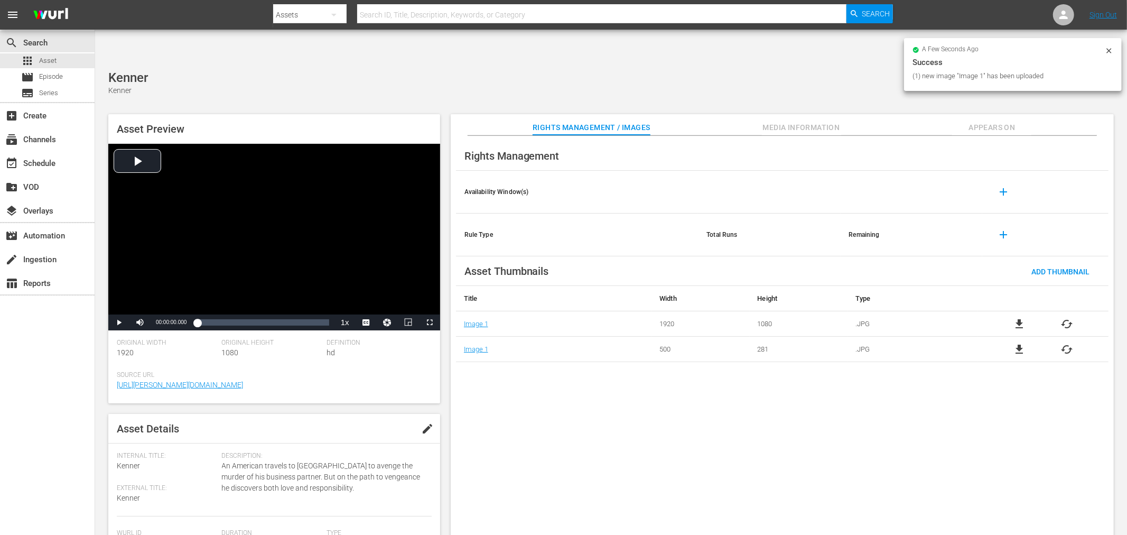
click at [767, 443] on div "Rights Management Availability Window(s) add Rule Type Total Runs Remaining add…" at bounding box center [782, 344] width 663 height 416
click at [1063, 343] on span "cached" at bounding box center [1067, 349] width 13 height 13
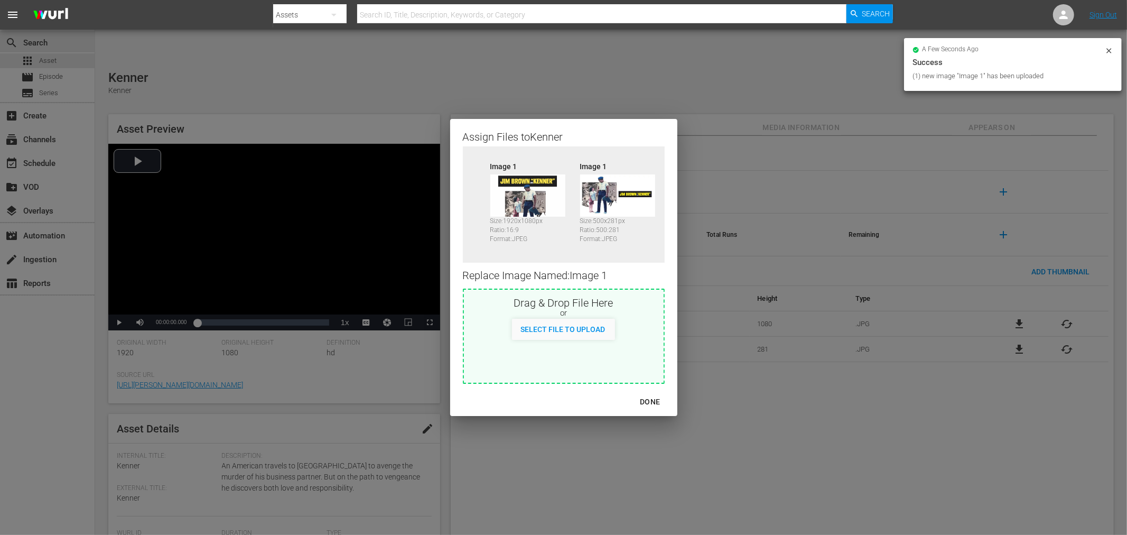
click at [640, 400] on div "DONE" at bounding box center [649, 401] width 37 height 13
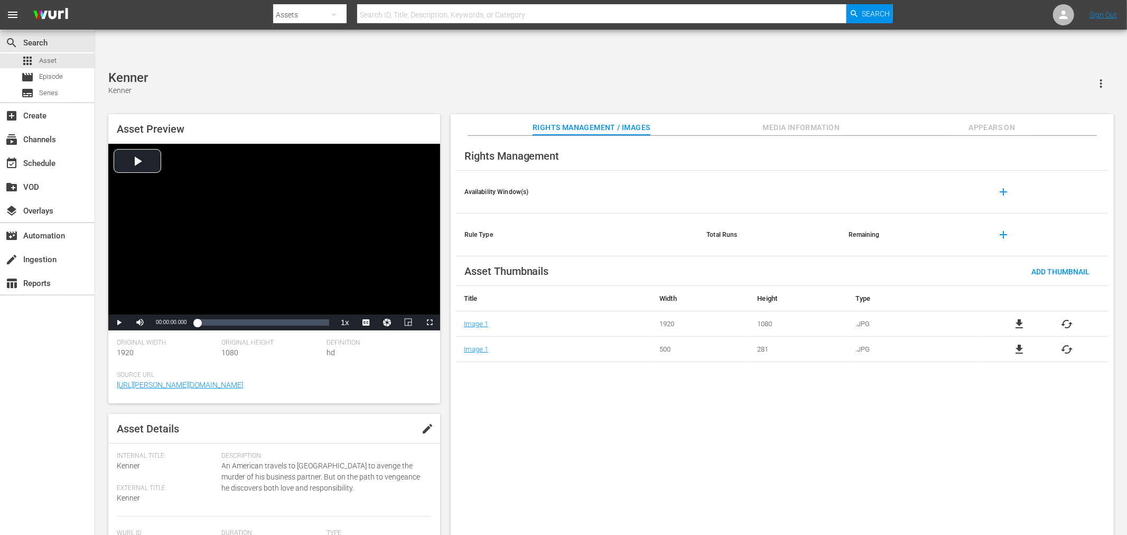
click at [1068, 318] on span "cached" at bounding box center [1067, 324] width 13 height 13
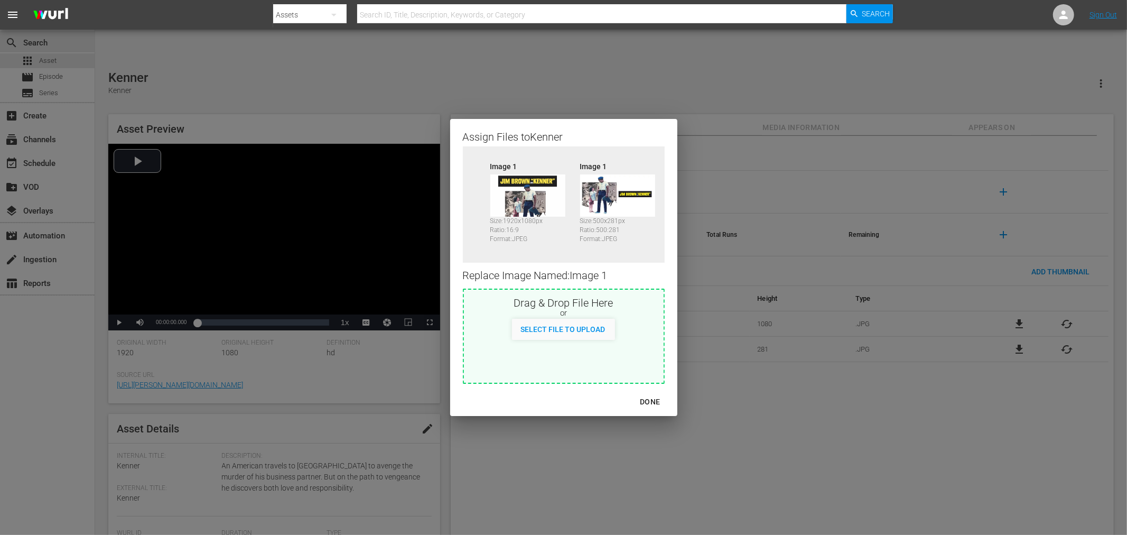
drag, startPoint x: 787, startPoint y: 435, endPoint x: 781, endPoint y: 428, distance: 9.0
click at [781, 428] on div "Assign Files to Kenner Source Image 1 Size: 1920 x 1080 px Ratio: 16:9 Format: …" at bounding box center [563, 267] width 1101 height 509
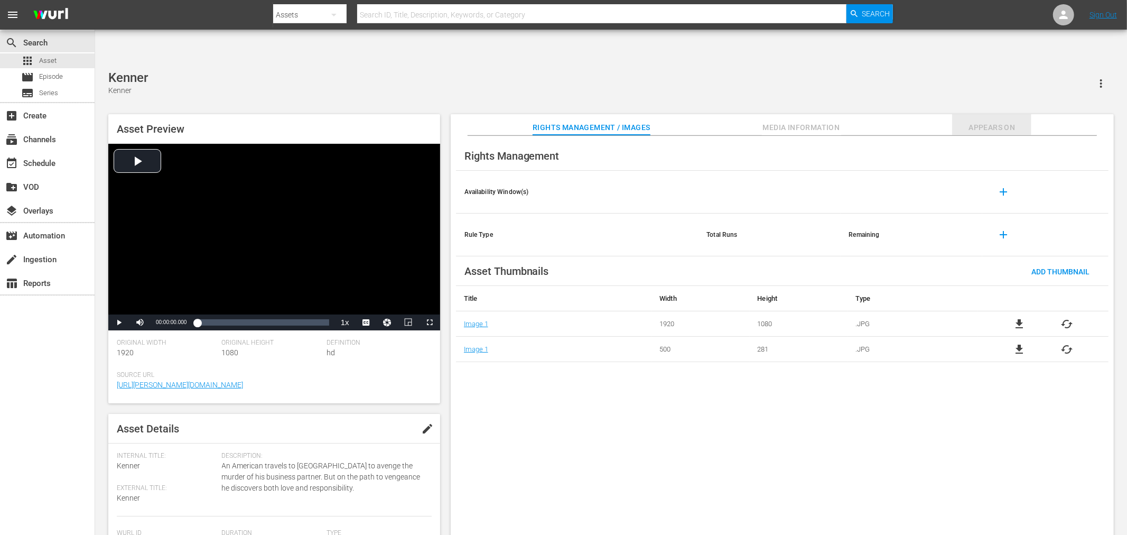
click at [995, 121] on span "Appears On" at bounding box center [991, 127] width 79 height 13
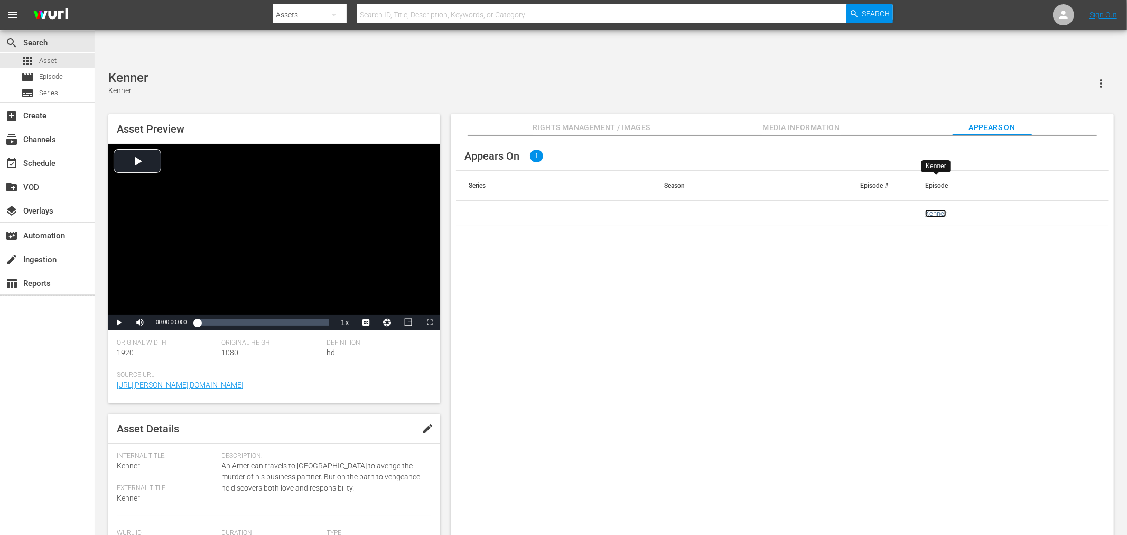
click at [943, 209] on link "Kenner" at bounding box center [935, 213] width 21 height 8
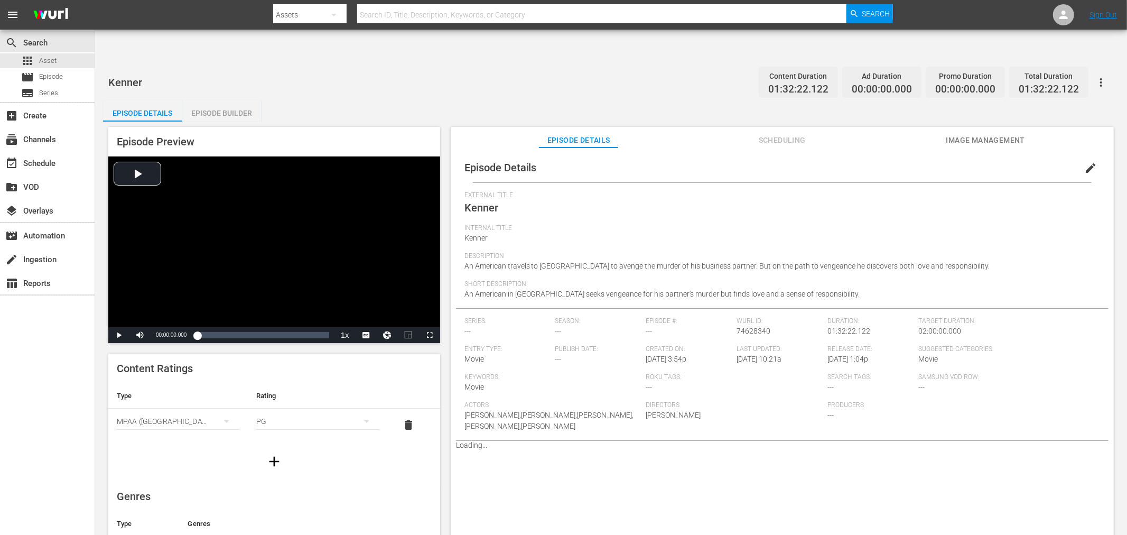
click at [977, 134] on span "Image Management" at bounding box center [985, 140] width 79 height 13
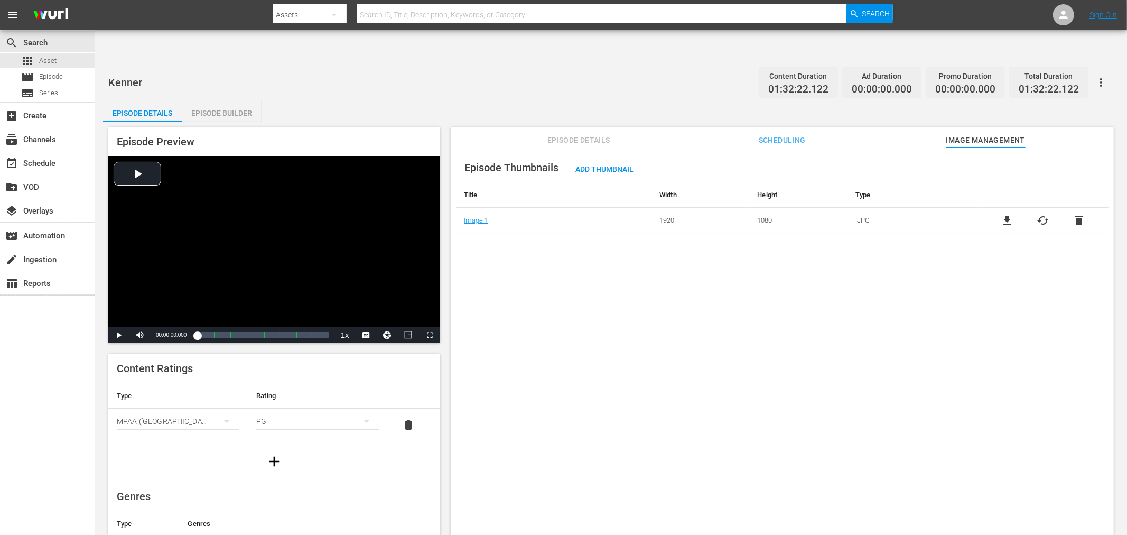
click at [1099, 76] on icon "button" at bounding box center [1101, 82] width 13 height 13
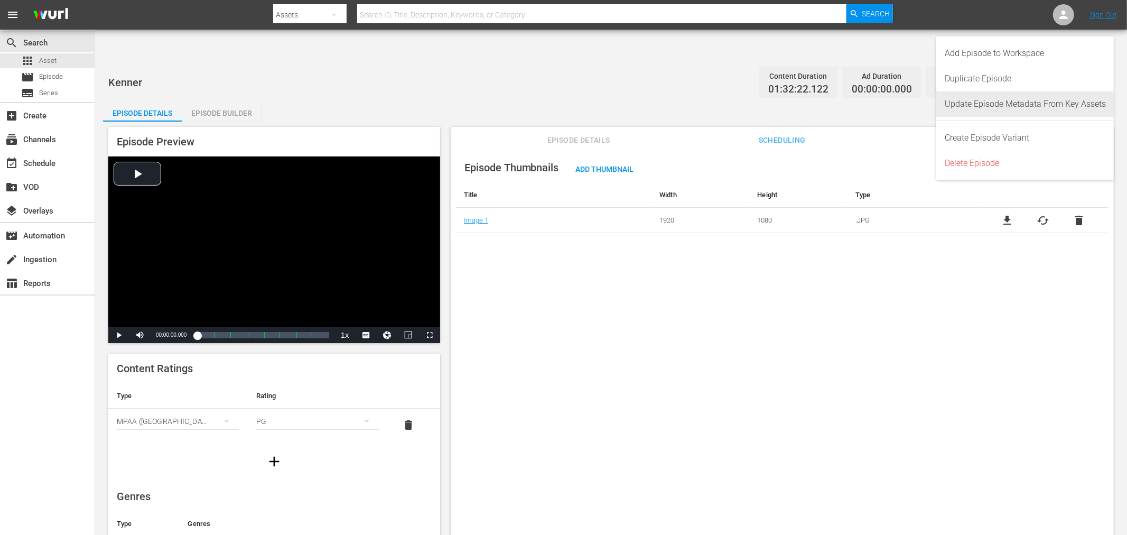
click at [1017, 106] on div "Update Episode Metadata From Key Assets" at bounding box center [1025, 103] width 161 height 25
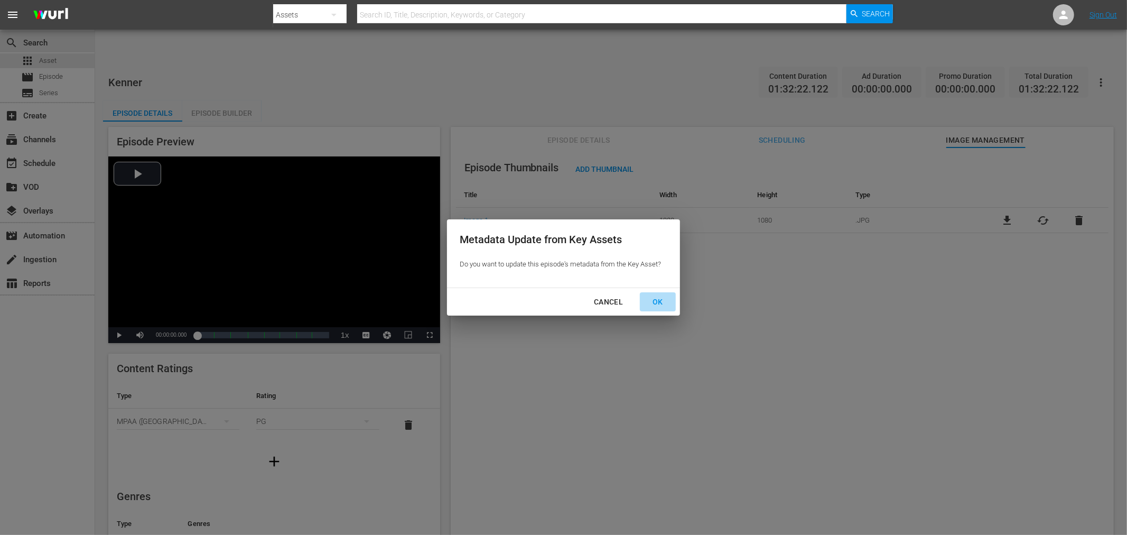
click at [662, 297] on div "OK" at bounding box center [657, 301] width 27 height 13
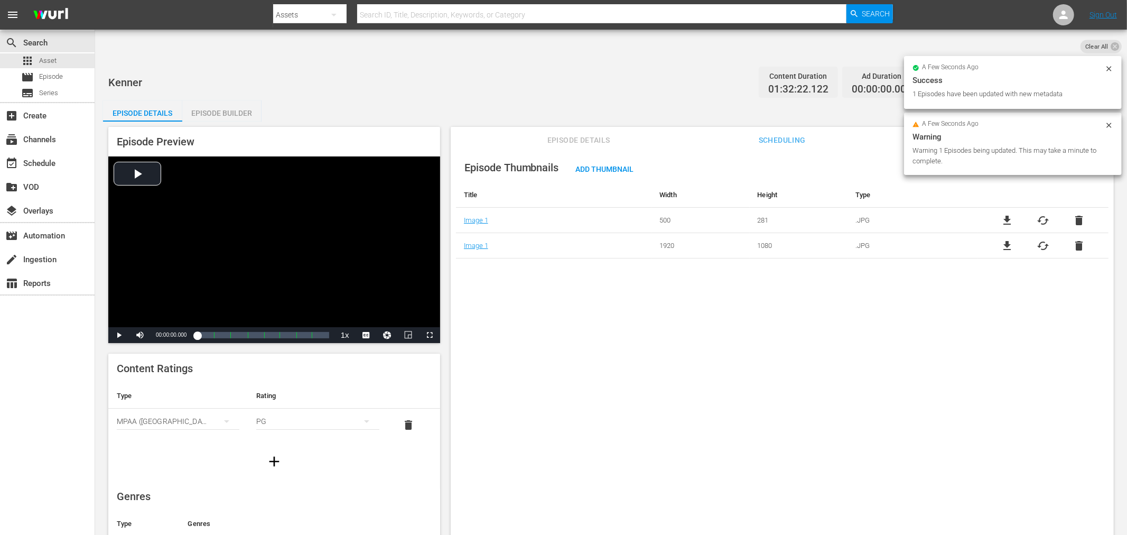
click at [702, 334] on div "Episode Thumbnails Add Thumbnail Title Width Height Type Image 1 500 281 .JPG f…" at bounding box center [782, 353] width 663 height 413
click at [1075, 214] on span "delete" at bounding box center [1078, 220] width 13 height 13
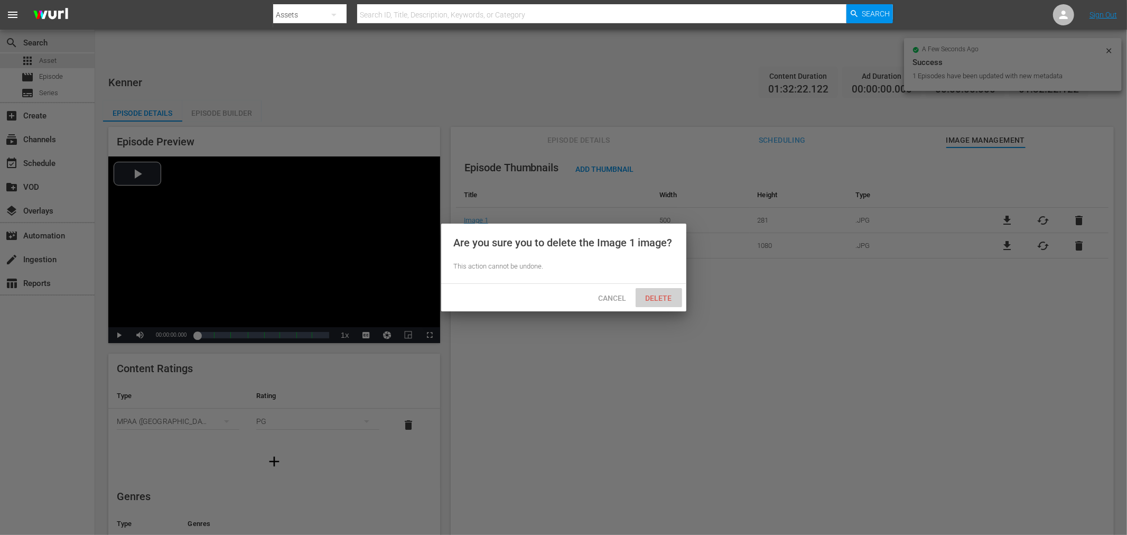
click at [657, 295] on span "Delete" at bounding box center [658, 298] width 43 height 8
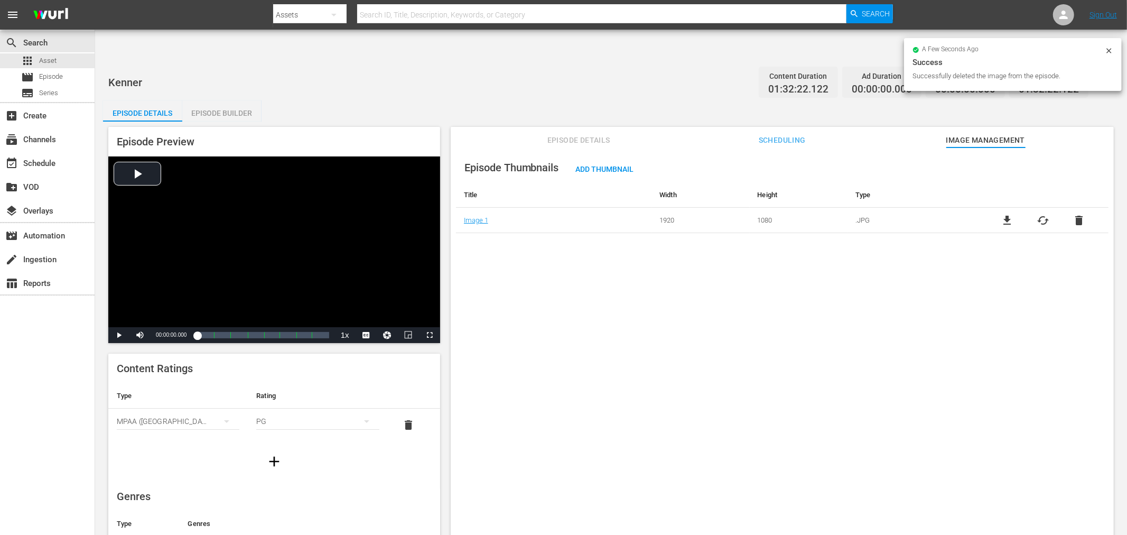
click at [688, 344] on div "Episode Thumbnails Add Thumbnail Title Width Height Type Image 1 1920 1080 .JPG…" at bounding box center [782, 353] width 663 height 413
click at [546, 305] on div "Episode Thumbnails Add Thumbnail Title Width Height Type Image 1 1920 1080 .JPG…" at bounding box center [782, 353] width 663 height 413
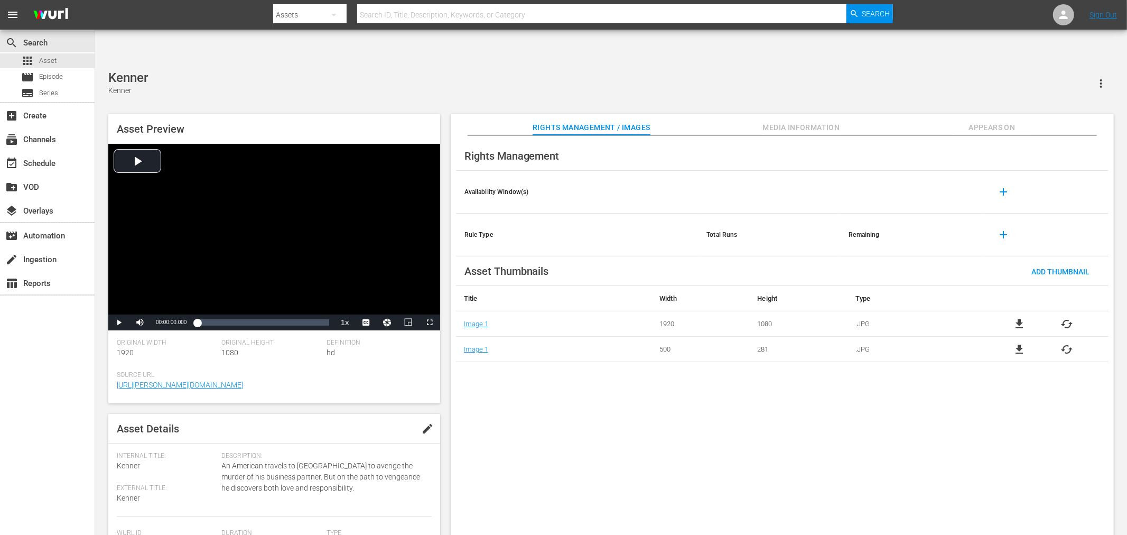
click at [1066, 343] on span "cached" at bounding box center [1067, 349] width 13 height 13
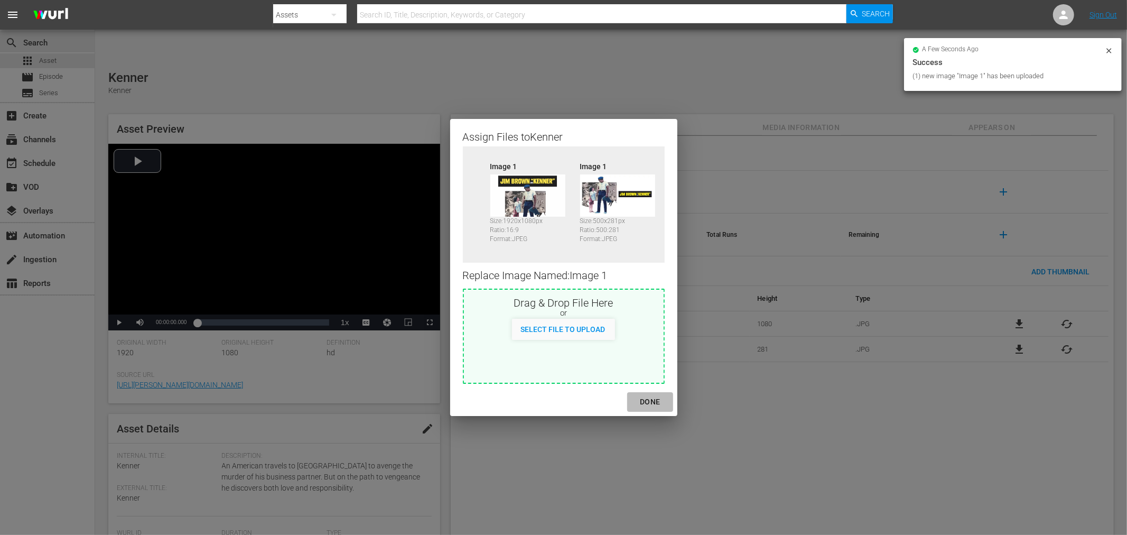
click at [651, 403] on div "DONE" at bounding box center [649, 401] width 37 height 13
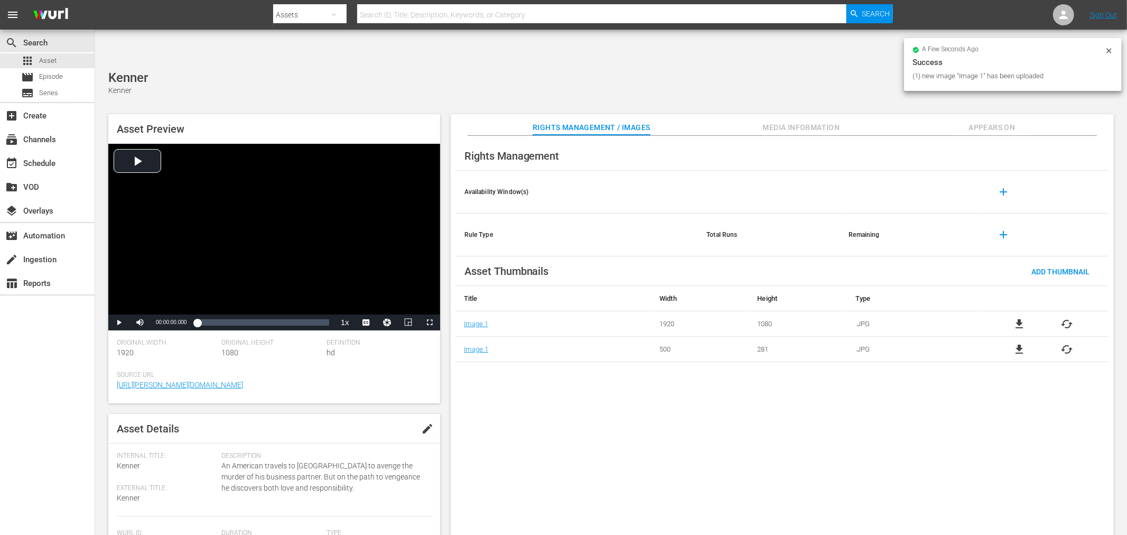
click at [681, 417] on div "Rights Management Availability Window(s) add Rule Type Total Runs Remaining add…" at bounding box center [782, 344] width 663 height 416
click at [726, 421] on div "Rights Management Availability Window(s) add Rule Type Total Runs Remaining add…" at bounding box center [782, 344] width 663 height 416
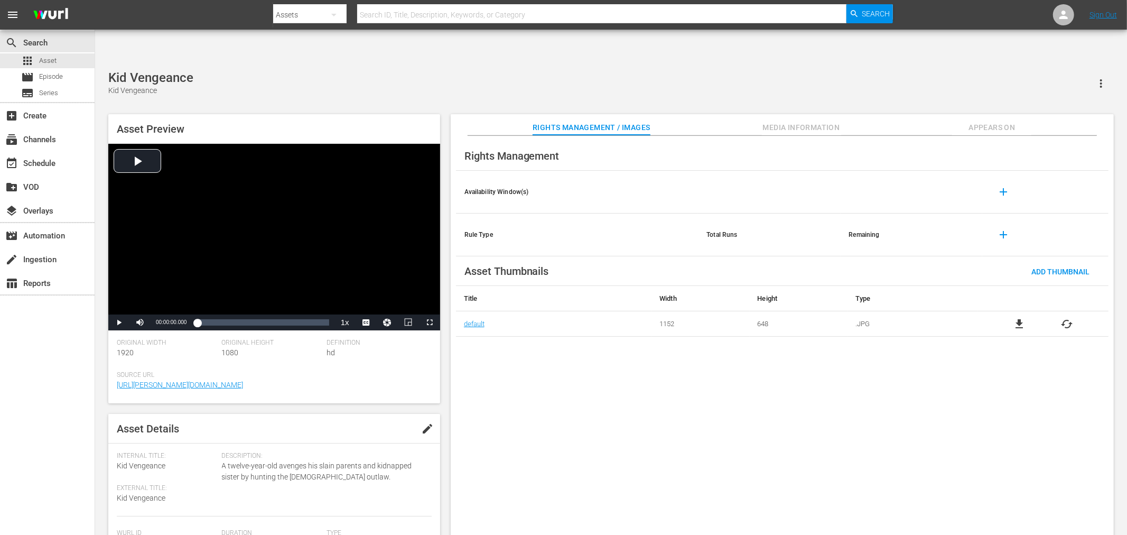
click at [1067, 318] on span "cached" at bounding box center [1067, 324] width 13 height 13
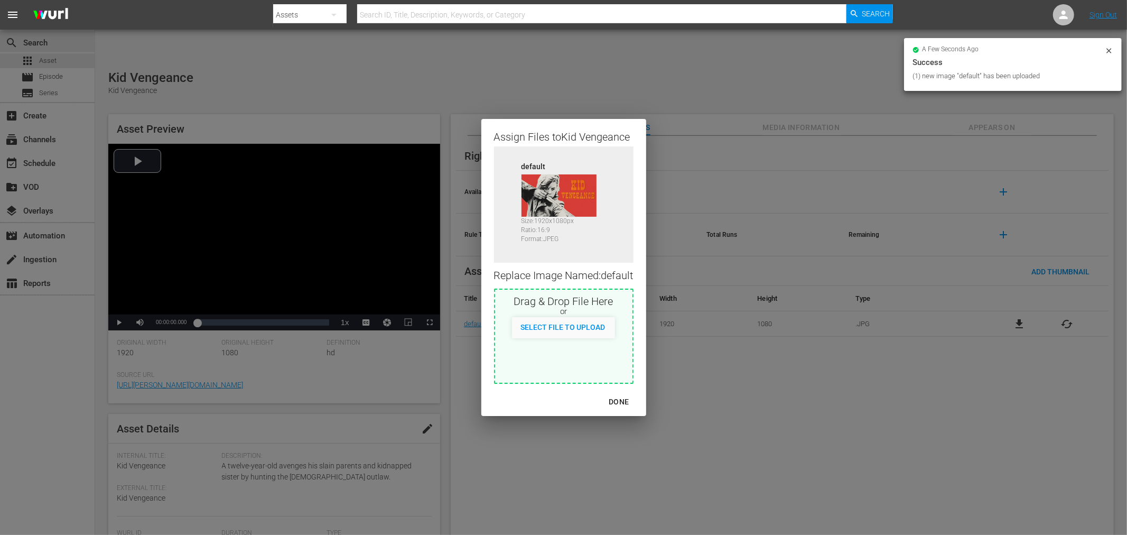
click at [625, 401] on div "DONE" at bounding box center [618, 401] width 37 height 13
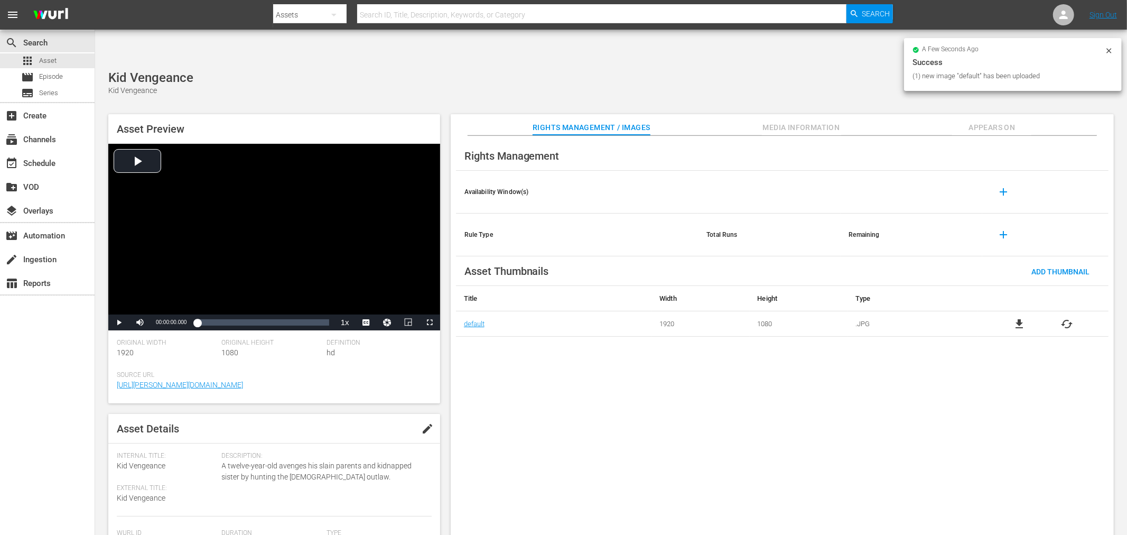
drag, startPoint x: 677, startPoint y: 411, endPoint x: 882, endPoint y: 307, distance: 230.4
click at [677, 412] on div "Rights Management Availability Window(s) add Rule Type Total Runs Remaining add…" at bounding box center [782, 344] width 663 height 416
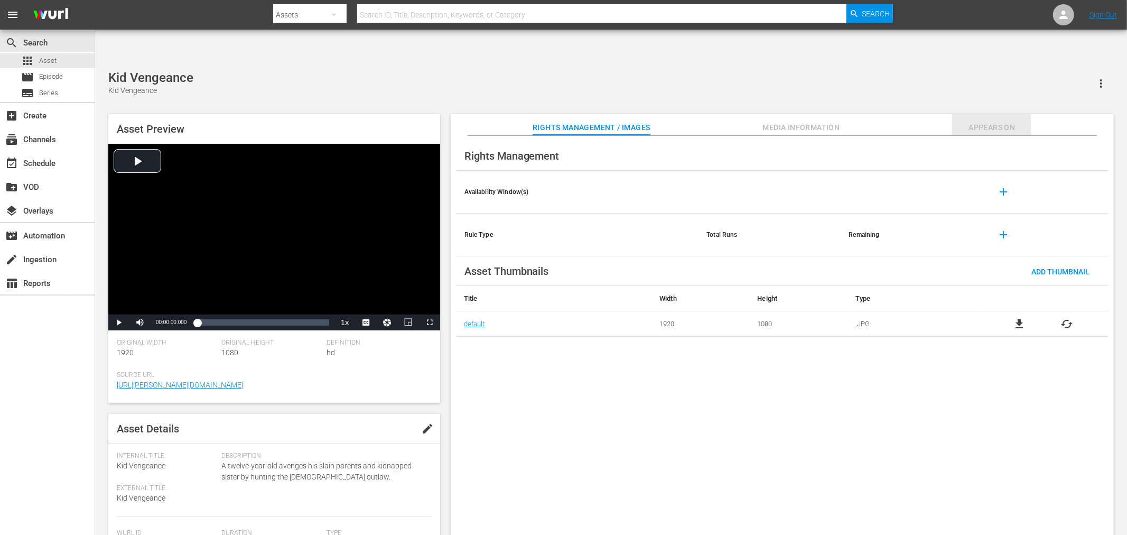
click at [988, 121] on span "Appears On" at bounding box center [991, 127] width 79 height 13
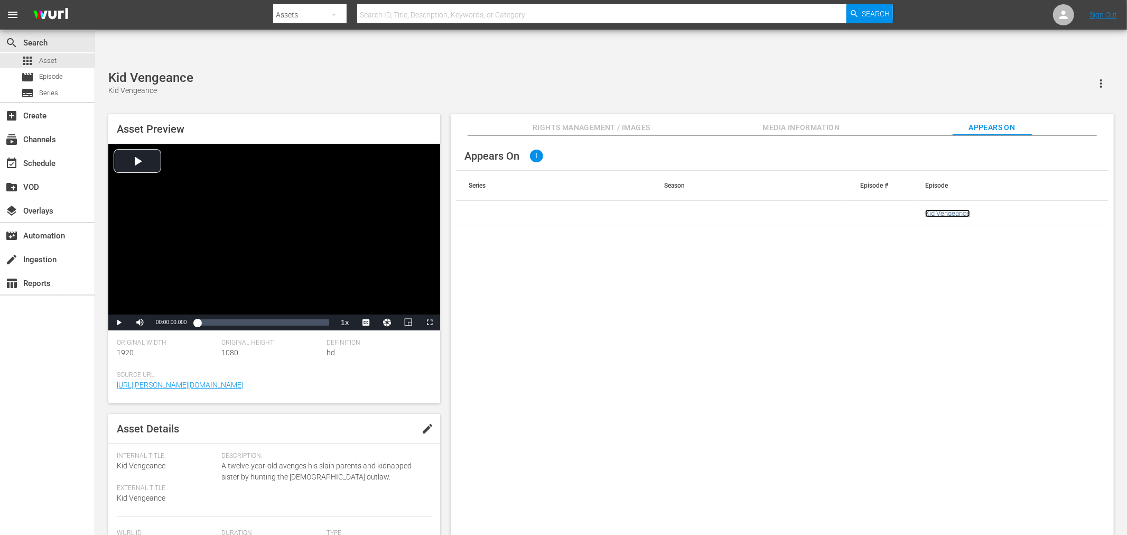
click at [960, 209] on link "Kid Vengeance" at bounding box center [947, 213] width 45 height 8
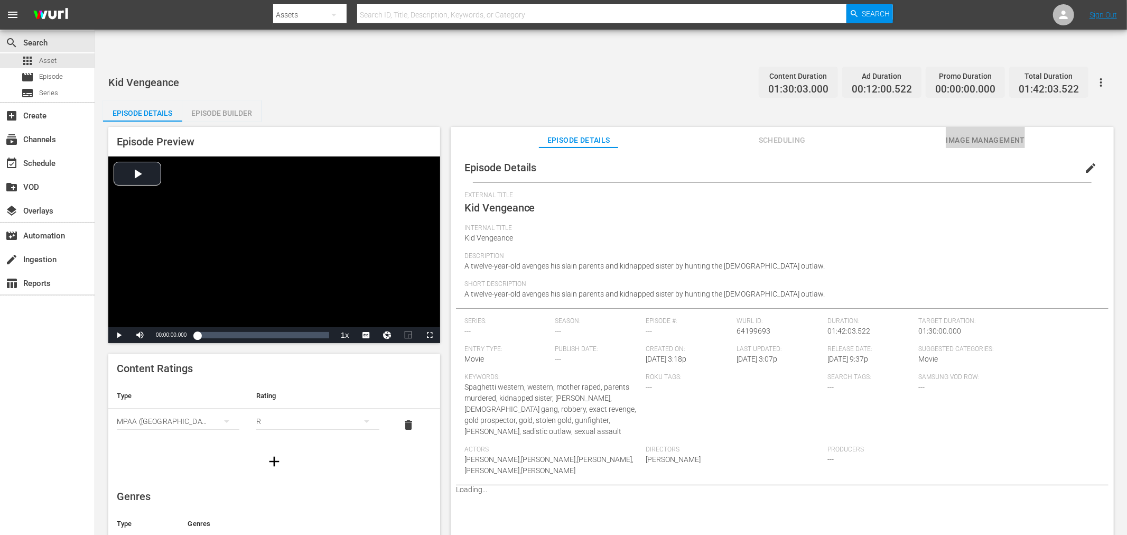
click at [982, 134] on span "Image Management" at bounding box center [985, 140] width 79 height 13
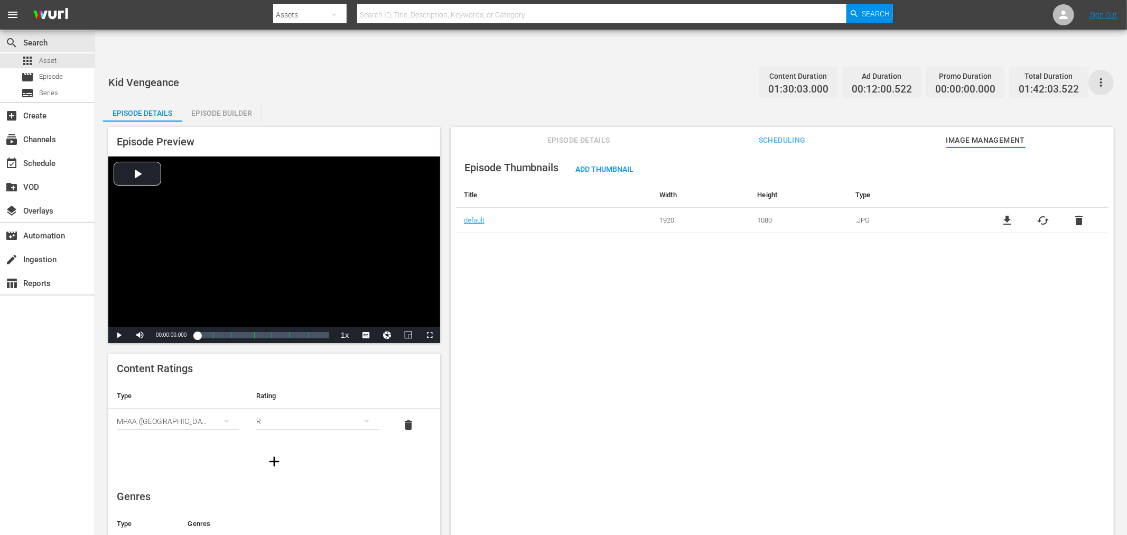
click at [1102, 76] on icon "button" at bounding box center [1101, 82] width 13 height 13
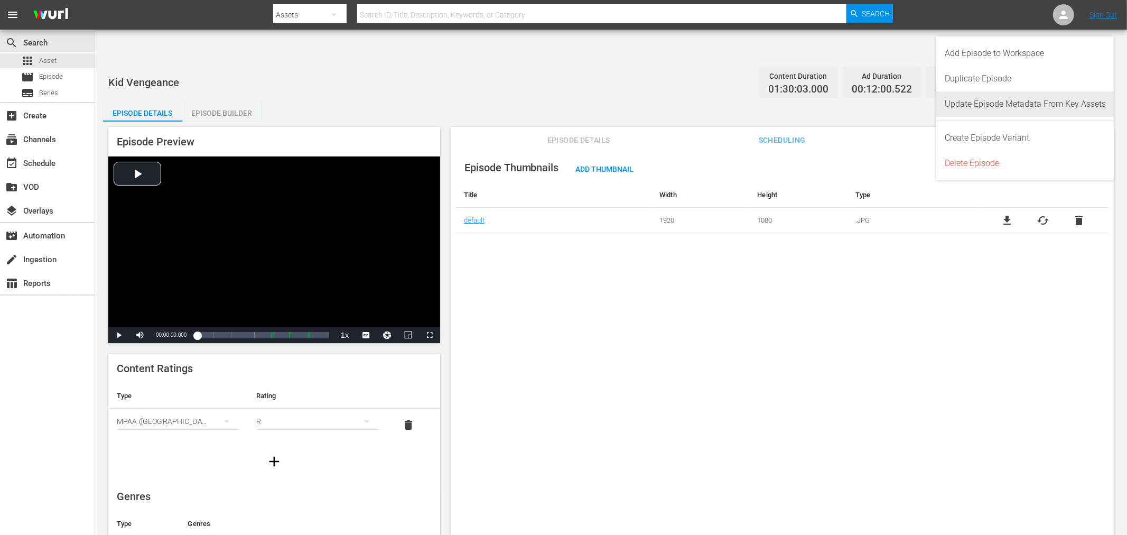
click at [1022, 106] on div "Update Episode Metadata From Key Assets" at bounding box center [1025, 103] width 161 height 25
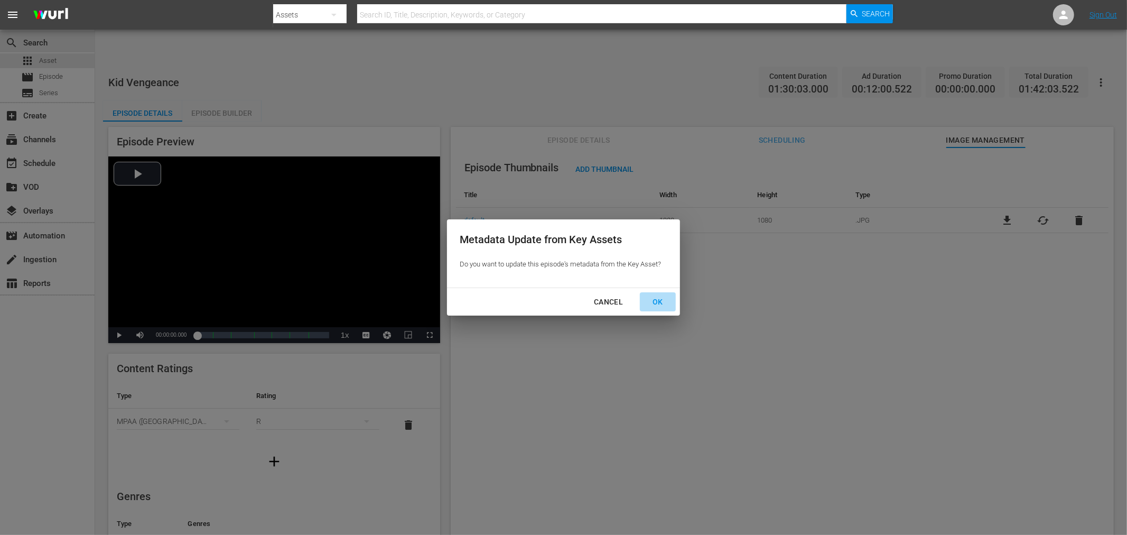
click at [659, 300] on div "OK" at bounding box center [657, 301] width 27 height 13
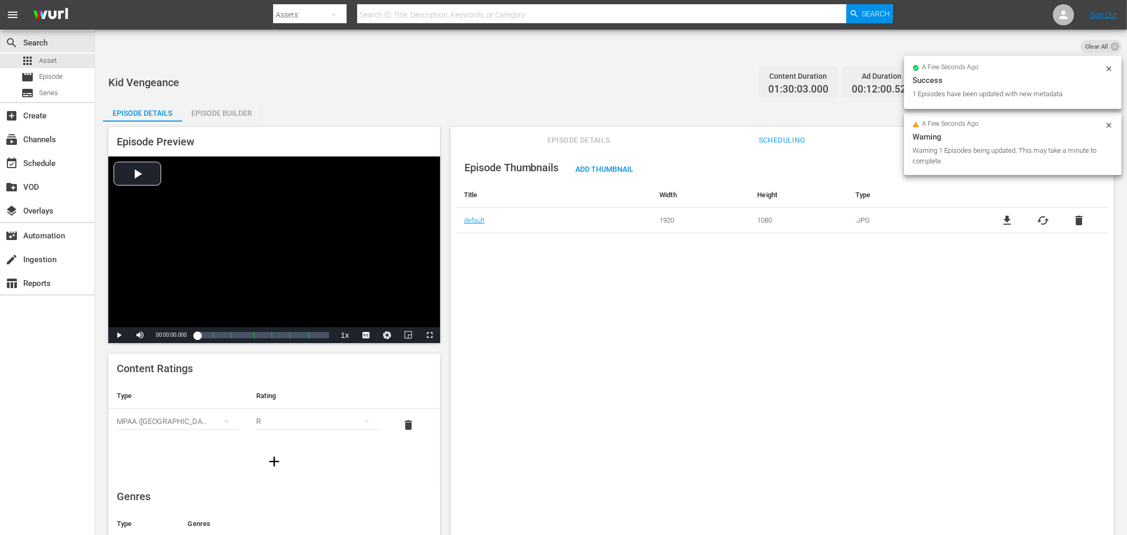
click at [583, 281] on div "Episode Thumbnails Add Thumbnail Title Width Height Type default 1920 1080 .JPG…" at bounding box center [782, 353] width 663 height 413
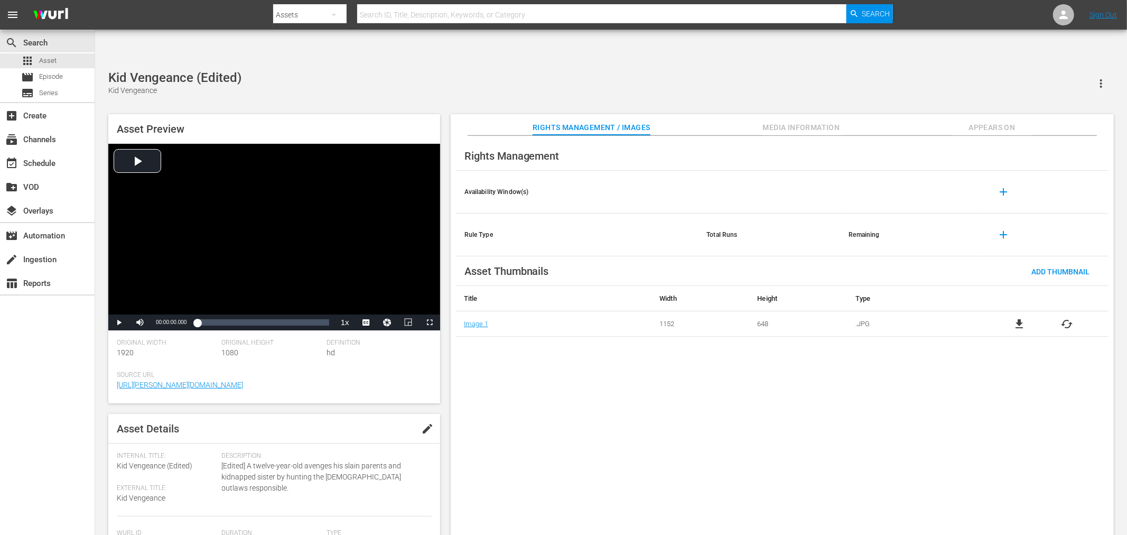
click at [1014, 318] on span "cached" at bounding box center [1067, 324] width 13 height 13
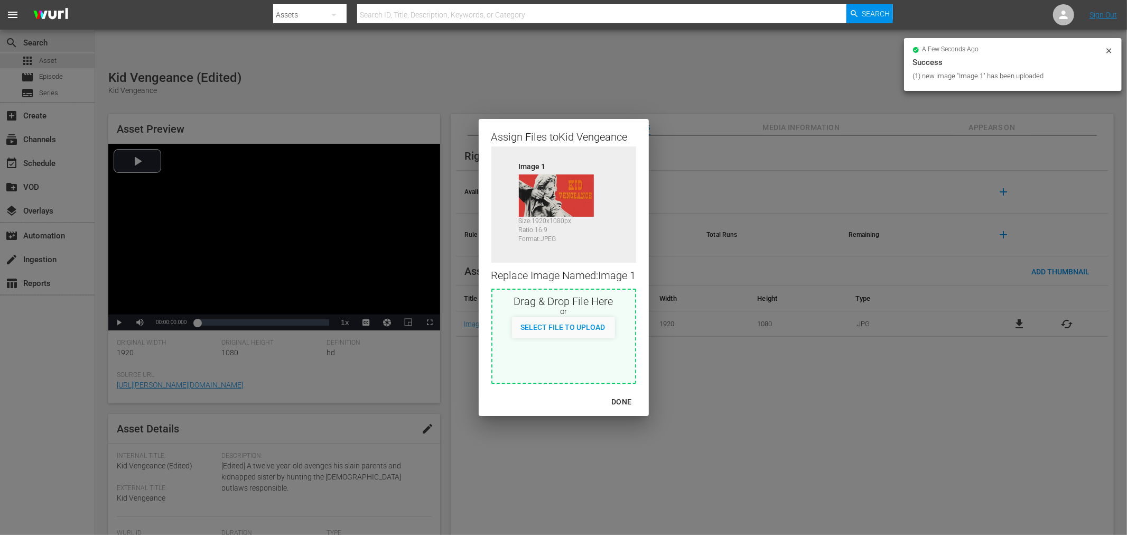
click at [618, 399] on div "DONE" at bounding box center [621, 401] width 37 height 13
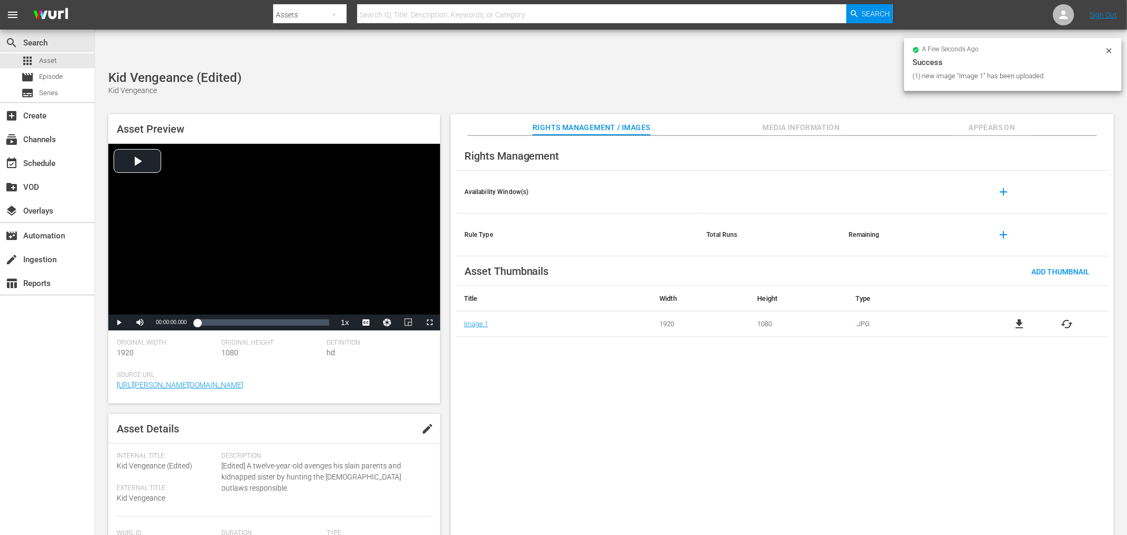
click at [617, 400] on div "Rights Management Availability Window(s) add Rule Type Total Runs Remaining add…" at bounding box center [782, 344] width 663 height 416
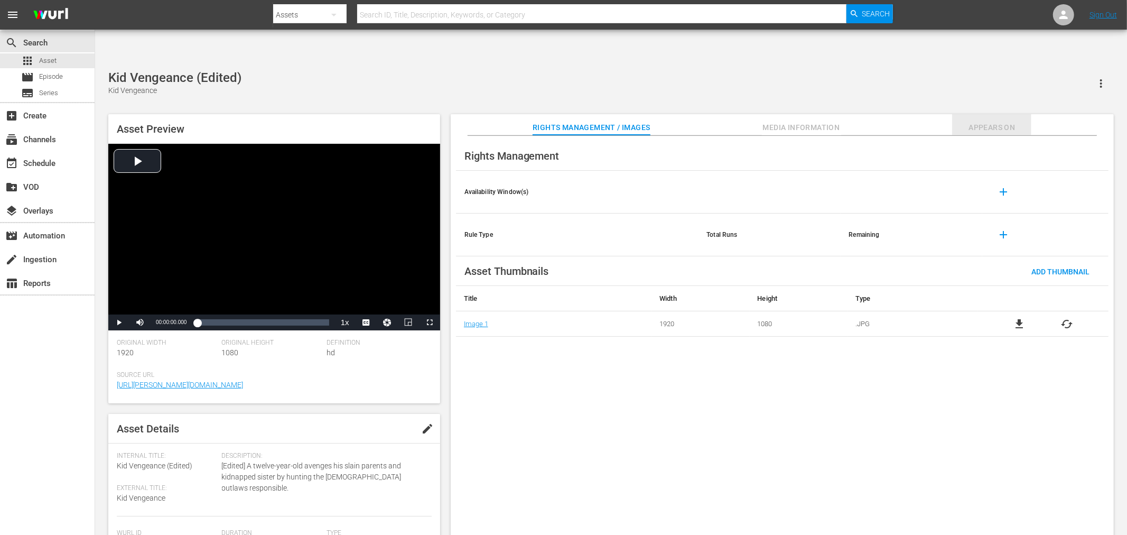
click at [997, 121] on span "Appears On" at bounding box center [991, 127] width 79 height 13
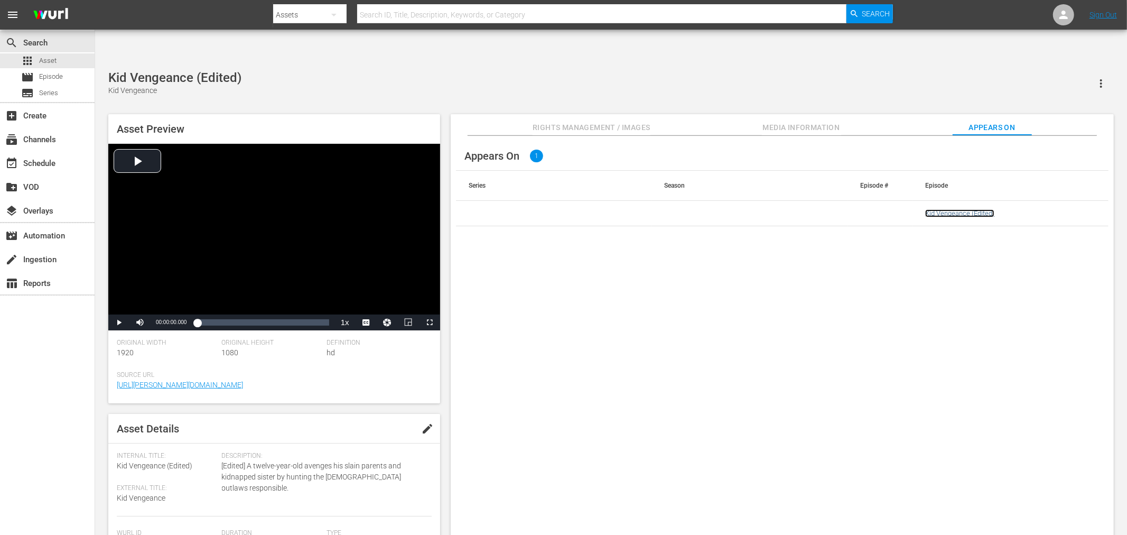
click at [981, 209] on link "Kid Vengeance (Edited)" at bounding box center [959, 213] width 69 height 8
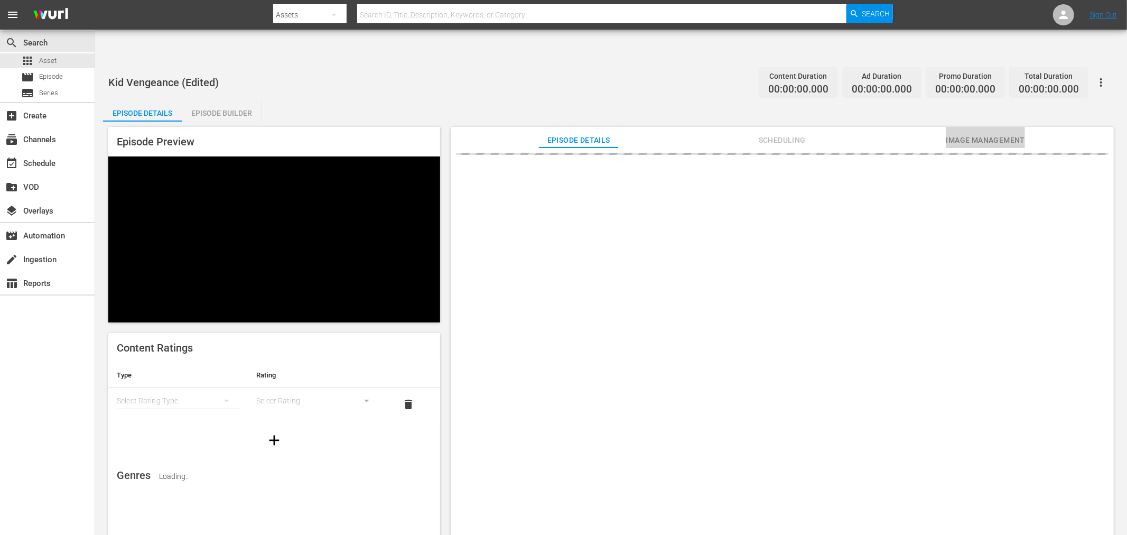
click at [967, 134] on span "Image Management" at bounding box center [985, 140] width 79 height 13
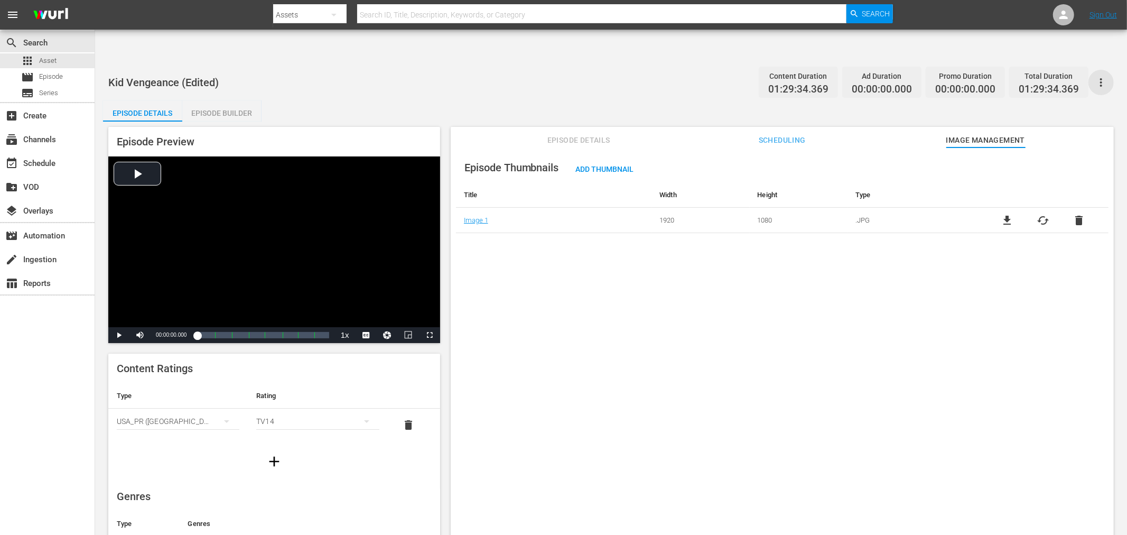
click at [1014, 76] on icon "button" at bounding box center [1101, 82] width 13 height 13
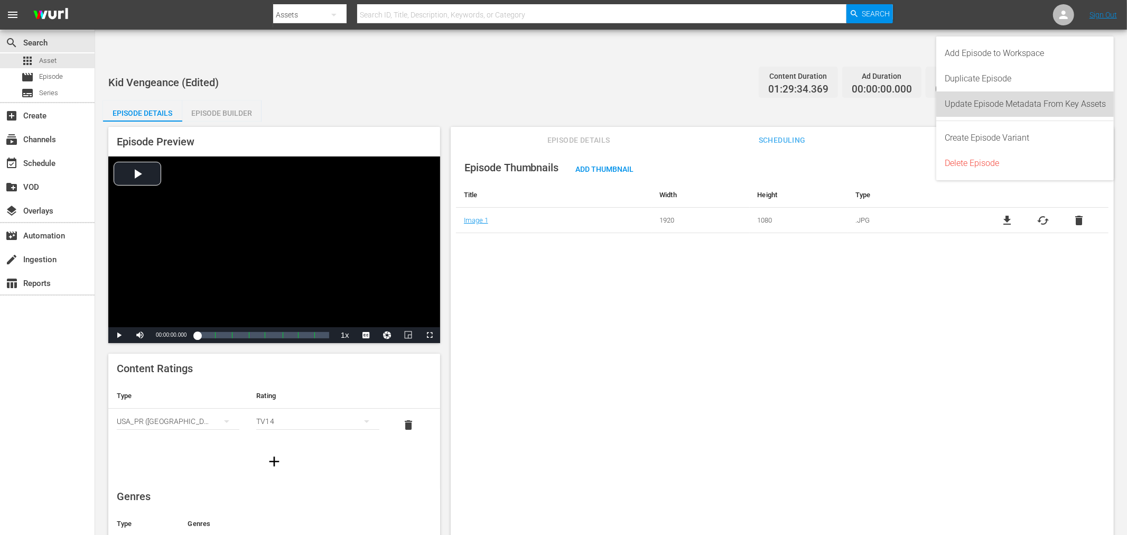
click at [1014, 99] on div "Update Episode Metadata From Key Assets" at bounding box center [1025, 103] width 161 height 25
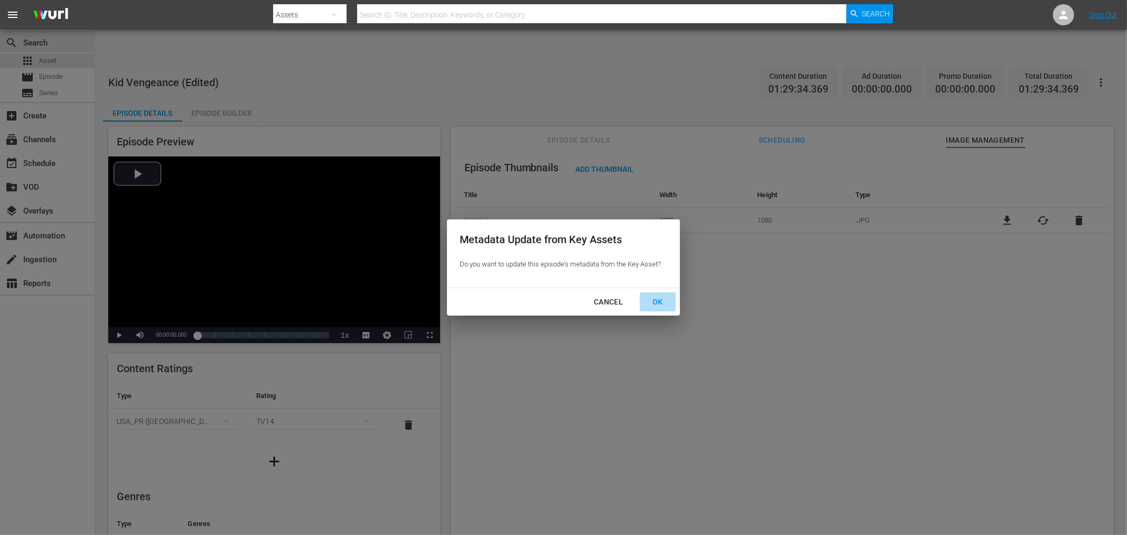
click at [662, 300] on div "OK" at bounding box center [657, 301] width 27 height 13
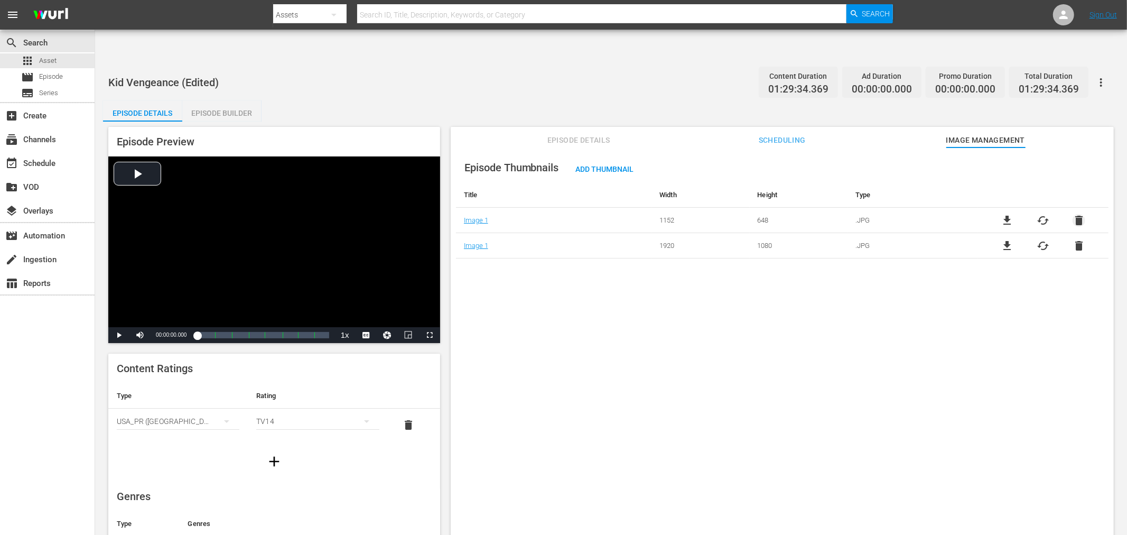
click at [1014, 214] on span "delete" at bounding box center [1078, 220] width 13 height 13
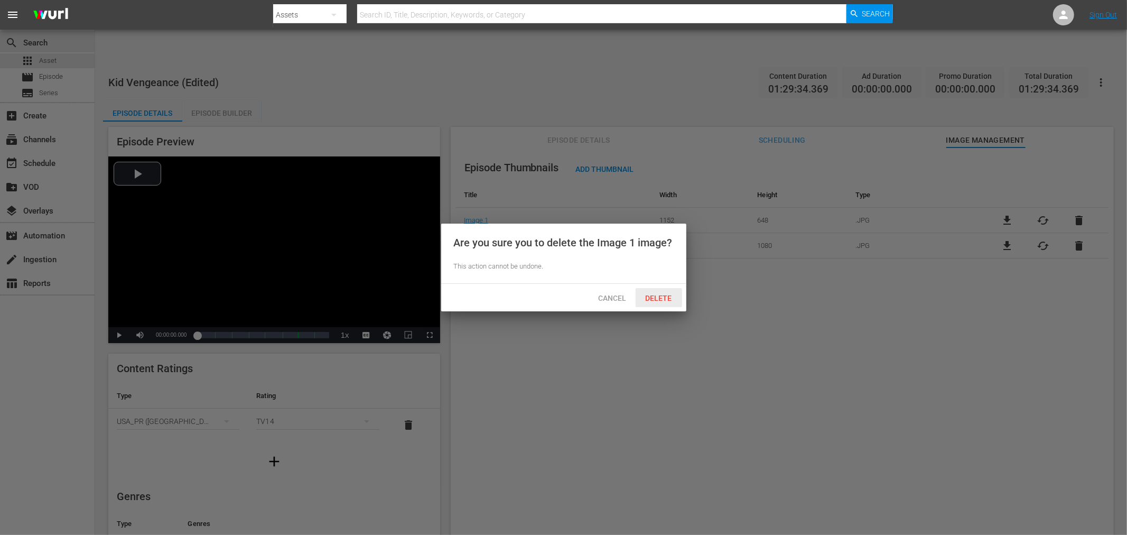
click at [668, 298] on span "Delete" at bounding box center [658, 298] width 43 height 8
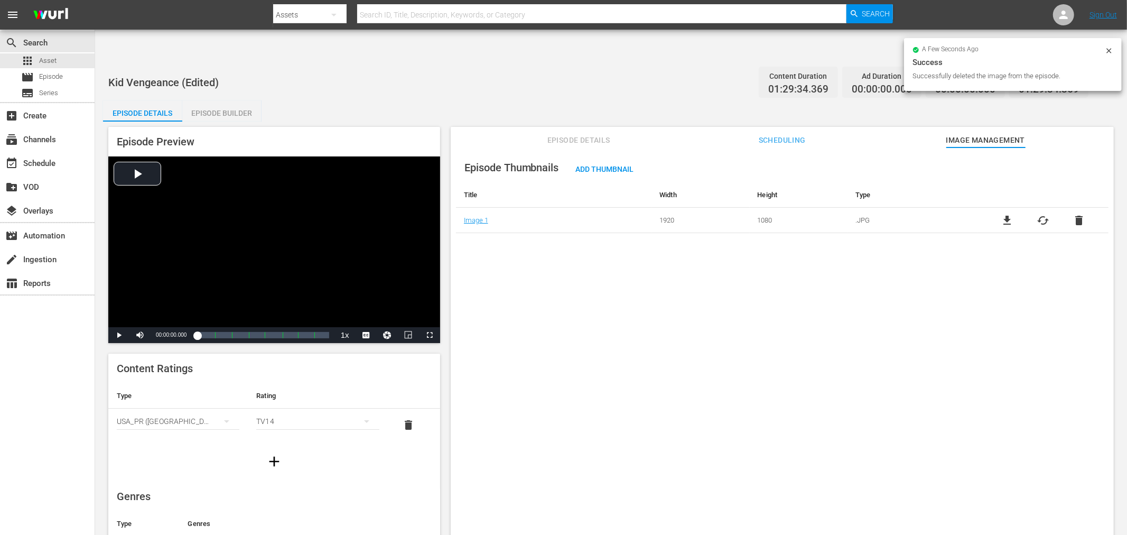
click at [667, 299] on div "Episode Thumbnails Add Thumbnail Title Width Height Type Image 1 1920 1080 .JPG…" at bounding box center [782, 353] width 663 height 413
click at [541, 300] on div "Episode Thumbnails Add Thumbnail Title Width Height Type Image 1 1920 1080 .JPG…" at bounding box center [782, 353] width 663 height 413
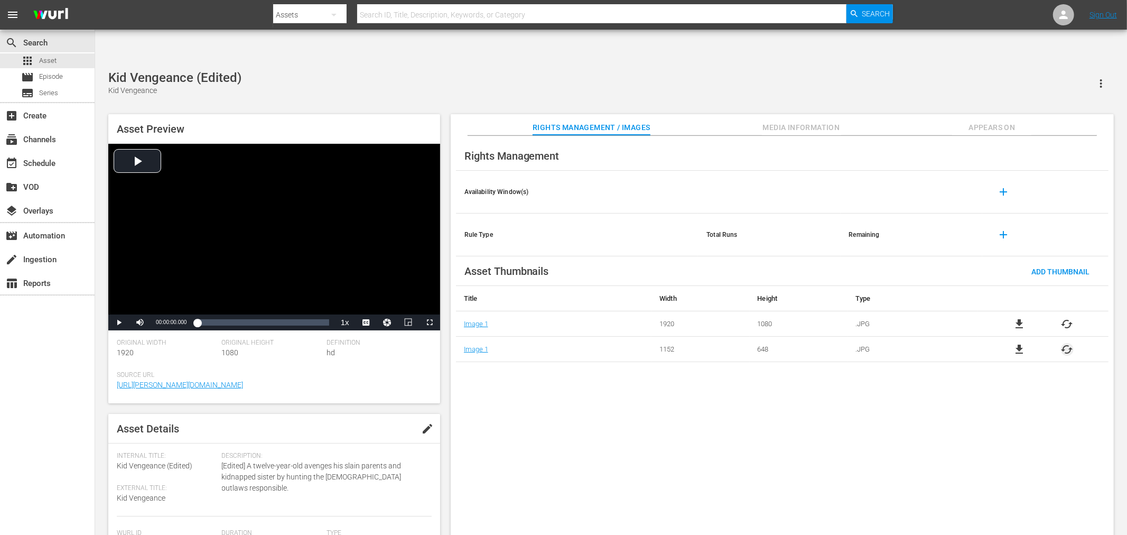
click at [1066, 343] on span "cached" at bounding box center [1067, 349] width 13 height 13
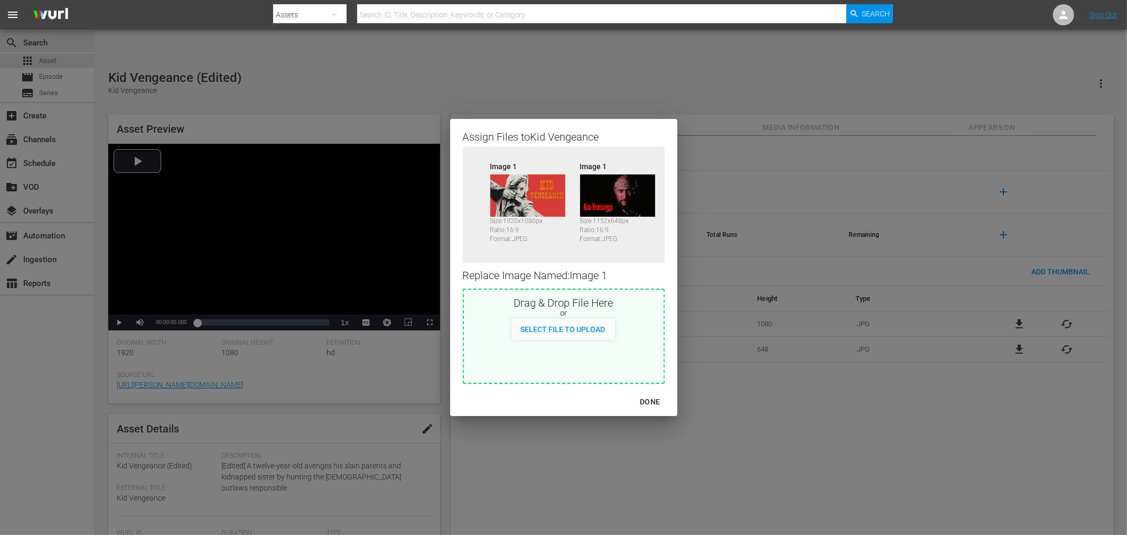
click at [648, 400] on div "DONE" at bounding box center [649, 401] width 37 height 13
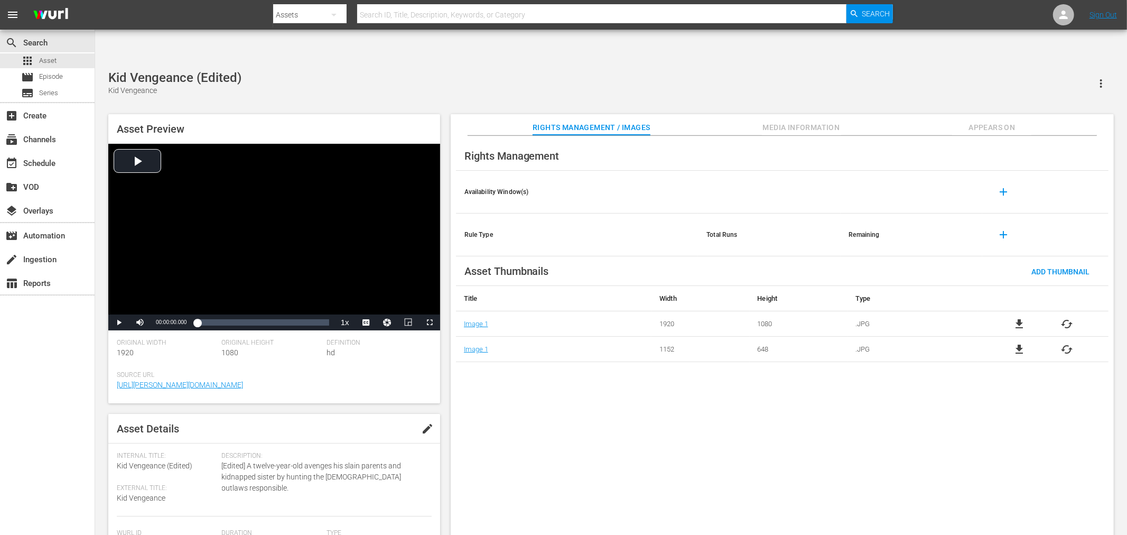
click at [696, 425] on div "Rights Management Availability Window(s) add Rule Type Total Runs Remaining add…" at bounding box center [782, 344] width 663 height 416
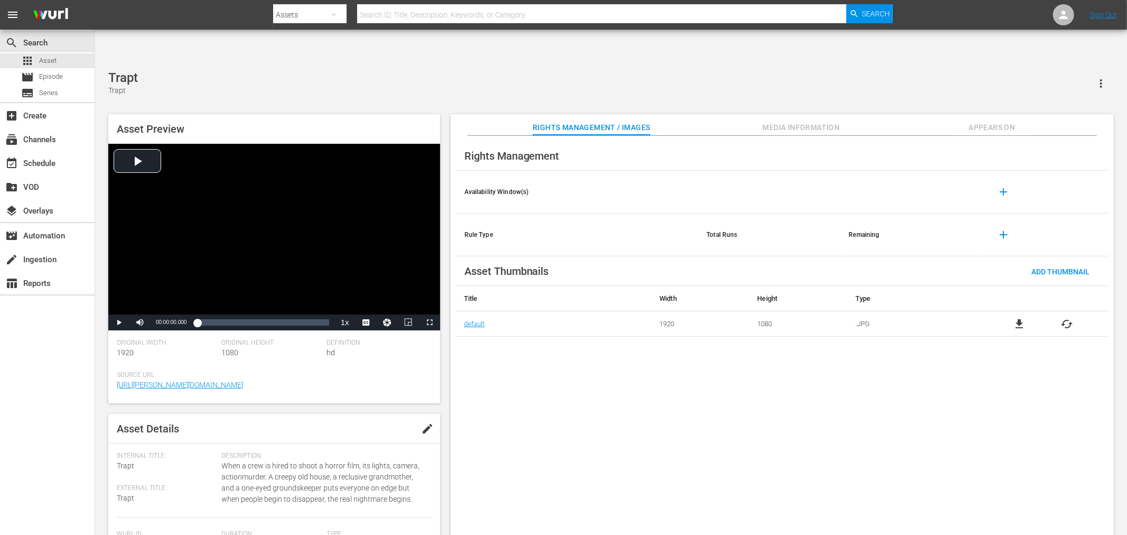
click at [1073, 318] on div "file_download cached" at bounding box center [1043, 324] width 130 height 13
click at [1069, 318] on span "cached" at bounding box center [1067, 324] width 13 height 13
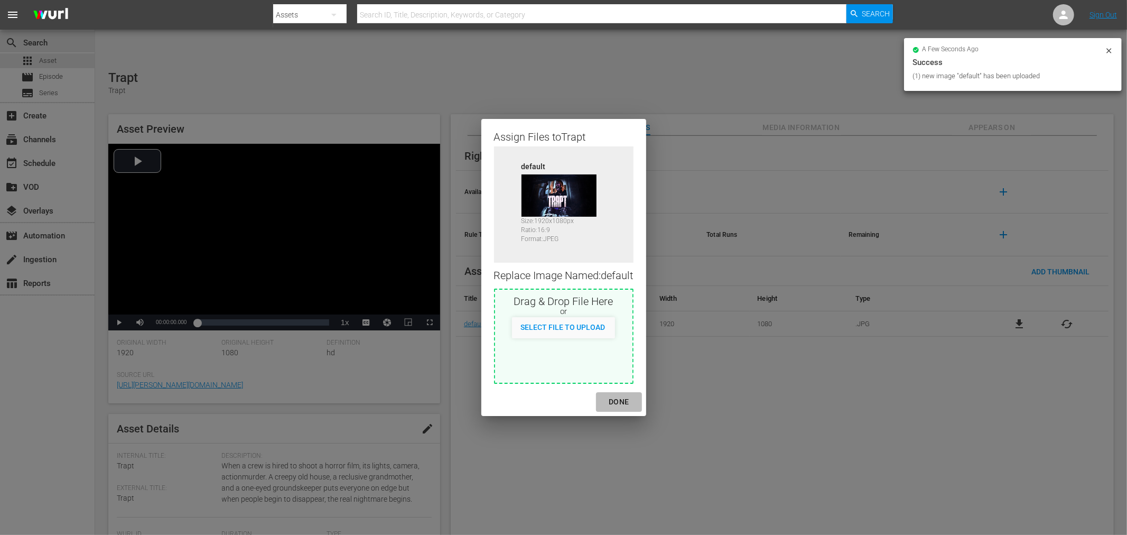
click at [615, 398] on div "DONE" at bounding box center [618, 401] width 37 height 13
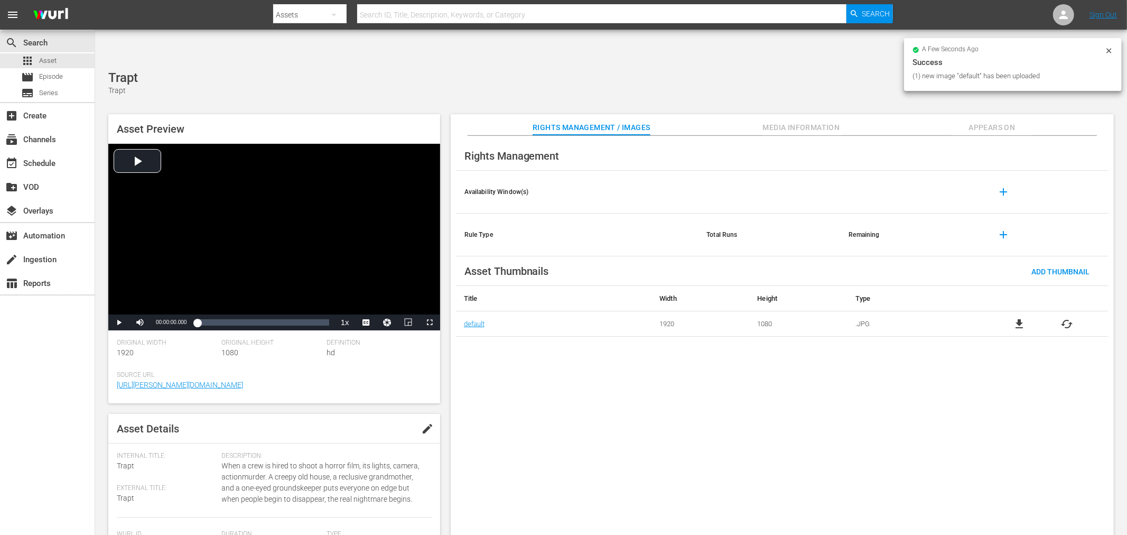
drag, startPoint x: 719, startPoint y: 393, endPoint x: 730, endPoint y: 389, distance: 11.9
click at [725, 391] on div "Rights Management Availability Window(s) add Rule Type Total Runs Remaining add…" at bounding box center [782, 344] width 663 height 416
click at [1007, 121] on span "Appears On" at bounding box center [991, 127] width 79 height 13
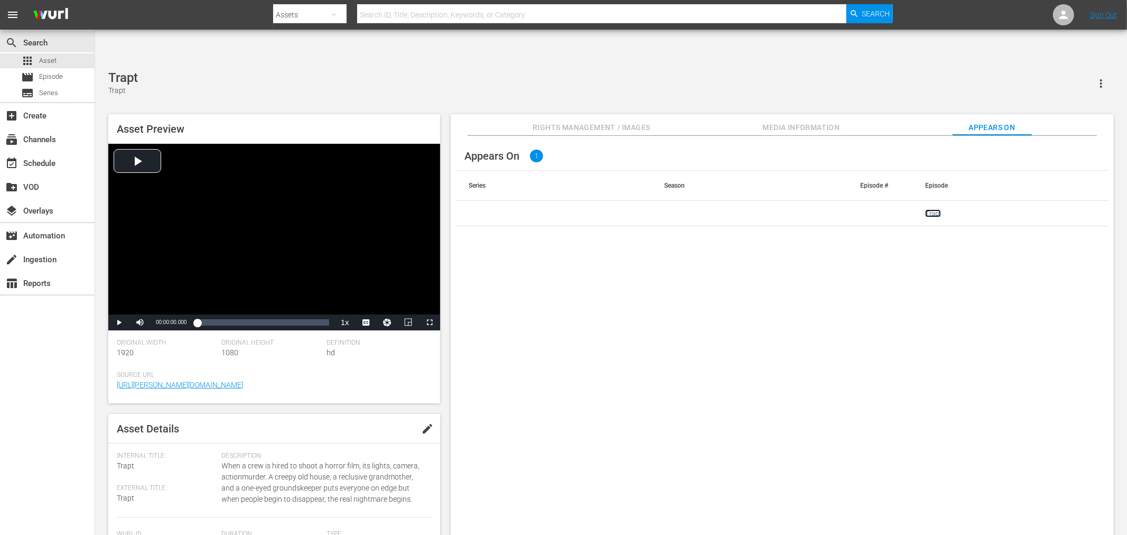
click at [932, 209] on link "Trapt" at bounding box center [933, 213] width 16 height 8
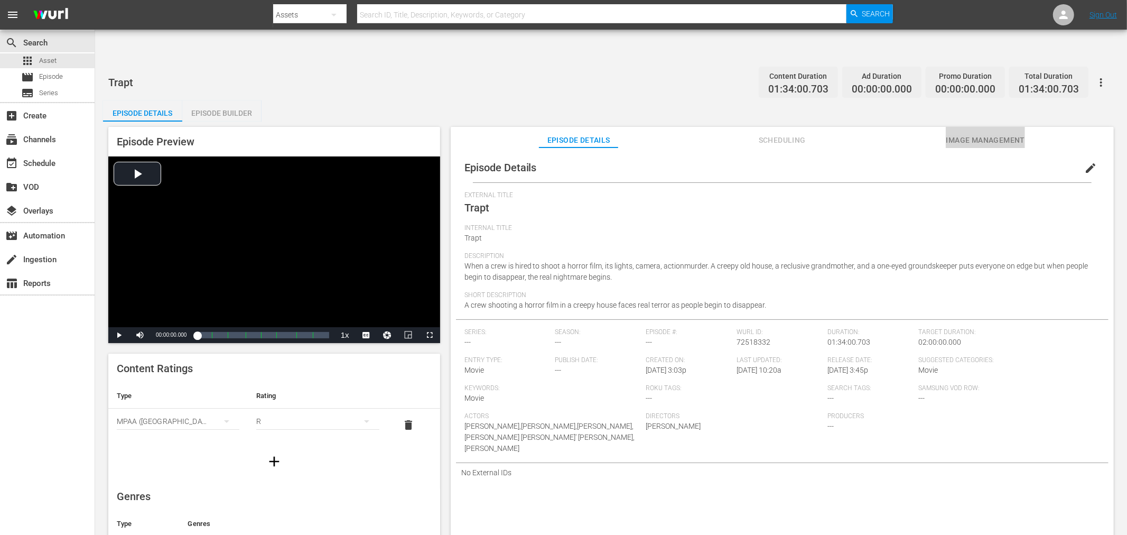
click at [992, 134] on span "Image Management" at bounding box center [985, 140] width 79 height 13
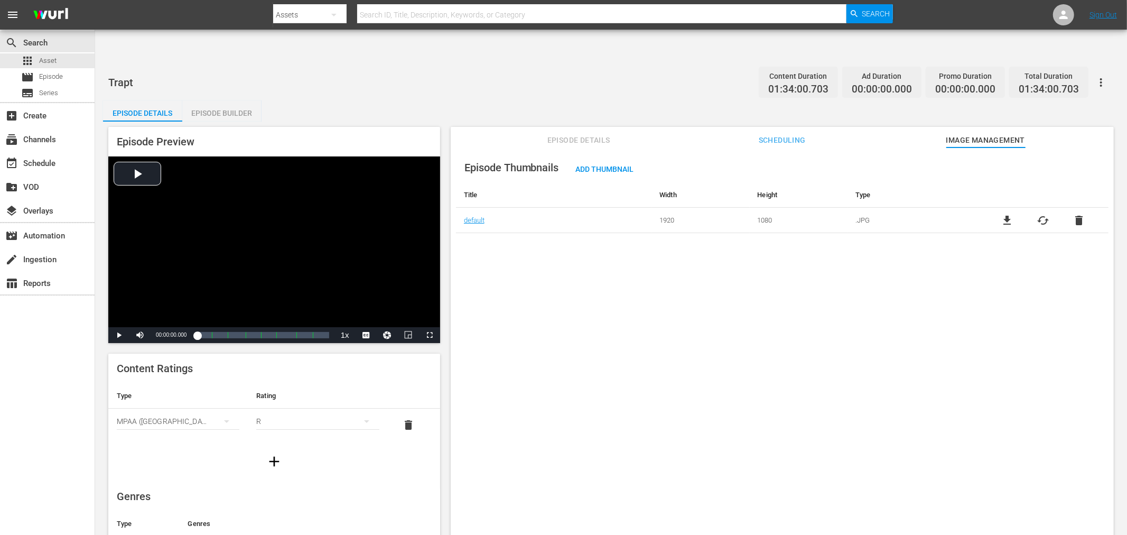
click at [1092, 70] on button "button" at bounding box center [1100, 82] width 25 height 25
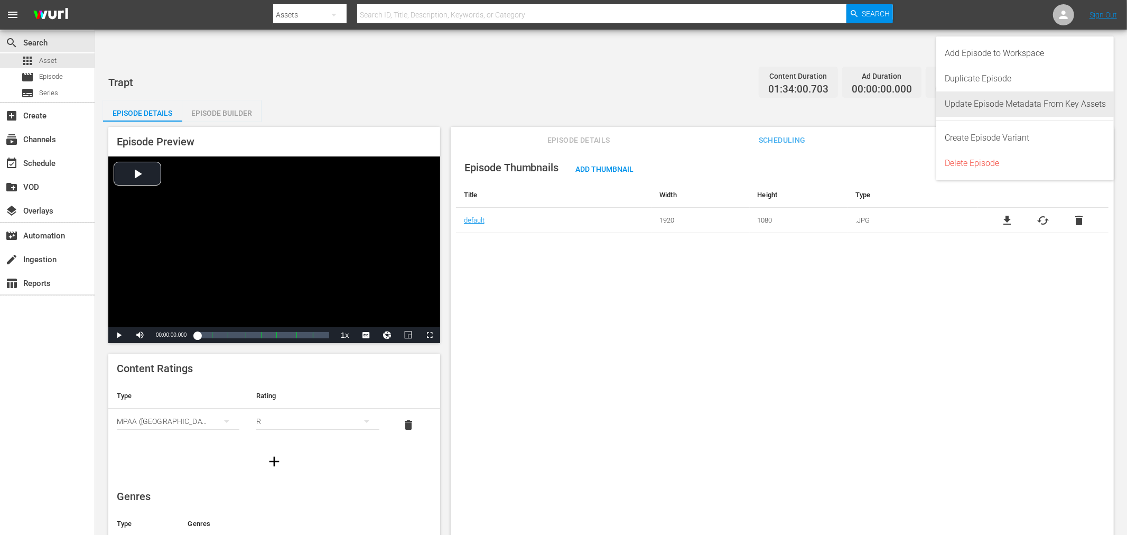
click at [1026, 105] on div "Update Episode Metadata From Key Assets" at bounding box center [1025, 103] width 161 height 25
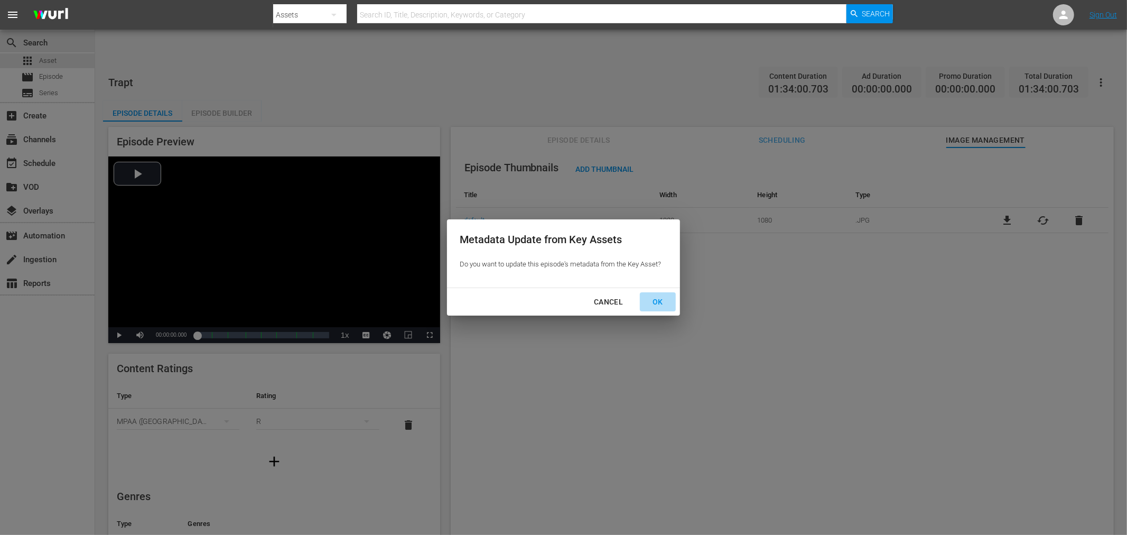
click at [657, 304] on div "OK" at bounding box center [657, 301] width 27 height 13
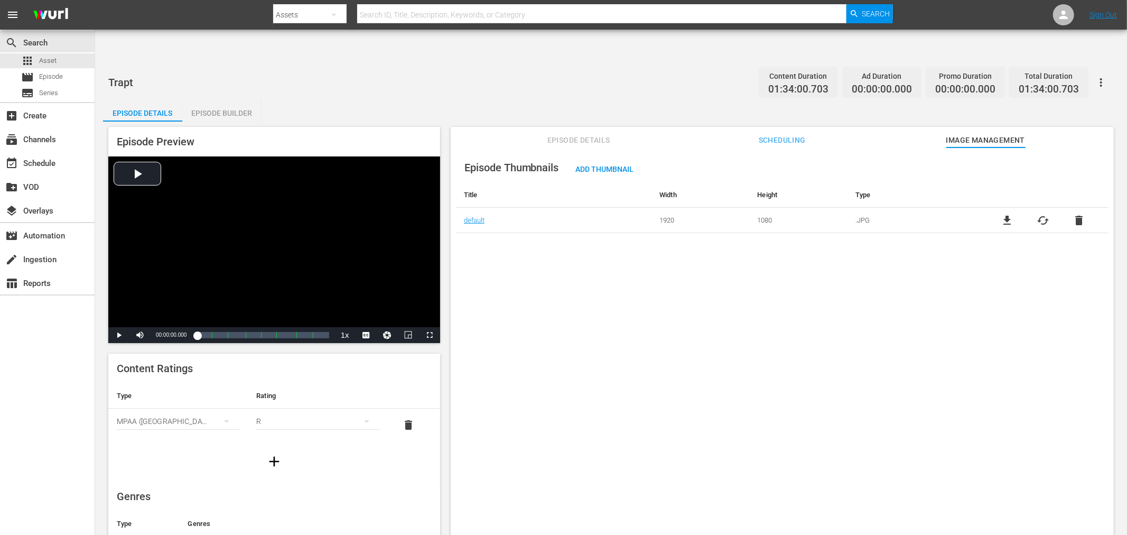
drag, startPoint x: 583, startPoint y: 277, endPoint x: 388, endPoint y: 115, distance: 253.2
click at [582, 275] on div "Episode Thumbnails Add Thumbnail Title Width Height Type default 1920 1080 .JPG…" at bounding box center [782, 353] width 663 height 413
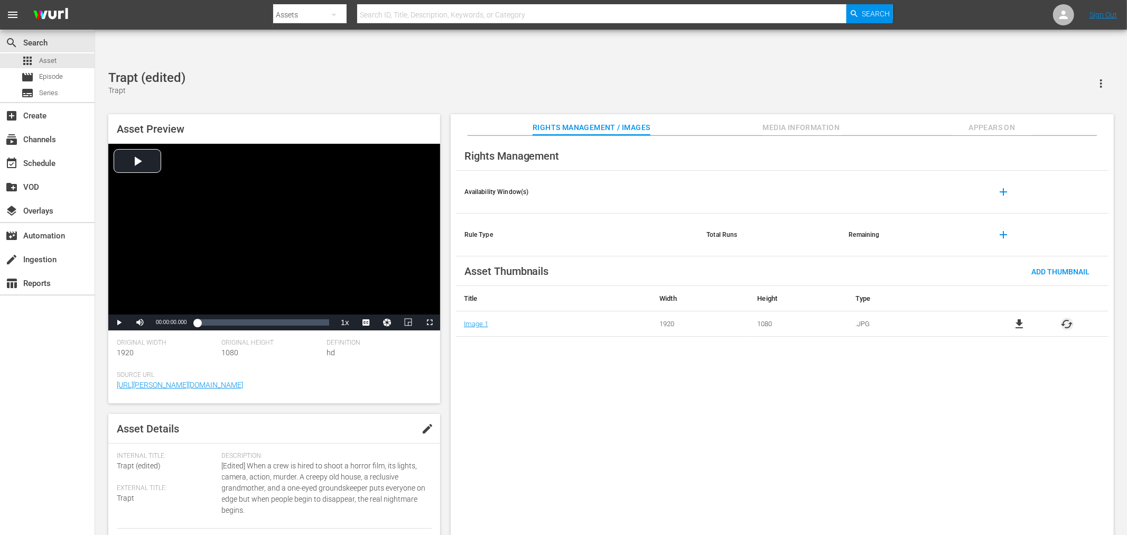
click at [1014, 318] on span "cached" at bounding box center [1067, 324] width 13 height 13
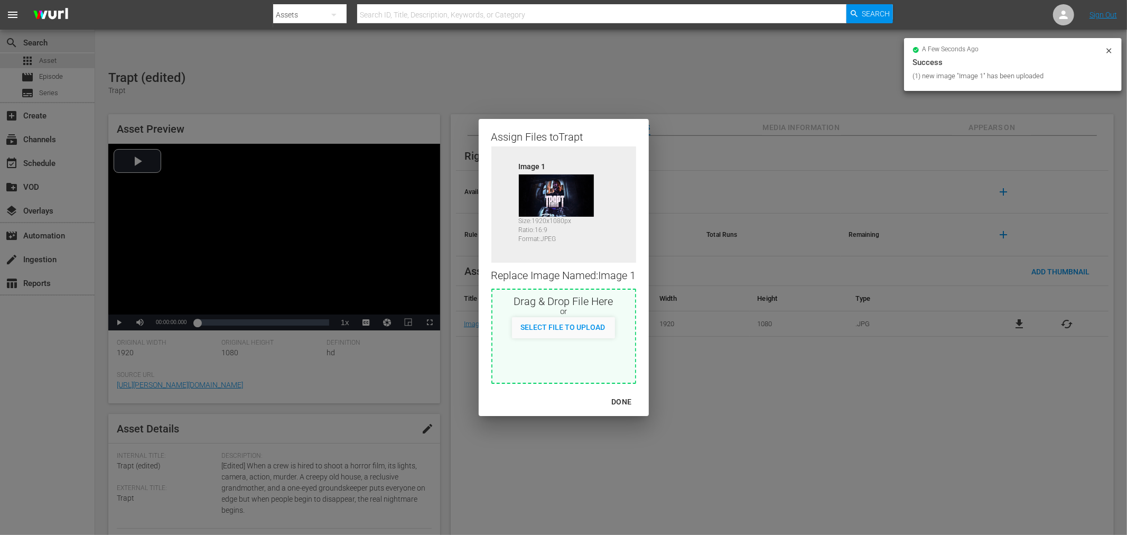
click at [621, 402] on div "DONE" at bounding box center [621, 401] width 37 height 13
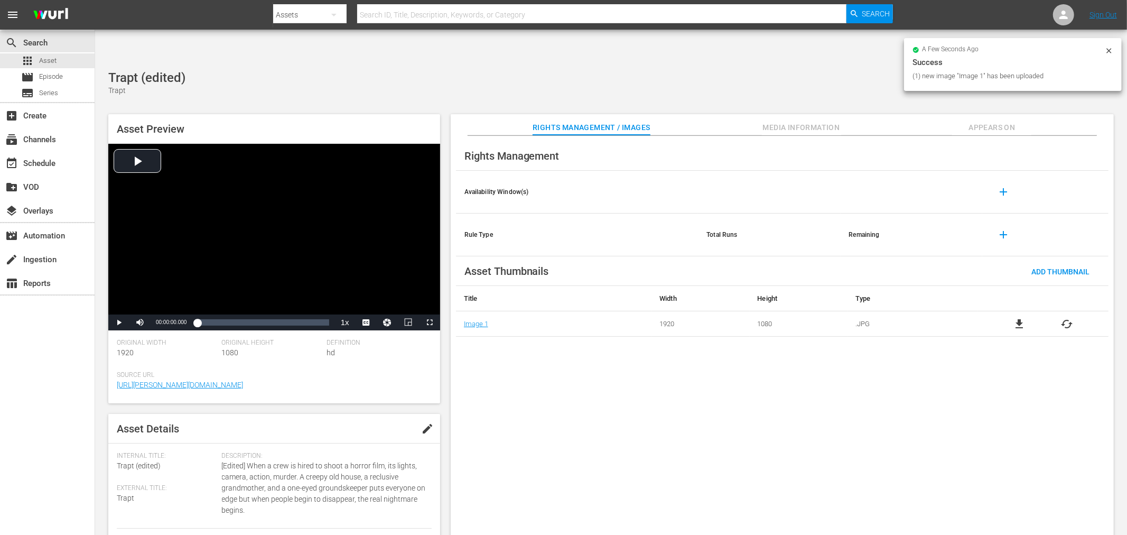
click at [683, 430] on div "Rights Management Availability Window(s) add Rule Type Total Runs Remaining add…" at bounding box center [782, 344] width 663 height 416
click at [991, 121] on span "Appears On" at bounding box center [991, 127] width 79 height 13
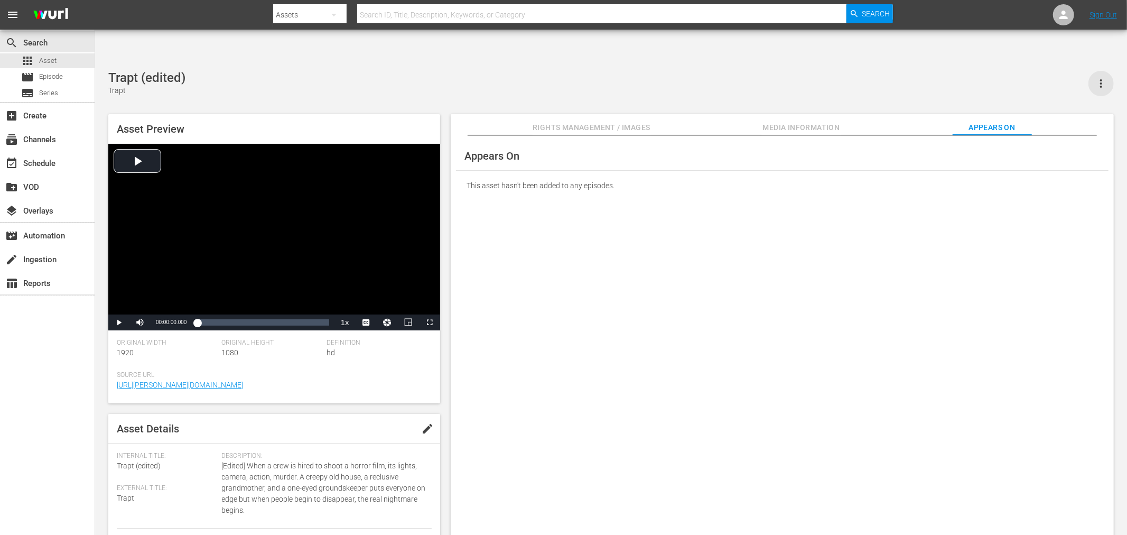
click at [1014, 77] on icon "button" at bounding box center [1101, 83] width 13 height 13
drag, startPoint x: 910, startPoint y: 313, endPoint x: 910, endPoint y: 320, distance: 7.4
click at [910, 320] on div "Appears On This asset hasn't been added to any episodes." at bounding box center [782, 344] width 663 height 416
click at [830, 356] on div "Appears On This asset hasn't been added to any episodes." at bounding box center [782, 344] width 663 height 416
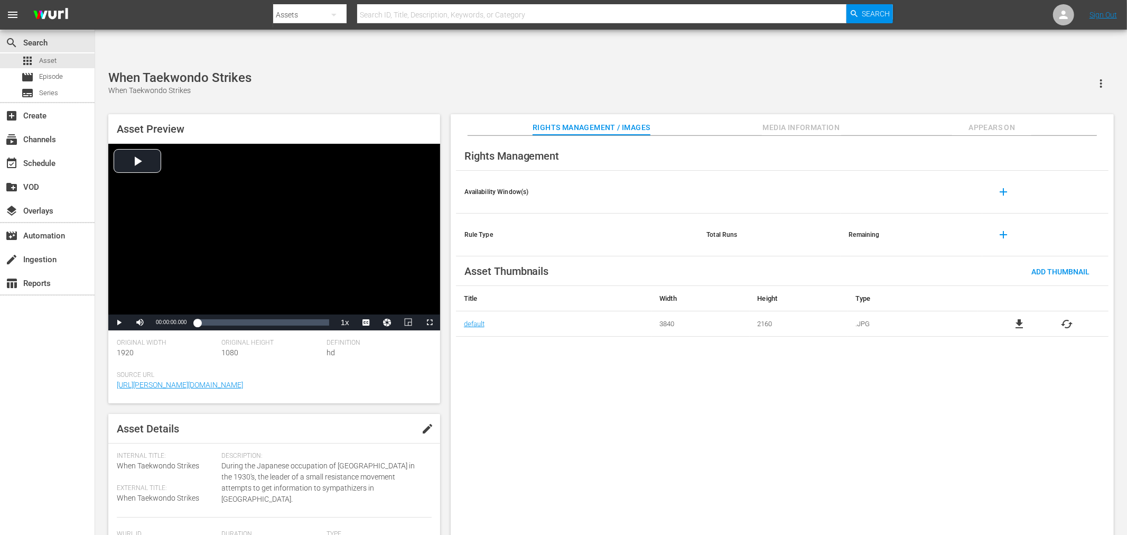
click at [1066, 318] on span "cached" at bounding box center [1067, 324] width 13 height 13
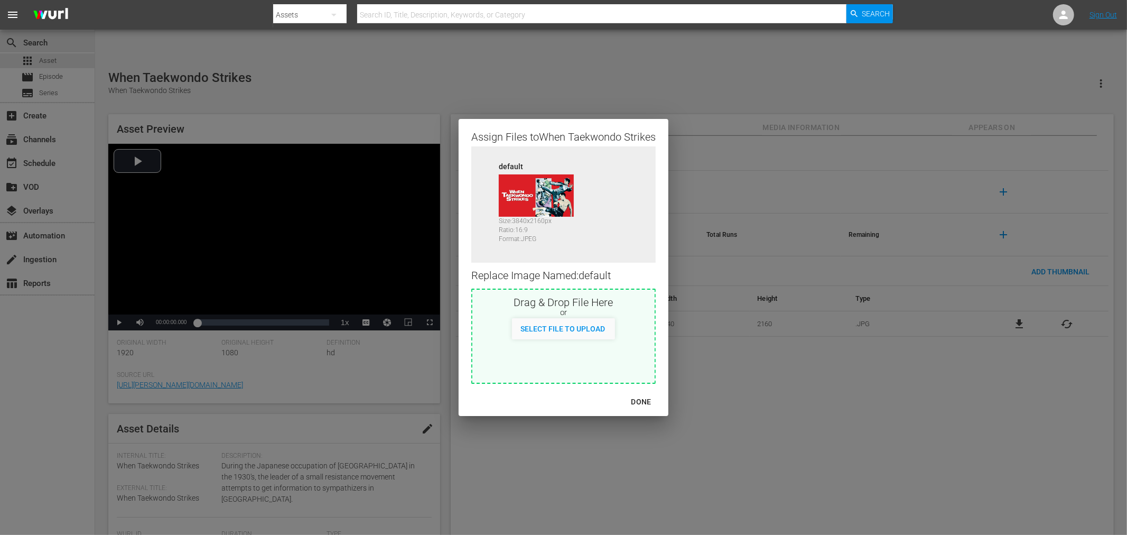
click at [651, 400] on div "DONE" at bounding box center [641, 401] width 37 height 13
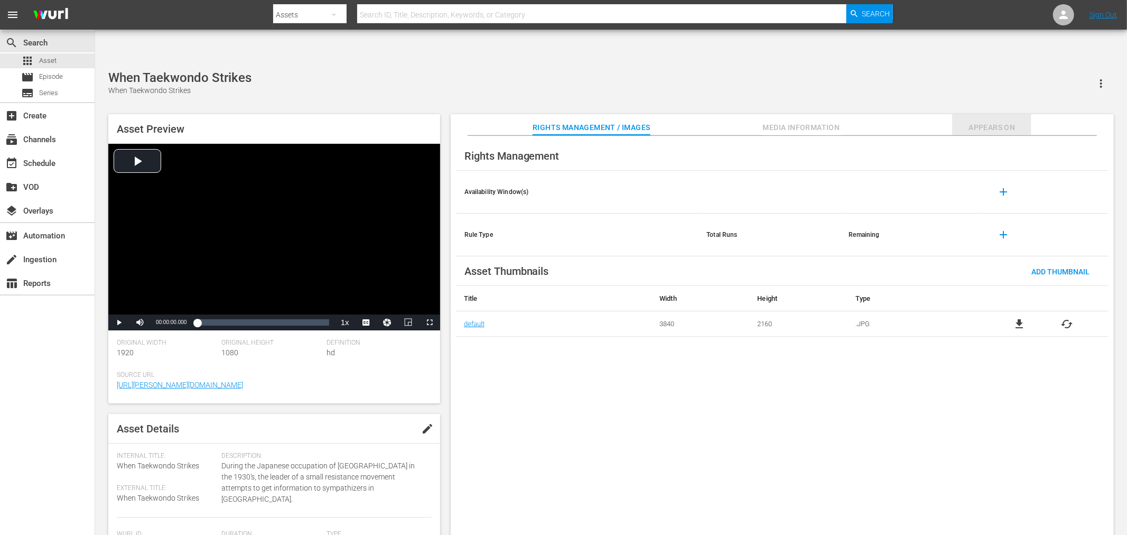
click at [993, 121] on span "Appears On" at bounding box center [991, 127] width 79 height 13
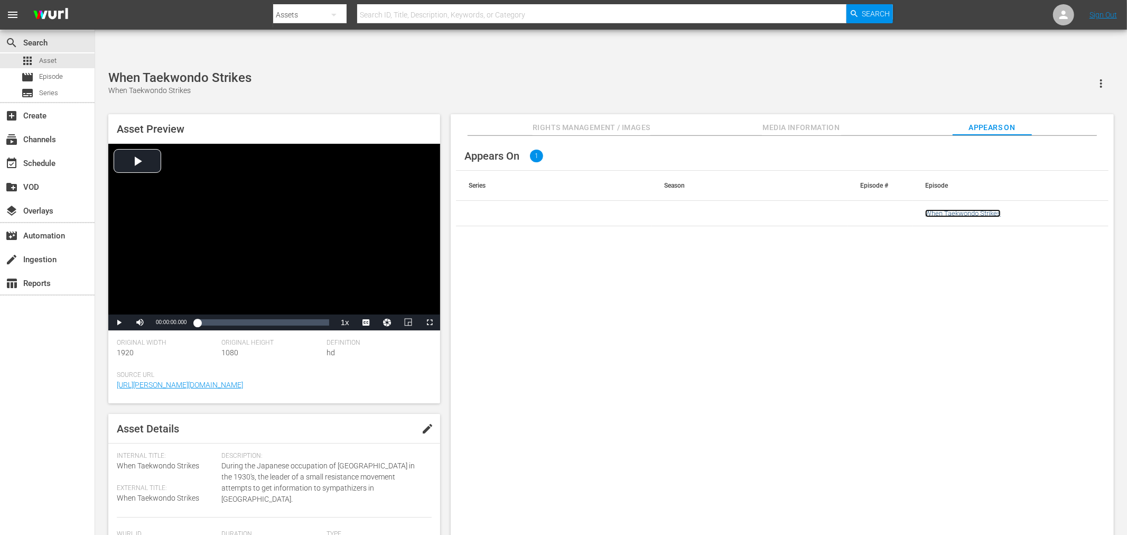
click at [974, 209] on link "When Taekwondo Strikes" at bounding box center [963, 213] width 76 height 8
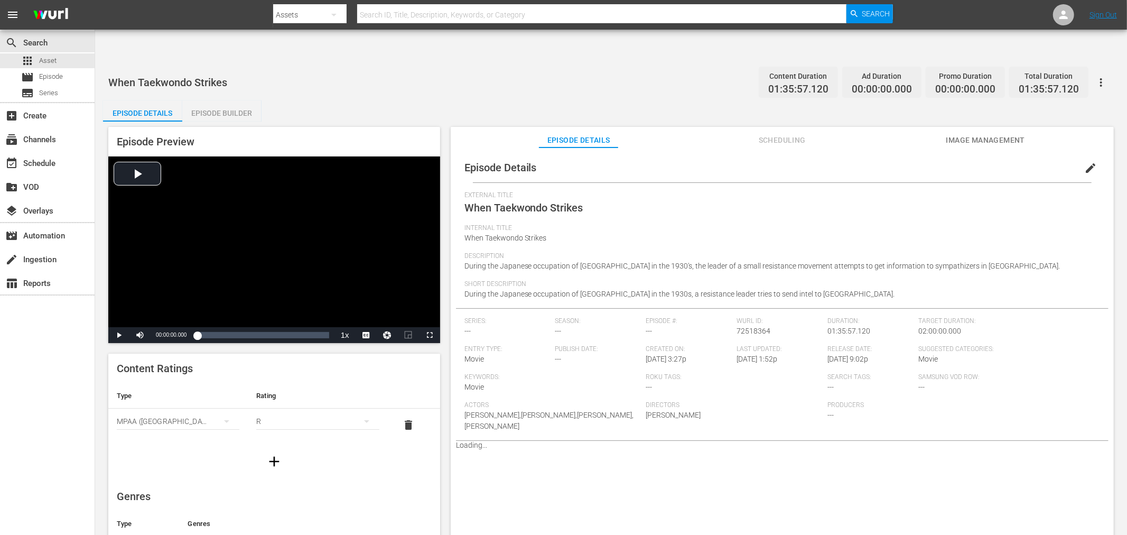
click at [987, 134] on span "Image Management" at bounding box center [985, 140] width 79 height 13
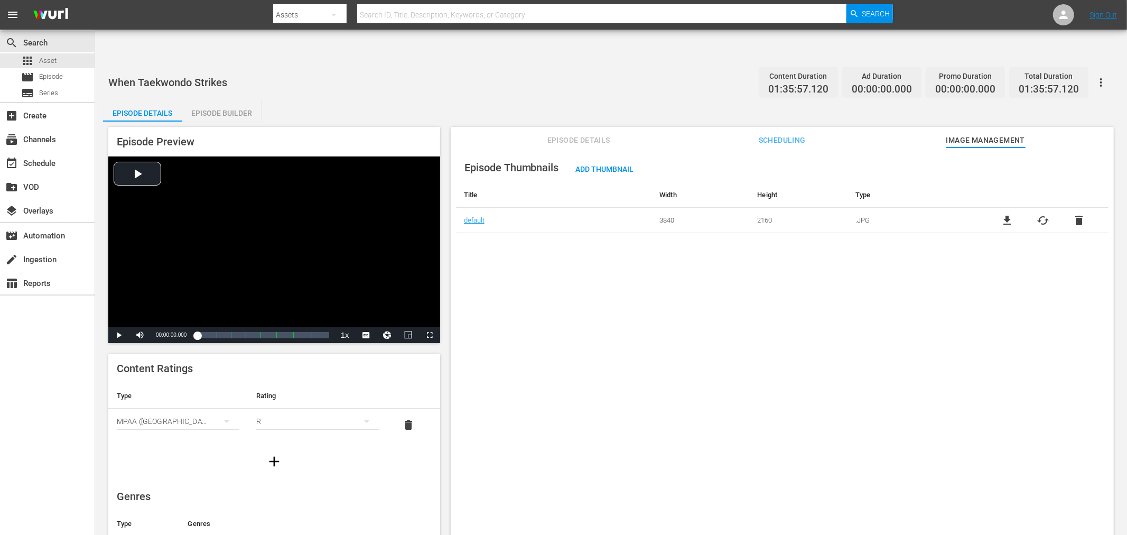
click at [1096, 76] on icon "button" at bounding box center [1101, 82] width 13 height 13
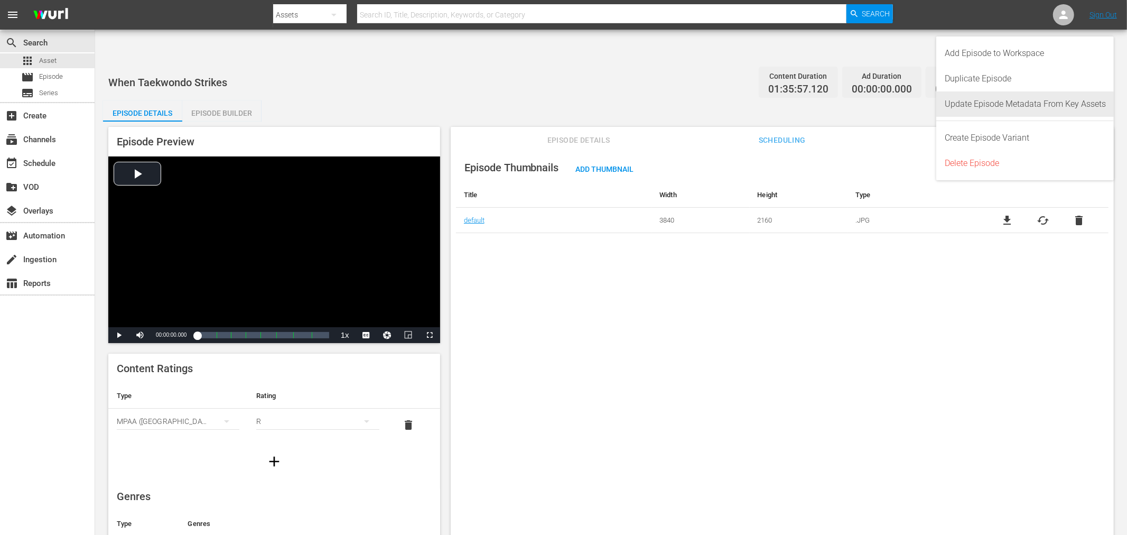
click at [1023, 103] on div "Update Episode Metadata From Key Assets" at bounding box center [1025, 103] width 161 height 25
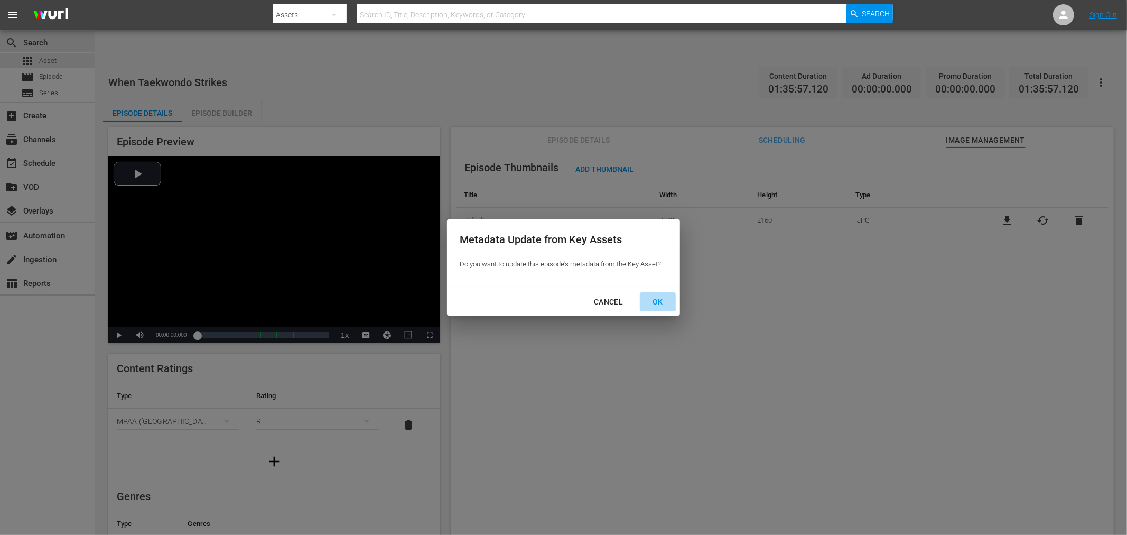
click at [653, 304] on div "OK" at bounding box center [657, 301] width 27 height 13
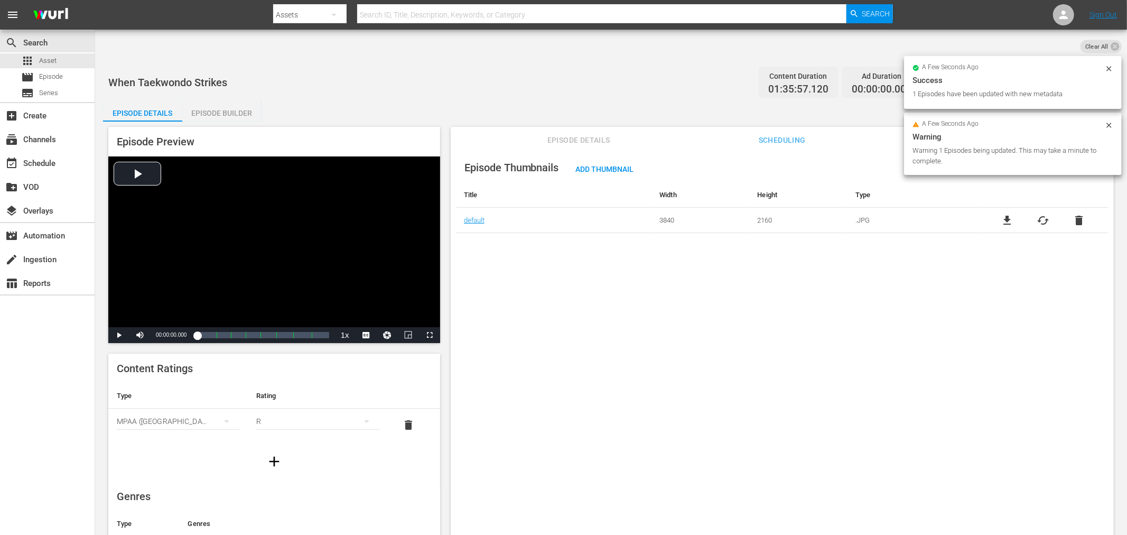
click at [510, 288] on div "Episode Thumbnails Add Thumbnail Title Width Height Type default 3840 2160 .JPG…" at bounding box center [782, 353] width 663 height 413
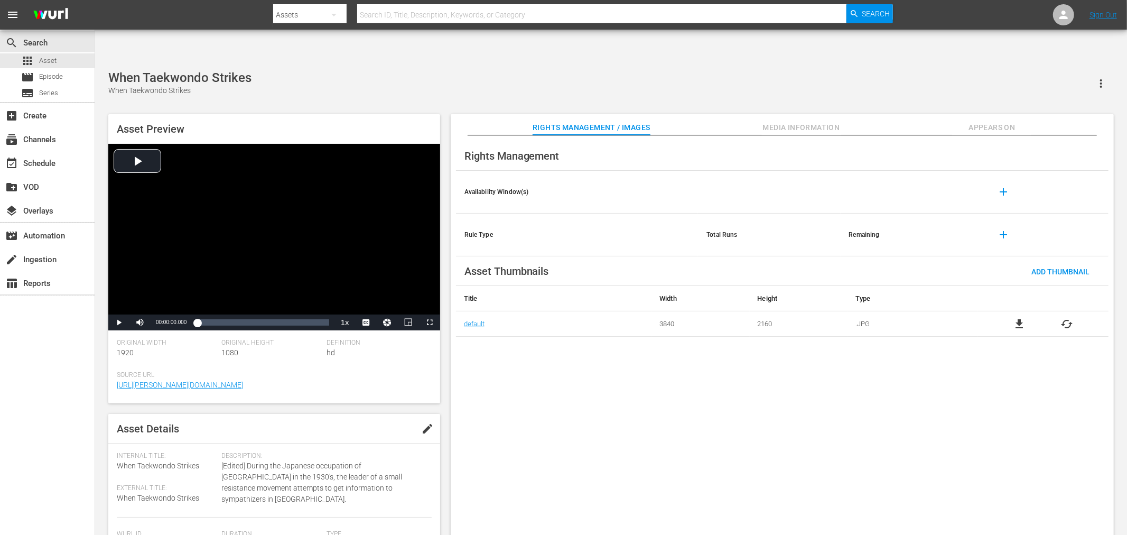
click at [1014, 318] on span "cached" at bounding box center [1067, 324] width 13 height 13
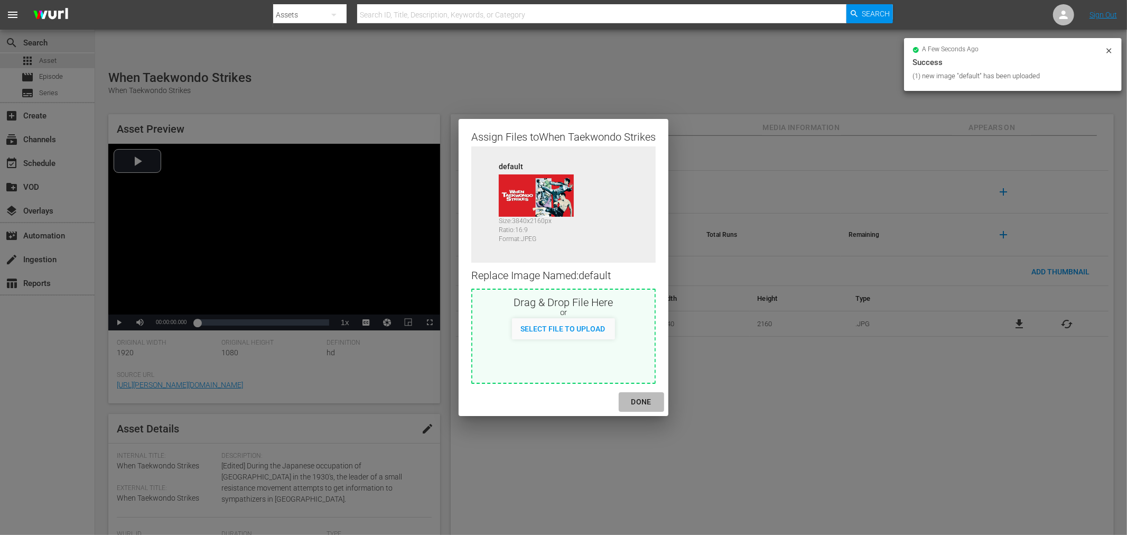
click at [640, 397] on div "DONE" at bounding box center [641, 401] width 37 height 13
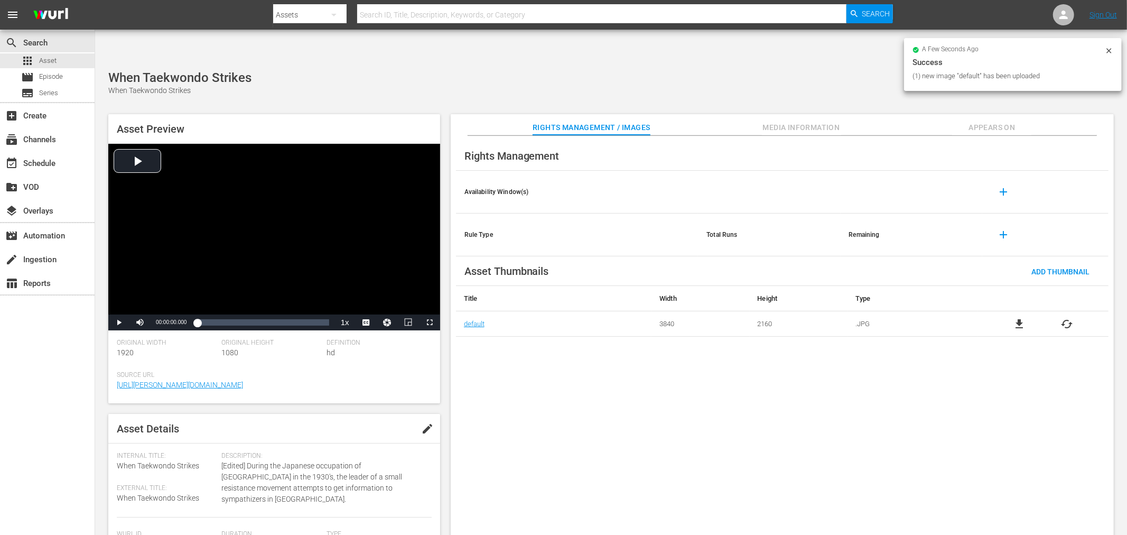
drag, startPoint x: 722, startPoint y: 410, endPoint x: 706, endPoint y: 412, distance: 16.0
click at [720, 409] on div "Rights Management Availability Window(s) add Rule Type Total Runs Remaining add…" at bounding box center [782, 344] width 663 height 416
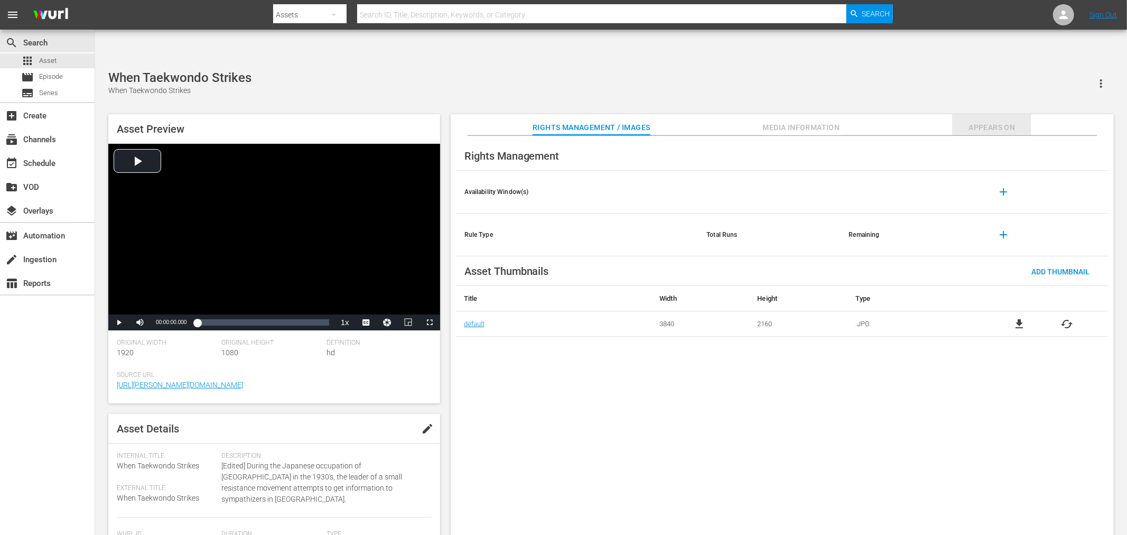
click at [991, 121] on span "Appears On" at bounding box center [991, 127] width 79 height 13
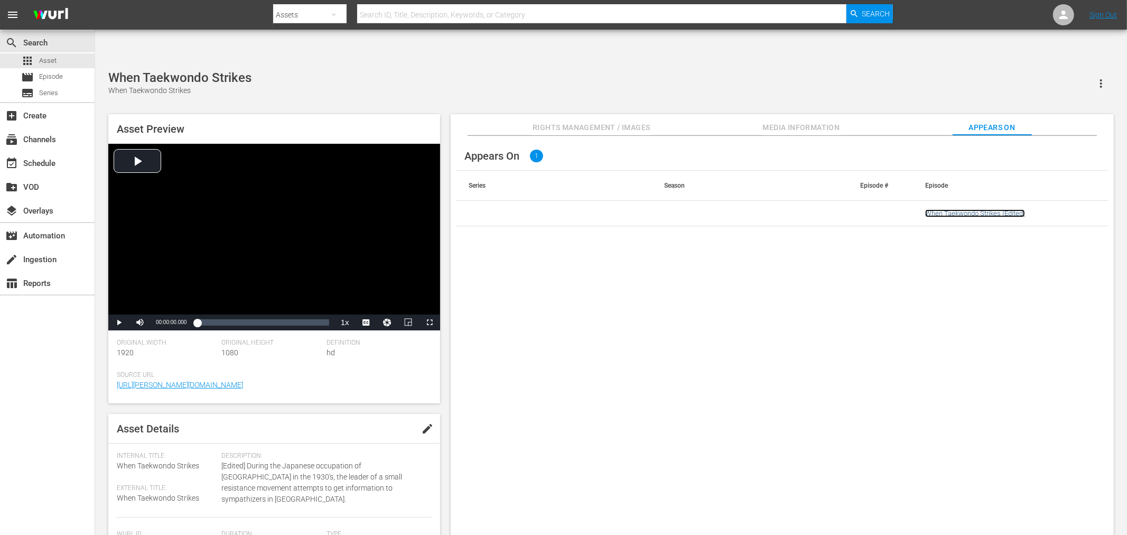
click at [946, 209] on link "When Taekwondo Strikes (Edited)" at bounding box center [975, 213] width 100 height 8
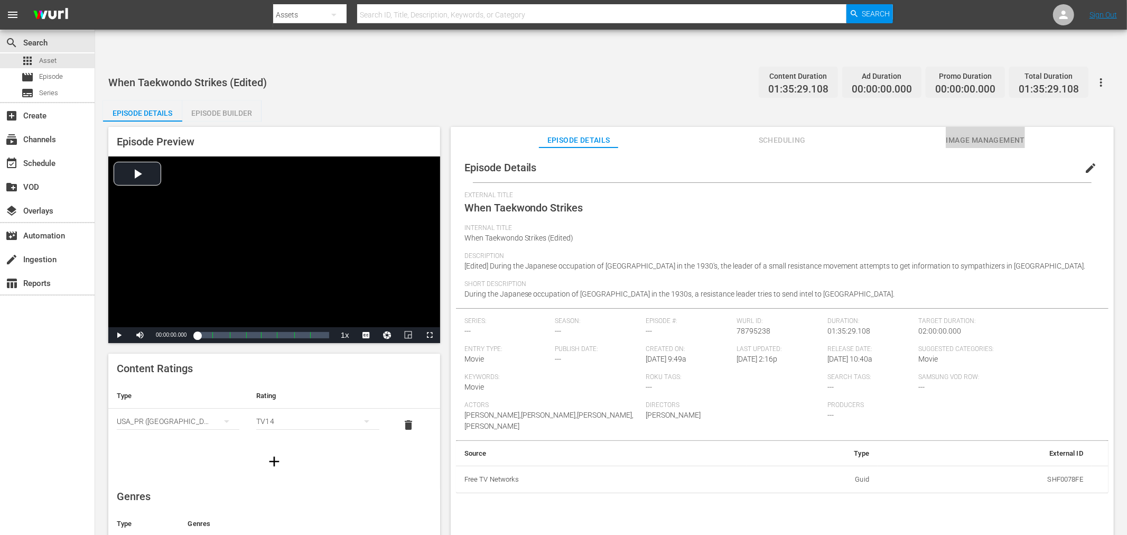
click at [1007, 127] on button "Image Management" at bounding box center [985, 137] width 79 height 21
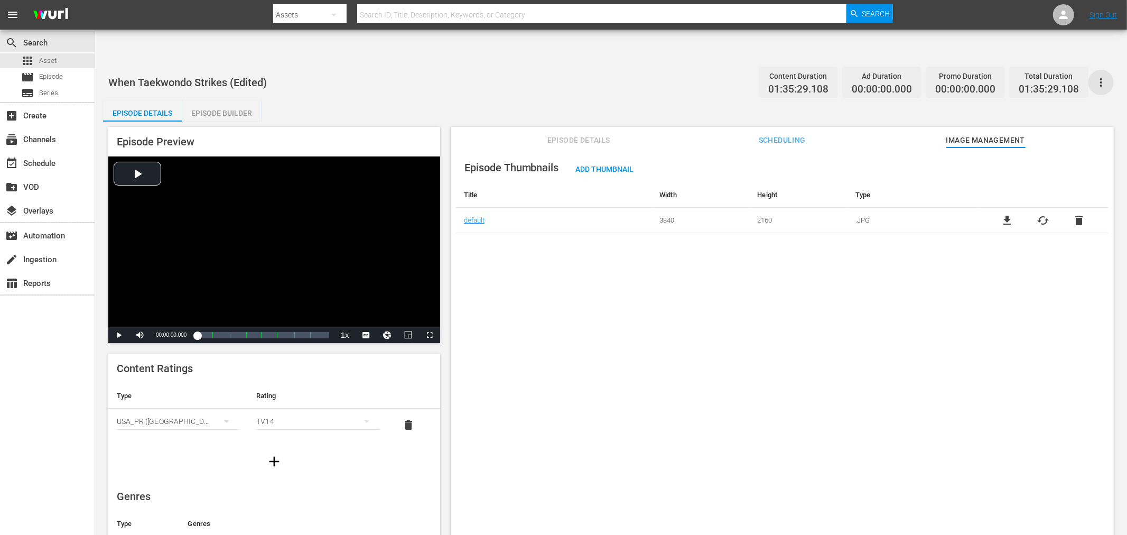
click at [1014, 76] on icon "button" at bounding box center [1101, 82] width 13 height 13
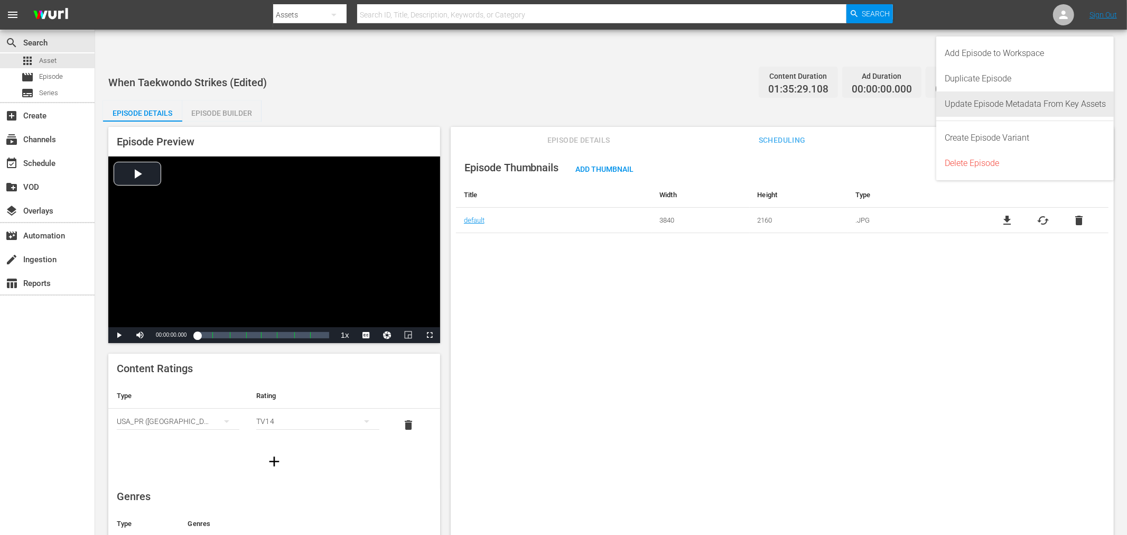
click at [1014, 104] on div "Update Episode Metadata From Key Assets" at bounding box center [1025, 103] width 161 height 25
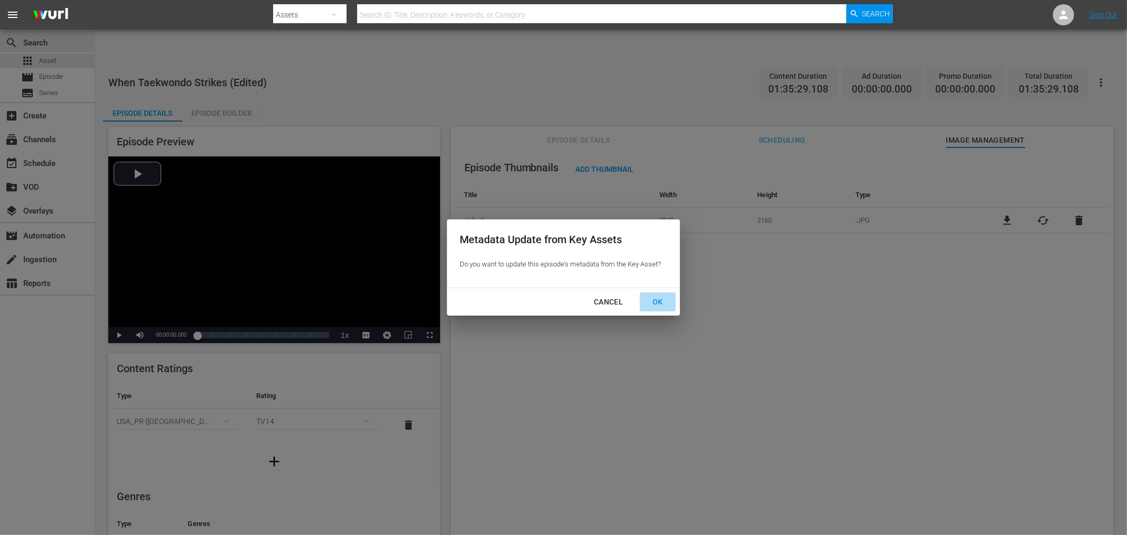
click at [652, 302] on div "OK" at bounding box center [657, 301] width 27 height 13
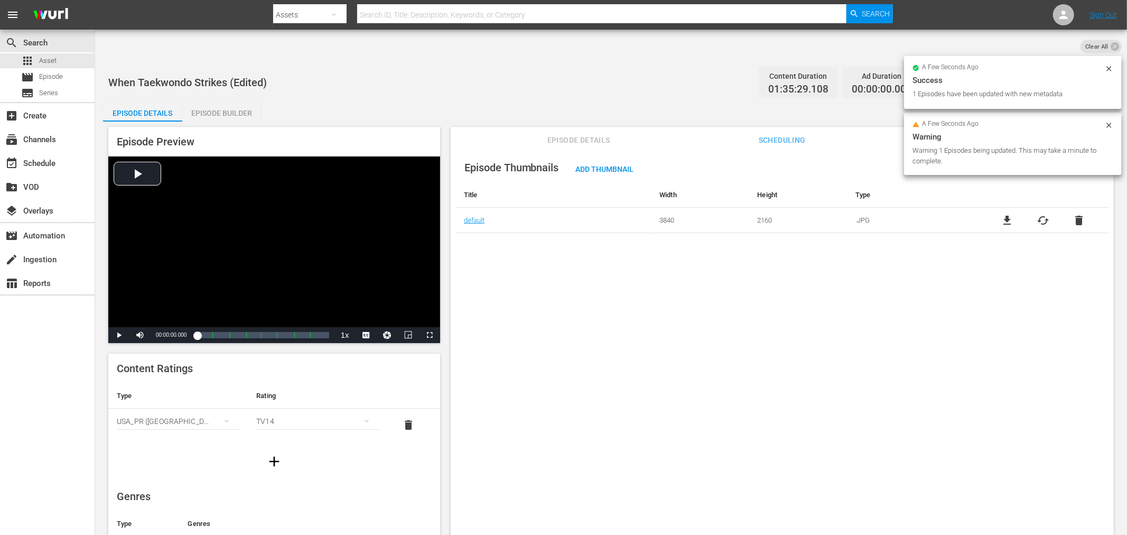
click at [830, 394] on div "Episode Thumbnails Add Thumbnail Title Width Height Type default 3840 2160 .JPG…" at bounding box center [782, 353] width 663 height 413
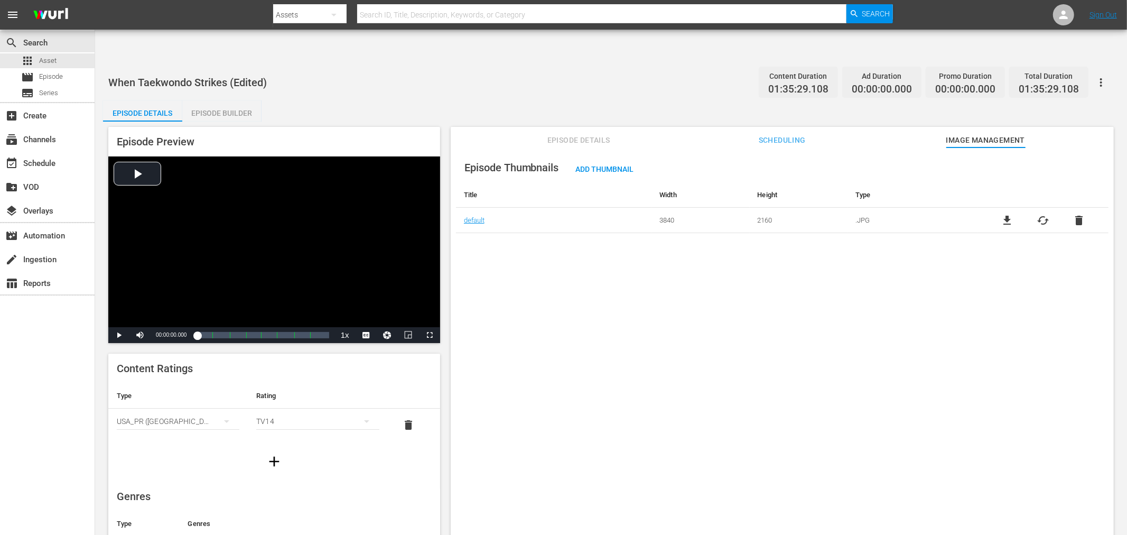
click at [764, 282] on div "Episode Thumbnails Add Thumbnail Title Width Height Type default 3840 2160 .JPG…" at bounding box center [782, 353] width 663 height 413
drag, startPoint x: 869, startPoint y: 320, endPoint x: 870, endPoint y: 328, distance: 7.9
click at [869, 318] on div "Episode Thumbnails Add Thumbnail Title Width Height Type default 3840 2160 .JPG…" at bounding box center [782, 353] width 663 height 413
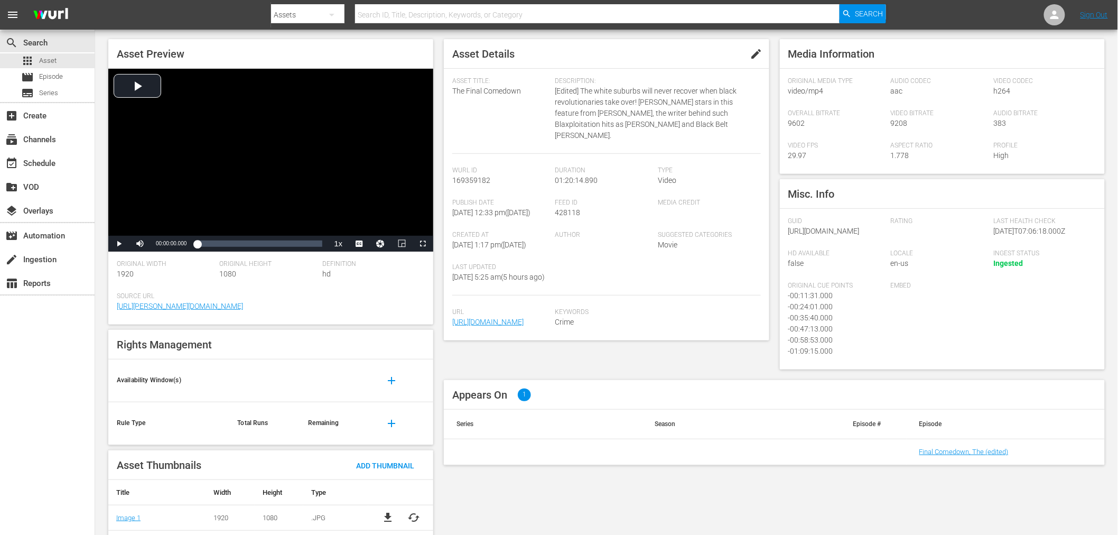
scroll to position [76, 0]
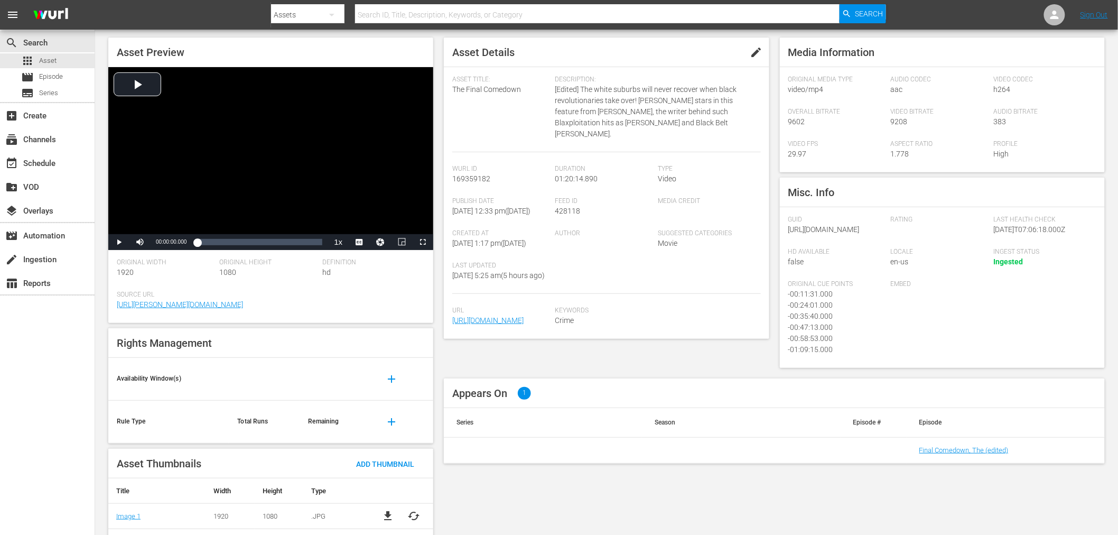
click at [411, 481] on span "cached" at bounding box center [413, 541] width 13 height 13
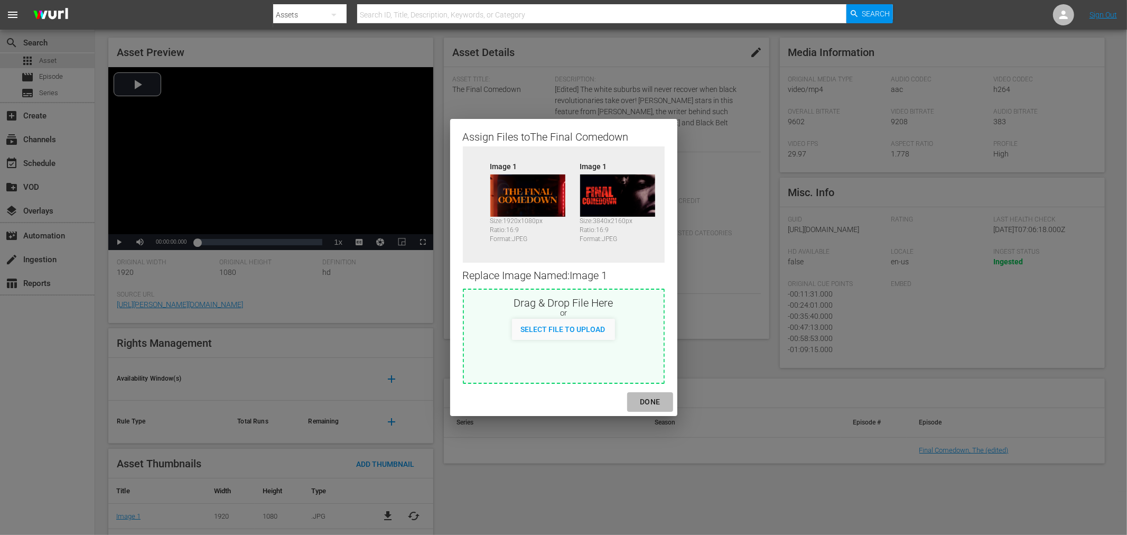
click at [643, 403] on div "DONE" at bounding box center [649, 401] width 37 height 13
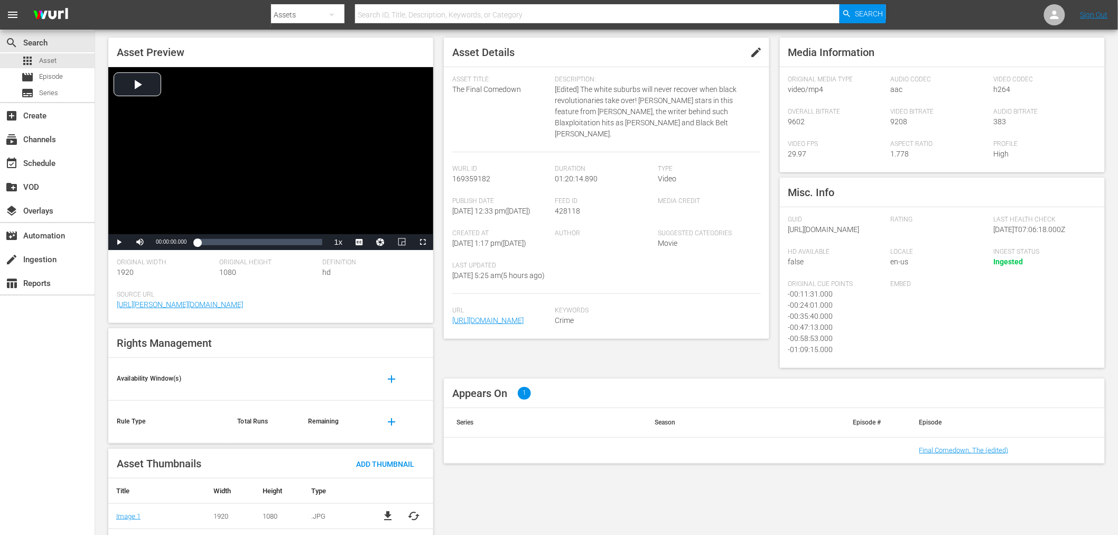
click at [700, 481] on div "Asset Preview Video Player is loading. Play Video Play Mute Current Time 00:00:…" at bounding box center [606, 295] width 1007 height 527
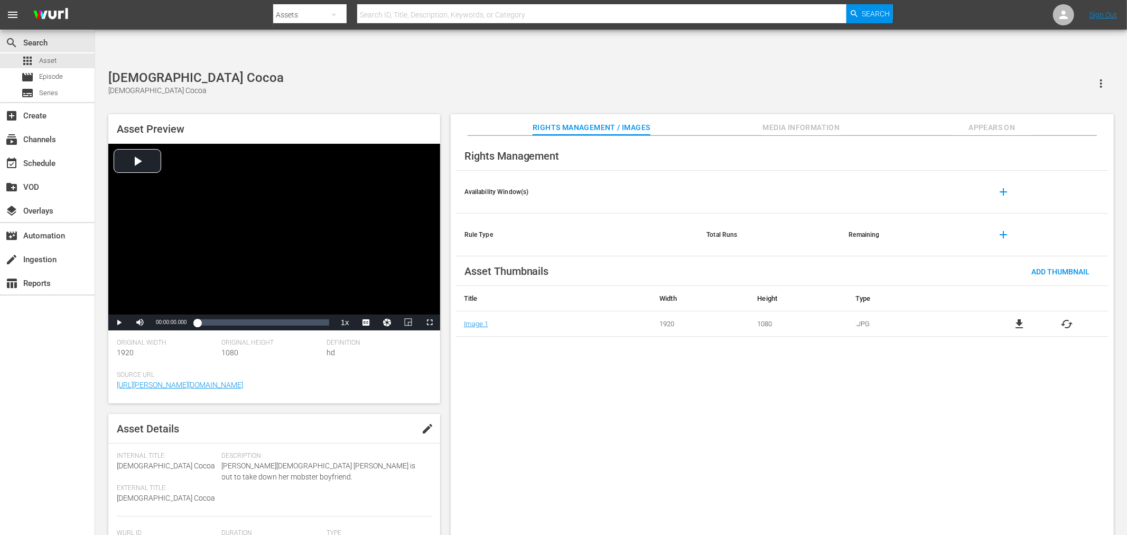
click at [640, 423] on div "Rights Management Availability Window(s) add Rule Type Total Runs Remaining add…" at bounding box center [782, 344] width 663 height 416
click at [730, 409] on div "Rights Management Availability Window(s) add Rule Type Total Runs Remaining add…" at bounding box center [782, 344] width 663 height 416
click at [552, 323] on div "Rights Management Availability Window(s) add Rule Type Total Runs Remaining add…" at bounding box center [782, 344] width 663 height 416
drag, startPoint x: 573, startPoint y: 428, endPoint x: 583, endPoint y: 409, distance: 21.8
click at [583, 409] on div "Rights Management Availability Window(s) add Rule Type Total Runs Remaining add…" at bounding box center [782, 344] width 663 height 416
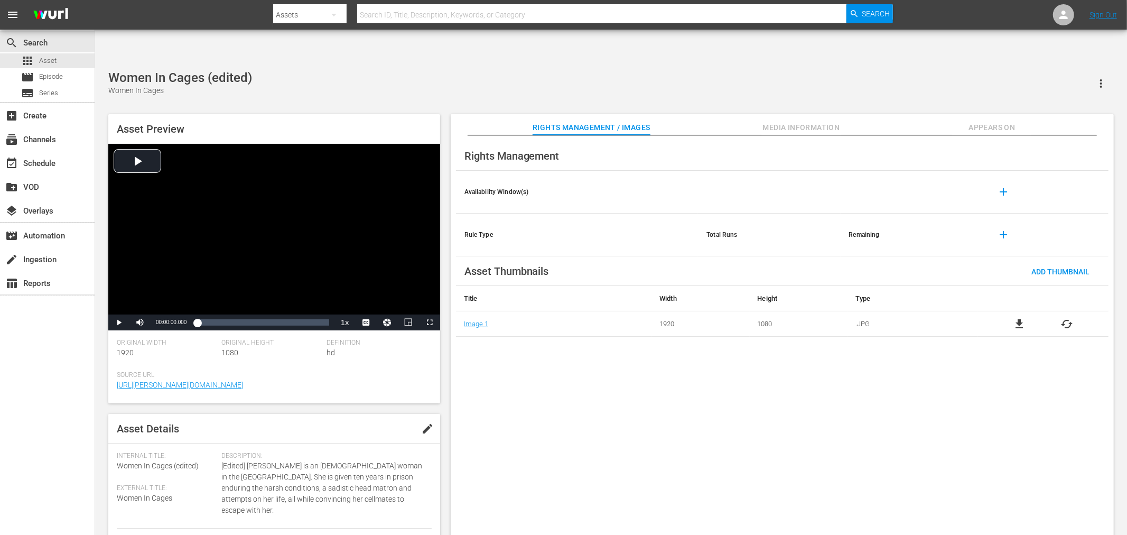
click at [447, 109] on div "Asset Preview Video Player is loading. Play Video Play Mute Current Time 00:00:…" at bounding box center [611, 327] width 1016 height 437
click at [542, 416] on div "Rights Management Availability Window(s) add Rule Type Total Runs Remaining add…" at bounding box center [782, 344] width 663 height 416
click at [786, 136] on div "Rights Management Availability Window(s) add Rule Type Total Runs Remaining add…" at bounding box center [782, 344] width 663 height 416
click at [789, 121] on span "Media Information" at bounding box center [801, 127] width 79 height 13
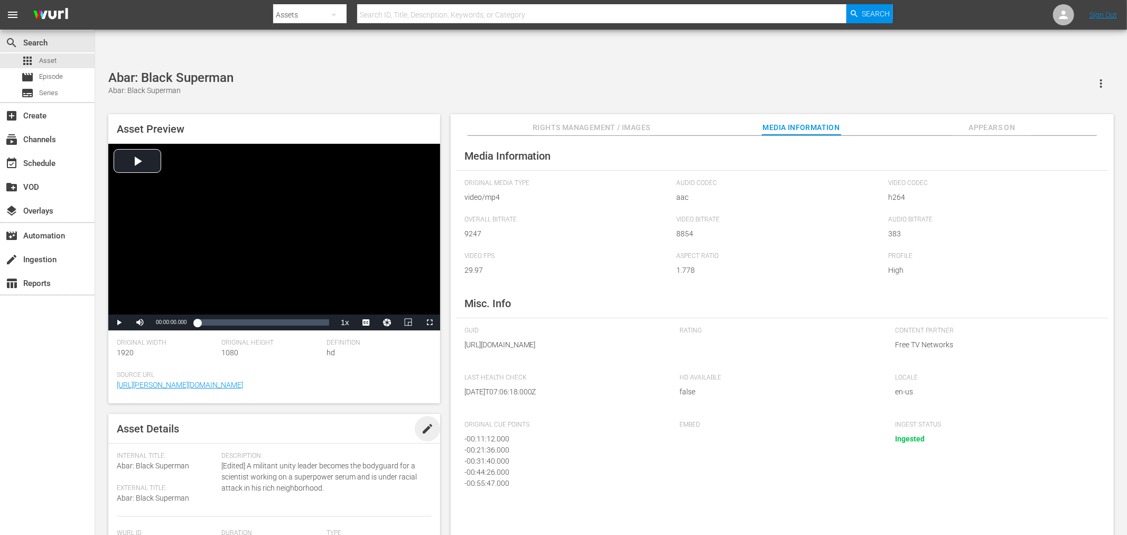
click at [421, 422] on span "edit" at bounding box center [427, 428] width 13 height 13
click at [162, 461] on span "Abar: Black Superman" at bounding box center [153, 465] width 72 height 8
click at [399, 419] on div "Save" at bounding box center [412, 428] width 46 height 19
click at [983, 121] on span "Appears On" at bounding box center [991, 127] width 79 height 13
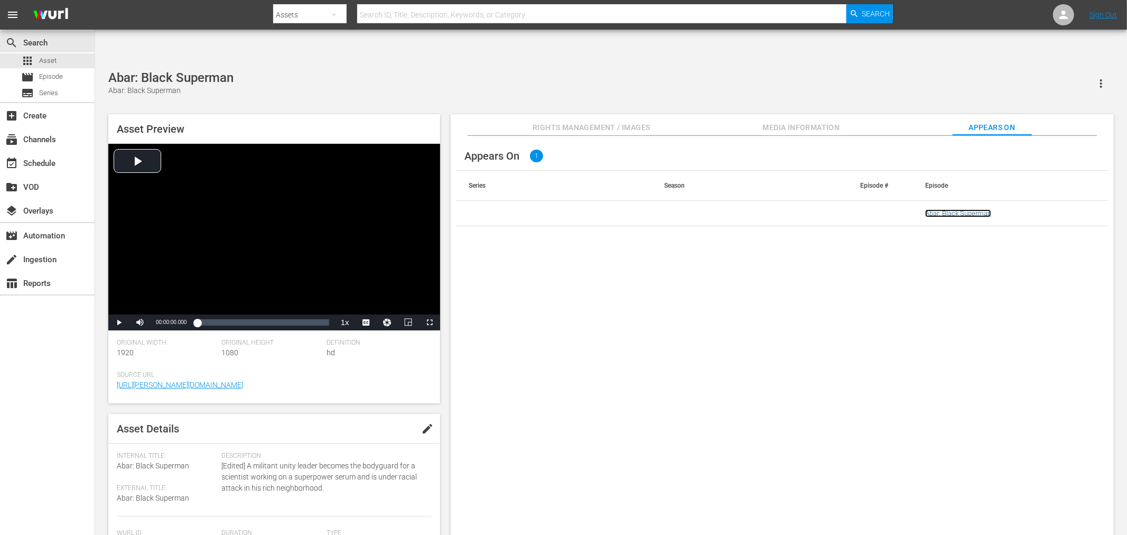
click at [948, 209] on link "Abar: Black Superman" at bounding box center [958, 213] width 66 height 8
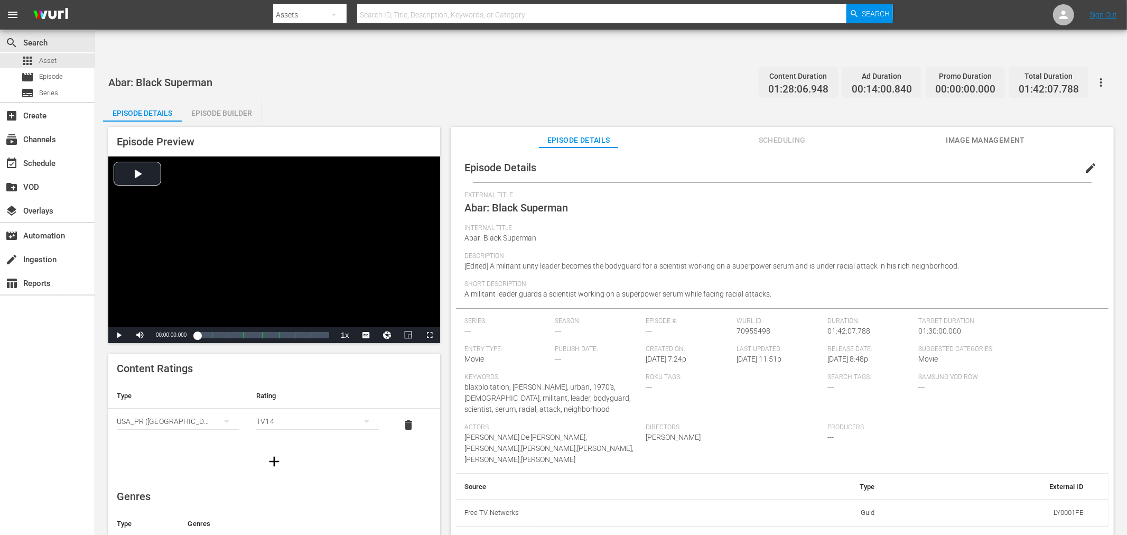
click at [1087, 162] on span "edit" at bounding box center [1090, 168] width 13 height 13
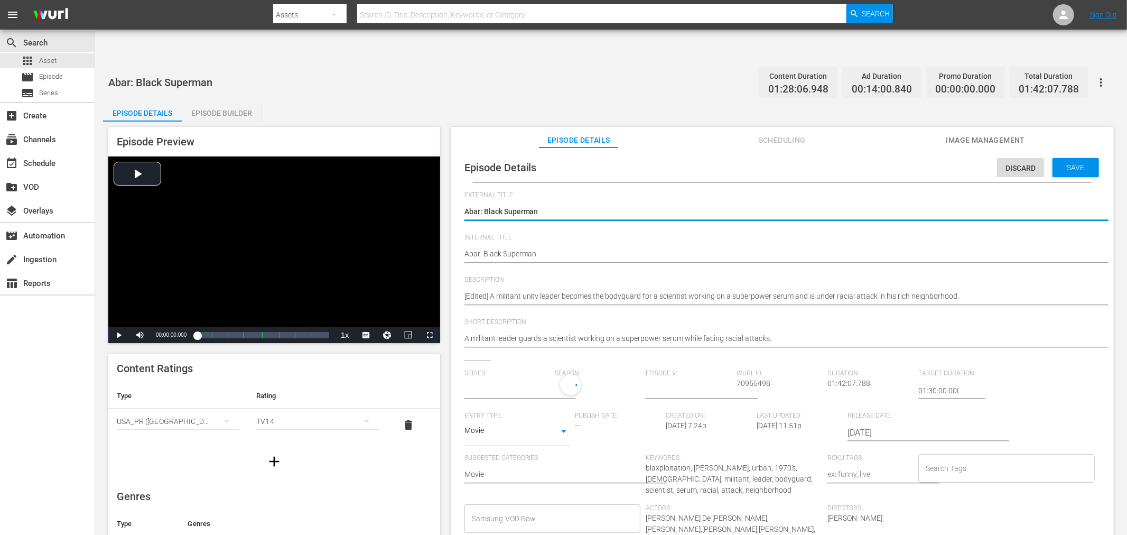
type input "No Series"
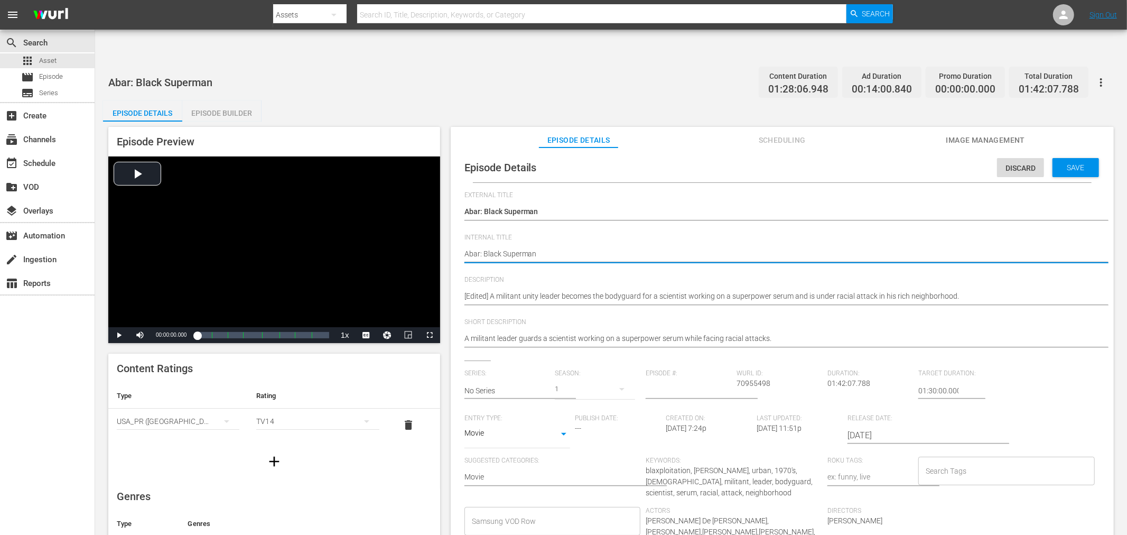
type textarea "Abar: Black Superman"
type textarea "Abar: Black Superman ("
type textarea "Abar: Black Superman (e"
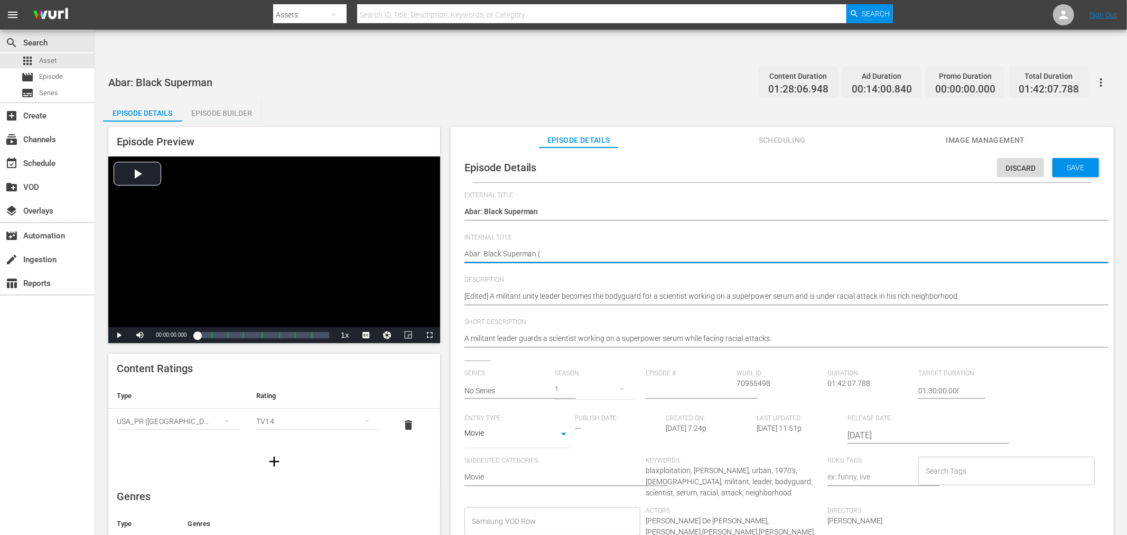
type textarea "Abar: Black Superman (e"
type textarea "Abar: Black Superman (ed"
type textarea "Abar: Black Superman (edi"
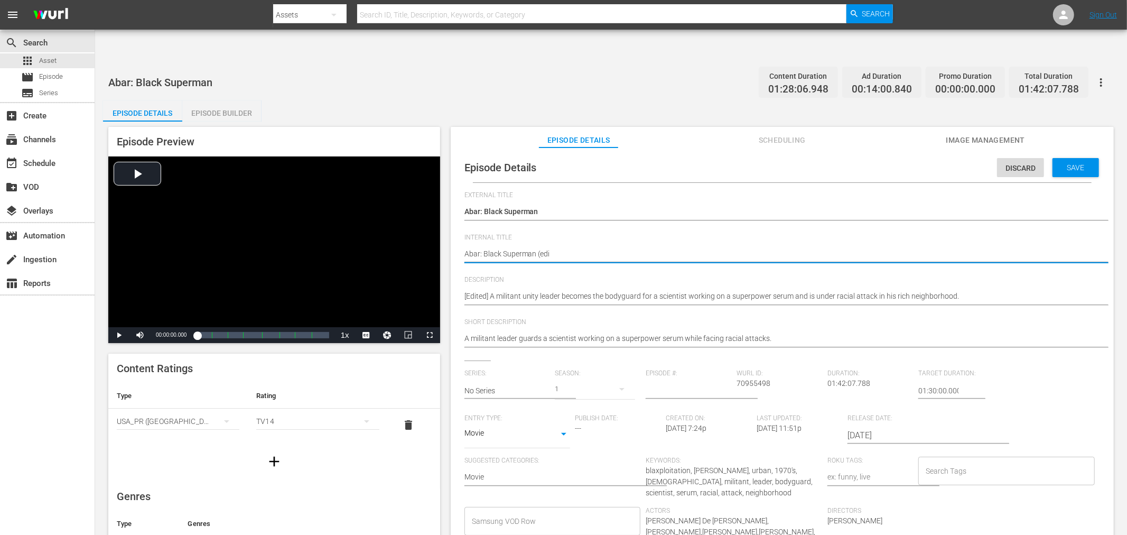
type textarea "Abar: Black Superman (edit"
type textarea "Abar: Black Superman (edite"
type textarea "Abar: Black Superman (edited"
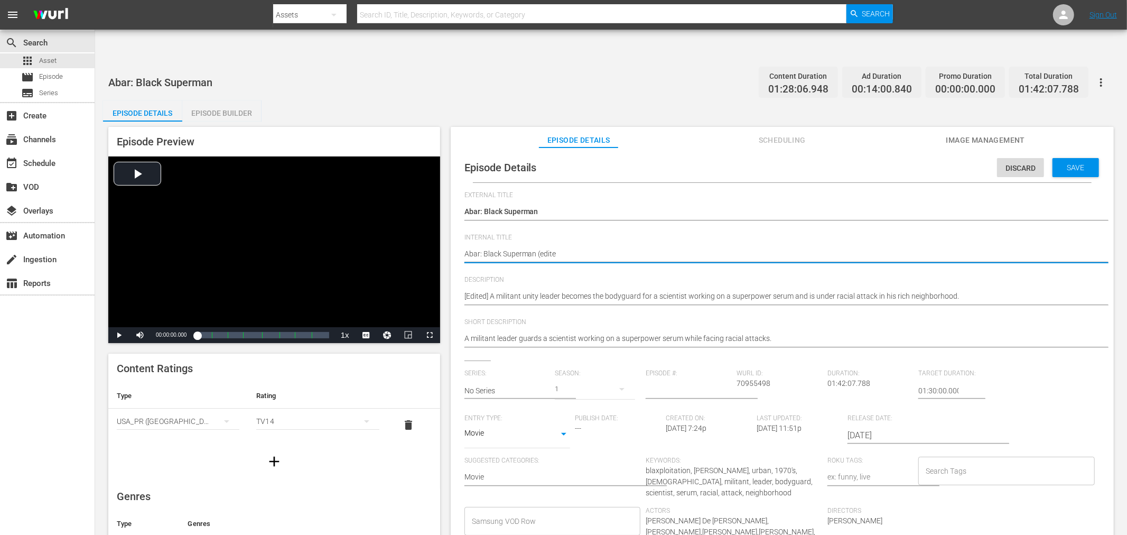
type textarea "Abar: Black Superman (edited"
type textarea "Abar: Black Superman (edited)"
click at [1062, 163] on span "Save" at bounding box center [1076, 167] width 34 height 8
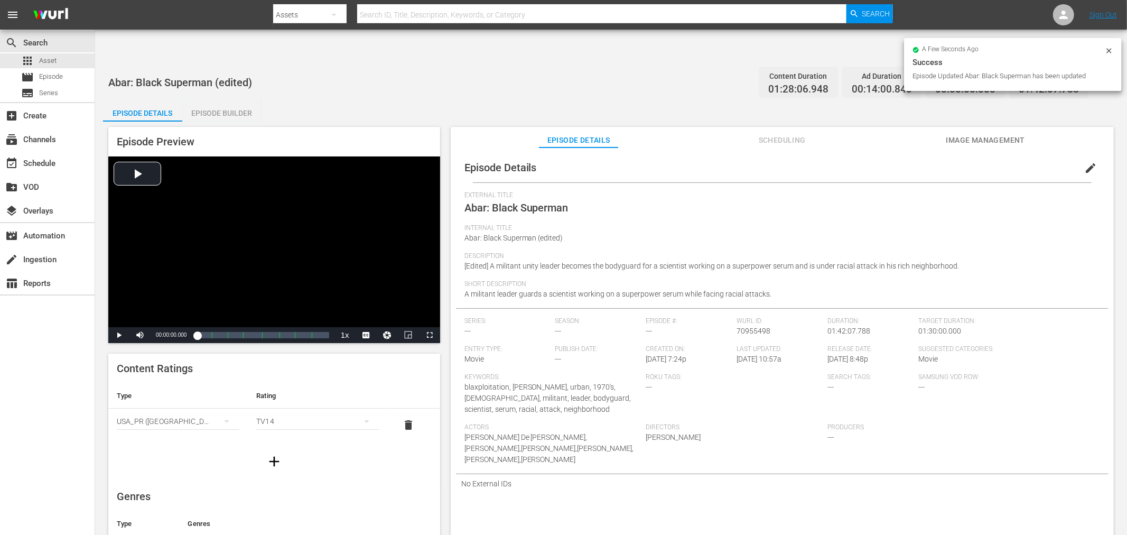
click at [597, 70] on div "Abar: Black Superman (edited) Content Duration 01:28:06.948 Ad Duration 00:14:0…" at bounding box center [610, 82] width 1005 height 24
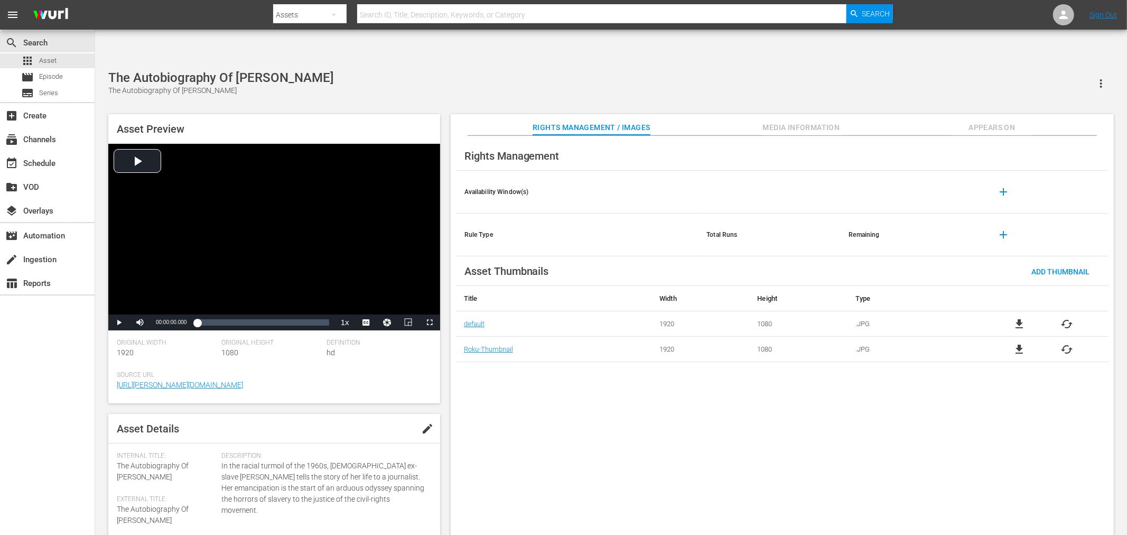
click at [587, 409] on div "Rights Management Availability Window(s) add Rule Type Total Runs Remaining add…" at bounding box center [782, 344] width 663 height 416
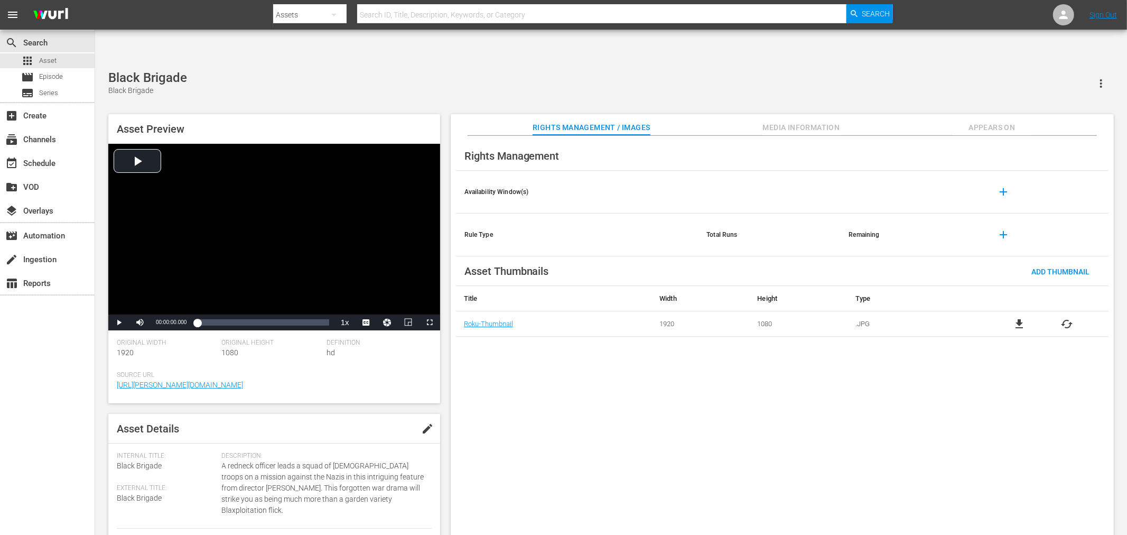
click at [372, 70] on div "Black Brigade Black Brigade Asset Preview Video Player is loading. Play Video P…" at bounding box center [611, 308] width 1016 height 476
click at [805, 121] on span "Media Information" at bounding box center [801, 127] width 79 height 13
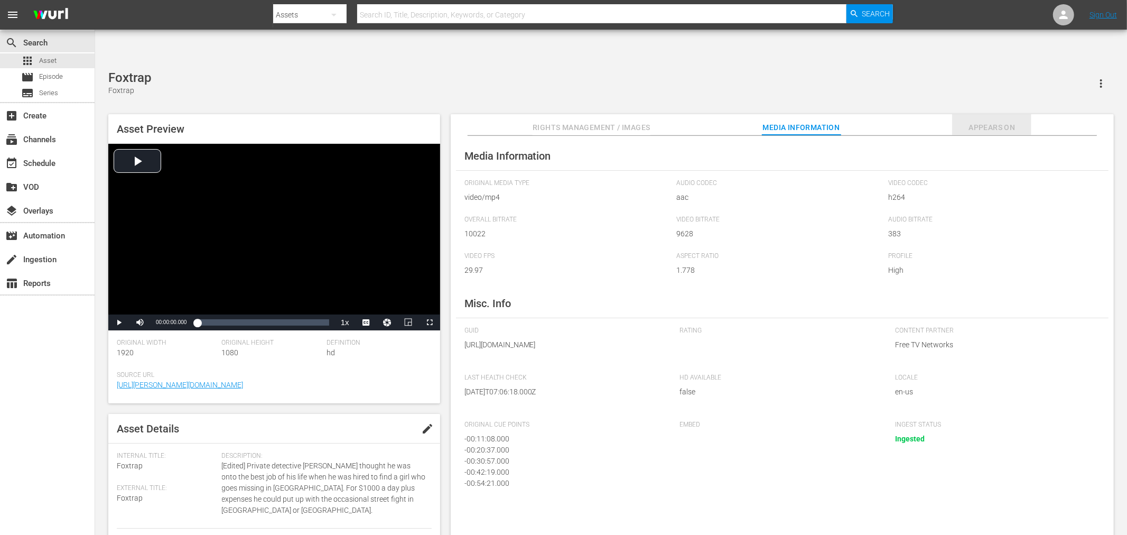
click at [1001, 121] on span "Appears On" at bounding box center [991, 127] width 79 height 13
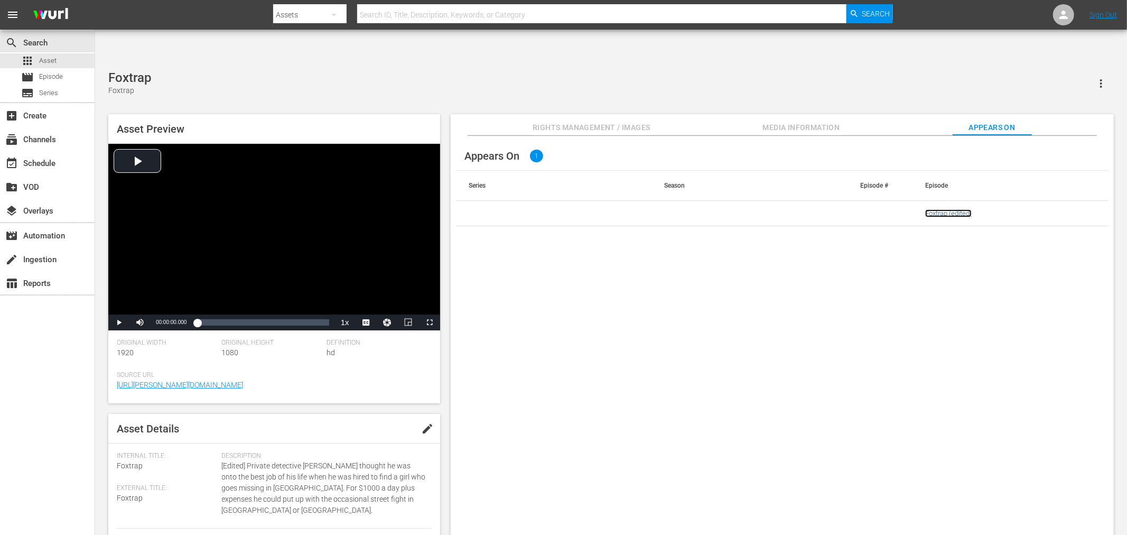
click at [939, 209] on link "Foxtrap (edited)" at bounding box center [948, 213] width 46 height 8
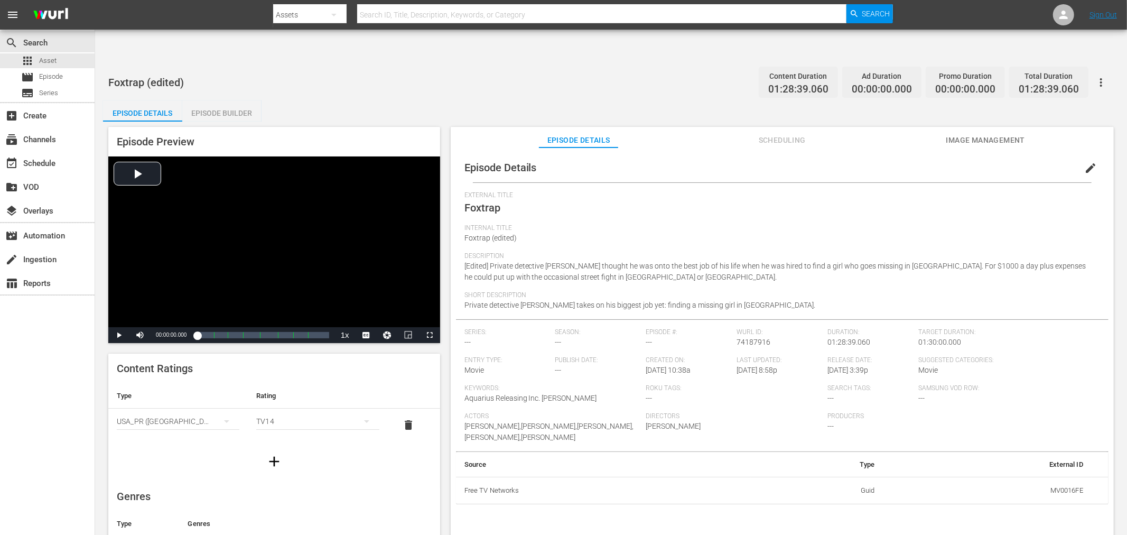
click at [901, 224] on span "Internal Title" at bounding box center [779, 228] width 630 height 8
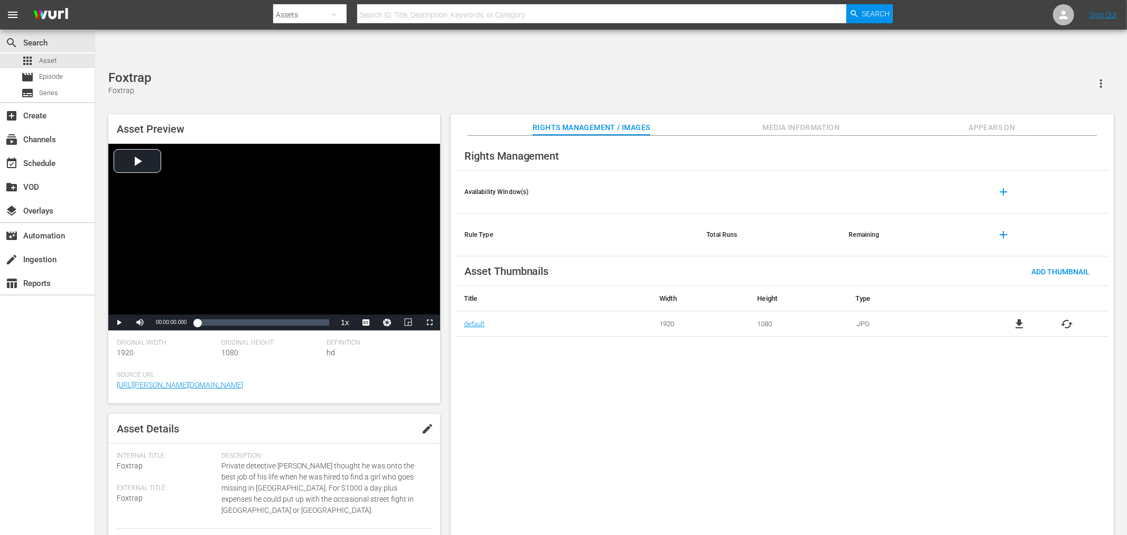
click at [681, 388] on div "Rights Management Availability Window(s) add Rule Type Total Runs Remaining add…" at bounding box center [782, 344] width 663 height 416
drag, startPoint x: 585, startPoint y: 456, endPoint x: 594, endPoint y: 446, distance: 13.9
click at [591, 448] on div "Rights Management Availability Window(s) add Rule Type Total Runs Remaining add…" at bounding box center [782, 344] width 663 height 416
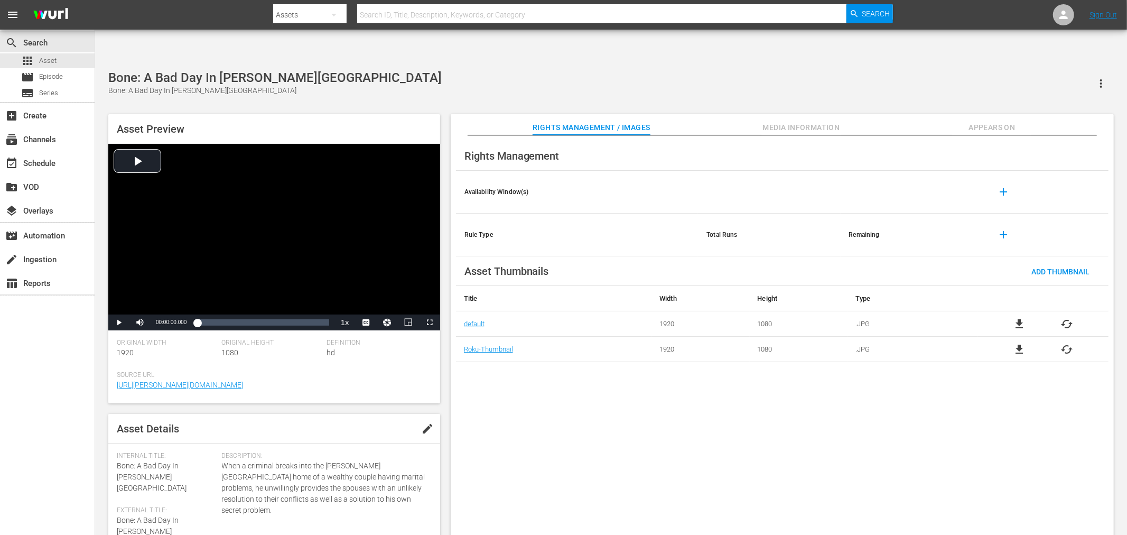
click at [543, 401] on div "Rights Management Availability Window(s) add Rule Type Total Runs Remaining add…" at bounding box center [782, 344] width 663 height 416
click at [819, 428] on div "Rights Management Availability Window(s) add Rule Type Total Runs Remaining add…" at bounding box center [782, 344] width 663 height 416
click at [548, 419] on div "Rights Management Availability Window(s) add Rule Type Total Runs Remaining add…" at bounding box center [782, 344] width 663 height 416
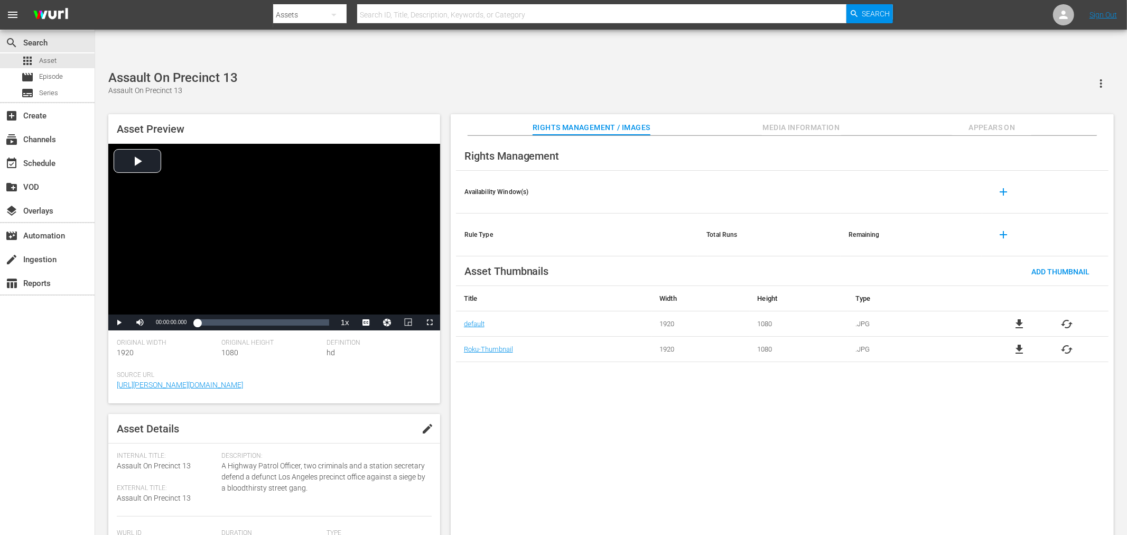
click at [1020, 318] on span "file_download" at bounding box center [1019, 324] width 13 height 13
drag, startPoint x: 753, startPoint y: 365, endPoint x: 746, endPoint y: 370, distance: 9.1
click at [746, 369] on div "Rights Management Availability Window(s) add Rule Type Total Runs Remaining add…" at bounding box center [782, 344] width 663 height 416
click at [687, 365] on div "Rights Management Availability Window(s) add Rule Type Total Runs Remaining add…" at bounding box center [782, 344] width 663 height 416
click at [1019, 318] on span "file_download" at bounding box center [1019, 324] width 13 height 13
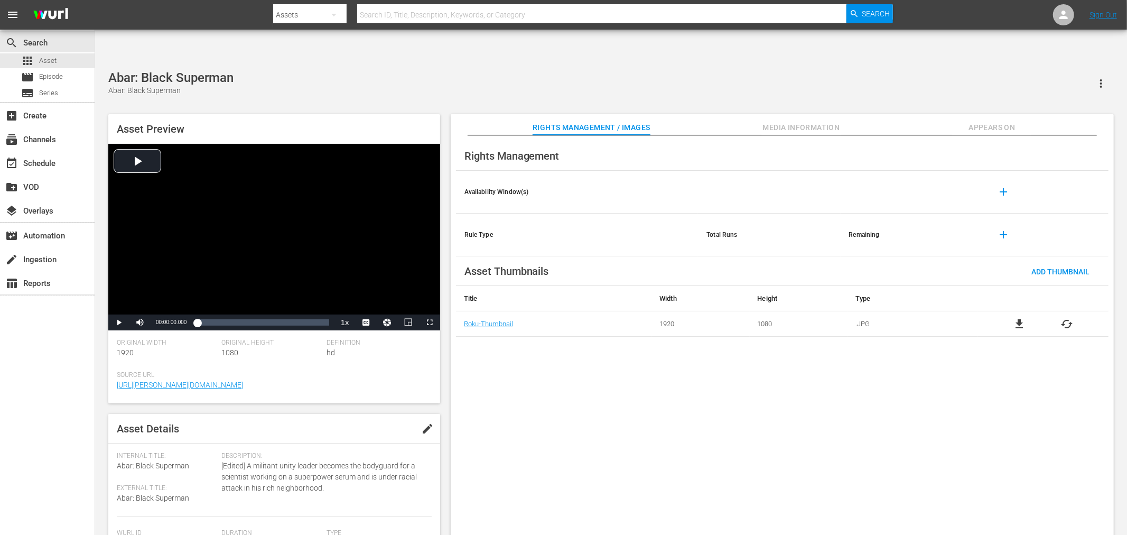
drag, startPoint x: 73, startPoint y: 499, endPoint x: 78, endPoint y: 523, distance: 24.8
click at [73, 481] on div "search Search apps Asset movie Episode subtitles Series add_box Create subscrip…" at bounding box center [47, 297] width 95 height 535
click at [401, 114] on div "Asset Preview Video Player is loading. Play Video Play Mute Current Time 00:00:…" at bounding box center [274, 258] width 332 height 289
click at [589, 410] on div "Rights Management Availability Window(s) add Rule Type Total Runs Remaining add…" at bounding box center [782, 344] width 663 height 416
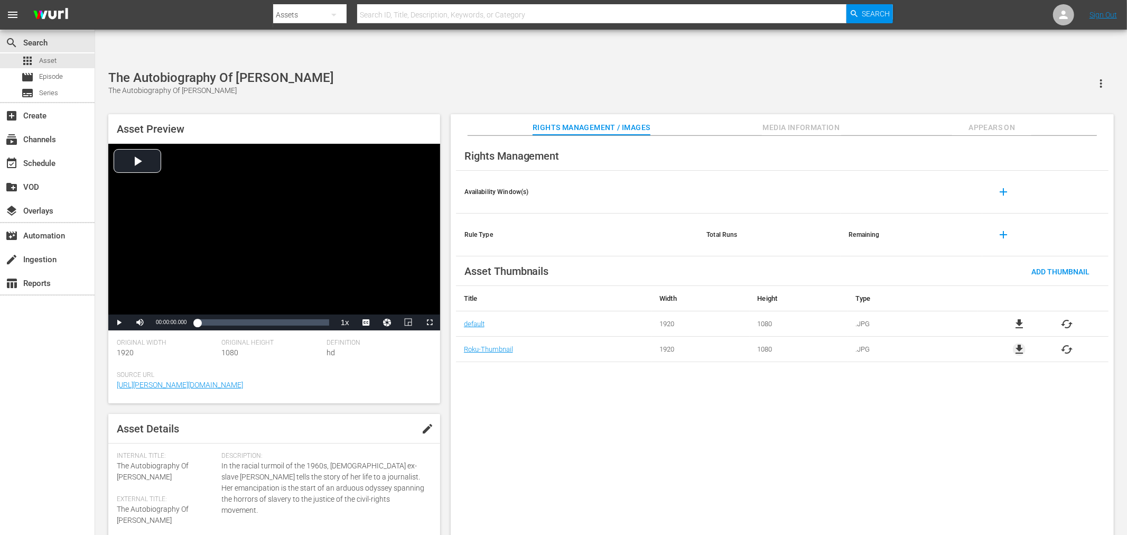
click at [1016, 343] on span "file_download" at bounding box center [1019, 349] width 13 height 13
click at [1021, 318] on span "file_download" at bounding box center [1019, 324] width 13 height 13
click at [1014, 343] on span "file_download" at bounding box center [1019, 349] width 13 height 13
click at [587, 439] on div "Rights Management Availability Window(s) add Rule Type Total Runs Remaining add…" at bounding box center [782, 344] width 663 height 416
click at [1066, 343] on span "cached" at bounding box center [1067, 349] width 13 height 13
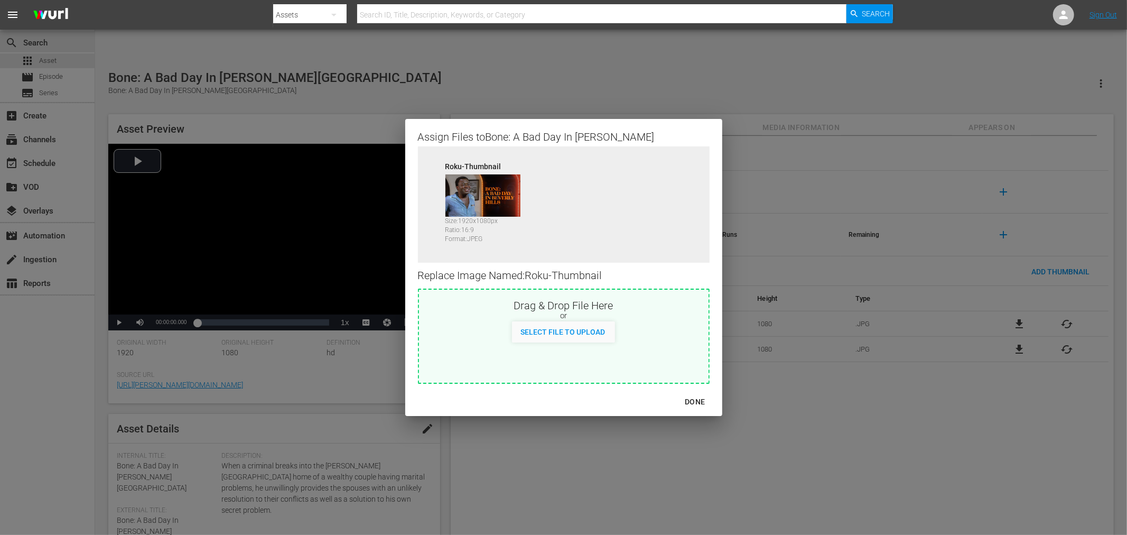
click at [942, 398] on div "Assign Files to Bone: A Bad Day In Beverly Hills Source Roku-Thumbnail Size: 19…" at bounding box center [563, 267] width 1101 height 509
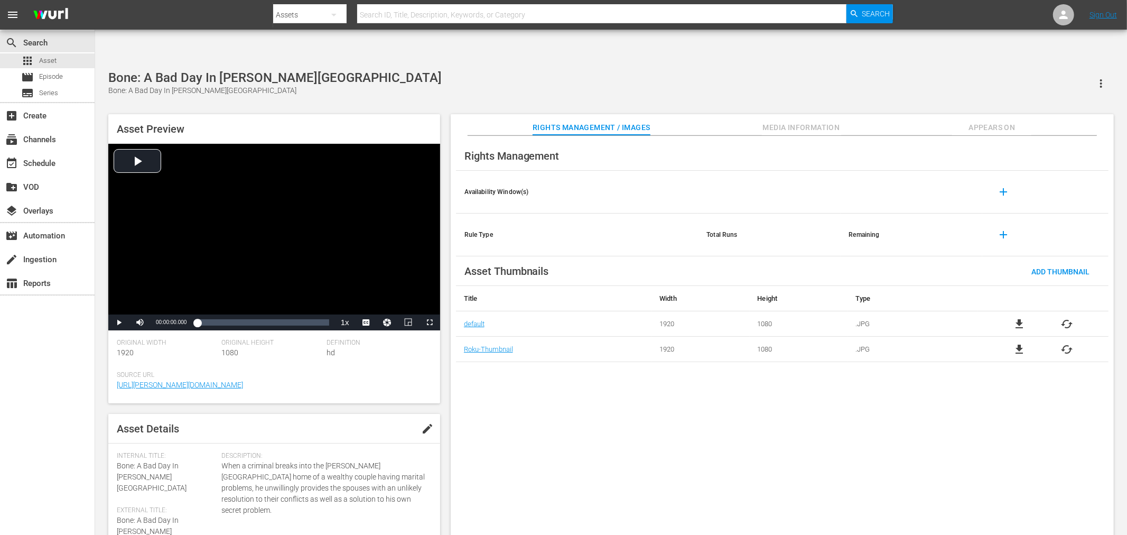
click at [1069, 318] on span "cached" at bounding box center [1067, 324] width 13 height 13
click at [537, 405] on div "Rights Management Availability Window(s) add Rule Type Total Runs Remaining add…" at bounding box center [782, 344] width 663 height 416
click at [567, 447] on div "Rights Management Availability Window(s) add Rule Type Total Runs Remaining add…" at bounding box center [782, 344] width 663 height 416
click at [752, 500] on div "Rights Management Availability Window(s) add Rule Type Total Runs Remaining add…" at bounding box center [782, 344] width 663 height 416
click at [1070, 343] on span "cached" at bounding box center [1067, 349] width 13 height 13
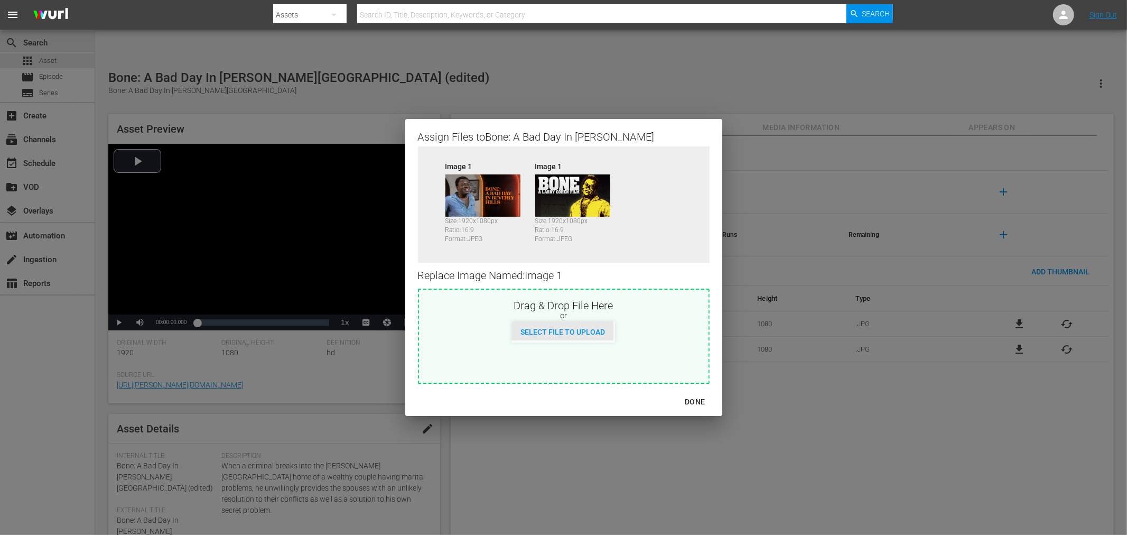
click at [527, 331] on span "Select File to Upload" at bounding box center [562, 332] width 101 height 8
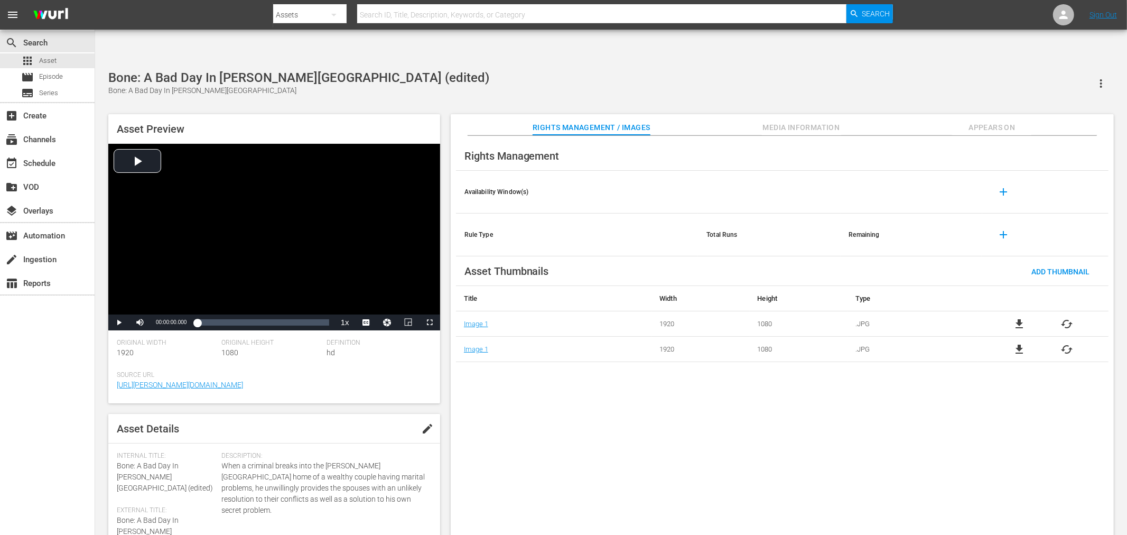
click at [737, 388] on div "Rights Management Availability Window(s) add Rule Type Total Runs Remaining add…" at bounding box center [782, 344] width 663 height 416
click at [1069, 343] on span "cached" at bounding box center [1067, 349] width 13 height 13
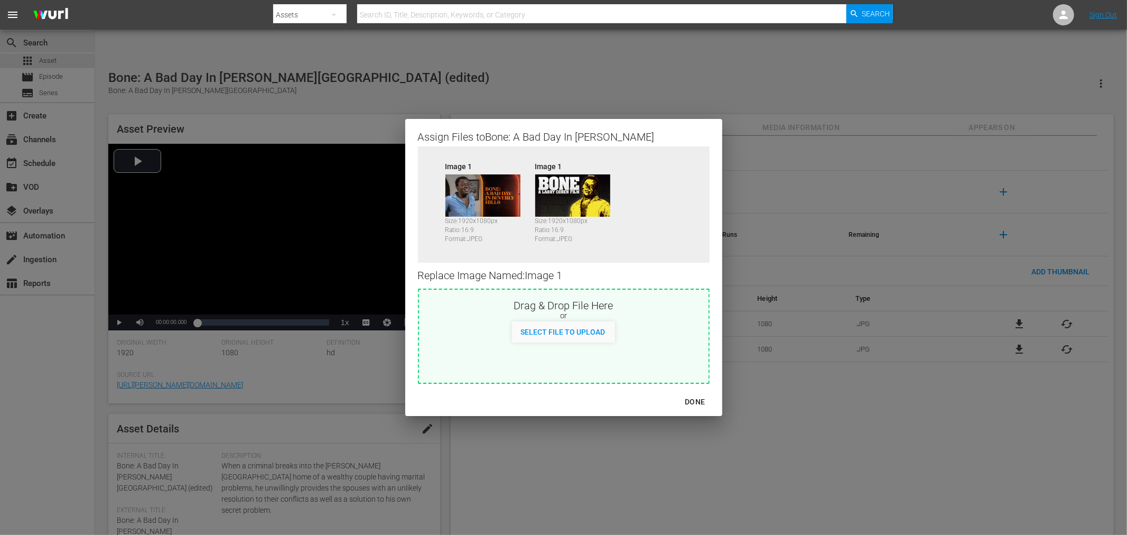
click at [676, 401] on div "DONE" at bounding box center [694, 401] width 37 height 13
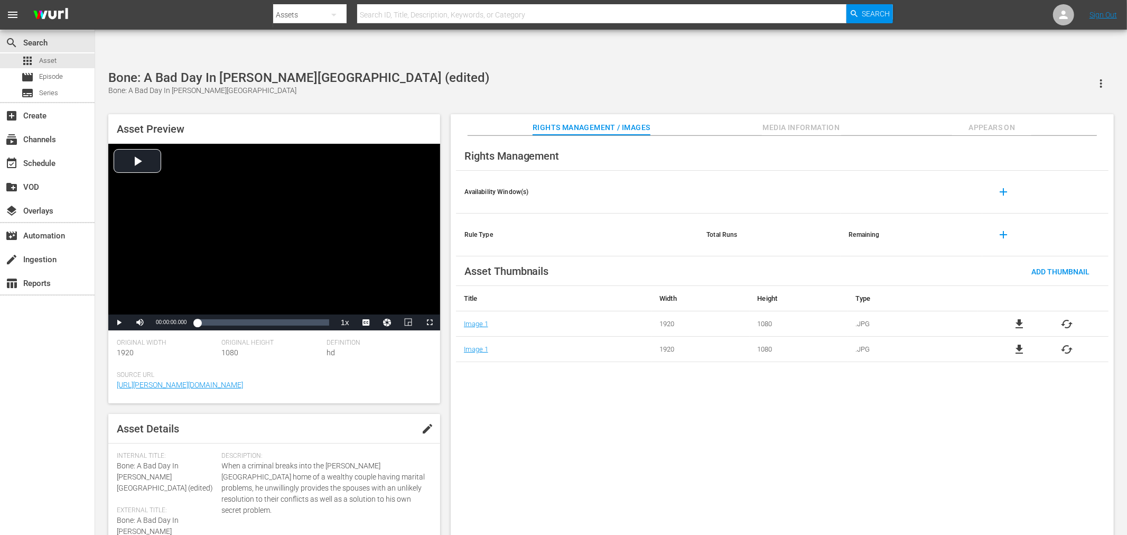
click at [683, 451] on div "Rights Management Availability Window(s) add Rule Type Total Runs Remaining add…" at bounding box center [782, 344] width 663 height 416
click at [636, 421] on div "Rights Management Availability Window(s) add Rule Type Total Runs Remaining add…" at bounding box center [782, 344] width 663 height 416
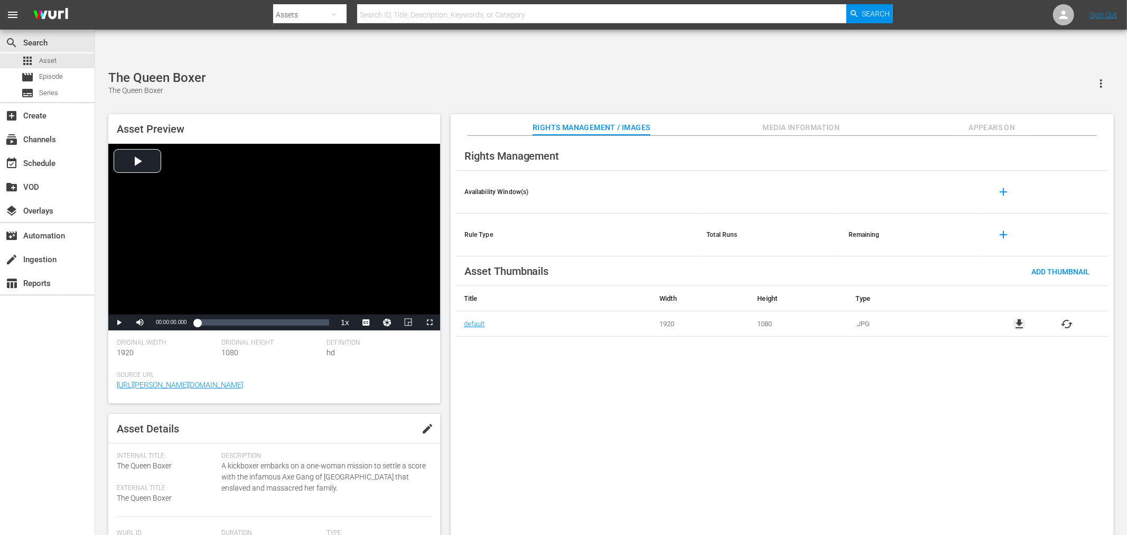
click at [1014, 318] on span "file_download" at bounding box center [1019, 324] width 13 height 13
click at [1021, 318] on span "file_download" at bounding box center [1019, 324] width 13 height 13
click at [487, 347] on div "Rights Management Availability Window(s) add Rule Type Total Runs Remaining add…" at bounding box center [782, 344] width 663 height 416
click at [1014, 318] on span "file_download" at bounding box center [1019, 324] width 13 height 13
click at [599, 438] on div "Rights Management Availability Window(s) add Rule Type Total Runs Remaining add…" at bounding box center [782, 344] width 663 height 416
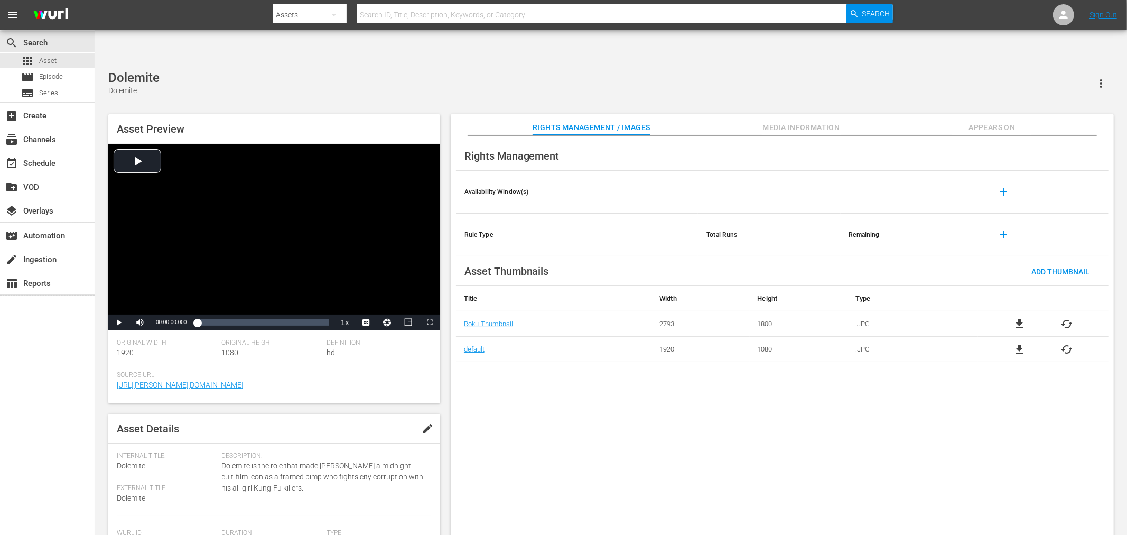
click at [1022, 318] on span "file_download" at bounding box center [1019, 324] width 13 height 13
click at [1022, 343] on span "file_download" at bounding box center [1019, 349] width 13 height 13
click at [1063, 318] on span "cached" at bounding box center [1067, 324] width 13 height 13
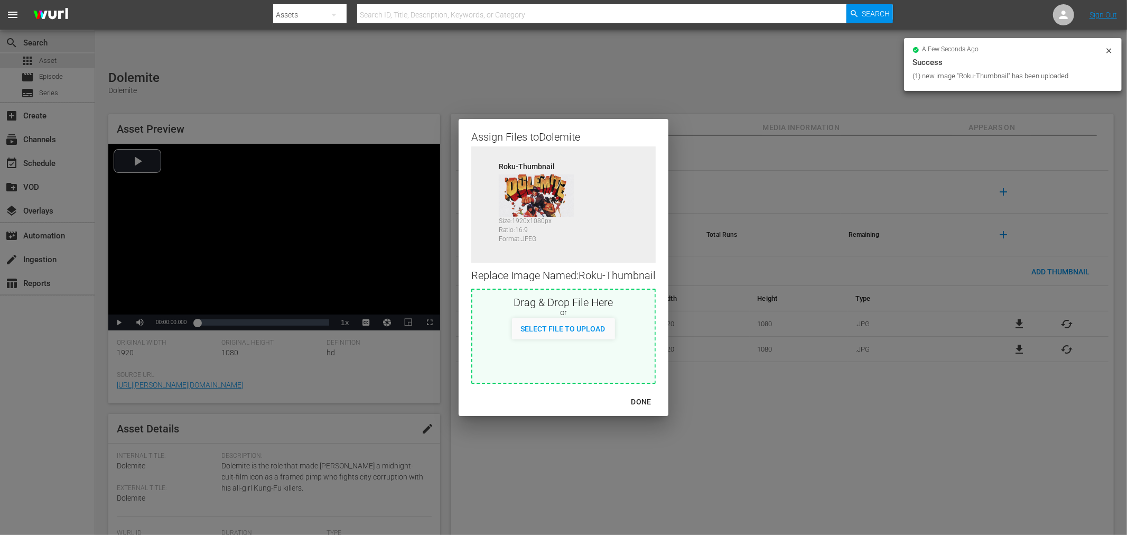
click at [643, 403] on div "DONE" at bounding box center [641, 401] width 37 height 13
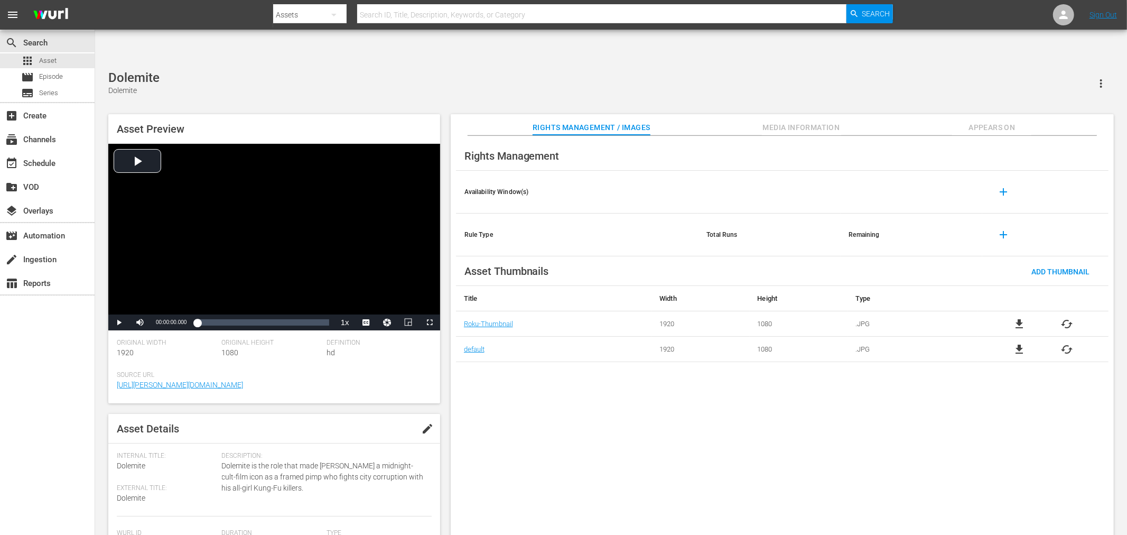
drag, startPoint x: 1011, startPoint y: 93, endPoint x: 1017, endPoint y: 94, distance: 6.4
click at [1011, 121] on span "Appears On" at bounding box center [991, 127] width 79 height 13
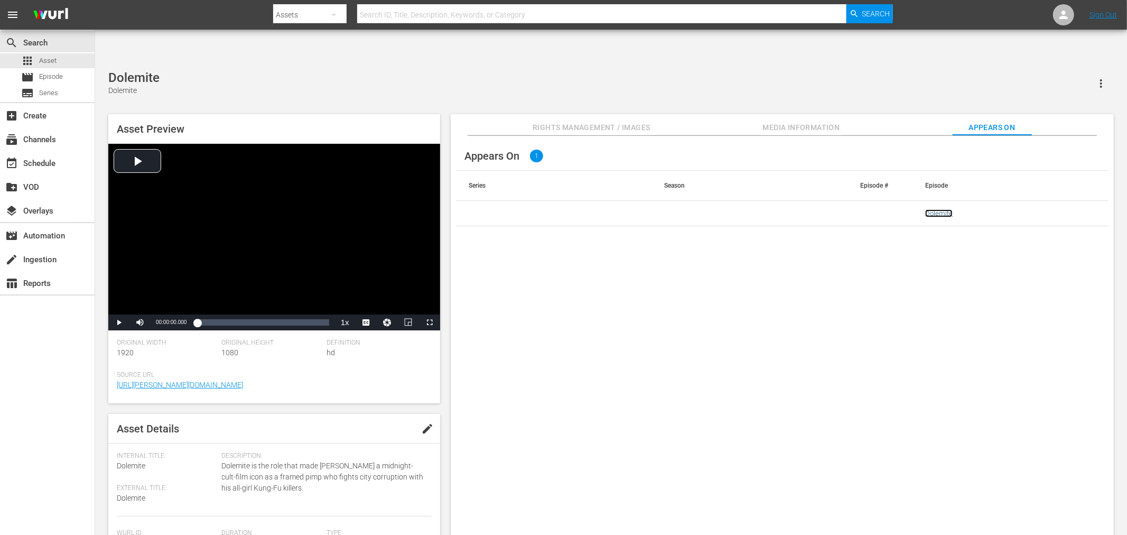
click at [931, 209] on link "Dolemite" at bounding box center [938, 213] width 27 height 8
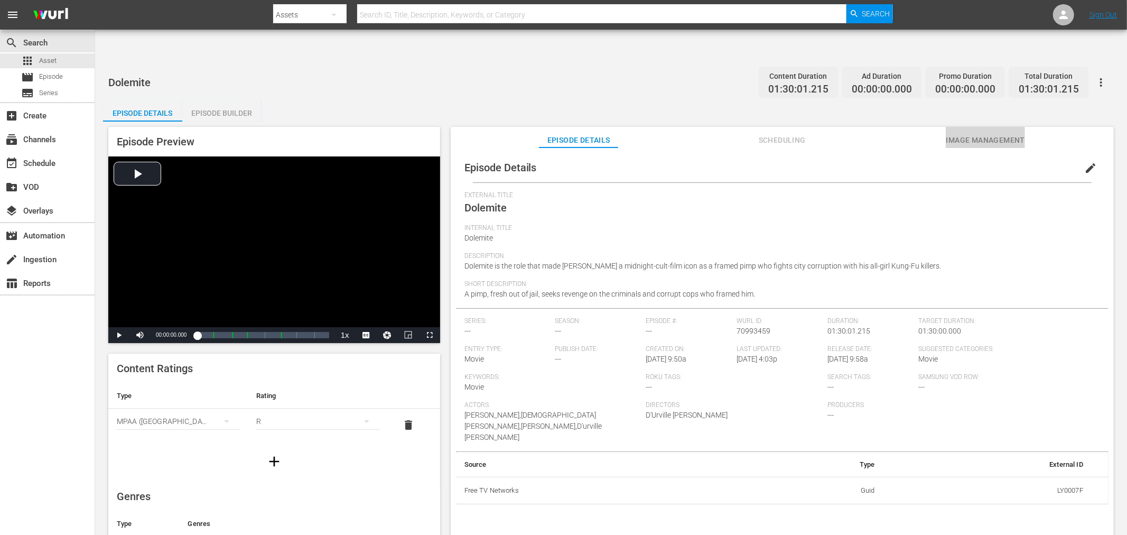
click at [996, 134] on span "Image Management" at bounding box center [985, 140] width 79 height 13
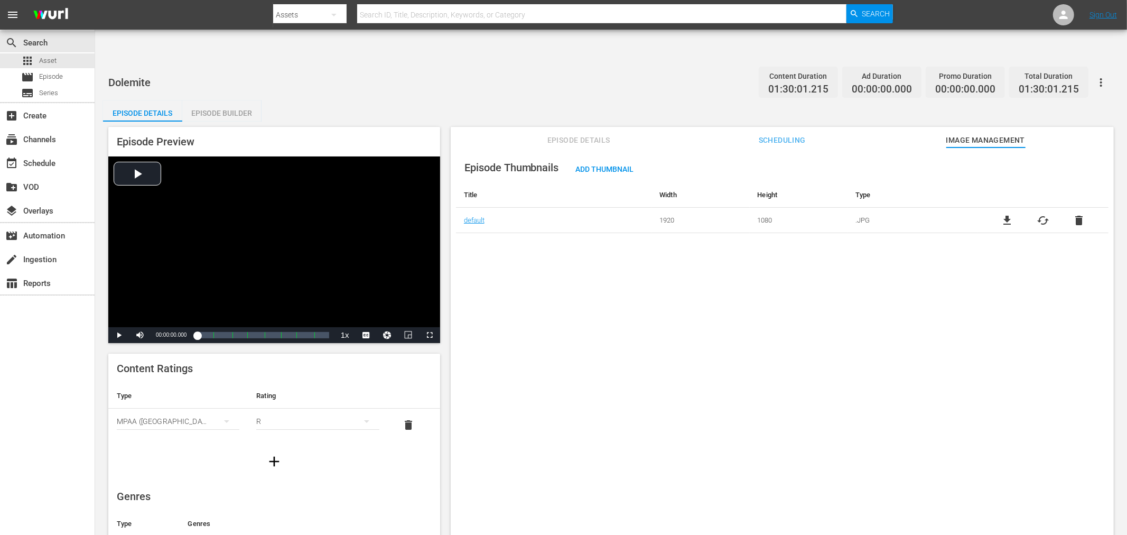
click at [863, 353] on div "Episode Thumbnails Add Thumbnail Title Width Height Type default 1920 1080 .JPG…" at bounding box center [782, 353] width 663 height 413
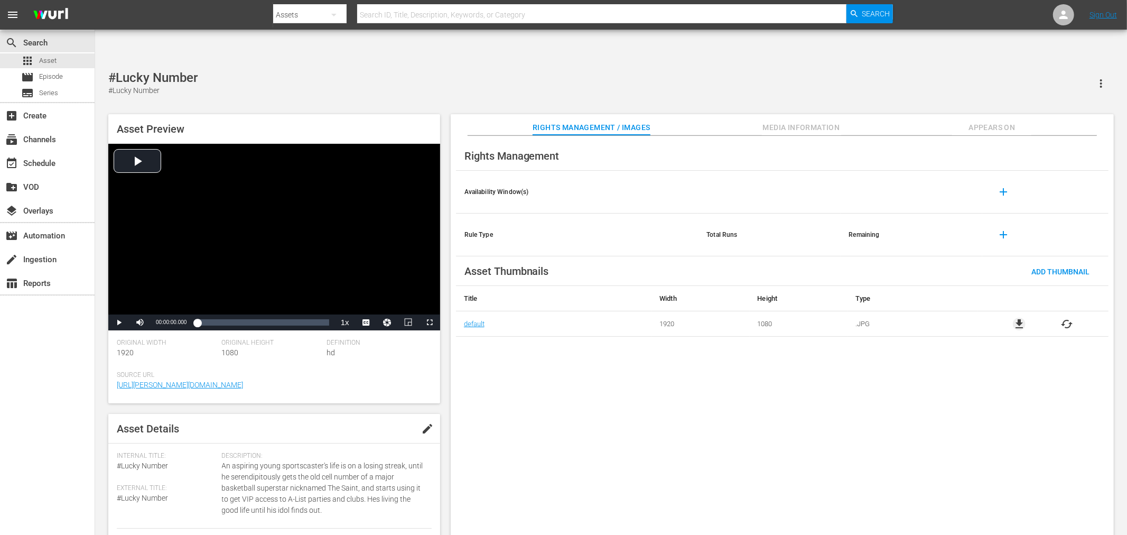
click at [1021, 318] on span "file_download" at bounding box center [1019, 324] width 13 height 13
click at [620, 410] on div "Rights Management Availability Window(s) add Rule Type Total Runs Remaining add…" at bounding box center [782, 344] width 663 height 416
click at [438, 70] on div "The Shaolin Boxers The Shaolin Boxers Asset Preview Video Player is loading. Pl…" at bounding box center [611, 308] width 1016 height 476
click at [1018, 318] on span "file_download" at bounding box center [1019, 324] width 13 height 13
click at [1021, 318] on span "file_download" at bounding box center [1019, 324] width 13 height 13
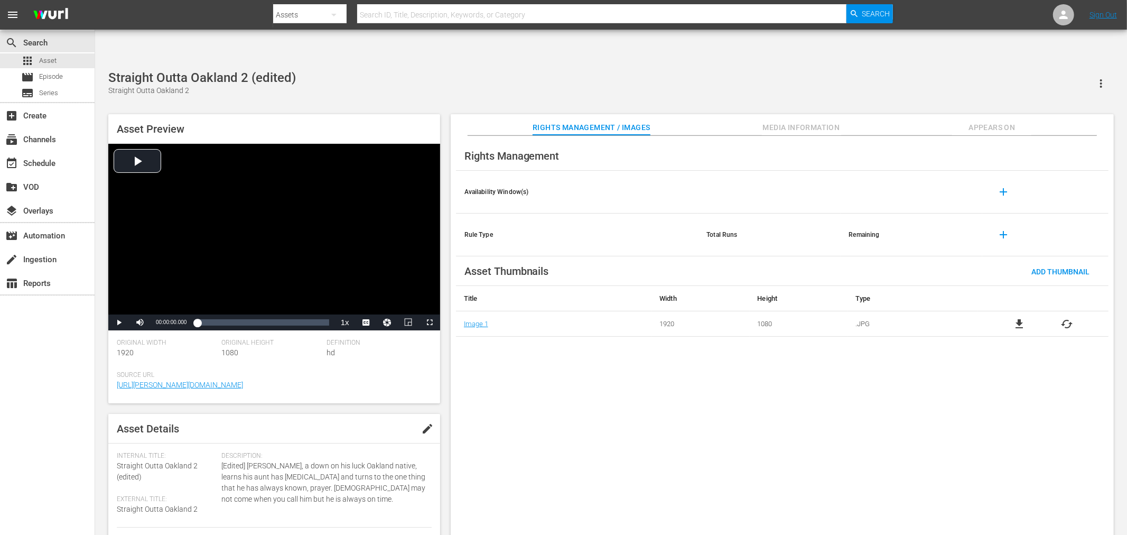
click at [678, 418] on div "Rights Management Availability Window(s) add Rule Type Total Runs Remaining add…" at bounding box center [782, 344] width 663 height 416
drag, startPoint x: 386, startPoint y: 81, endPoint x: 386, endPoint y: 76, distance: 5.8
click at [386, 76] on div "The Skyhawk The Skyhawk Asset Preview Video Player is loading. Play Video Play …" at bounding box center [611, 308] width 1016 height 476
click at [1022, 318] on span "file_download" at bounding box center [1019, 324] width 13 height 13
click at [1021, 318] on span "file_download" at bounding box center [1019, 324] width 13 height 13
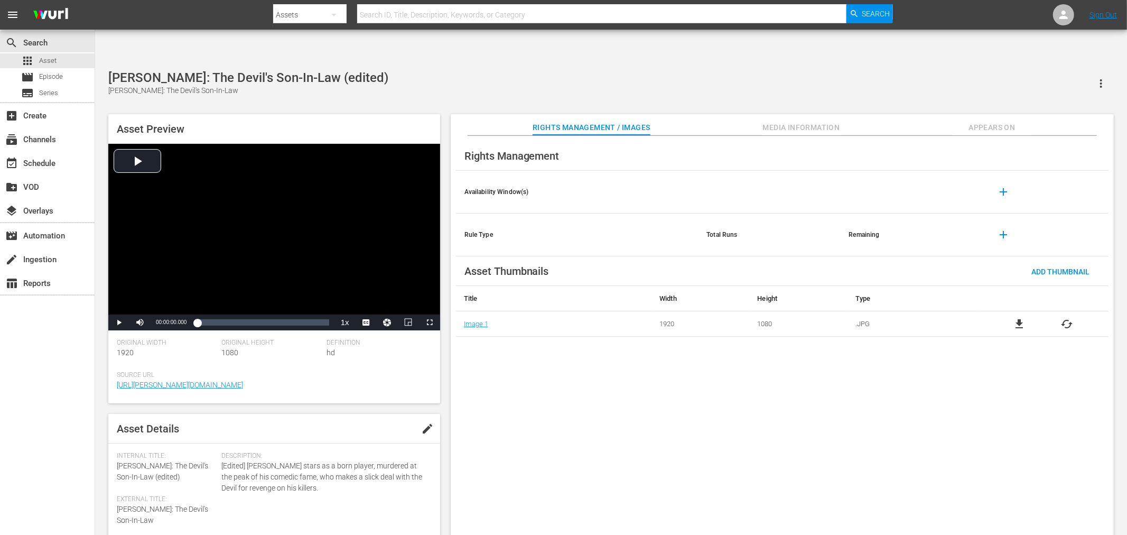
click at [421, 16] on input "text" at bounding box center [601, 14] width 489 height 25
paste input "Werewolves On Wheels"
type input "Werewolves On Wheels"
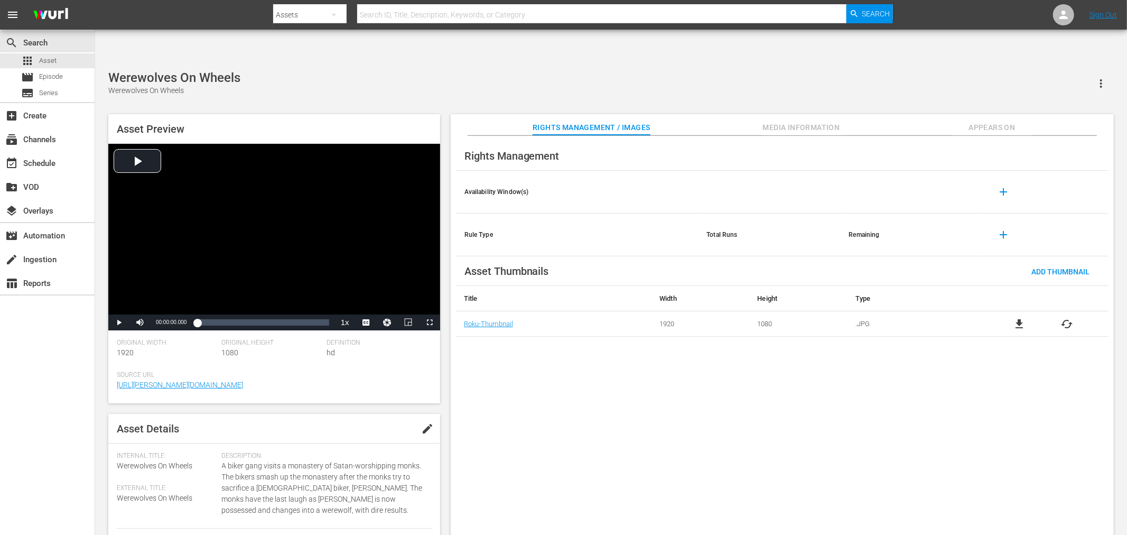
click at [610, 471] on div "Rights Management Availability Window(s) add Rule Type Total Runs Remaining add…" at bounding box center [782, 344] width 663 height 416
click at [1065, 318] on span "cached" at bounding box center [1067, 324] width 13 height 13
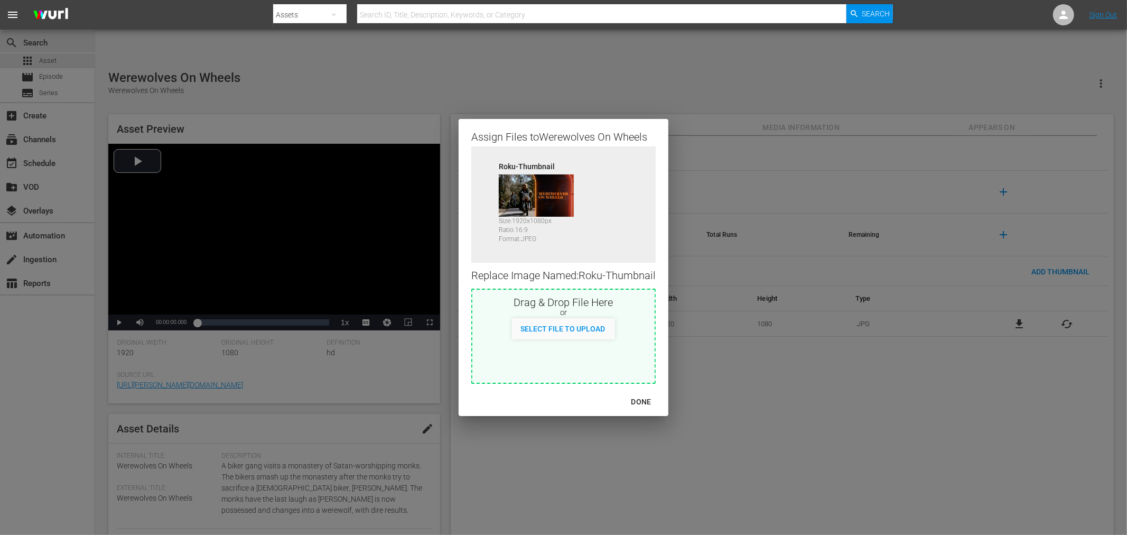
click at [617, 411] on div "DONE" at bounding box center [564, 402] width 210 height 28
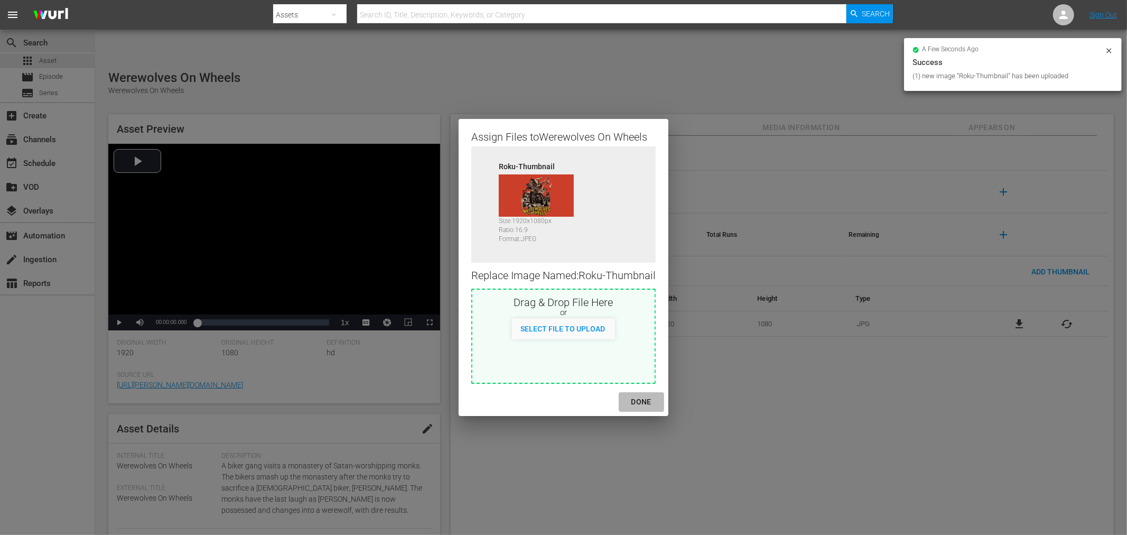
click at [642, 403] on div "DONE" at bounding box center [641, 401] width 37 height 13
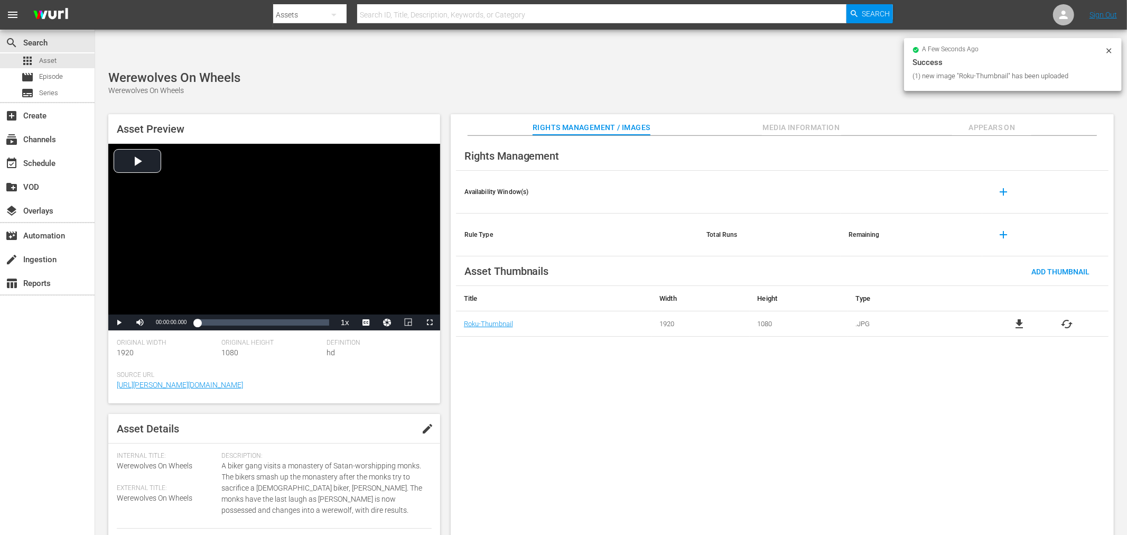
drag, startPoint x: 688, startPoint y: 390, endPoint x: 688, endPoint y: 384, distance: 5.8
click at [688, 389] on div "Rights Management Availability Window(s) add Rule Type Total Runs Remaining add…" at bounding box center [782, 344] width 663 height 416
click at [1002, 121] on span "Appears On" at bounding box center [991, 127] width 79 height 13
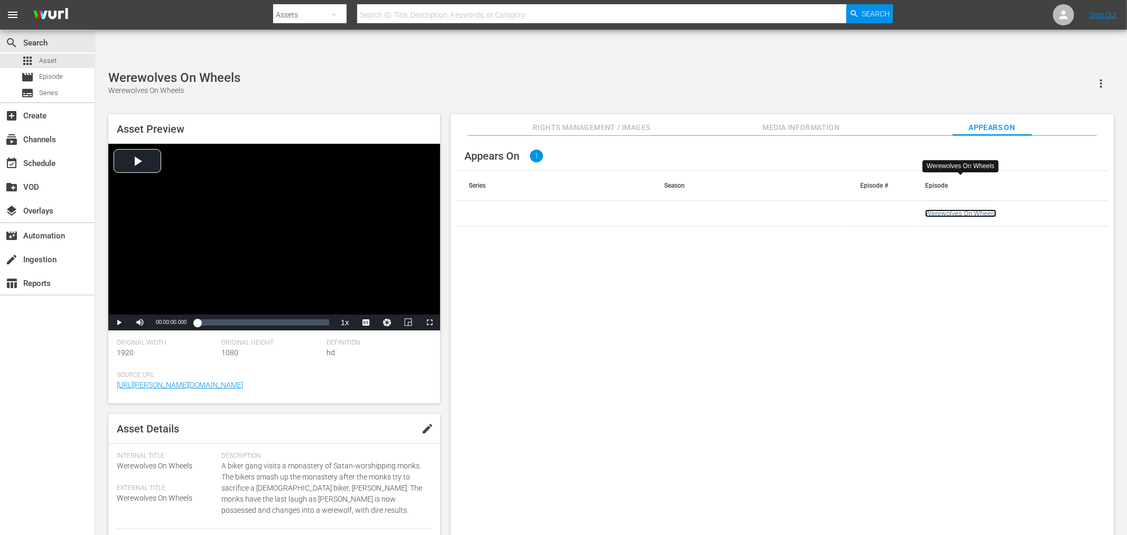
click at [943, 209] on link "Werewolves On Wheels" at bounding box center [960, 213] width 71 height 8
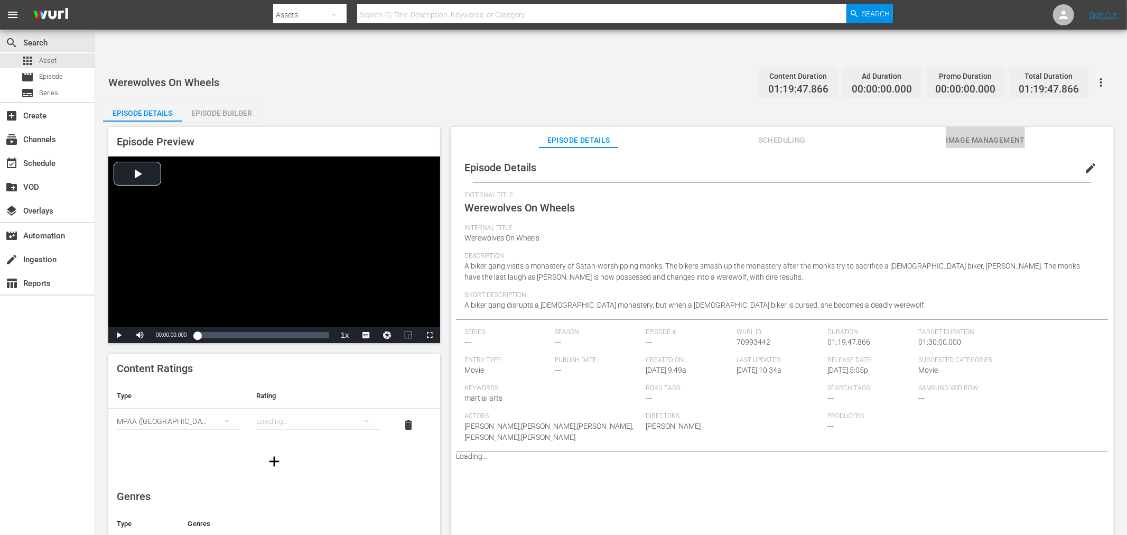
click at [960, 134] on span "Image Management" at bounding box center [985, 140] width 79 height 13
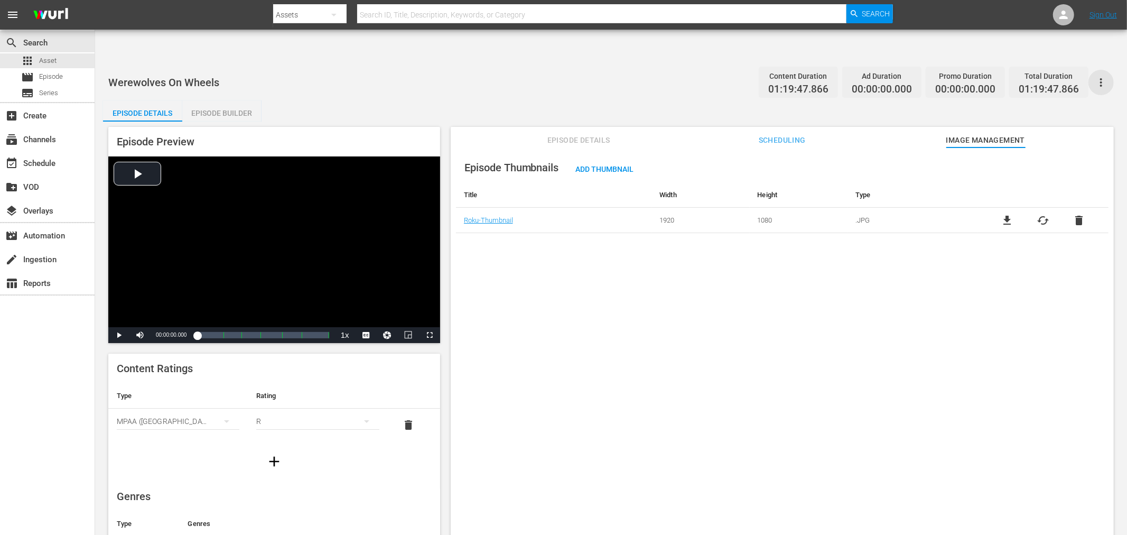
click at [1100, 76] on icon "button" at bounding box center [1101, 82] width 13 height 13
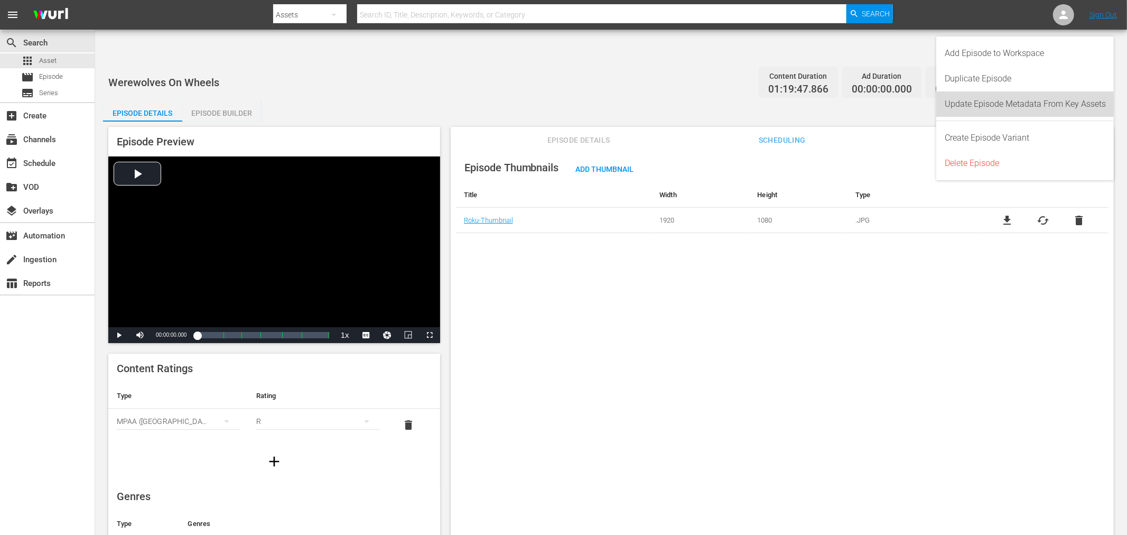
click at [1063, 103] on div "Update Episode Metadata From Key Assets" at bounding box center [1025, 103] width 161 height 25
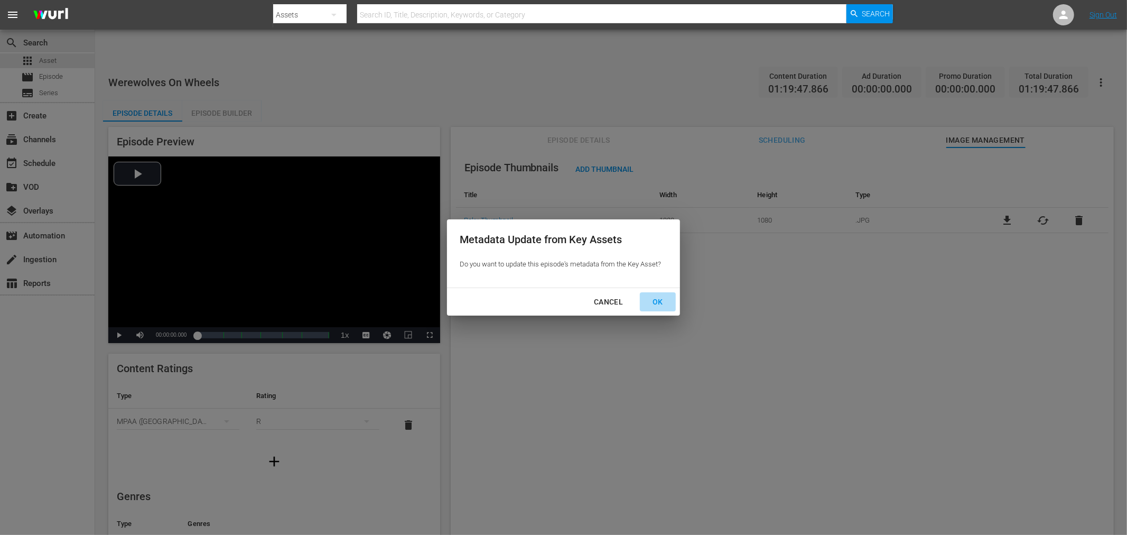
click at [655, 300] on div "OK" at bounding box center [657, 301] width 27 height 13
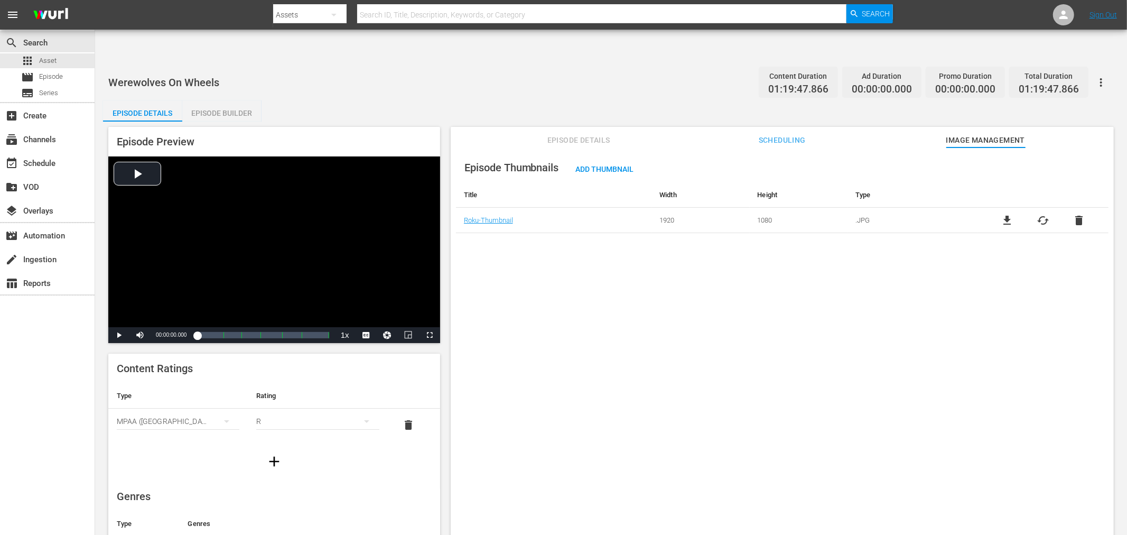
click at [557, 290] on div "Episode Thumbnails Add Thumbnail Title Width Height Type Roku-Thumbnail 1920 10…" at bounding box center [782, 353] width 663 height 413
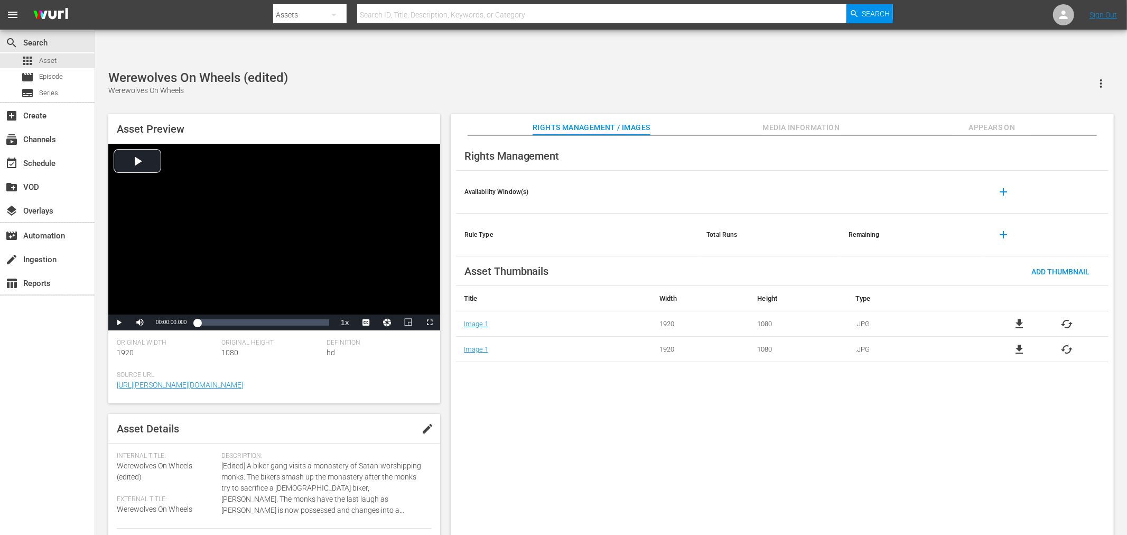
click at [1014, 343] on span "file_download" at bounding box center [1019, 349] width 13 height 13
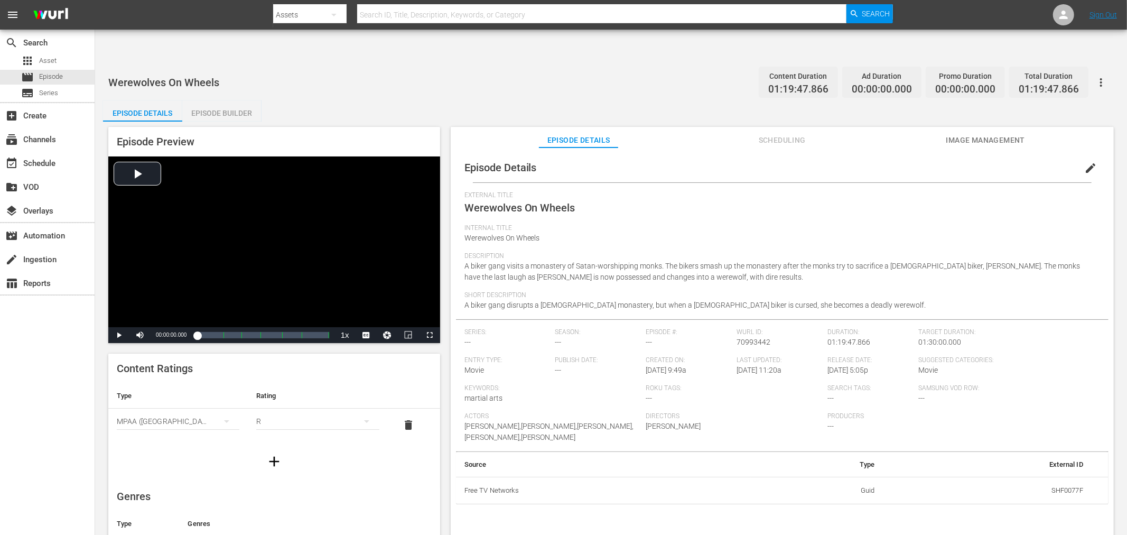
click at [976, 134] on span "Image Management" at bounding box center [985, 140] width 79 height 13
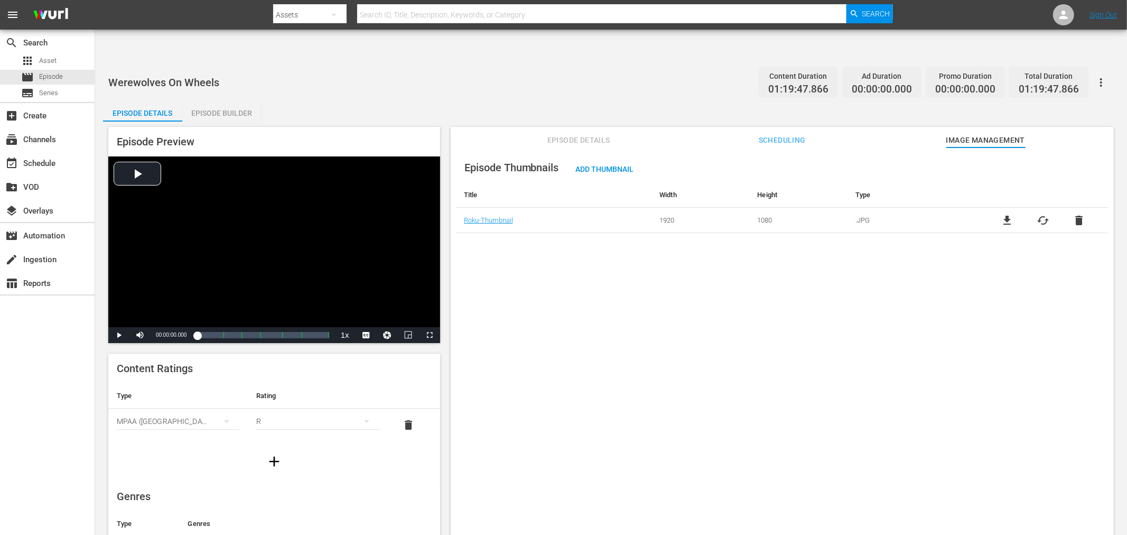
click at [544, 273] on div "Episode Thumbnails Add Thumbnail Title Width Height Type Roku-Thumbnail 1920 10…" at bounding box center [782, 353] width 663 height 413
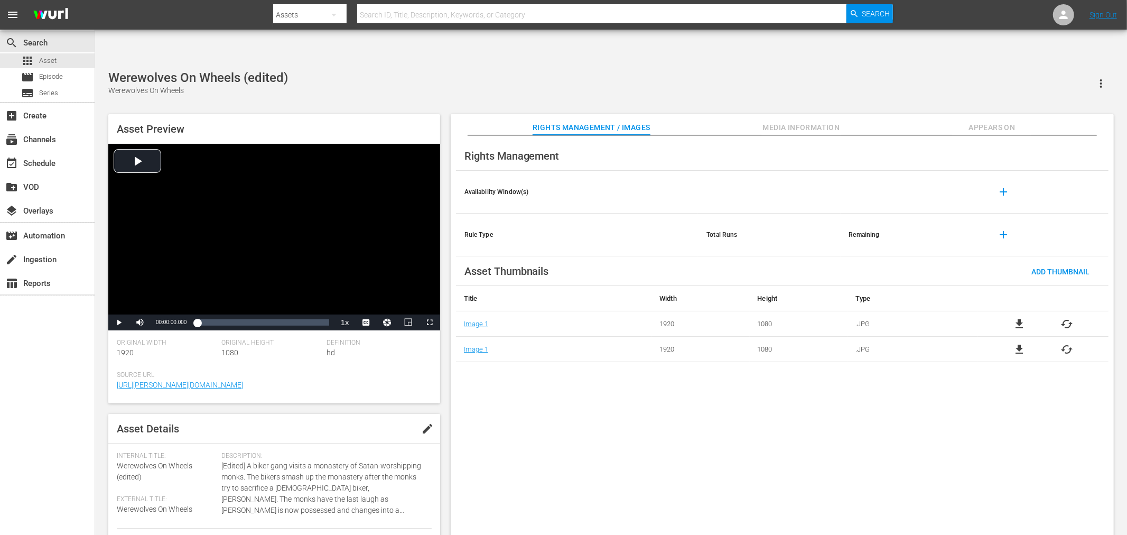
click at [1066, 318] on span "cached" at bounding box center [1067, 324] width 13 height 13
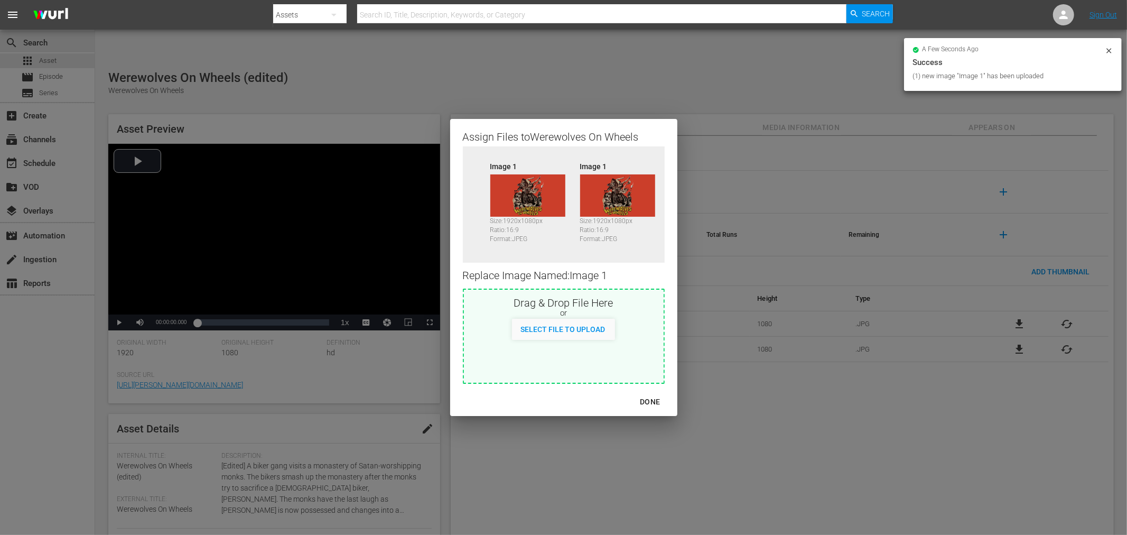
click at [648, 401] on div "DONE" at bounding box center [649, 401] width 37 height 13
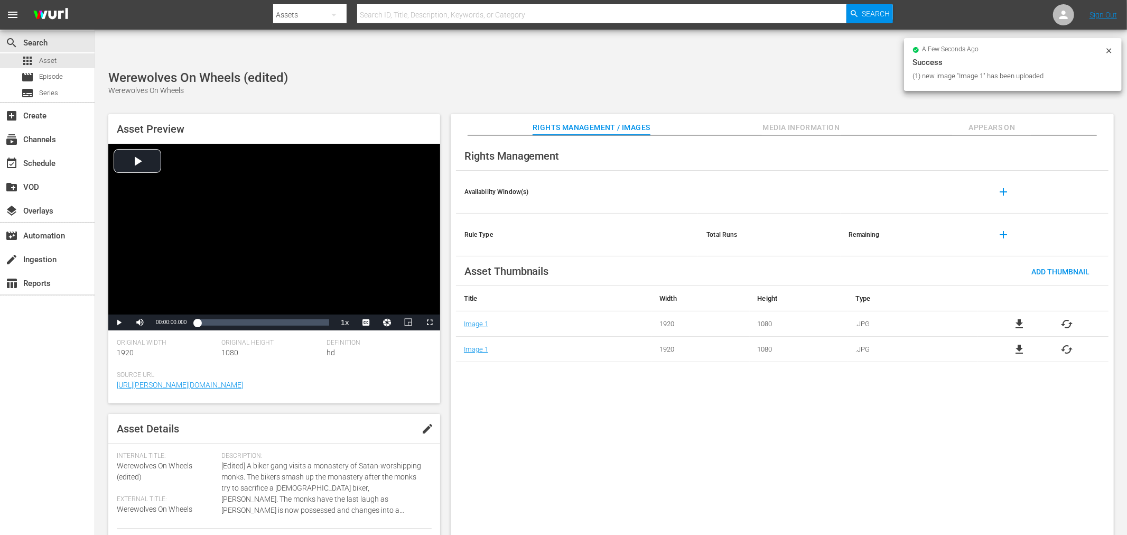
click at [724, 422] on div "Rights Management Availability Window(s) add Rule Type Total Runs Remaining add…" at bounding box center [782, 344] width 663 height 416
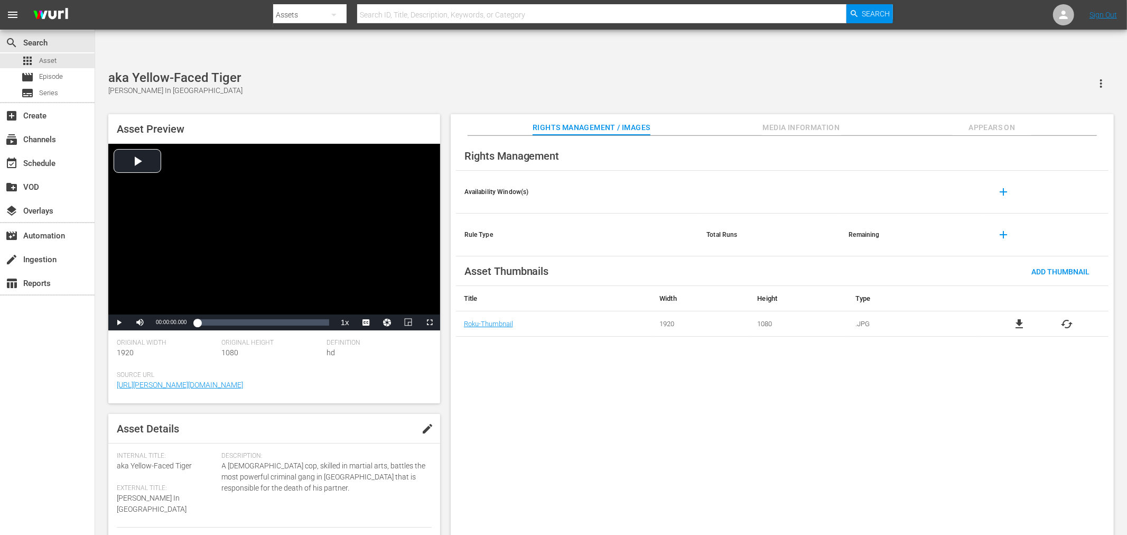
click at [592, 356] on div "Rights Management Availability Window(s) add Rule Type Total Runs Remaining add…" at bounding box center [782, 344] width 663 height 416
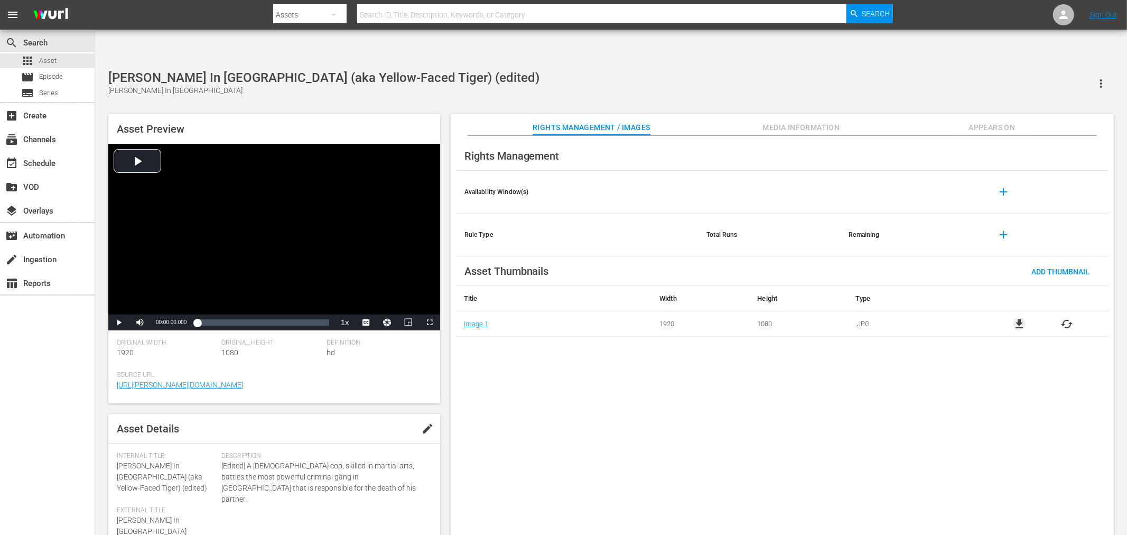
click at [1014, 318] on span "file_download" at bounding box center [1019, 324] width 13 height 13
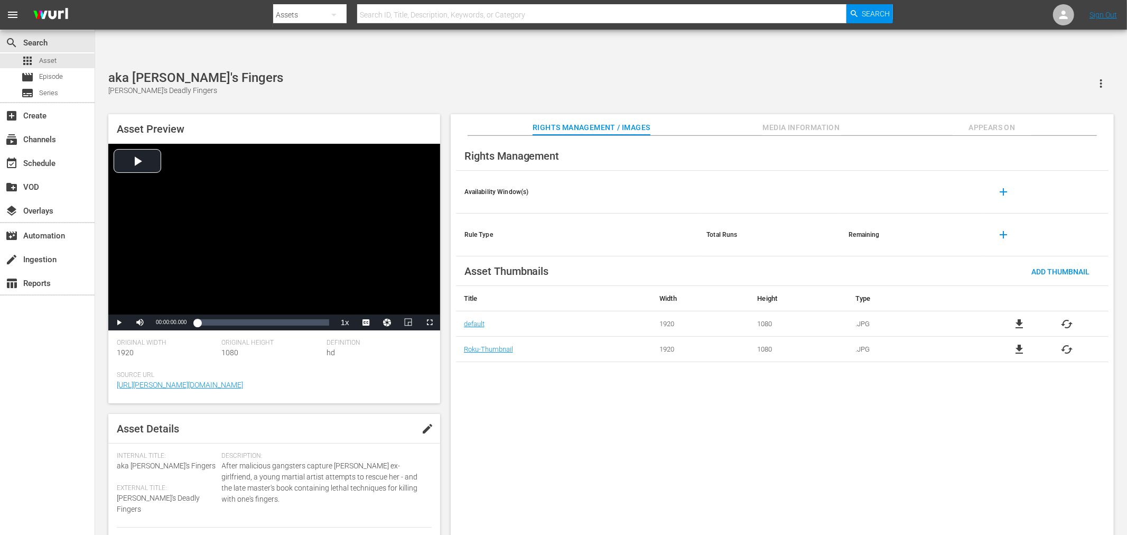
click at [1015, 318] on span "file_download" at bounding box center [1019, 324] width 13 height 13
click at [367, 70] on div "aka Bruce's Fingers Bruce's Deadly Fingers" at bounding box center [610, 83] width 1005 height 26
click at [1017, 318] on span "file_download" at bounding box center [1019, 324] width 13 height 13
click at [1014, 318] on span "file_download" at bounding box center [1019, 324] width 13 height 13
click at [1019, 318] on span "file_download" at bounding box center [1019, 324] width 13 height 13
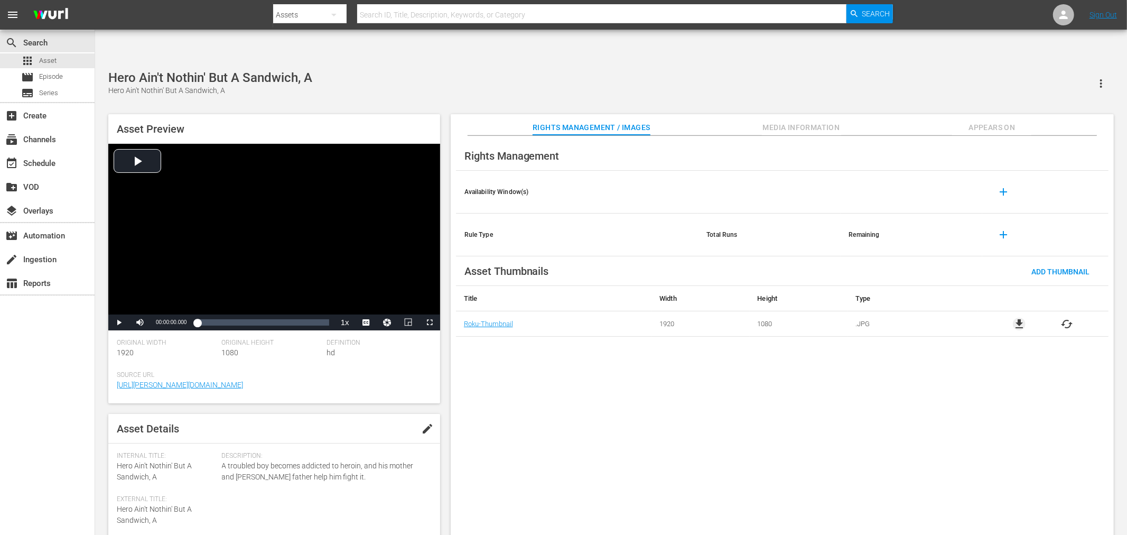
click at [1023, 318] on span "file_download" at bounding box center [1019, 324] width 13 height 13
click at [536, 389] on div "Rights Management Availability Window(s) add Rule Type Total Runs Remaining add…" at bounding box center [782, 344] width 663 height 416
click at [751, 409] on div "Rights Management Availability Window(s) add Rule Type Total Runs Remaining add…" at bounding box center [782, 344] width 663 height 416
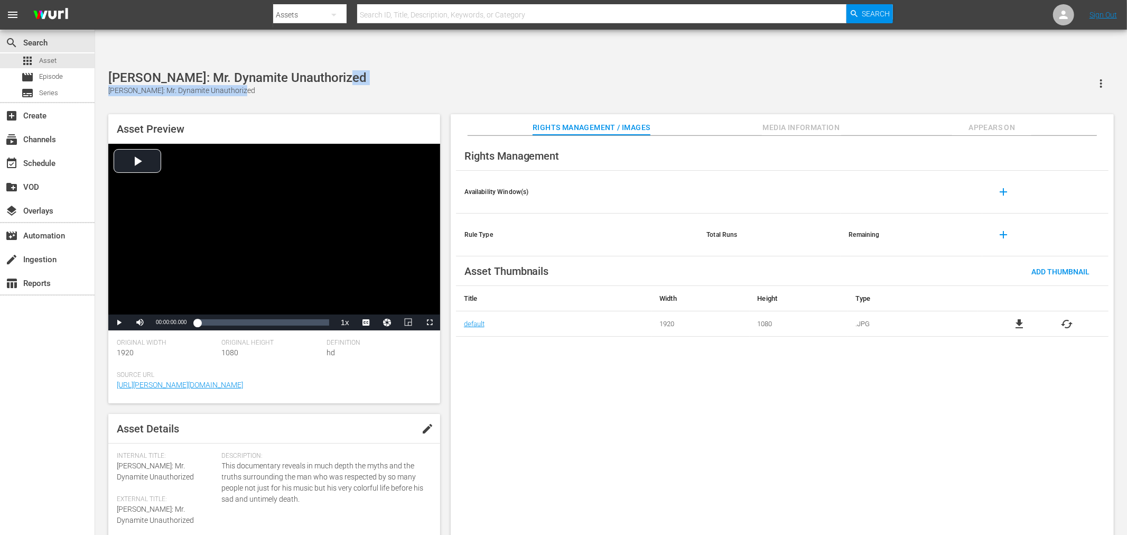
click at [401, 70] on div "James Brown: Mr. Dynamite Unauthorized James Brown: Mr. Dynamite Unauthorized" at bounding box center [610, 83] width 1005 height 26
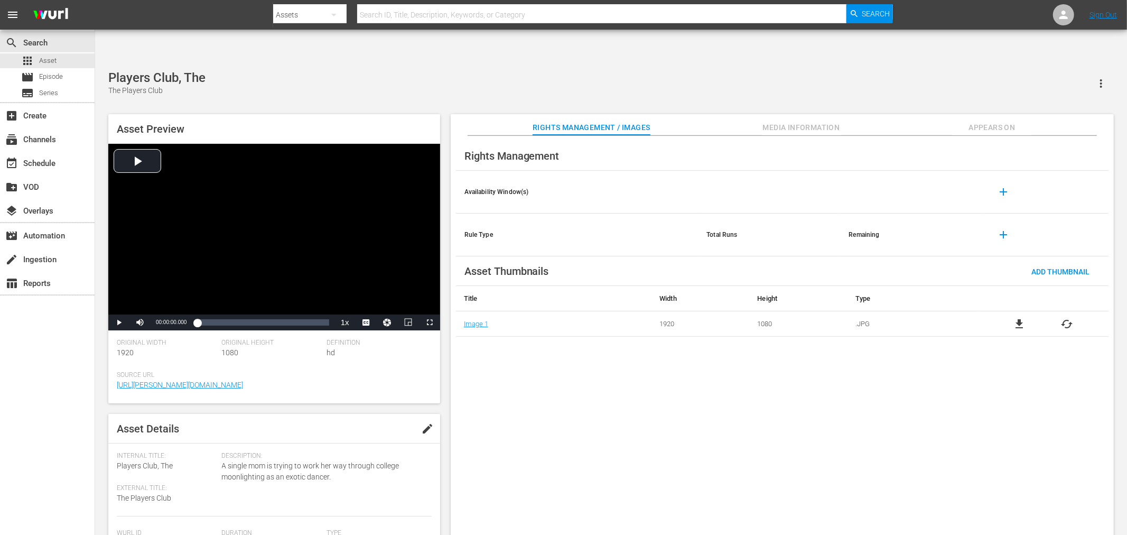
click at [1020, 318] on span "file_download" at bounding box center [1019, 324] width 13 height 13
click at [1014, 318] on span "file_download" at bounding box center [1019, 324] width 13 height 13
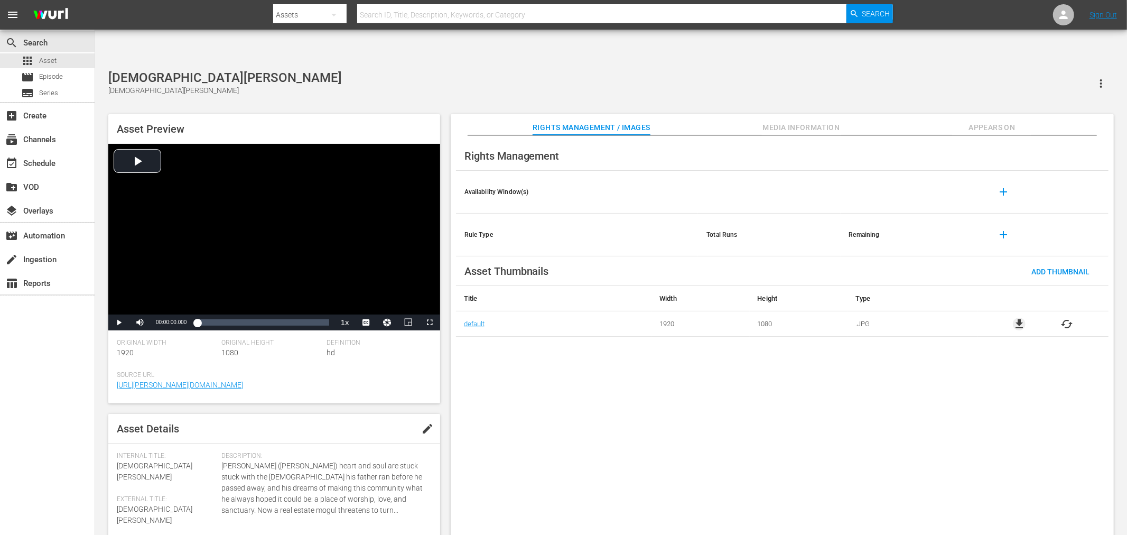
click at [1022, 318] on span "file_download" at bounding box center [1019, 324] width 13 height 13
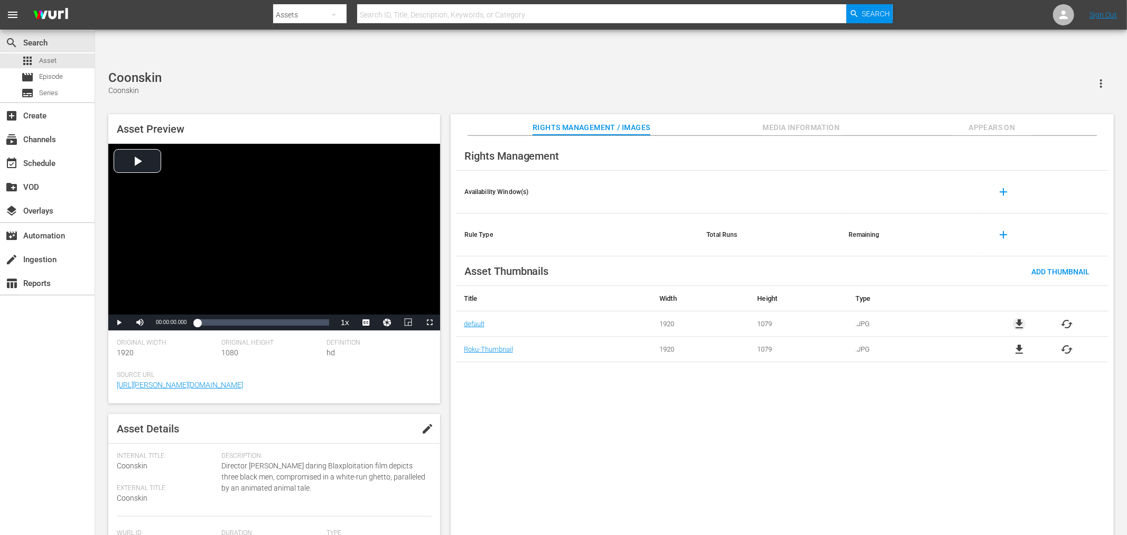
click at [1020, 318] on span "file_download" at bounding box center [1019, 324] width 13 height 13
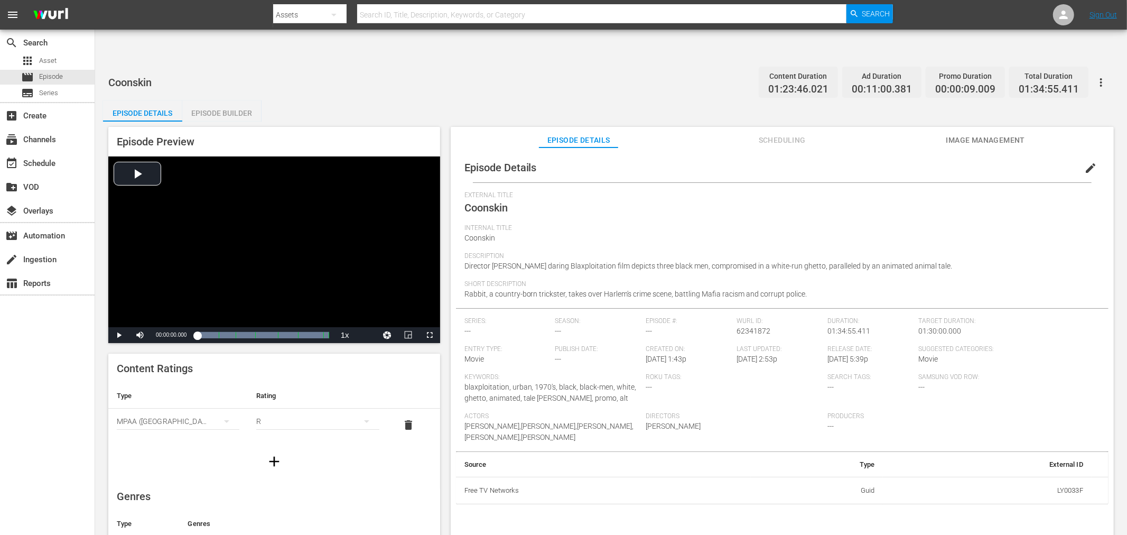
click at [981, 134] on span "Image Management" at bounding box center [985, 140] width 79 height 13
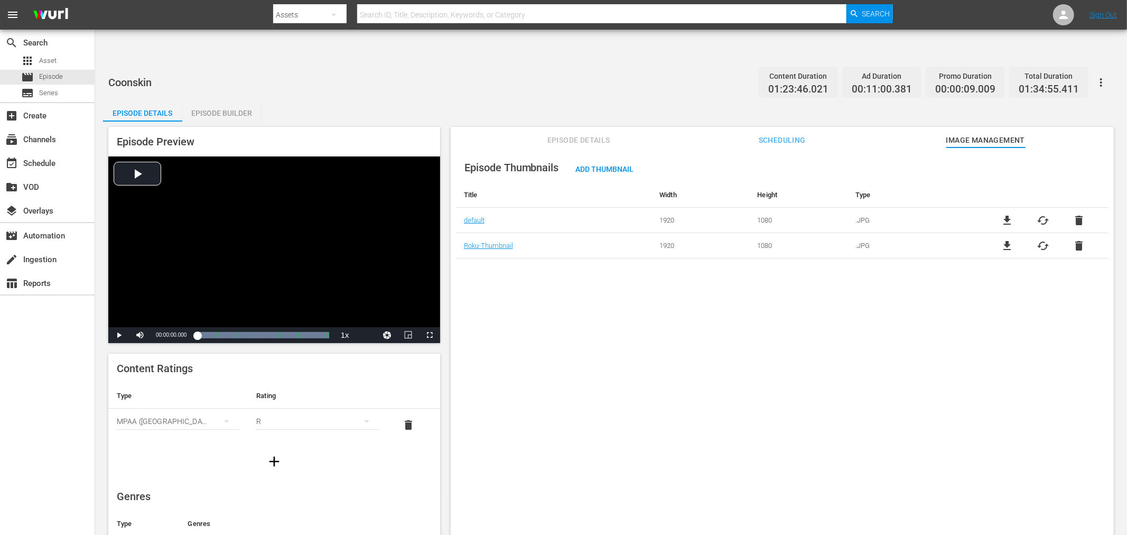
click at [1089, 70] on button "button" at bounding box center [1100, 82] width 25 height 25
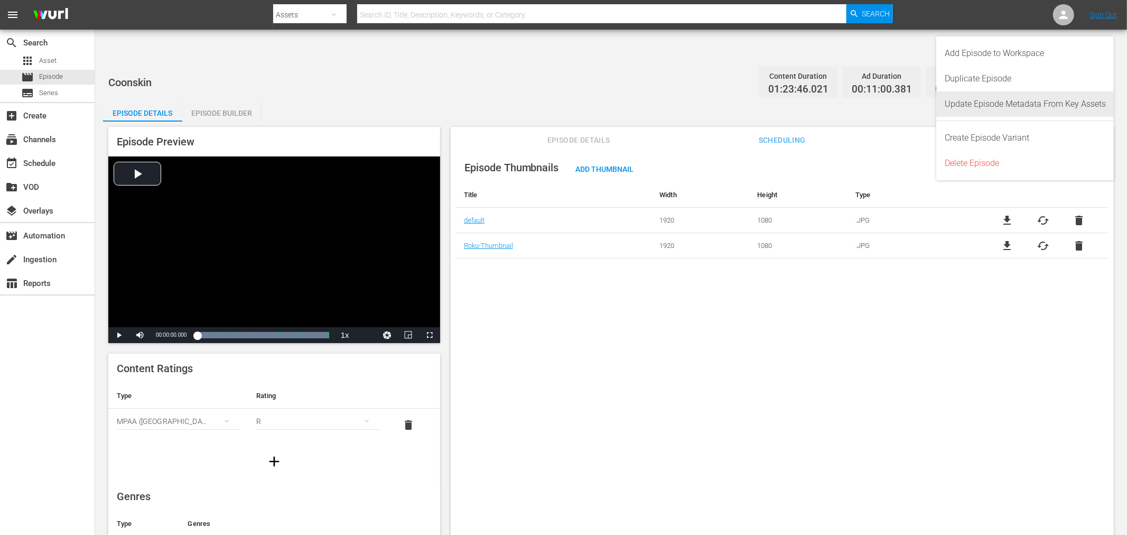
click at [1019, 106] on div "Update Episode Metadata From Key Assets" at bounding box center [1025, 103] width 161 height 25
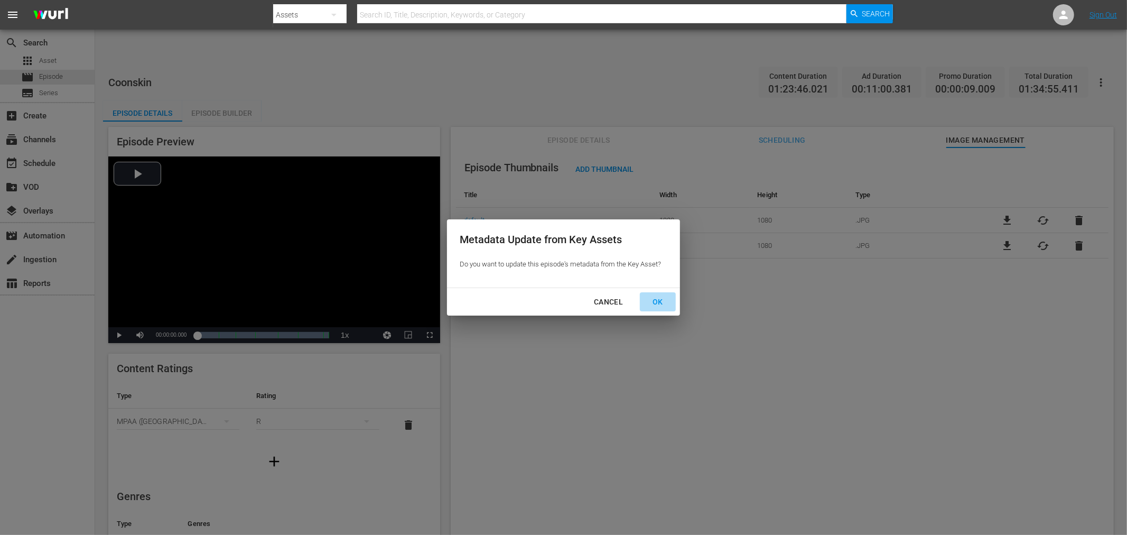
click at [660, 303] on div "OK" at bounding box center [657, 301] width 27 height 13
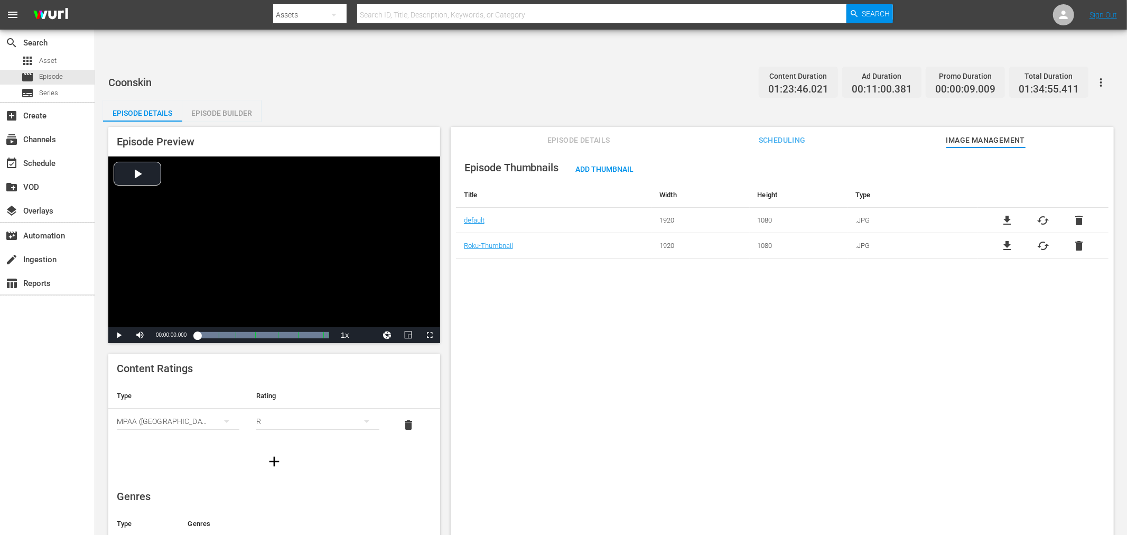
click at [376, 70] on div "Coonskin Content Duration 01:23:46.021 Ad Duration 00:11:00.381 Promo Duration …" at bounding box center [610, 82] width 1005 height 24
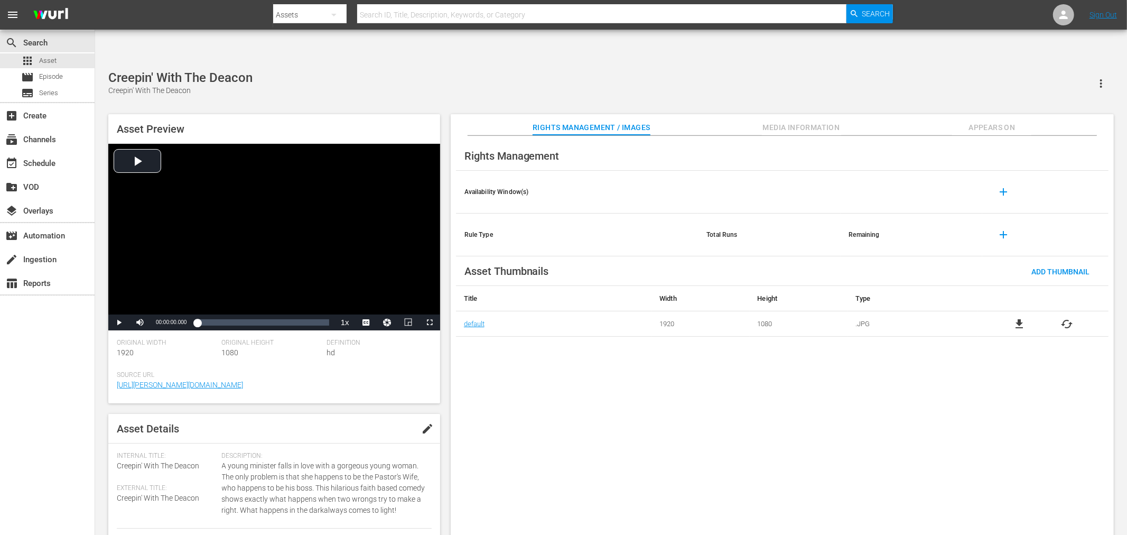
click at [1020, 318] on span "file_download" at bounding box center [1019, 324] width 13 height 13
click at [1065, 368] on span "cached" at bounding box center [1067, 374] width 13 height 13
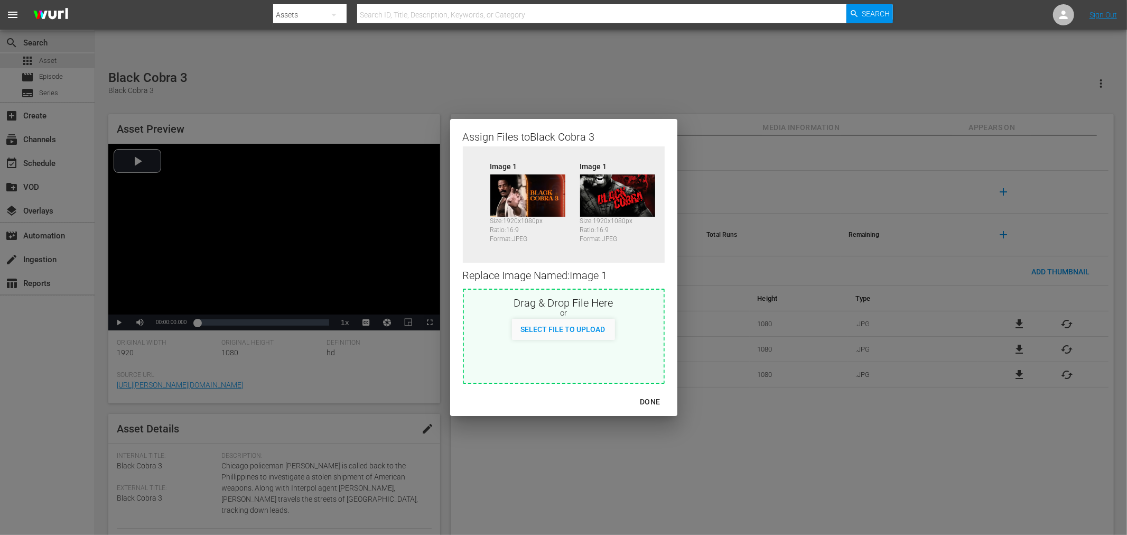
click at [803, 435] on div "Assign Files to Black Cobra 3 Source Image 1 Size: 1920 x 1080 px Ratio: 16:9 F…" at bounding box center [563, 267] width 1101 height 509
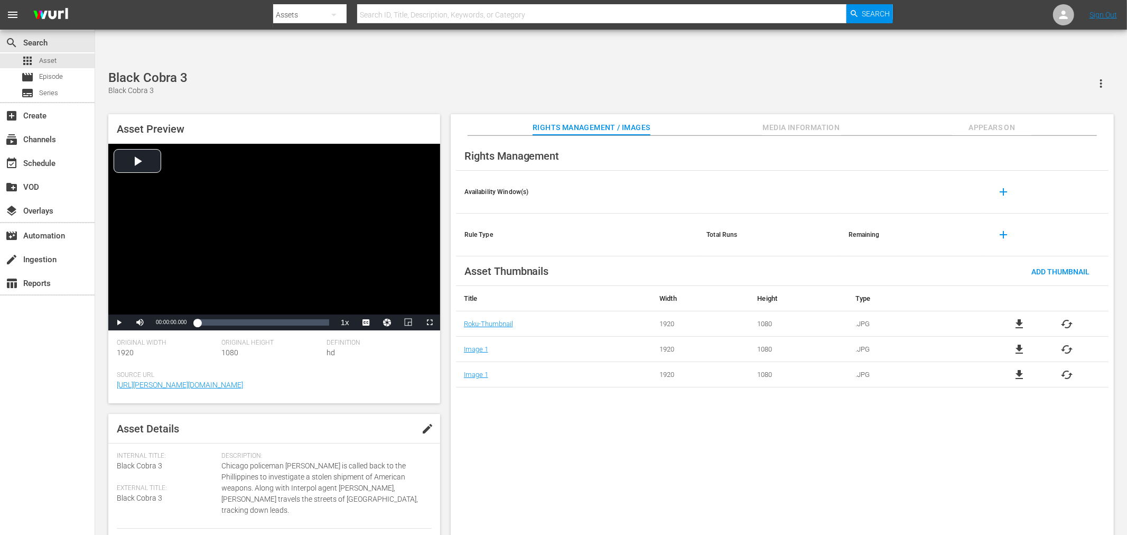
drag, startPoint x: 1002, startPoint y: 85, endPoint x: 999, endPoint y: 90, distance: 6.2
click at [1003, 114] on button "Appears On" at bounding box center [991, 124] width 79 height 21
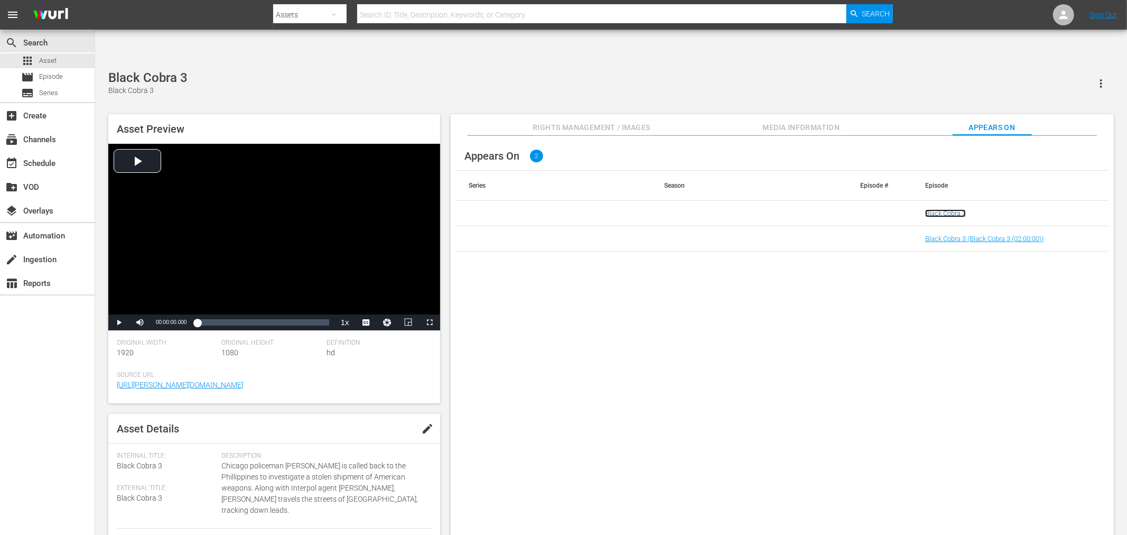
click at [958, 209] on link "Black Cobra 3" at bounding box center [945, 213] width 41 height 8
click at [949, 235] on link "Black Cobra 3 (Black Cobra 3 (02:00:00))" at bounding box center [984, 239] width 118 height 8
click at [620, 294] on div "Appears On 2 Series Season Episode # Episode Black Cobra 3 Black Cobra 3 (Black…" at bounding box center [782, 344] width 663 height 416
click at [940, 351] on div "Appears On 2 Series Season Episode # Episode Black Cobra 3 Black Cobra 3 (Black…" at bounding box center [782, 344] width 663 height 416
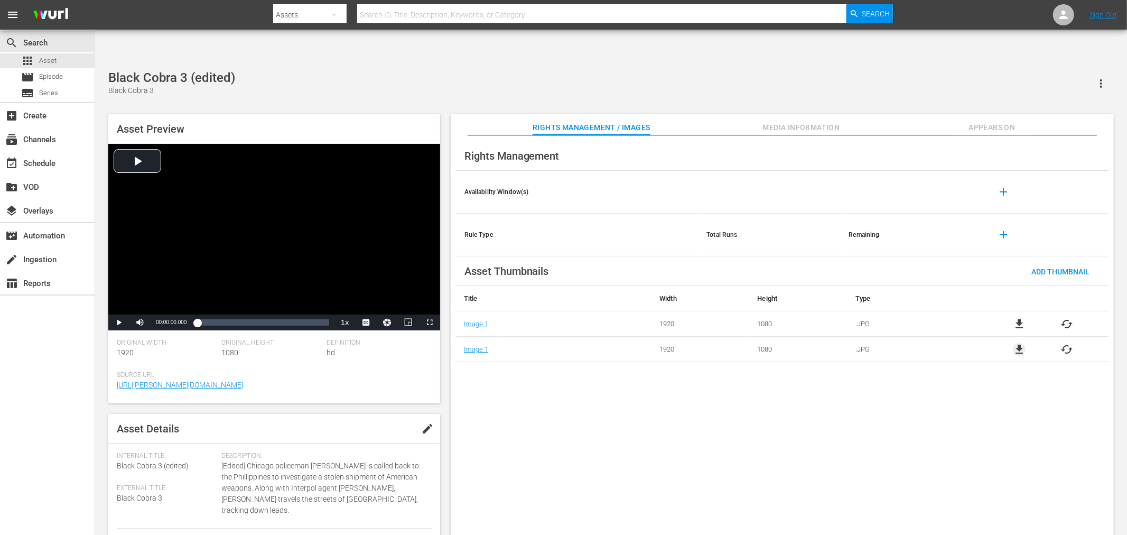
click at [1014, 343] on span "file_download" at bounding box center [1019, 349] width 13 height 13
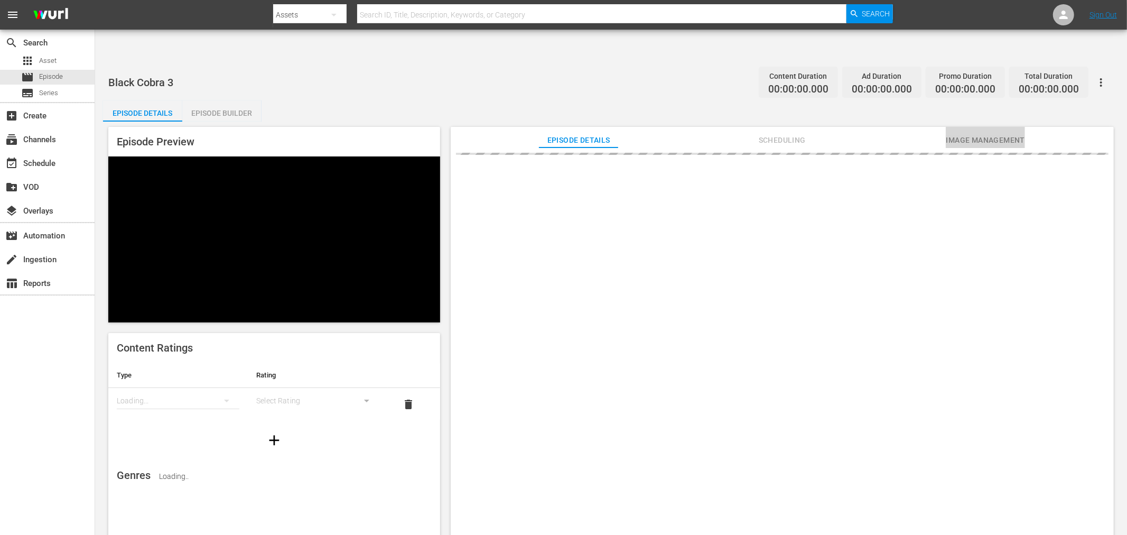
click at [969, 134] on span "Image Management" at bounding box center [985, 140] width 79 height 13
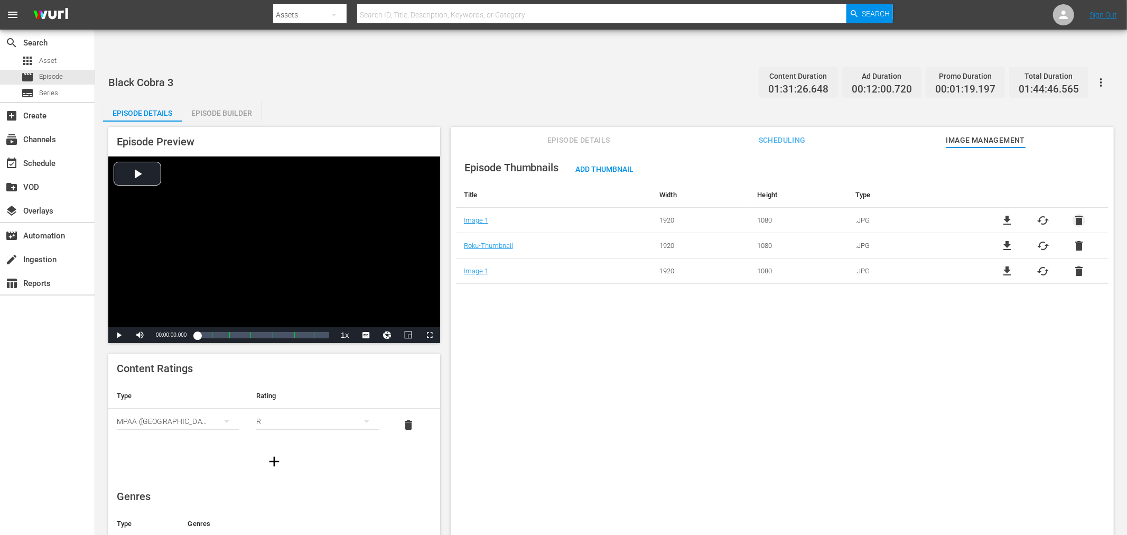
click at [1074, 214] on span "delete" at bounding box center [1078, 220] width 13 height 13
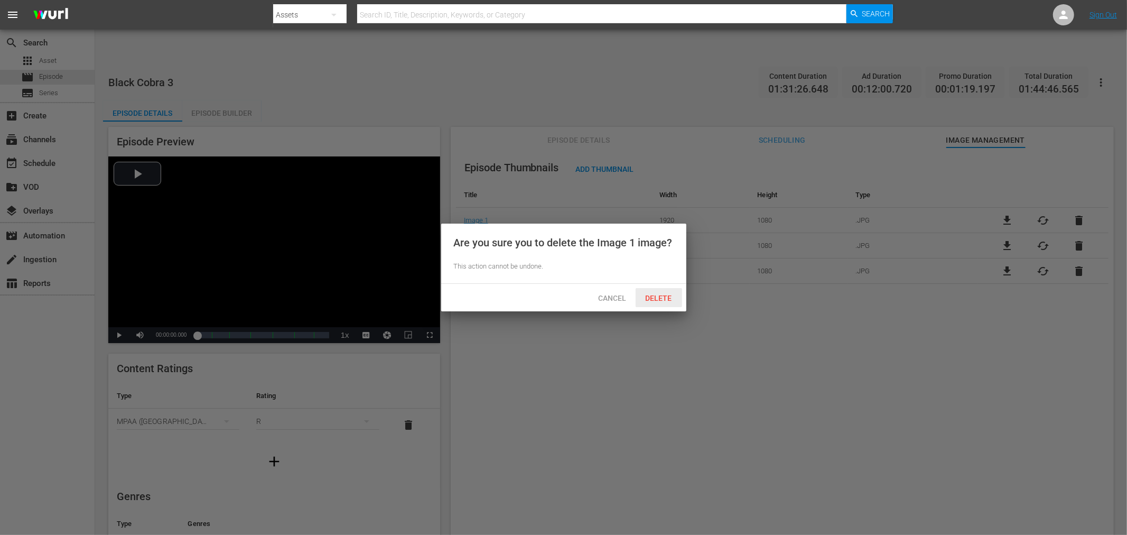
click at [652, 302] on span "Delete" at bounding box center [658, 298] width 43 height 8
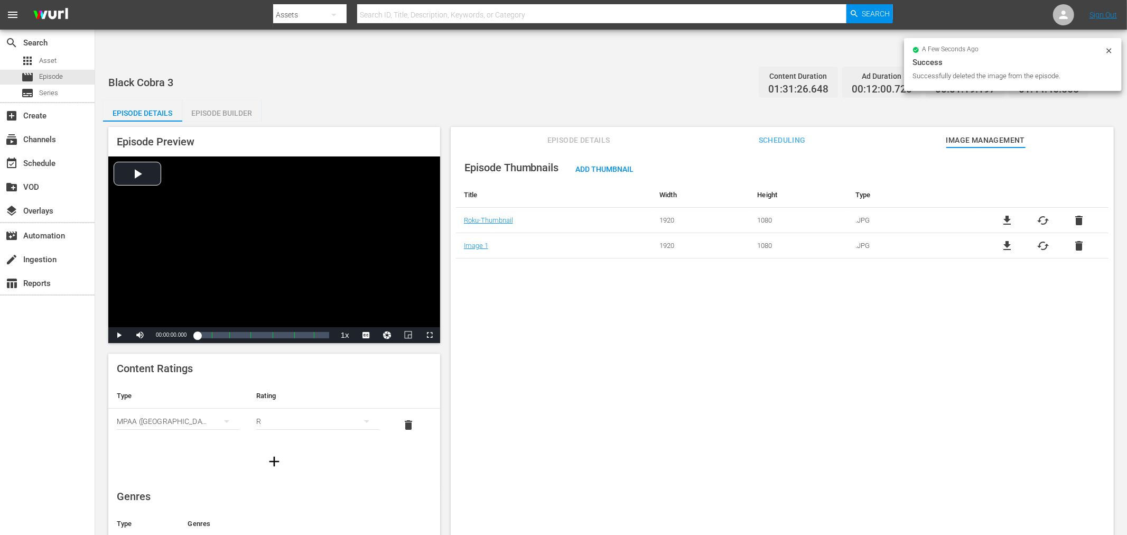
click at [548, 392] on div "Episode Thumbnails Add Thumbnail Title Width Height Type Roku-Thumbnail 1920 10…" at bounding box center [782, 353] width 663 height 413
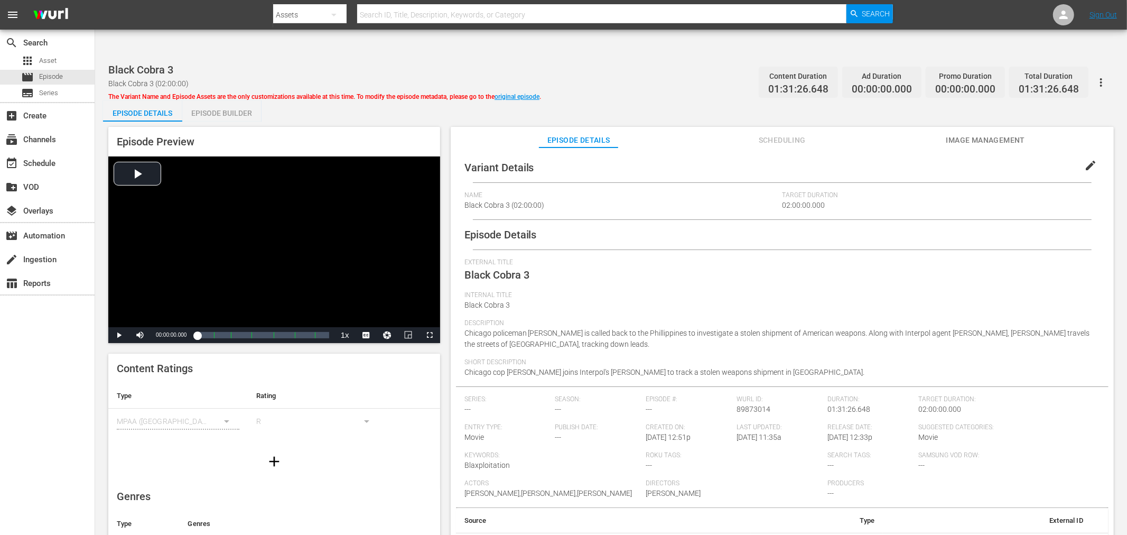
click at [992, 127] on button "Image Management" at bounding box center [985, 137] width 79 height 21
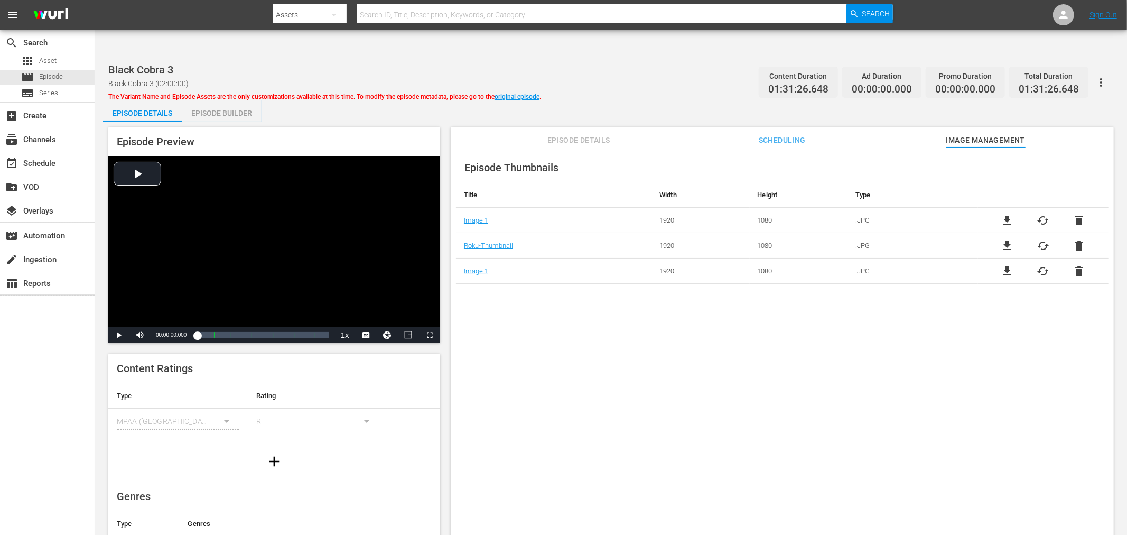
click at [1014, 214] on span "delete" at bounding box center [1078, 220] width 13 height 13
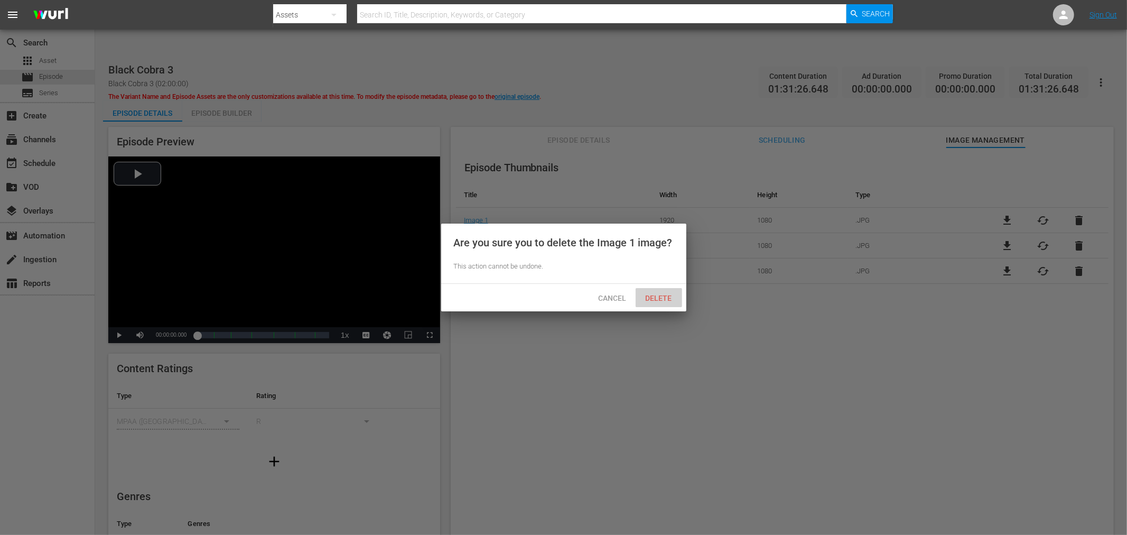
click at [658, 300] on span "Delete" at bounding box center [658, 298] width 43 height 8
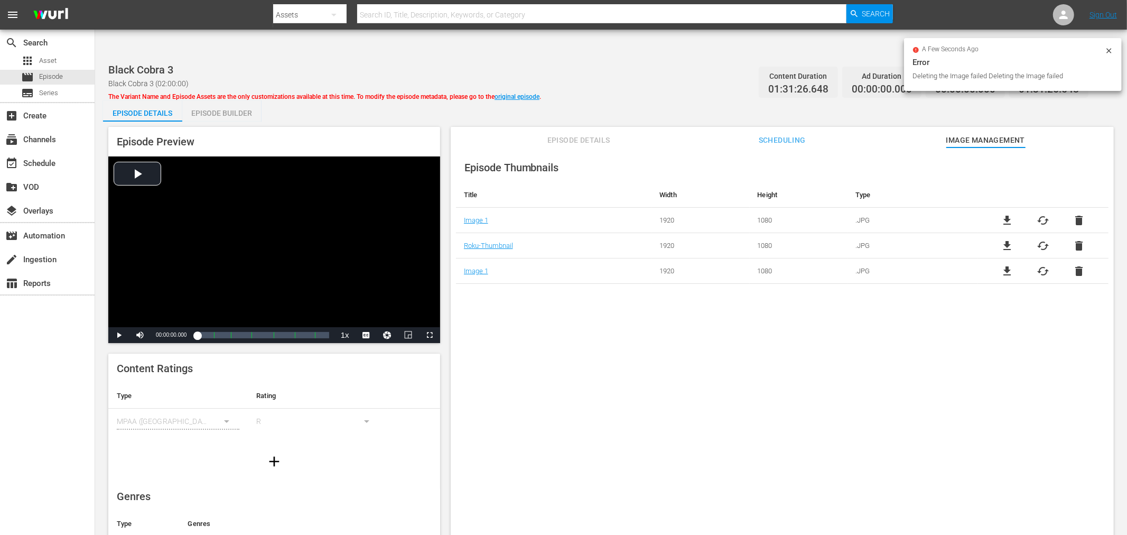
click at [832, 258] on td "1080" at bounding box center [799, 270] width 98 height 25
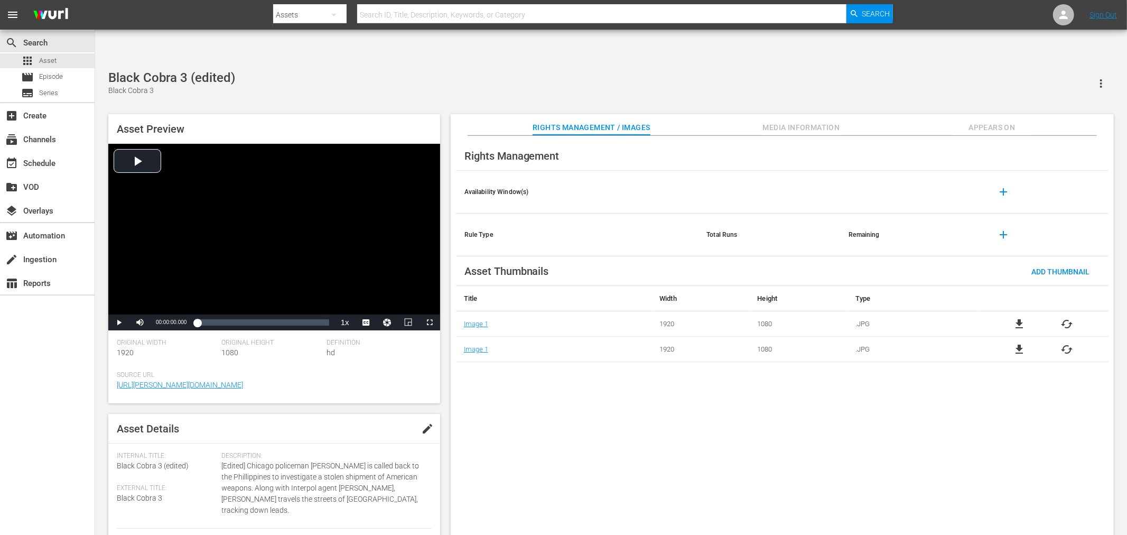
click at [394, 70] on div "Black Cobra 3 (edited) Black Cobra 3" at bounding box center [610, 83] width 1005 height 26
click at [624, 428] on div "Rights Management Availability Window(s) add Rule Type Total Runs Remaining add…" at bounding box center [782, 344] width 663 height 416
click at [537, 453] on div "Rights Management Availability Window(s) add Rule Type Total Runs Remaining add…" at bounding box center [782, 344] width 663 height 416
drag, startPoint x: 578, startPoint y: 387, endPoint x: 565, endPoint y: 379, distance: 15.2
click at [578, 386] on div "Rights Management Availability Window(s) add Rule Type Total Runs Remaining add…" at bounding box center [782, 344] width 663 height 416
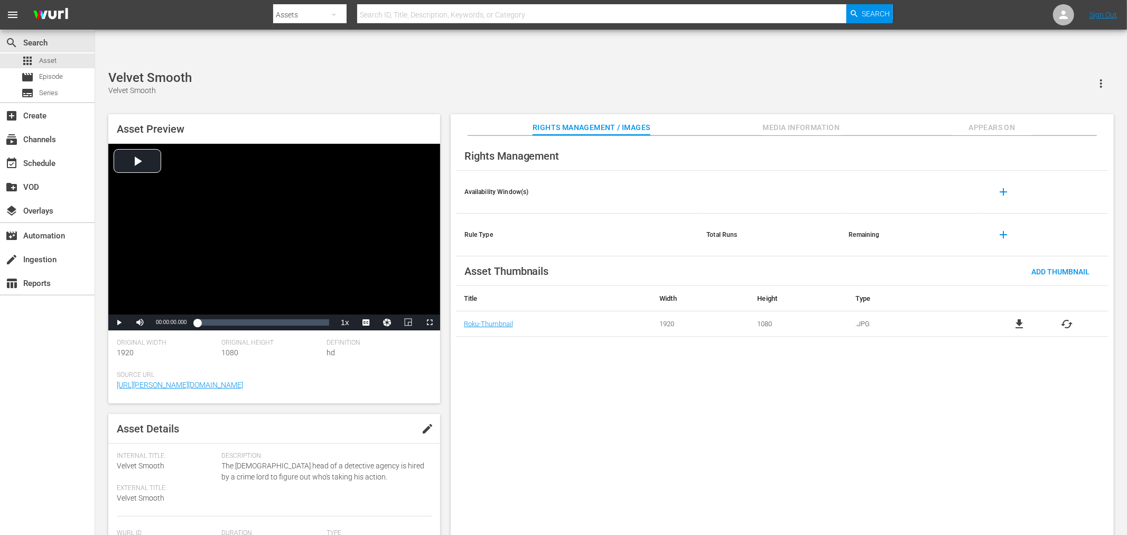
click at [386, 74] on div "Velvet Smooth Velvet Smooth Asset Preview Video Player is loading. Play Video P…" at bounding box center [611, 308] width 1016 height 476
click at [1020, 318] on span "file_download" at bounding box center [1019, 324] width 13 height 13
click at [792, 397] on div "Rights Management Availability Window(s) add Rule Type Total Runs Remaining add…" at bounding box center [782, 344] width 663 height 416
click at [540, 368] on div "Rights Management Availability Window(s) add Rule Type Total Runs Remaining add…" at bounding box center [782, 344] width 663 height 416
click at [481, 347] on div "Rights Management Availability Window(s) add Rule Type Total Runs Remaining add…" at bounding box center [782, 344] width 663 height 416
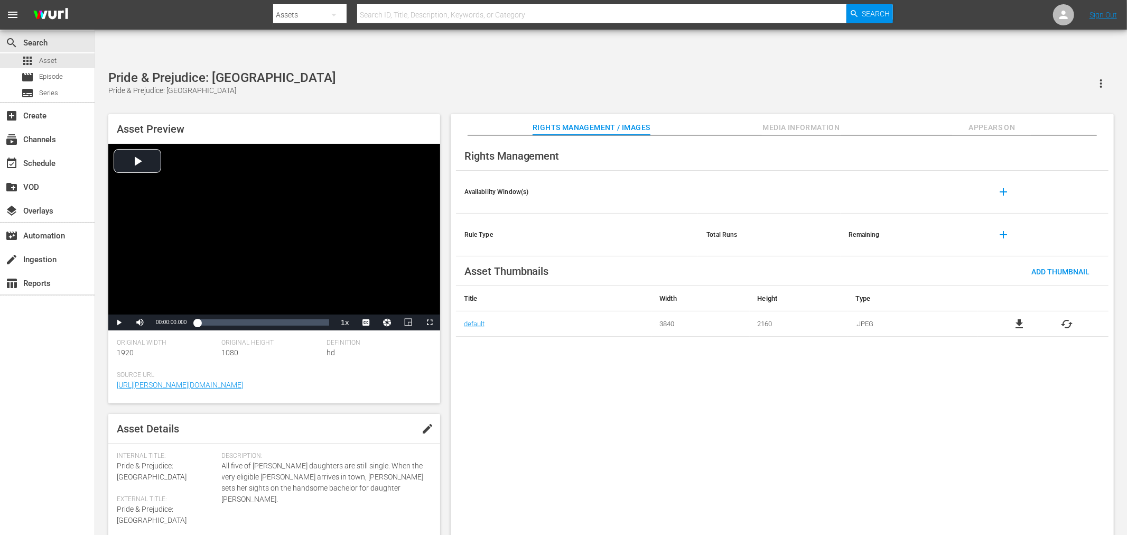
click at [1015, 318] on span "file_download" at bounding box center [1019, 324] width 13 height 13
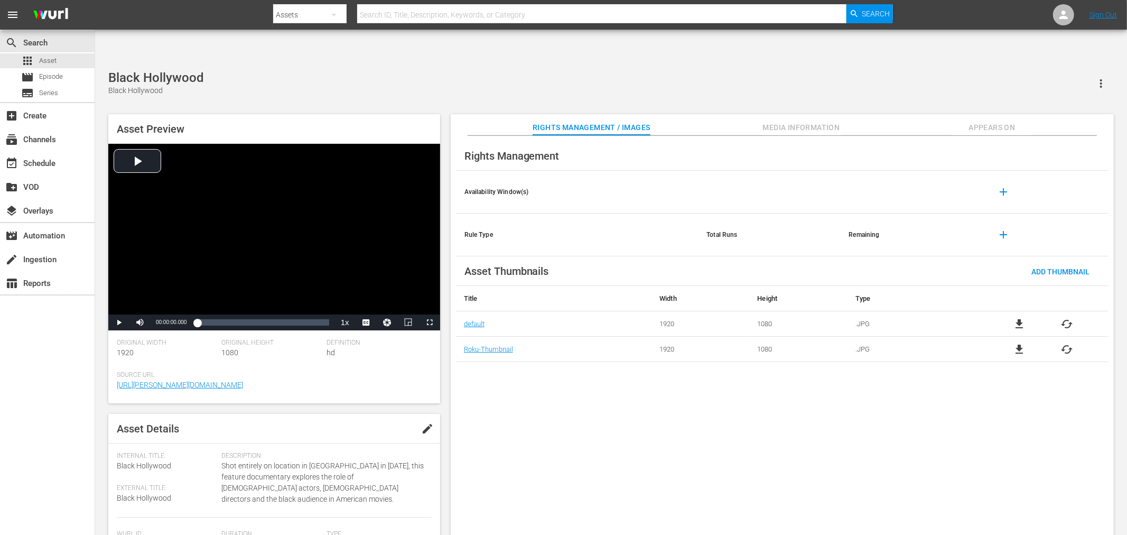
click at [429, 70] on div "Black Hollywood Black Hollywood" at bounding box center [610, 83] width 1005 height 26
click at [1019, 318] on span "file_download" at bounding box center [1019, 324] width 13 height 13
click at [1018, 318] on span "file_download" at bounding box center [1019, 324] width 13 height 13
click at [1020, 318] on span "file_download" at bounding box center [1019, 324] width 13 height 13
click at [539, 376] on div "Rights Management Availability Window(s) add Rule Type Total Runs Remaining add…" at bounding box center [782, 344] width 663 height 416
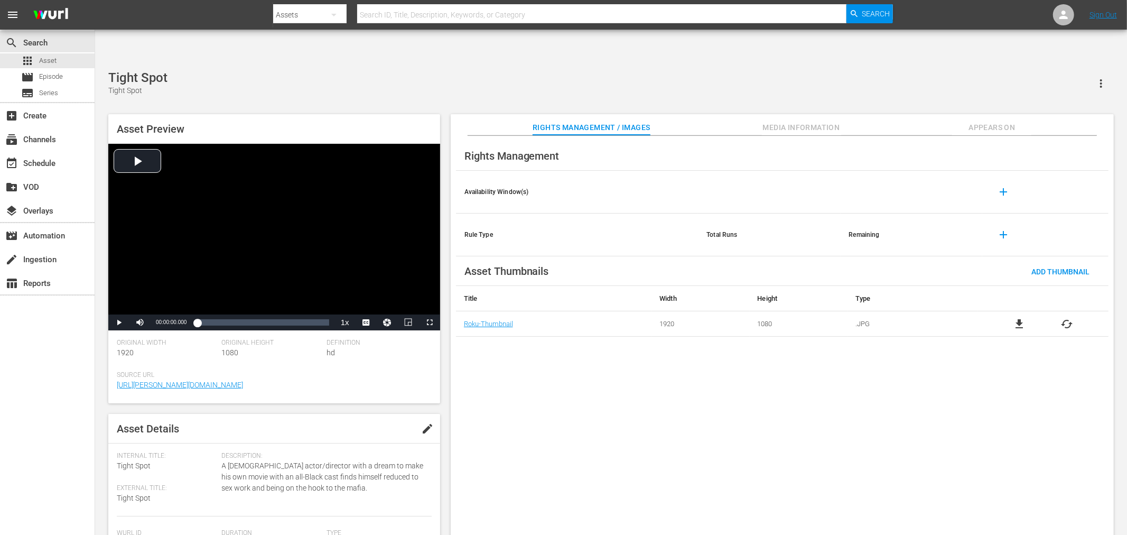
click at [552, 358] on div "Rights Management Availability Window(s) add Rule Type Total Runs Remaining add…" at bounding box center [782, 344] width 663 height 416
click at [1014, 343] on span "file_download" at bounding box center [1019, 349] width 13 height 13
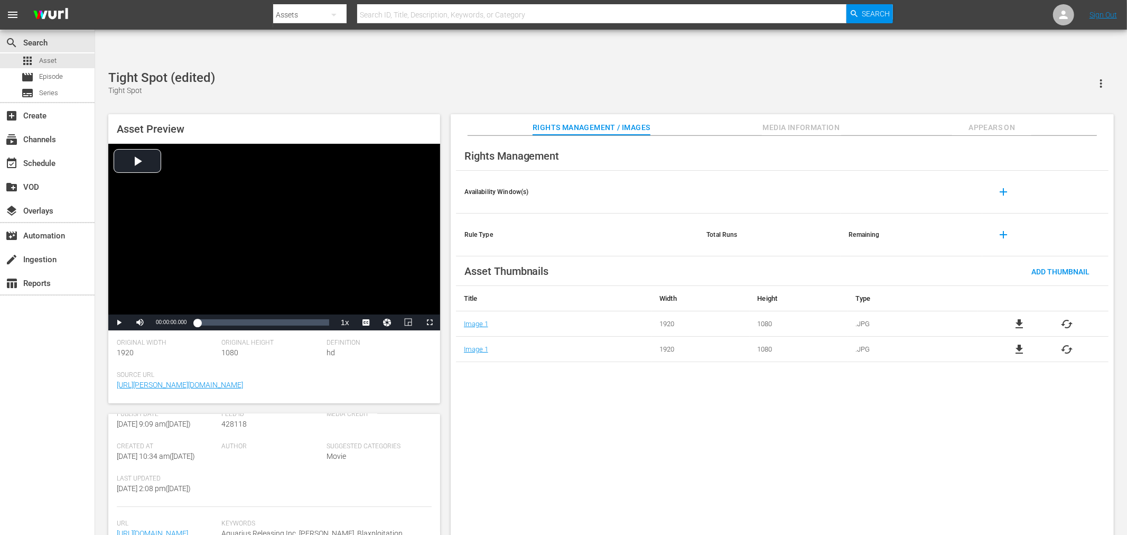
scroll to position [99, 0]
click at [780, 136] on div "Rights Management Availability Window(s) add Rule Type Total Runs Remaining add…" at bounding box center [782, 344] width 663 height 416
click at [780, 121] on span "Media Information" at bounding box center [801, 127] width 79 height 13
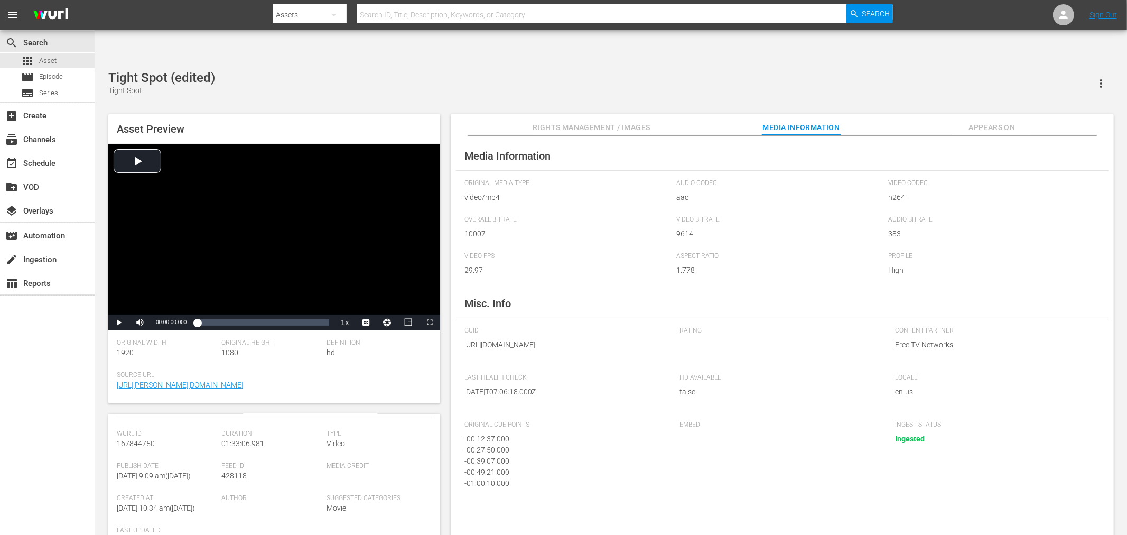
click at [1006, 121] on span "Appears On" at bounding box center [991, 127] width 79 height 13
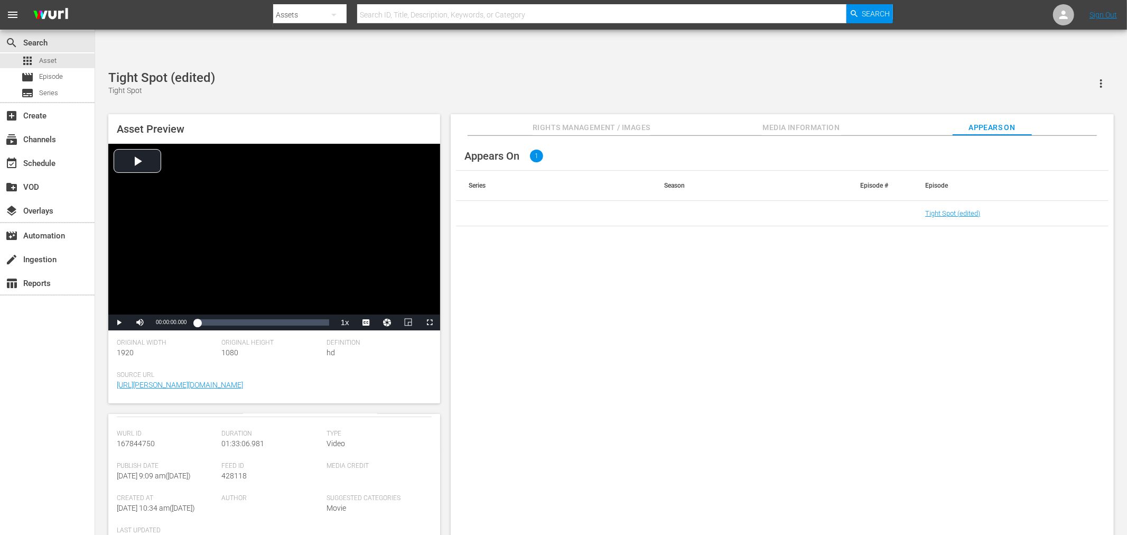
click at [593, 324] on div "Appears On 1 Series Season Episode # Episode Tight Spot (edited)" at bounding box center [782, 344] width 663 height 416
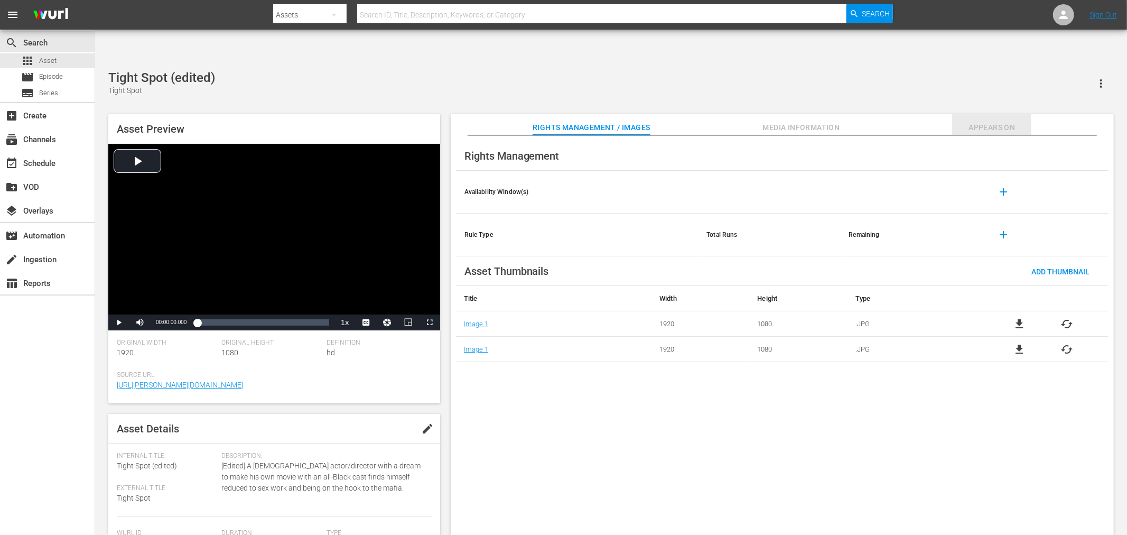
click at [993, 121] on span "Appears On" at bounding box center [991, 127] width 79 height 13
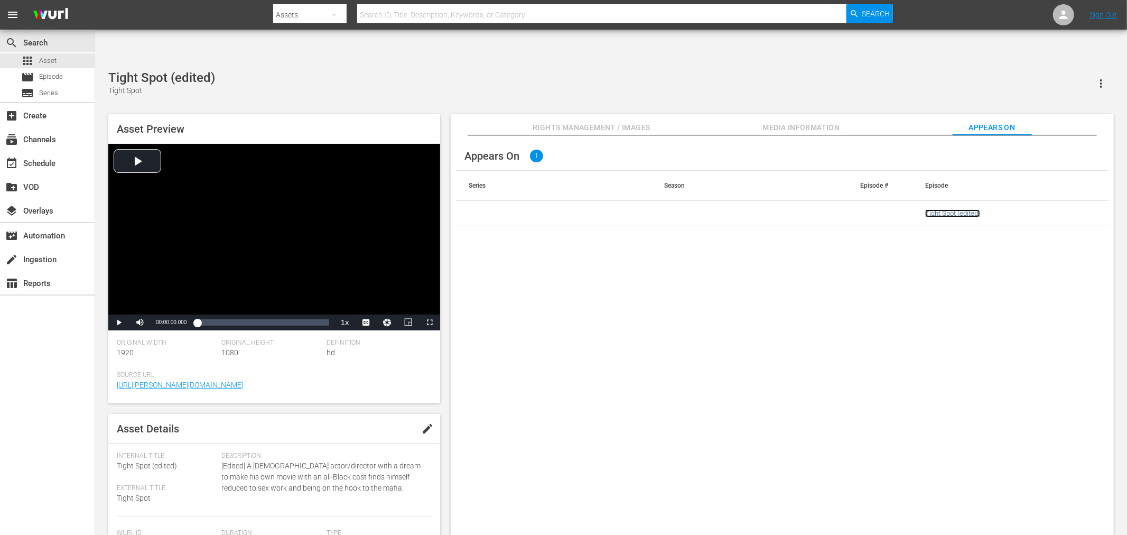
click at [940, 209] on link "Tight Spot (edited)" at bounding box center [952, 213] width 55 height 8
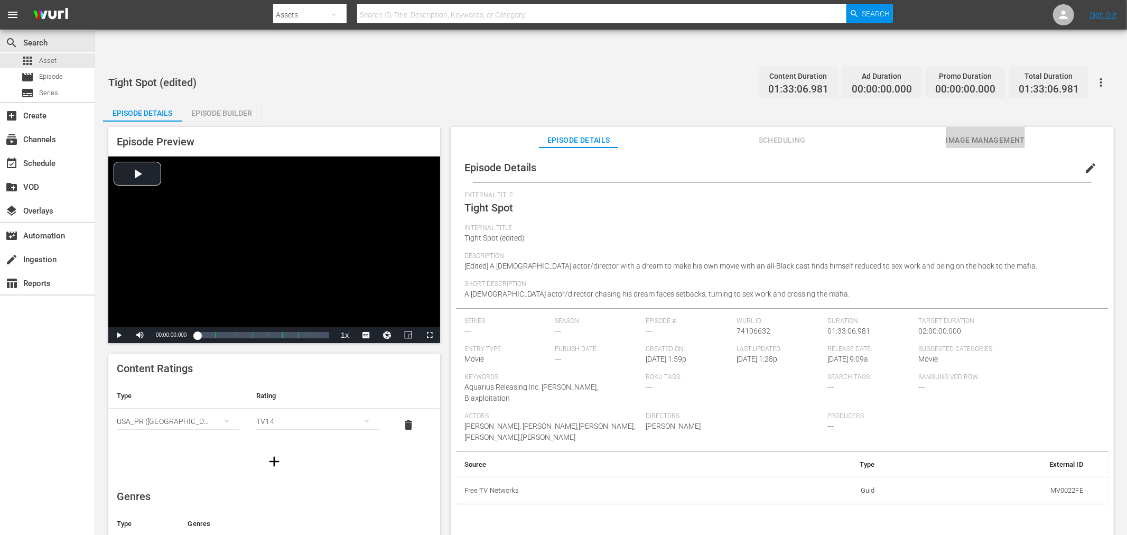
click at [996, 134] on span "Image Management" at bounding box center [985, 140] width 79 height 13
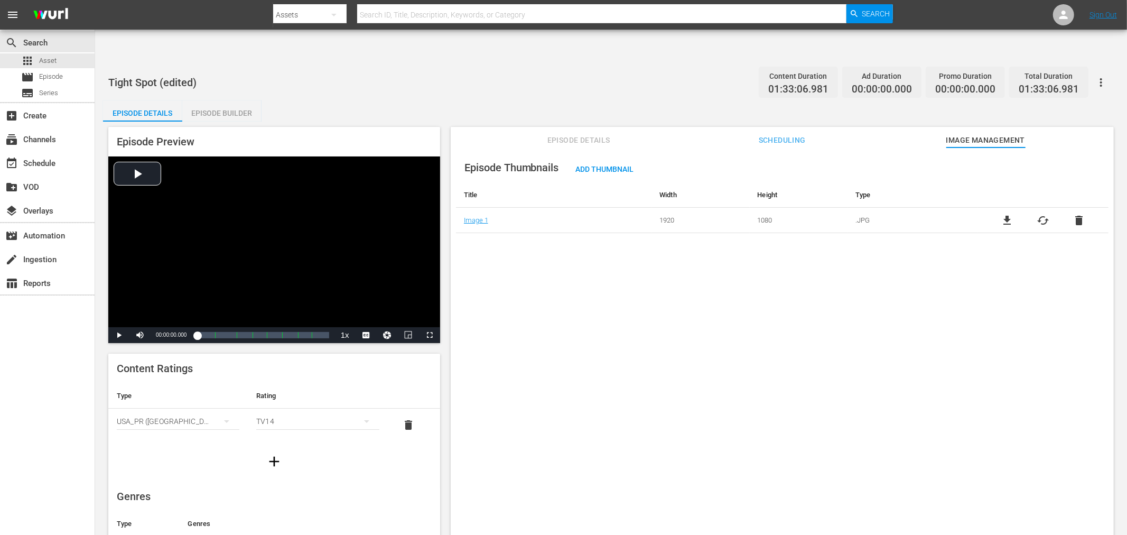
click at [548, 273] on div "Episode Thumbnails Add Thumbnail Title Width Height Type Image 1 1920 1080 .JPG…" at bounding box center [782, 353] width 663 height 413
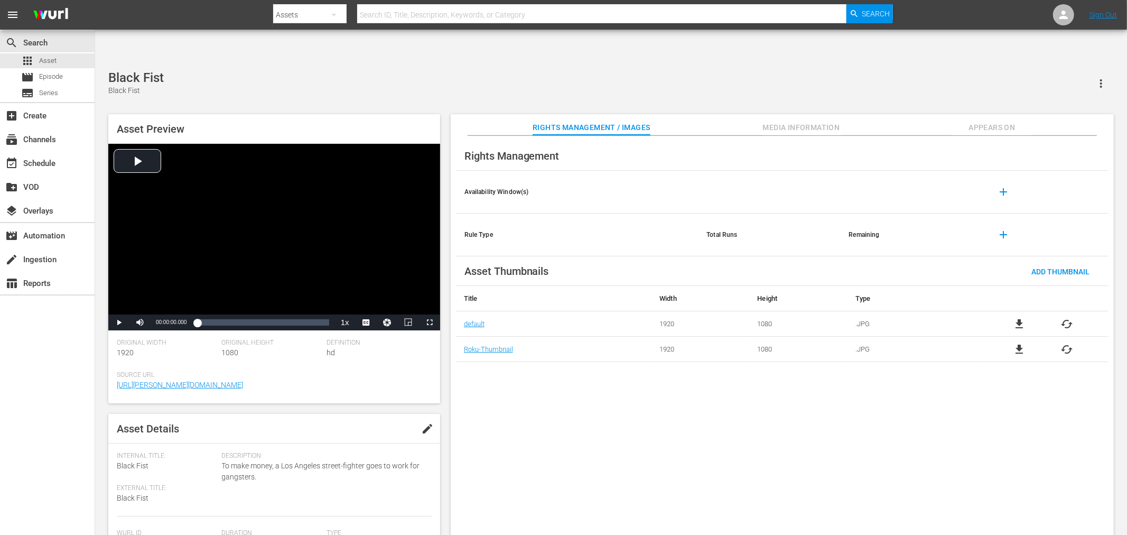
click at [452, 70] on div "Black Fist Black Fist" at bounding box center [610, 83] width 1005 height 26
click at [454, 70] on div "Black Fist (edited) Black Fist" at bounding box center [610, 83] width 1005 height 26
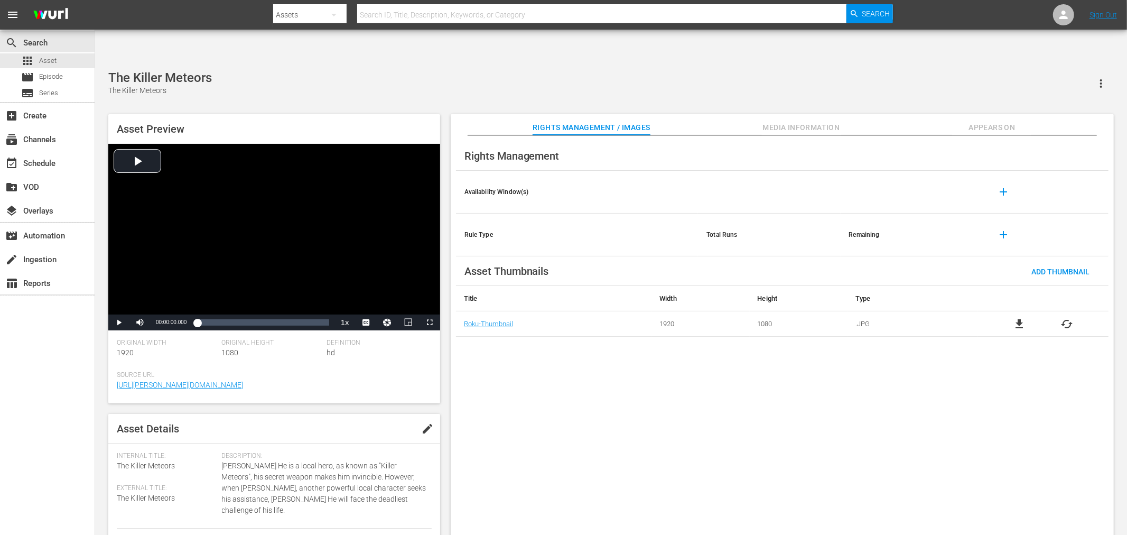
click at [72, 421] on div "search Search apps Asset movie Episode subtitles Series add_box Create subscrip…" at bounding box center [47, 297] width 95 height 535
click at [684, 427] on div "Rights Management Availability Window(s) add Rule Type Total Runs Remaining add…" at bounding box center [782, 344] width 663 height 416
click at [1016, 432] on div "Rights Management Availability Window(s) add Rule Type Total Runs Remaining add…" at bounding box center [782, 344] width 663 height 416
click at [448, 70] on div "Shaolin Wooden Men Shaolin Wooden Men" at bounding box center [610, 83] width 1005 height 26
click at [718, 339] on div "Rights Management Availability Window(s) add Rule Type Total Runs Remaining add…" at bounding box center [782, 344] width 663 height 416
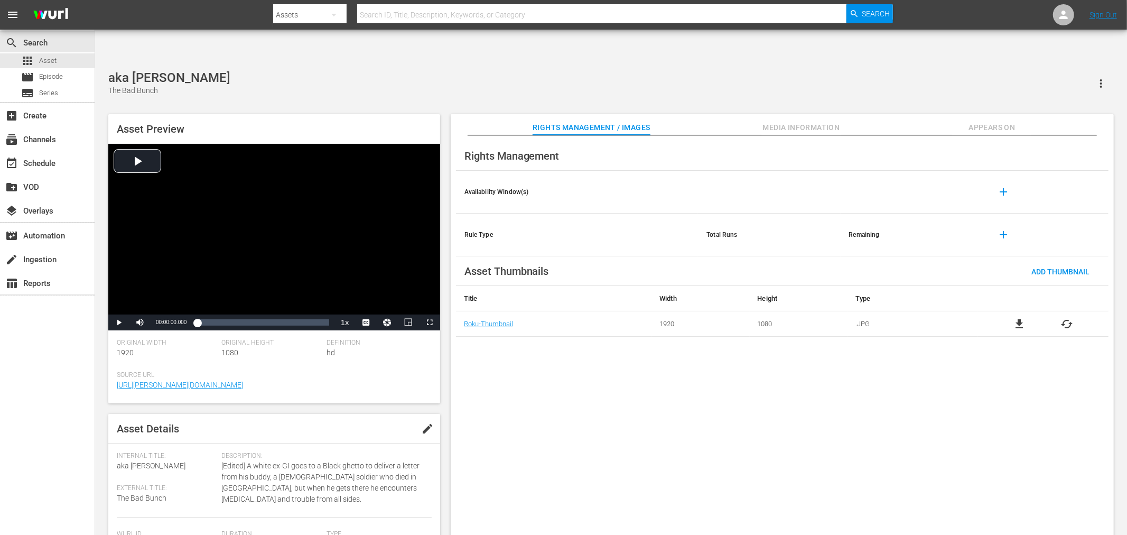
click at [1019, 318] on span "file_download" at bounding box center [1019, 324] width 13 height 13
click at [648, 397] on div "Rights Management Availability Window(s) add Rule Type Total Runs Remaining add…" at bounding box center [782, 344] width 663 height 416
click at [659, 404] on div "Rights Management Availability Window(s) add Rule Type Total Runs Remaining add…" at bounding box center [782, 344] width 663 height 416
click at [1014, 343] on span "file_download" at bounding box center [1019, 349] width 13 height 13
click at [986, 121] on span "Appears On" at bounding box center [991, 127] width 79 height 13
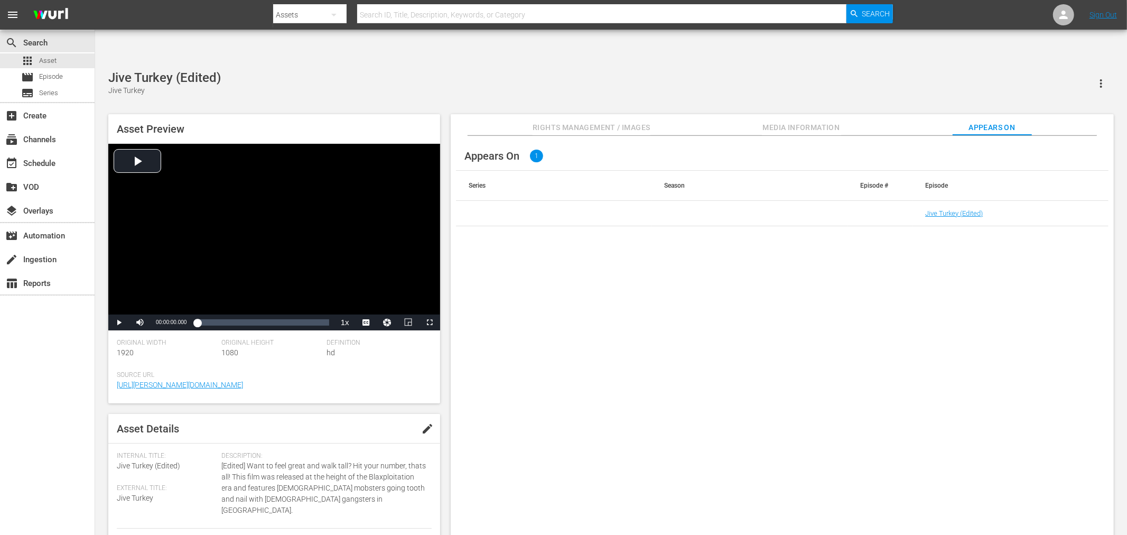
click at [947, 201] on td "Jive Turkey (Edited)" at bounding box center [1010, 213] width 196 height 25
click at [946, 209] on link "Jive Turkey (Edited)" at bounding box center [954, 213] width 58 height 8
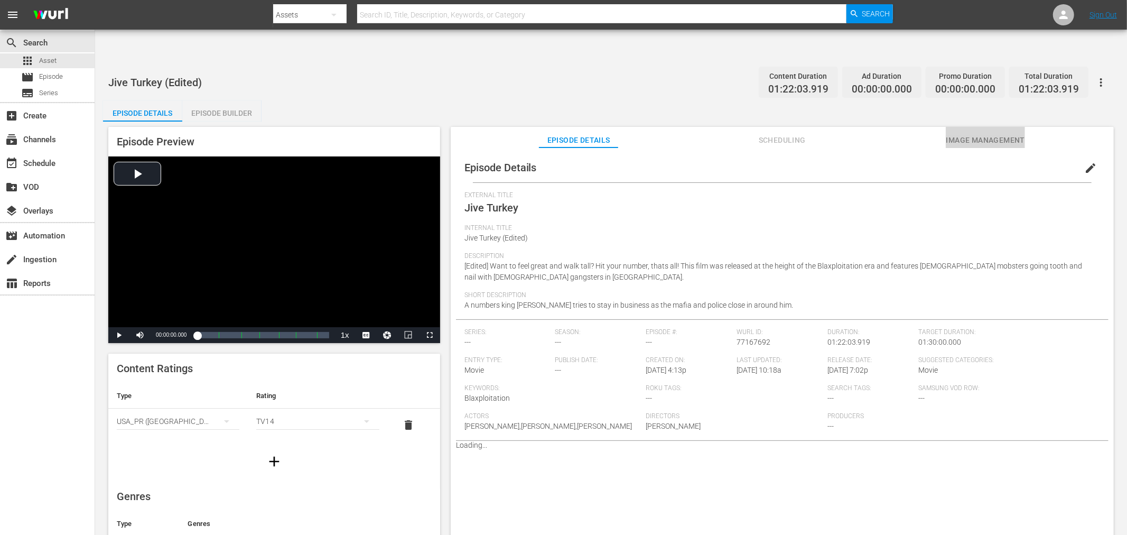
click at [973, 134] on span "Image Management" at bounding box center [985, 140] width 79 height 13
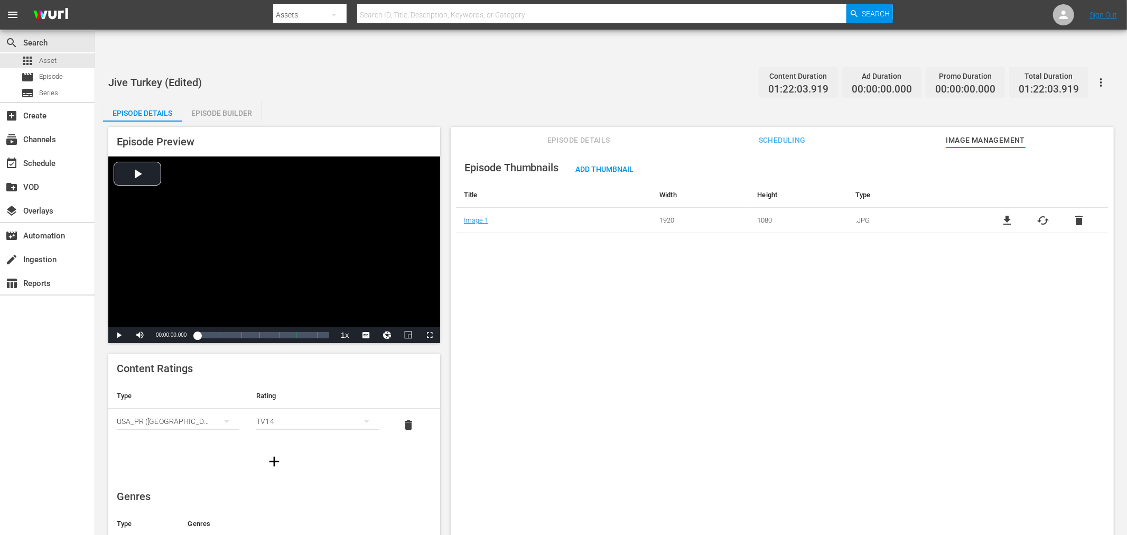
click at [562, 314] on div "Episode Thumbnails Add Thumbnail Title Width Height Type Image 1 1920 1080 .JPG…" at bounding box center [782, 353] width 663 height 413
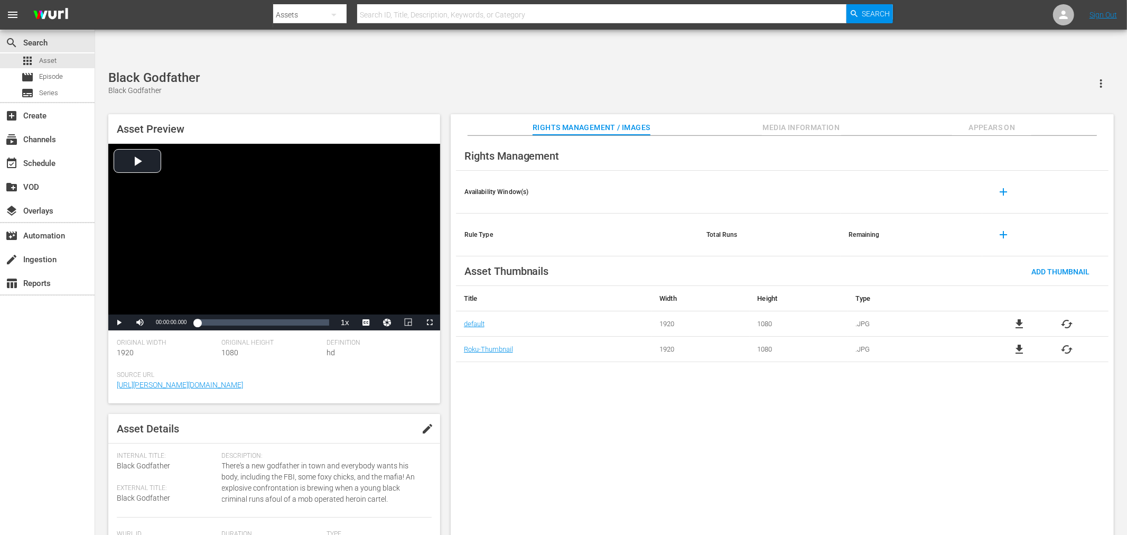
click at [462, 70] on div "Black Godfather Black Godfather" at bounding box center [610, 83] width 1005 height 26
click at [779, 406] on div "Rights Management Availability Window(s) add Rule Type Total Runs Remaining add…" at bounding box center [782, 344] width 663 height 416
click at [472, 70] on div "Black Godfather (Edited) Black Godfather Asset Preview Video Player is loading.…" at bounding box center [611, 308] width 1016 height 476
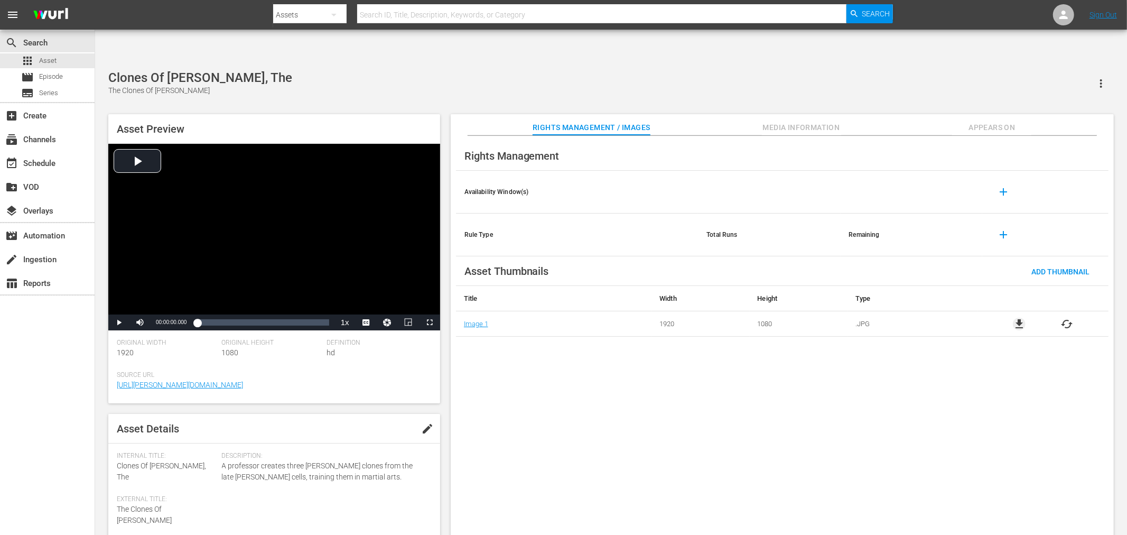
click at [1020, 318] on span "file_download" at bounding box center [1019, 324] width 13 height 13
click at [423, 70] on div "Clones Of [PERSON_NAME], The The Clones Of [PERSON_NAME]" at bounding box center [610, 83] width 1005 height 26
click at [1019, 318] on span "file_download" at bounding box center [1019, 324] width 13 height 13
click at [591, 352] on div "Rights Management Availability Window(s) add Rule Type Total Runs Remaining add…" at bounding box center [782, 344] width 663 height 416
click at [1020, 318] on span "file_download" at bounding box center [1019, 324] width 13 height 13
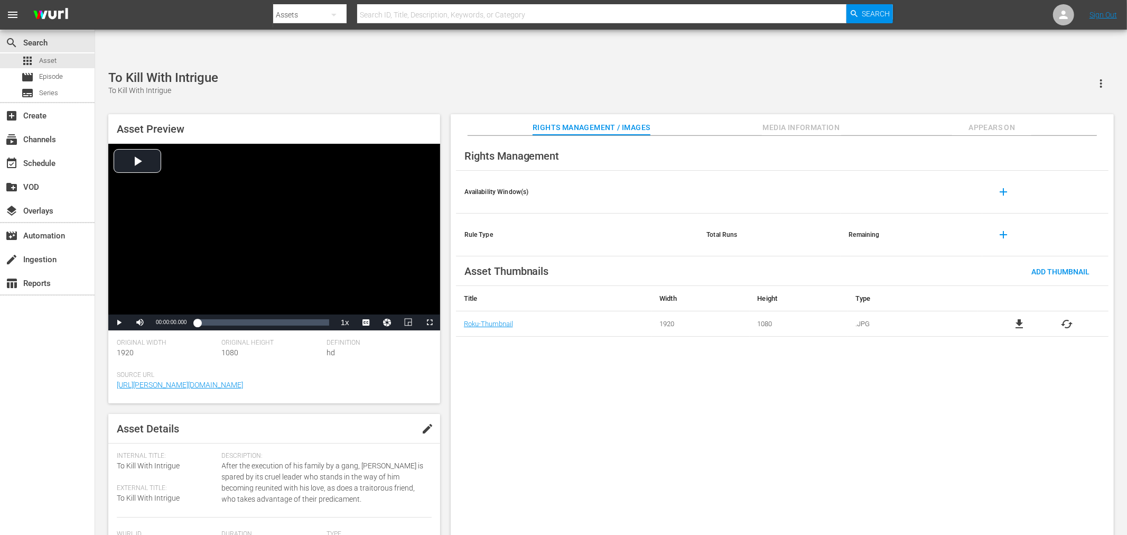
drag, startPoint x: 701, startPoint y: 339, endPoint x: 684, endPoint y: 337, distance: 17.6
click at [695, 337] on div "Rights Management Availability Window(s) add Rule Type Total Runs Remaining add…" at bounding box center [782, 344] width 663 height 416
click at [1014, 318] on div "file_download cached" at bounding box center [1043, 324] width 130 height 13
click at [1014, 318] on span "cached" at bounding box center [1067, 324] width 13 height 13
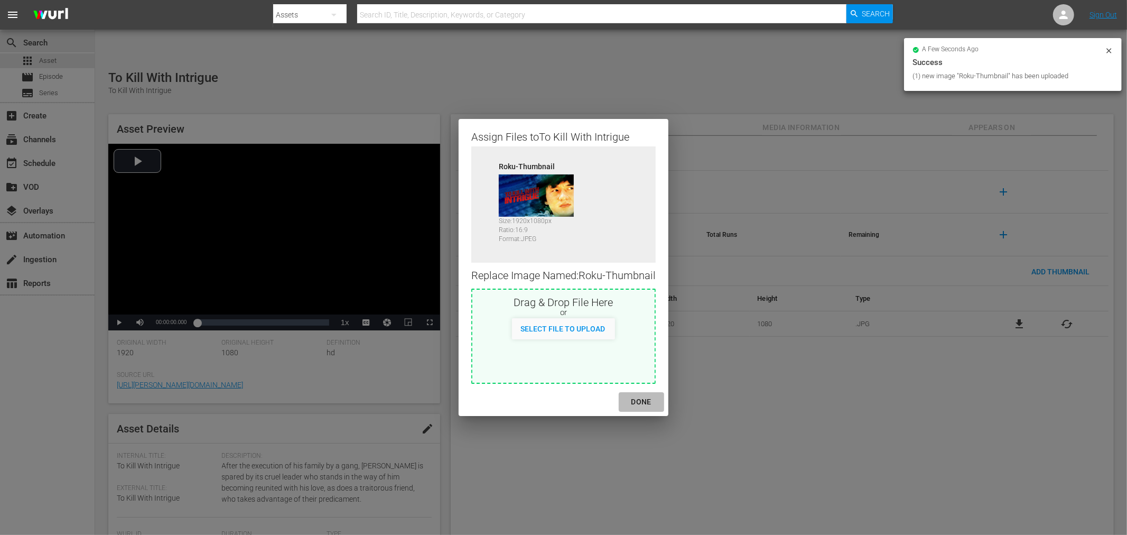
click at [642, 398] on div "DONE" at bounding box center [641, 401] width 37 height 13
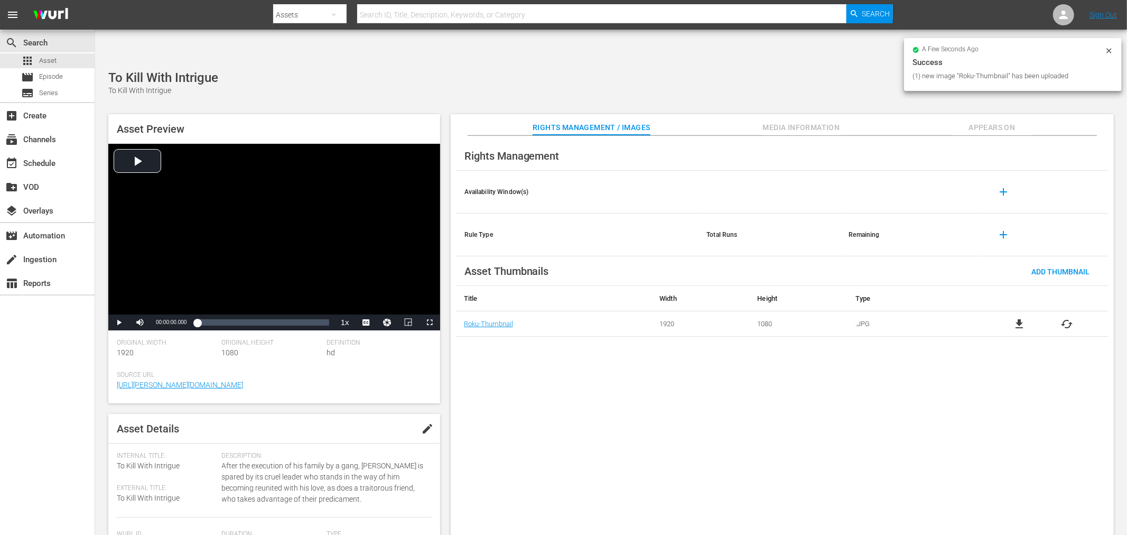
drag, startPoint x: 689, startPoint y: 436, endPoint x: 781, endPoint y: 310, distance: 156.2
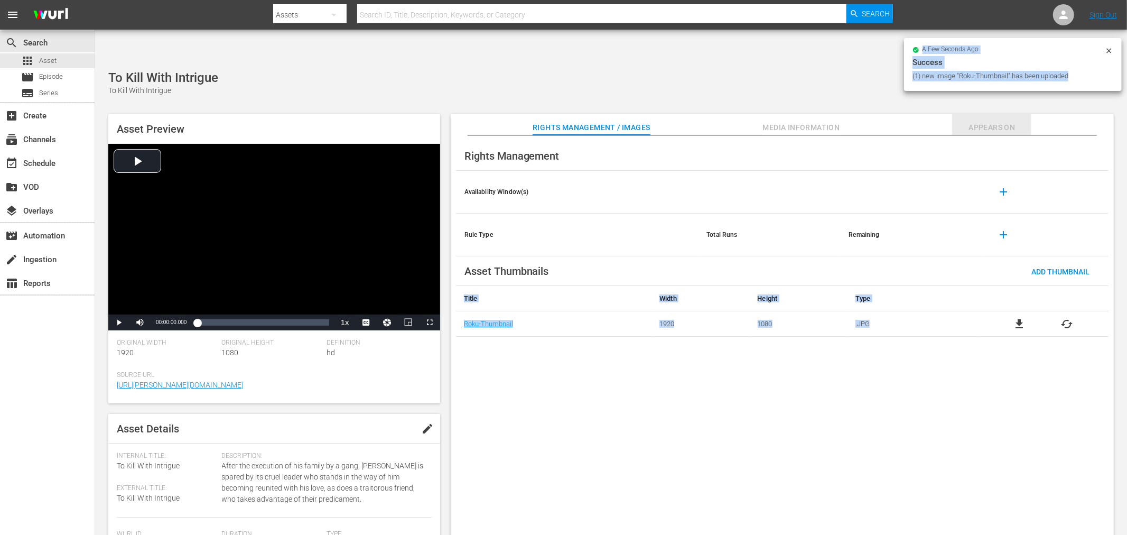
click at [987, 121] on span "Appears On" at bounding box center [991, 127] width 79 height 13
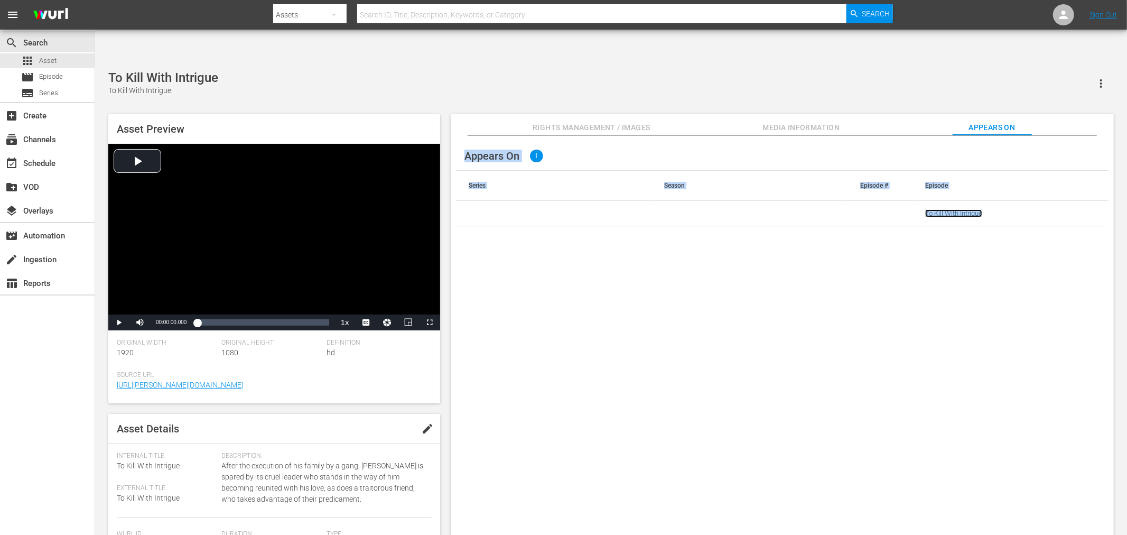
click at [939, 209] on link "To Kill With Intrigue" at bounding box center [953, 213] width 57 height 8
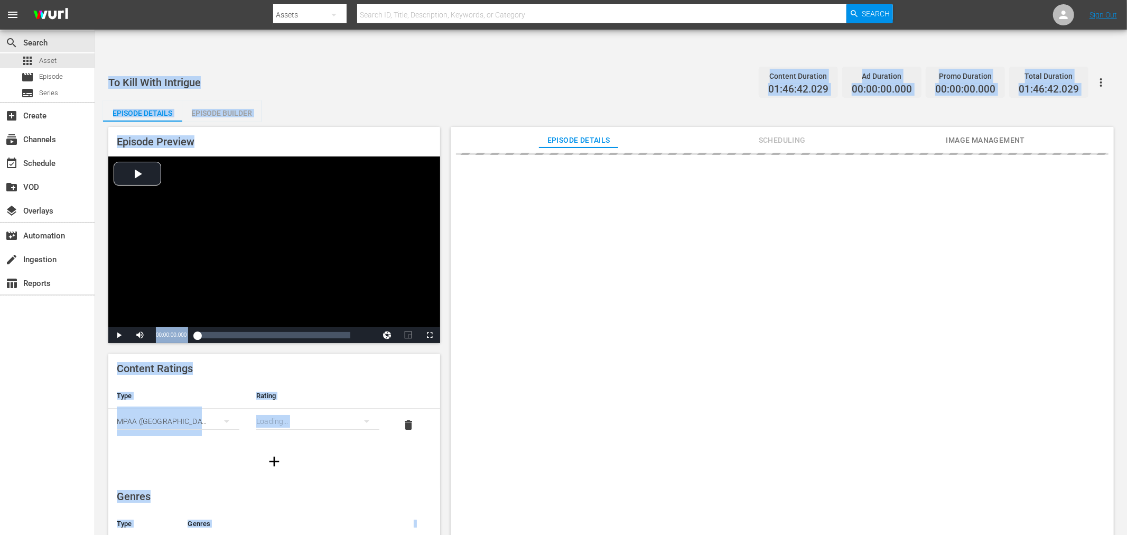
click at [986, 134] on span "Image Management" at bounding box center [985, 140] width 79 height 13
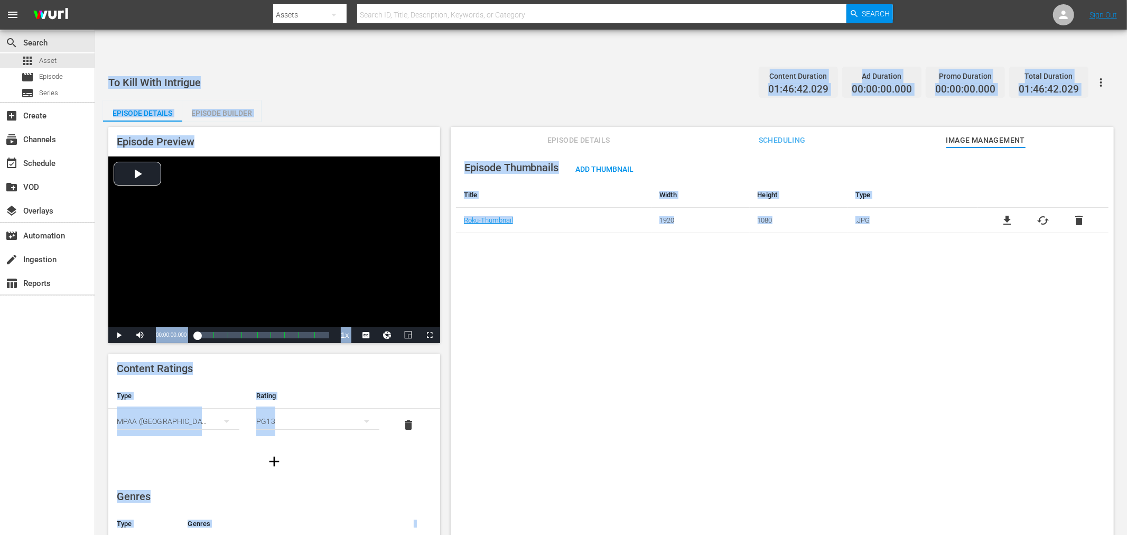
click at [1014, 76] on icon "button" at bounding box center [1101, 82] width 13 height 13
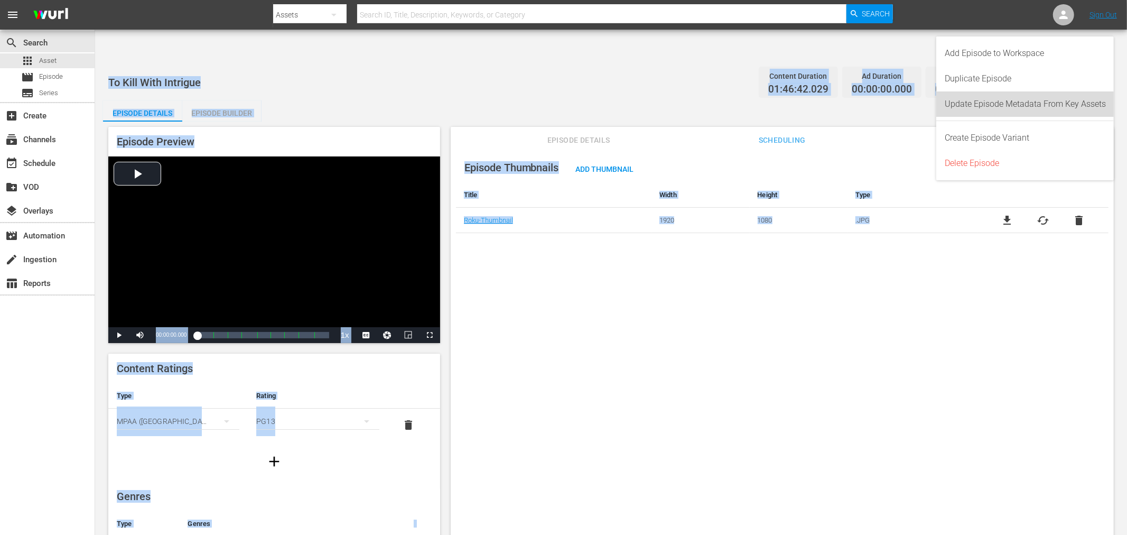
click at [1013, 104] on div "Update Episode Metadata From Key Assets" at bounding box center [1025, 103] width 161 height 25
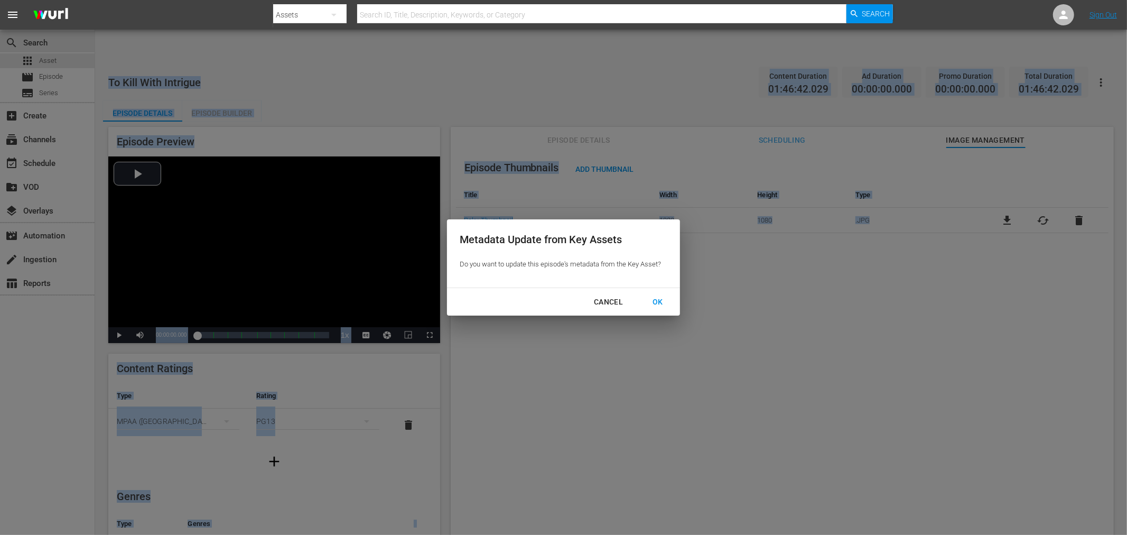
click at [651, 304] on div "OK" at bounding box center [657, 301] width 27 height 13
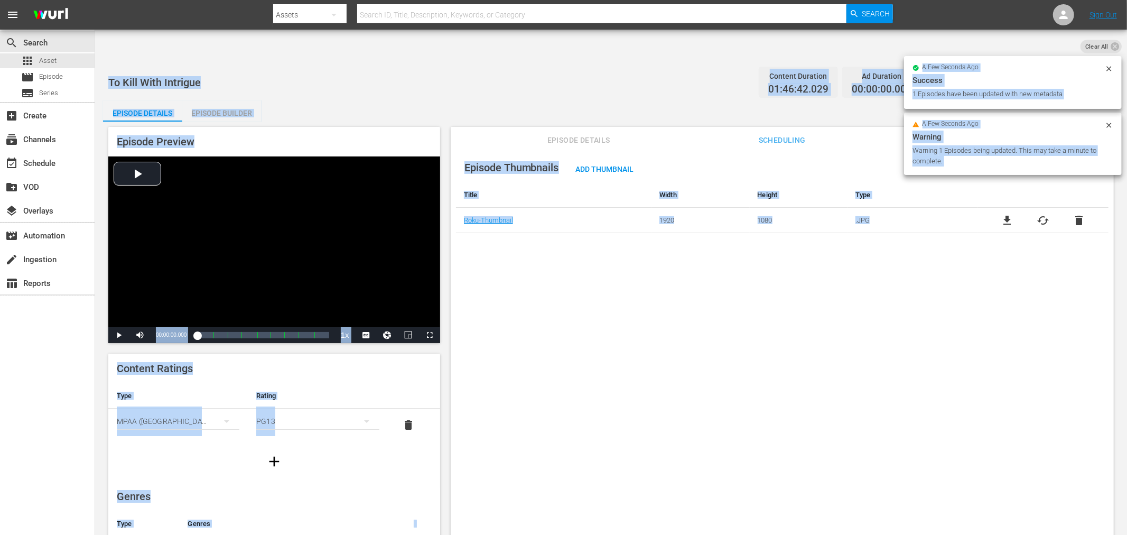
click at [661, 371] on div "Episode Thumbnails Add Thumbnail Title Width Height Type Roku-Thumbnail 1920 10…" at bounding box center [782, 353] width 663 height 413
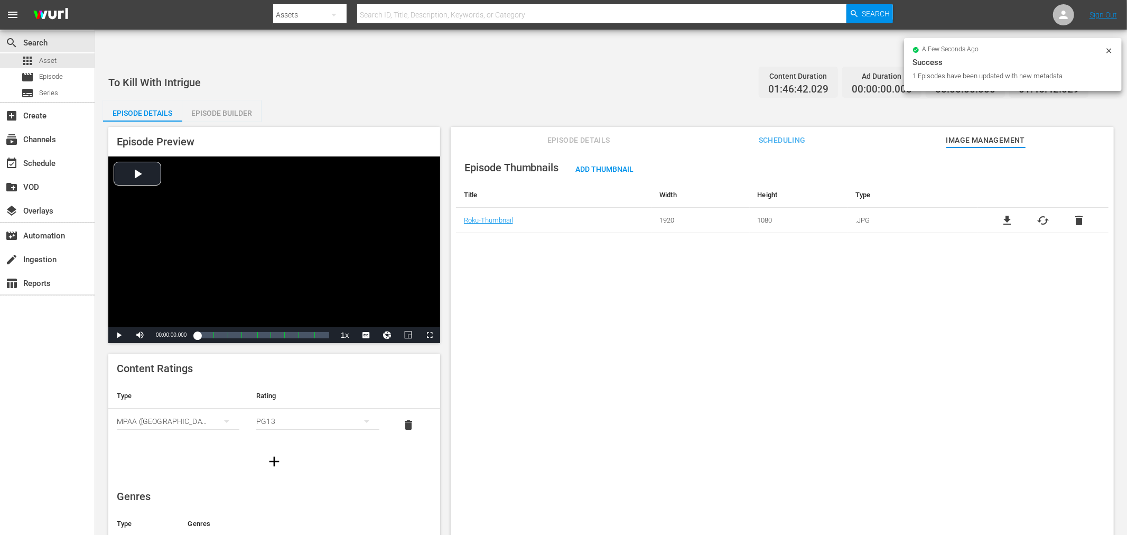
click at [548, 276] on div "Episode Thumbnails Add Thumbnail Title Width Height Type Roku-Thumbnail 1920 10…" at bounding box center [782, 353] width 663 height 413
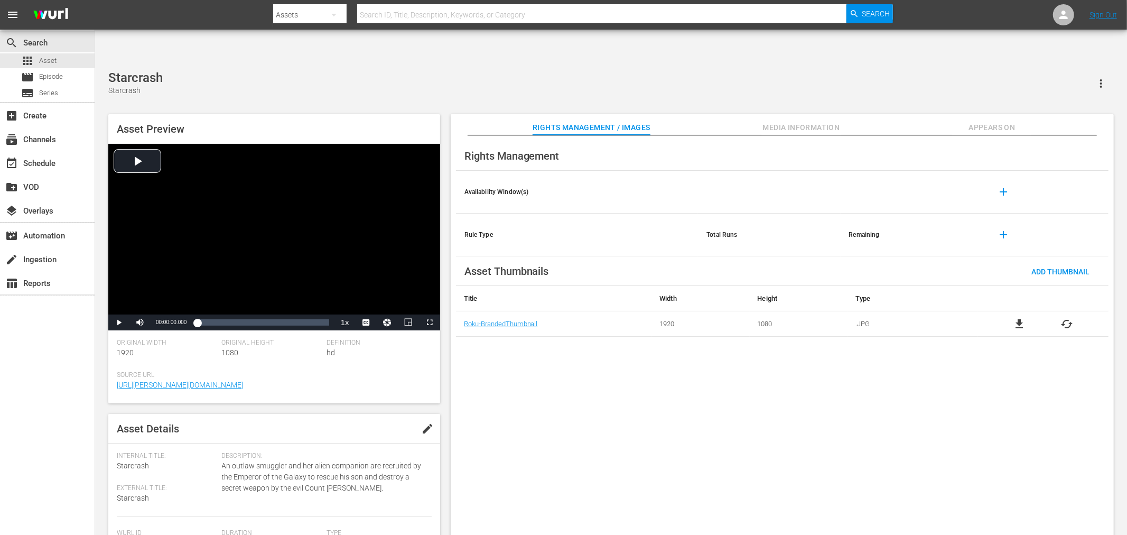
click at [758, 340] on div "Rights Management Availability Window(s) add Rule Type Total Runs Remaining add…" at bounding box center [782, 344] width 663 height 416
click at [413, 70] on div "Starcrash Starcrash" at bounding box center [610, 83] width 1005 height 26
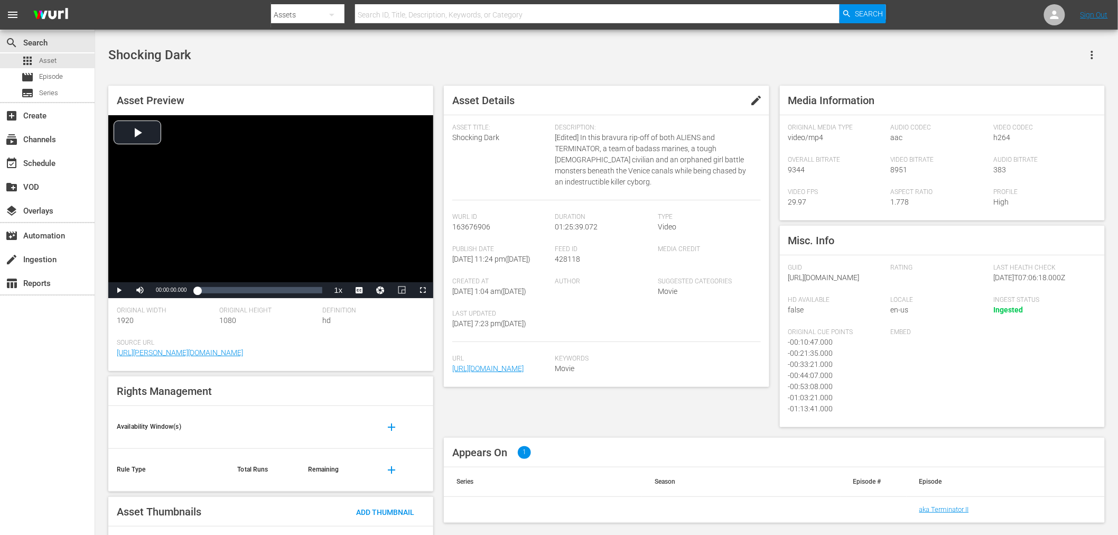
scroll to position [50, 0]
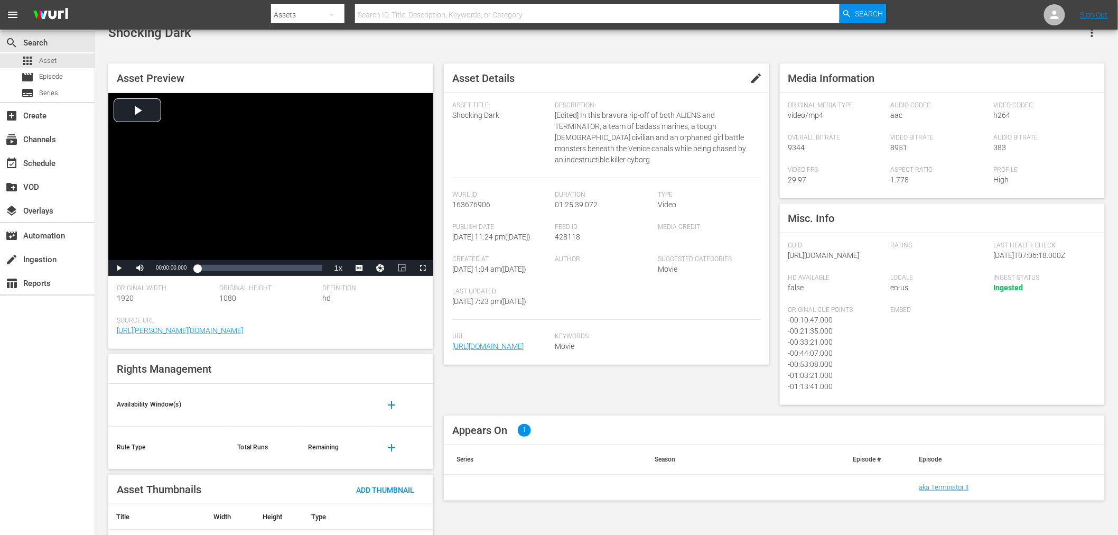
click at [477, 113] on div "Asset Title: Shocking Dark" at bounding box center [503, 139] width 102 height 77
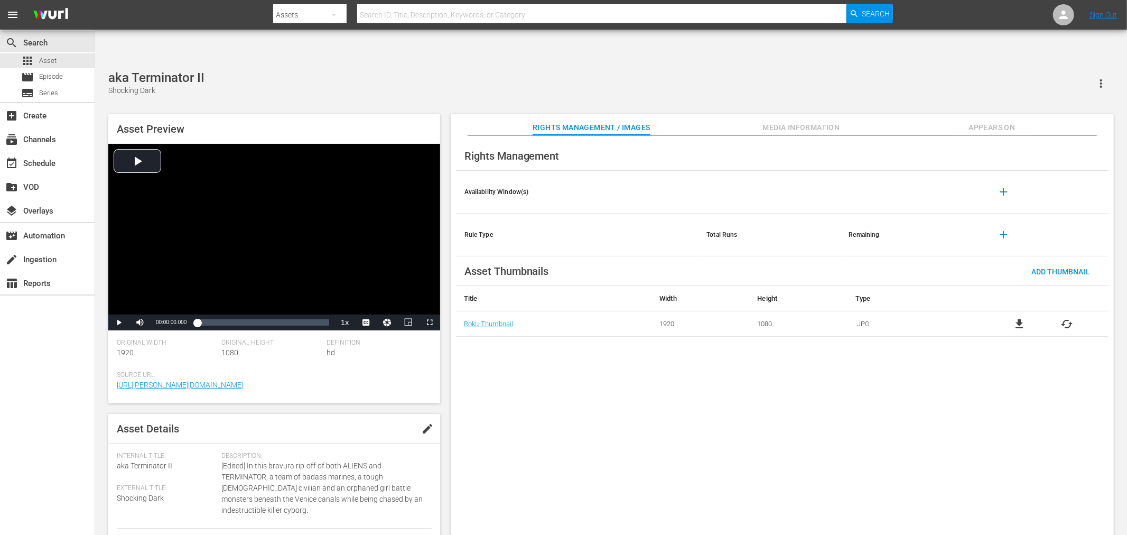
click at [525, 362] on div "Rights Management Availability Window(s) add Rule Type Total Runs Remaining add…" at bounding box center [782, 344] width 663 height 416
click at [410, 70] on div "aka Terminator II Shocking Dark" at bounding box center [610, 83] width 1005 height 26
click at [1028, 318] on div "file_download cached" at bounding box center [1043, 324] width 130 height 13
click at [1025, 318] on span "file_download" at bounding box center [1019, 324] width 13 height 13
click at [609, 462] on div "Rights Management Availability Window(s) add Rule Type Total Runs Remaining add…" at bounding box center [782, 344] width 663 height 416
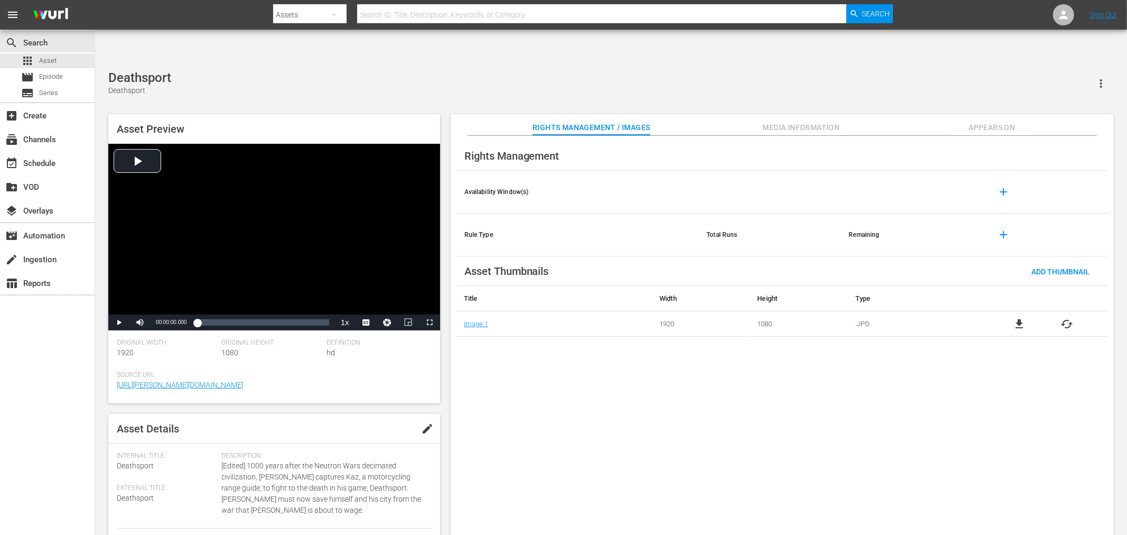
click at [421, 70] on div "Deathsport Deathsport" at bounding box center [610, 83] width 1005 height 26
click at [578, 324] on div "Rights Management Availability Window(s) add Rule Type Total Runs Remaining add…" at bounding box center [782, 344] width 663 height 416
click at [1014, 318] on span "file_download" at bounding box center [1019, 324] width 13 height 13
click at [497, 369] on div "Rights Management Availability Window(s) add Rule Type Total Runs Remaining add…" at bounding box center [782, 344] width 663 height 416
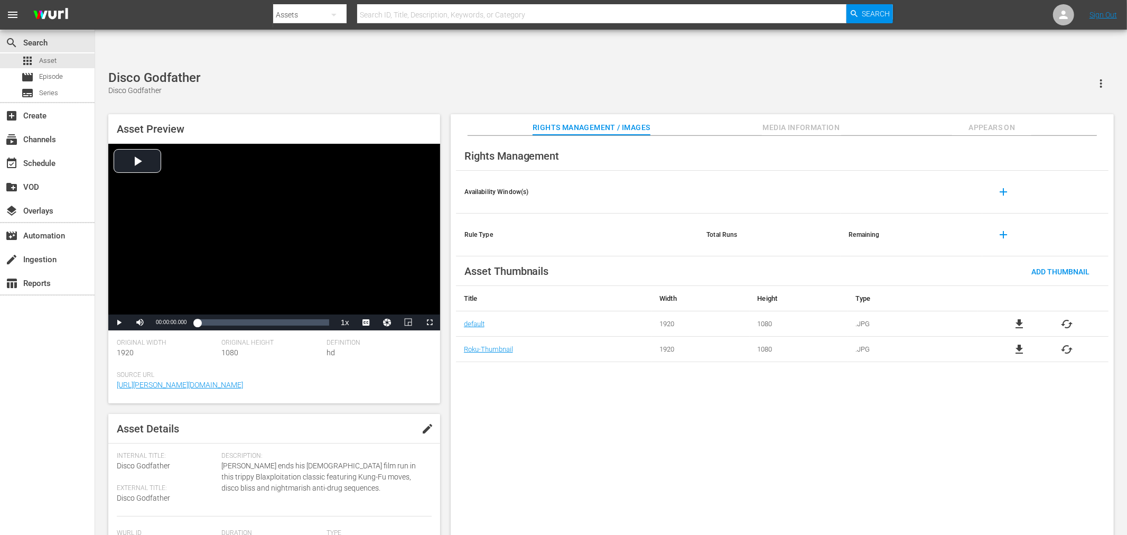
click at [597, 70] on div "Disco Godfather Disco Godfather" at bounding box center [610, 83] width 1005 height 26
click at [1016, 318] on span "file_download" at bounding box center [1019, 324] width 13 height 13
click at [1022, 318] on span "file_download" at bounding box center [1019, 324] width 13 height 13
click at [1019, 318] on span "file_download" at bounding box center [1019, 324] width 13 height 13
click at [371, 70] on div "Dragon, The Hero, The (edited) The Dragon, The Hero" at bounding box center [610, 83] width 1005 height 26
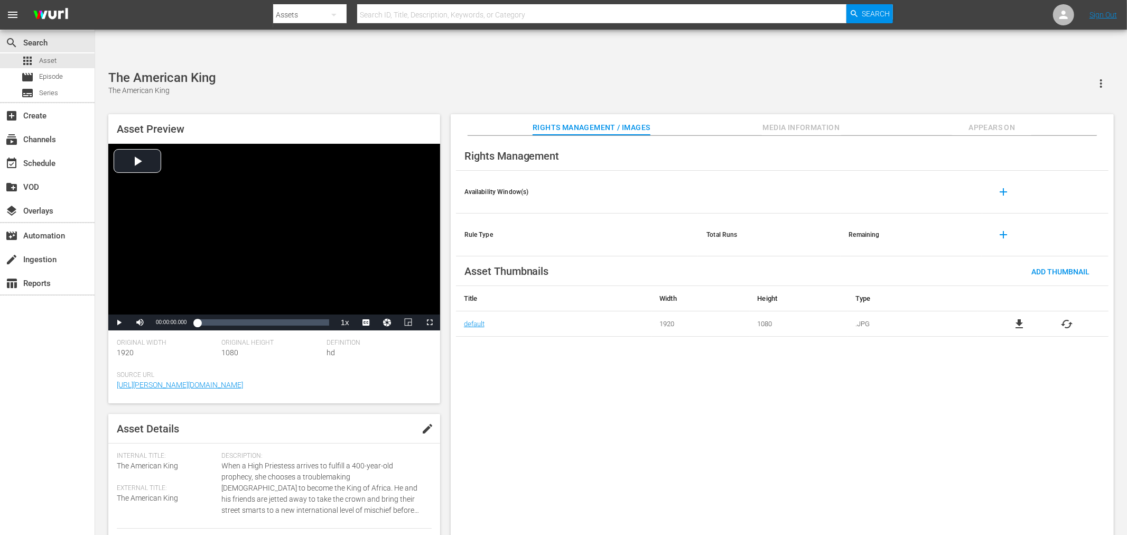
click at [1015, 318] on span "file_download" at bounding box center [1019, 324] width 13 height 13
click at [1021, 318] on span "file_download" at bounding box center [1019, 324] width 13 height 13
click at [1025, 318] on span "file_download" at bounding box center [1019, 324] width 13 height 13
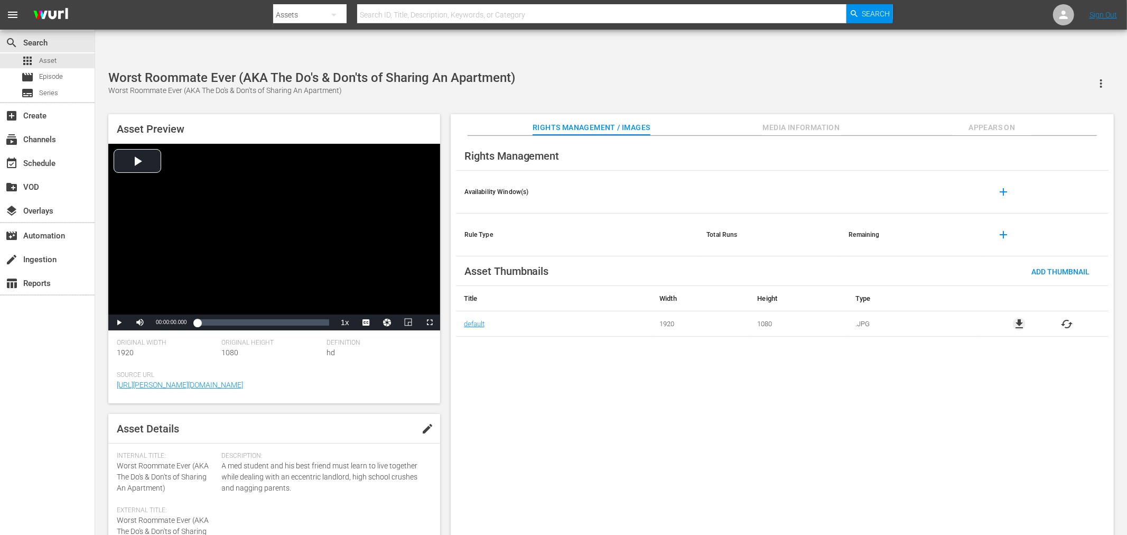
click at [1023, 318] on span "file_download" at bounding box center [1019, 324] width 13 height 13
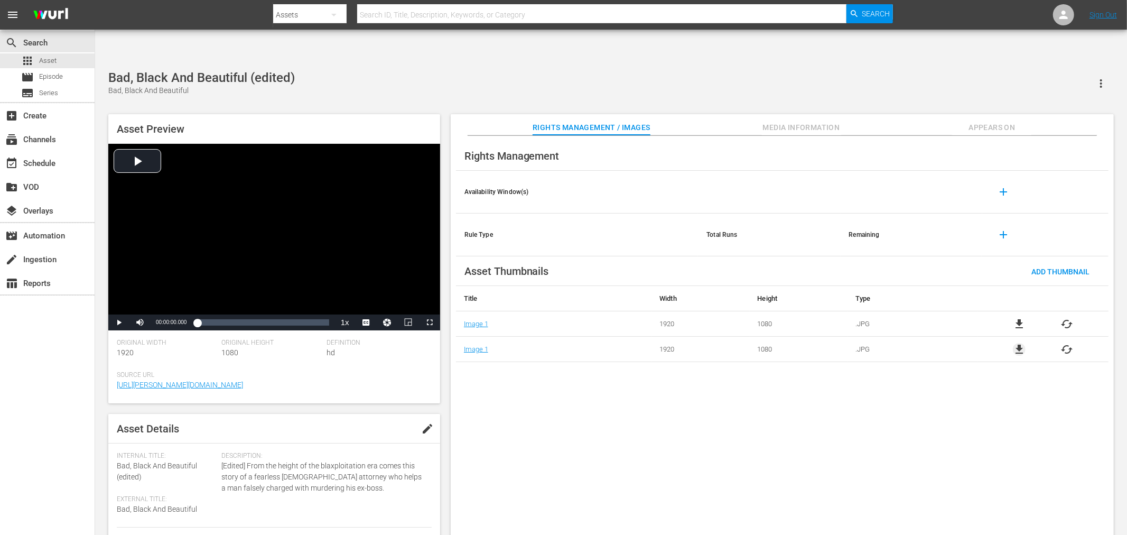
click at [1014, 343] on span "file_download" at bounding box center [1019, 349] width 13 height 13
click at [846, 393] on div "Rights Management Availability Window(s) add Rule Type Total Runs Remaining add…" at bounding box center [782, 344] width 663 height 416
click at [531, 76] on div "Bad, Black And Beautiful (edited) Bad, Black And Beautiful Asset Preview Video …" at bounding box center [611, 308] width 1016 height 476
click at [36, 86] on div "subtitles Series" at bounding box center [39, 93] width 37 height 15
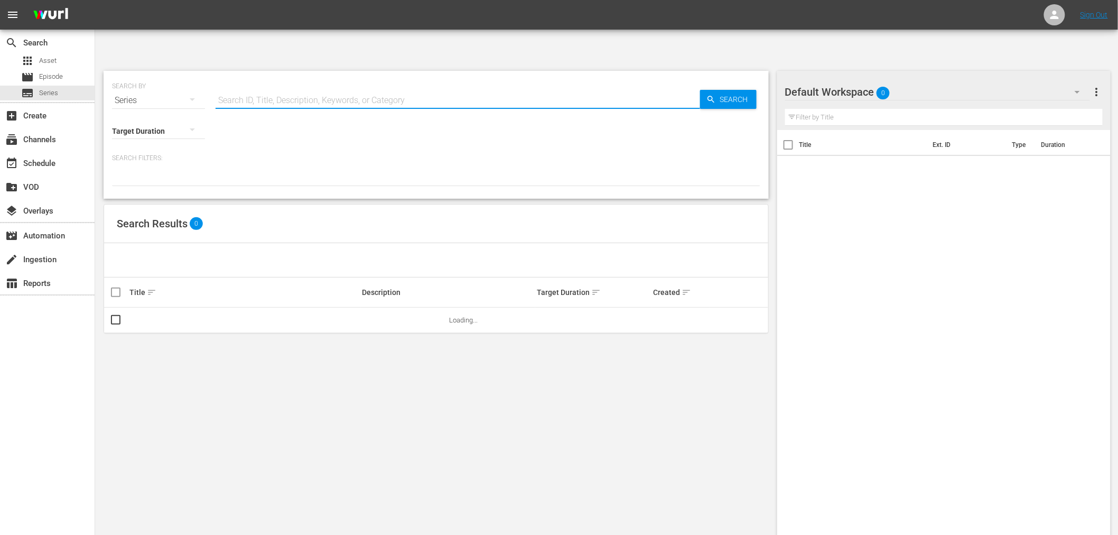
click at [267, 88] on input "text" at bounding box center [458, 100] width 484 height 25
paste input "Static Shock"
type input "Static Shock"
click at [142, 316] on link "Static Shock" at bounding box center [148, 320] width 38 height 8
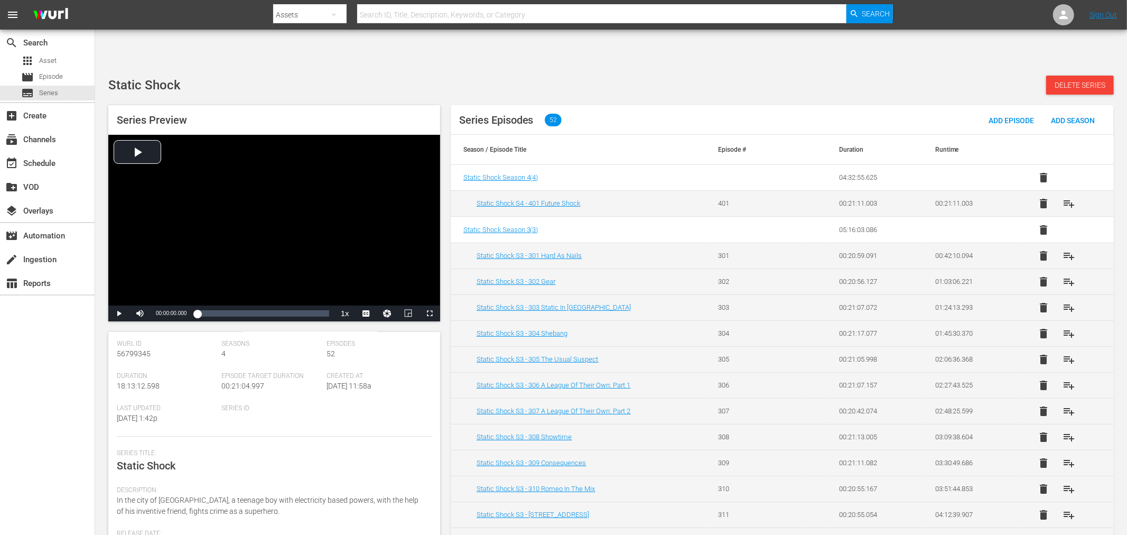
scroll to position [128, 0]
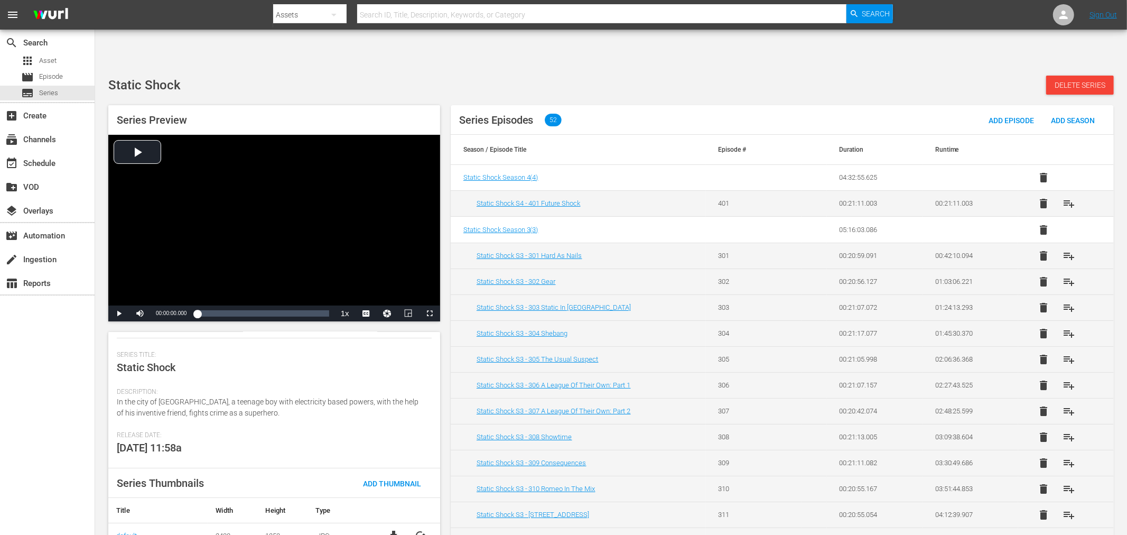
click at [392, 529] on span "file_download" at bounding box center [393, 535] width 13 height 13
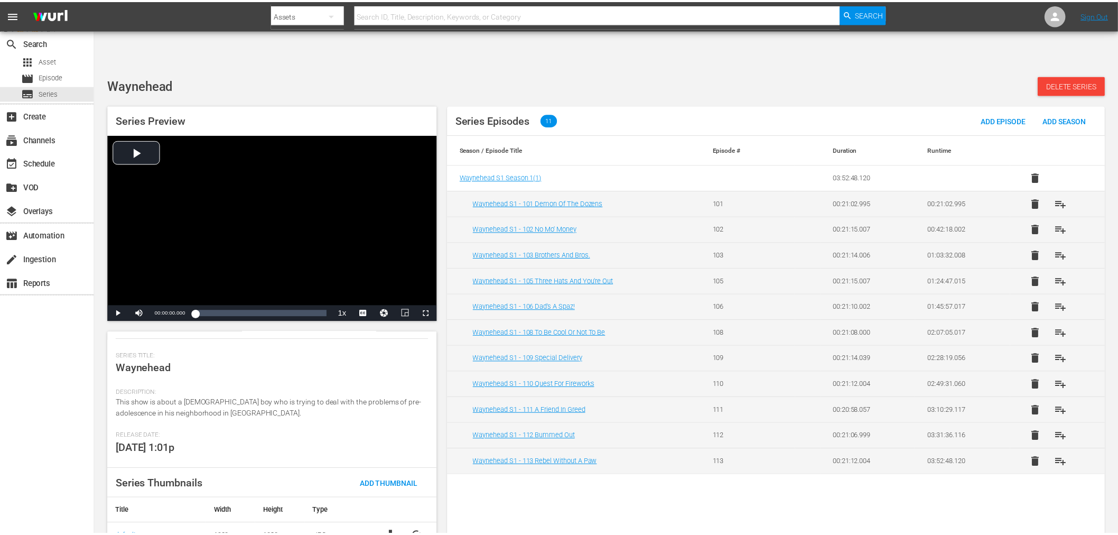
scroll to position [128, 0]
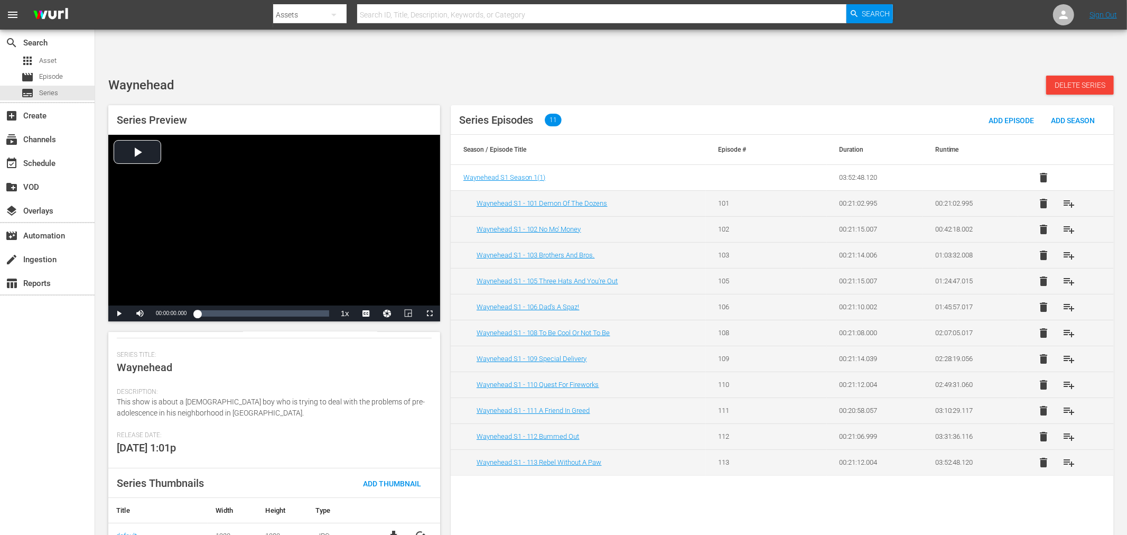
click at [767, 475] on div "Series Episodes 11 Add Episode Add Season Season / Episode Title Episode # Dura…" at bounding box center [782, 326] width 663 height 443
click at [478, 173] on span "Waynehead S1 Season 1 ( 1 )" at bounding box center [504, 177] width 82 height 8
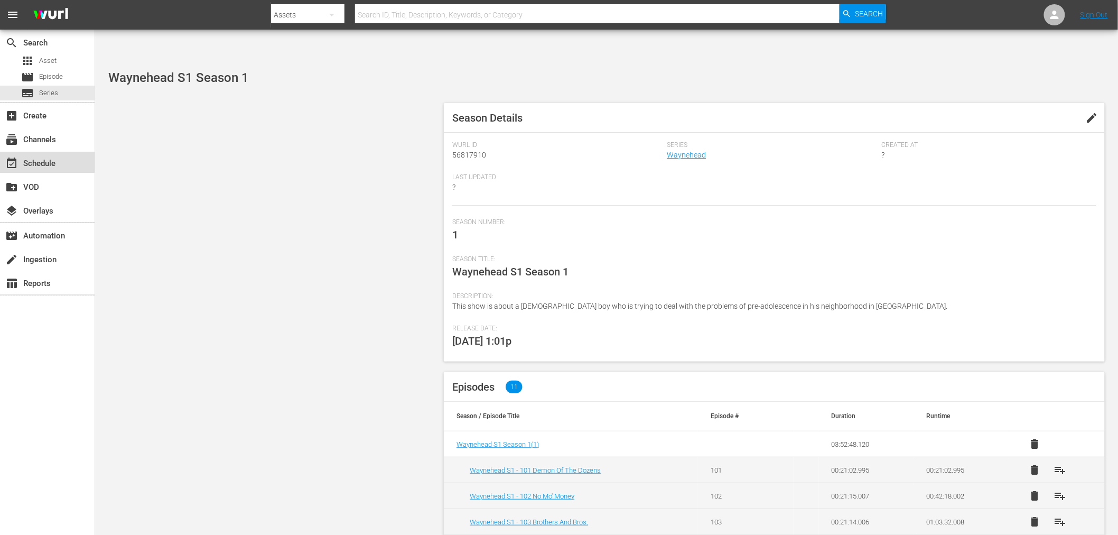
click at [33, 161] on div "event_available Schedule" at bounding box center [29, 162] width 59 height 10
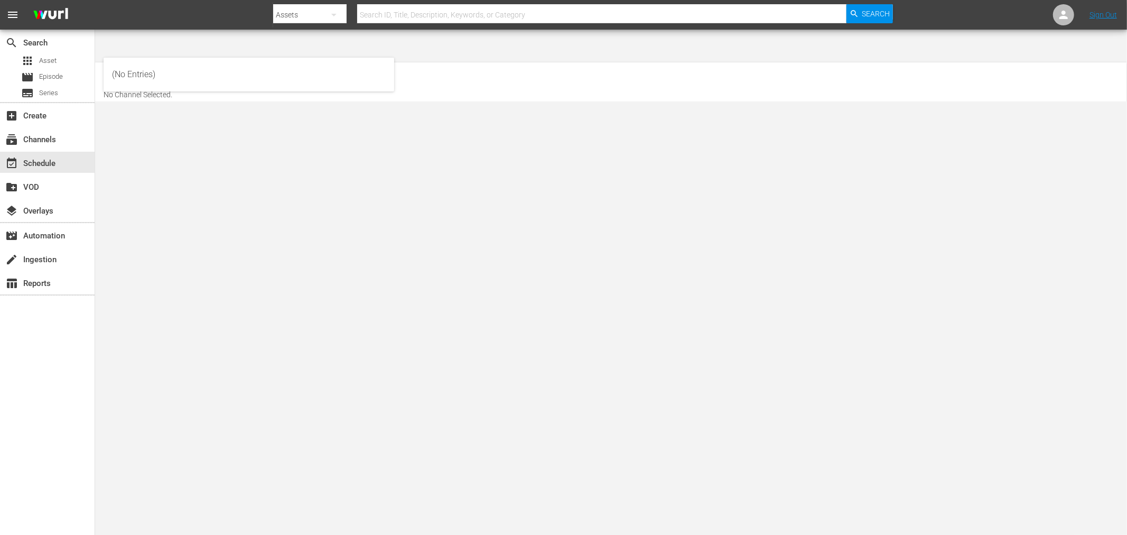
drag, startPoint x: 155, startPoint y: 43, endPoint x: 150, endPoint y: 39, distance: 6.8
click at [155, 65] on input "text" at bounding box center [171, 77] width 135 height 25
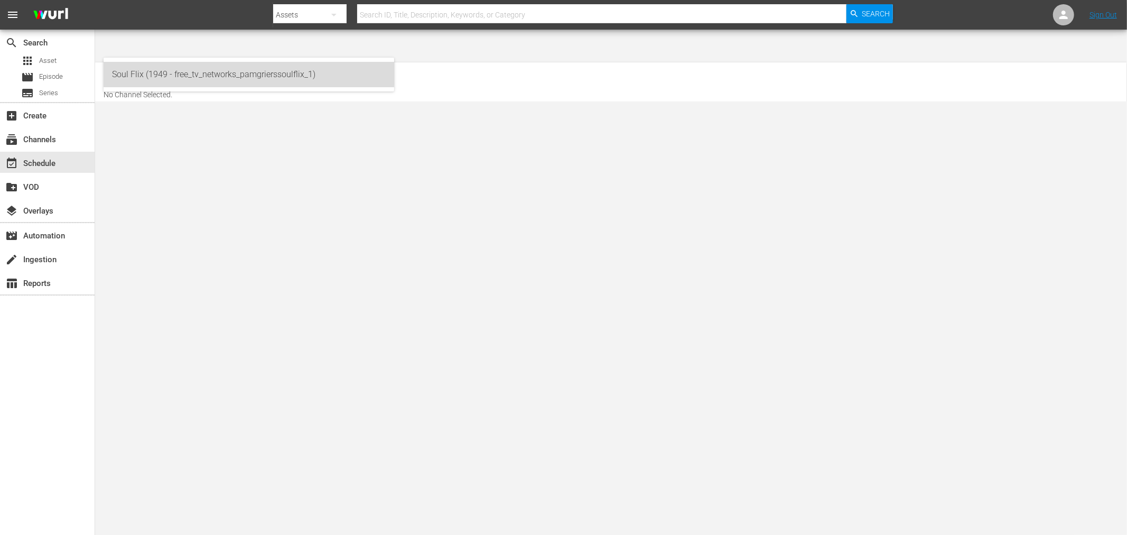
click at [223, 71] on div "Soul Flix (1949 - free_tv_networks_pamgrierssoulflix_1)" at bounding box center [249, 74] width 274 height 25
type input "Soul Flix (1949 - free_tv_networks_pamgrierssoulflix_1)"
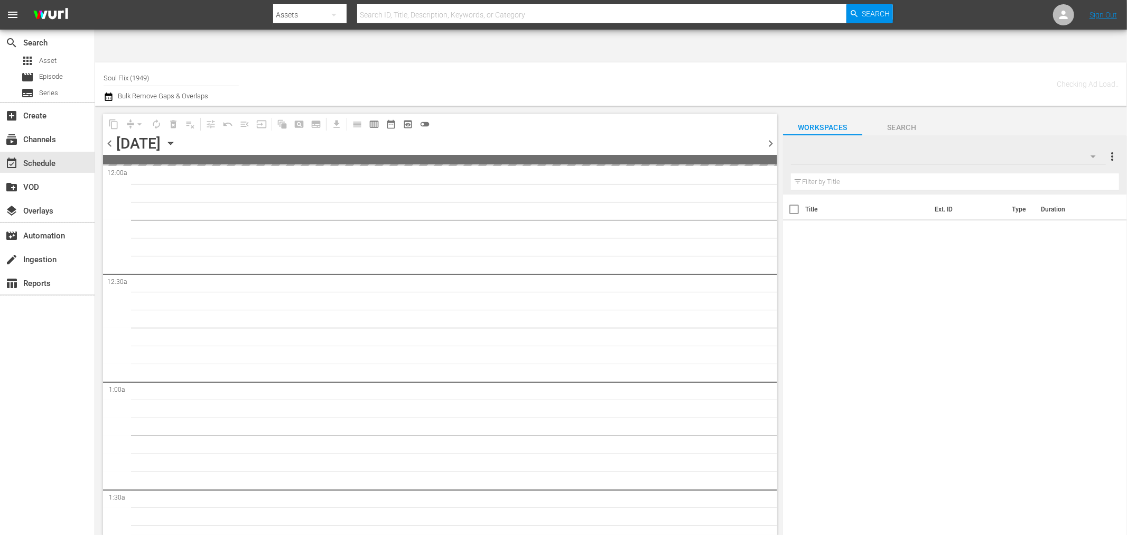
click at [895, 121] on span "Search" at bounding box center [901, 127] width 79 height 13
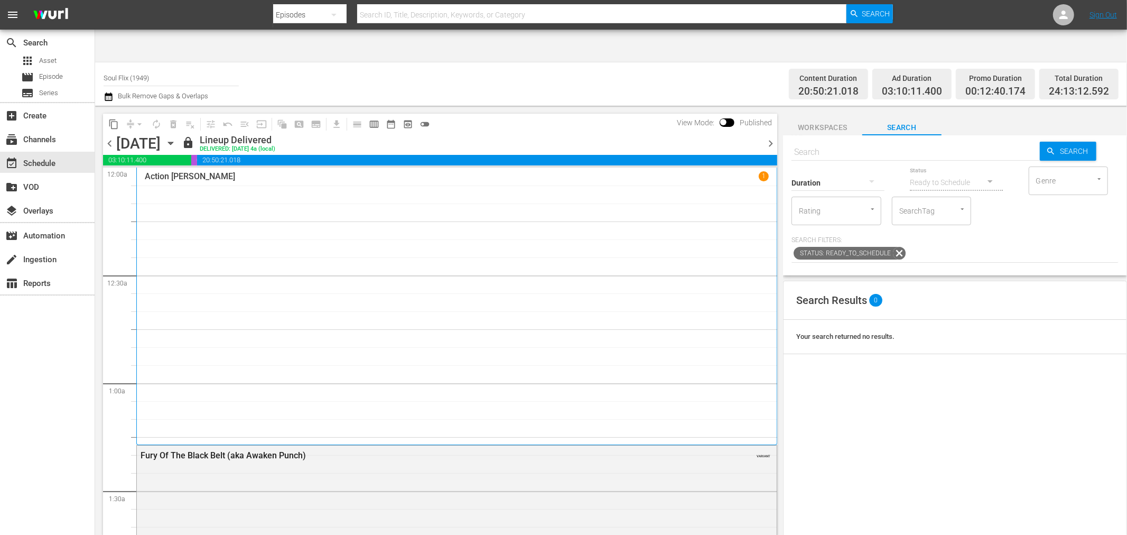
click at [818, 139] on input "text" at bounding box center [915, 151] width 248 height 25
paste input "56795669"
type input "56795669"
click at [1062, 142] on span "Search" at bounding box center [1076, 151] width 41 height 19
type input "56795669"
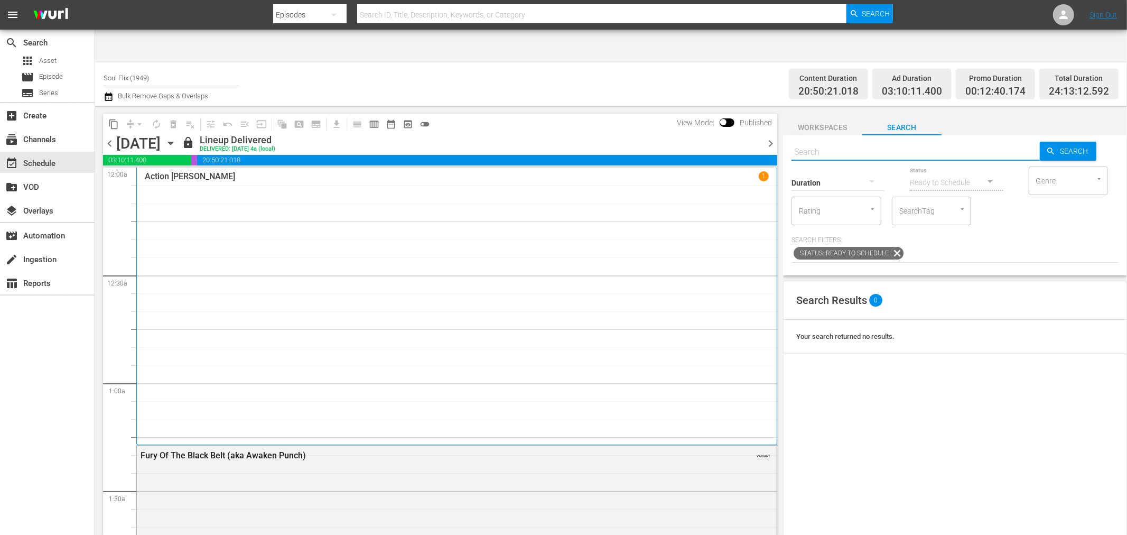
click at [839, 139] on input "text" at bounding box center [915, 151] width 248 height 25
type input "wayne"
type input "waynehead"
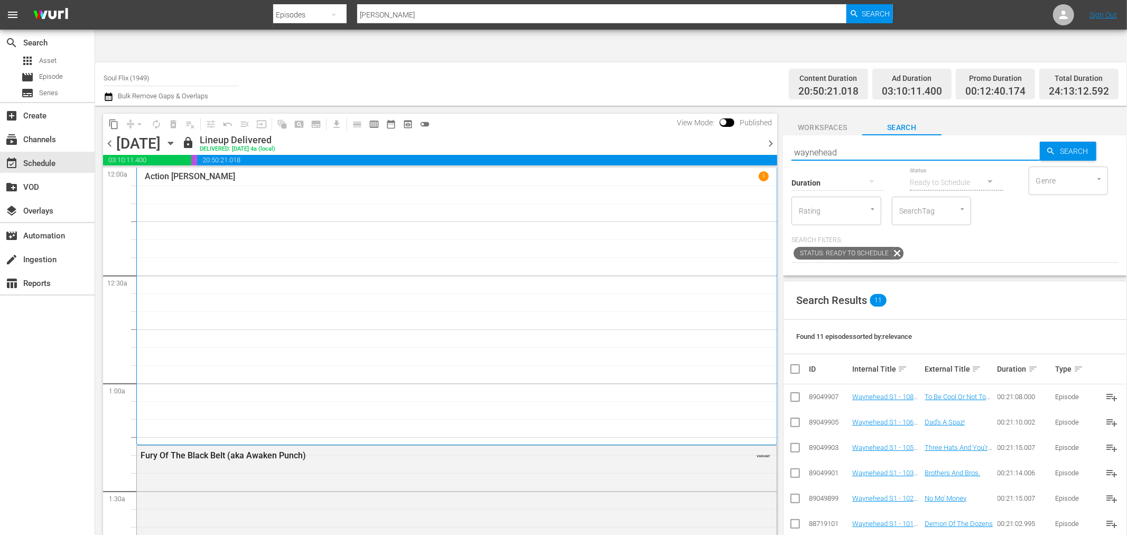
type input "waynehead"
click at [1022, 281] on div "Search Results 11" at bounding box center [954, 300] width 343 height 39
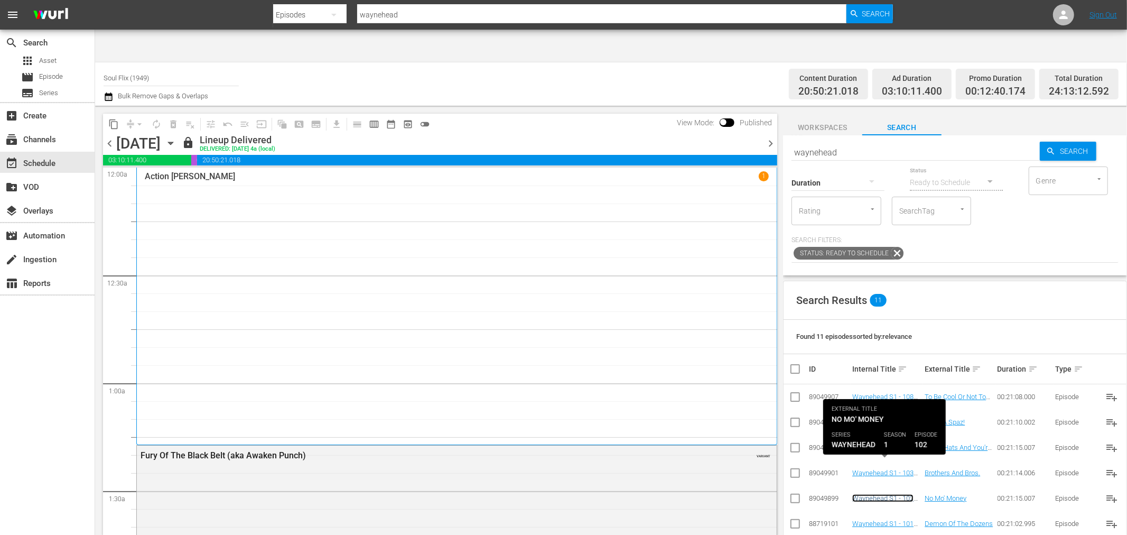
click at [874, 494] on link "Waynehead S1 - 102 No Mo' Money" at bounding box center [882, 502] width 61 height 16
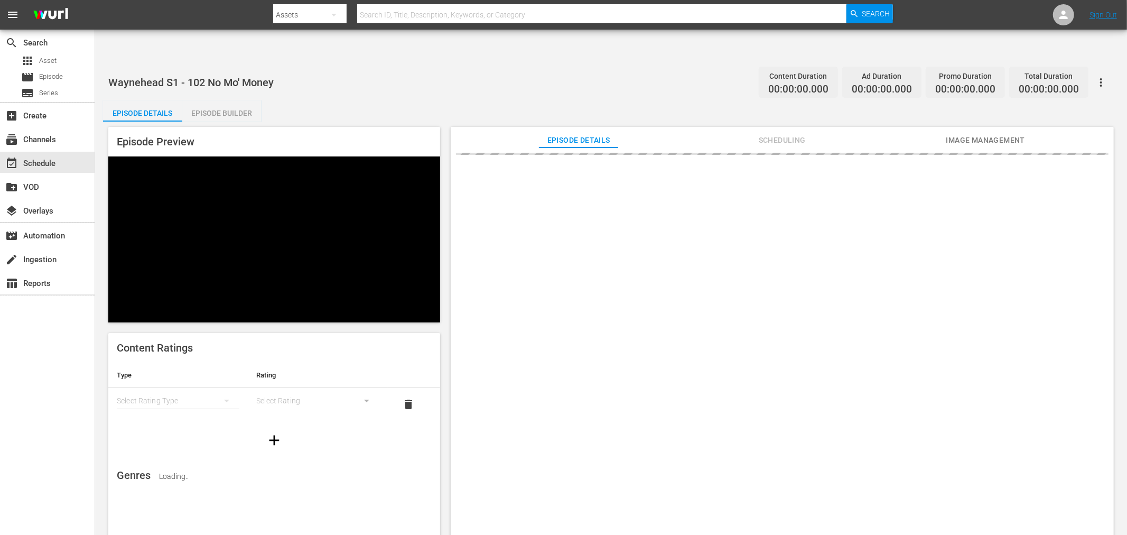
click at [1000, 127] on button "Image Management" at bounding box center [985, 137] width 79 height 21
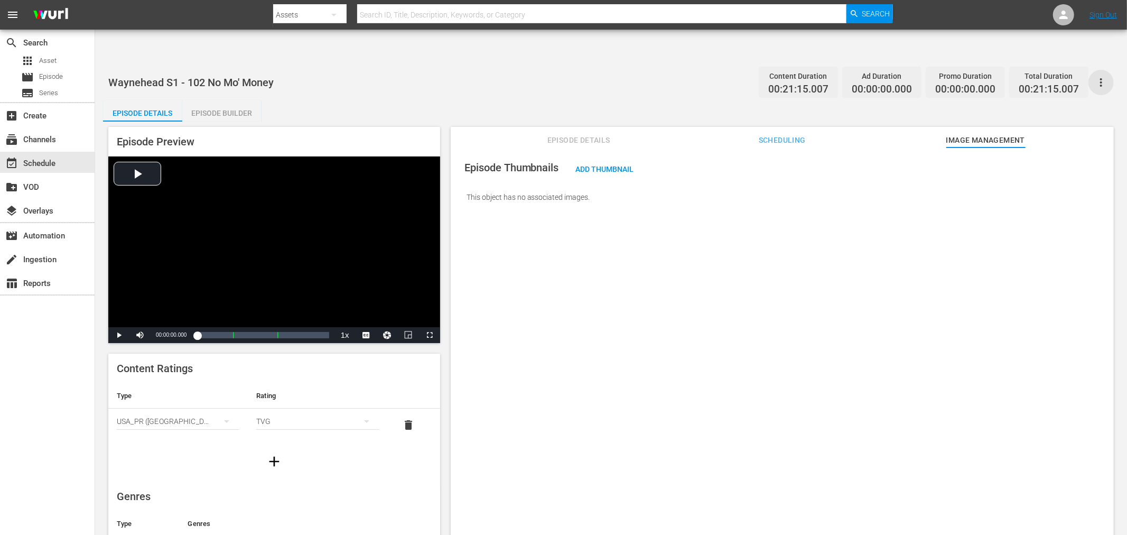
click at [1106, 76] on icon "button" at bounding box center [1101, 82] width 13 height 13
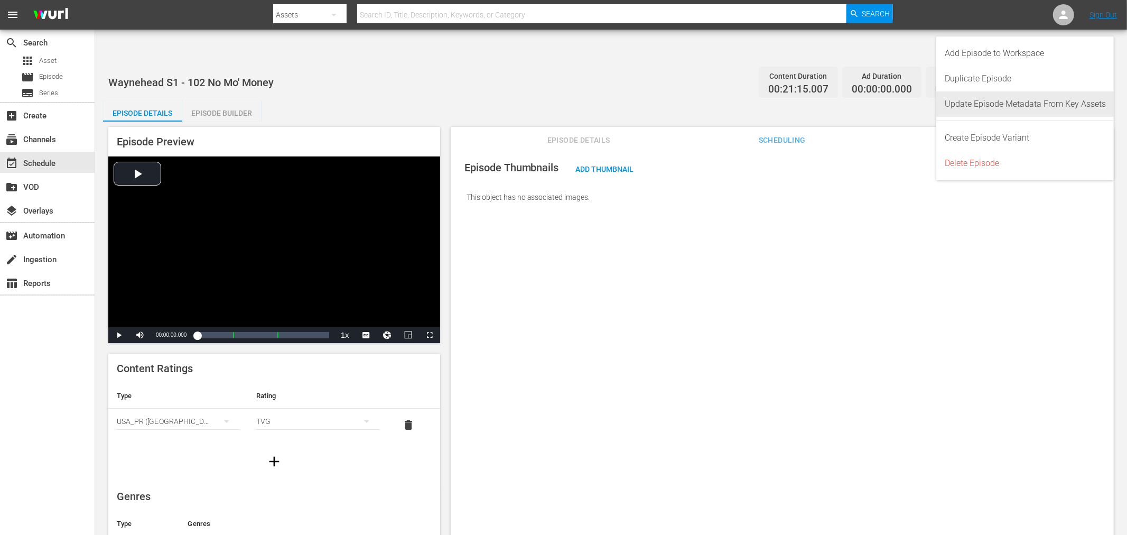
click at [1033, 108] on div "Update Episode Metadata From Key Assets" at bounding box center [1025, 103] width 161 height 25
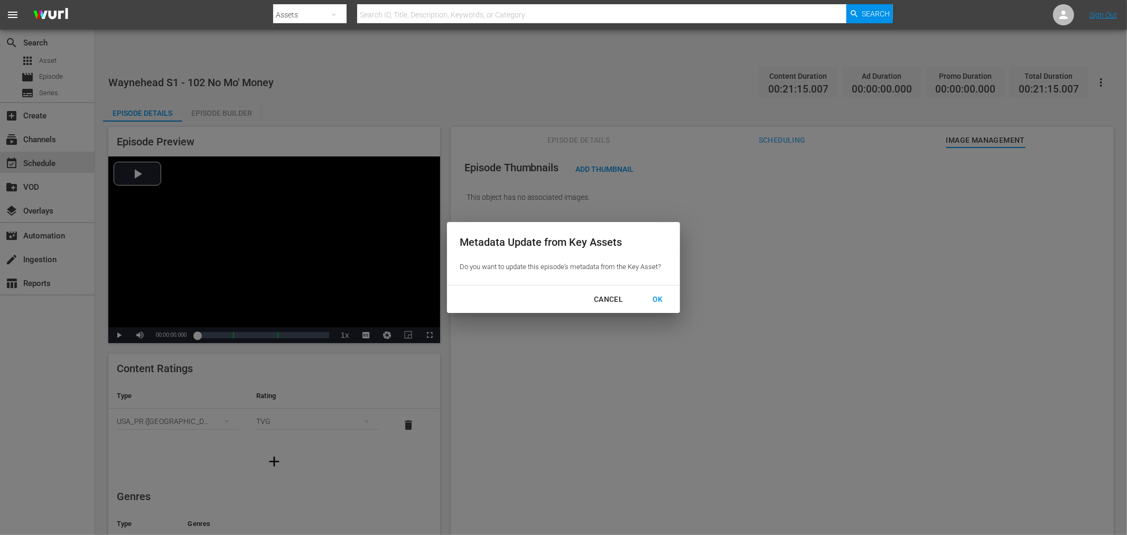
click at [653, 300] on div "OK" at bounding box center [657, 299] width 27 height 13
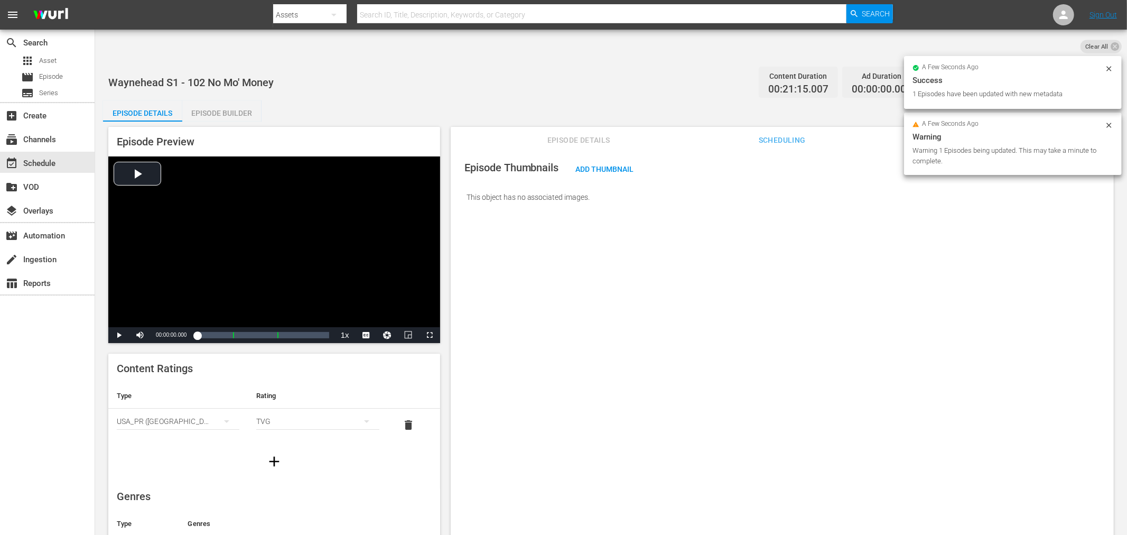
click at [1068, 148] on div "Warning 1 Episodes being updated. This may take a minute to complete." at bounding box center [1007, 155] width 190 height 21
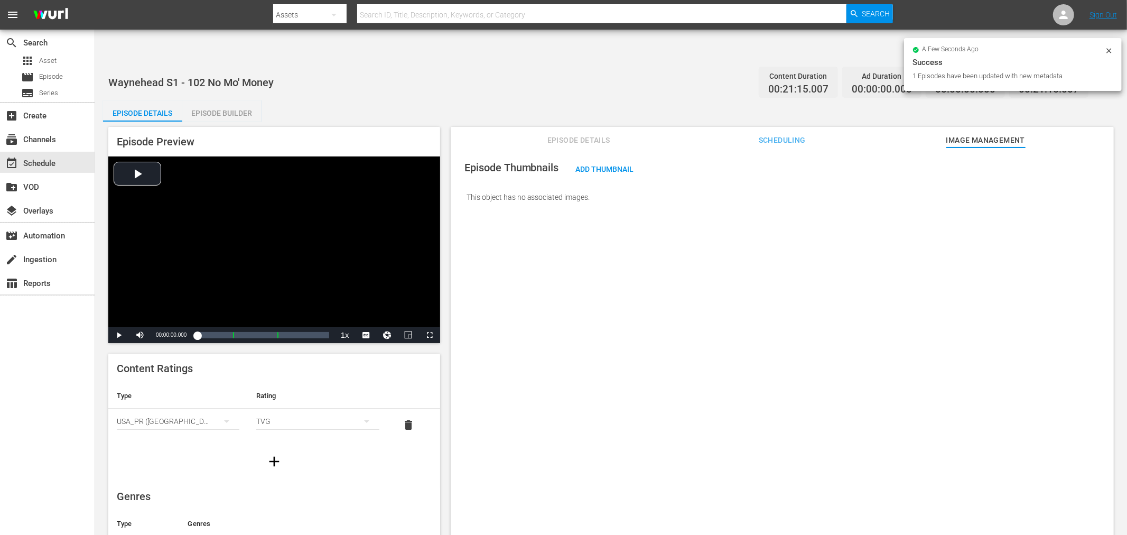
click at [692, 332] on div "Episode Thumbnails Add Thumbnail This object has no associated images." at bounding box center [782, 353] width 663 height 413
drag, startPoint x: 572, startPoint y: 243, endPoint x: 567, endPoint y: 246, distance: 5.4
click at [572, 245] on div "Episode Thumbnails Add Thumbnail This object has no associated images." at bounding box center [782, 353] width 663 height 413
click at [225, 100] on div "Episode Builder" at bounding box center [221, 112] width 79 height 25
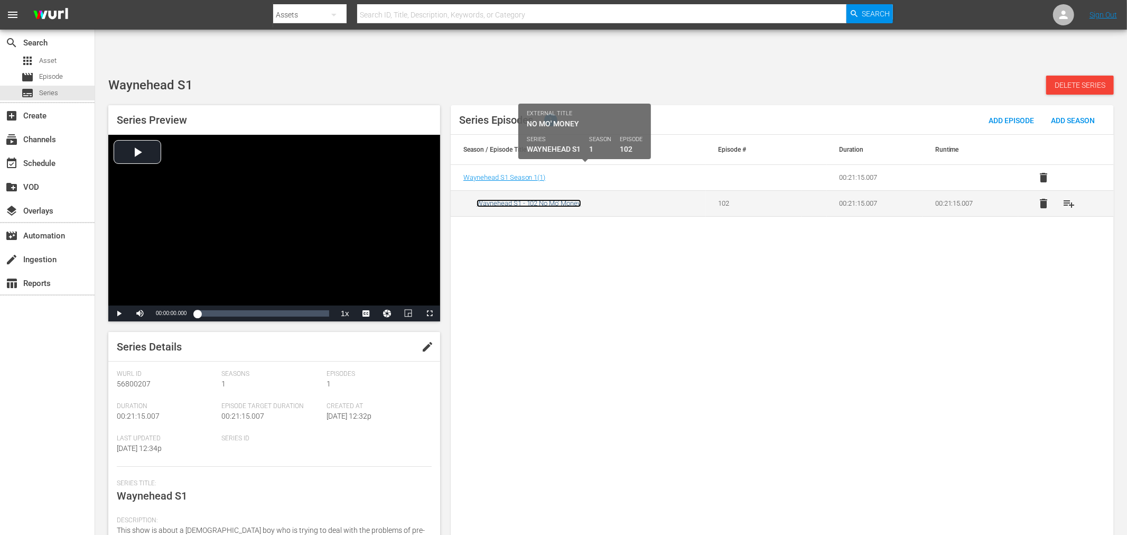
click at [557, 199] on link "Waynehead S1 - 102 No Mo' Money" at bounding box center [529, 203] width 105 height 8
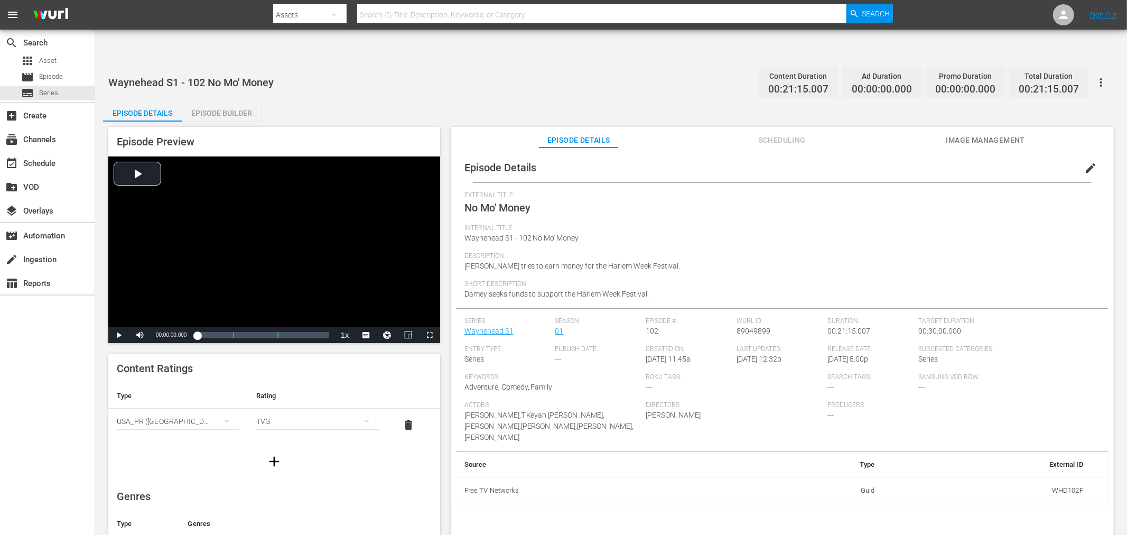
click at [1084, 162] on span "edit" at bounding box center [1090, 168] width 13 height 13
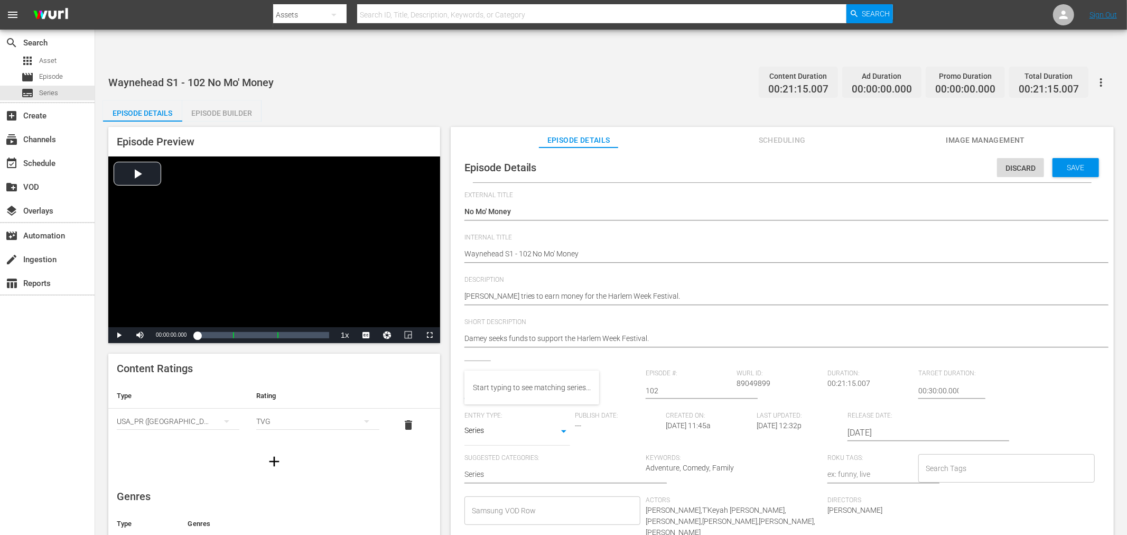
click at [537, 378] on input "text" at bounding box center [507, 390] width 86 height 25
click at [515, 386] on div "Waynehead" at bounding box center [497, 387] width 49 height 25
type input "Waynehead"
click at [1068, 163] on span "Save" at bounding box center [1076, 167] width 34 height 8
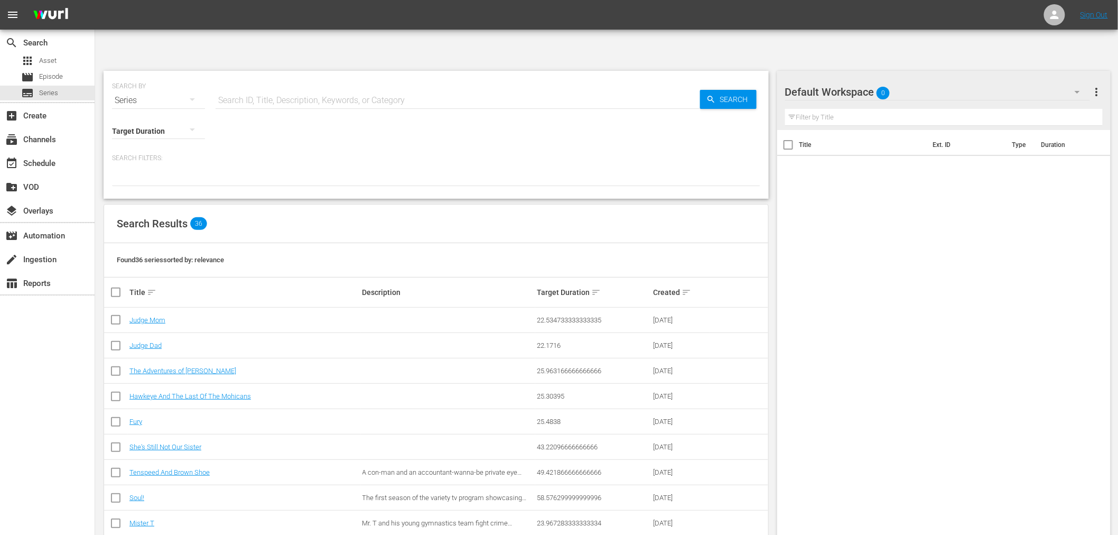
click at [286, 108] on hr at bounding box center [458, 108] width 484 height 1
click at [289, 88] on input "text" at bounding box center [458, 100] width 484 height 25
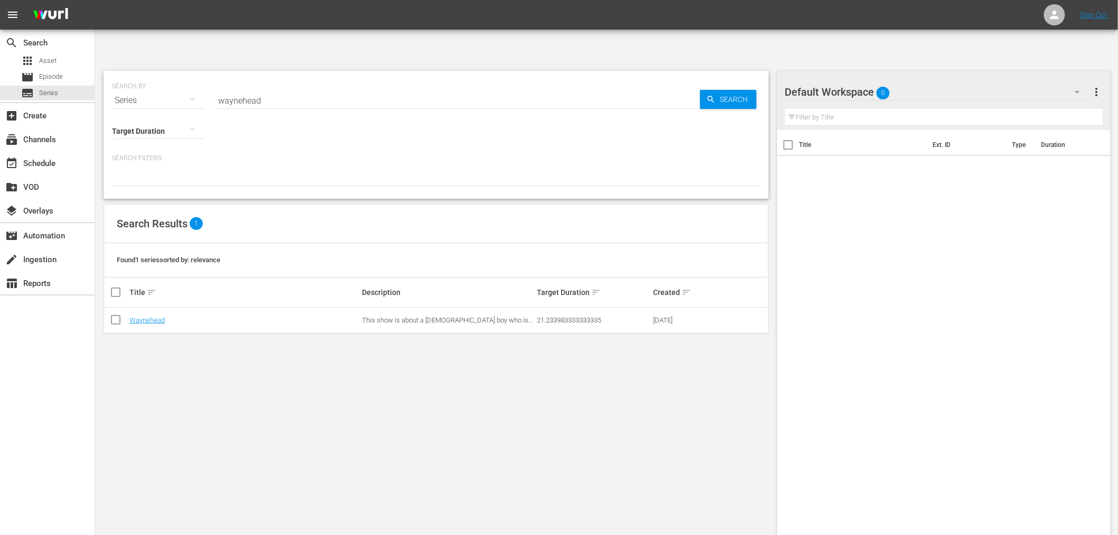
drag, startPoint x: 240, startPoint y: 376, endPoint x: 250, endPoint y: 374, distance: 10.2
click at [236, 375] on div "SEARCH BY Search By Series Search ID, Title, Description, Keywords, or Category…" at bounding box center [436, 315] width 682 height 506
drag, startPoint x: 280, startPoint y: 60, endPoint x: 181, endPoint y: 80, distance: 101.2
click at [185, 76] on div "SEARCH BY Search By Series Search ID, Title, Description, Keywords, or Category…" at bounding box center [436, 135] width 665 height 128
type input "static shock"
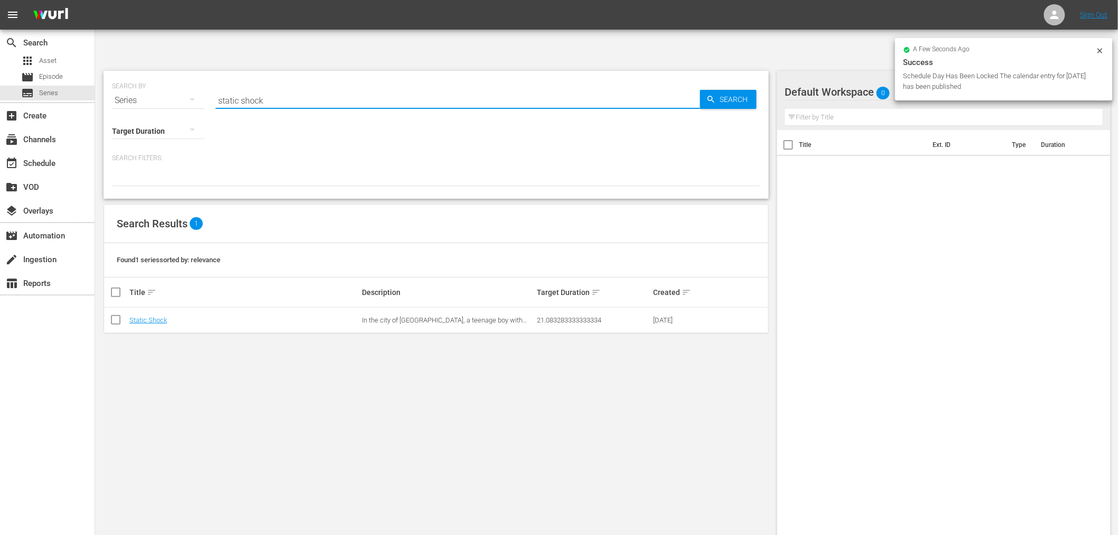
click at [154, 307] on td "Static Shock" at bounding box center [244, 319] width 233 height 25
click at [143, 316] on link "Static Shock" at bounding box center [148, 320] width 38 height 8
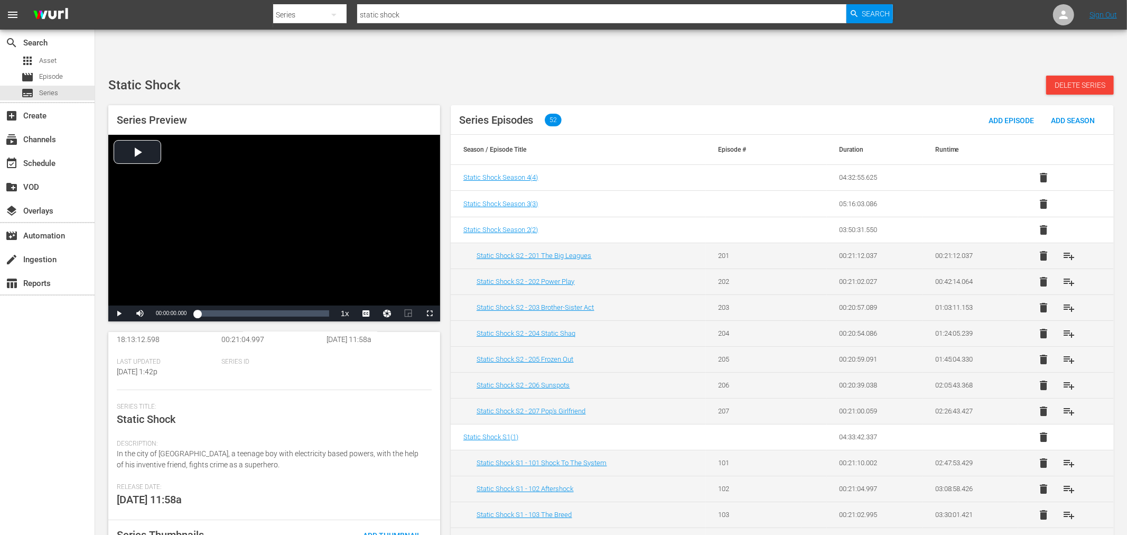
scroll to position [128, 0]
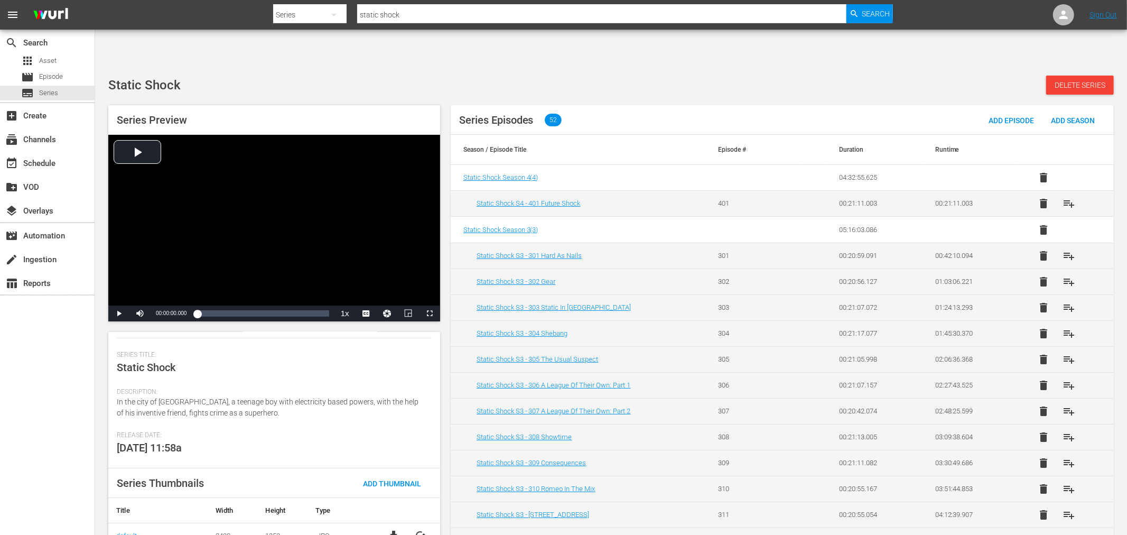
click at [257, 431] on div "Release Date: 9/6/25 11:58a" at bounding box center [274, 449] width 315 height 37
click at [71, 440] on div "search Search apps Asset movie Episode subtitles Series add_box Create subscrip…" at bounding box center [47, 297] width 95 height 535
click at [481, 7] on input "static shock" at bounding box center [601, 14] width 489 height 25
drag, startPoint x: 446, startPoint y: 11, endPoint x: 313, endPoint y: 24, distance: 133.8
click at [320, 21] on div "Search By Series Search ID, Title, Description, Keywords, or Category static sh…" at bounding box center [583, 14] width 620 height 25
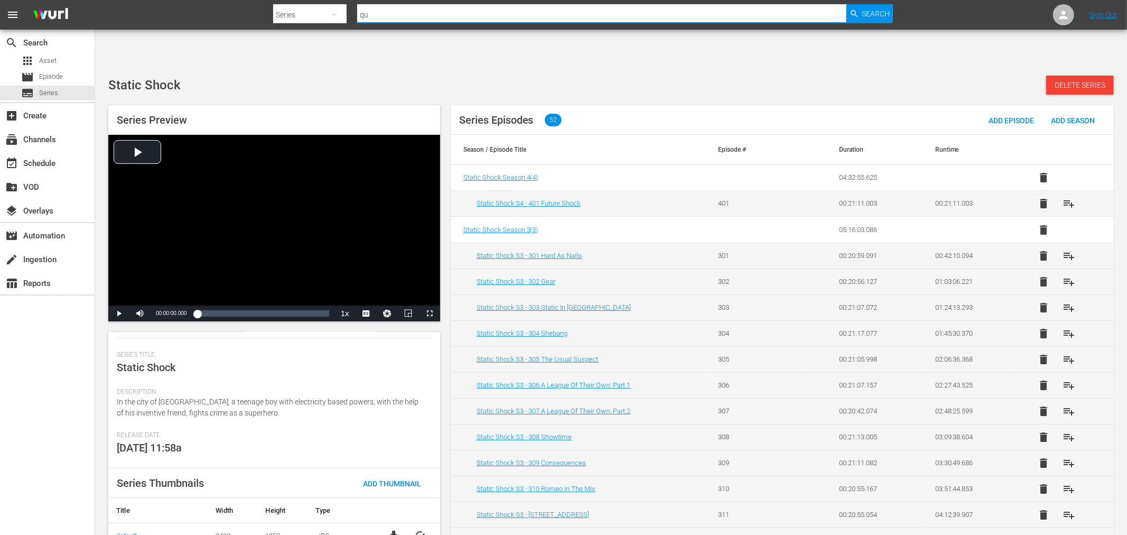
type input "q"
type input "queen of the desert"
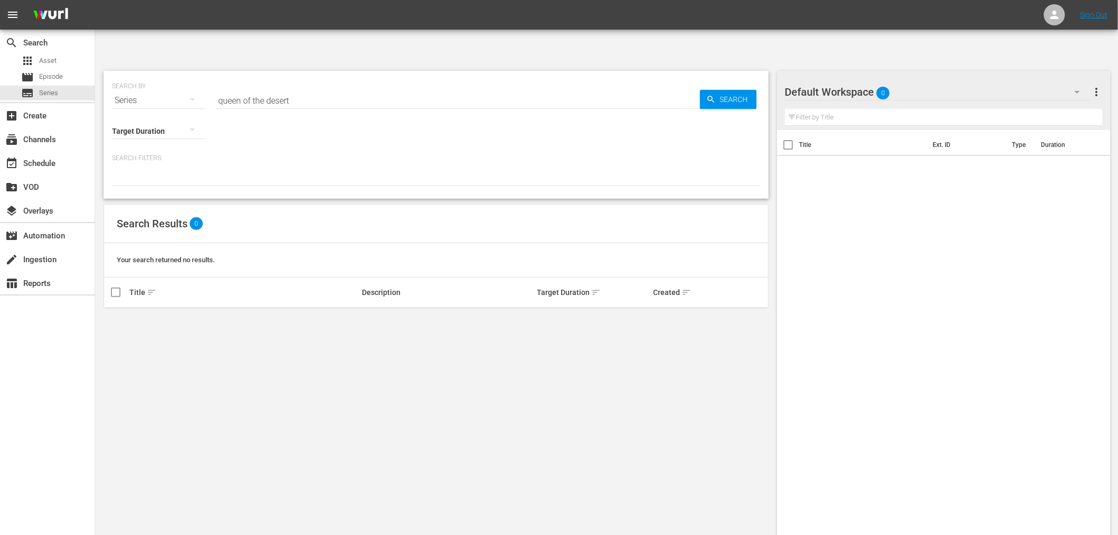
click at [148, 86] on div "Series" at bounding box center [158, 101] width 93 height 30
click at [151, 157] on div "Assets" at bounding box center [146, 155] width 42 height 17
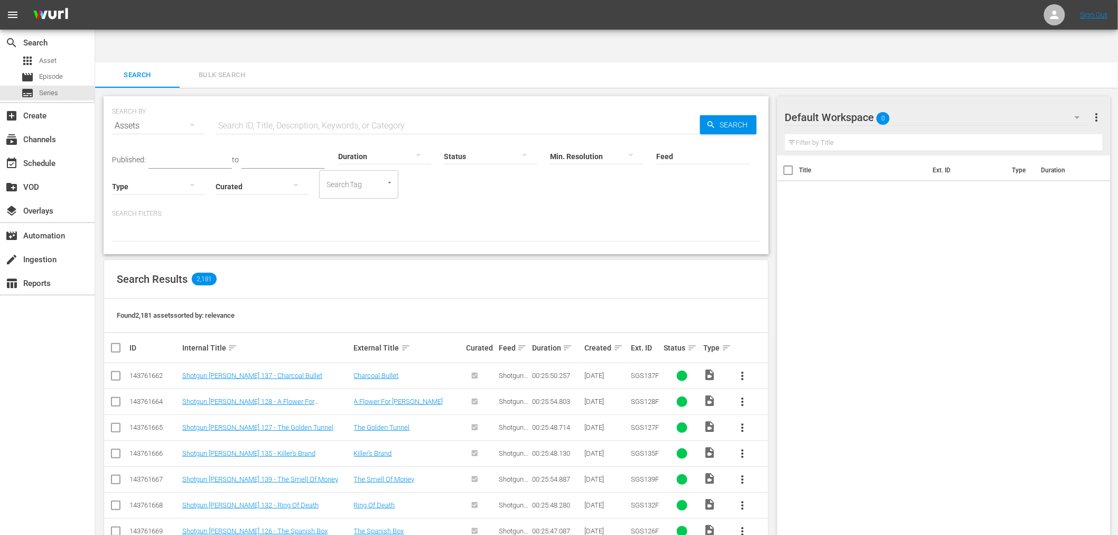
drag, startPoint x: 361, startPoint y: 91, endPoint x: 352, endPoint y: 92, distance: 9.6
click at [362, 113] on input "text" at bounding box center [458, 125] width 484 height 25
type input "queen of the desert"
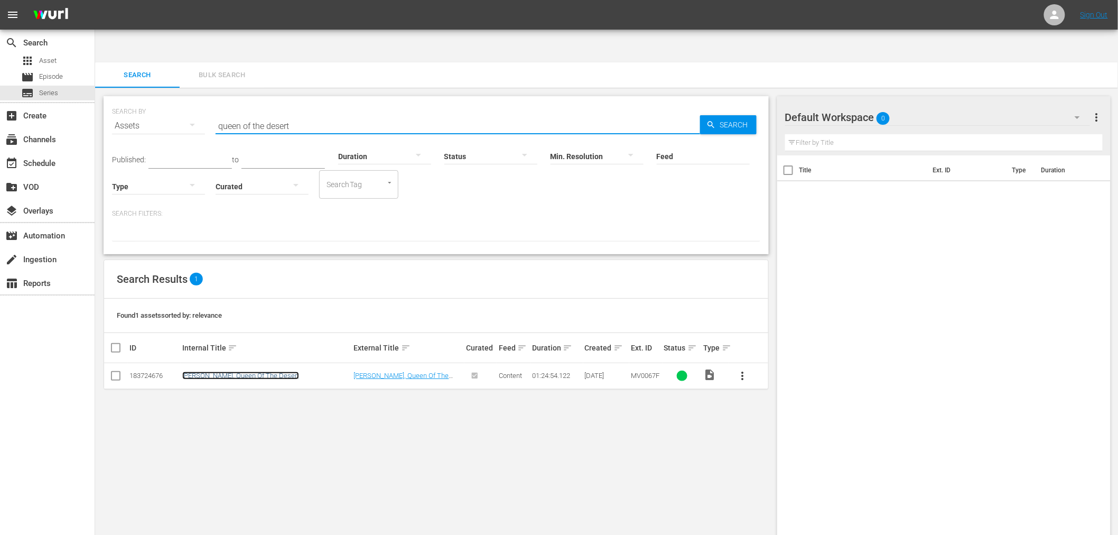
click at [260, 371] on link "[PERSON_NAME], Queen Of The Desert" at bounding box center [240, 375] width 117 height 8
click at [573, 403] on div "SEARCH BY Search By Assets Search ID, Title, Description, Keywords, or Category…" at bounding box center [436, 328] width 682 height 481
click at [48, 93] on span "Series" at bounding box center [48, 93] width 19 height 11
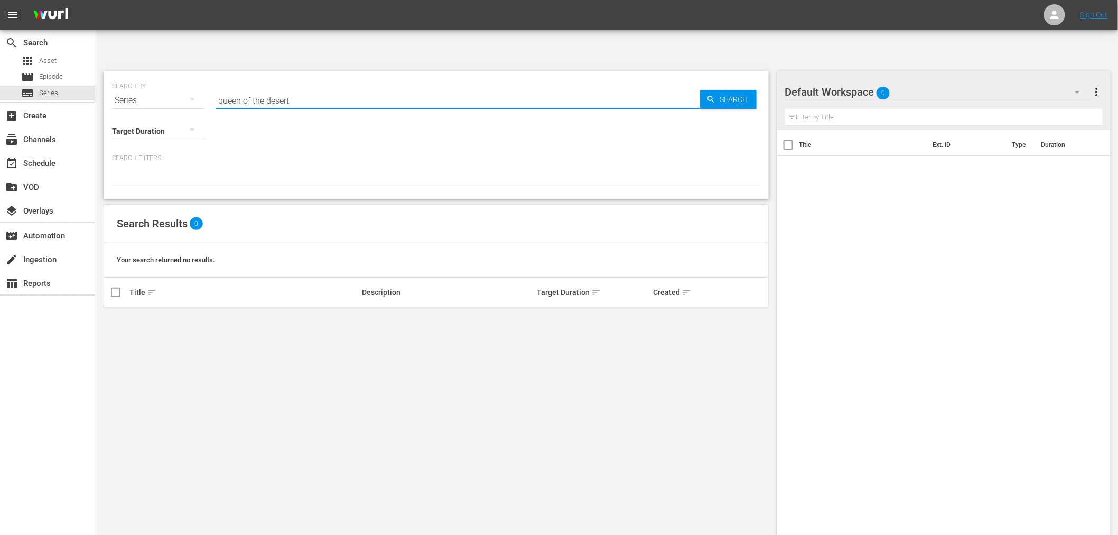
drag, startPoint x: 311, startPoint y: 67, endPoint x: 160, endPoint y: 60, distance: 150.7
click at [160, 75] on div "SEARCH BY Search By Series Search ID, Title, Description, Keywords, or Category…" at bounding box center [436, 94] width 648 height 38
type input "static shock"
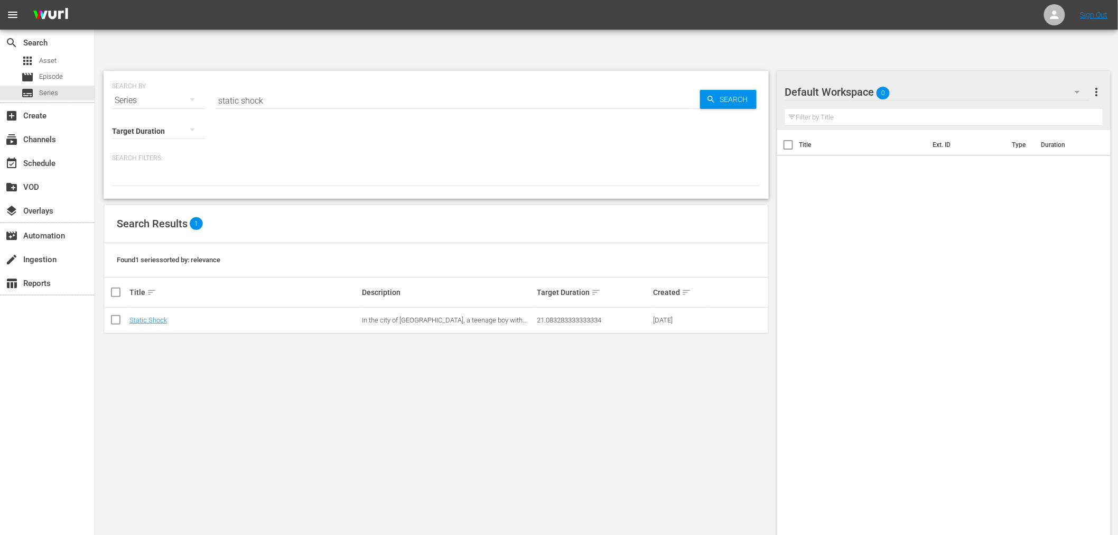
click at [137, 307] on td "Static Shock" at bounding box center [244, 319] width 233 height 25
click at [138, 316] on link "Static Shock" at bounding box center [148, 320] width 38 height 8
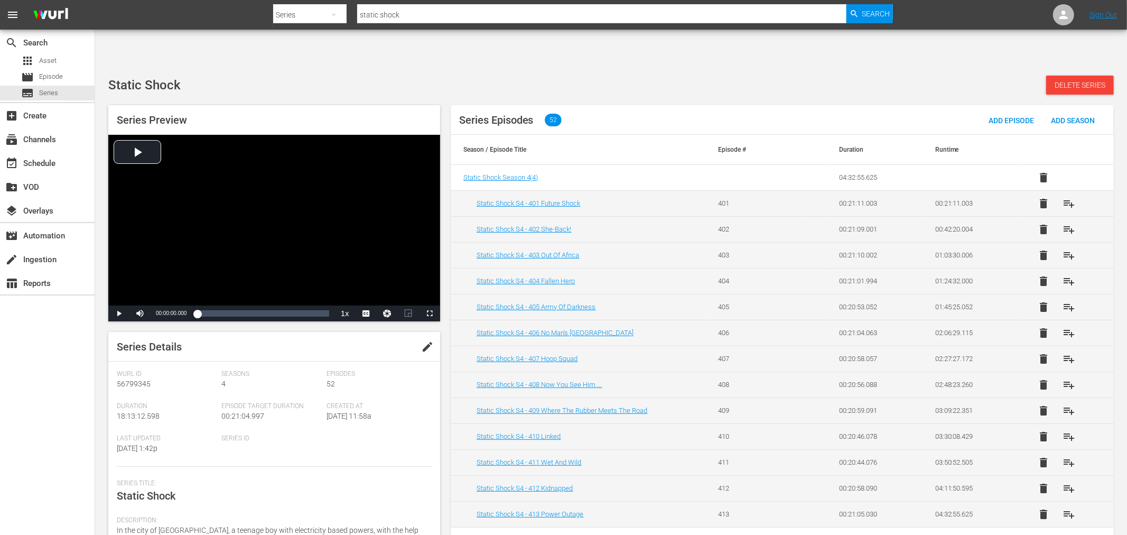
scroll to position [128, 0]
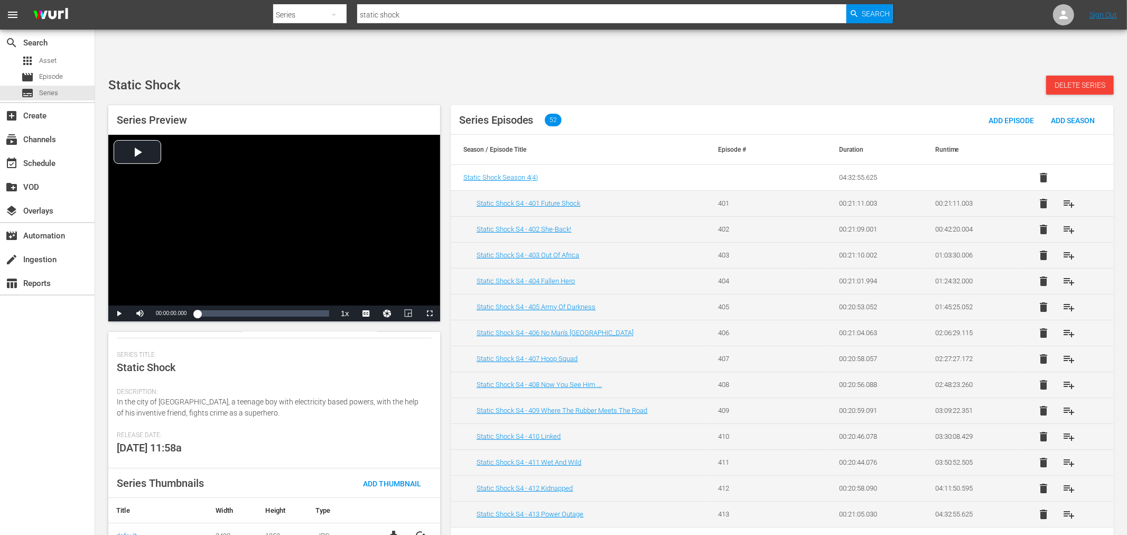
click at [415, 529] on span "cached" at bounding box center [420, 535] width 13 height 13
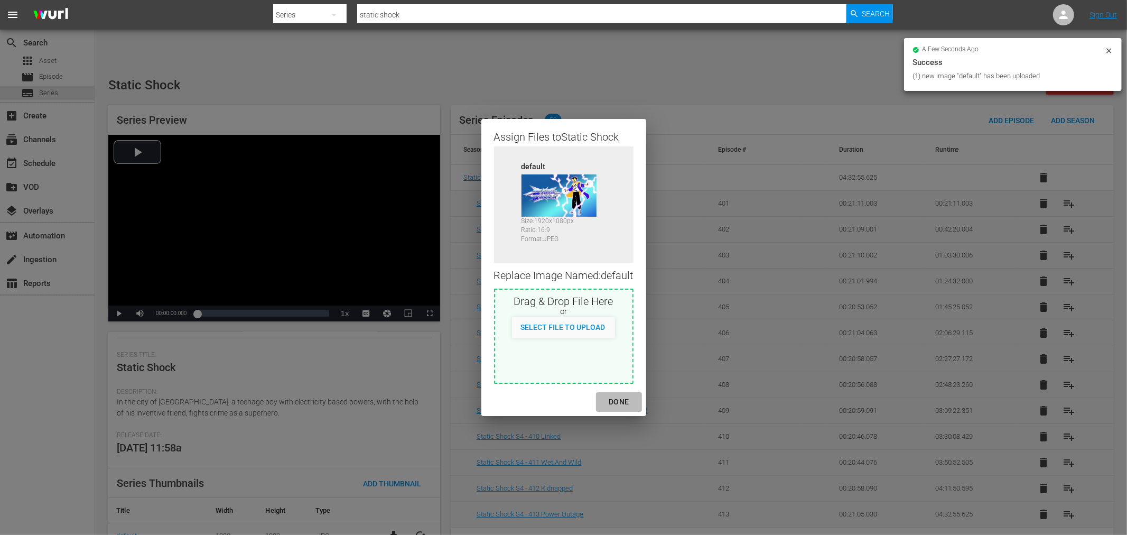
click at [625, 399] on div "DONE" at bounding box center [618, 401] width 37 height 13
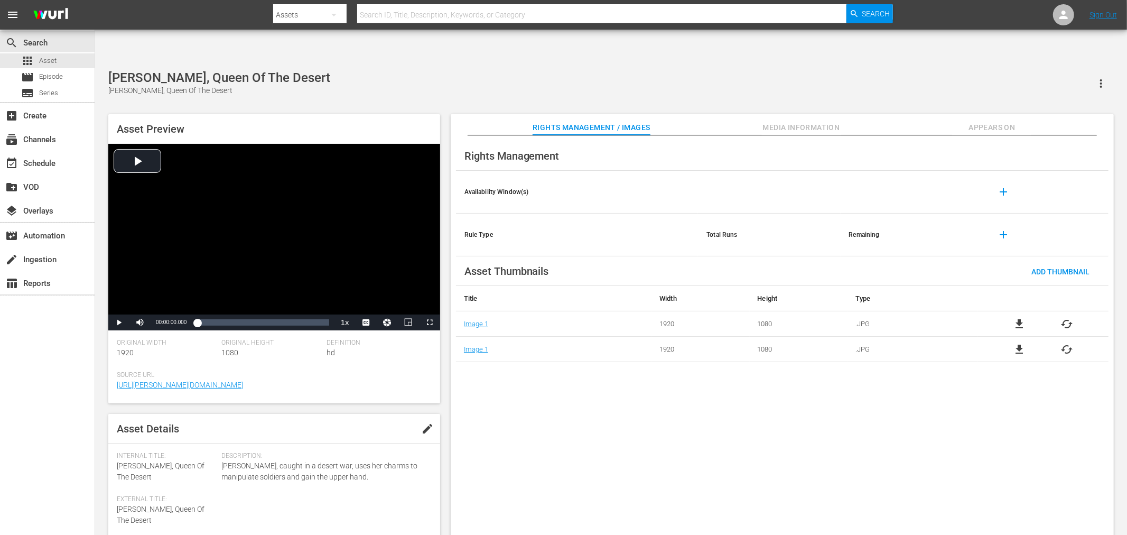
drag, startPoint x: 669, startPoint y: 407, endPoint x: 696, endPoint y: 423, distance: 31.5
click at [678, 414] on div "Rights Management Availability Window(s) add Rule Type Total Runs Remaining add…" at bounding box center [782, 344] width 663 height 416
click at [691, 389] on div "Rights Management Availability Window(s) add Rule Type Total Runs Remaining add…" at bounding box center [782, 344] width 663 height 416
click at [1022, 318] on span "file_download" at bounding box center [1019, 324] width 13 height 13
